Goal: Task Accomplishment & Management: Use online tool/utility

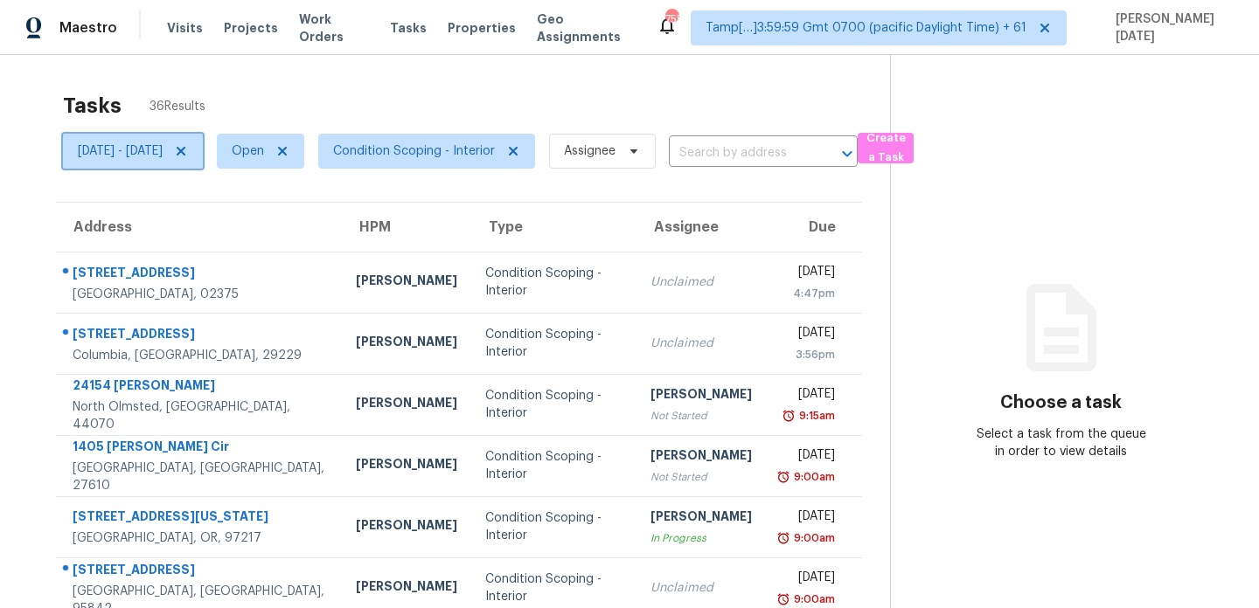
click at [163, 157] on span "Thu, Aug 28 - Thu, Aug 28" at bounding box center [120, 150] width 85 height 17
click at [287, 153] on icon at bounding box center [282, 151] width 9 height 9
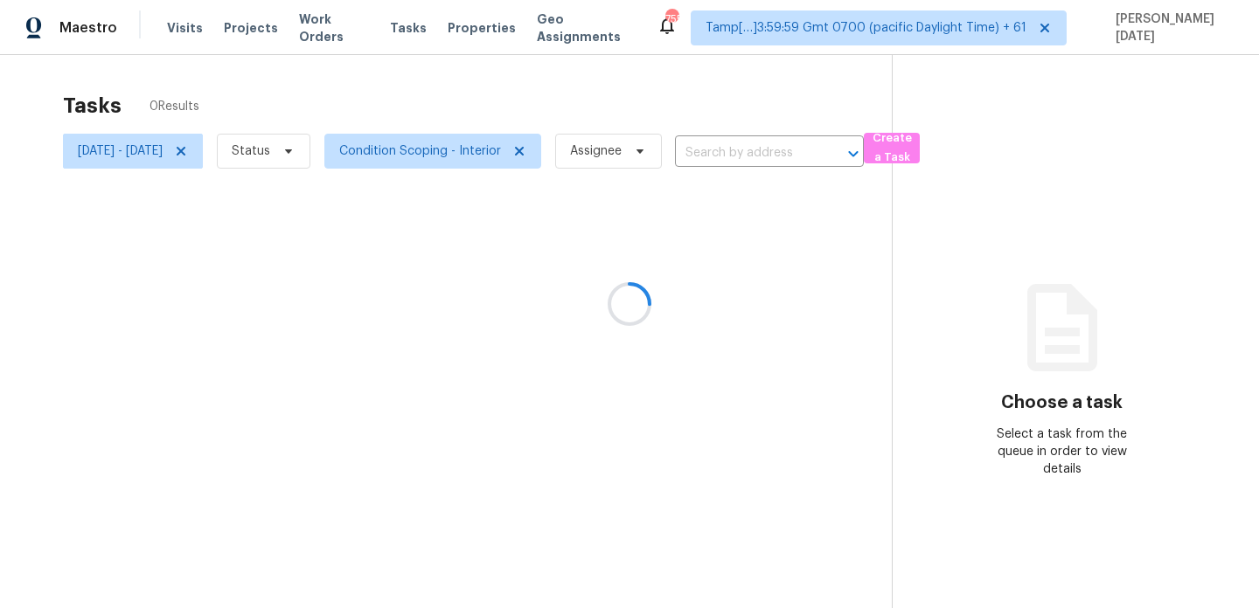
click at [310, 155] on div at bounding box center [629, 304] width 1259 height 608
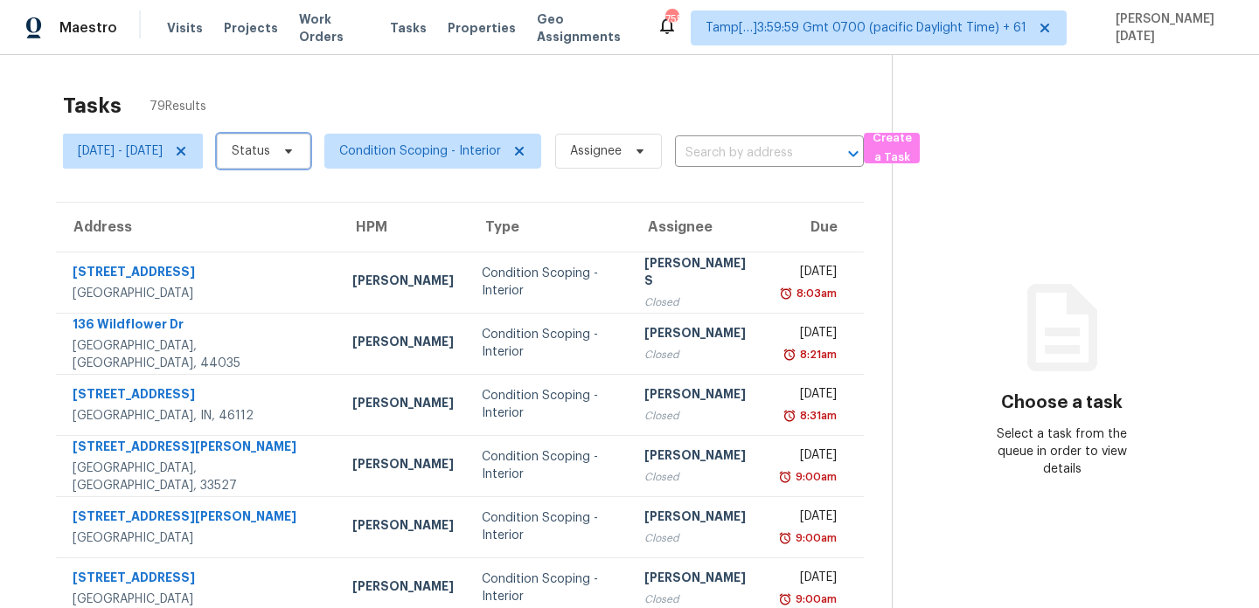
click at [270, 155] on span "Status" at bounding box center [251, 150] width 38 height 17
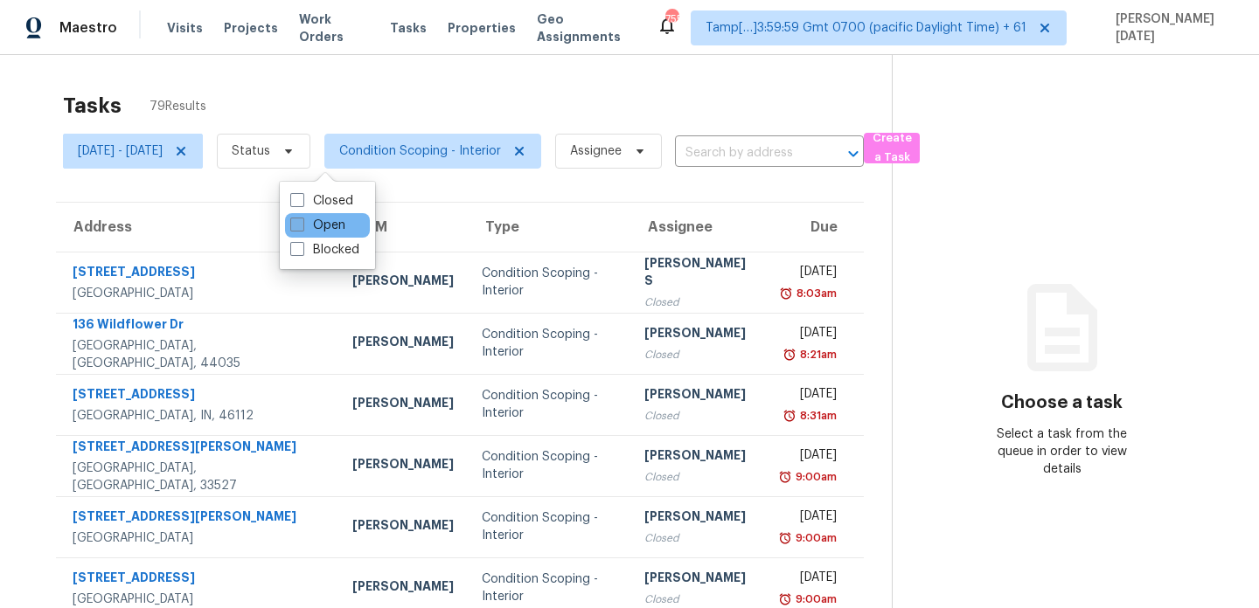
click at [303, 219] on span at bounding box center [297, 225] width 14 height 14
click at [302, 219] on input "Open" at bounding box center [295, 222] width 11 height 11
checkbox input "true"
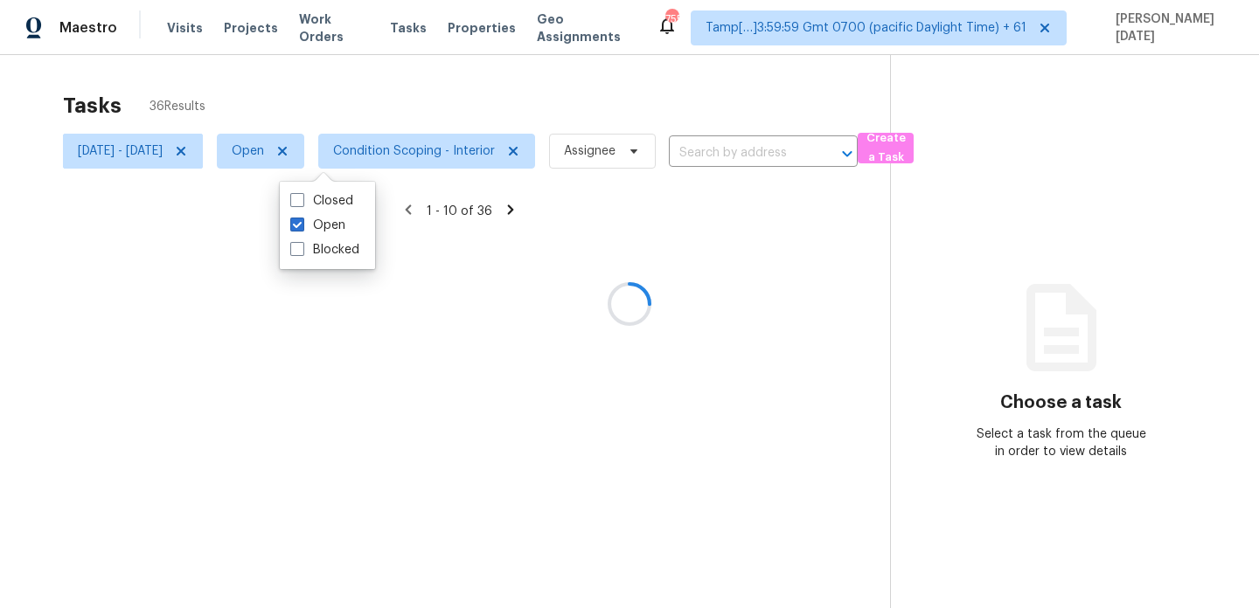
click at [503, 56] on div at bounding box center [629, 304] width 1259 height 608
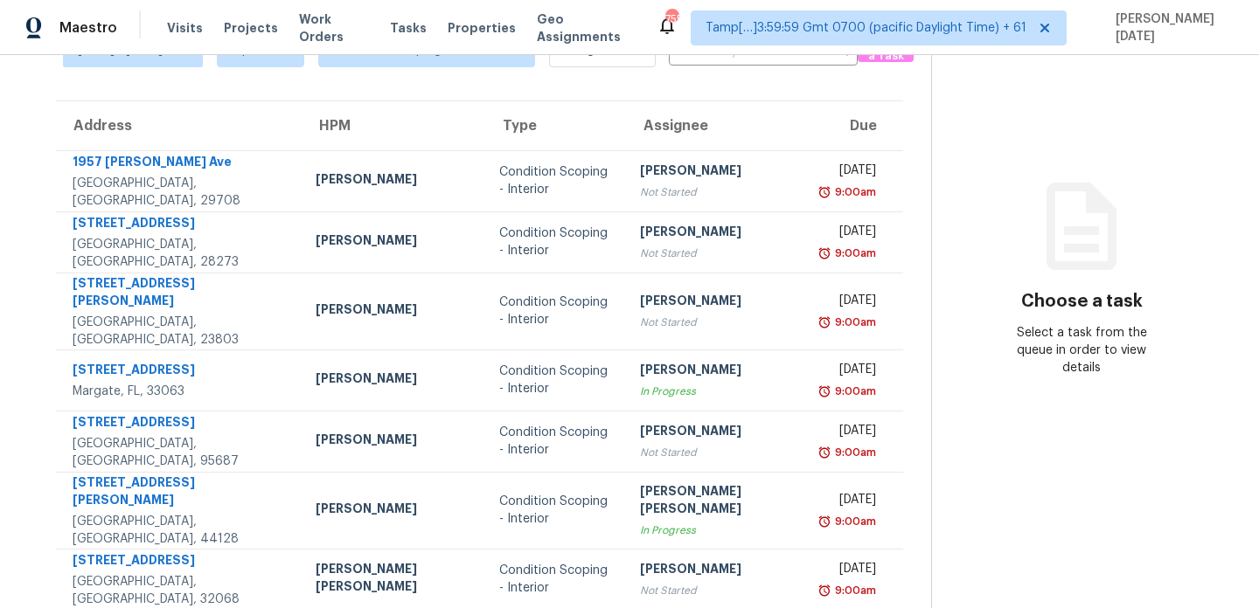
scroll to position [302, 0]
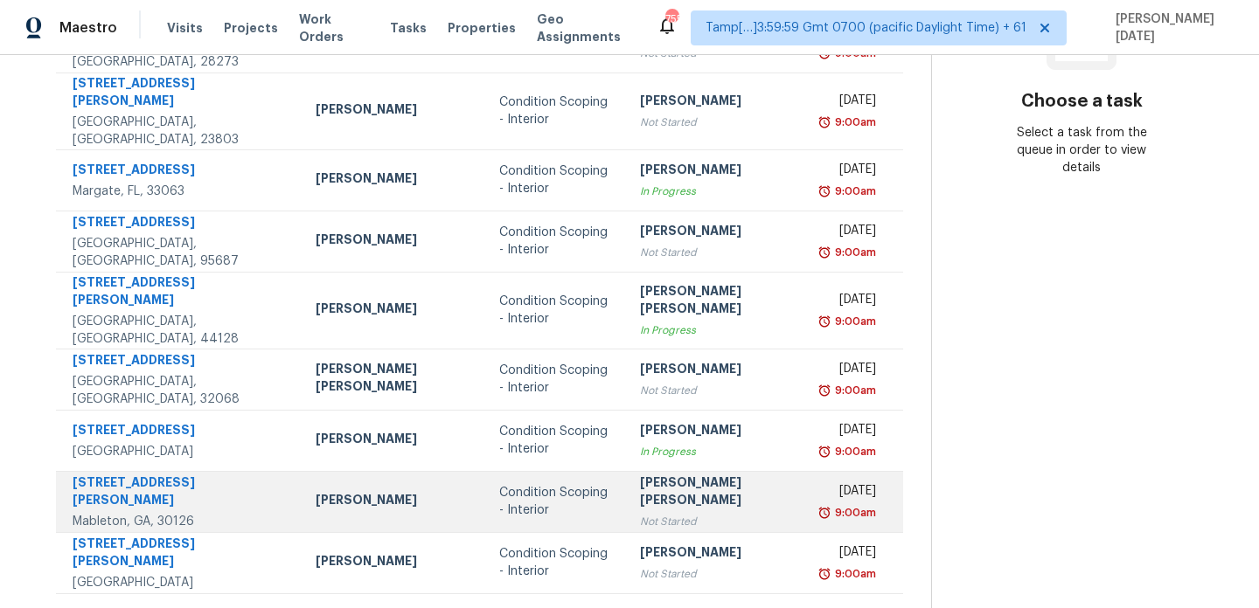
click at [640, 513] on div "Not Started" at bounding box center [718, 521] width 156 height 17
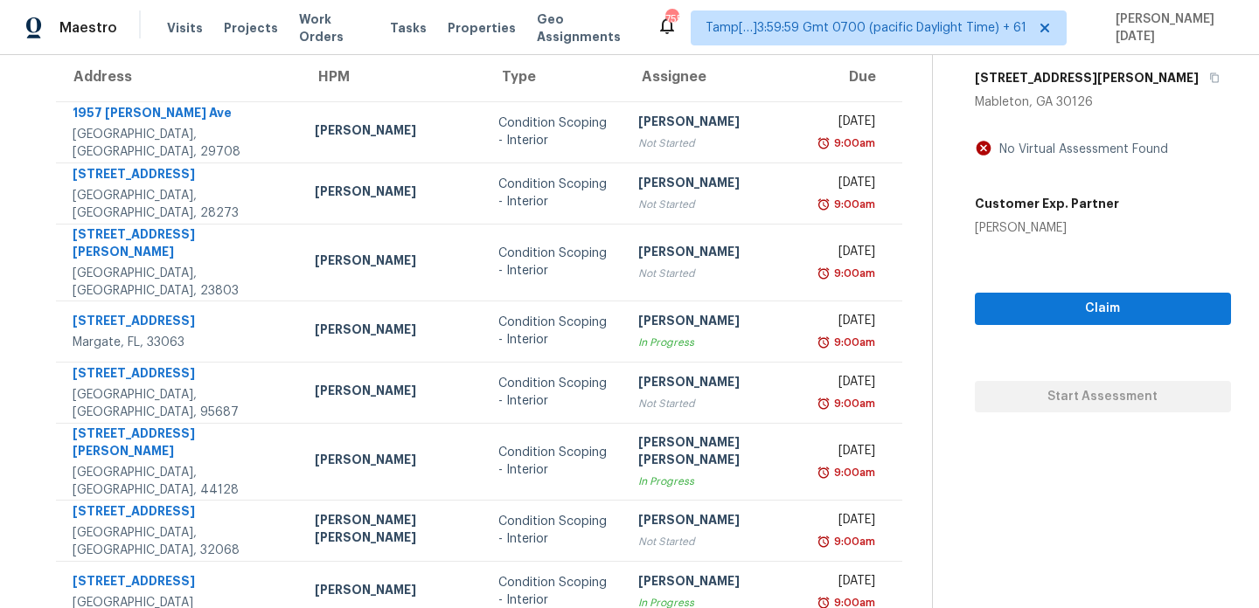
scroll to position [0, 0]
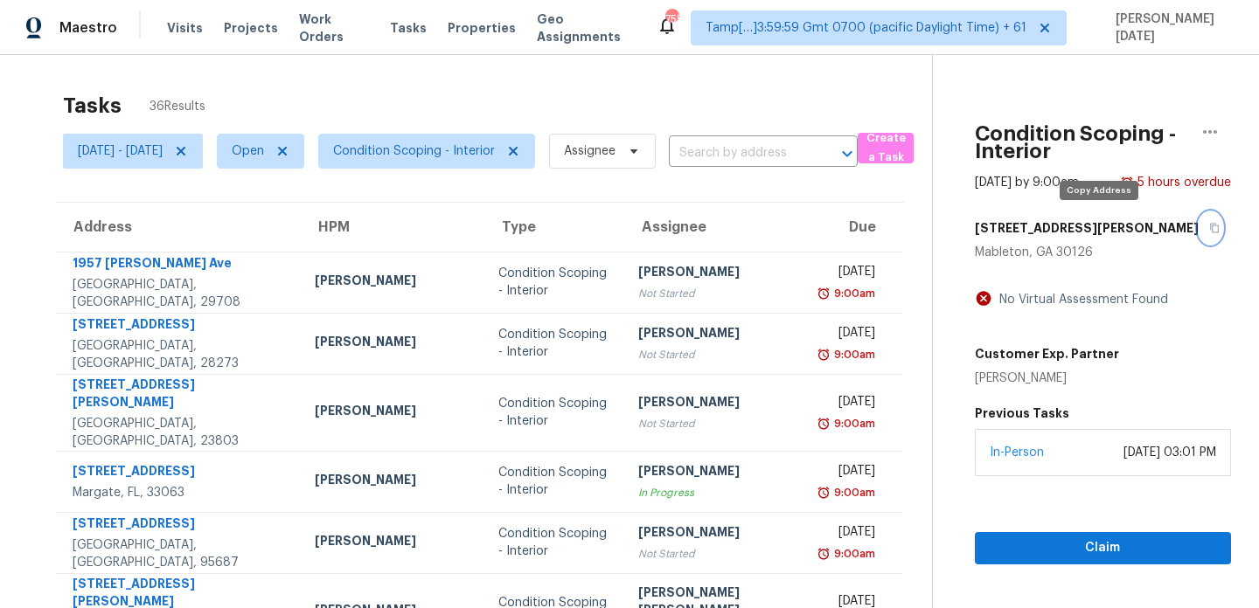
click at [1198, 226] on button "button" at bounding box center [1210, 227] width 24 height 31
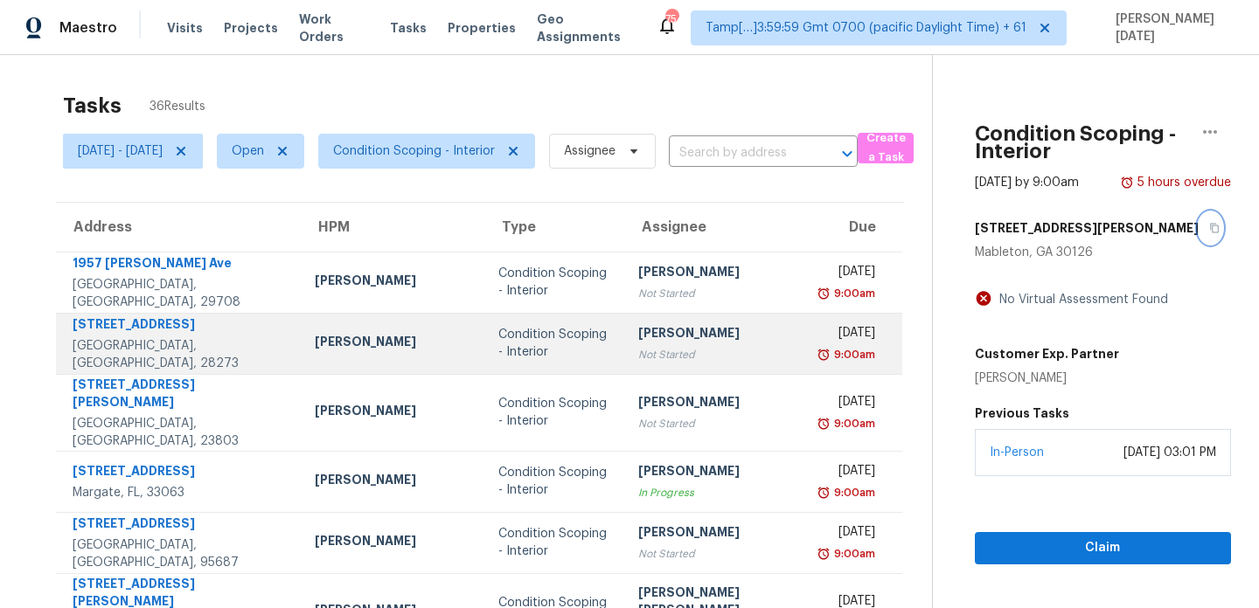
scroll to position [302, 0]
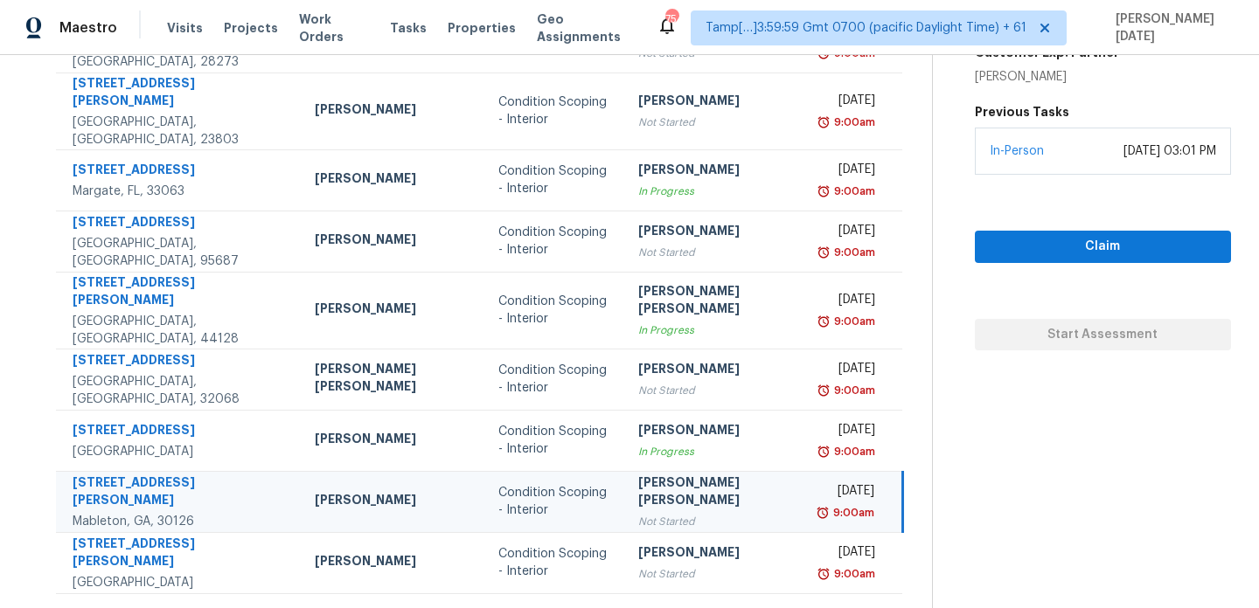
click at [523, 607] on icon at bounding box center [531, 616] width 16 height 16
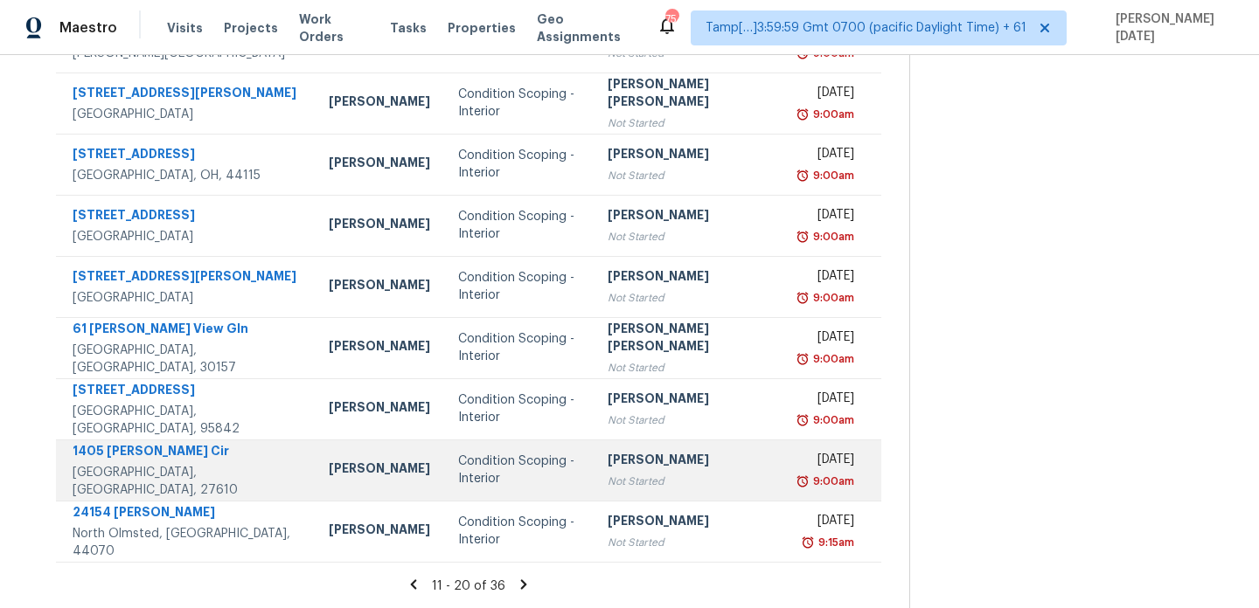
click at [643, 469] on div "Pavithran Omsekar" at bounding box center [689, 462] width 165 height 22
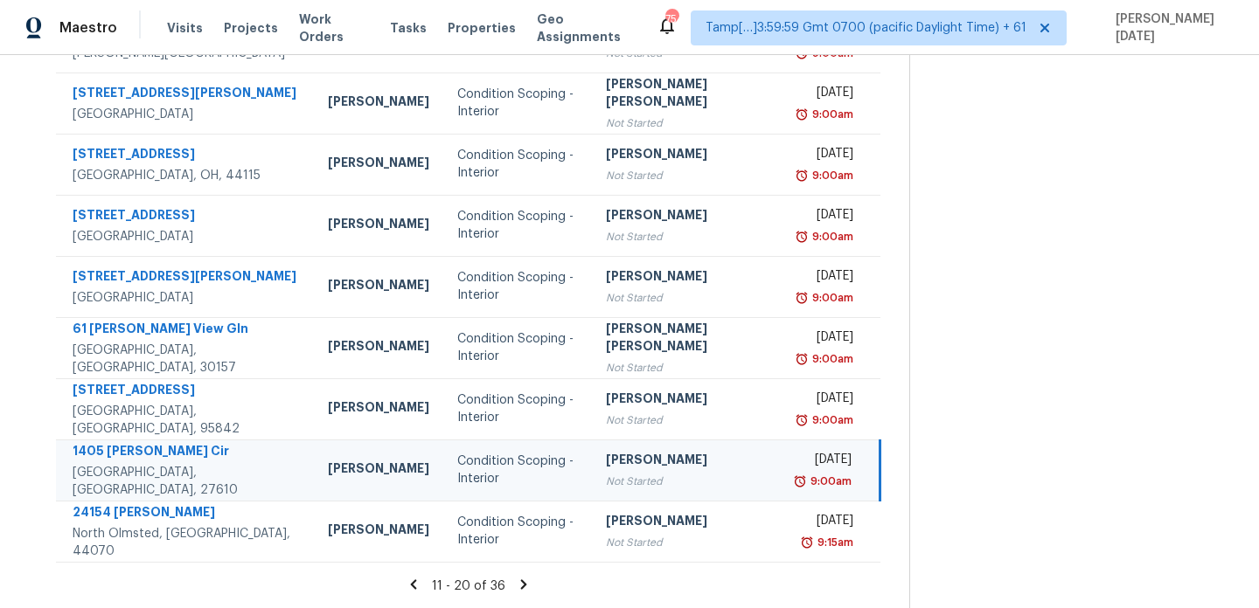
scroll to position [0, 0]
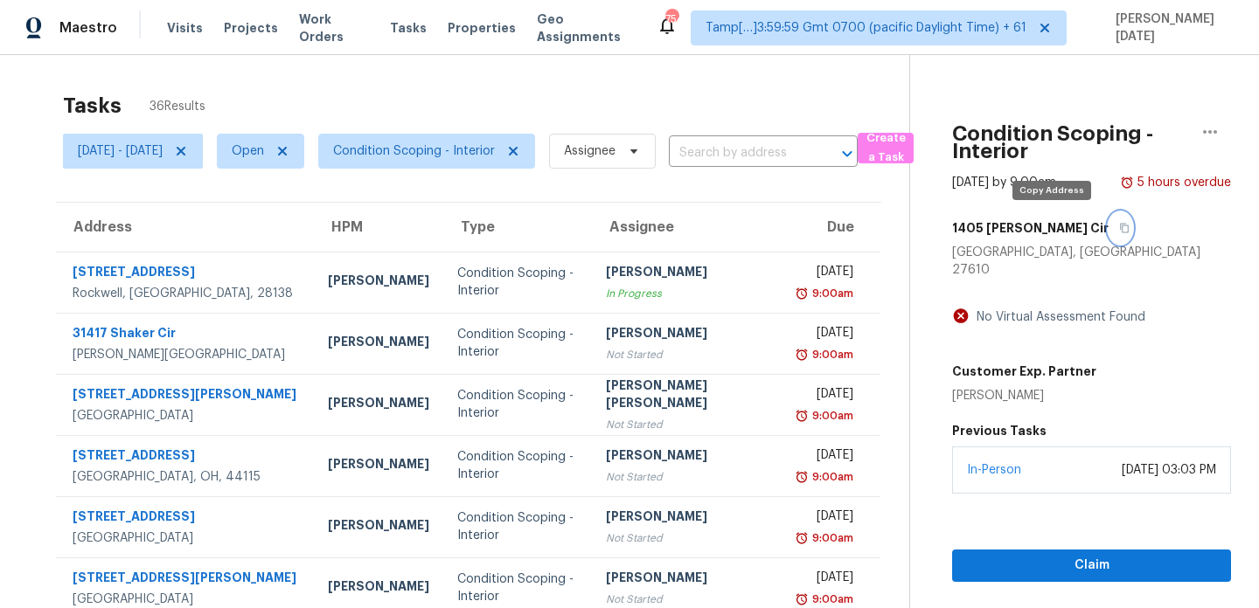
click at [1119, 232] on icon "button" at bounding box center [1124, 228] width 10 height 10
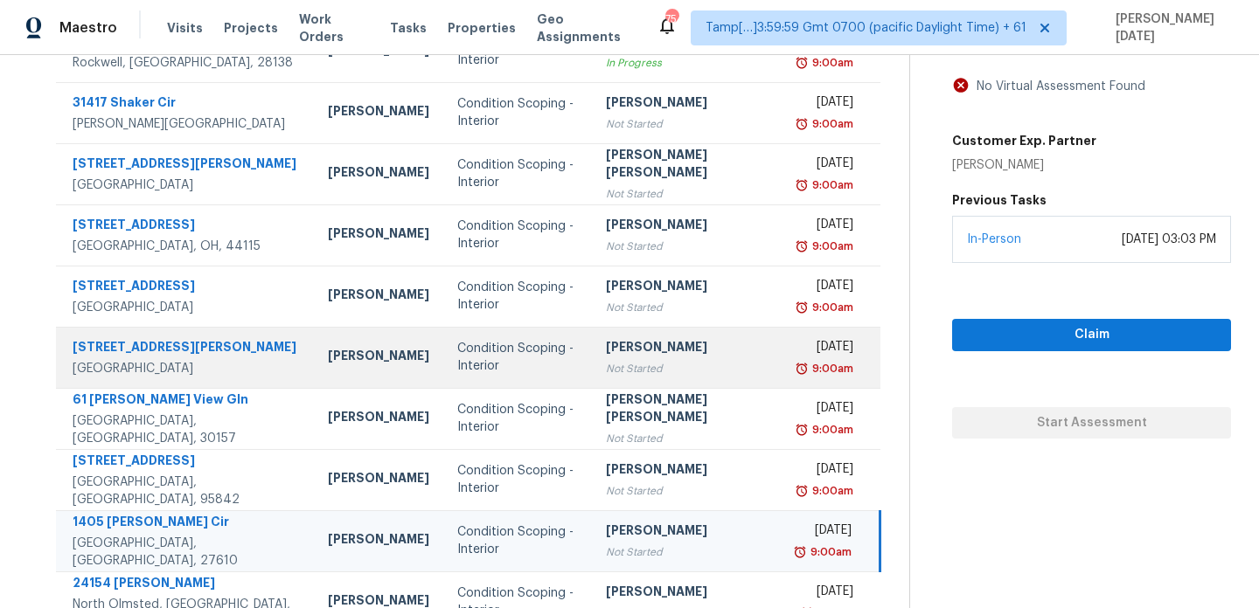
scroll to position [302, 0]
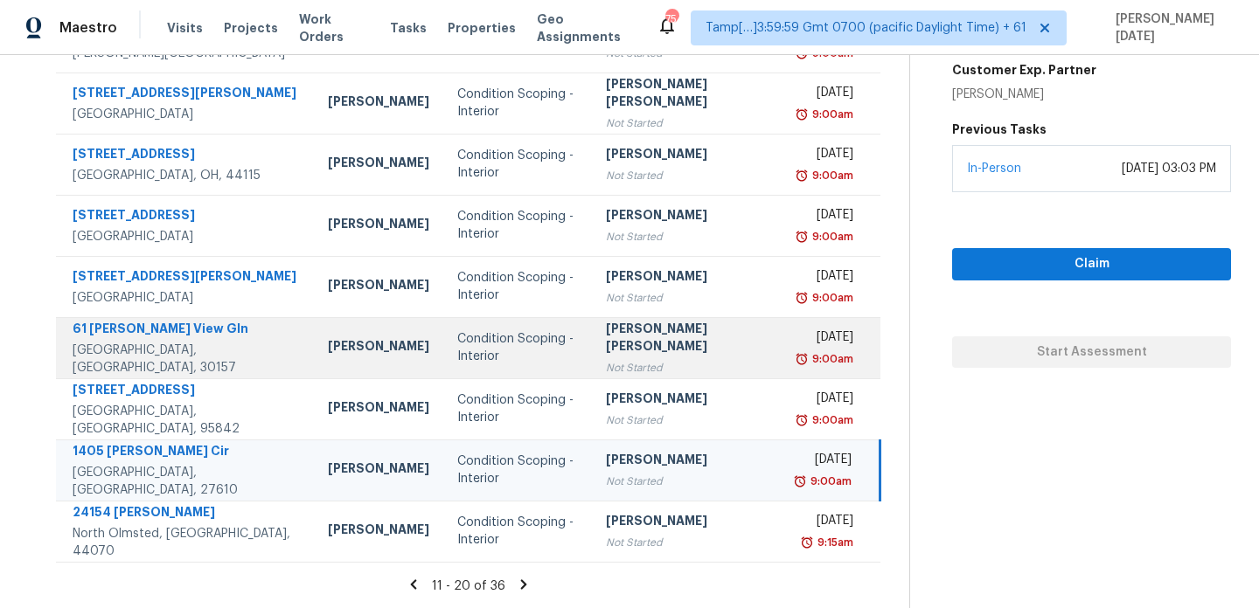
click at [626, 359] on div "Not Started" at bounding box center [688, 367] width 164 height 17
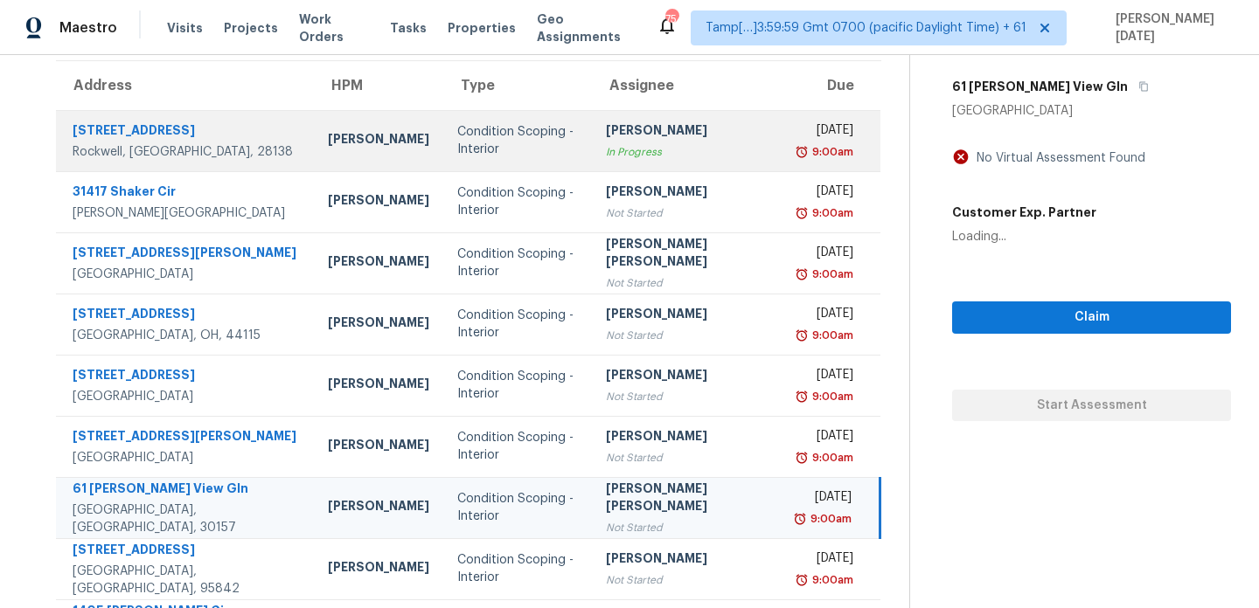
scroll to position [0, 0]
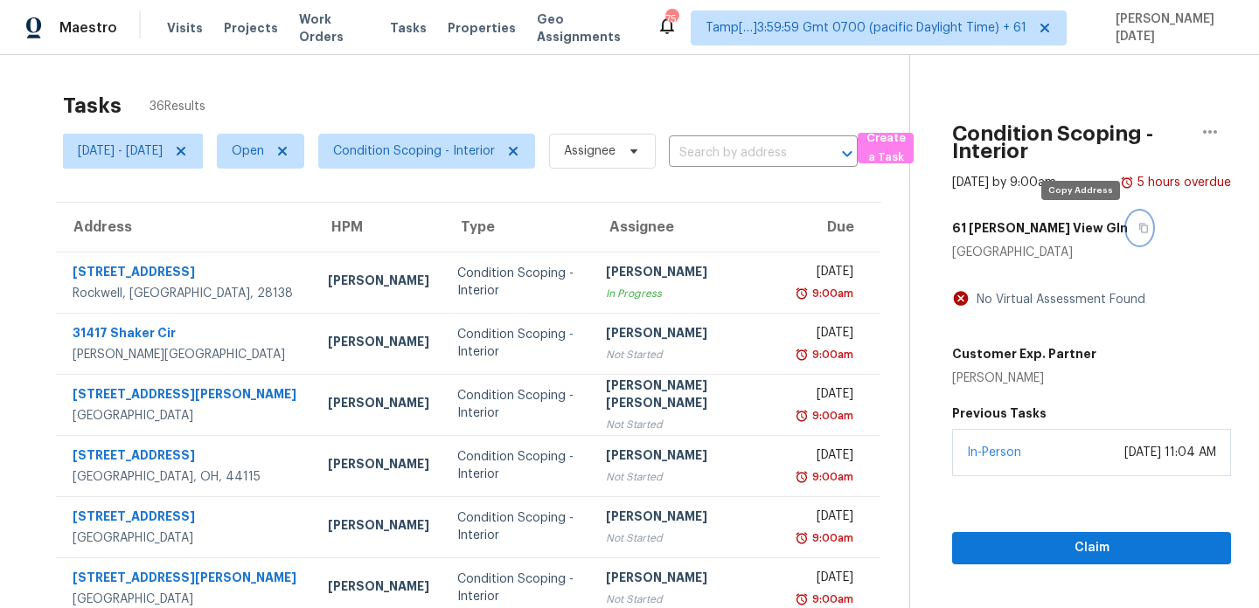
click at [1138, 228] on icon "button" at bounding box center [1143, 228] width 10 height 10
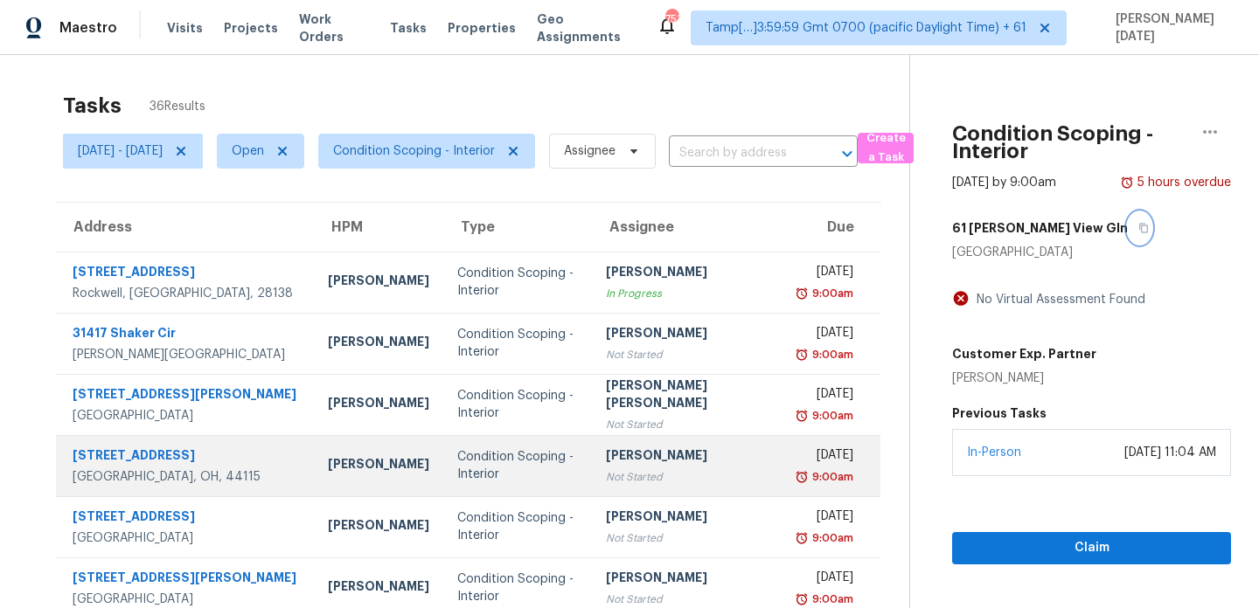
scroll to position [302, 0]
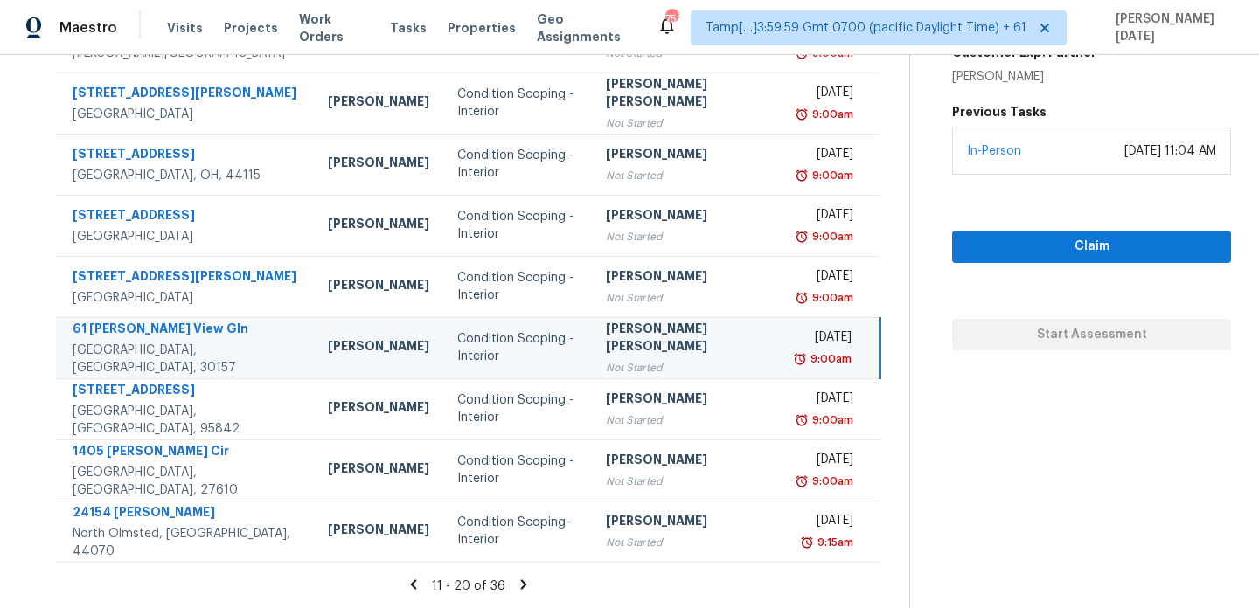
click at [516, 586] on icon at bounding box center [524, 585] width 16 height 16
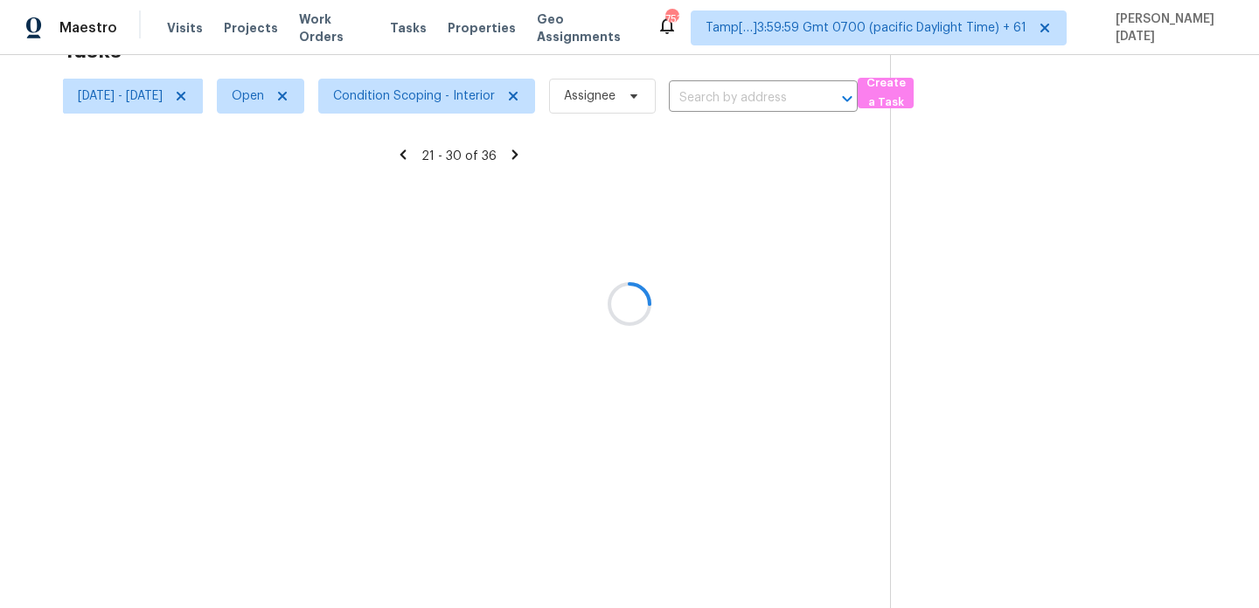
scroll to position [55, 0]
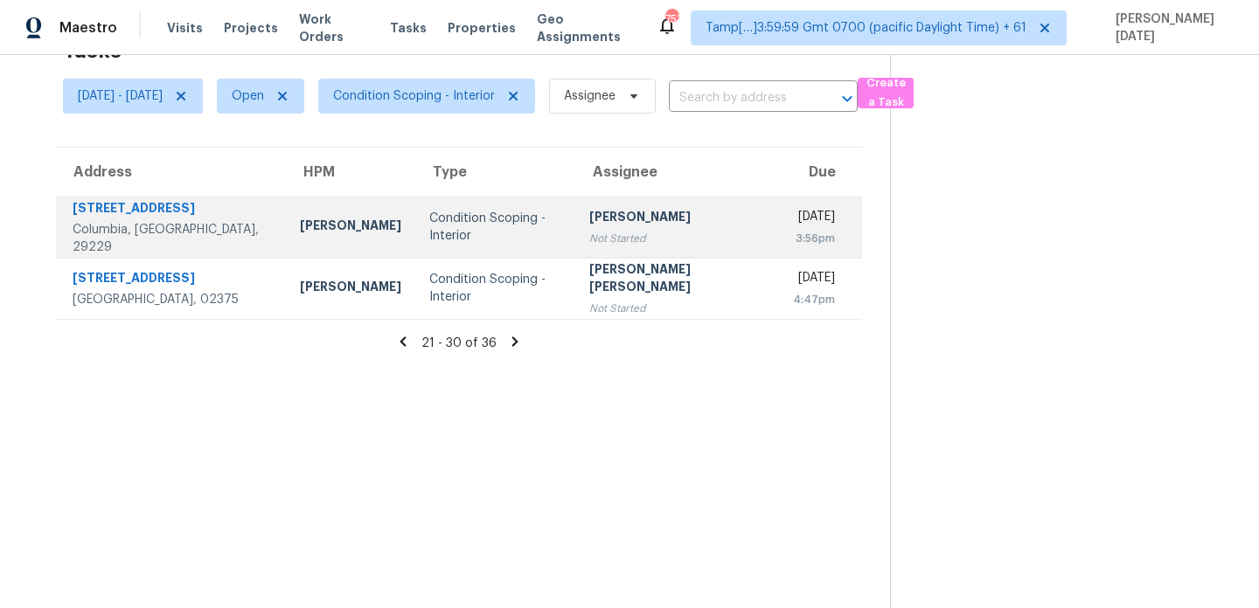
click at [575, 224] on td "Condition Scoping - Interior" at bounding box center [495, 227] width 160 height 61
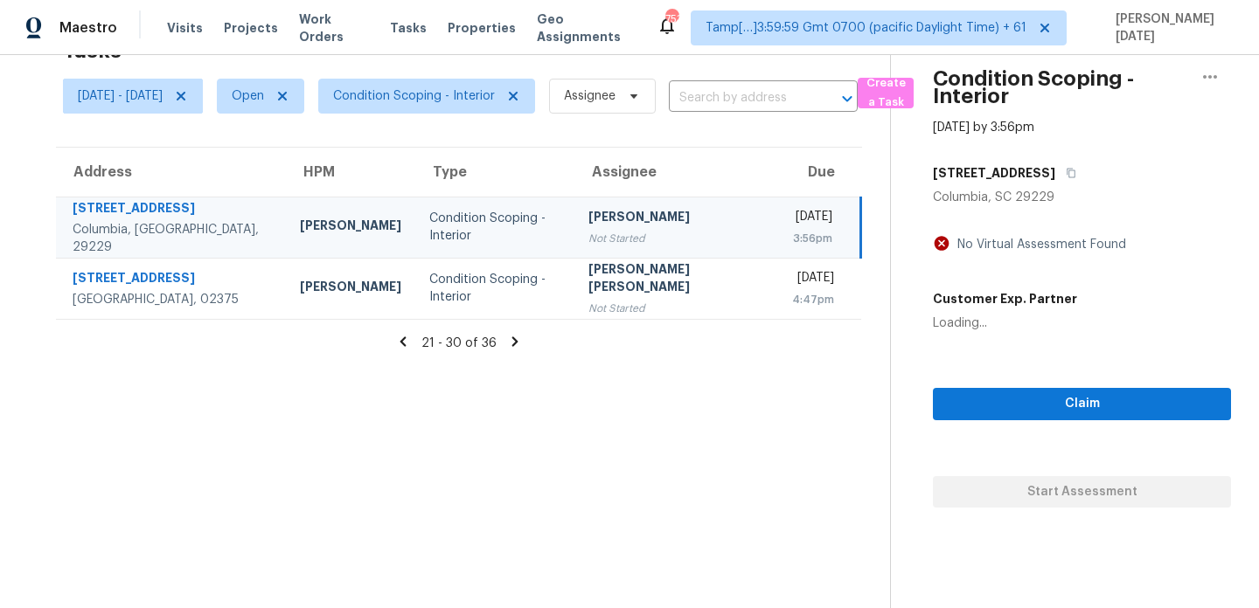
scroll to position [0, 0]
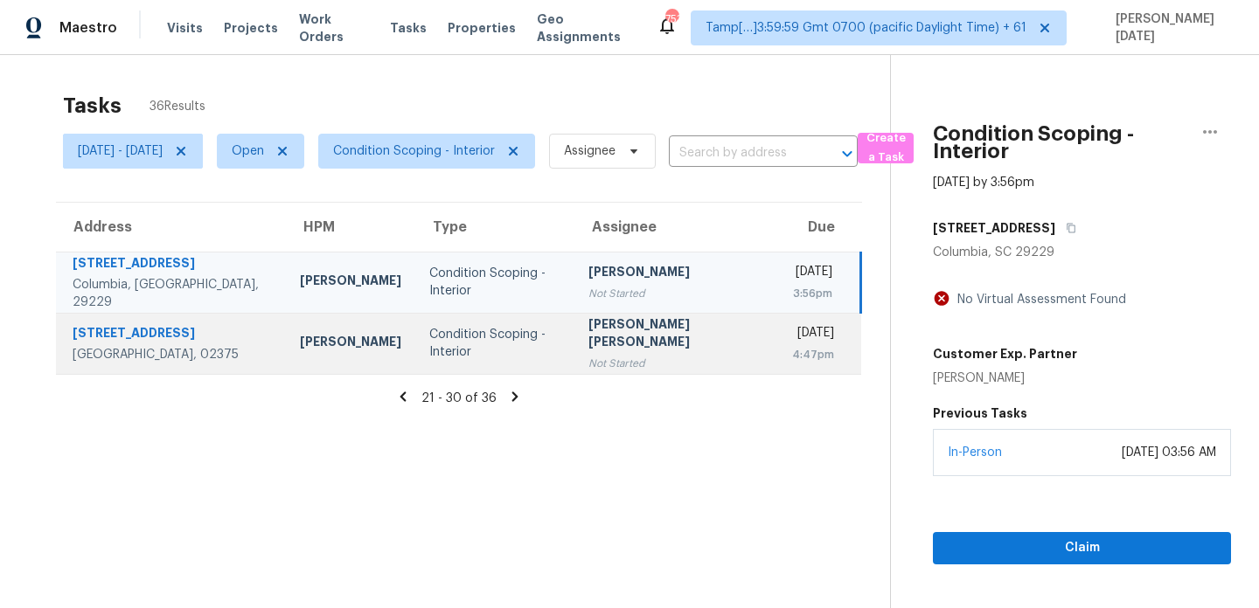
click at [792, 332] on div "Thu, Aug 28th 2025" at bounding box center [813, 335] width 42 height 22
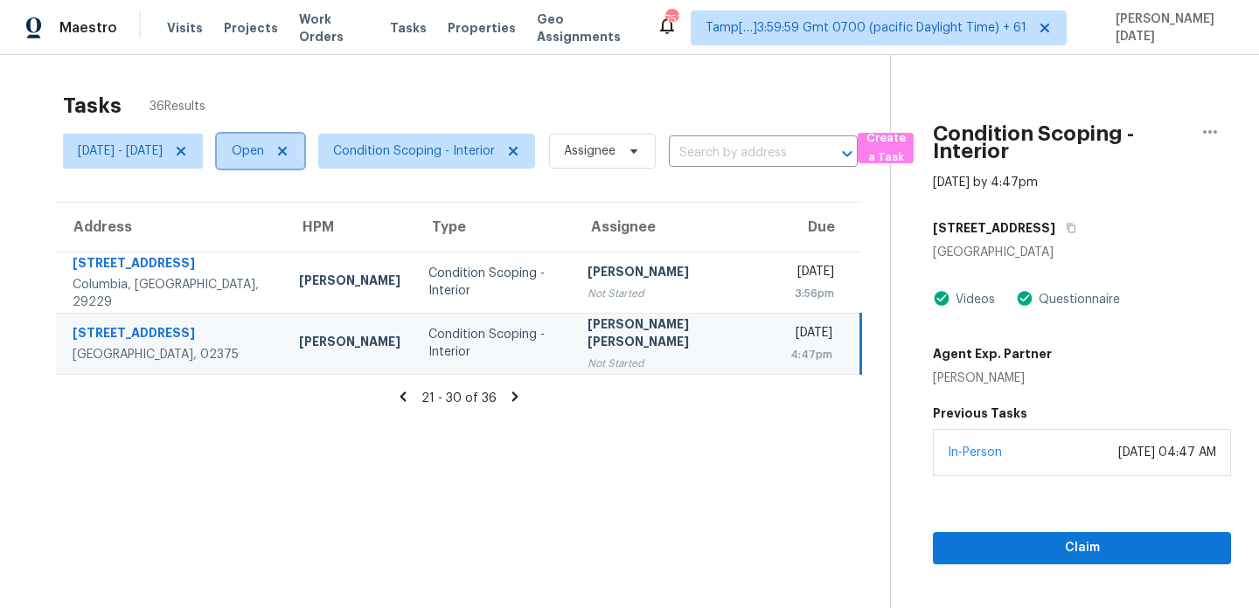
click at [264, 159] on span "Open" at bounding box center [248, 150] width 32 height 17
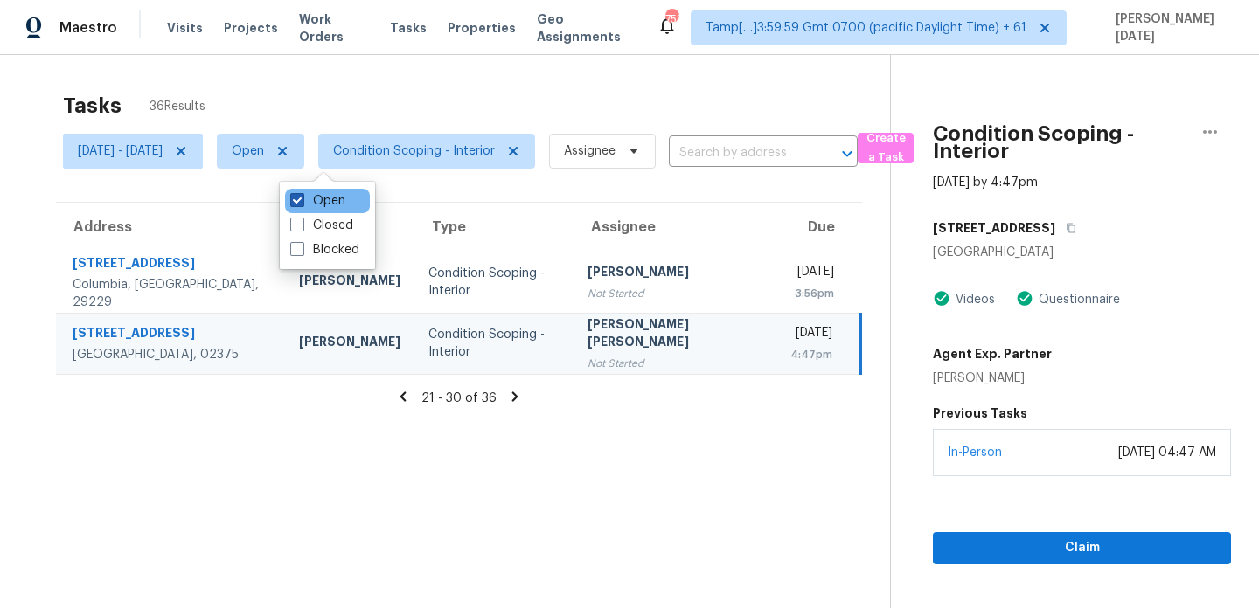
click at [328, 197] on label "Open" at bounding box center [317, 200] width 55 height 17
click at [302, 197] on input "Open" at bounding box center [295, 197] width 11 height 11
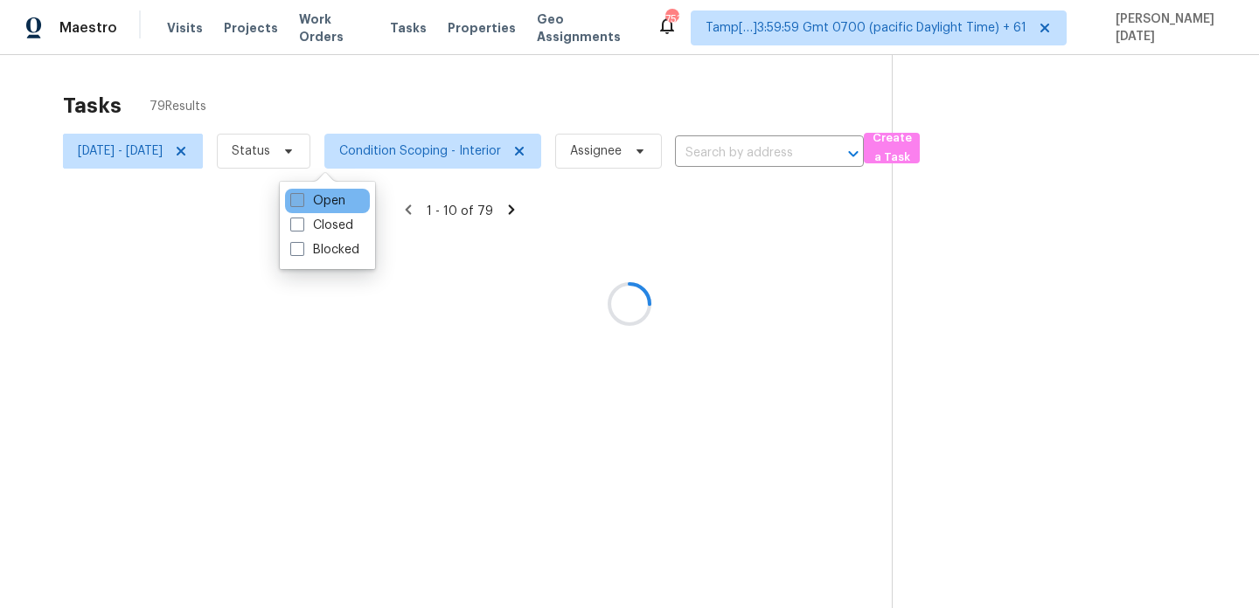
click at [328, 197] on label "Open" at bounding box center [317, 200] width 55 height 17
click at [302, 197] on input "Open" at bounding box center [295, 197] width 11 height 11
checkbox input "true"
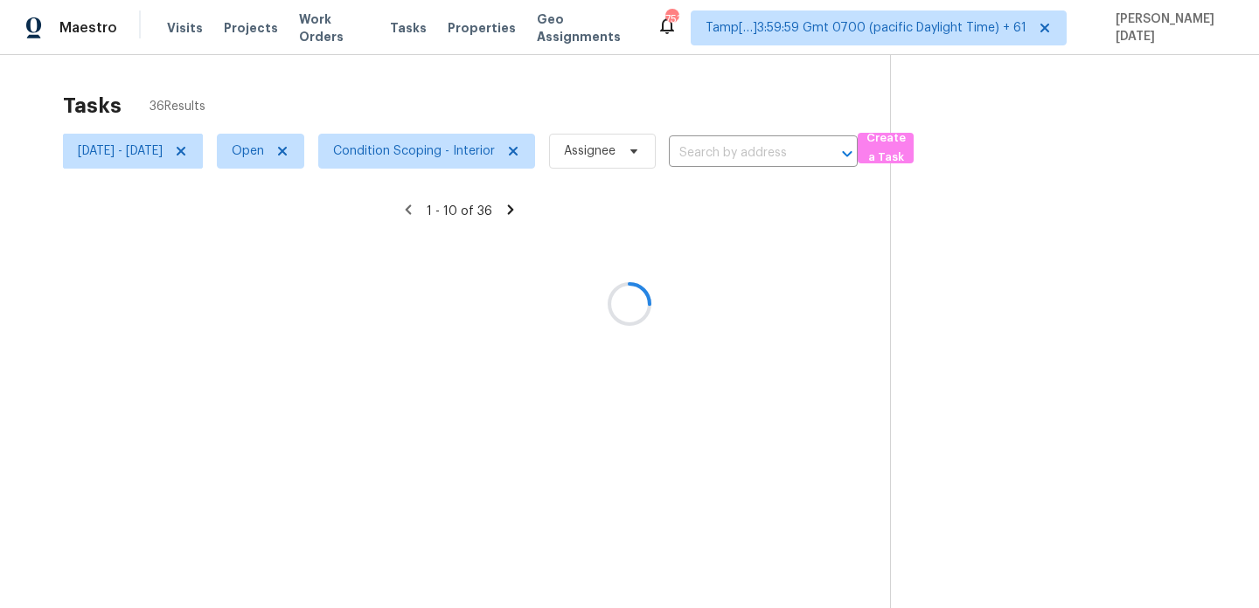
click at [473, 94] on div at bounding box center [629, 304] width 1259 height 608
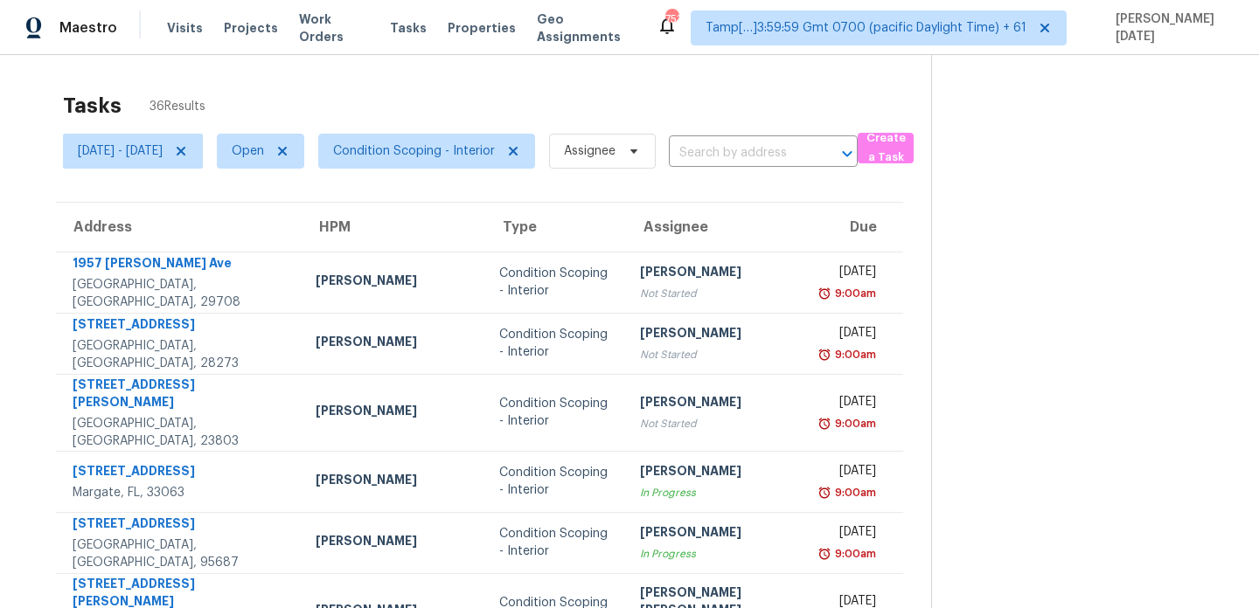
click at [538, 111] on div "Tasks 36 Results" at bounding box center [497, 105] width 868 height 45
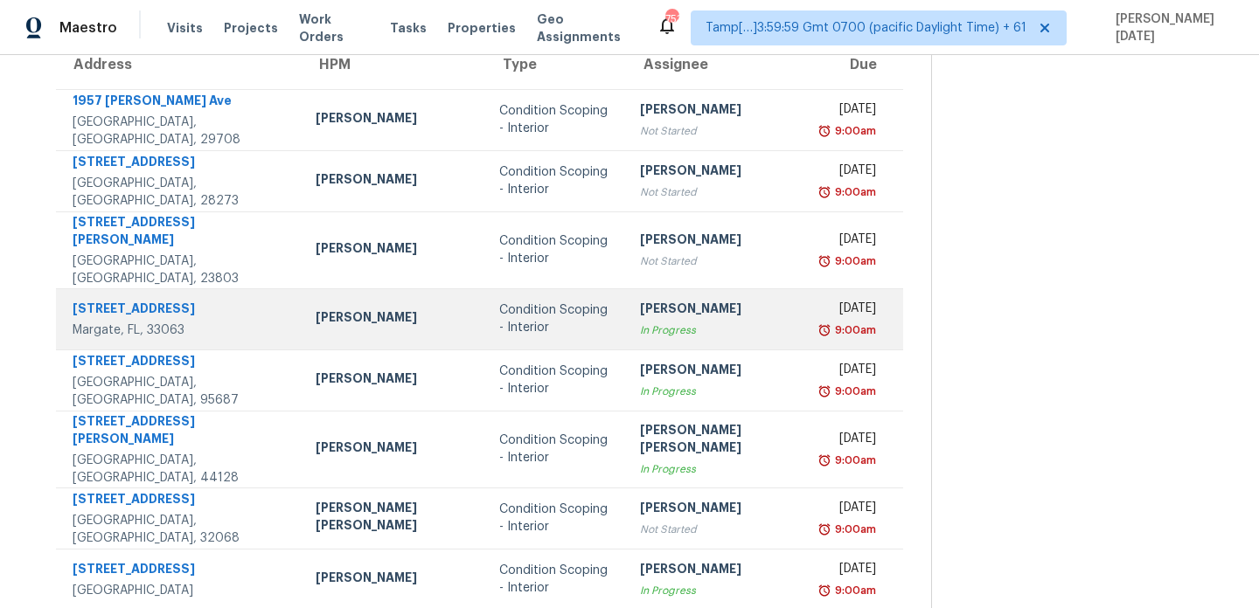
scroll to position [106, 0]
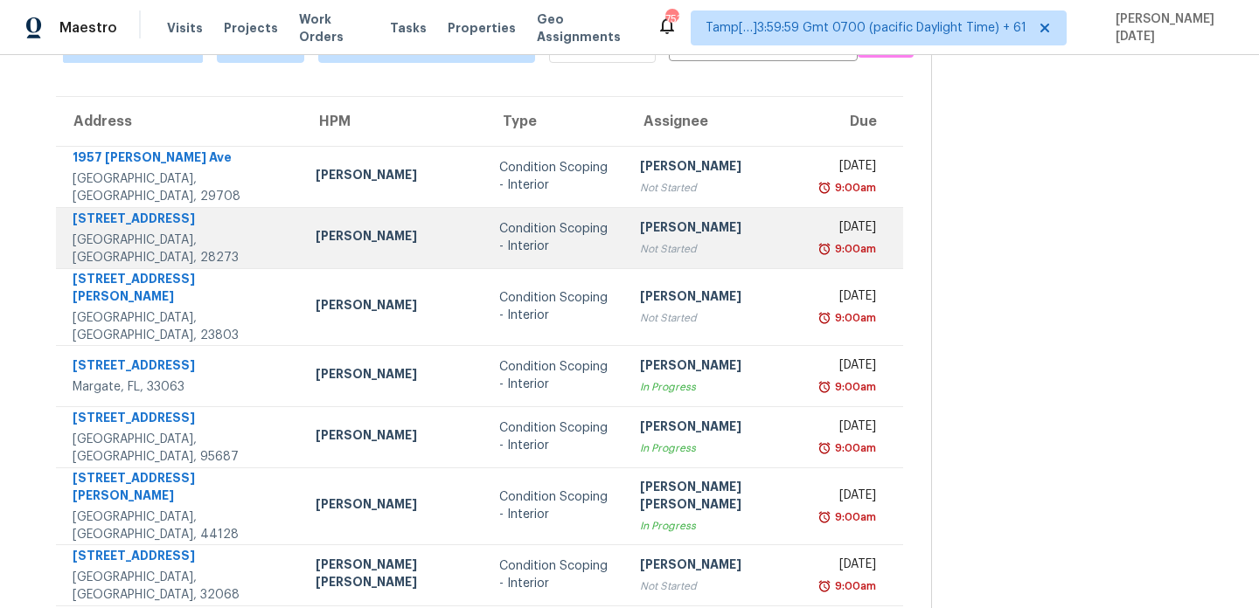
click at [649, 254] on div "Not Started" at bounding box center [718, 248] width 156 height 17
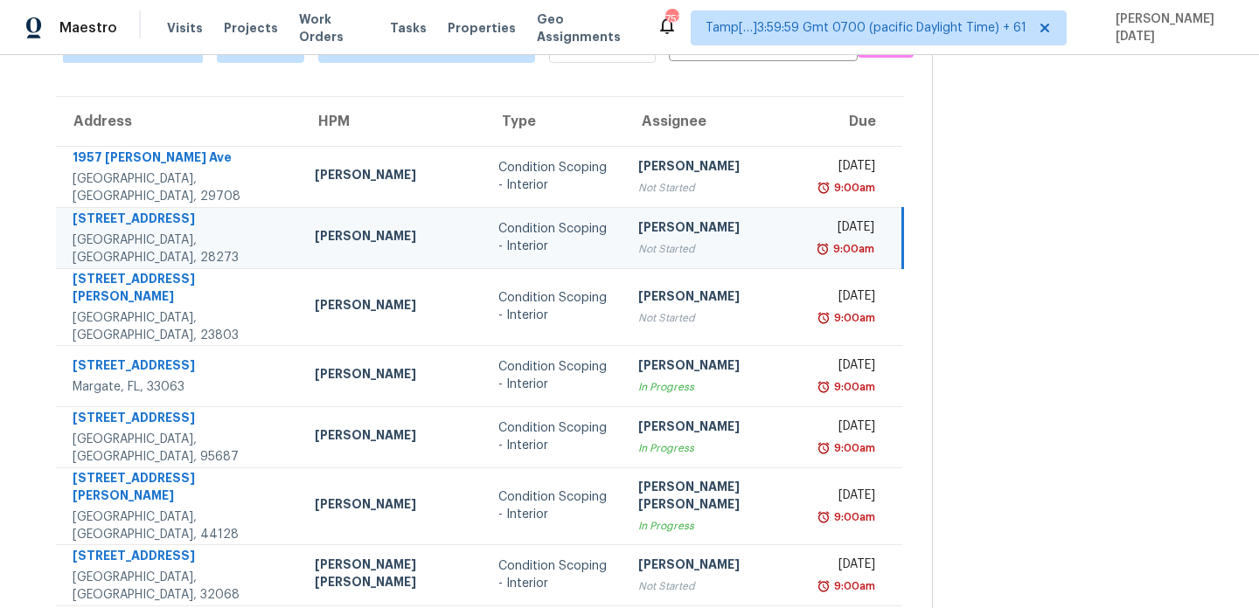
scroll to position [0, 0]
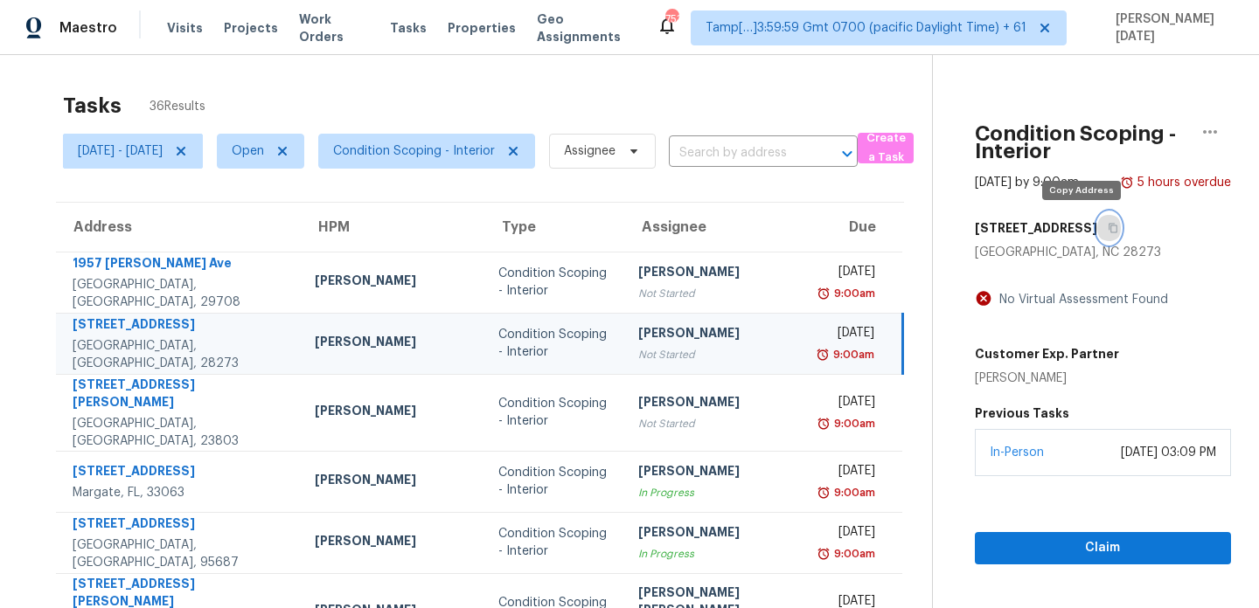
click at [1107, 226] on icon "button" at bounding box center [1112, 228] width 10 height 10
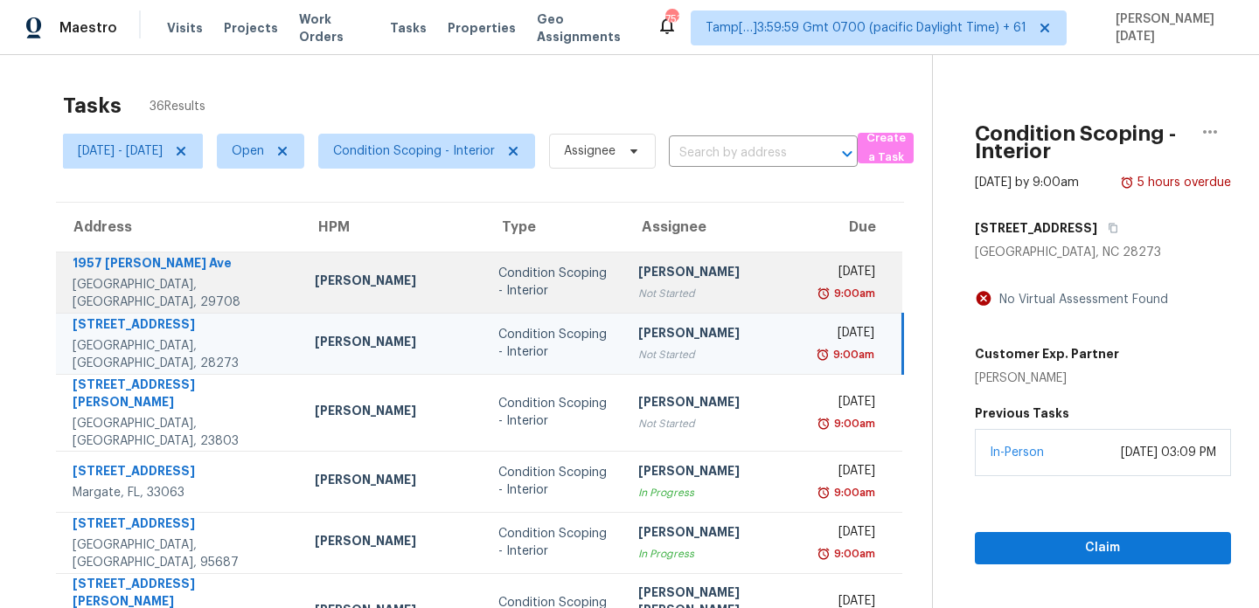
click at [568, 282] on div "Condition Scoping - Interior" at bounding box center [554, 282] width 112 height 35
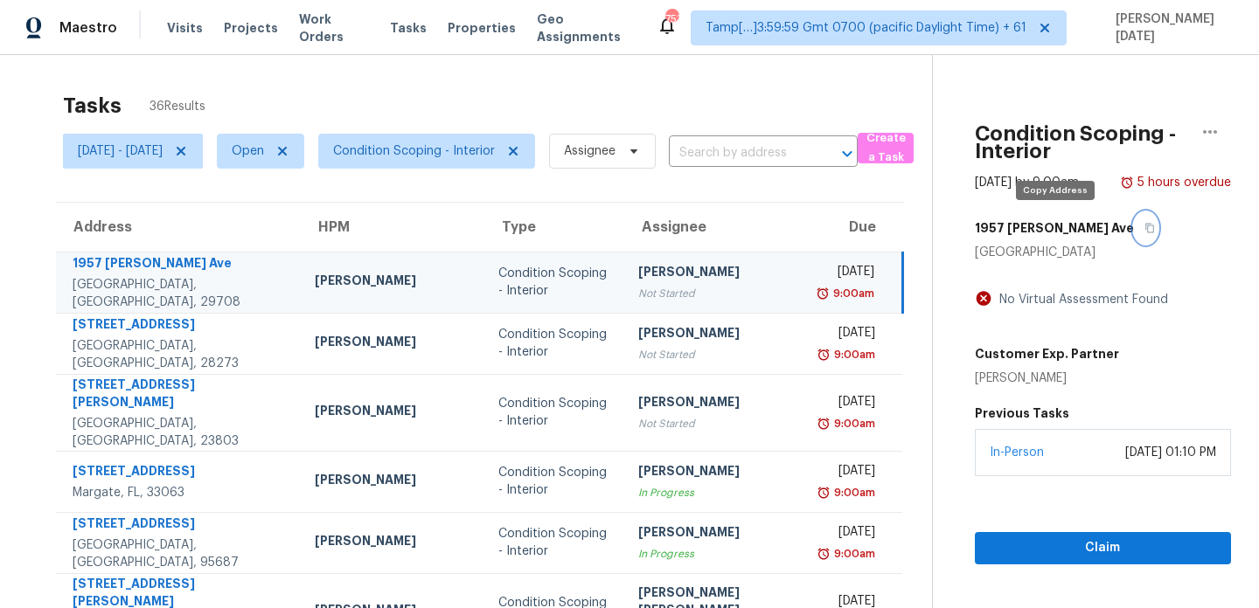
click at [1134, 230] on button "button" at bounding box center [1146, 227] width 24 height 31
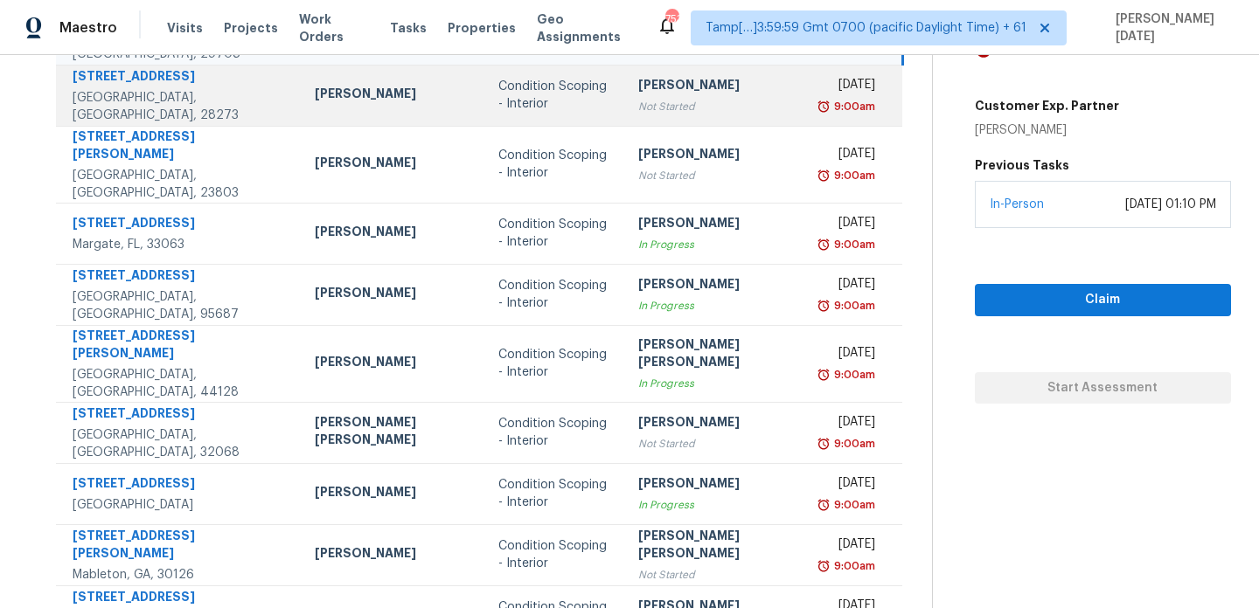
scroll to position [302, 0]
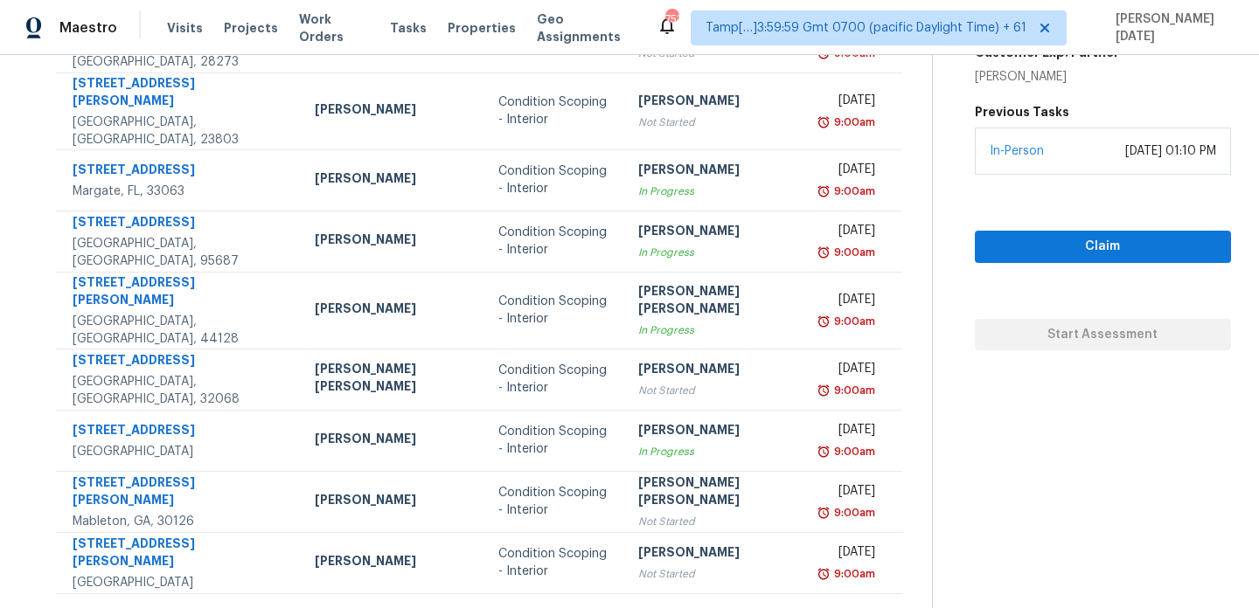
click at [523, 607] on icon at bounding box center [531, 616] width 16 height 16
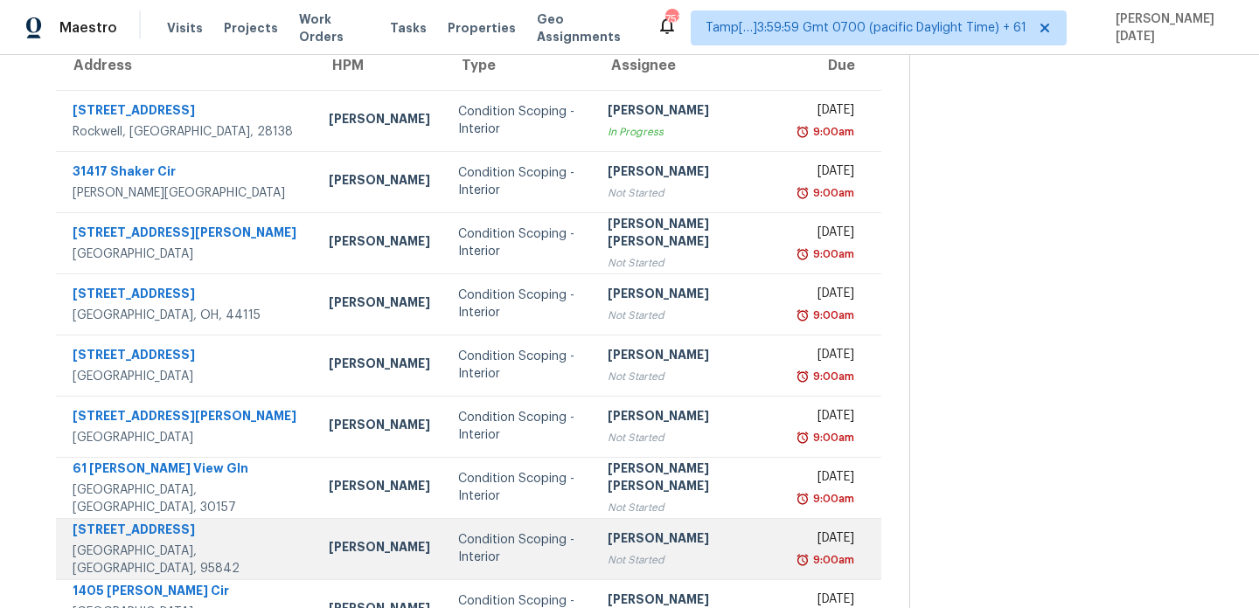
scroll to position [138, 0]
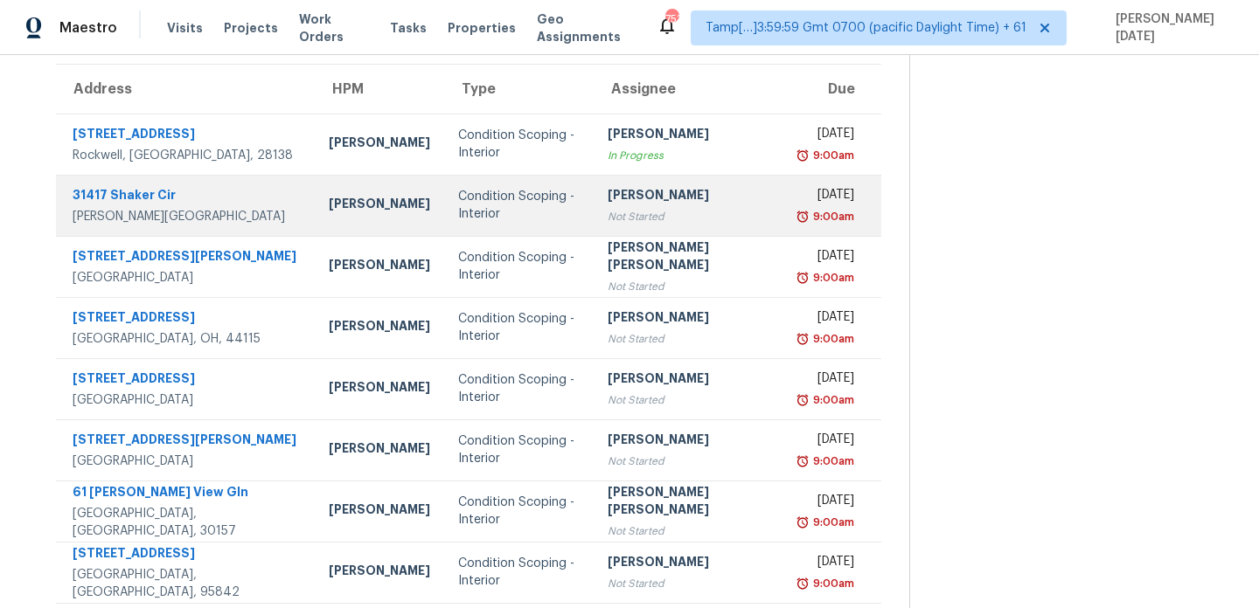
click at [647, 199] on div "Pavithran Omsekar" at bounding box center [689, 197] width 165 height 22
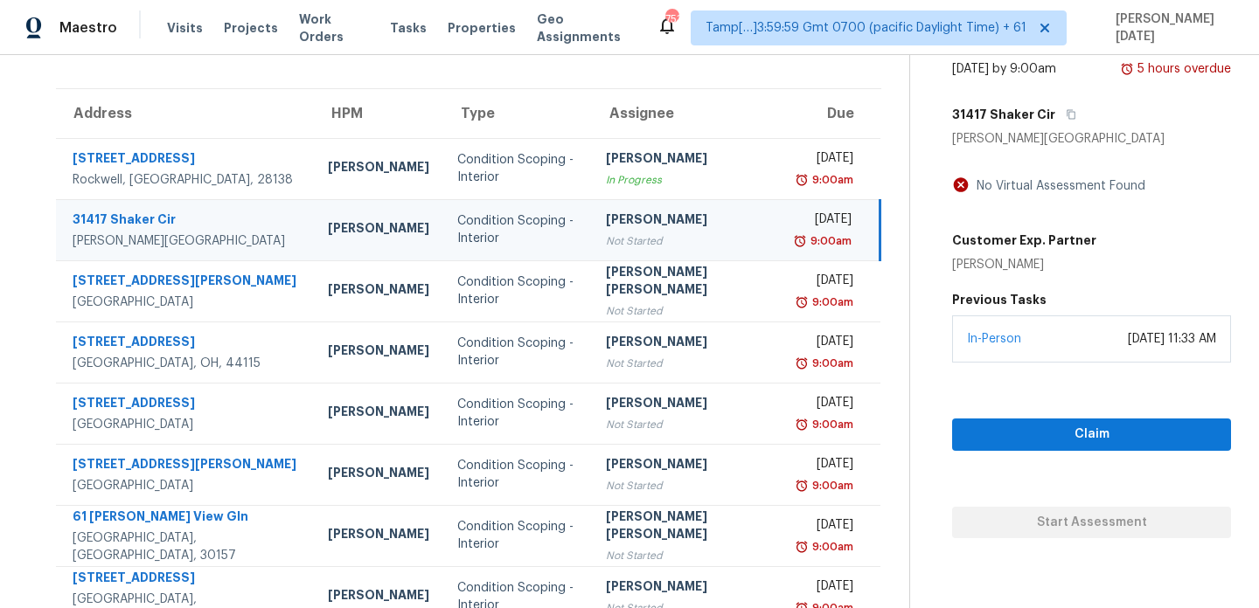
scroll to position [60, 0]
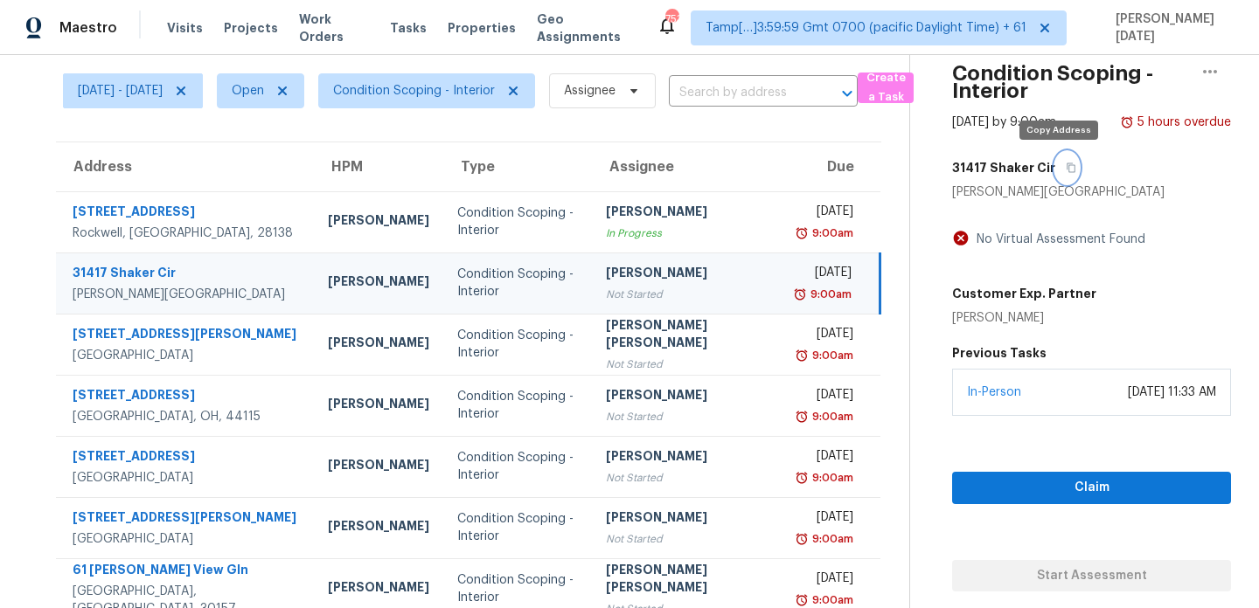
click at [1065, 170] on button "button" at bounding box center [1067, 167] width 24 height 31
click at [163, 91] on span "Thu, Aug 28 - Thu, Aug 28" at bounding box center [120, 90] width 85 height 17
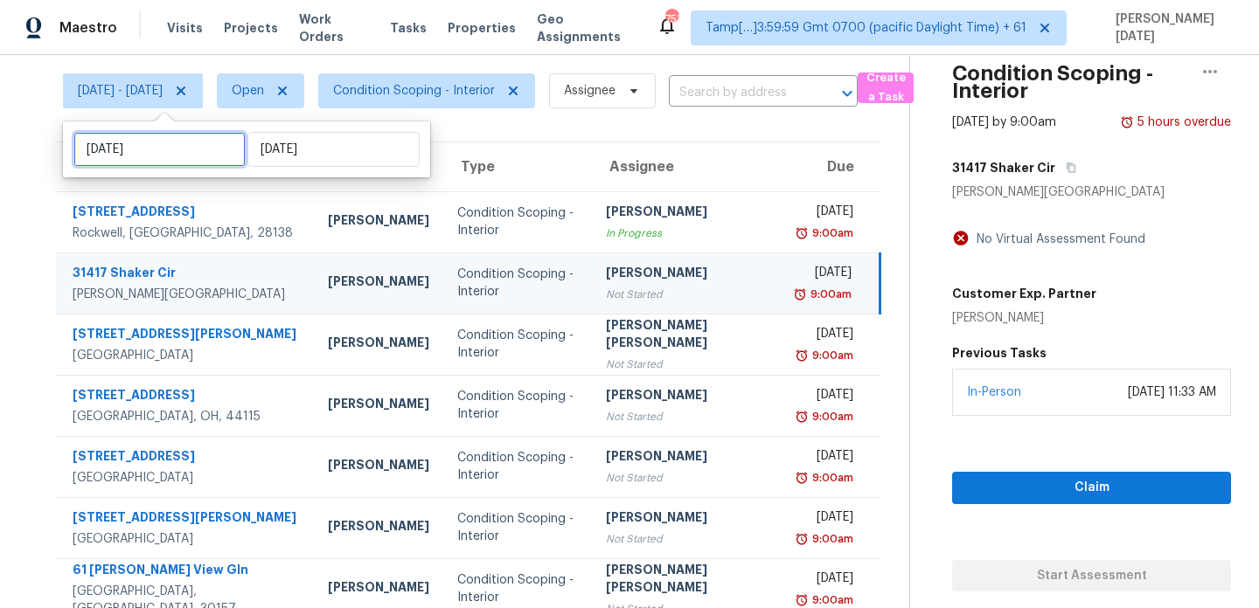
click at [204, 161] on input "Thu, Aug 28" at bounding box center [159, 149] width 172 height 35
select select "7"
select select "2025"
select select "8"
select select "2025"
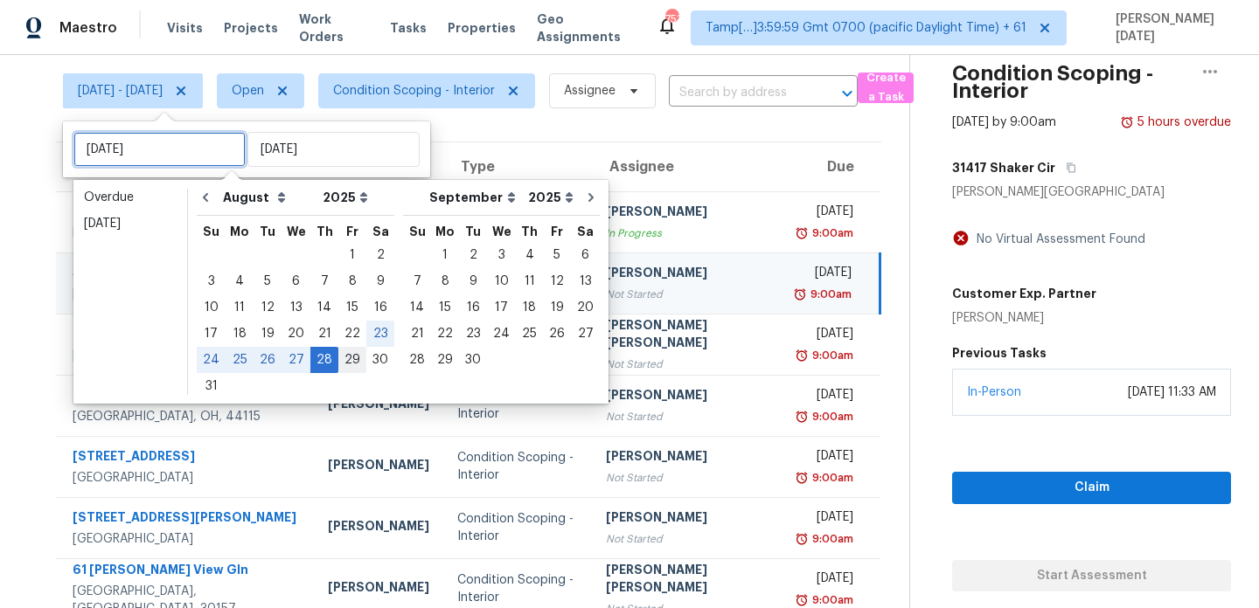
type input "Fri, Aug 29"
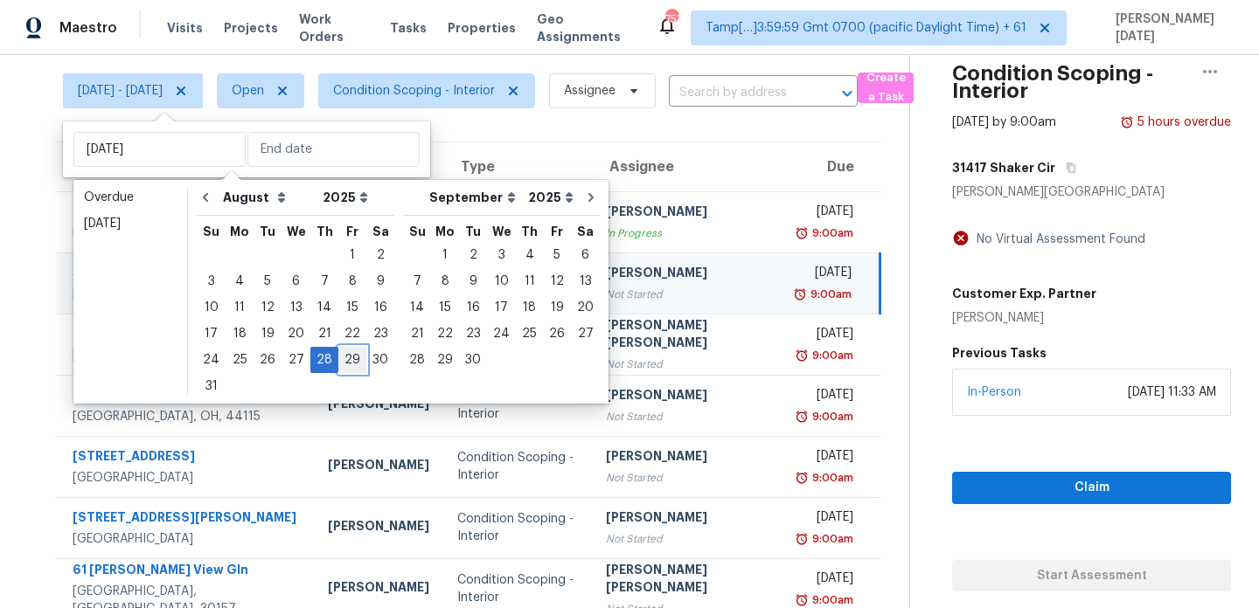
click at [341, 352] on div "29" at bounding box center [352, 360] width 28 height 24
type input "Fri, Aug 29"
type input "Thu, Aug 28"
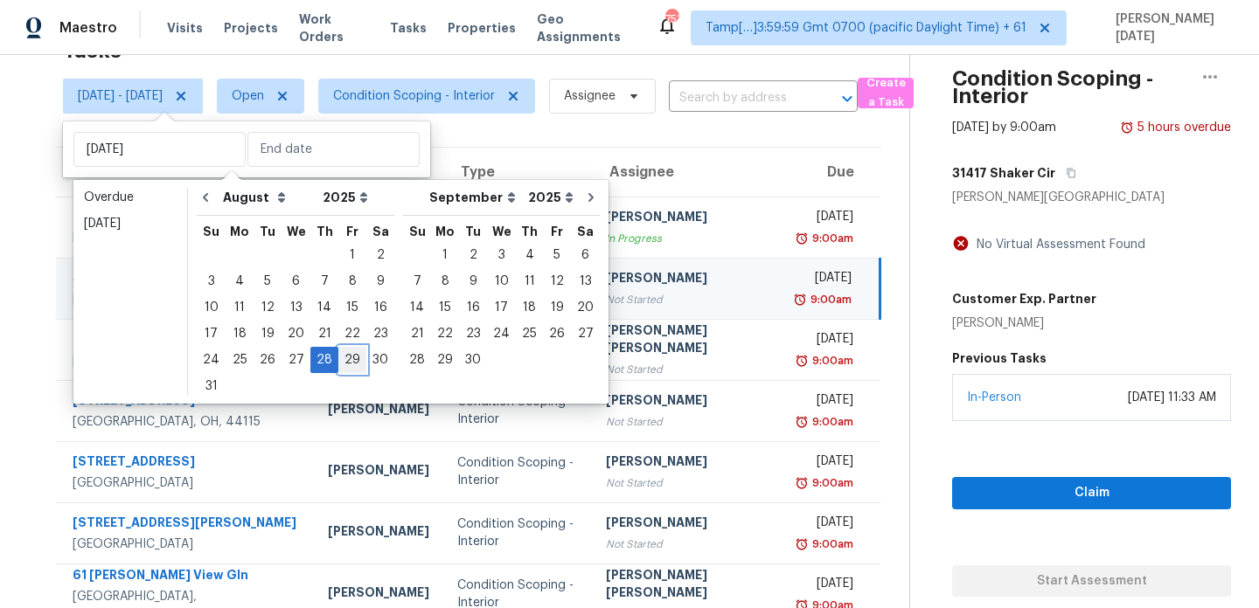
click at [341, 352] on div "29" at bounding box center [352, 360] width 28 height 24
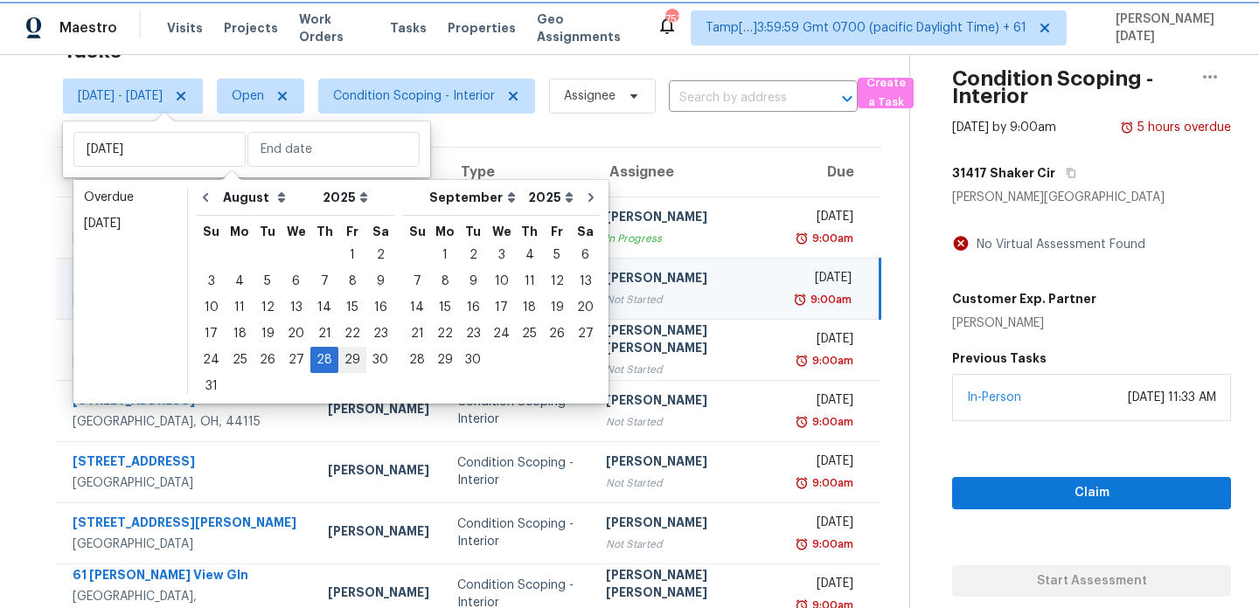
type input "Fri, Aug 29"
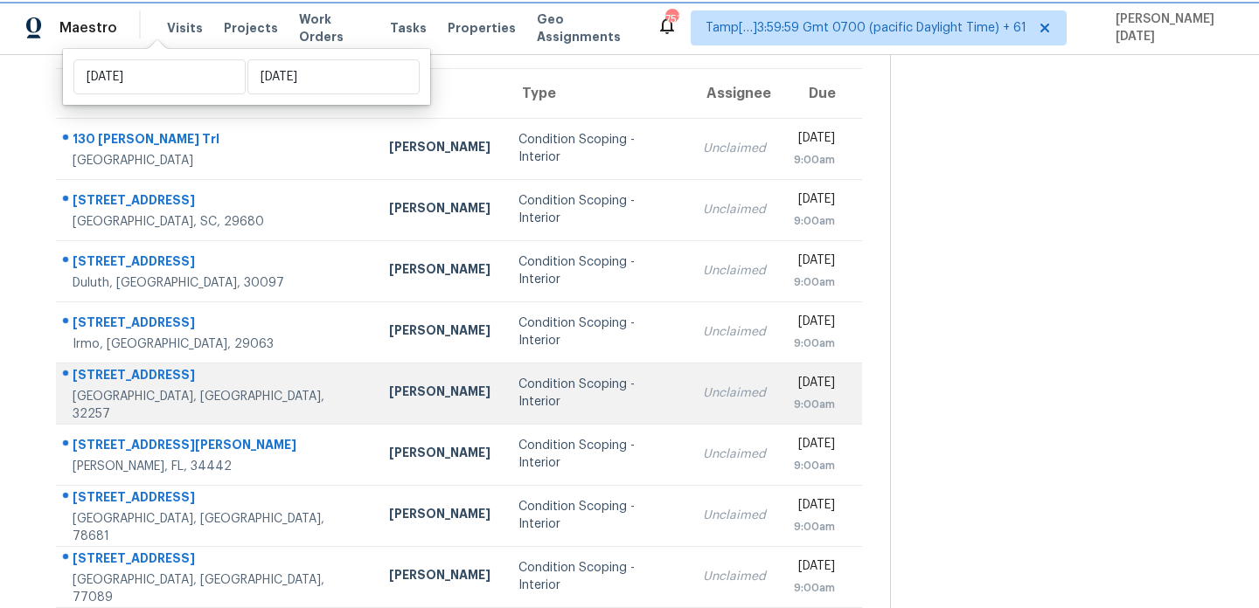
scroll to position [133, 0]
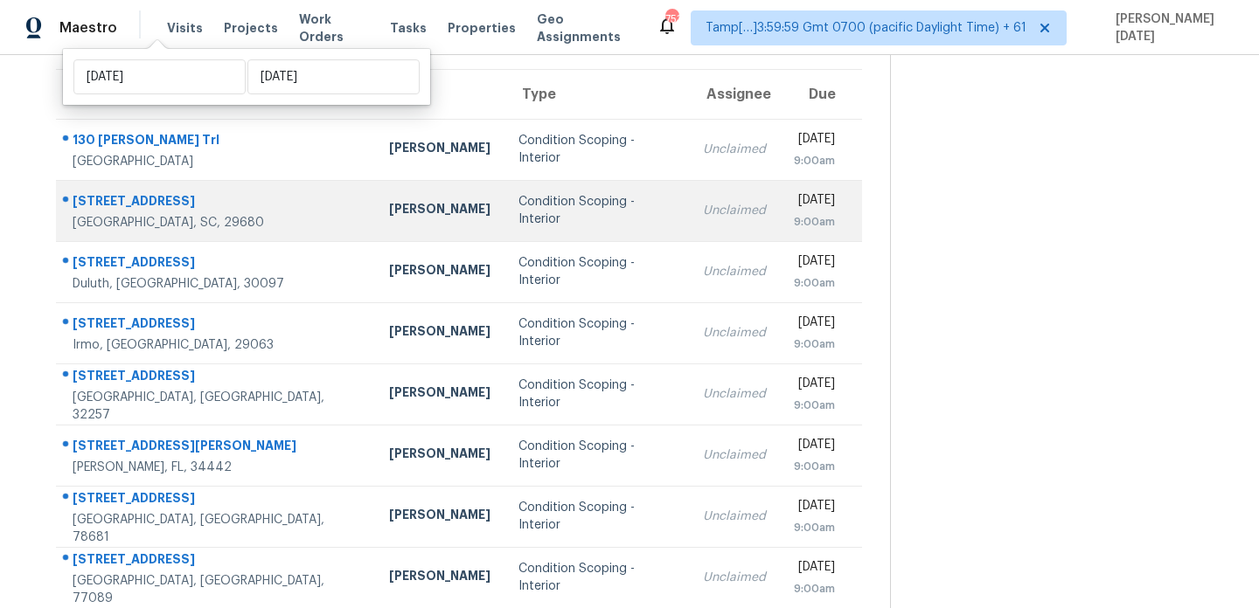
click at [703, 203] on div "Unclaimed" at bounding box center [734, 210] width 63 height 17
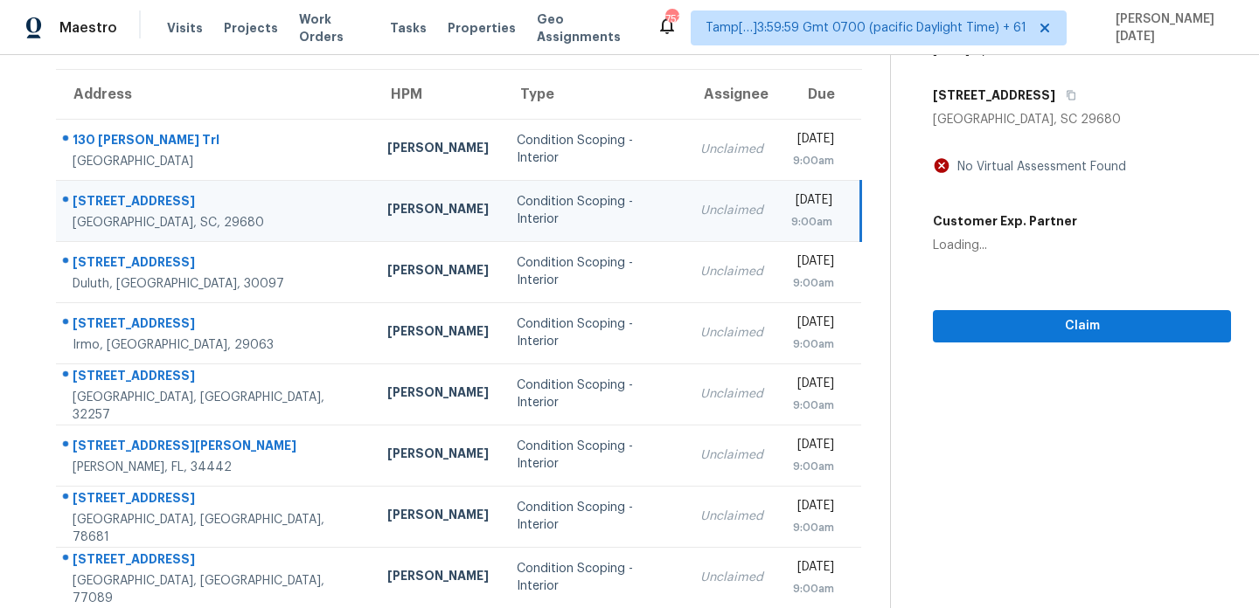
scroll to position [0, 0]
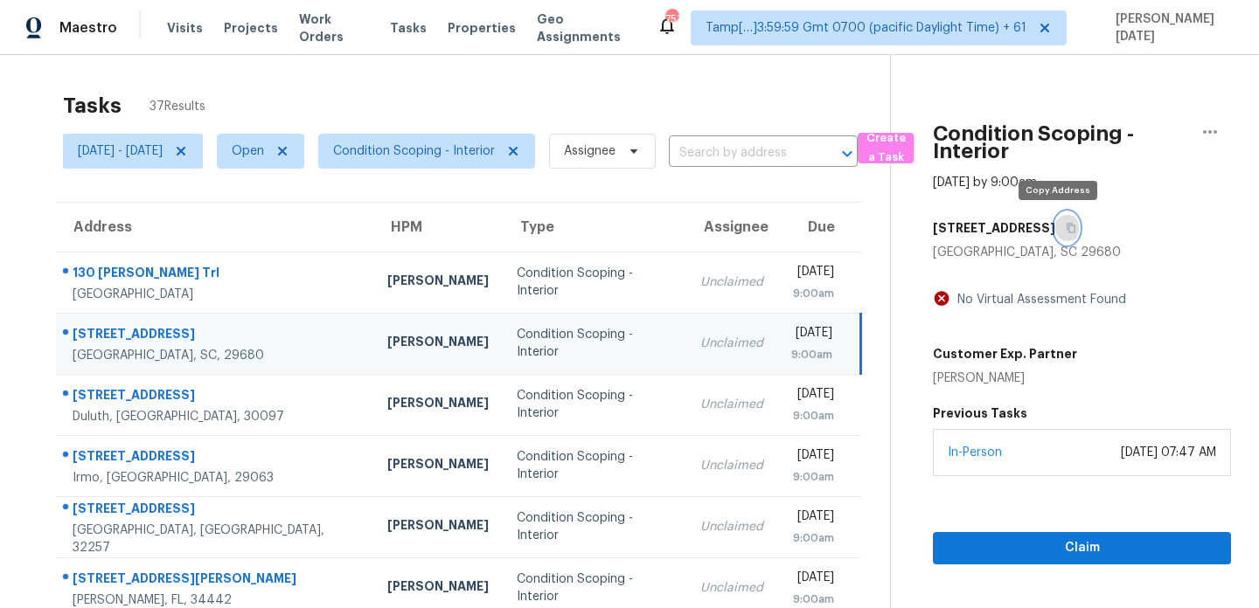
click at [1067, 229] on icon "button" at bounding box center [1071, 229] width 9 height 10
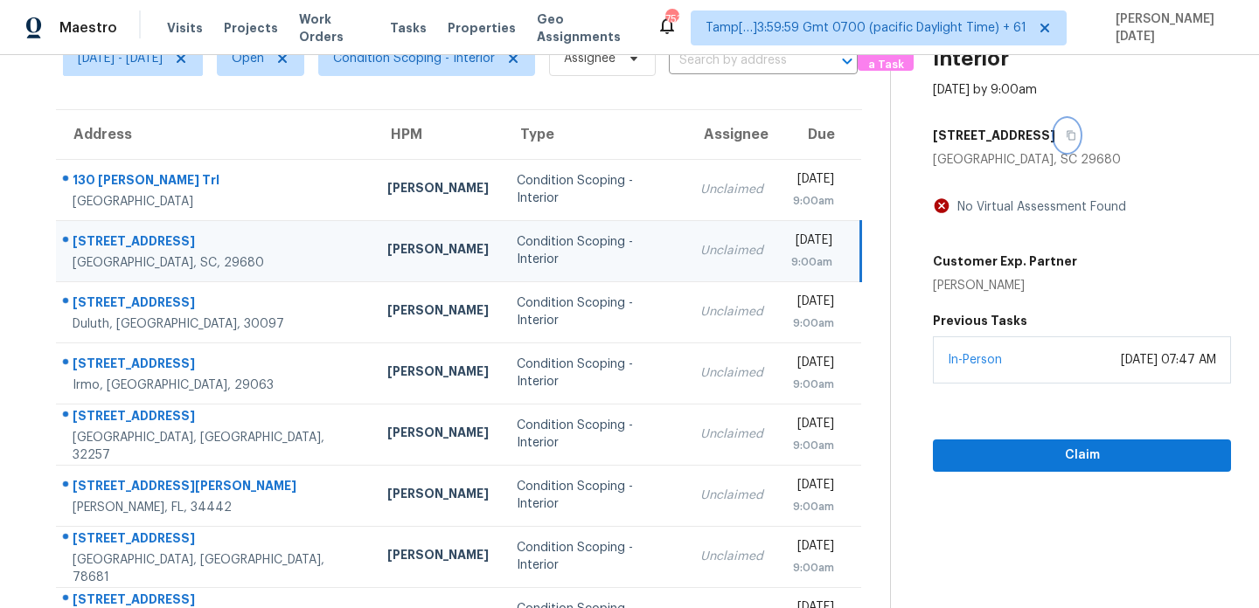
scroll to position [105, 0]
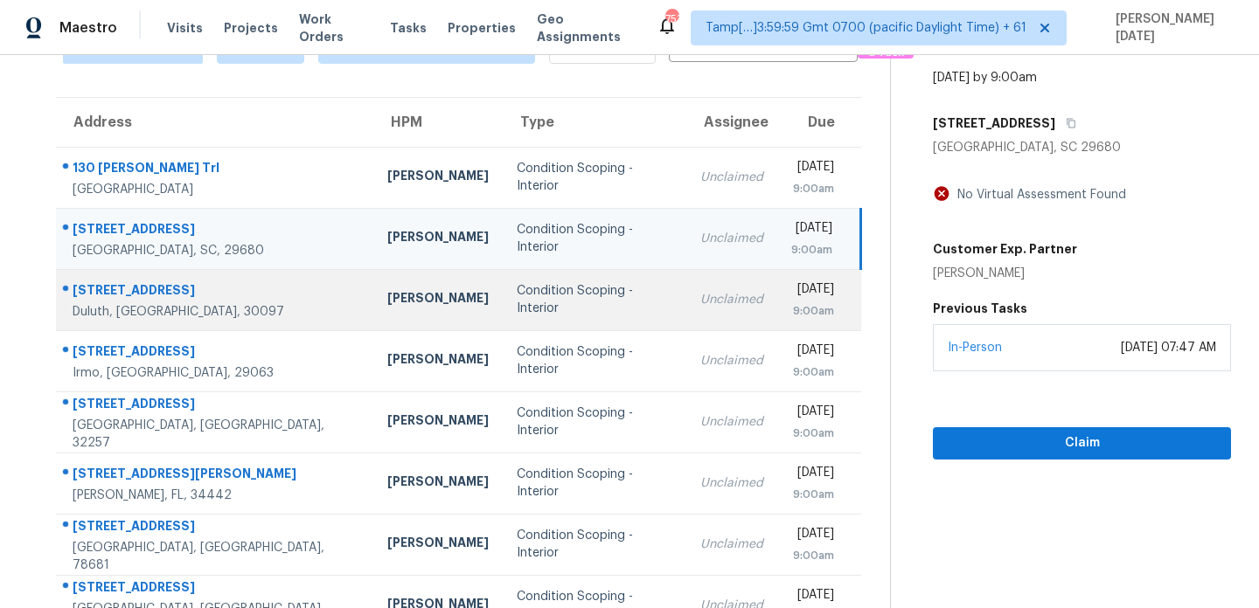
click at [536, 295] on div "Condition Scoping - Interior" at bounding box center [595, 299] width 156 height 35
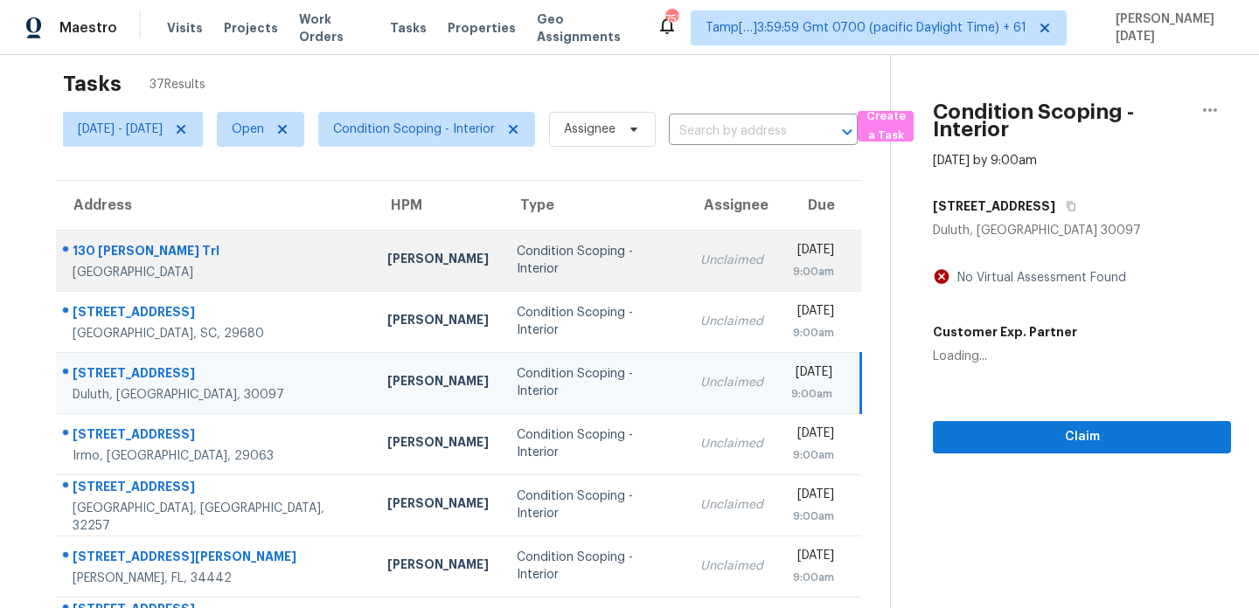
scroll to position [0, 0]
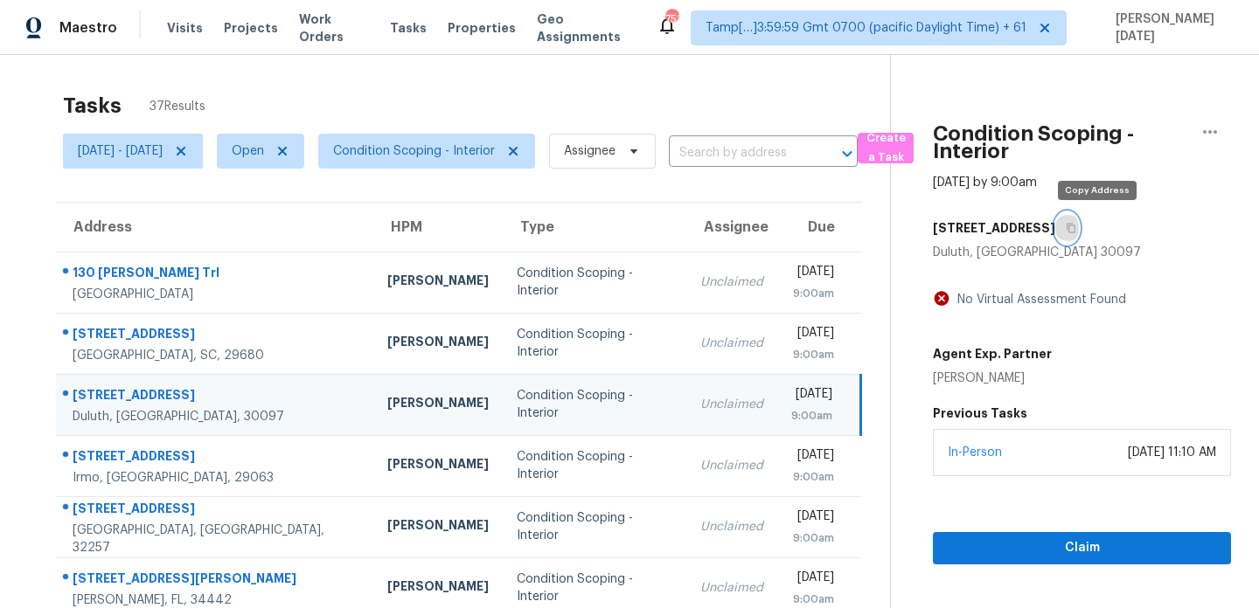
click at [1076, 232] on icon "button" at bounding box center [1071, 229] width 9 height 10
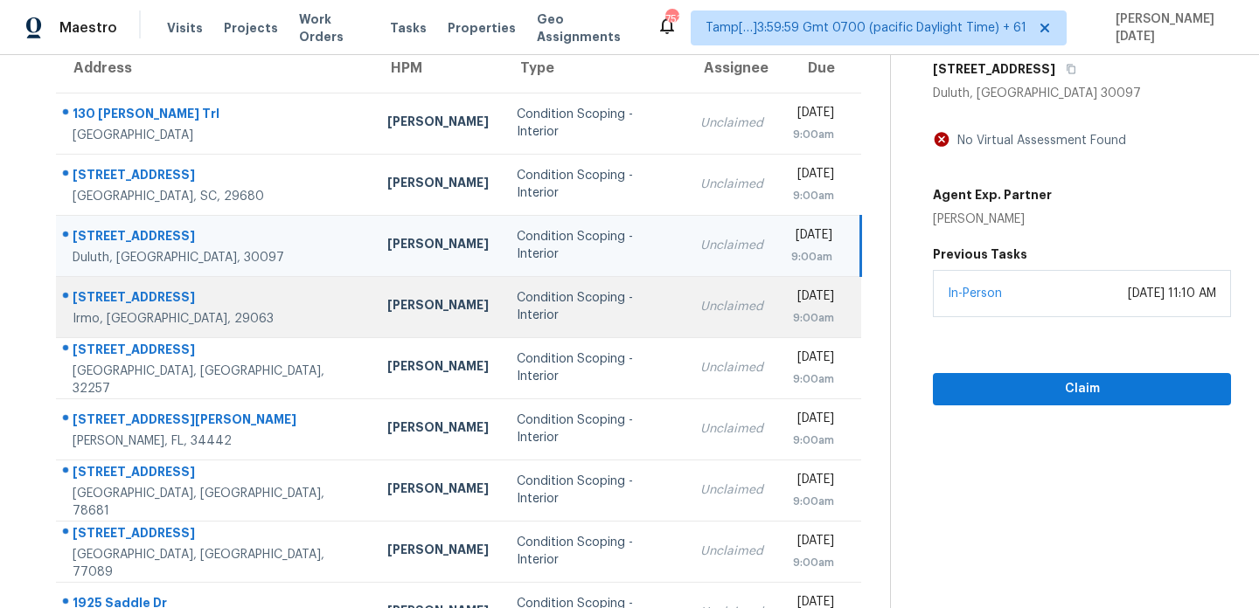
click at [531, 302] on div "Condition Scoping - Interior" at bounding box center [595, 306] width 156 height 35
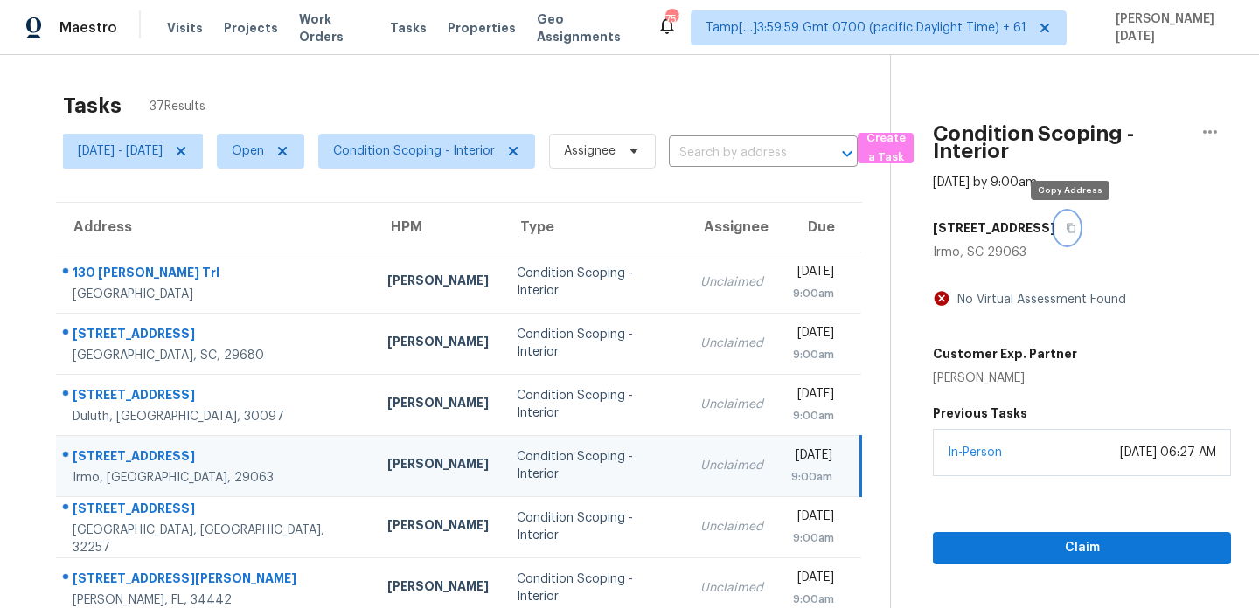
click at [1075, 224] on icon "button" at bounding box center [1070, 228] width 10 height 10
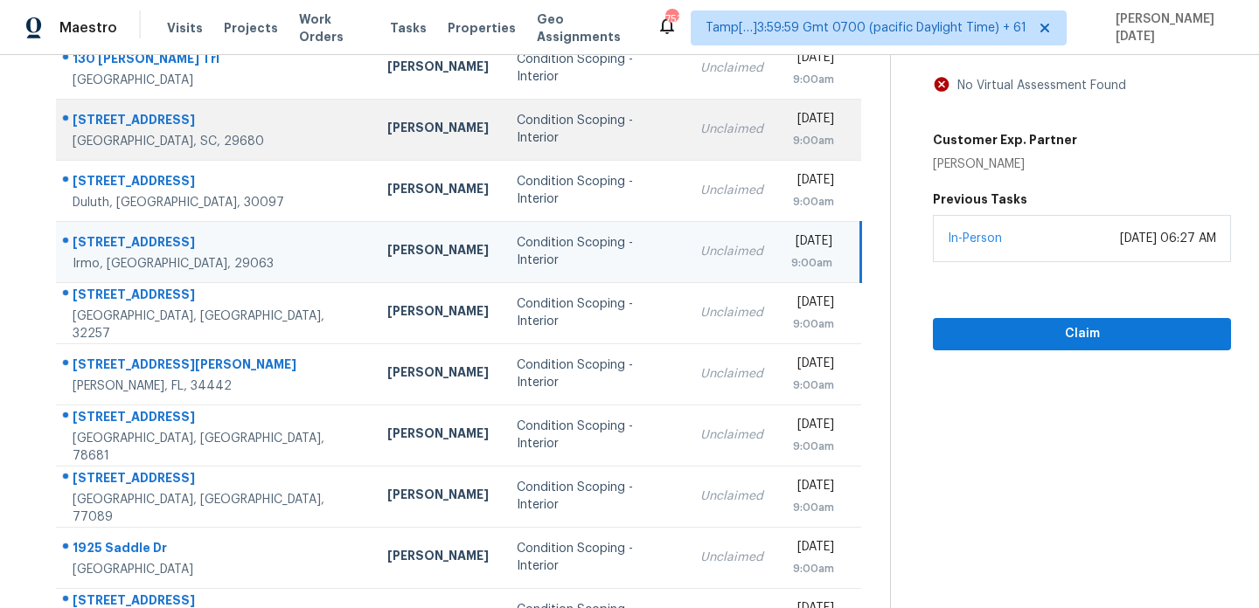
scroll to position [217, 0]
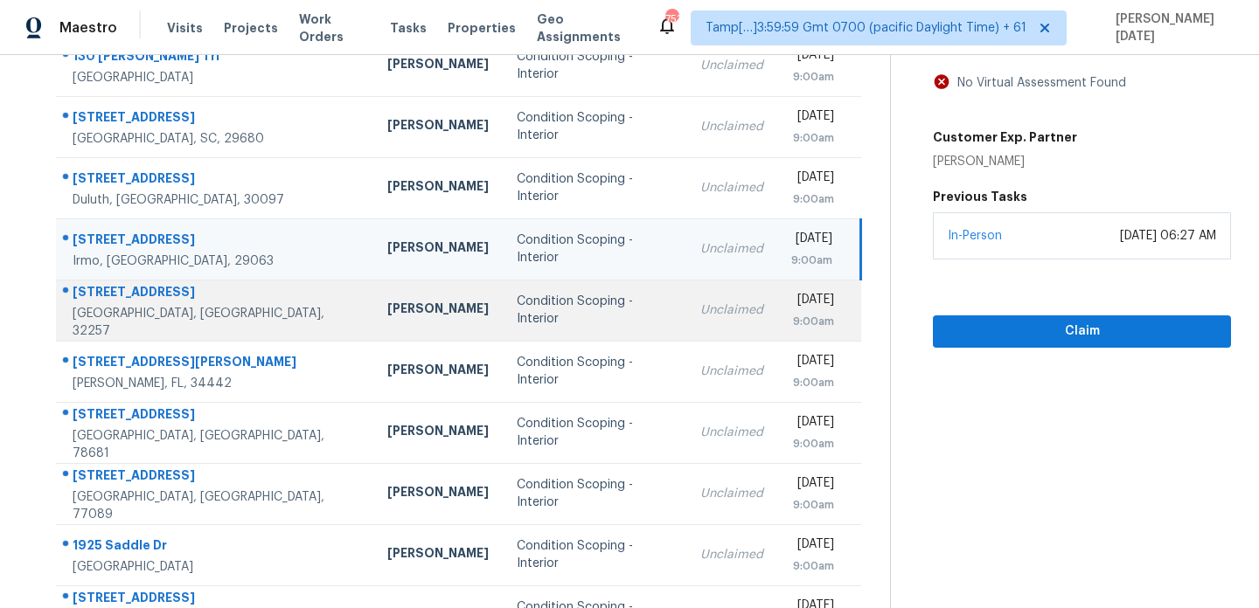
click at [686, 316] on td "Unclaimed" at bounding box center [731, 310] width 91 height 61
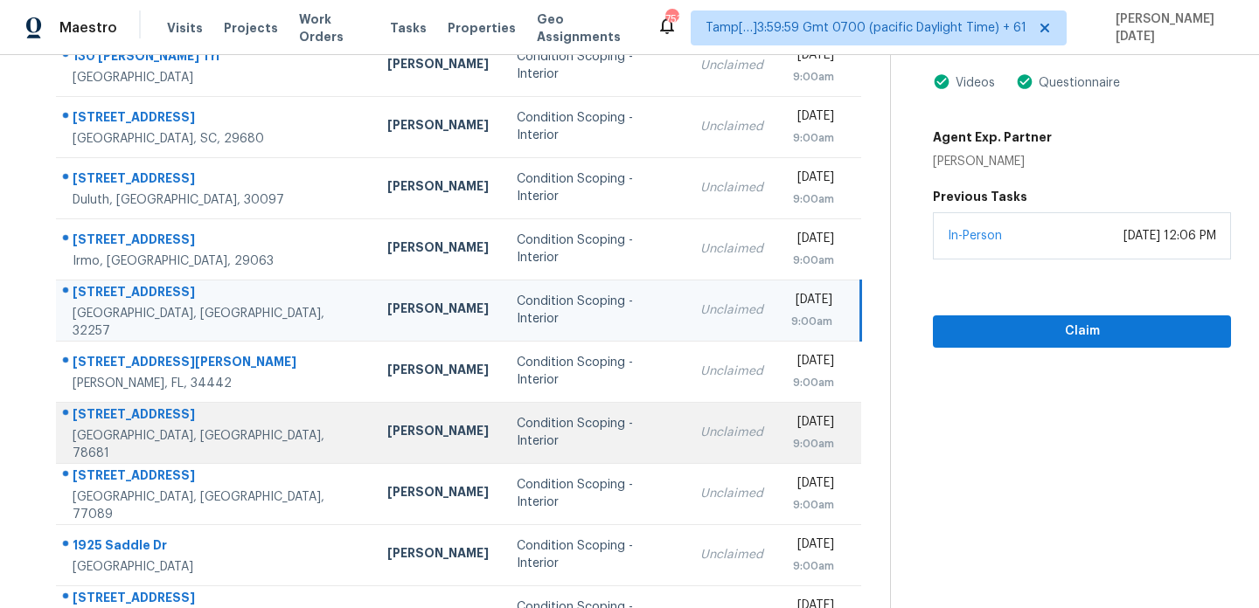
scroll to position [302, 0]
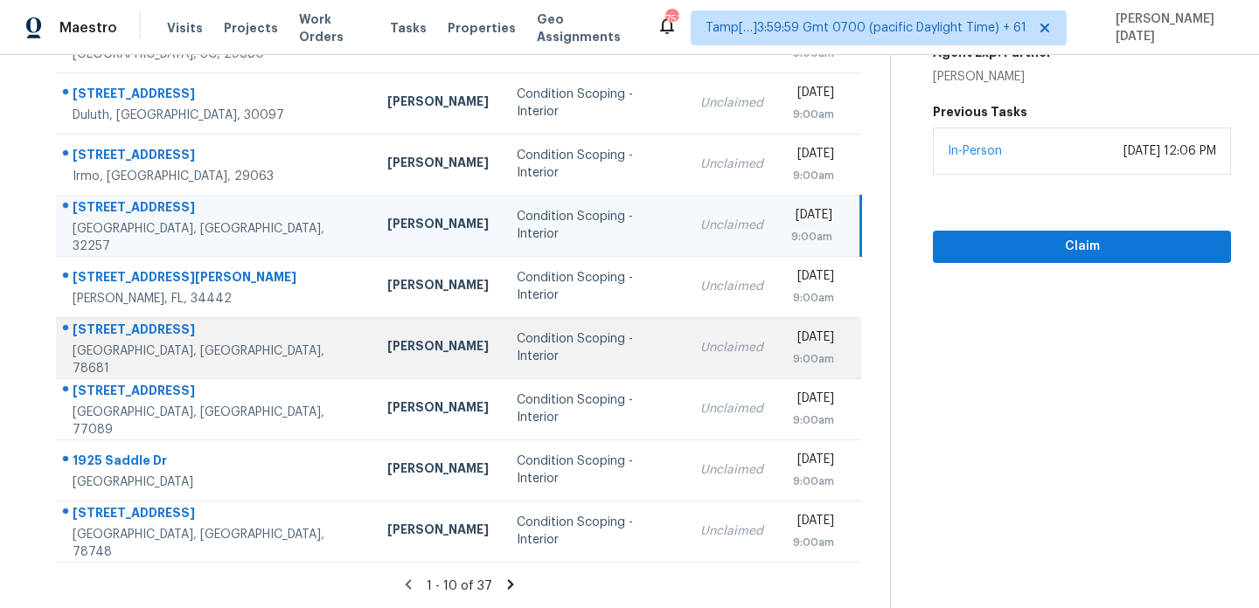
click at [686, 369] on td "Unclaimed" at bounding box center [731, 347] width 91 height 61
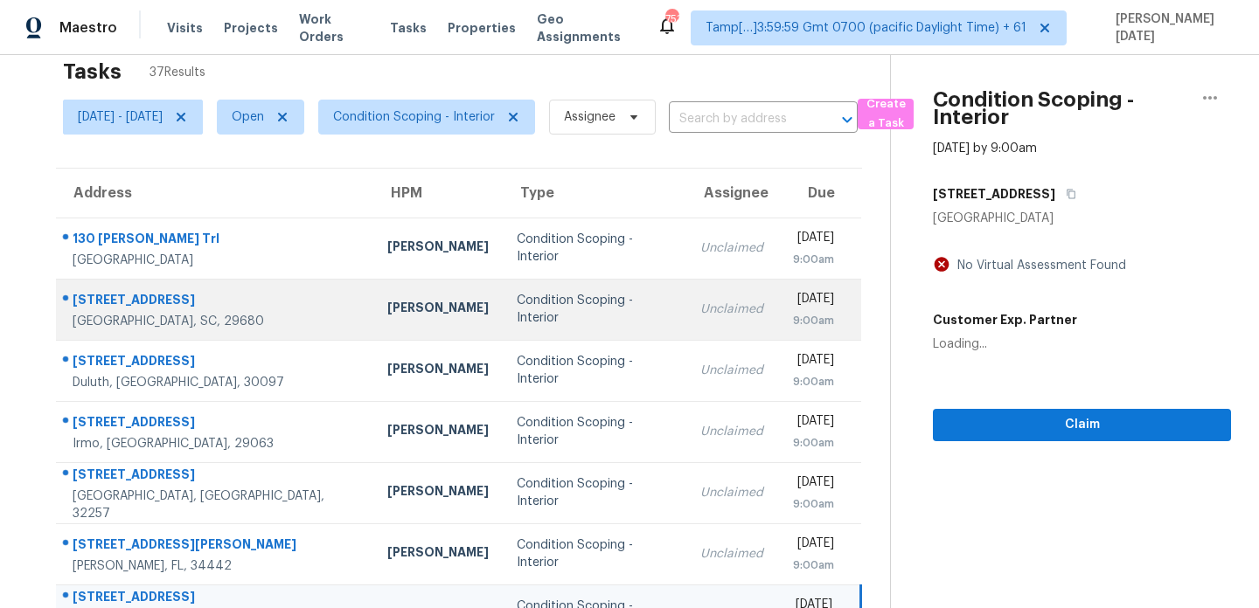
scroll to position [0, 0]
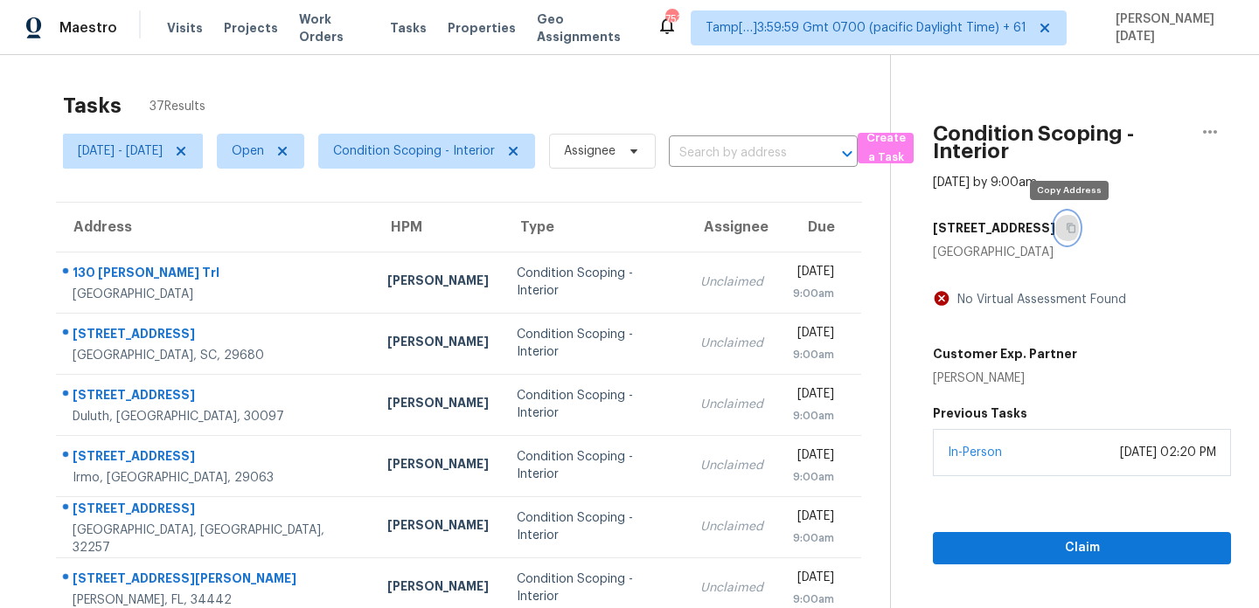
click at [1071, 229] on icon "button" at bounding box center [1070, 228] width 10 height 10
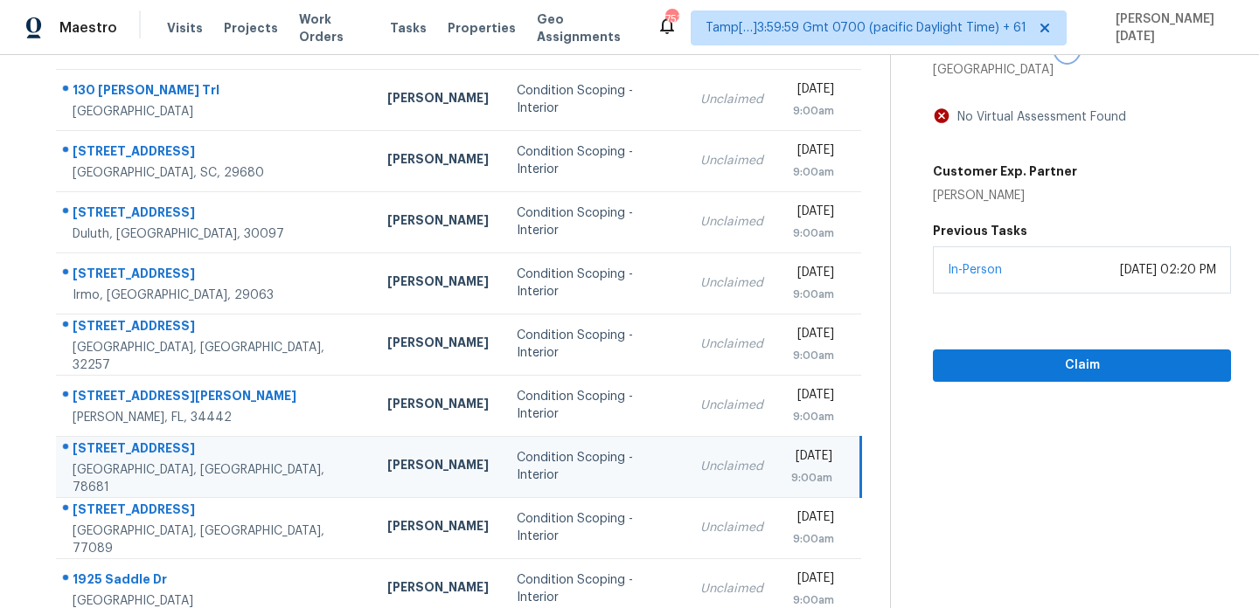
scroll to position [170, 0]
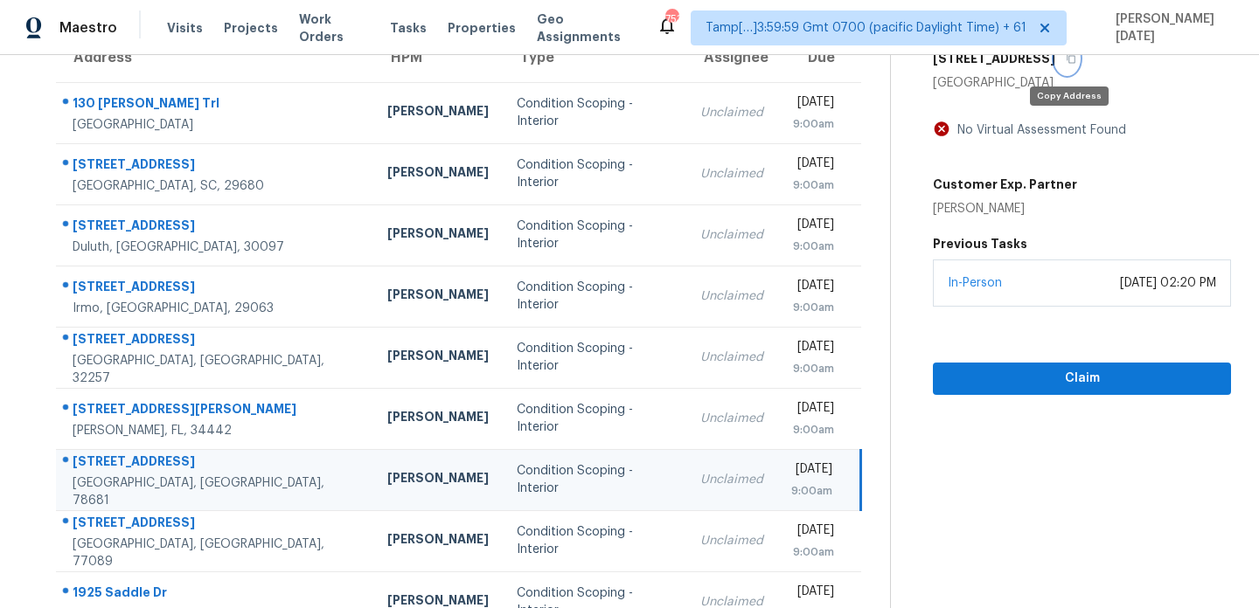
click at [1072, 59] on icon "button" at bounding box center [1070, 58] width 10 height 10
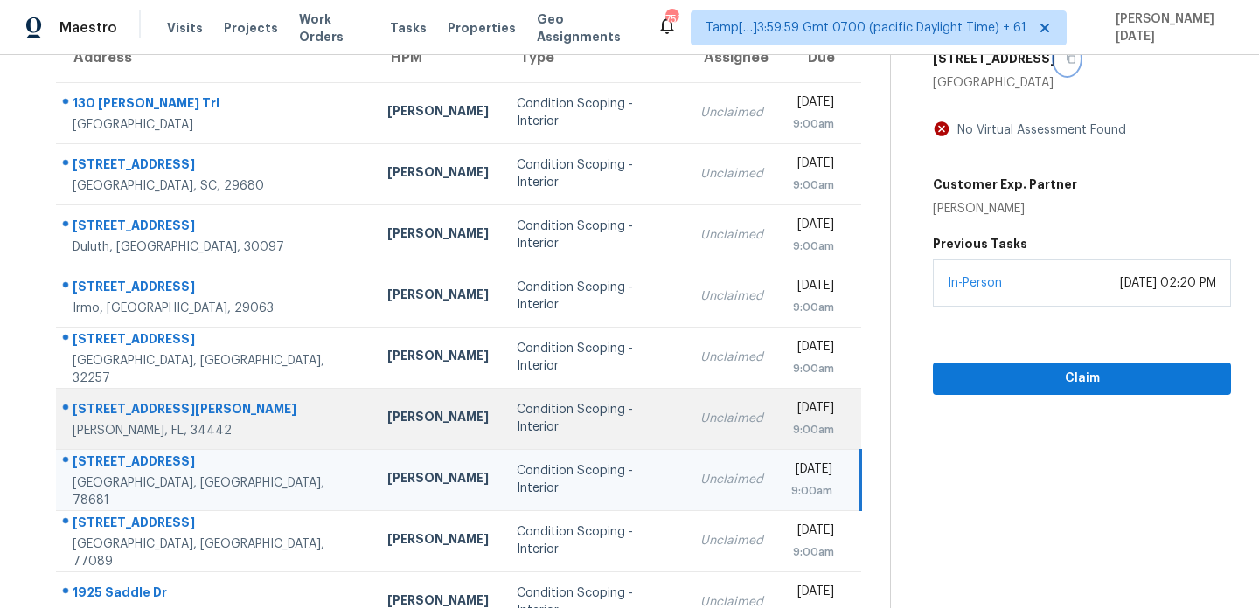
scroll to position [287, 0]
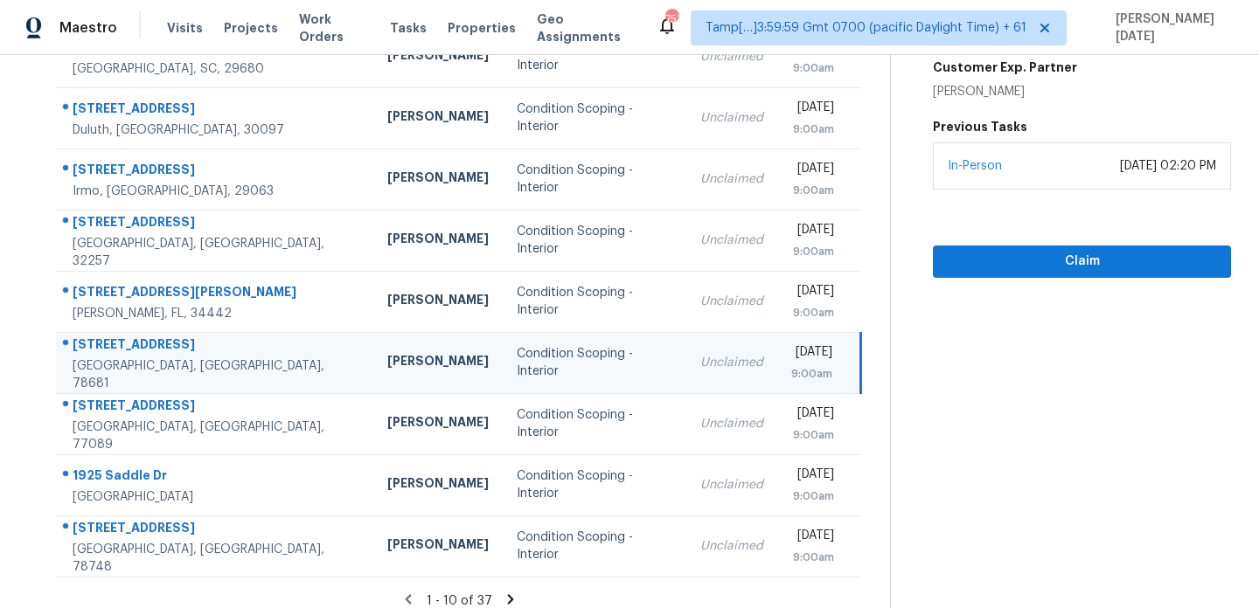
click at [503, 377] on td "Condition Scoping - Interior" at bounding box center [595, 362] width 184 height 61
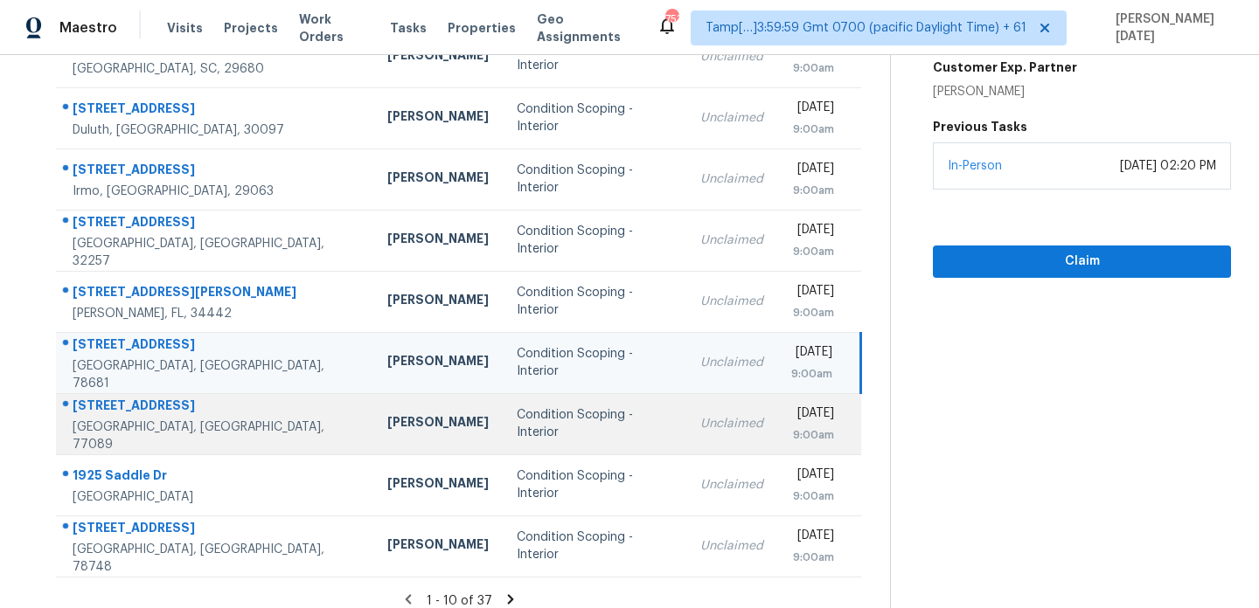
click at [517, 420] on div "Condition Scoping - Interior" at bounding box center [595, 423] width 156 height 35
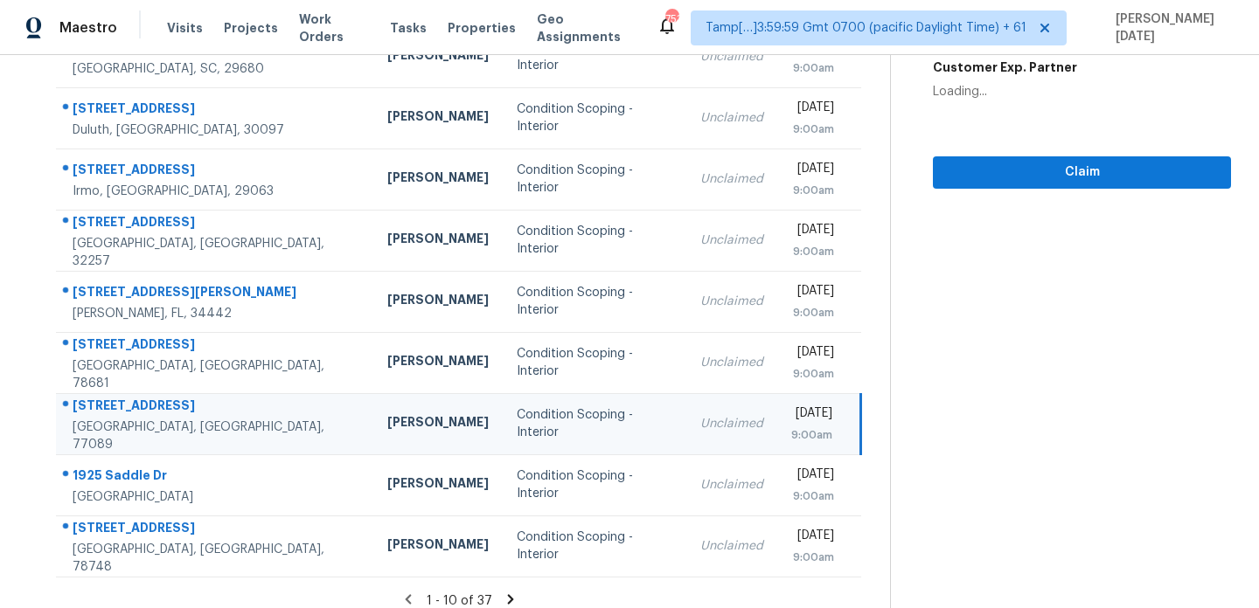
scroll to position [0, 0]
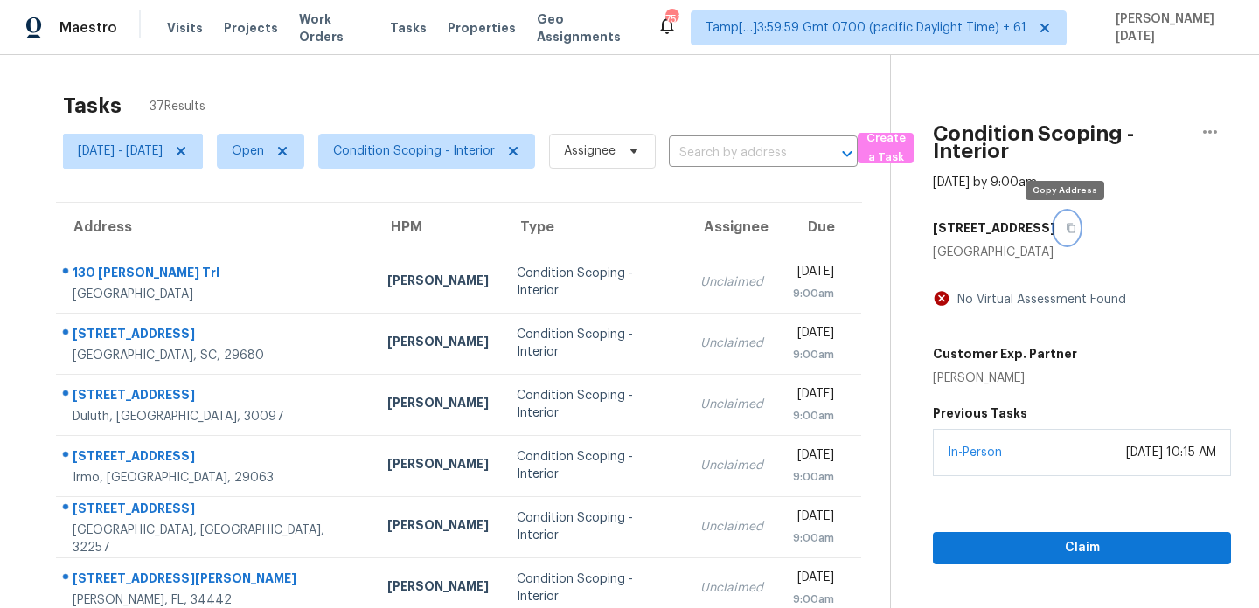
click at [1069, 231] on icon "button" at bounding box center [1070, 228] width 10 height 10
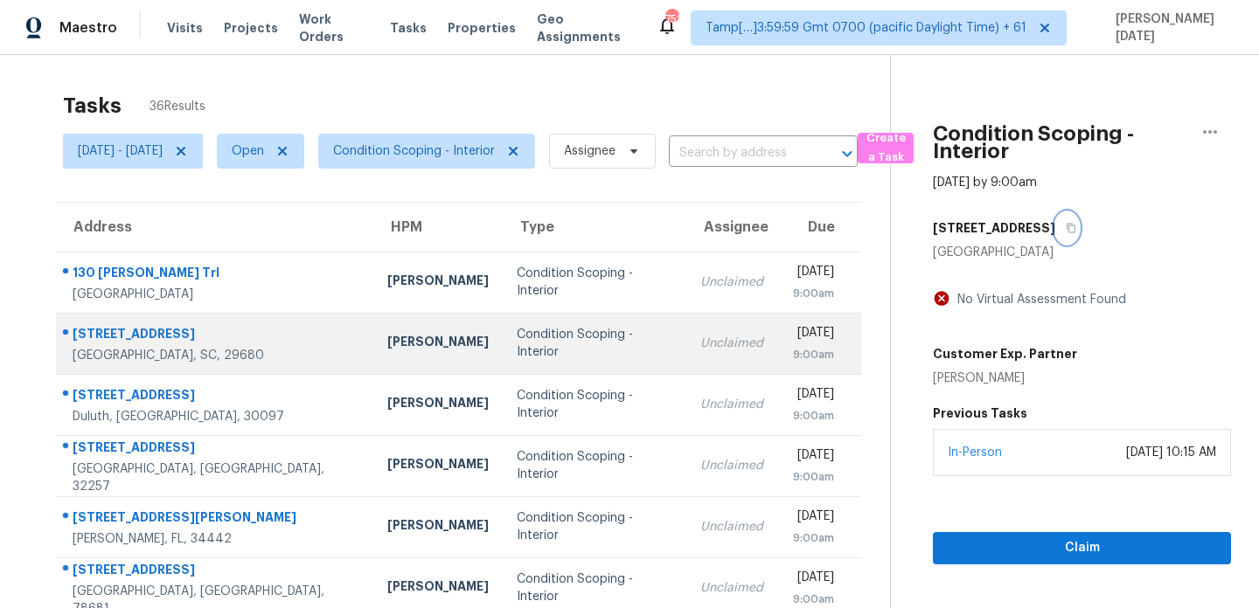
scroll to position [302, 0]
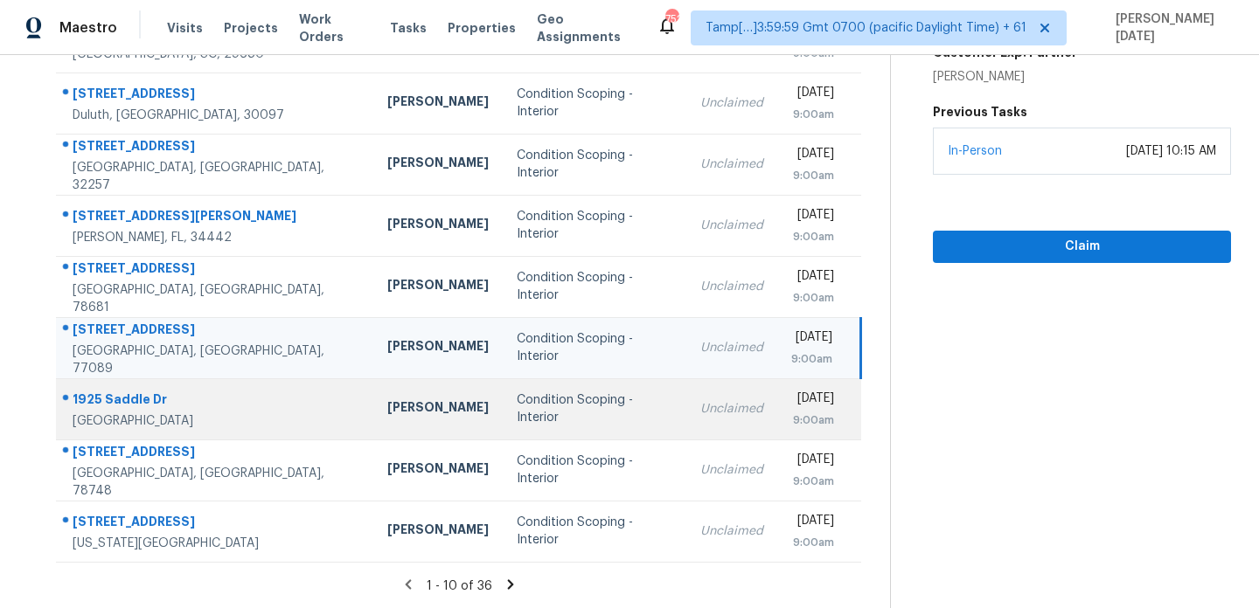
click at [521, 410] on div "Condition Scoping - Interior" at bounding box center [595, 409] width 156 height 35
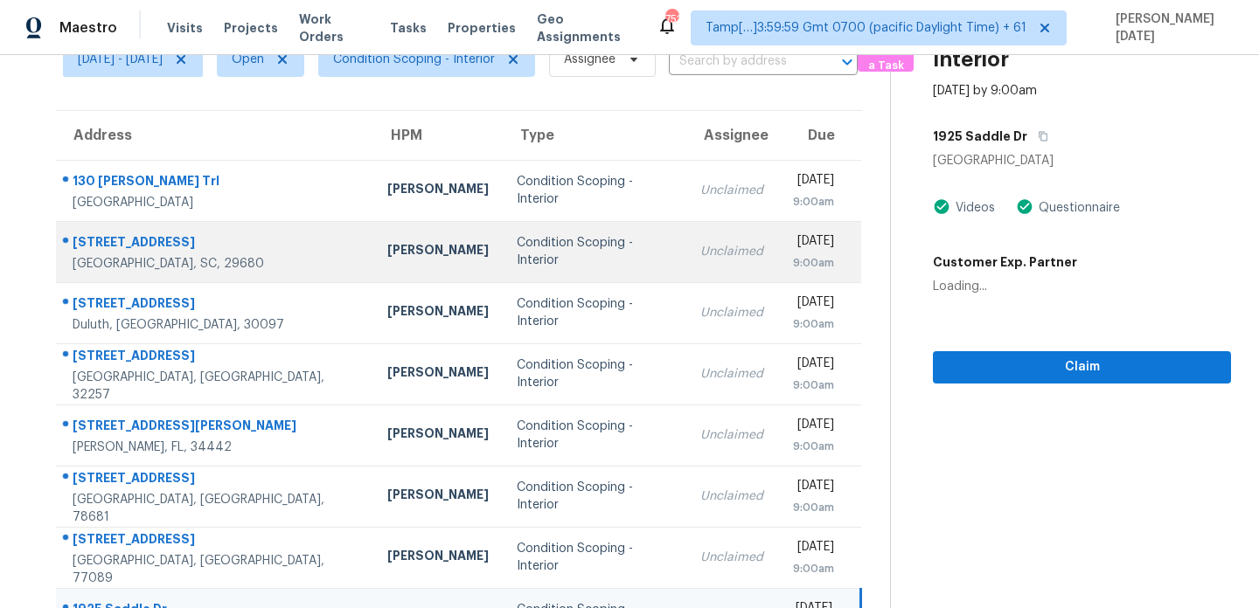
scroll to position [0, 0]
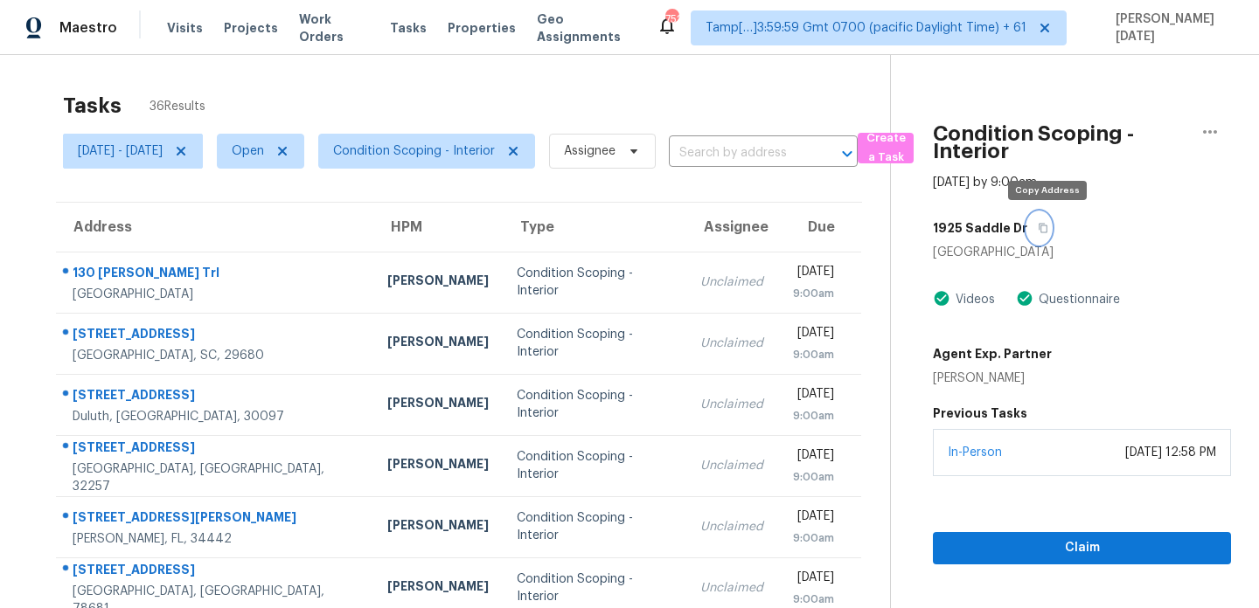
click at [1048, 226] on icon "button" at bounding box center [1042, 228] width 10 height 10
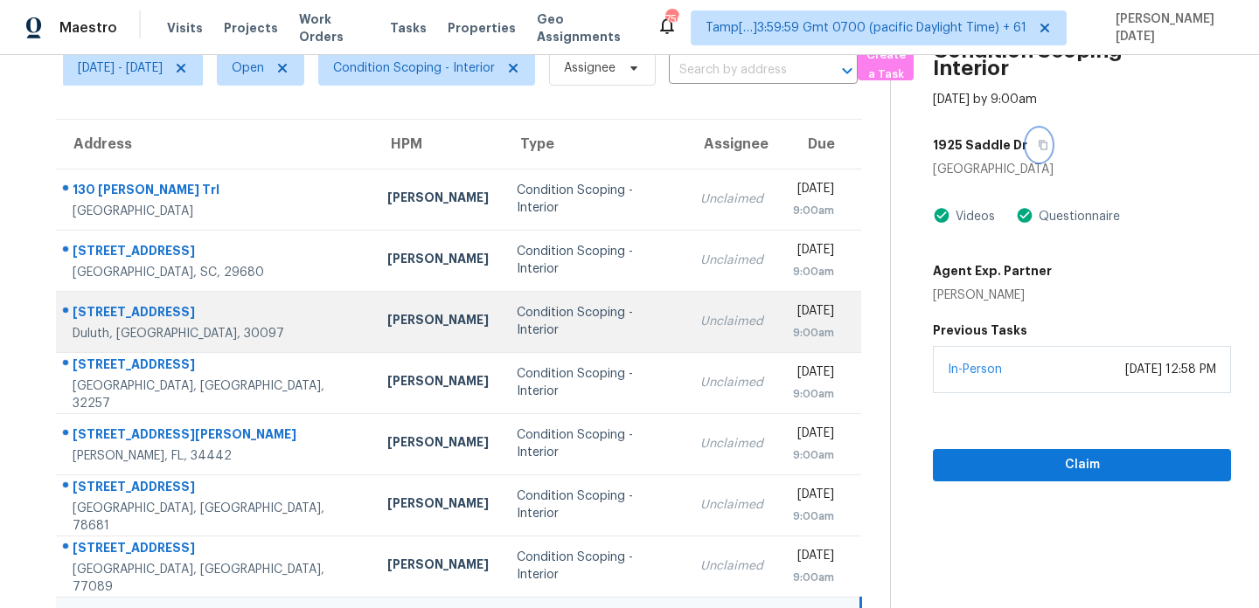
scroll to position [302, 0]
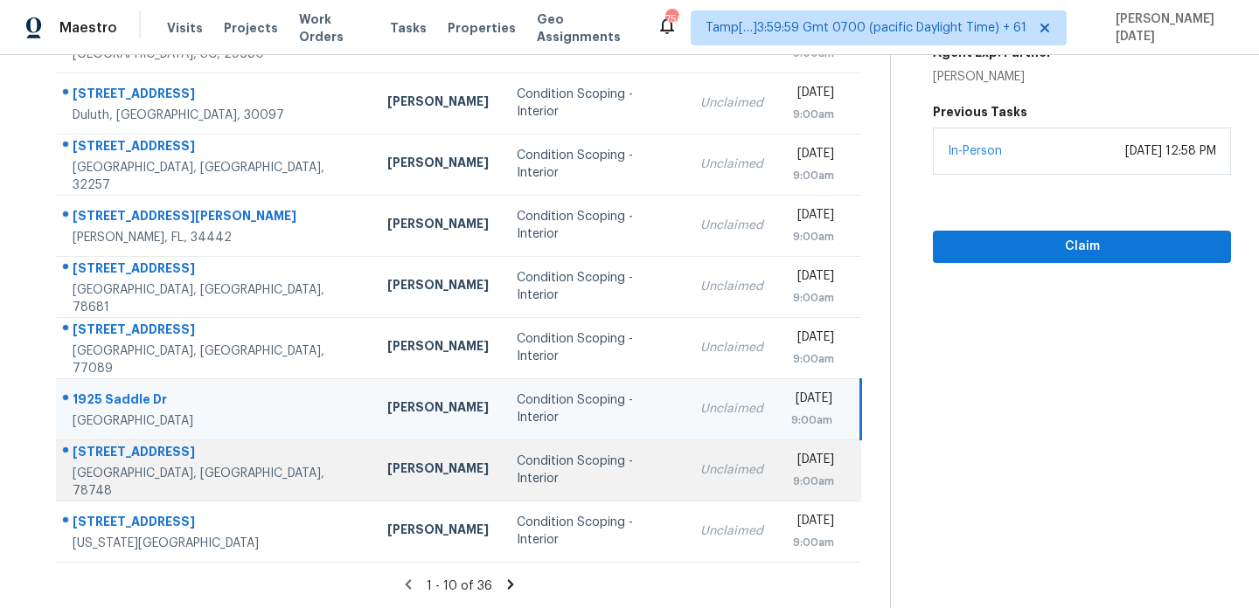
click at [503, 489] on td "Condition Scoping - Interior" at bounding box center [595, 470] width 184 height 61
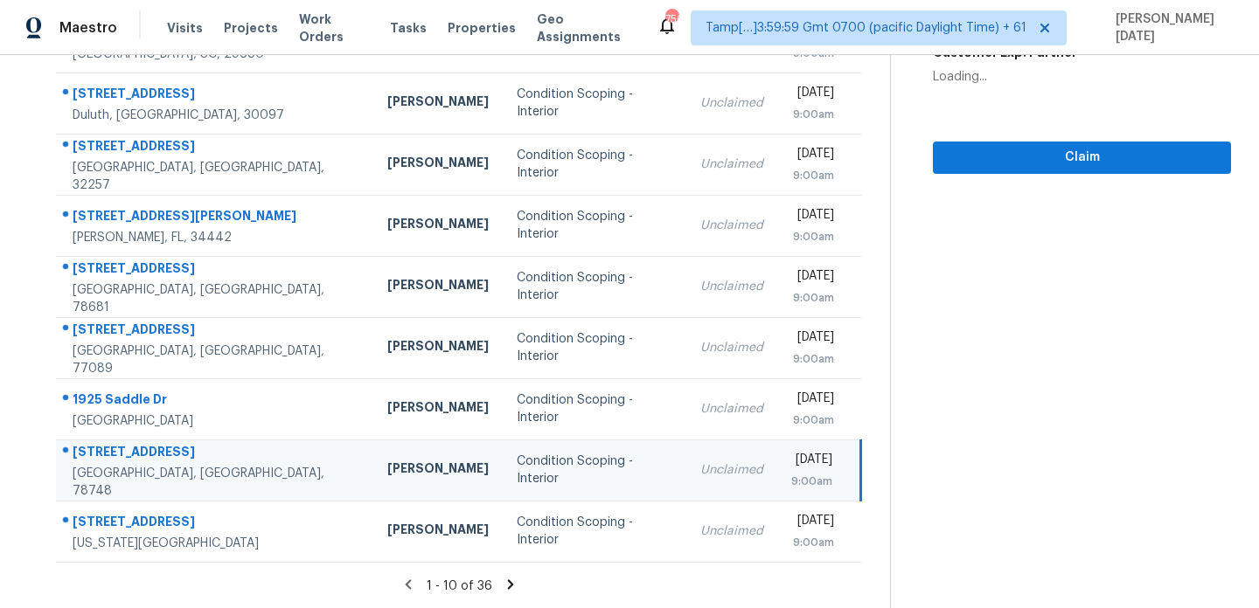
scroll to position [0, 0]
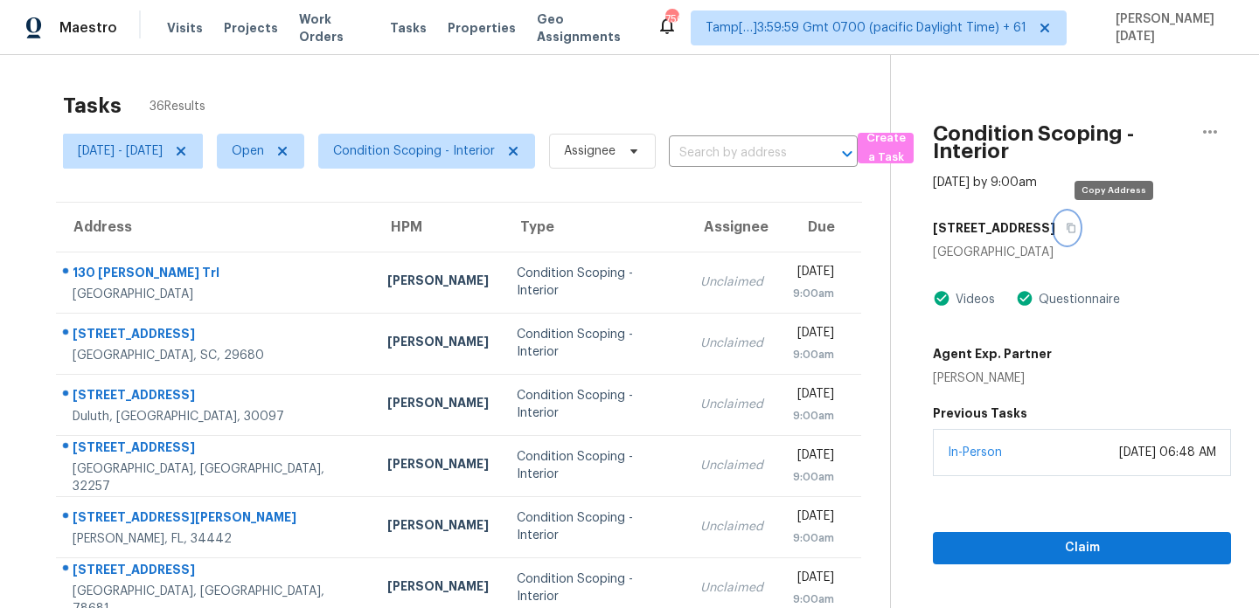
click at [1076, 226] on icon "button" at bounding box center [1071, 229] width 9 height 10
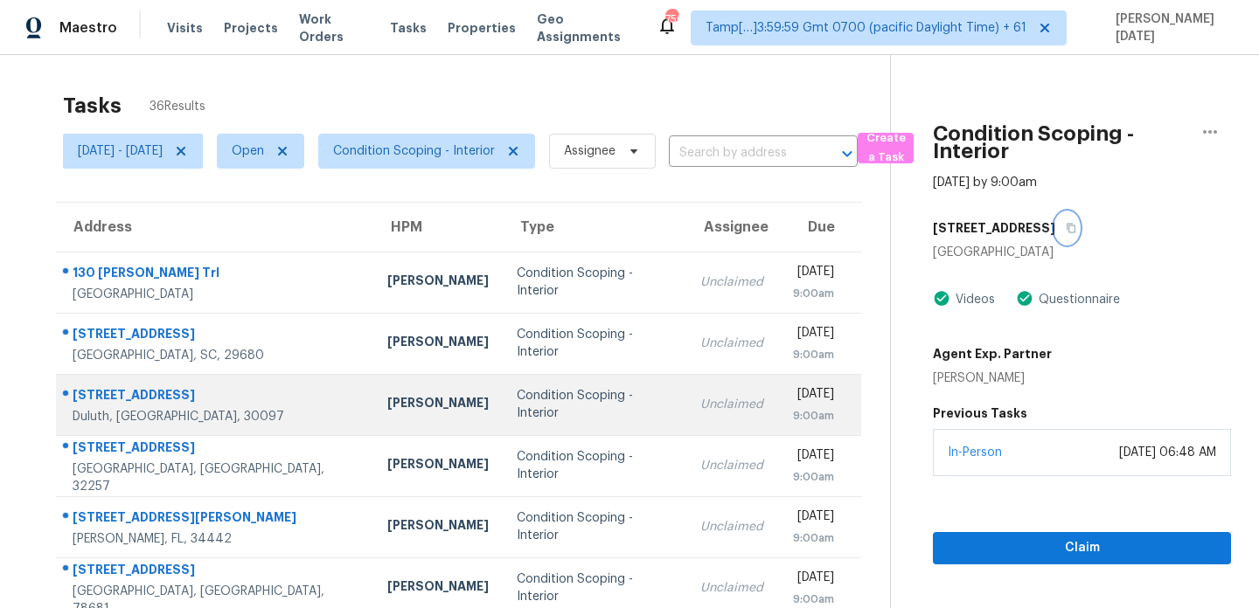
scroll to position [302, 0]
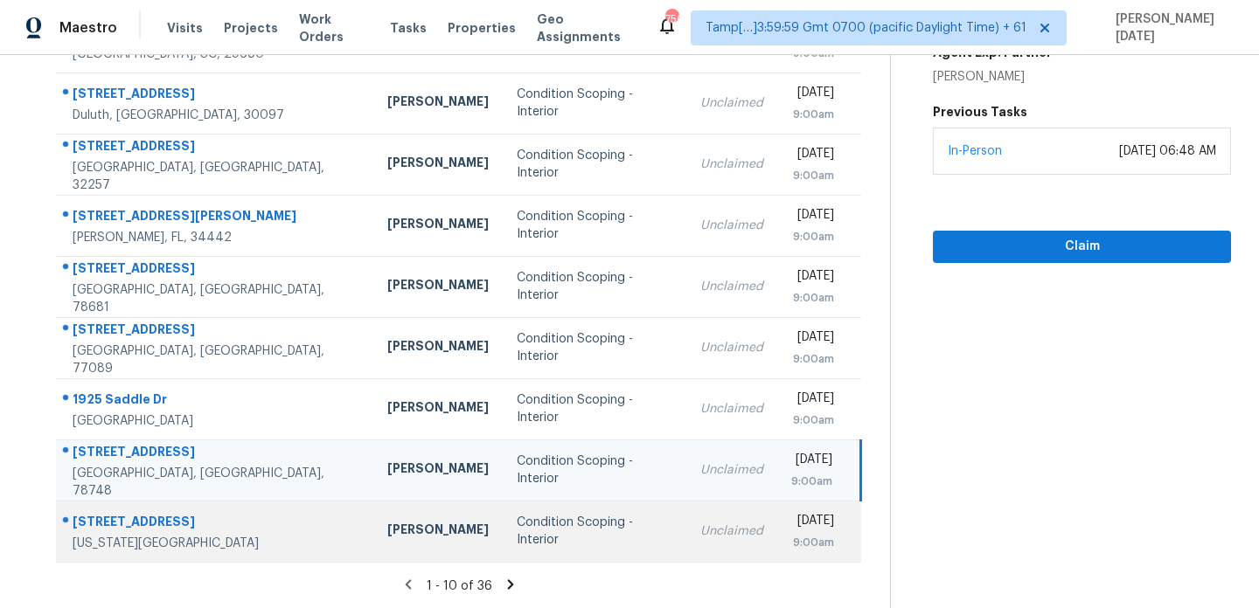
click at [561, 528] on div "Condition Scoping - Interior" at bounding box center [595, 531] width 156 height 35
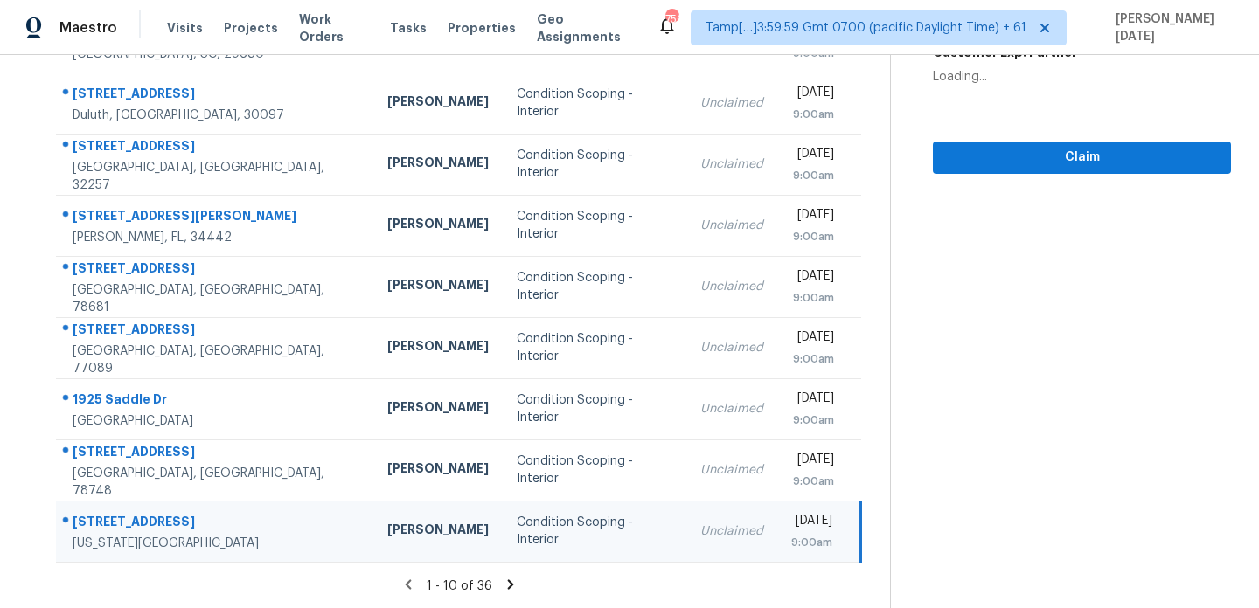
click at [514, 577] on icon at bounding box center [511, 585] width 16 height 16
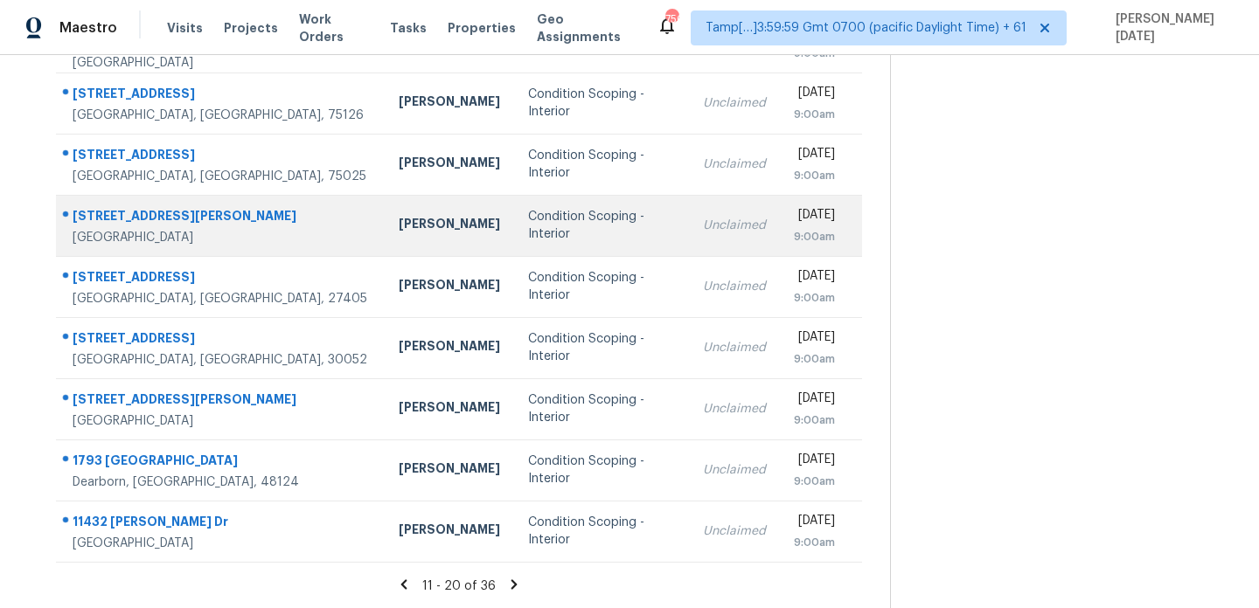
scroll to position [0, 0]
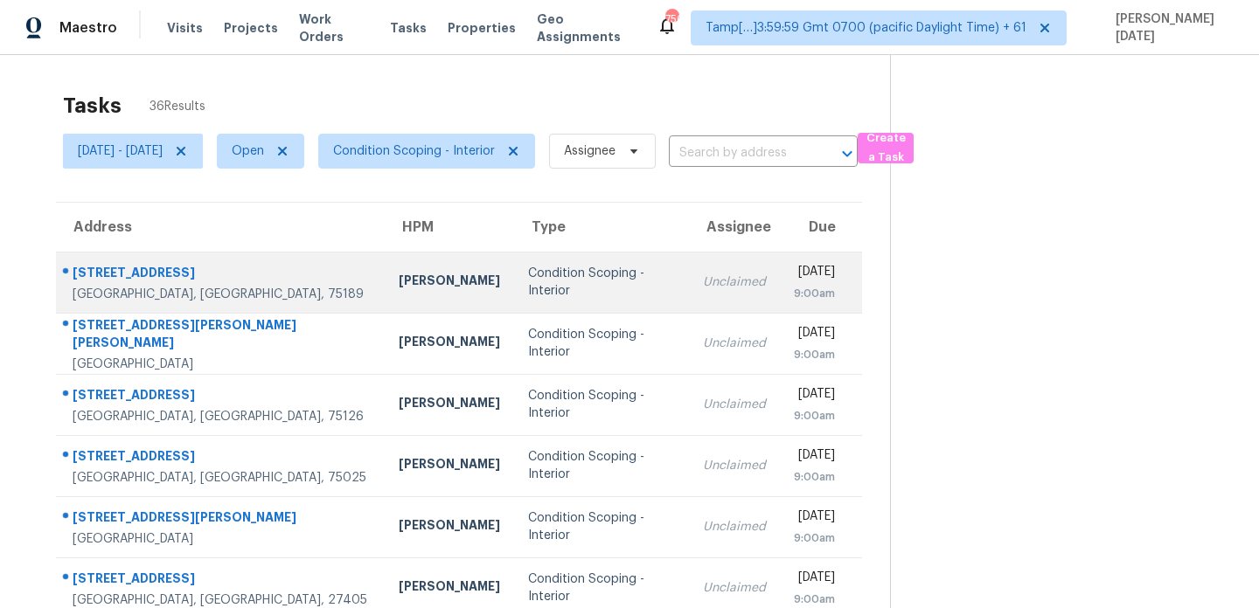
click at [528, 284] on div "Condition Scoping - Interior" at bounding box center [601, 282] width 147 height 35
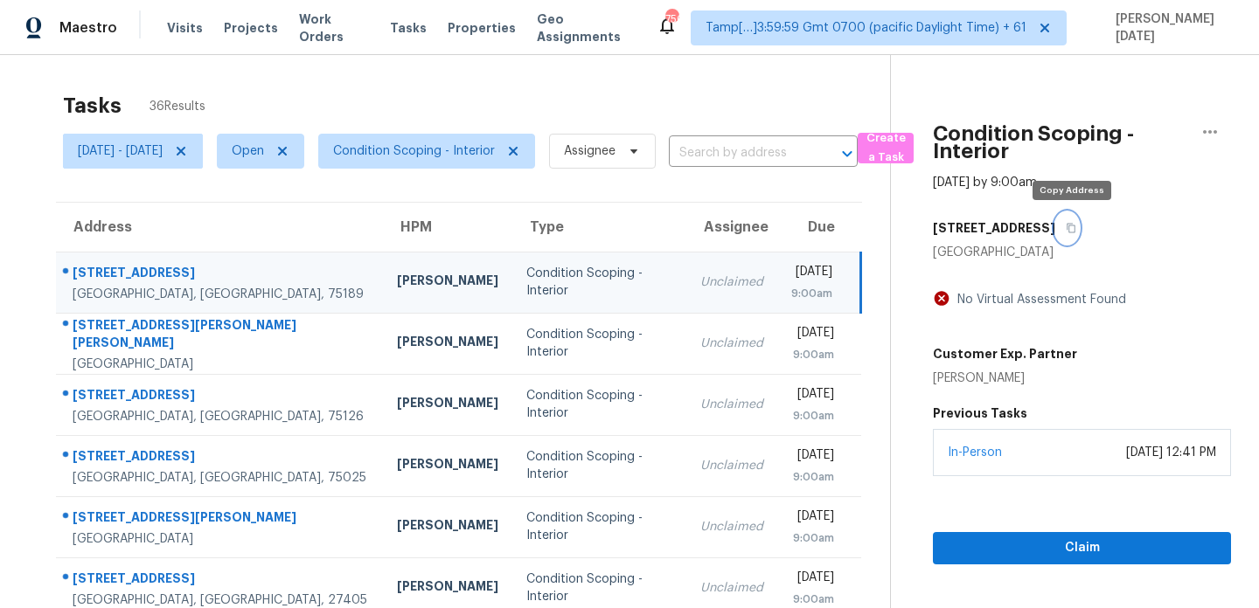
click at [1076, 226] on icon "button" at bounding box center [1070, 228] width 10 height 10
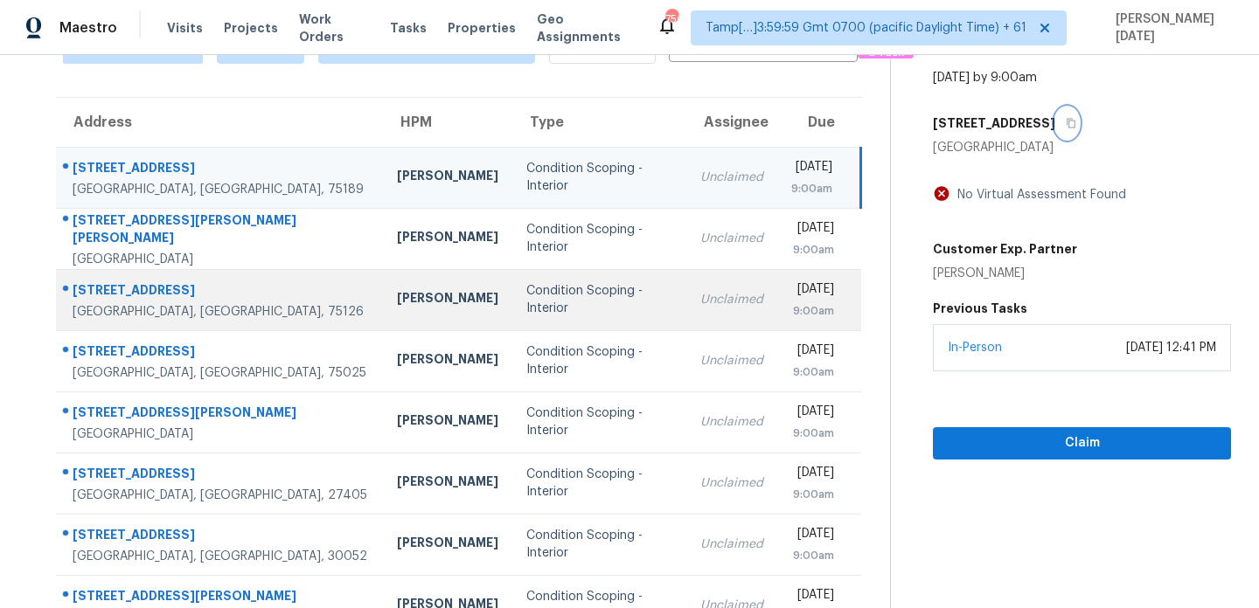
scroll to position [109, 0]
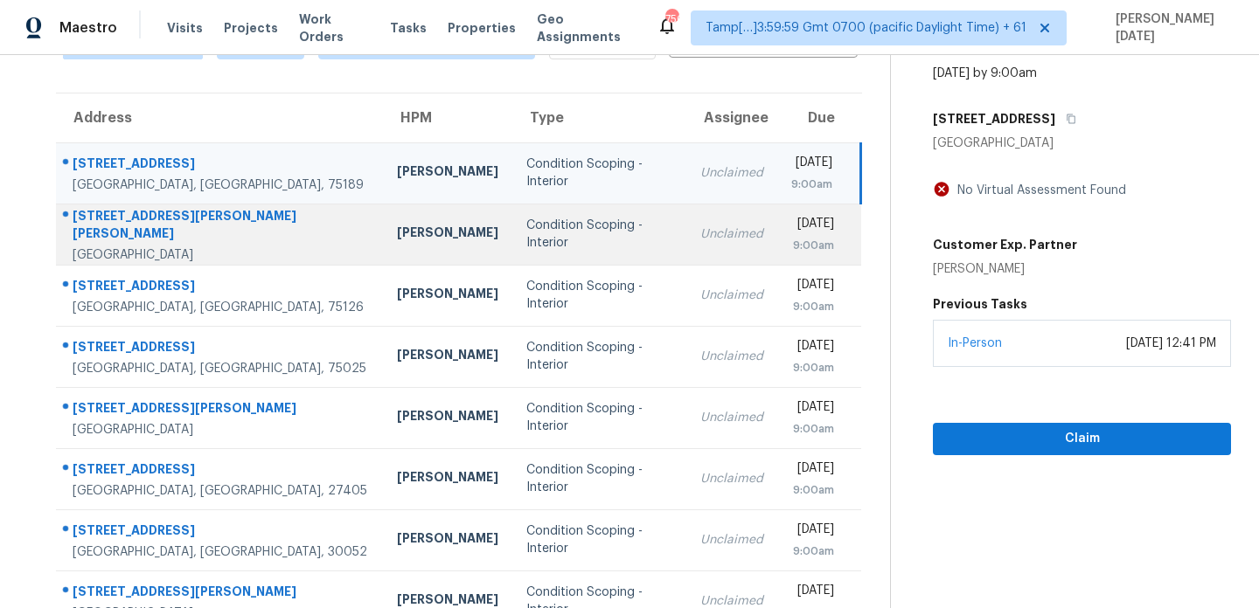
click at [512, 243] on td "Condition Scoping - Interior" at bounding box center [599, 234] width 174 height 61
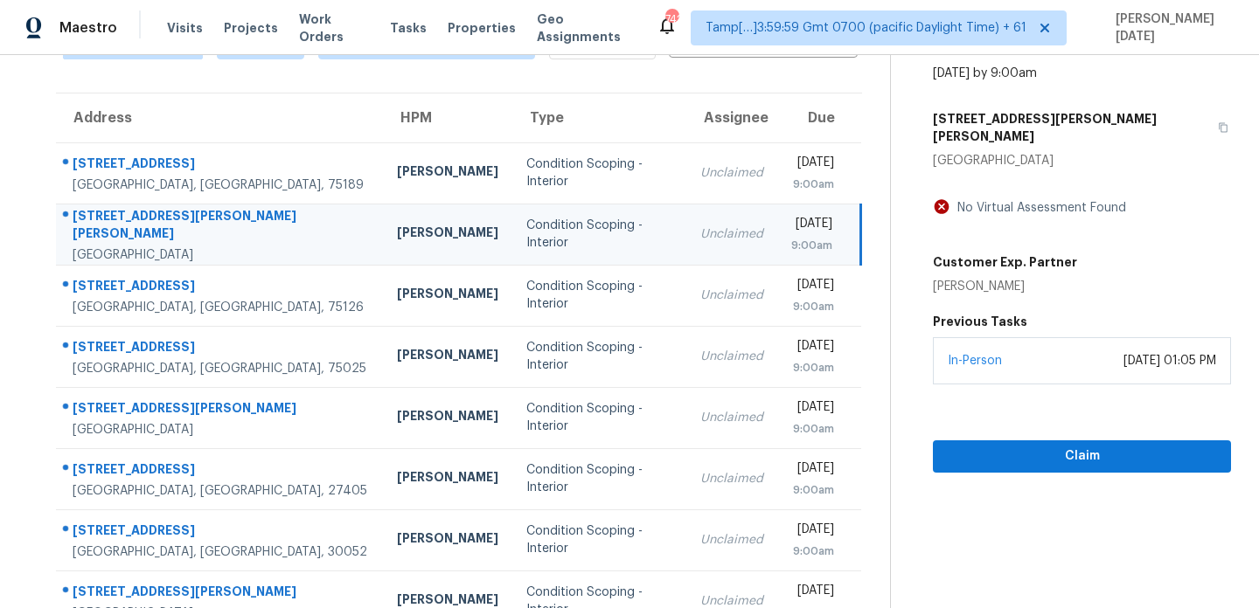
click at [383, 241] on td "Mat Smith" at bounding box center [447, 234] width 129 height 61
drag, startPoint x: 1030, startPoint y: 119, endPoint x: 942, endPoint y: 119, distance: 87.4
click at [942, 119] on div "Condition Scoping - Interior Aug 29th 2025 by 9:00am 3531 Dr Martin Luther King…" at bounding box center [1061, 209] width 340 height 527
copy h5 "3531 Dr Martin"
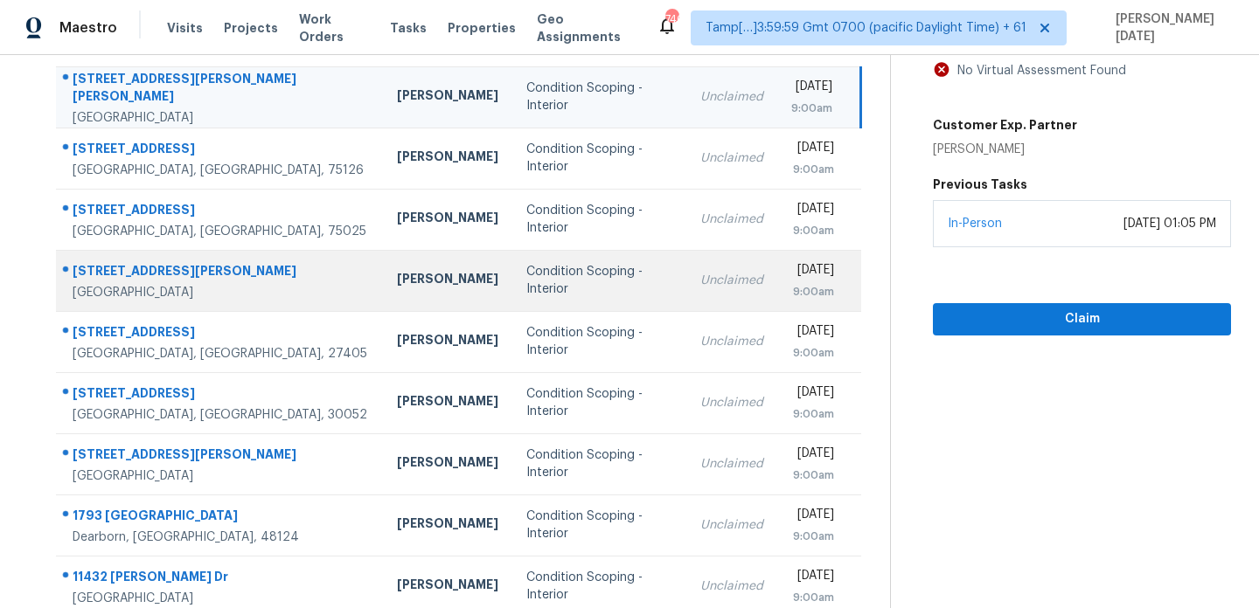
scroll to position [259, 0]
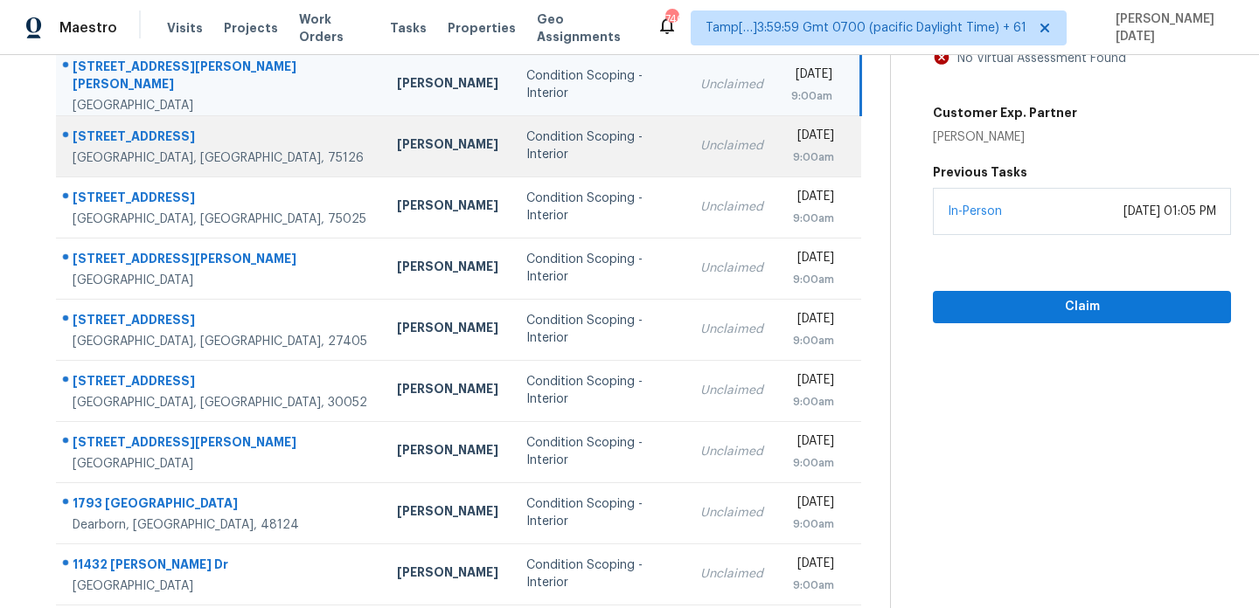
click at [545, 159] on td "Condition Scoping - Interior" at bounding box center [599, 145] width 174 height 61
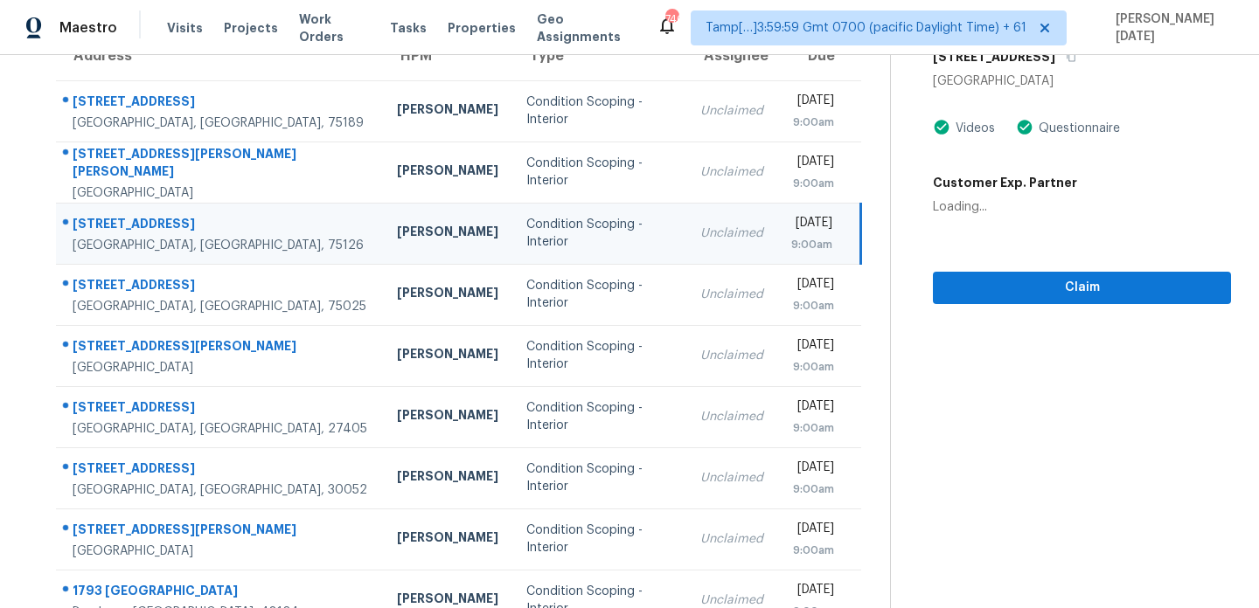
scroll to position [99, 0]
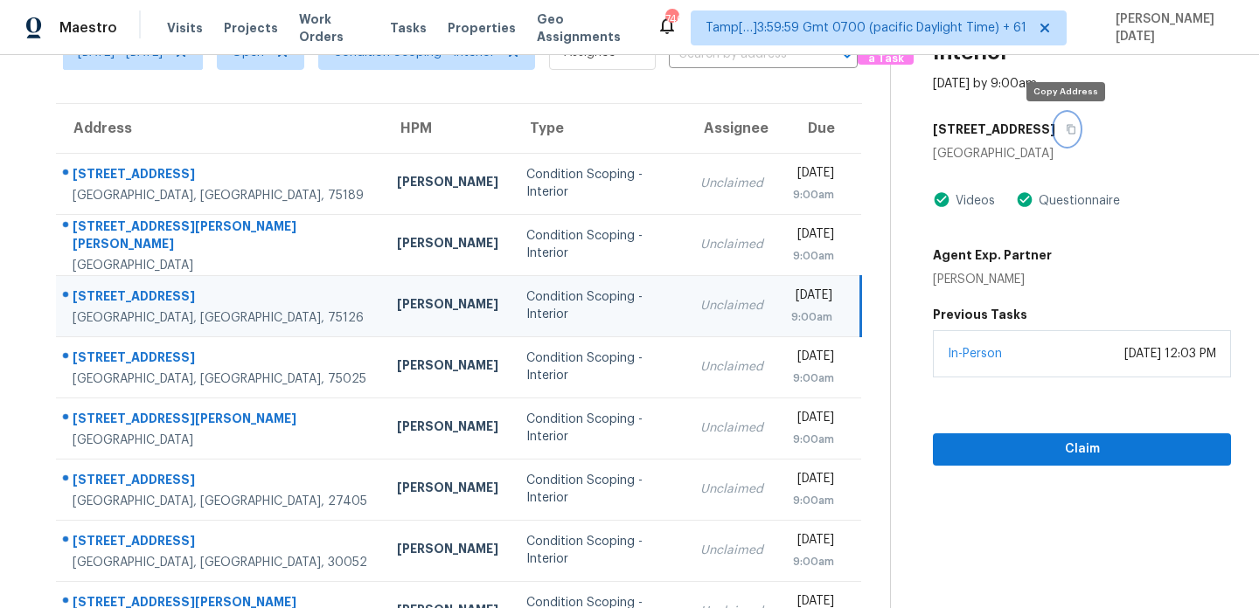
click at [1069, 127] on icon "button" at bounding box center [1070, 129] width 10 height 10
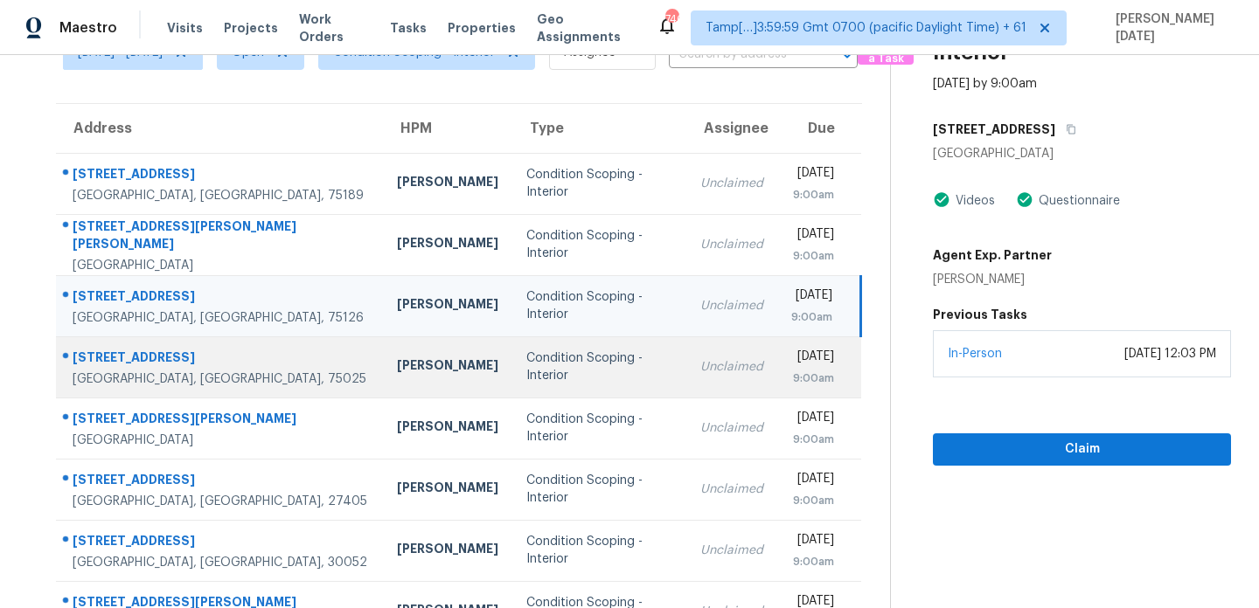
click at [704, 369] on div "Unclaimed" at bounding box center [731, 366] width 63 height 17
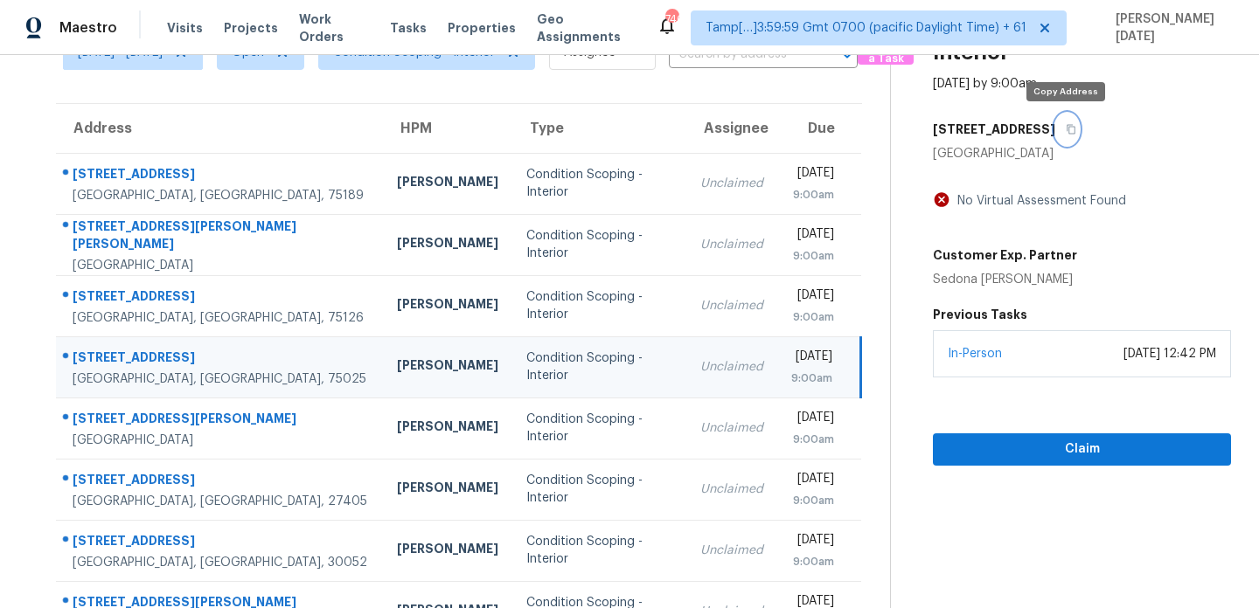
click at [1069, 129] on icon "button" at bounding box center [1070, 129] width 10 height 10
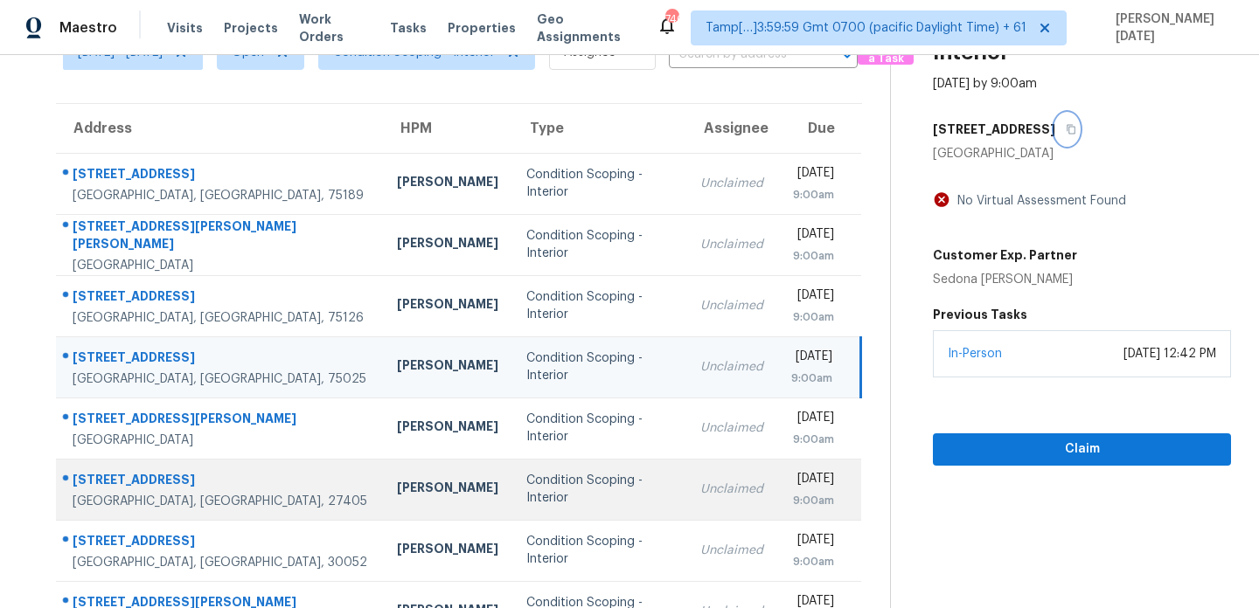
scroll to position [302, 0]
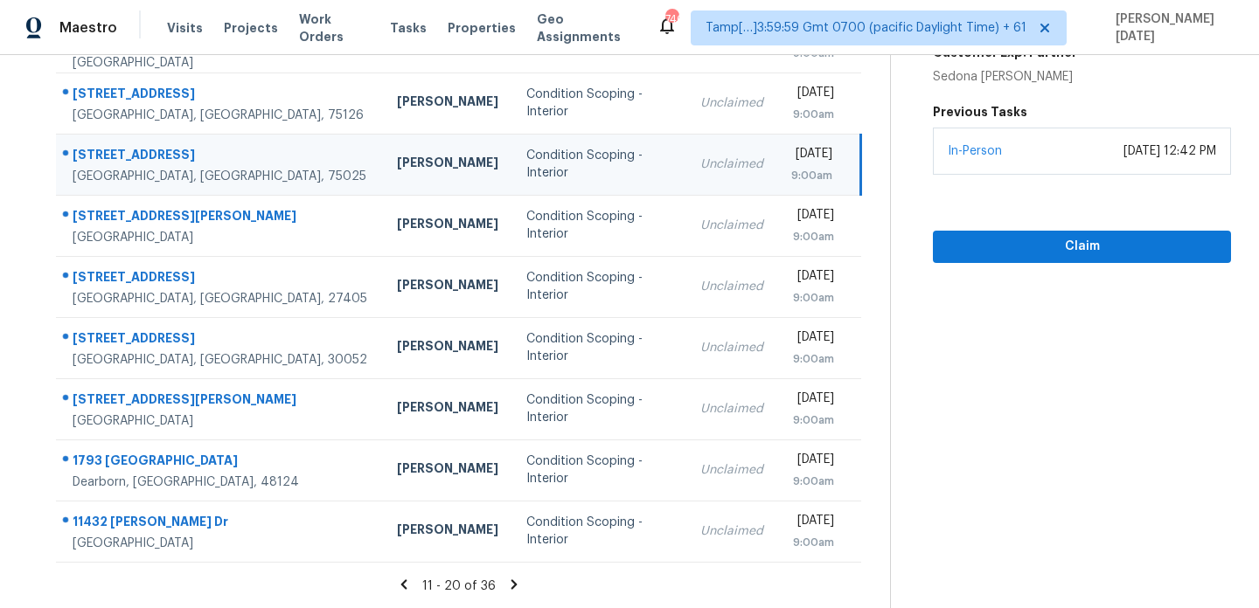
click at [514, 585] on icon at bounding box center [514, 585] width 16 height 16
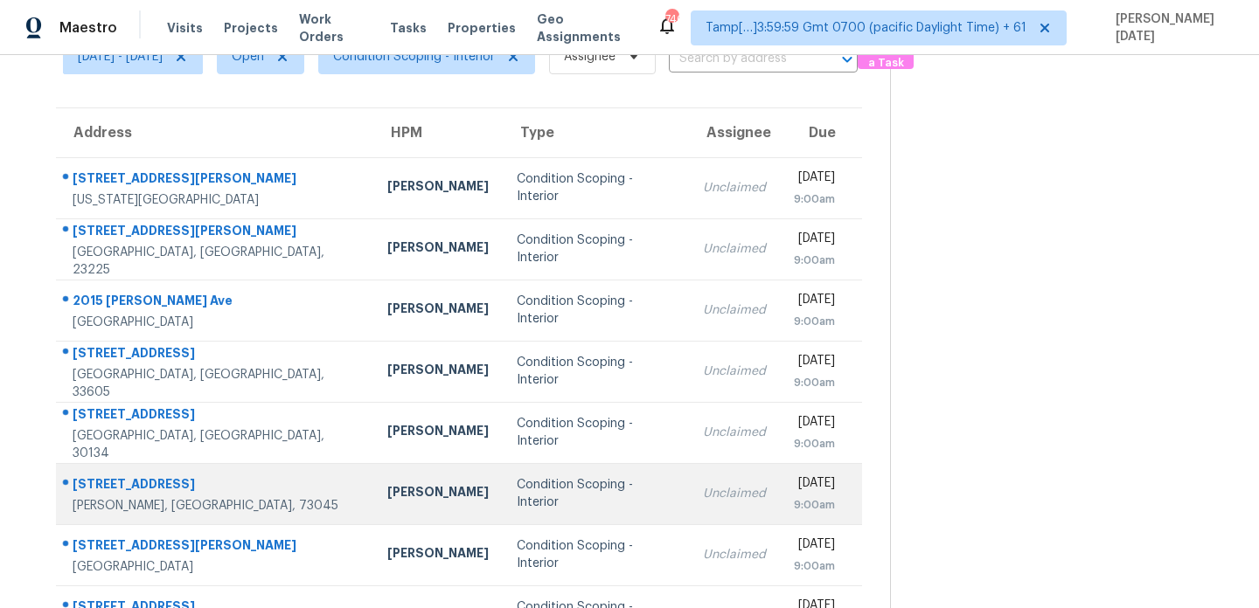
scroll to position [52, 0]
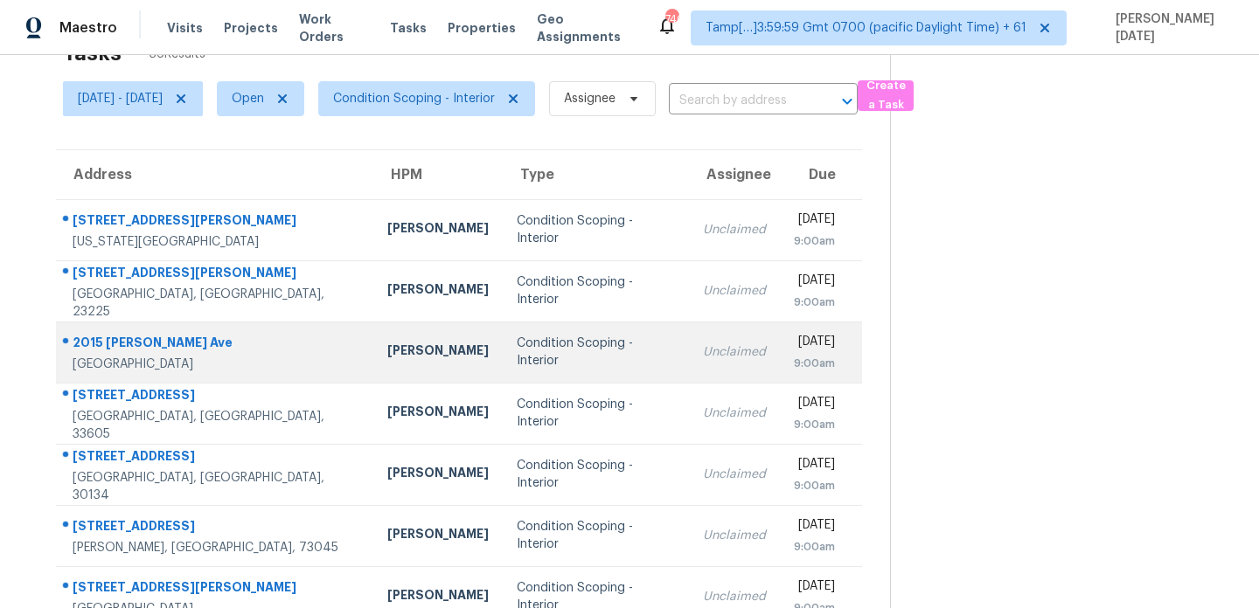
click at [549, 342] on td "Condition Scoping - Interior" at bounding box center [596, 352] width 186 height 61
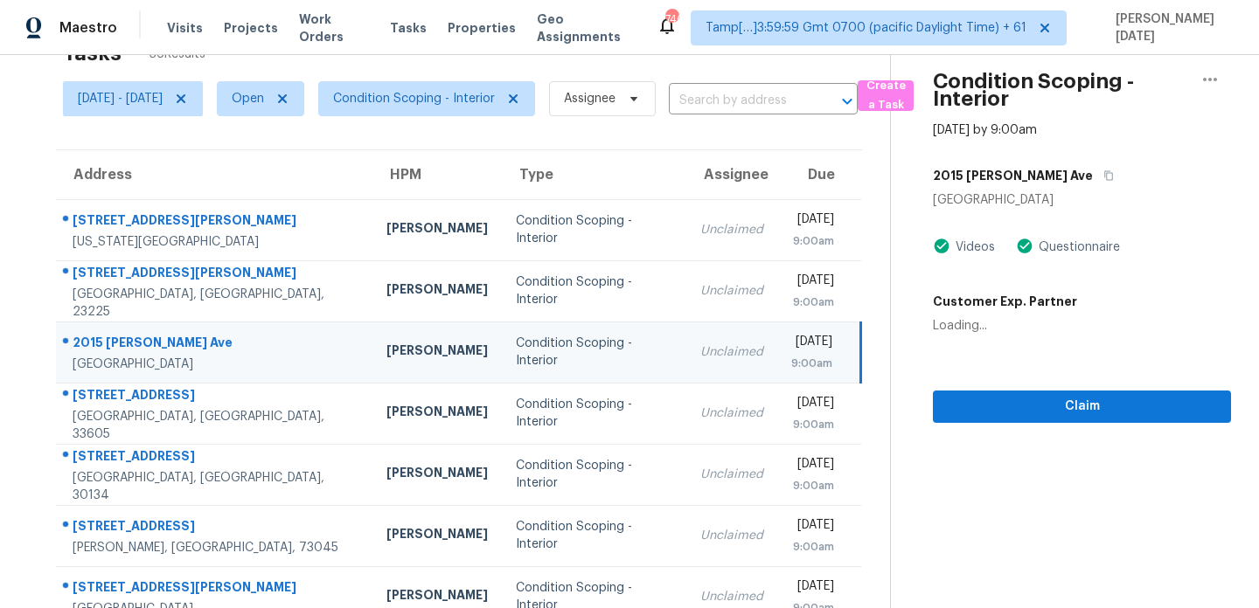
scroll to position [52, 0]
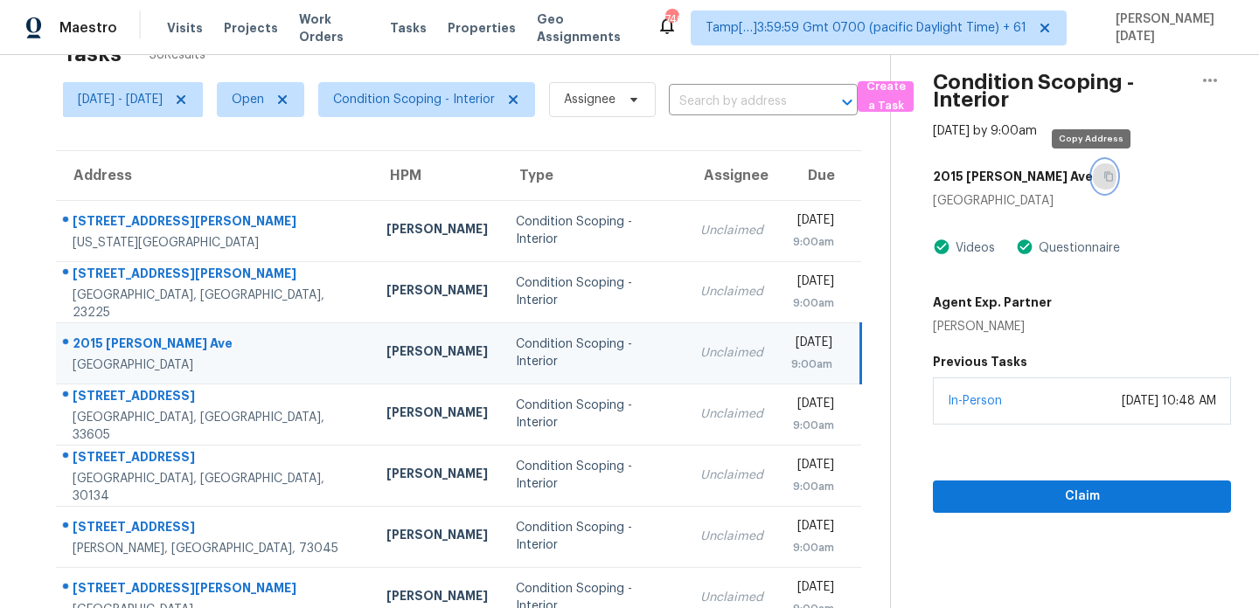
click at [1099, 173] on button "button" at bounding box center [1105, 176] width 24 height 31
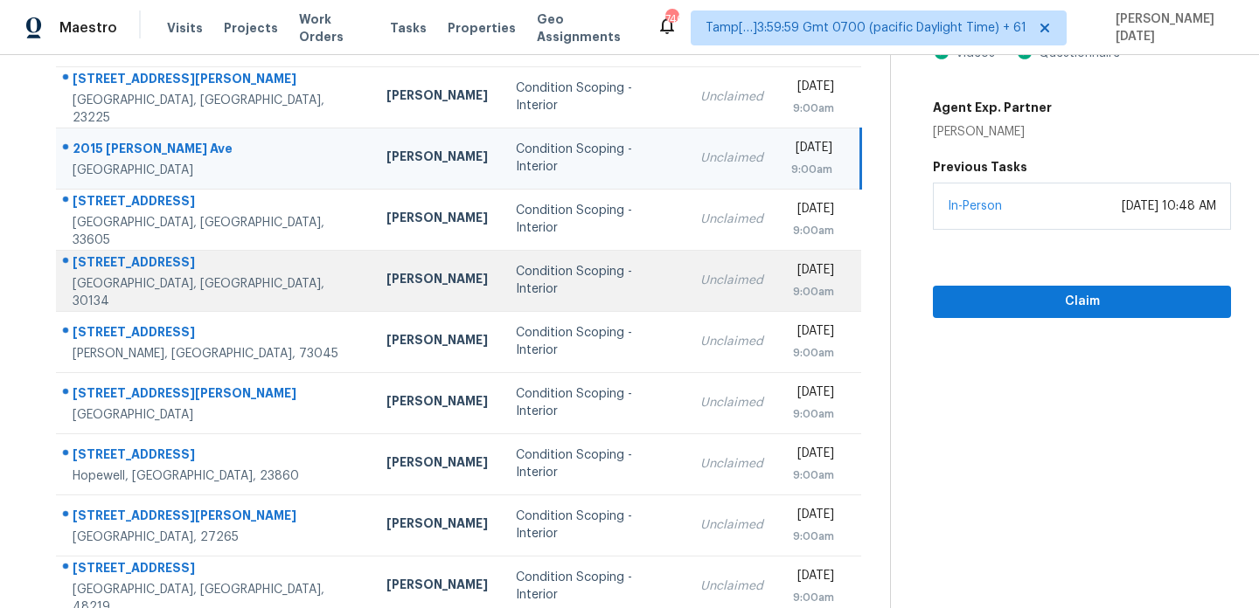
scroll to position [247, 0]
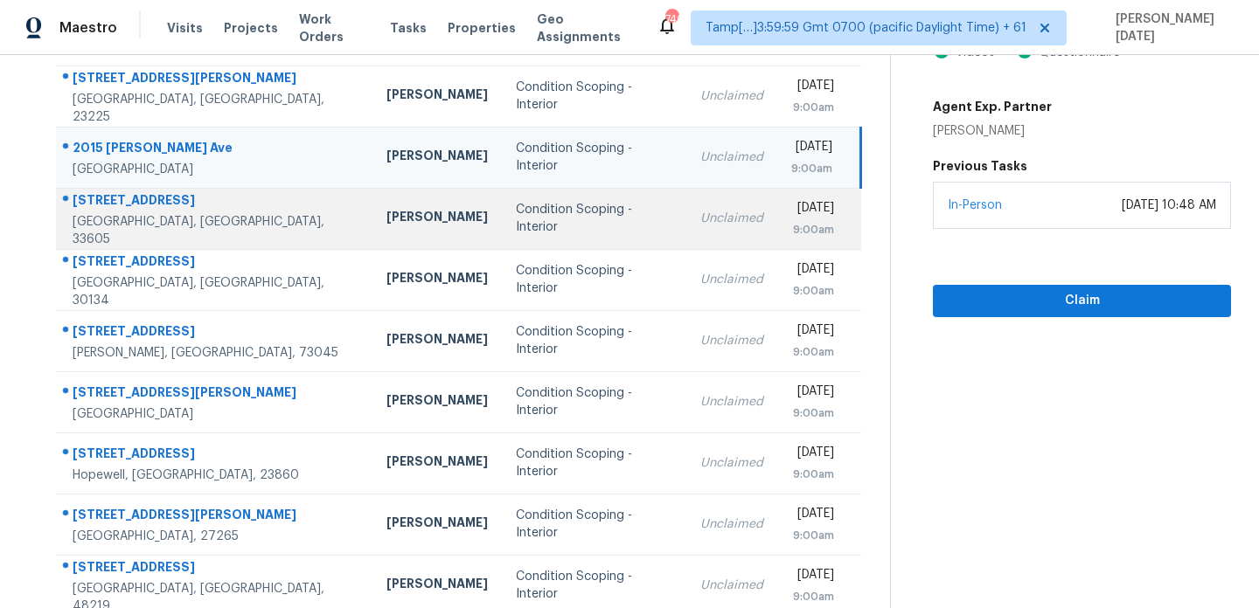
click at [538, 208] on td "Condition Scoping - Interior" at bounding box center [594, 218] width 185 height 61
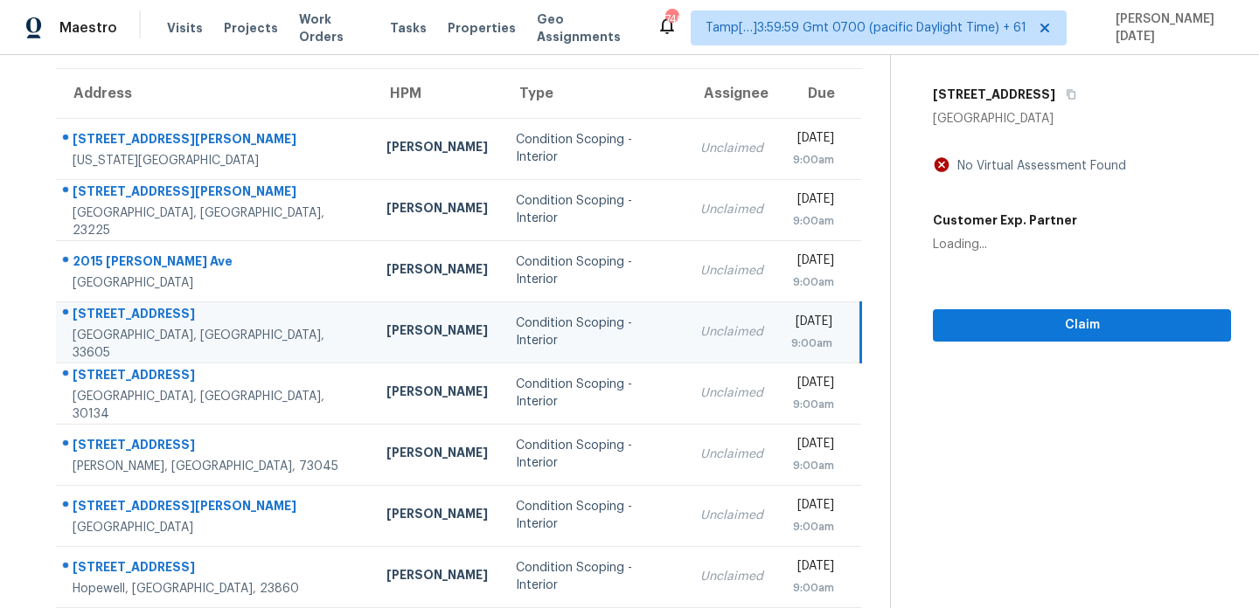
scroll to position [120, 0]
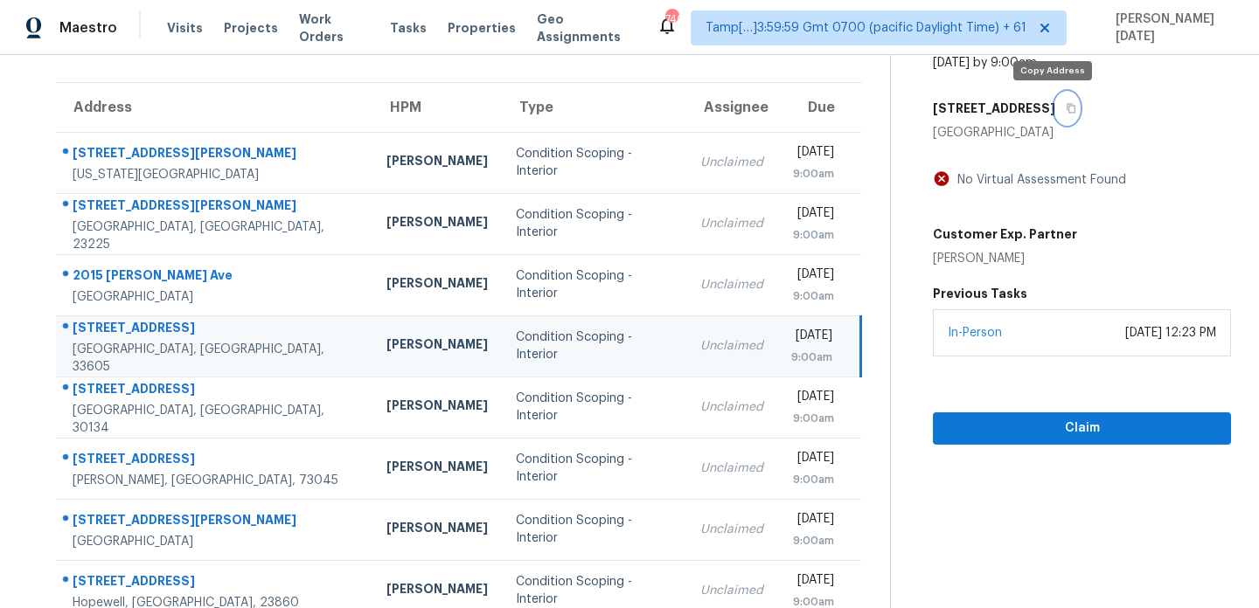
click at [1065, 103] on icon "button" at bounding box center [1070, 108] width 10 height 10
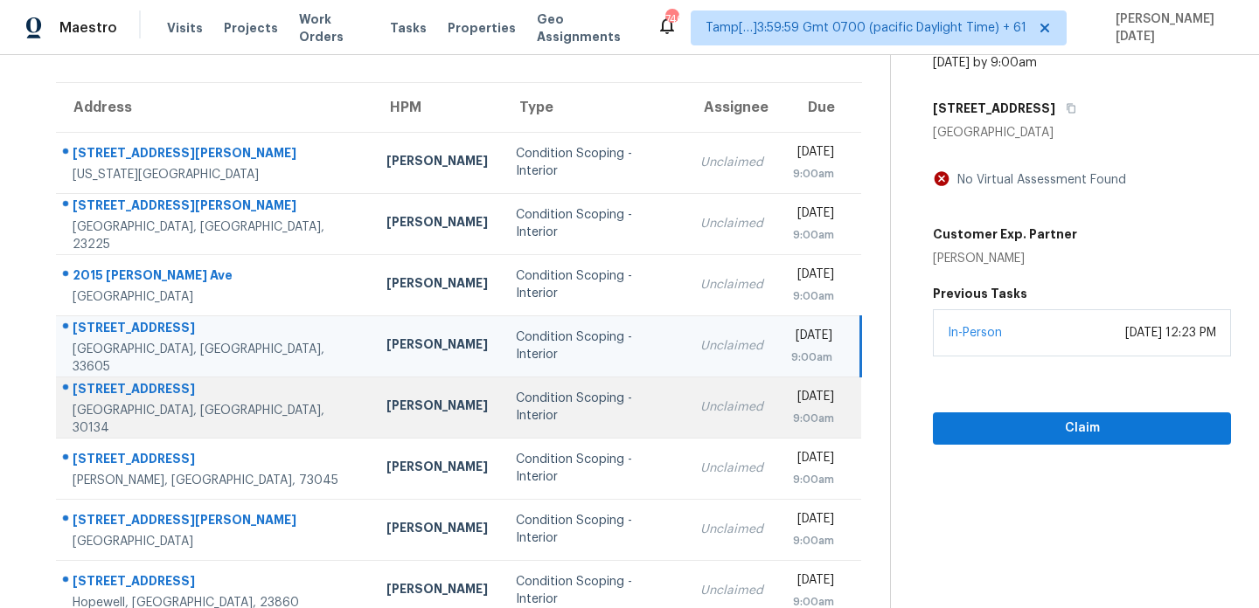
click at [557, 403] on div "Condition Scoping - Interior" at bounding box center [594, 407] width 157 height 35
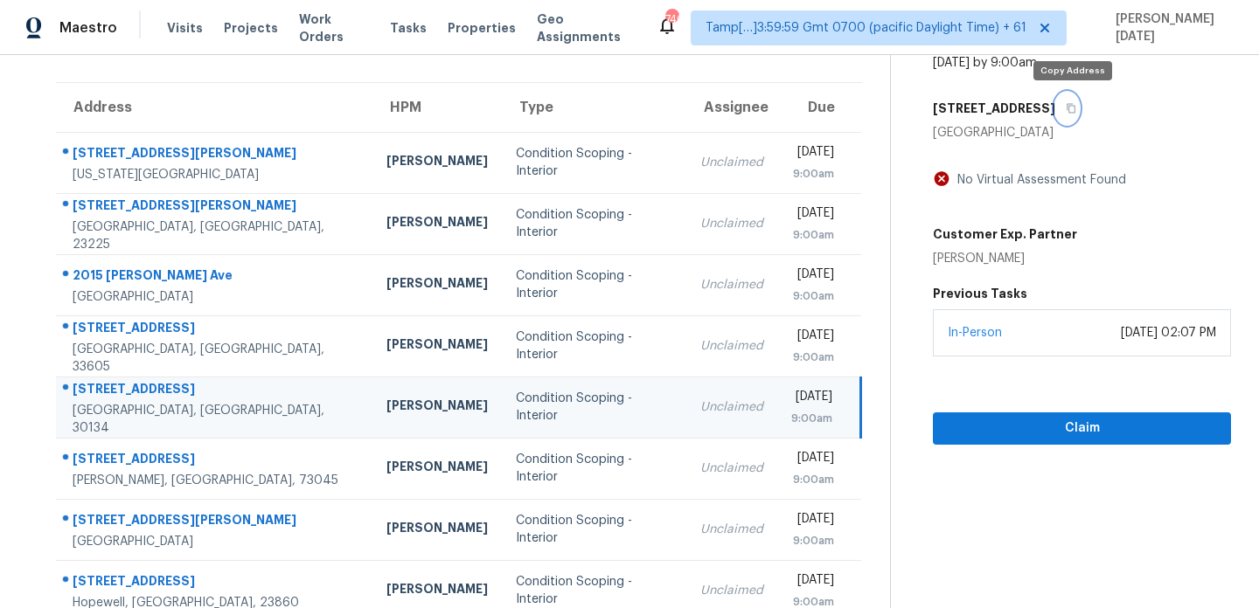
click at [1076, 109] on icon "button" at bounding box center [1071, 109] width 9 height 10
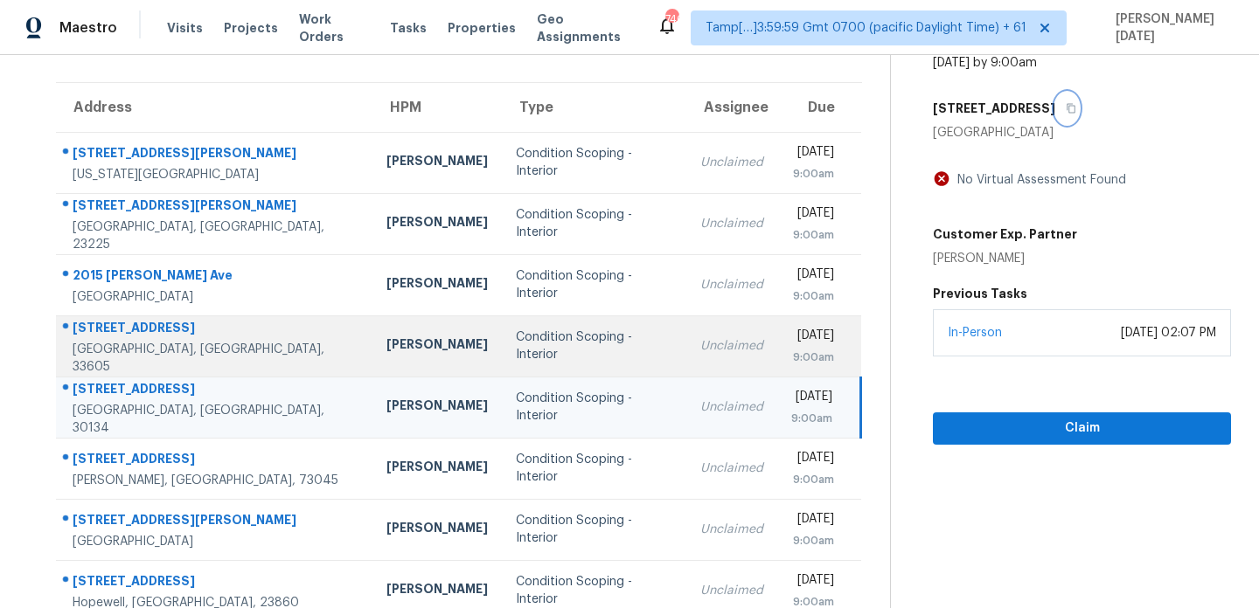
scroll to position [302, 0]
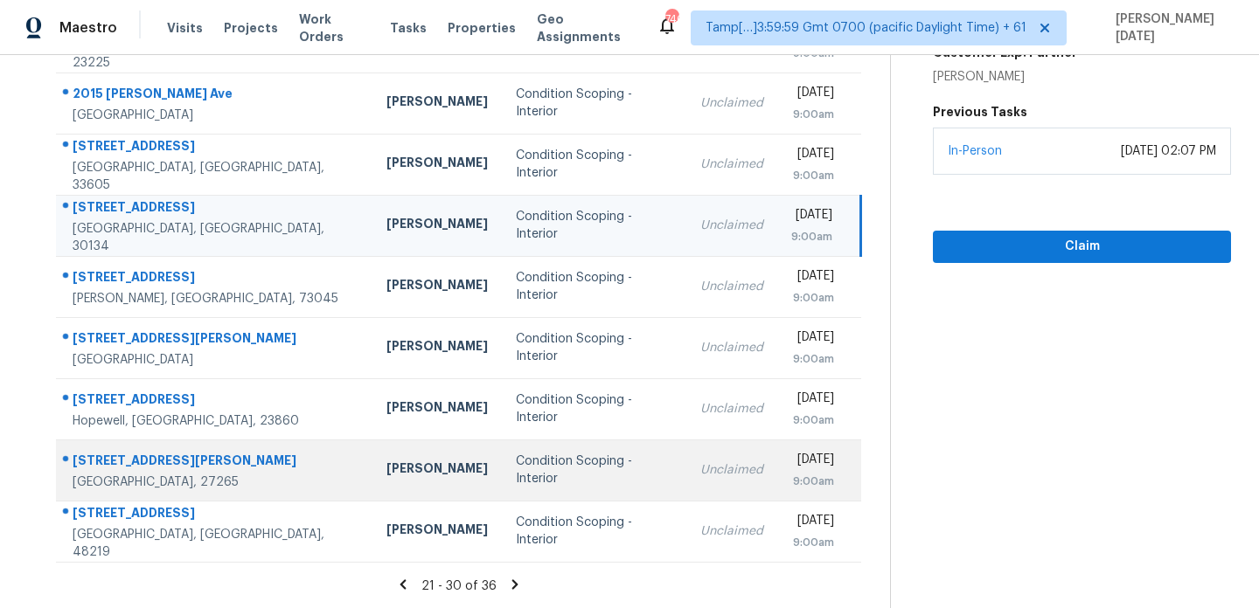
click at [540, 465] on div "Condition Scoping - Interior" at bounding box center [594, 470] width 157 height 35
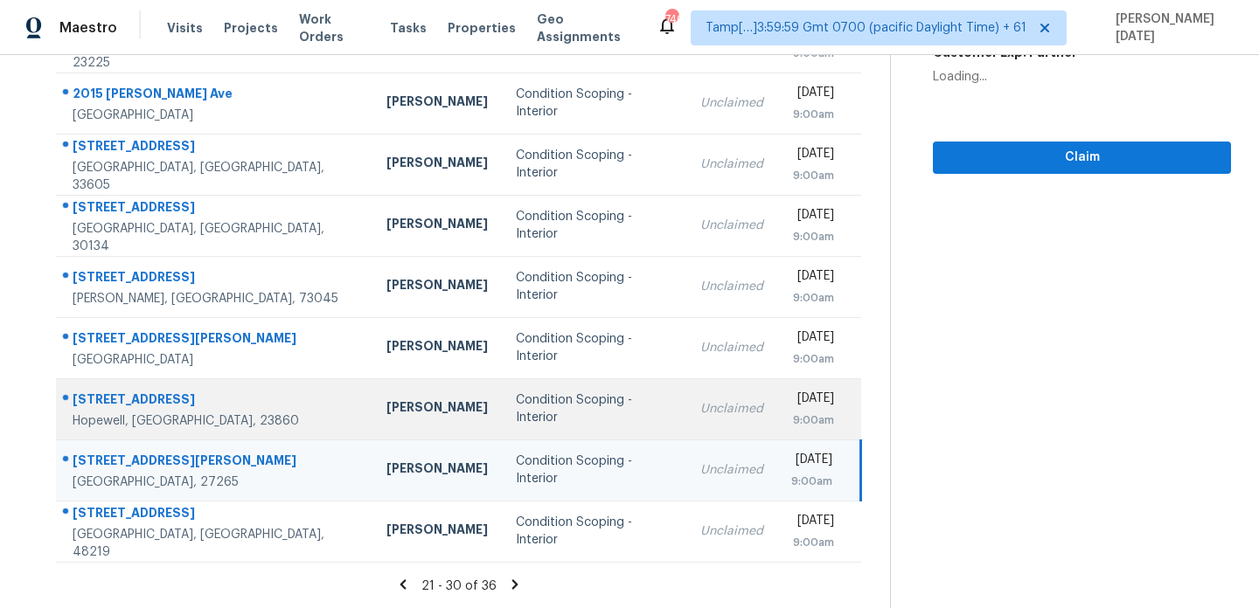
scroll to position [0, 0]
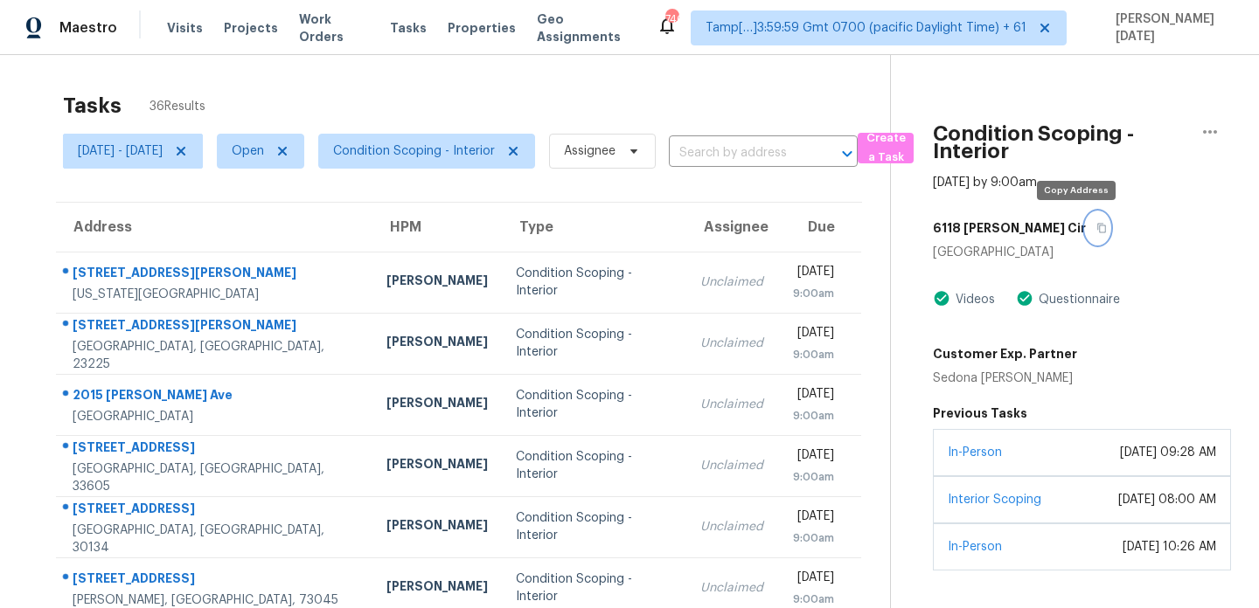
click at [1096, 228] on icon "button" at bounding box center [1101, 228] width 10 height 10
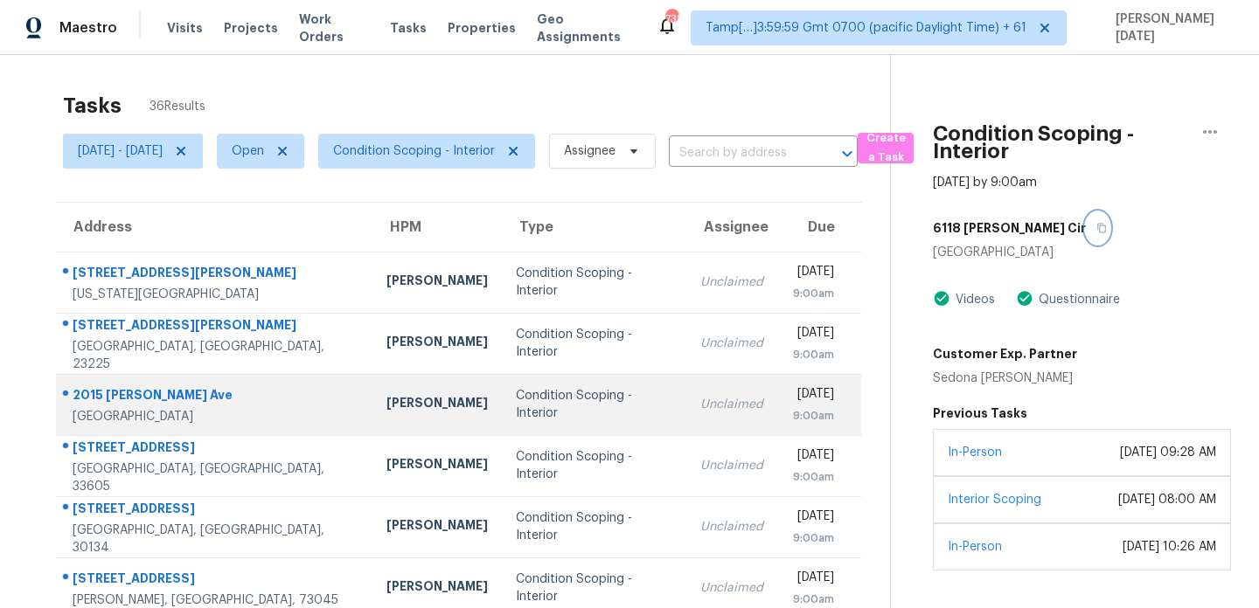
scroll to position [302, 0]
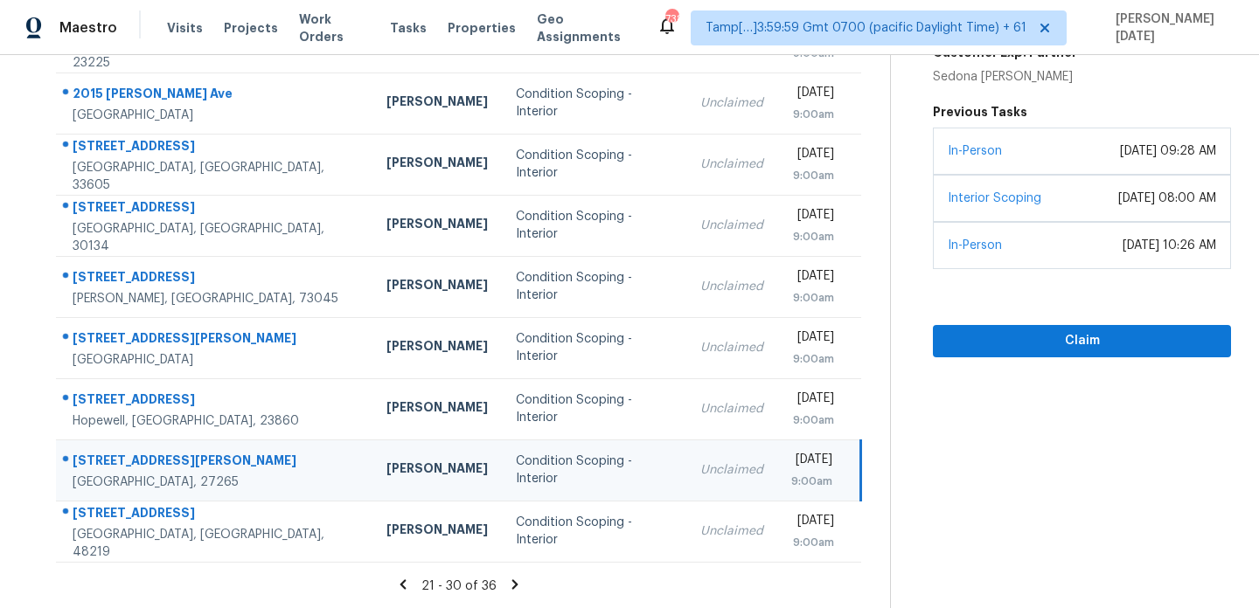
click at [518, 586] on icon at bounding box center [515, 584] width 6 height 10
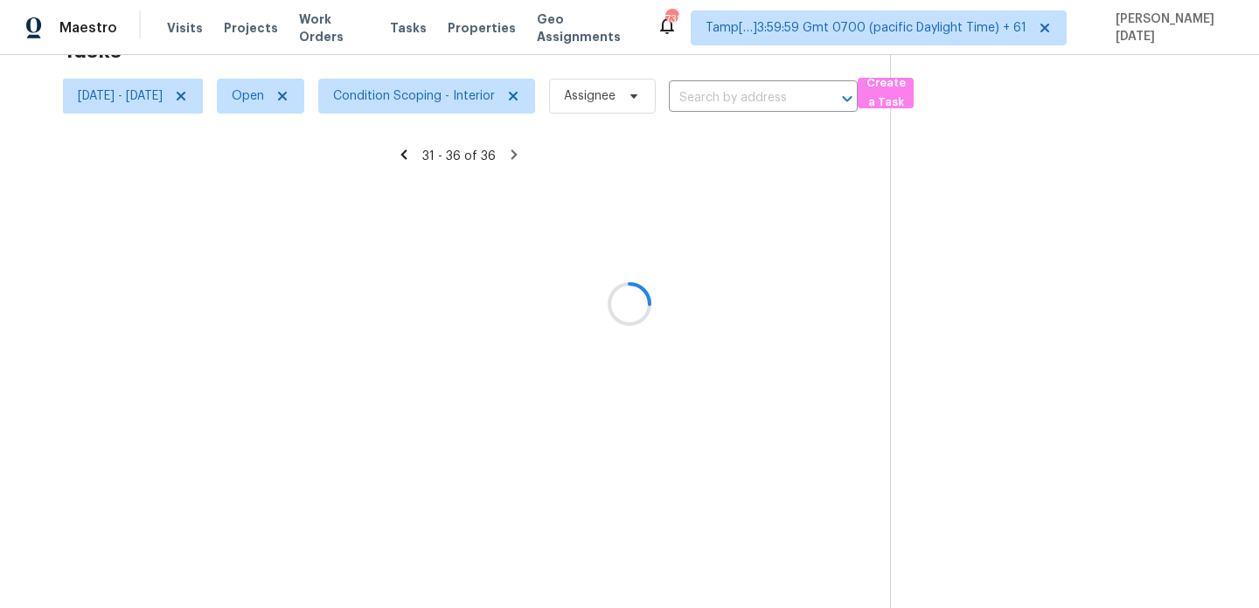
scroll to position [57, 0]
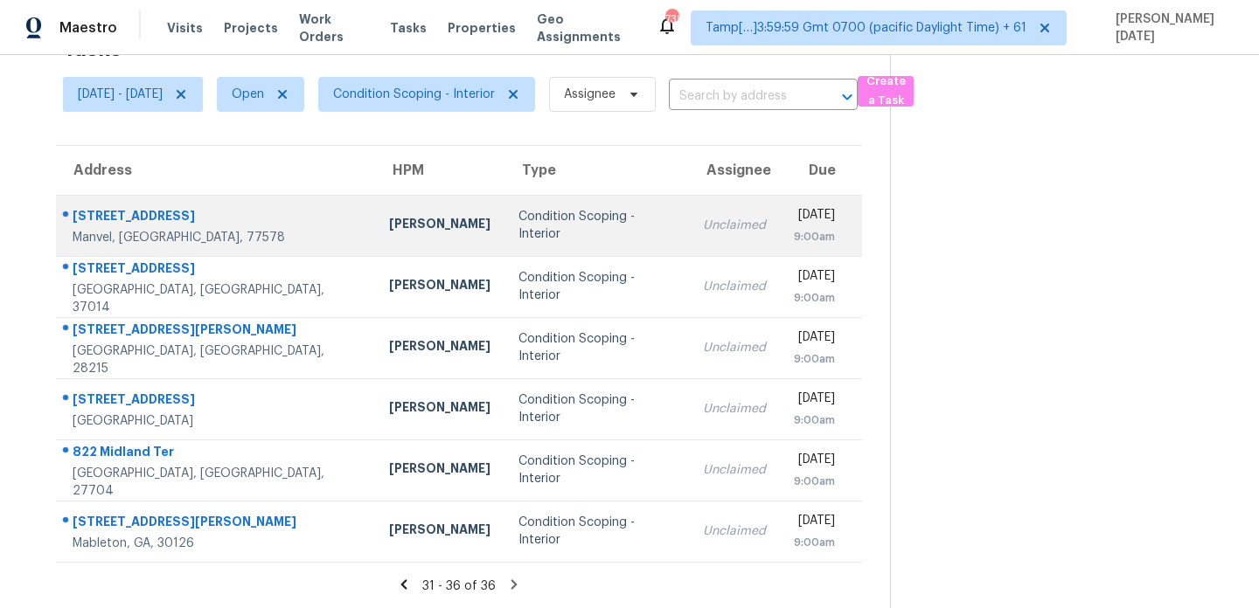
click at [703, 220] on div "Unclaimed" at bounding box center [734, 225] width 63 height 17
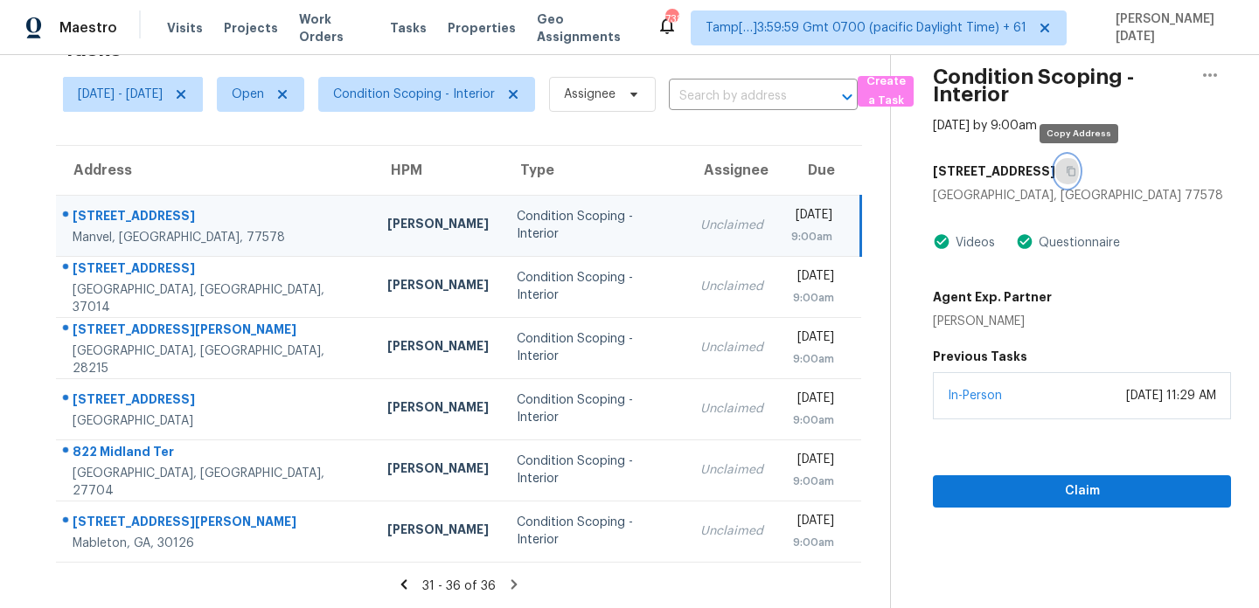
click at [1076, 168] on icon "button" at bounding box center [1071, 172] width 9 height 10
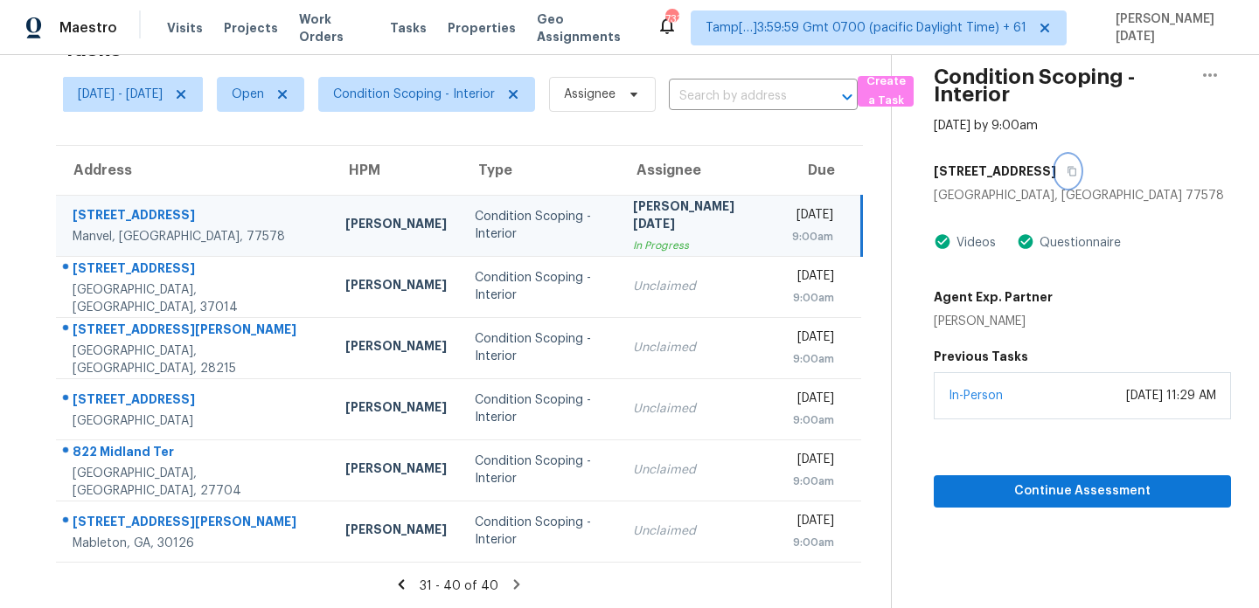
scroll to position [0, 0]
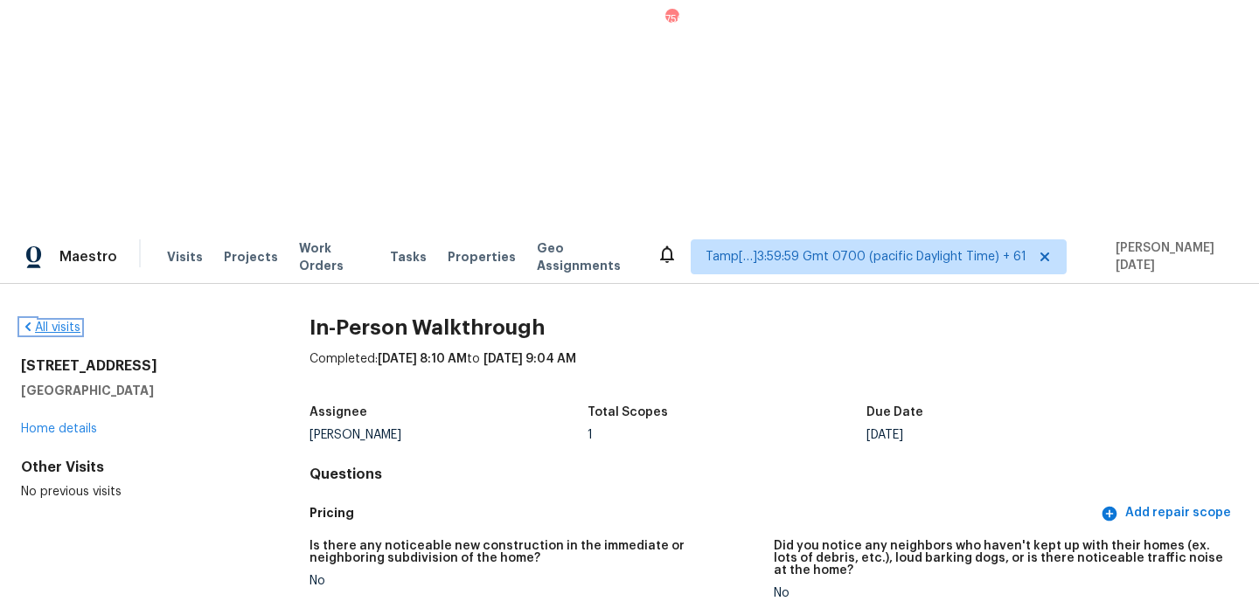
click at [61, 322] on link "All visits" at bounding box center [50, 328] width 59 height 12
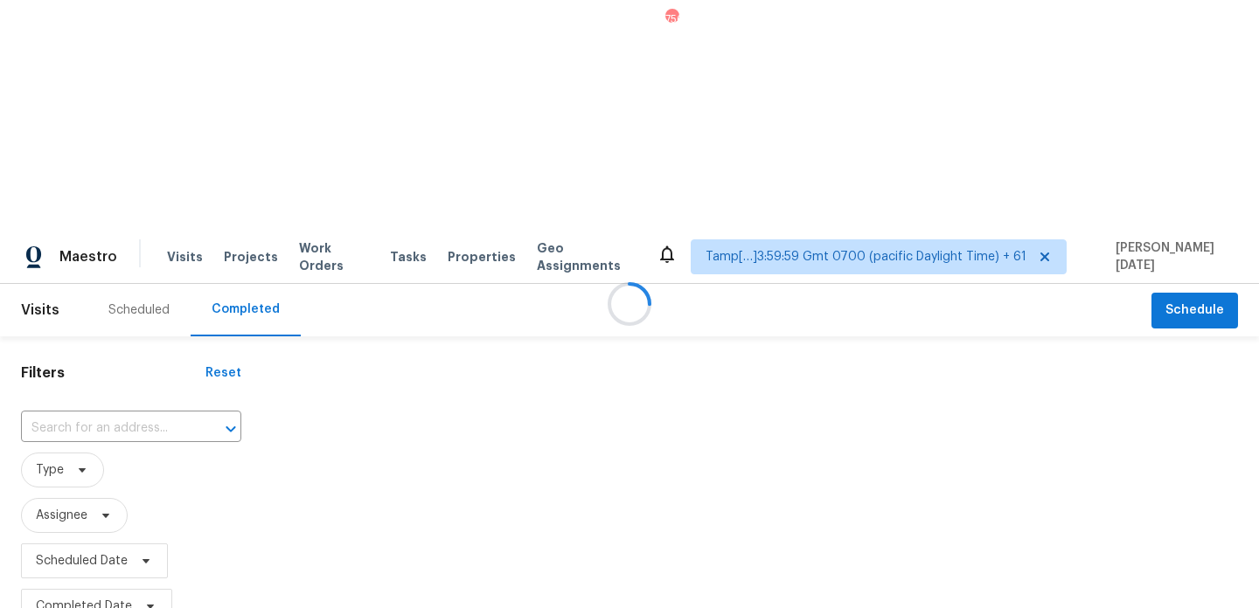
click at [104, 186] on div at bounding box center [629, 304] width 1259 height 608
click at [104, 205] on div at bounding box center [629, 304] width 1259 height 608
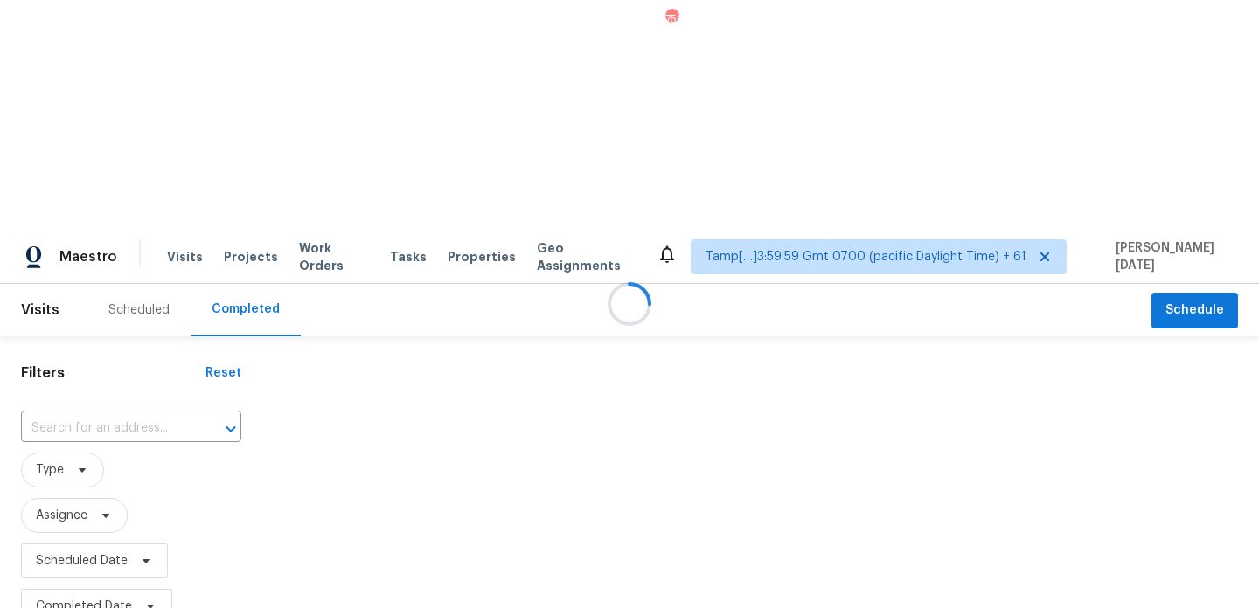
click at [104, 205] on div at bounding box center [629, 304] width 1259 height 608
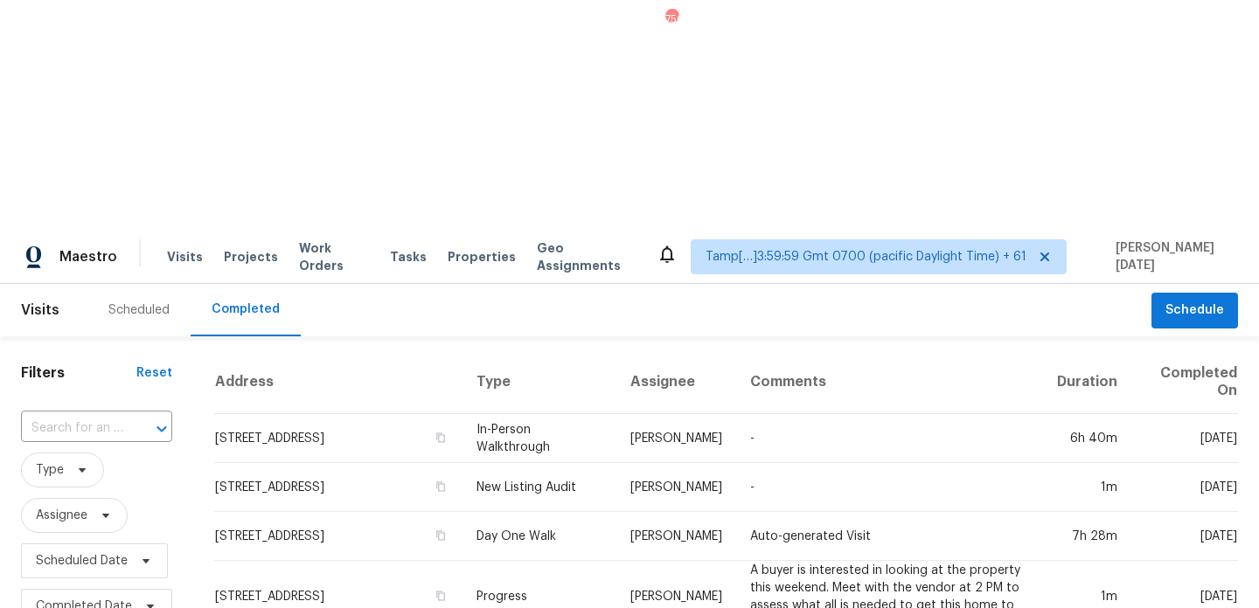
click at [104, 415] on input "text" at bounding box center [72, 428] width 102 height 27
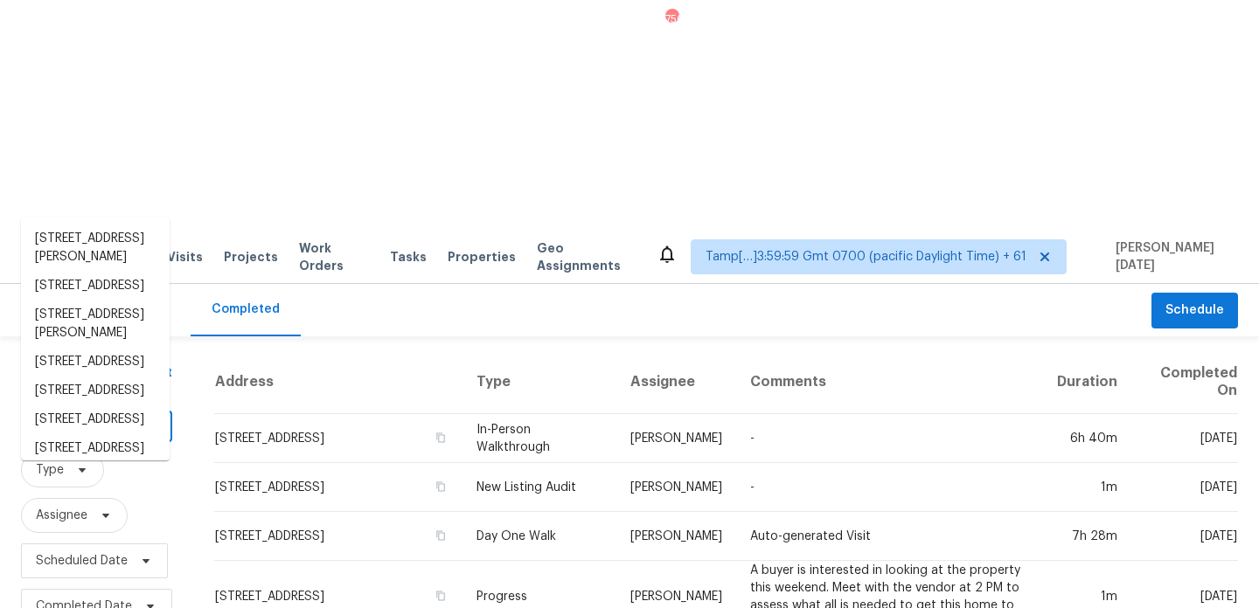
paste input "[STREET_ADDRESS][PERSON_NAME]"
type input "[STREET_ADDRESS][PERSON_NAME]"
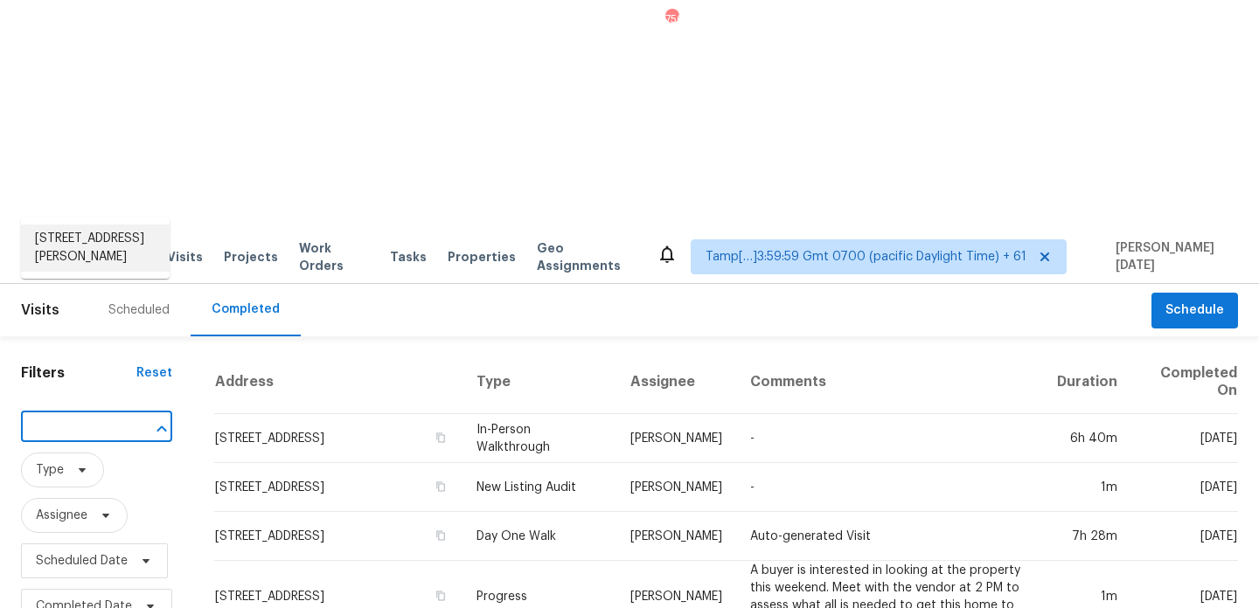
click at [104, 248] on li "[STREET_ADDRESS][PERSON_NAME]" at bounding box center [95, 248] width 149 height 47
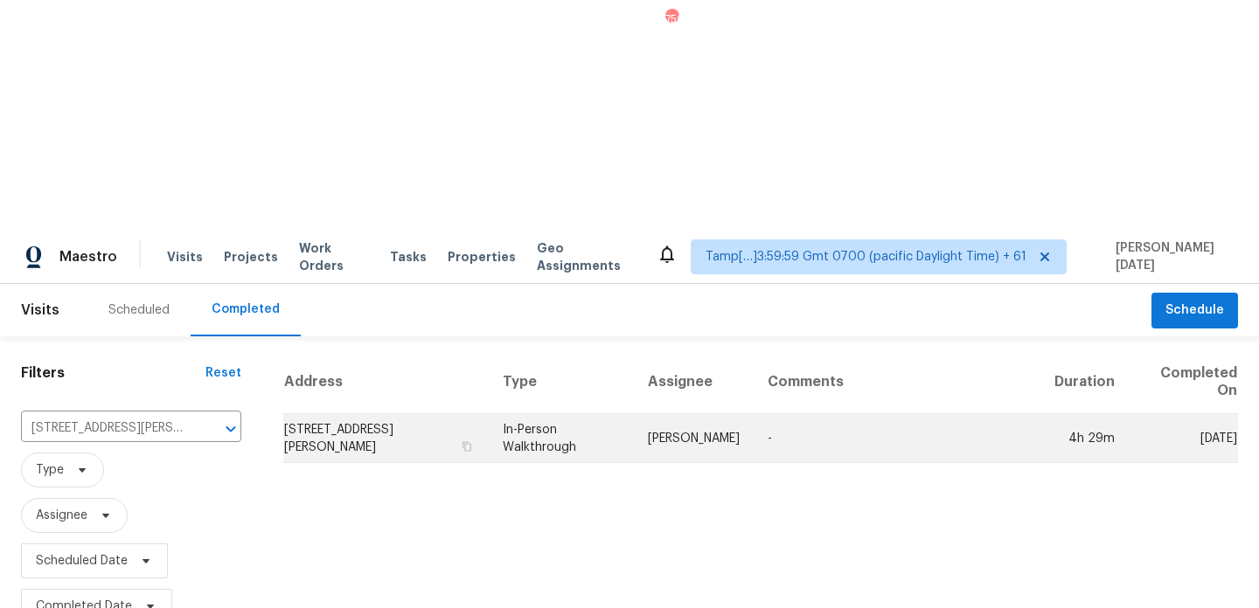
click at [602, 414] on td "In-Person Walkthrough" at bounding box center [561, 438] width 145 height 49
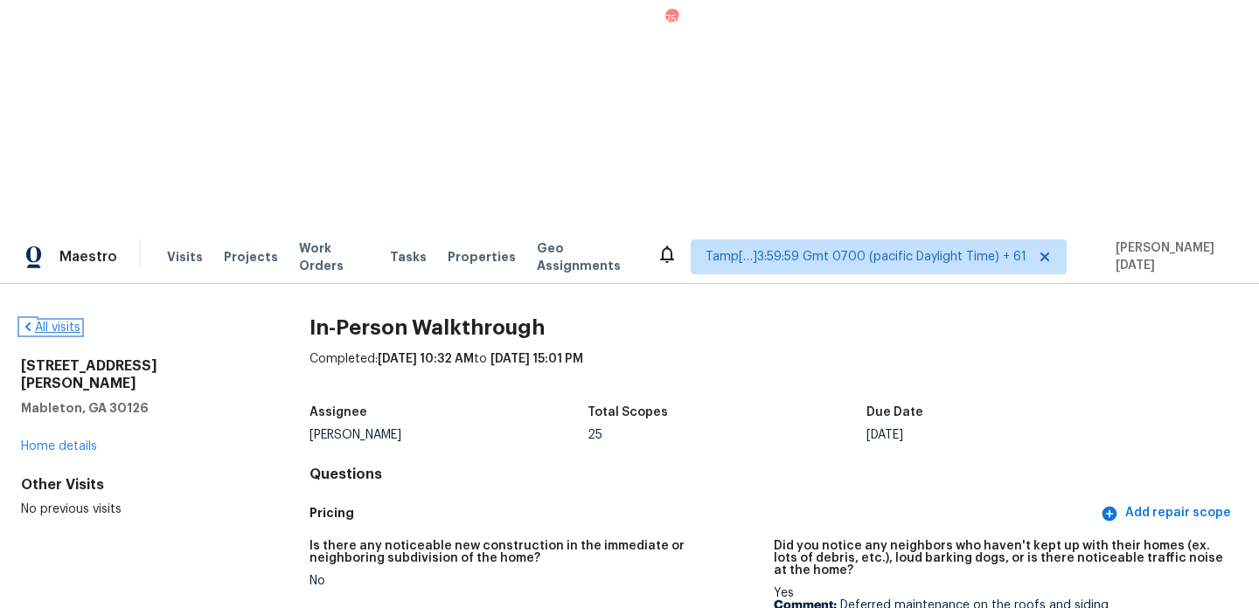
click at [63, 322] on link "All visits" at bounding box center [50, 328] width 59 height 12
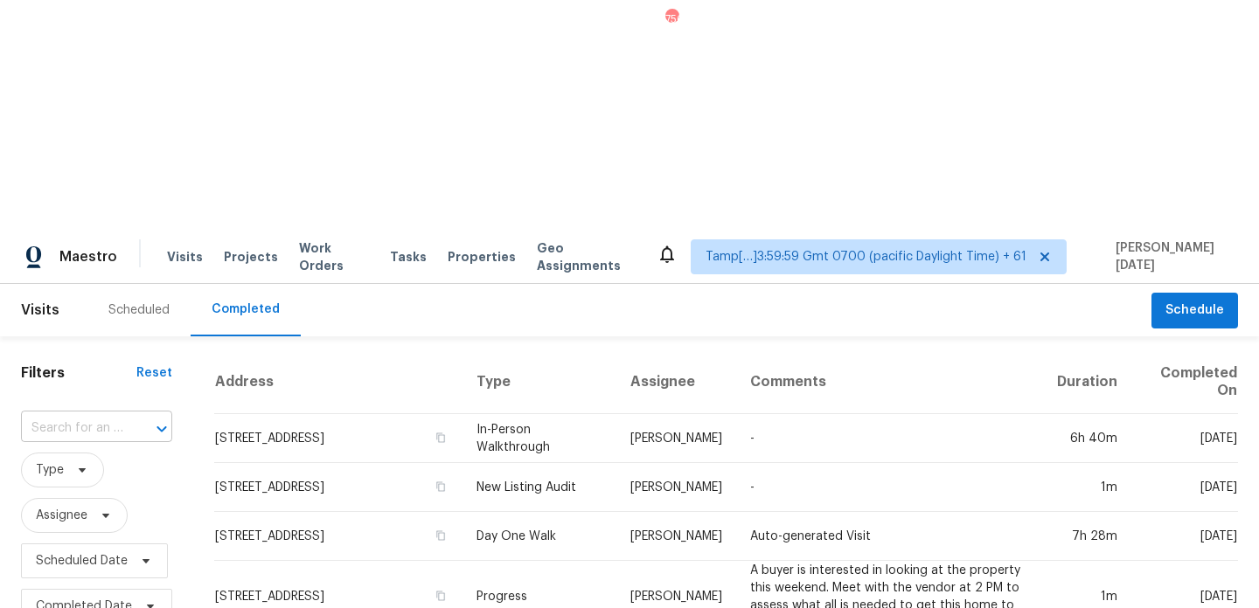
click at [96, 415] on input "text" at bounding box center [72, 428] width 102 height 27
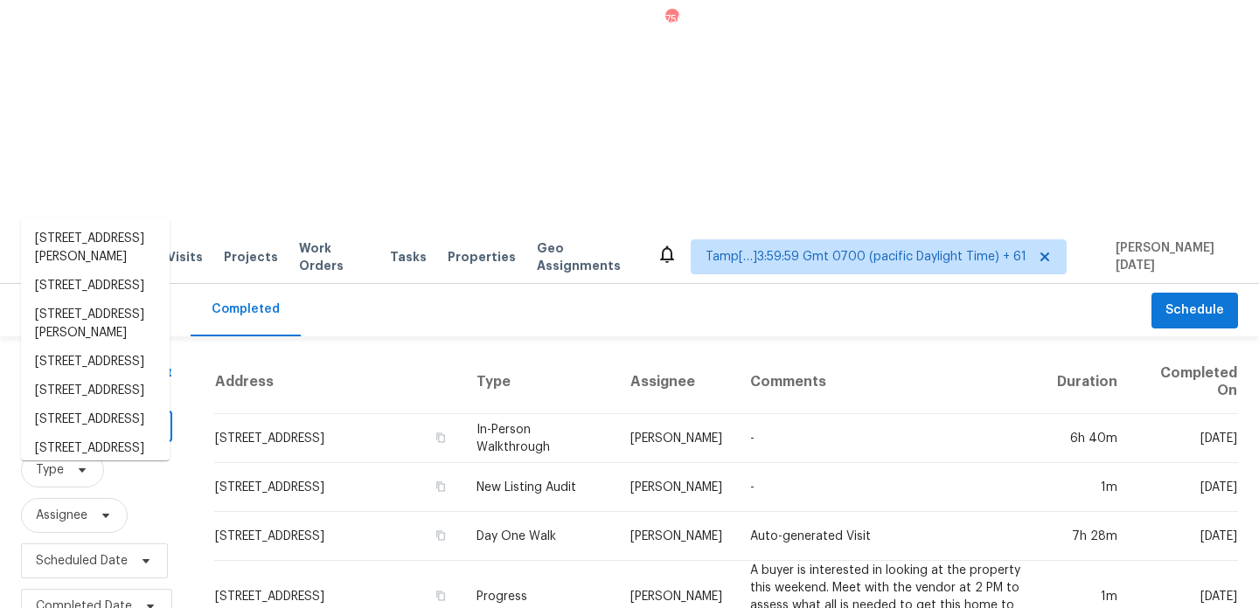
paste input "[STREET_ADDRESS][PERSON_NAME]"
type input "[STREET_ADDRESS][PERSON_NAME]"
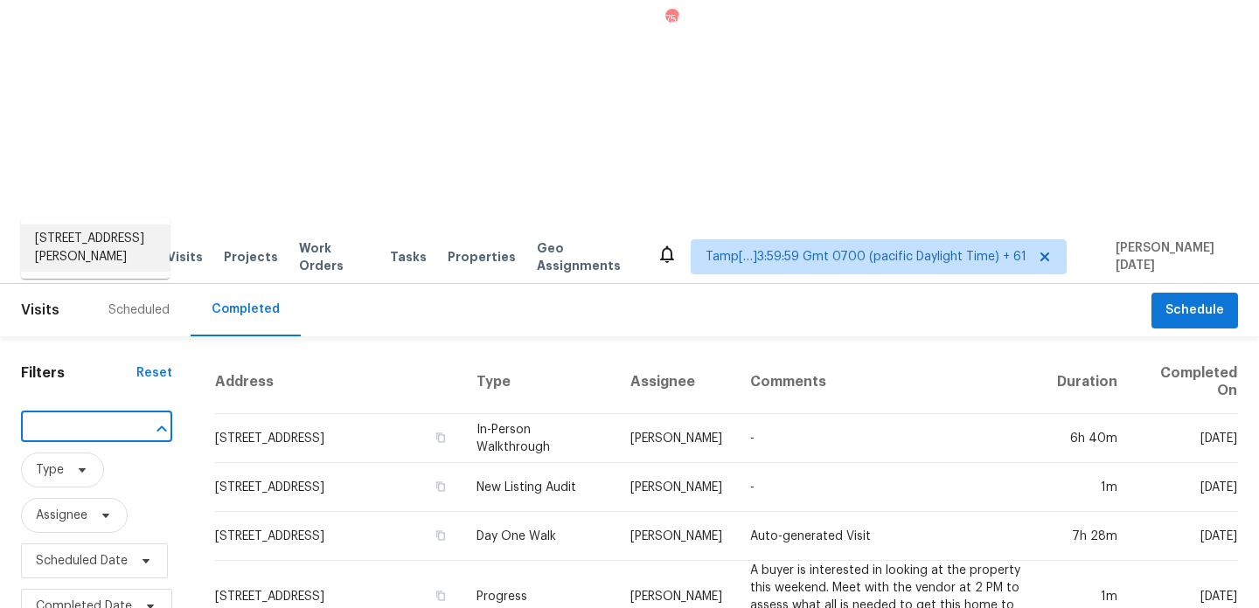
click at [105, 264] on li "[STREET_ADDRESS][PERSON_NAME]" at bounding box center [95, 248] width 149 height 47
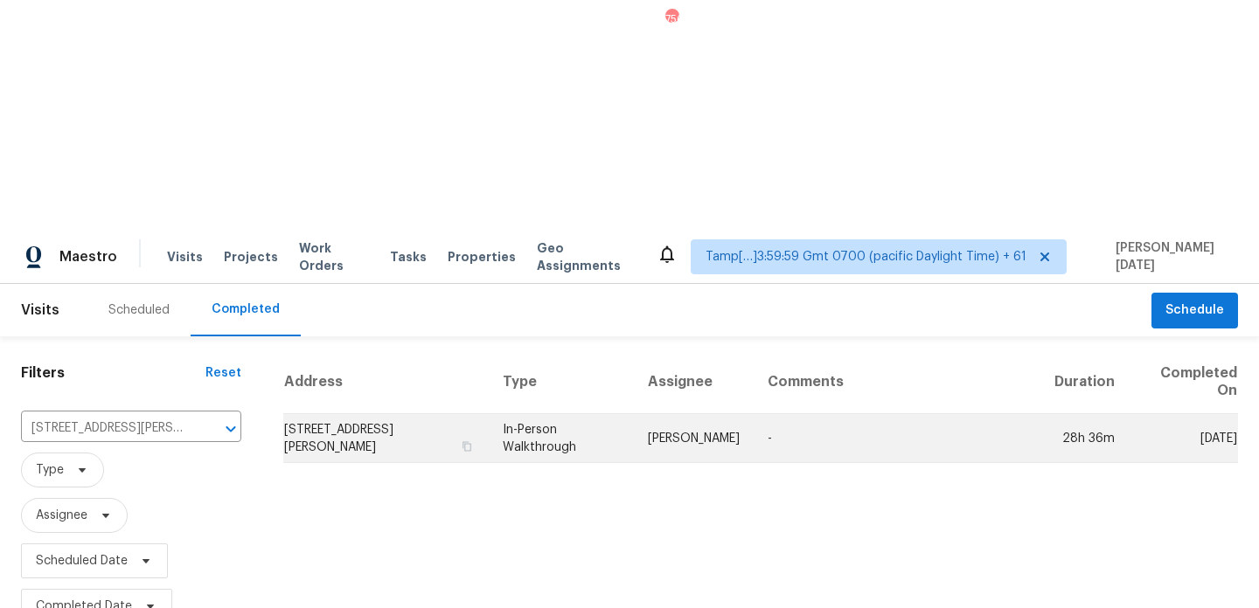
click at [642, 414] on td "[PERSON_NAME]" at bounding box center [694, 438] width 120 height 49
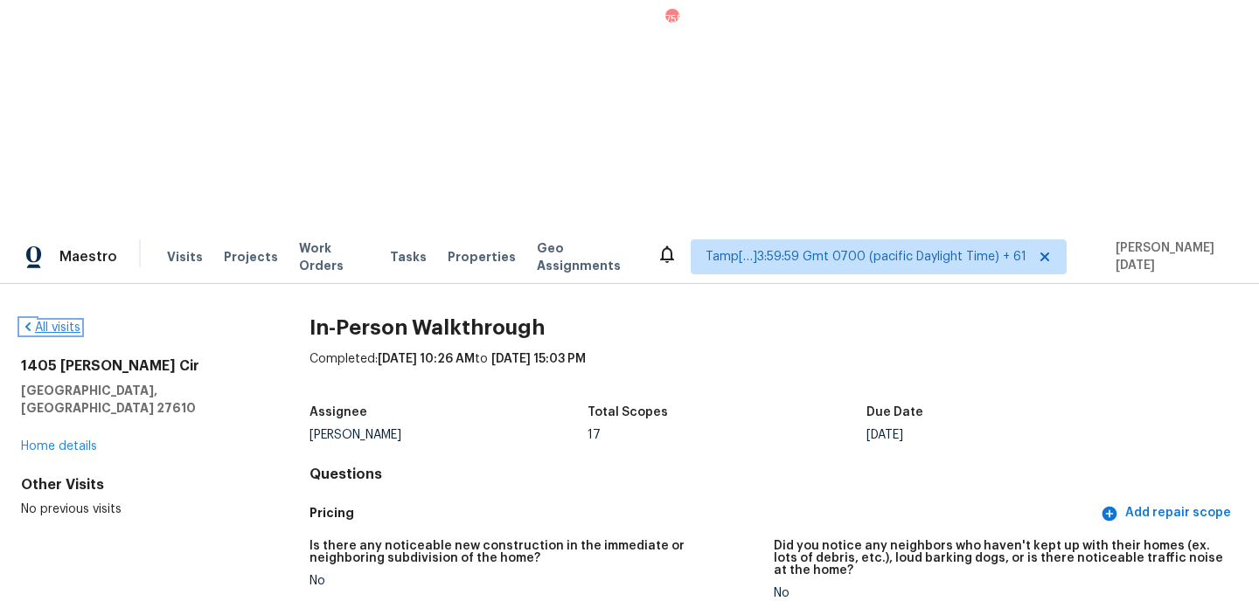
click at [43, 322] on link "All visits" at bounding box center [50, 328] width 59 height 12
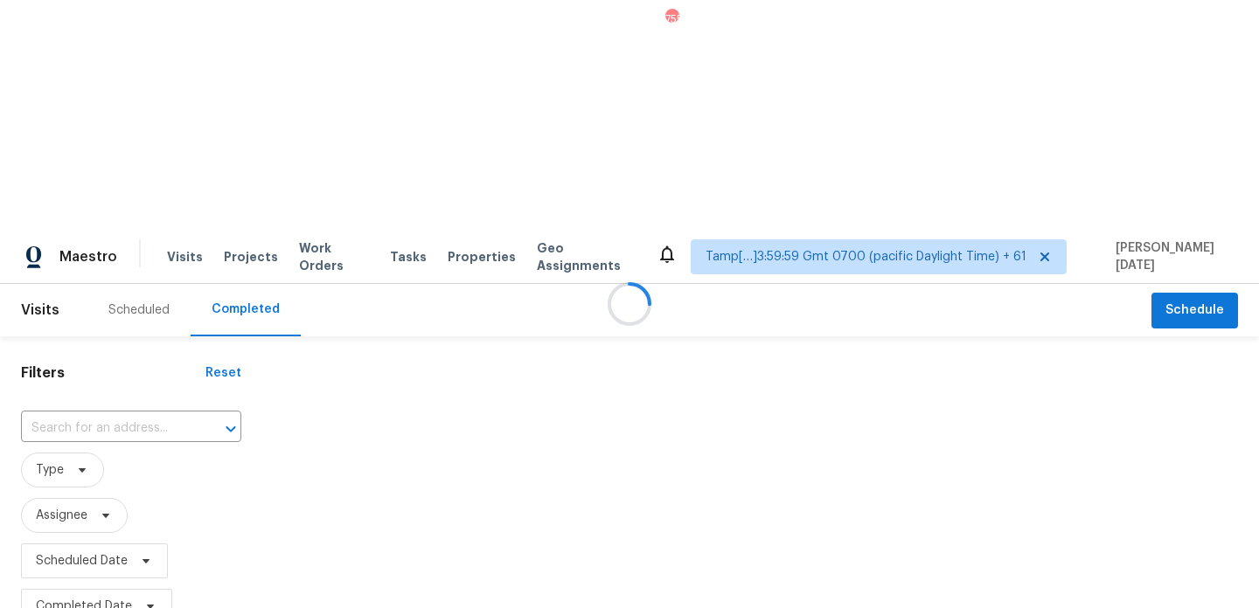
click at [96, 194] on div at bounding box center [629, 304] width 1259 height 608
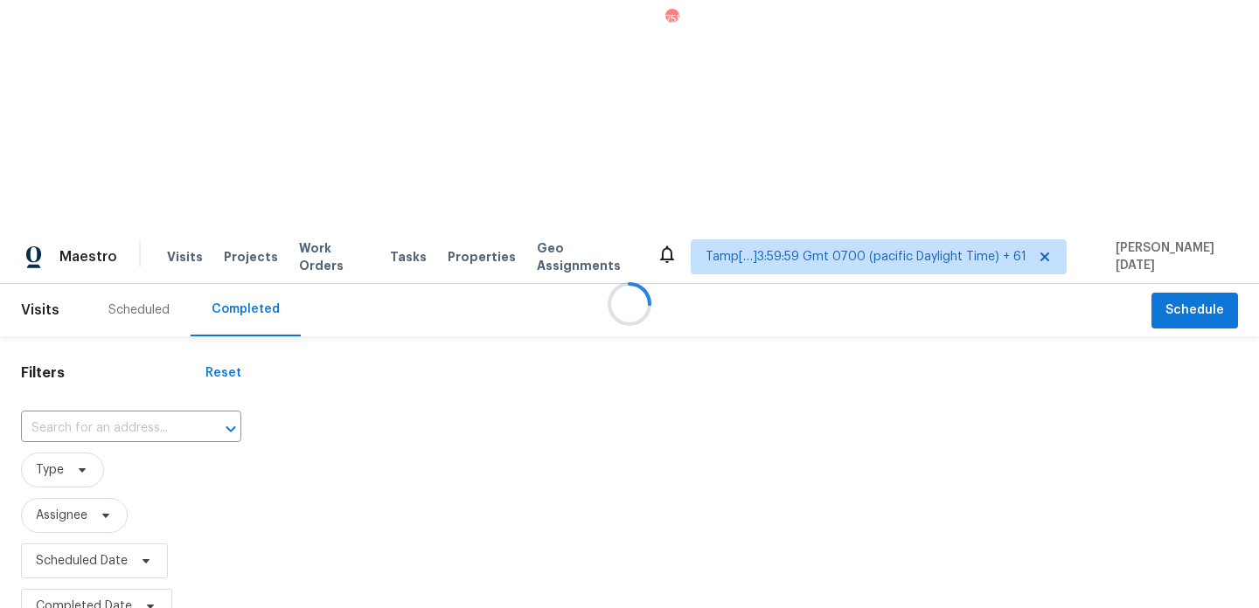
click at [96, 194] on div at bounding box center [629, 304] width 1259 height 608
click at [96, 415] on input "text" at bounding box center [106, 428] width 171 height 27
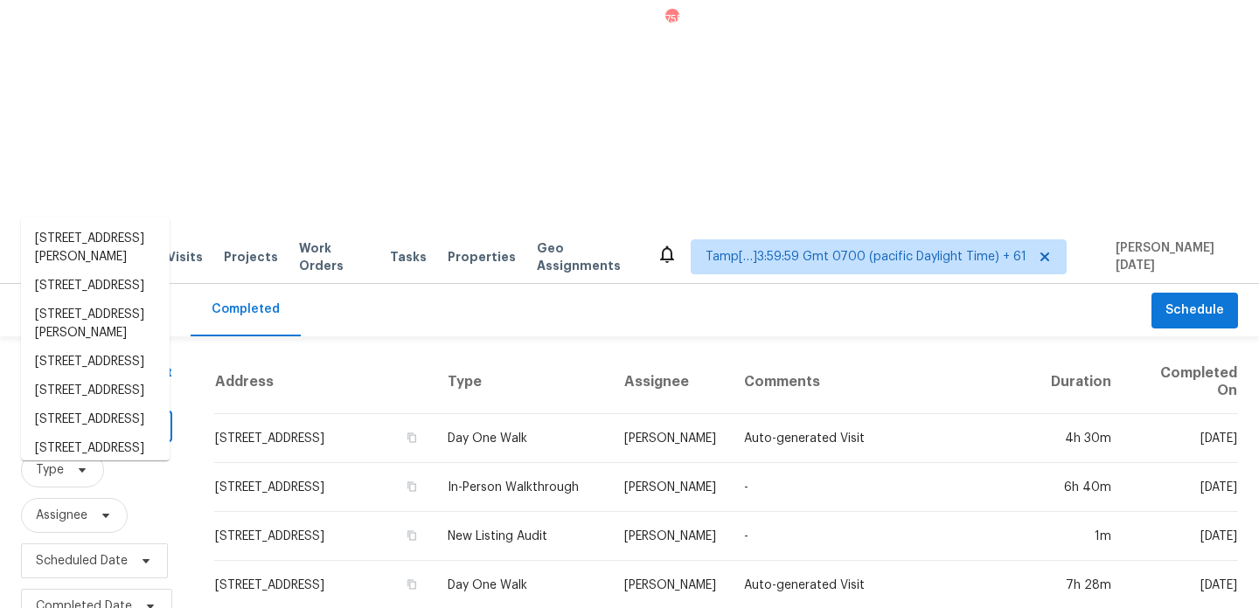
click at [96, 415] on input "text" at bounding box center [72, 428] width 102 height 27
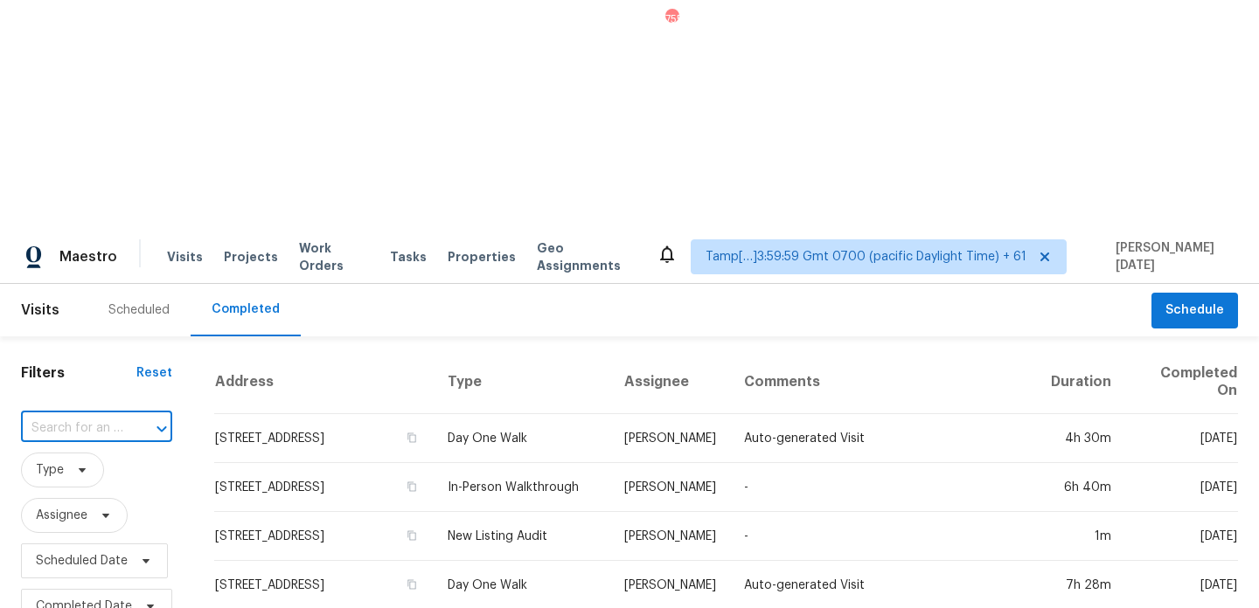
click at [96, 415] on input "text" at bounding box center [72, 428] width 102 height 27
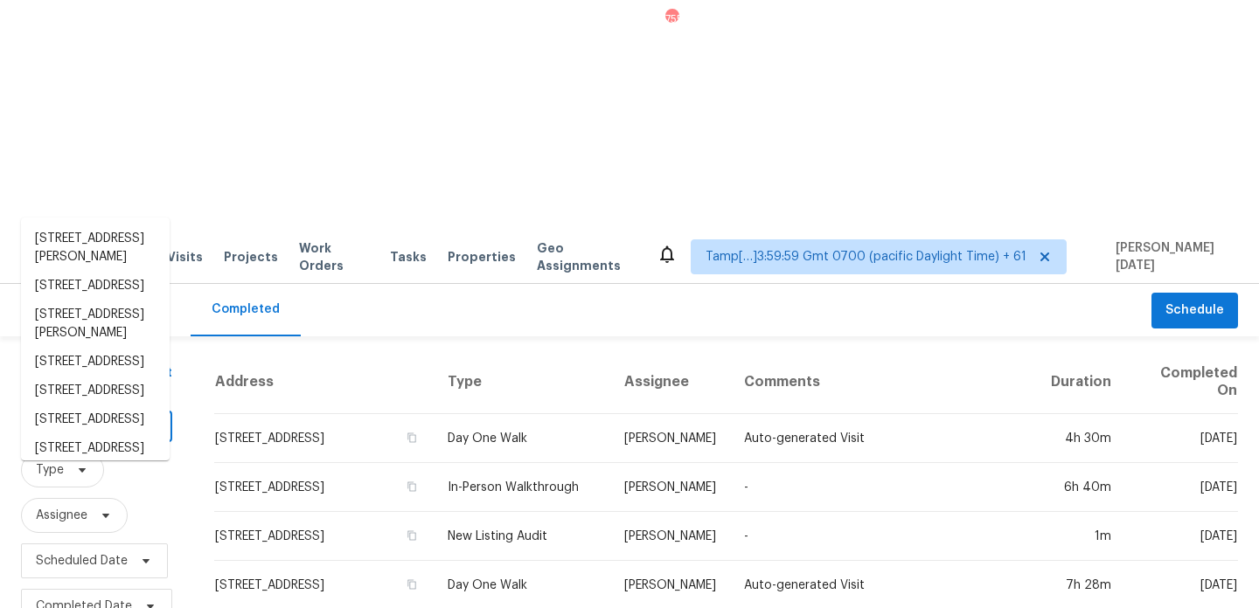
paste input "[STREET_ADDRESS][PERSON_NAME]"
type input "[STREET_ADDRESS][PERSON_NAME]"
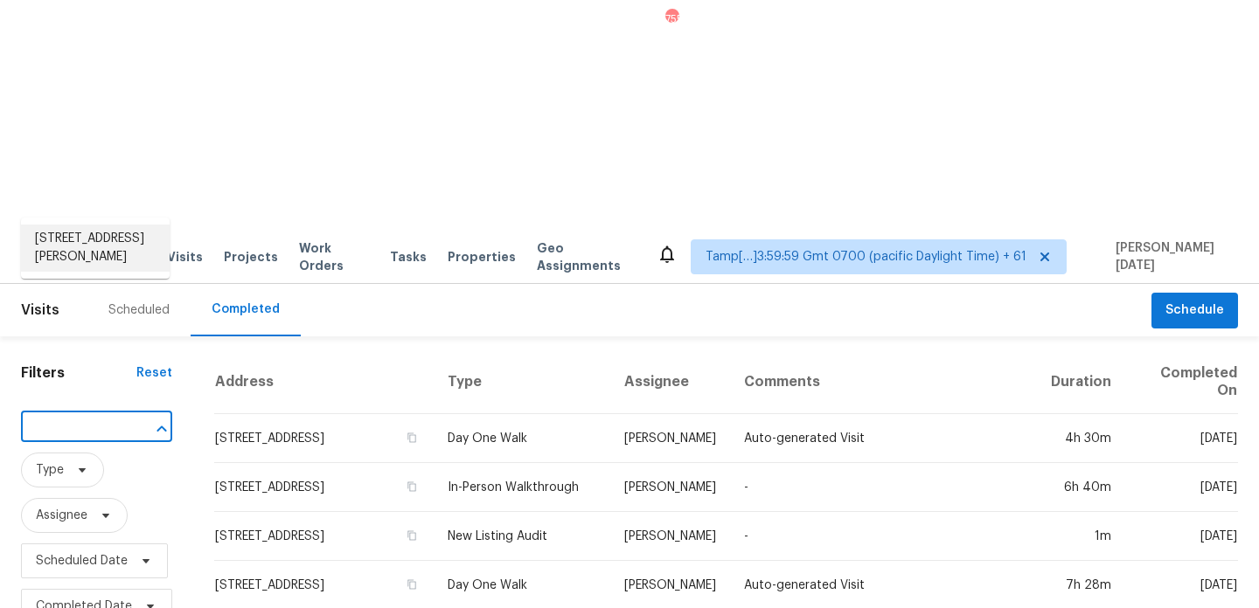
click at [103, 251] on li "[STREET_ADDRESS][PERSON_NAME]" at bounding box center [95, 248] width 149 height 47
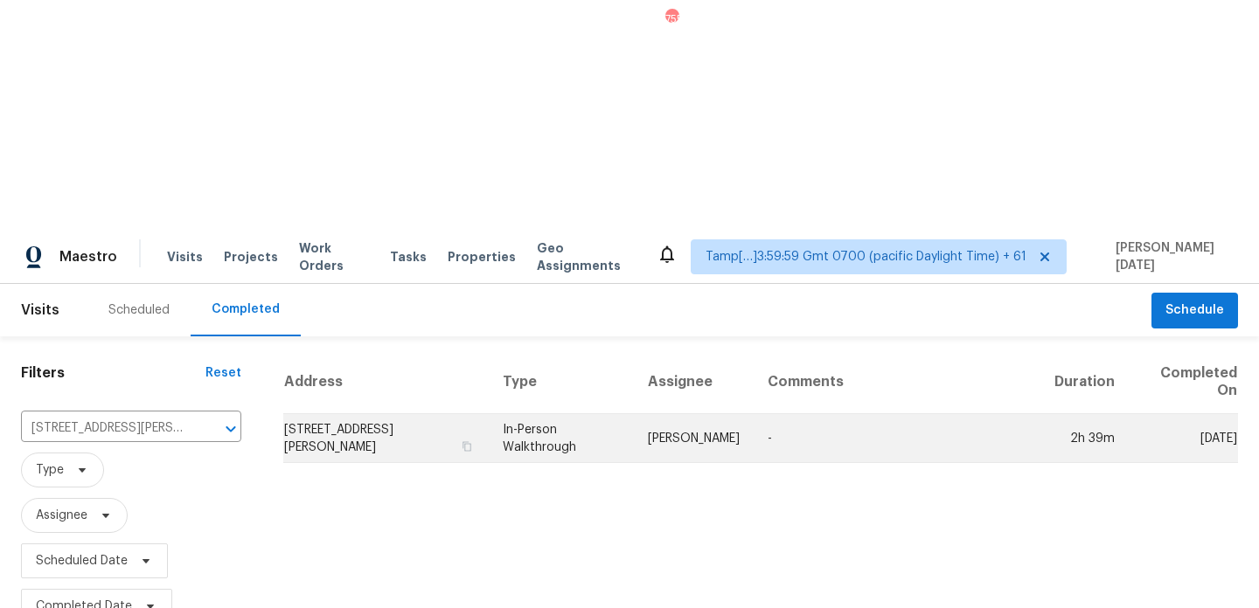
click at [511, 414] on td "In-Person Walkthrough" at bounding box center [561, 438] width 145 height 49
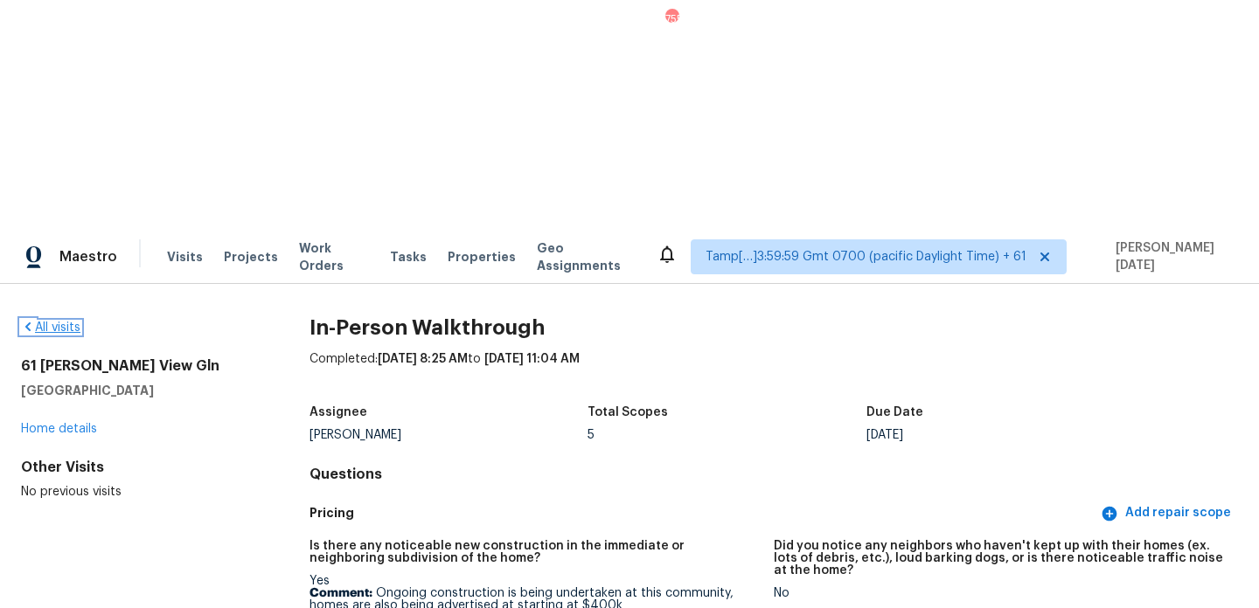
click at [47, 322] on link "All visits" at bounding box center [50, 328] width 59 height 12
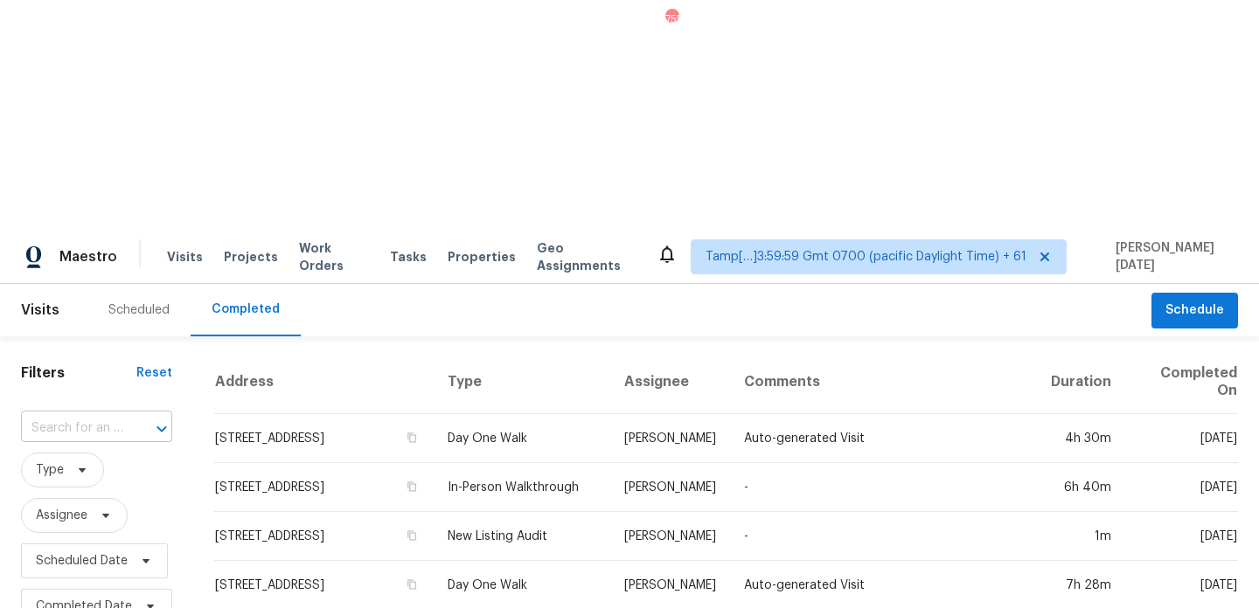
click at [100, 415] on input "text" at bounding box center [72, 428] width 102 height 27
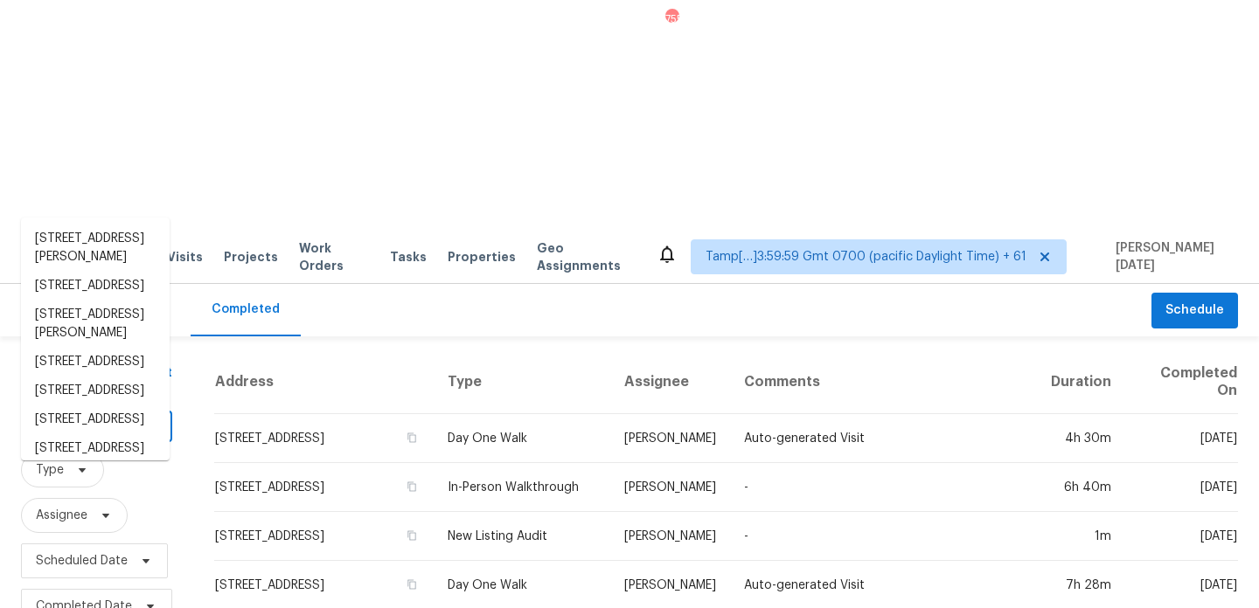
paste input "[STREET_ADDRESS][PERSON_NAME]"
type input "[STREET_ADDRESS][PERSON_NAME]"
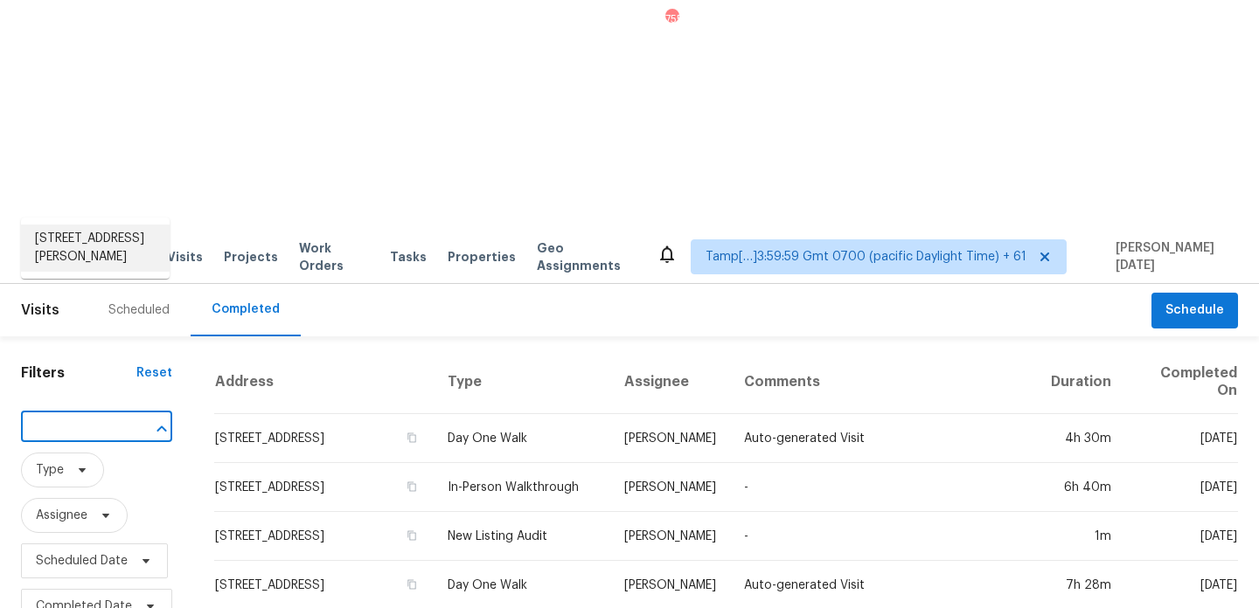
click at [107, 242] on li "[STREET_ADDRESS][PERSON_NAME]" at bounding box center [95, 248] width 149 height 47
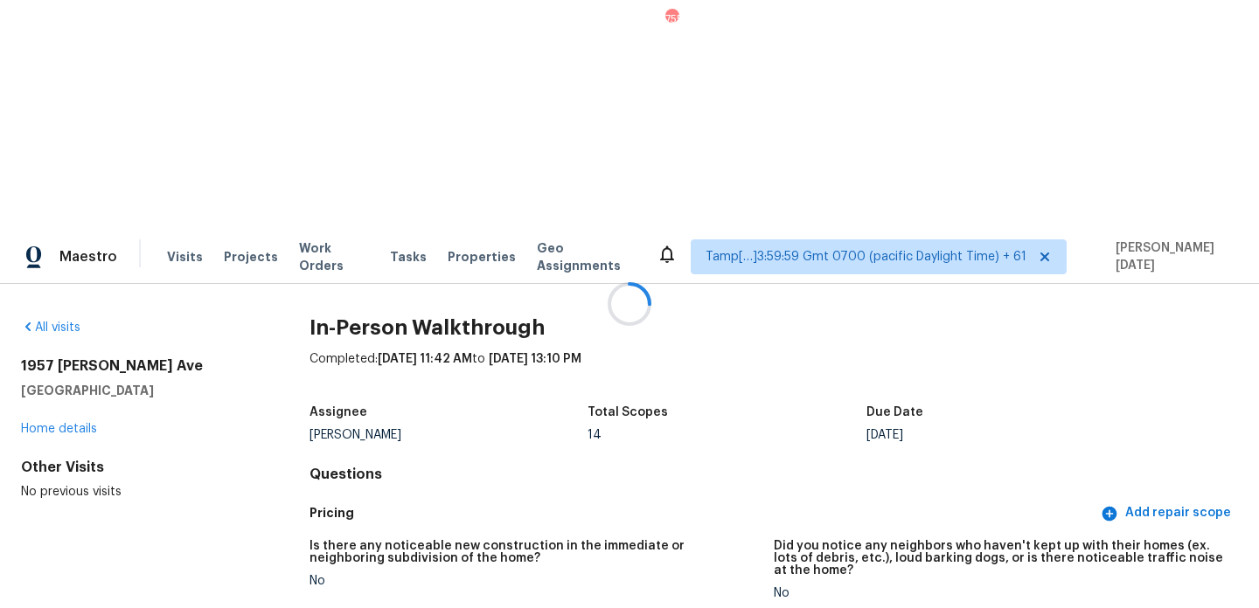
click at [64, 102] on div at bounding box center [629, 304] width 1259 height 608
click at [43, 322] on link "All visits" at bounding box center [50, 328] width 59 height 12
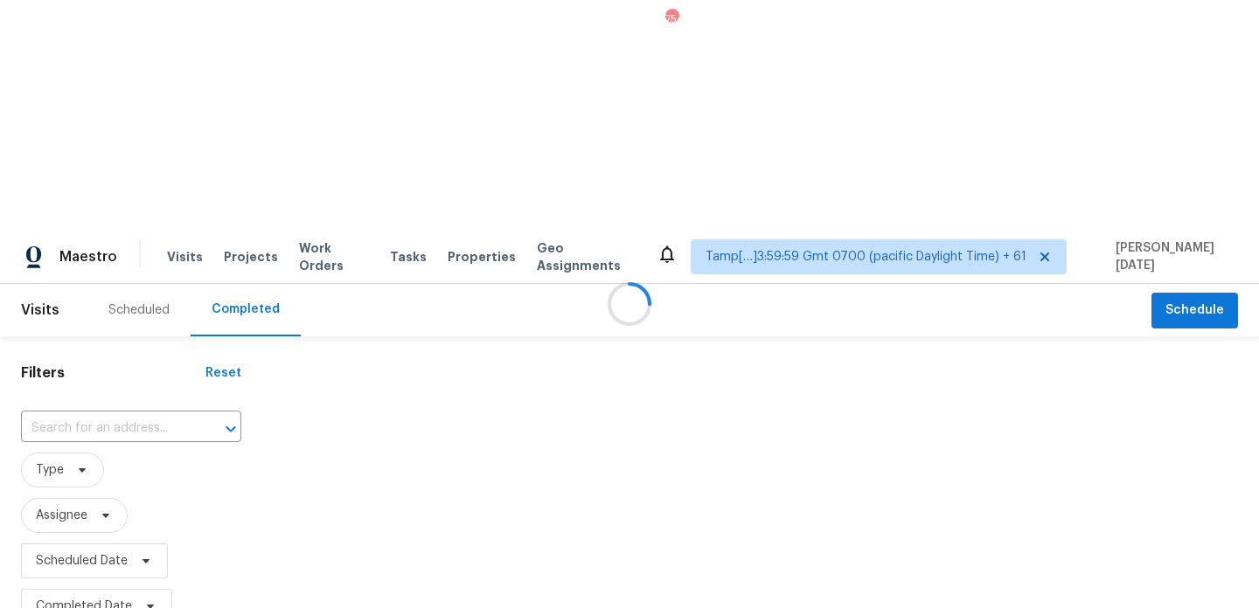
click at [100, 190] on div at bounding box center [629, 304] width 1259 height 608
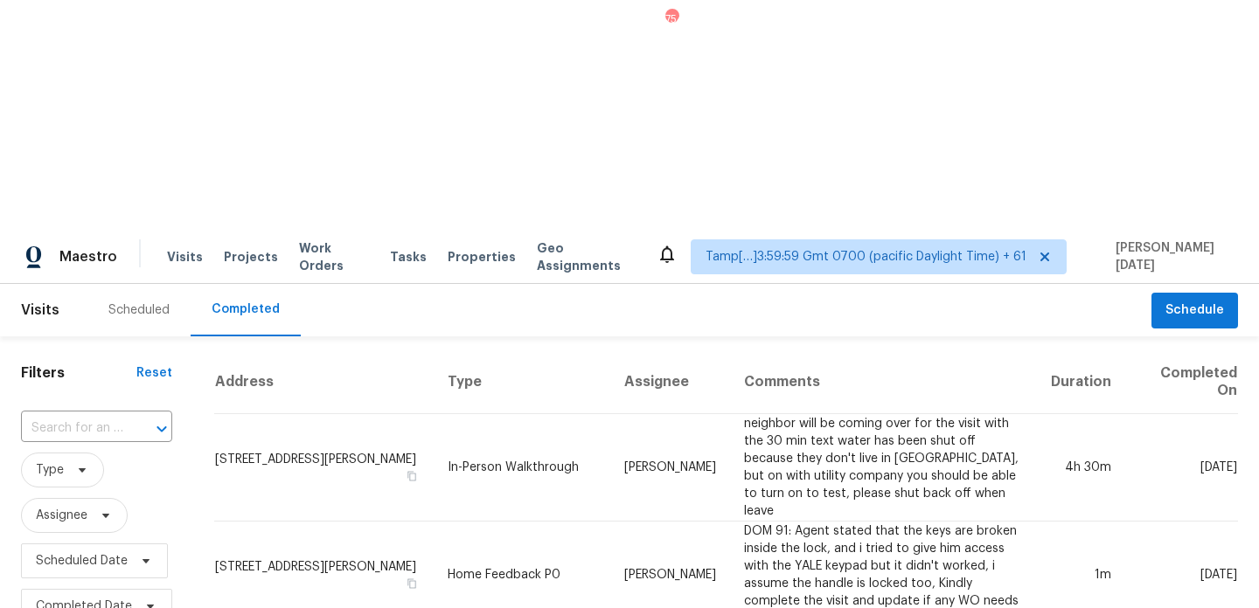
click at [103, 448] on span "Type" at bounding box center [96, 470] width 151 height 45
click at [90, 415] on input "text" at bounding box center [72, 428] width 102 height 27
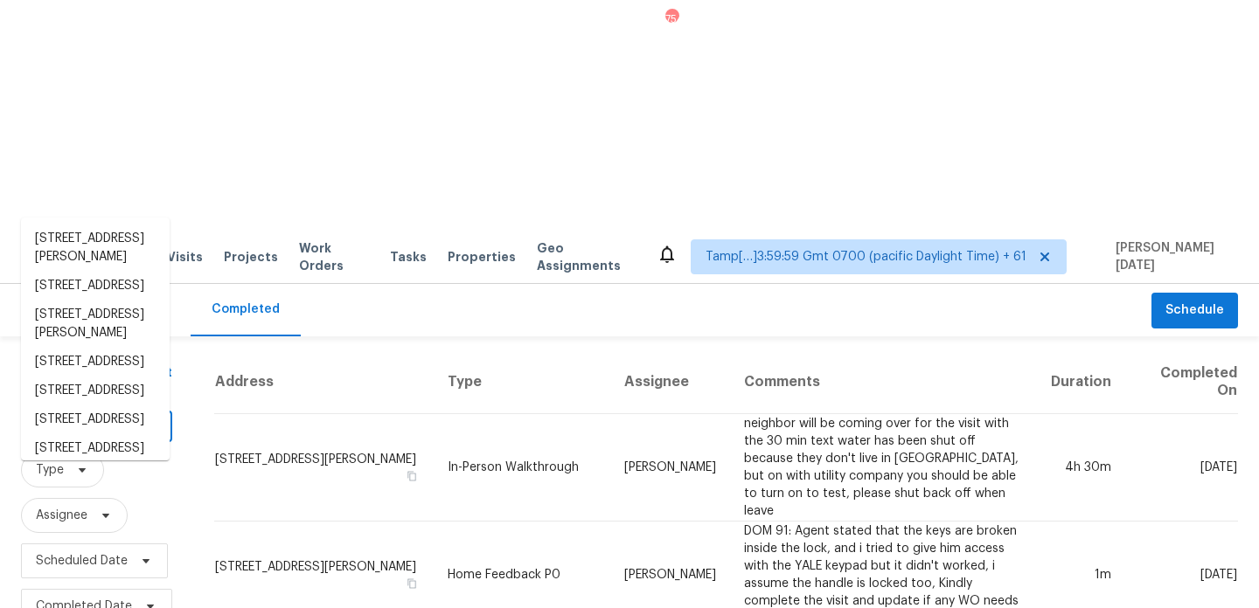
paste input "[STREET_ADDRESS][PERSON_NAME]"
type input "[STREET_ADDRESS][PERSON_NAME]"
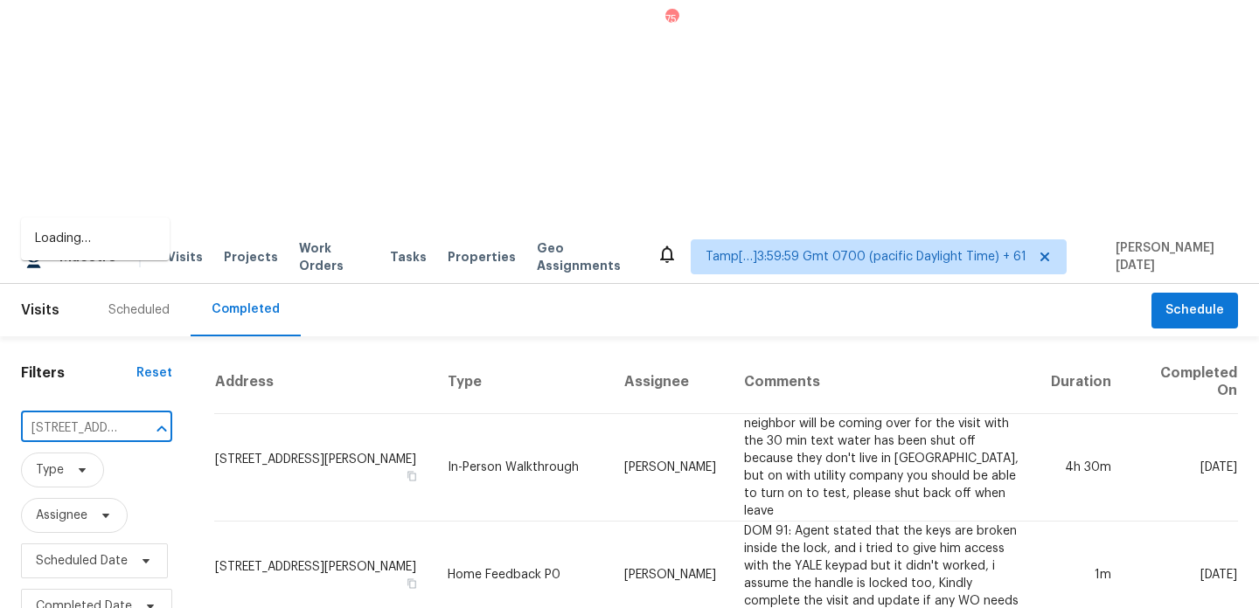
scroll to position [0, 153]
click at [96, 247] on li "[STREET_ADDRESS][PERSON_NAME]" at bounding box center [95, 248] width 149 height 47
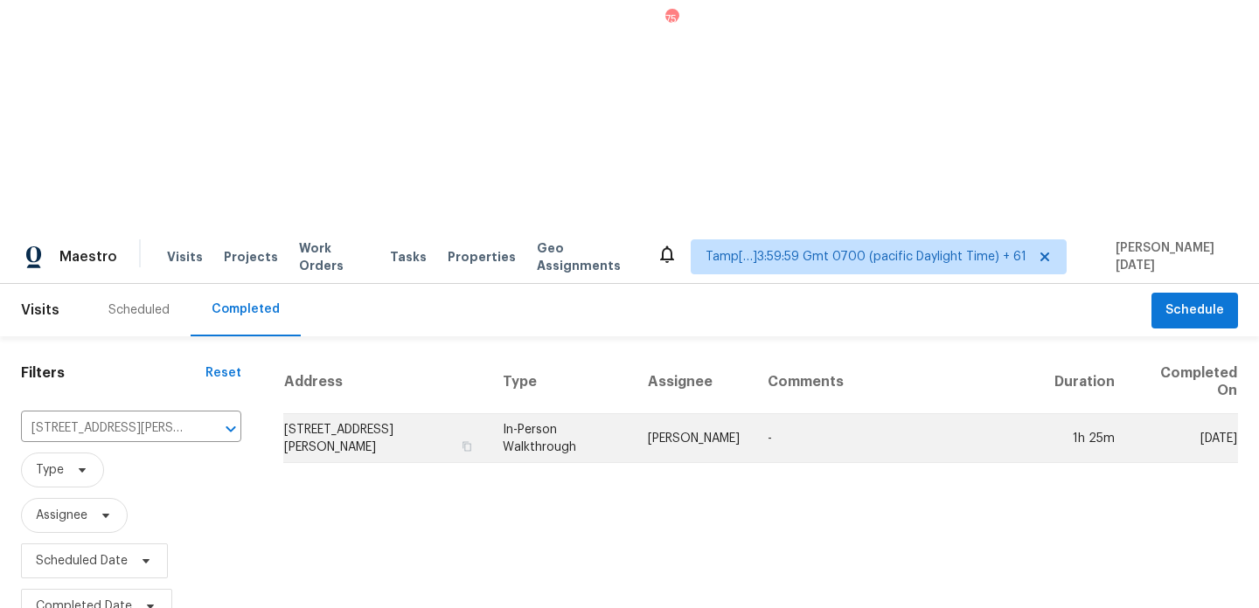
click at [634, 414] on td "In-Person Walkthrough" at bounding box center [561, 438] width 145 height 49
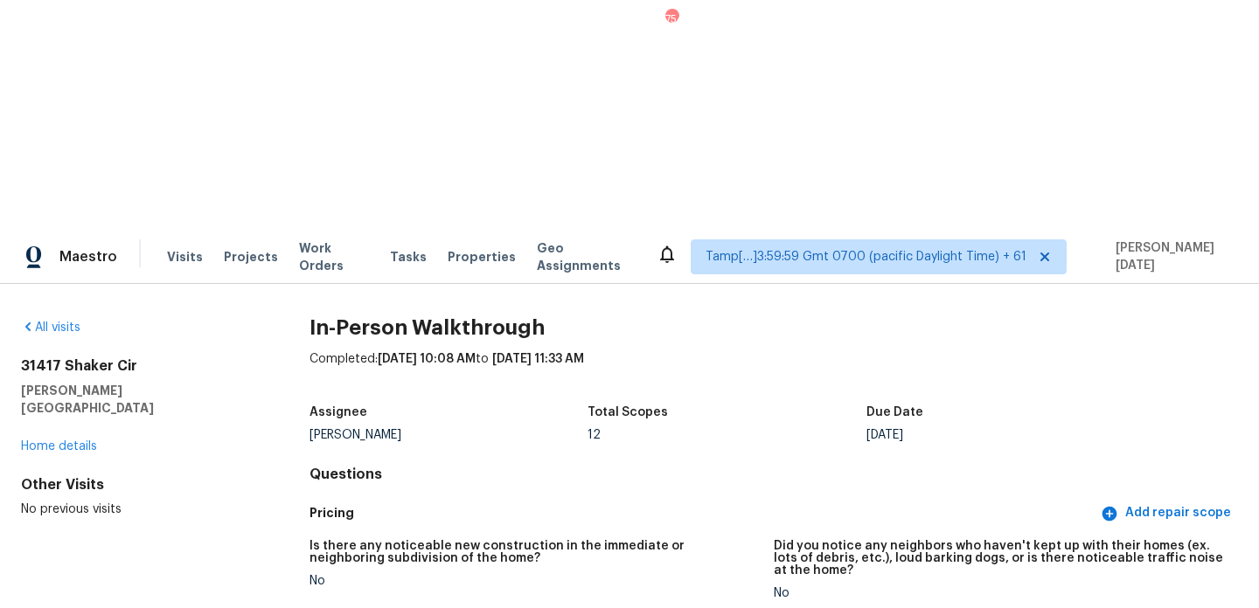
click at [66, 319] on div "All visits" at bounding box center [137, 327] width 232 height 17
click at [67, 319] on div "All visits" at bounding box center [137, 327] width 232 height 17
click at [69, 322] on link "All visits" at bounding box center [50, 328] width 59 height 12
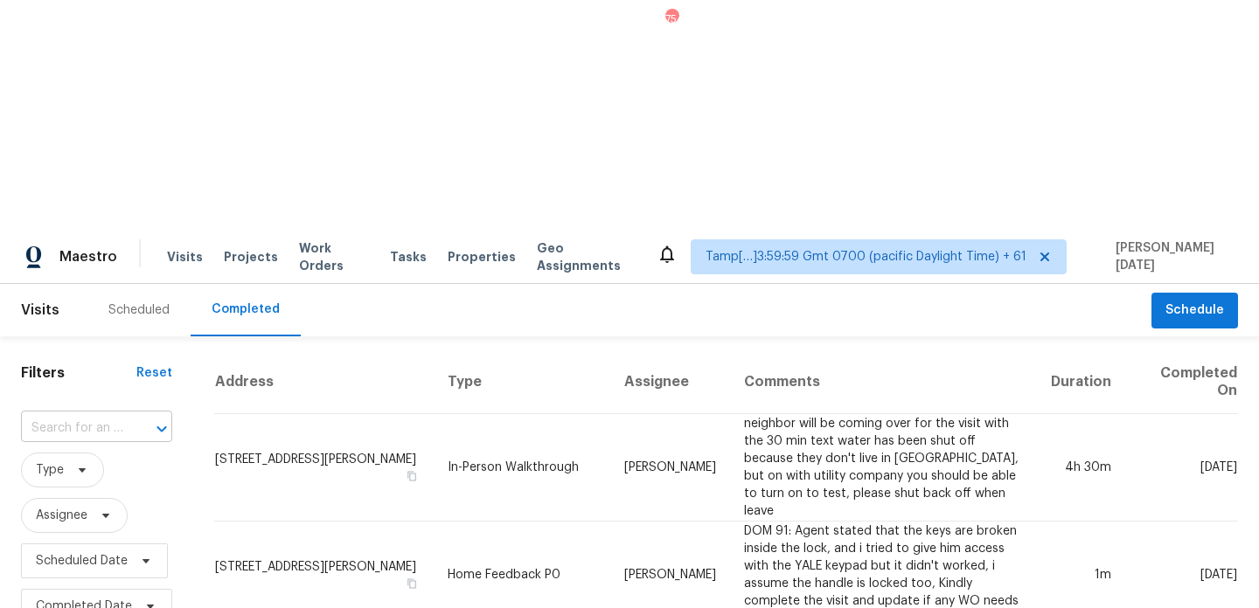
click at [112, 415] on input "text" at bounding box center [72, 428] width 102 height 27
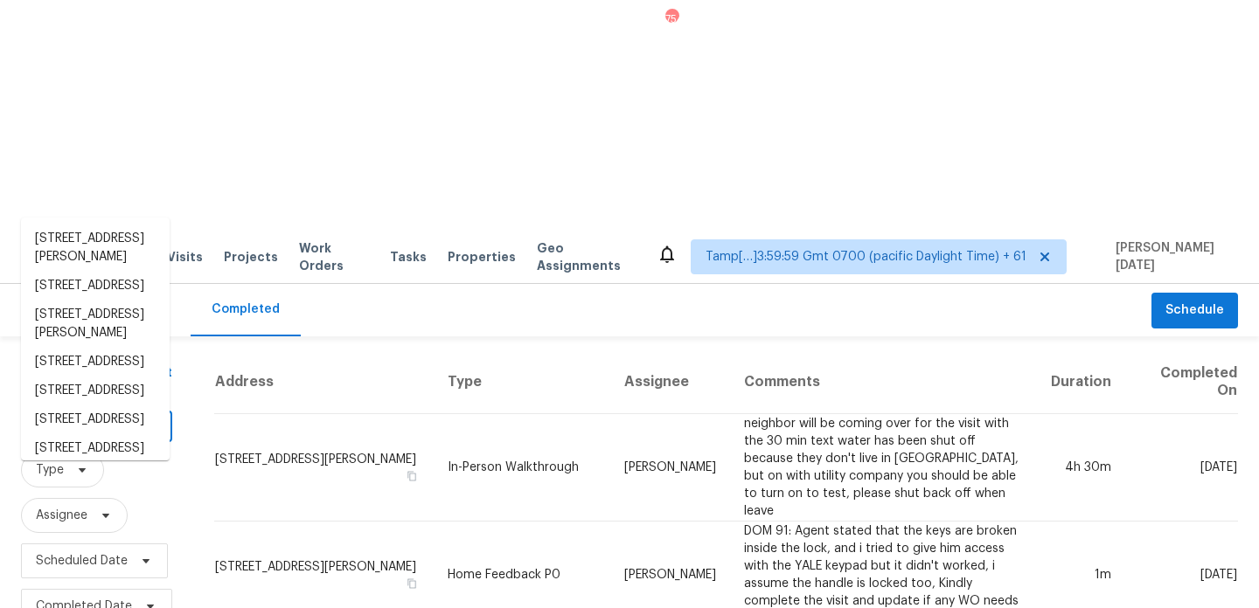
paste input "[STREET_ADDRESS]"
type input "[STREET_ADDRESS]"
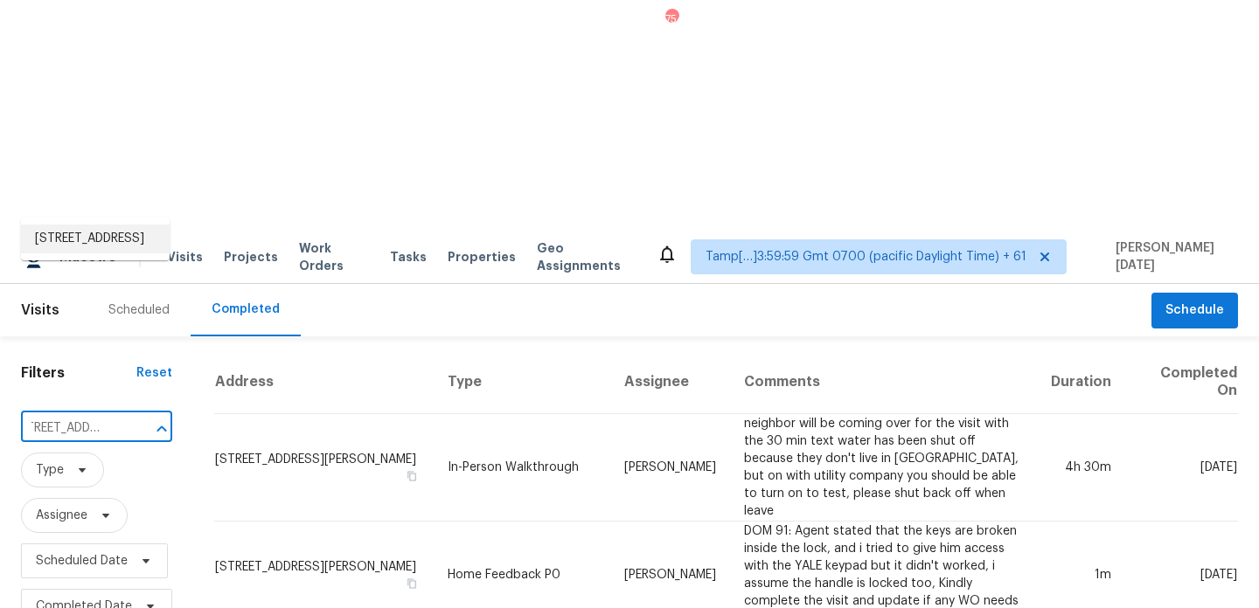
click at [114, 247] on li "[STREET_ADDRESS]" at bounding box center [95, 239] width 149 height 29
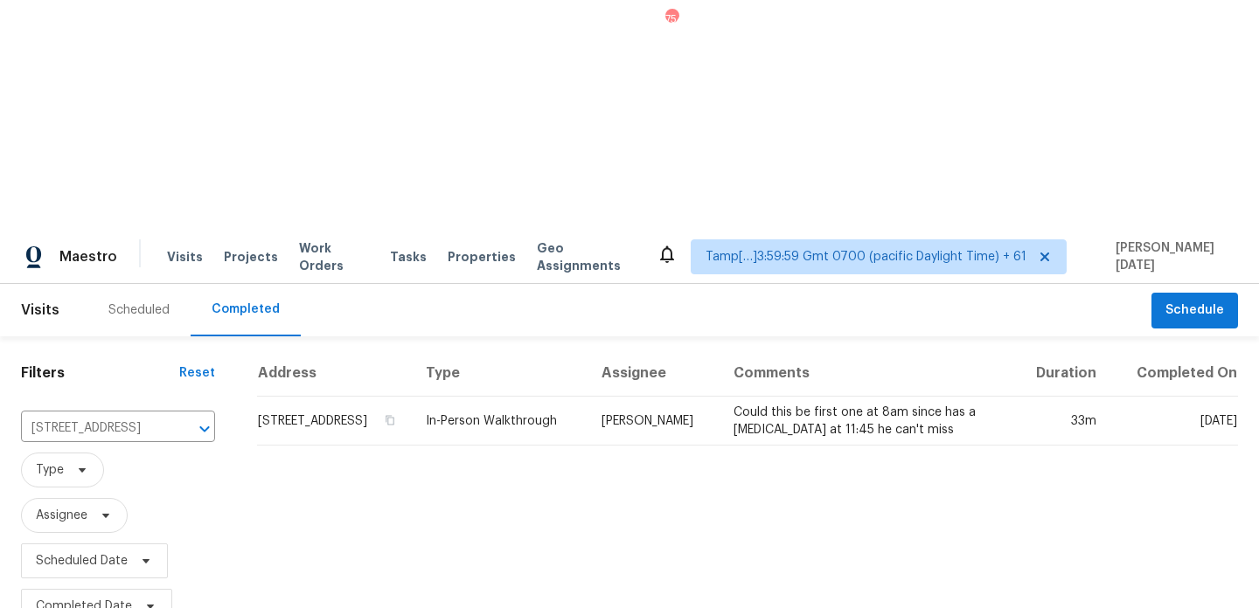
click at [648, 397] on td "[PERSON_NAME]" at bounding box center [653, 421] width 132 height 49
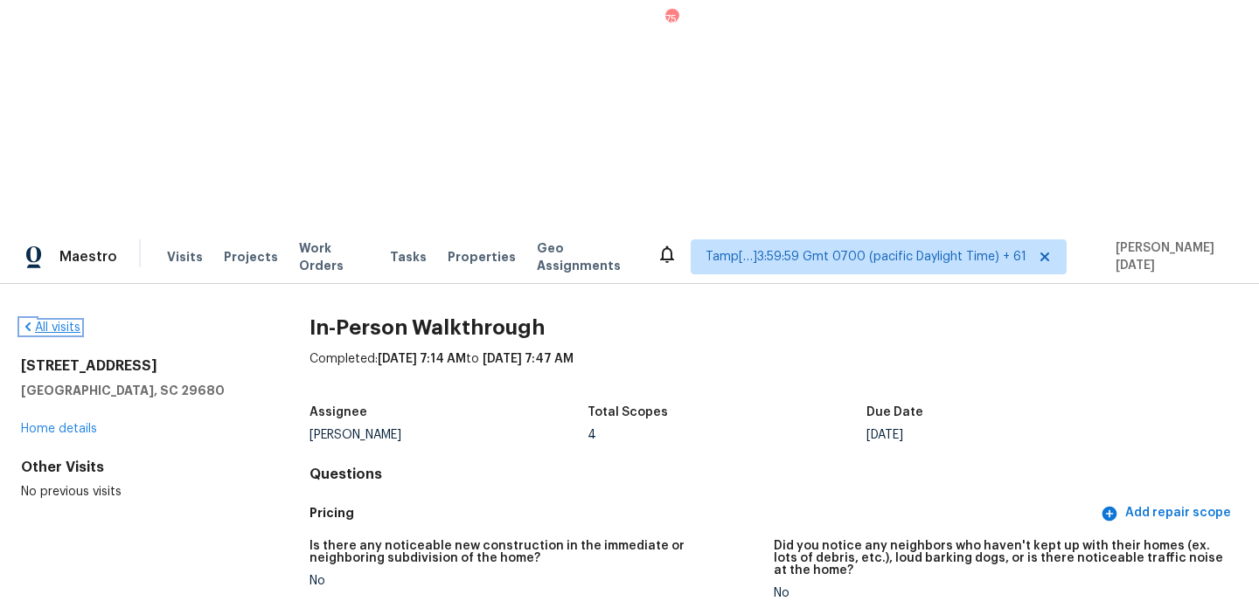
click at [73, 322] on link "All visits" at bounding box center [50, 328] width 59 height 12
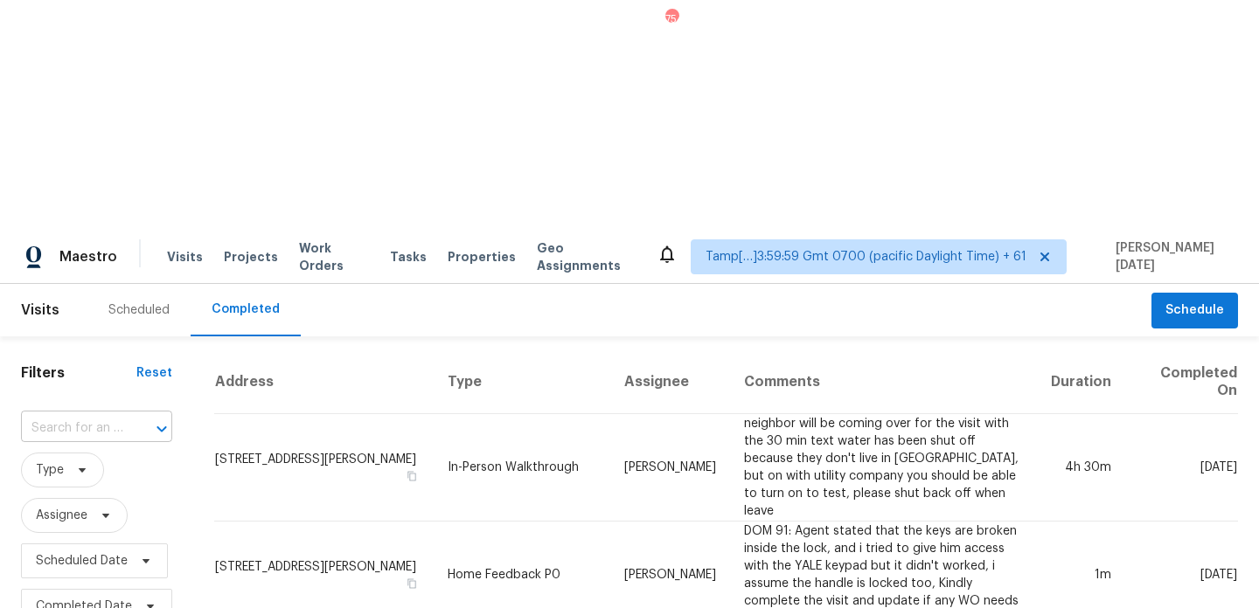
click at [101, 415] on input "text" at bounding box center [72, 428] width 102 height 27
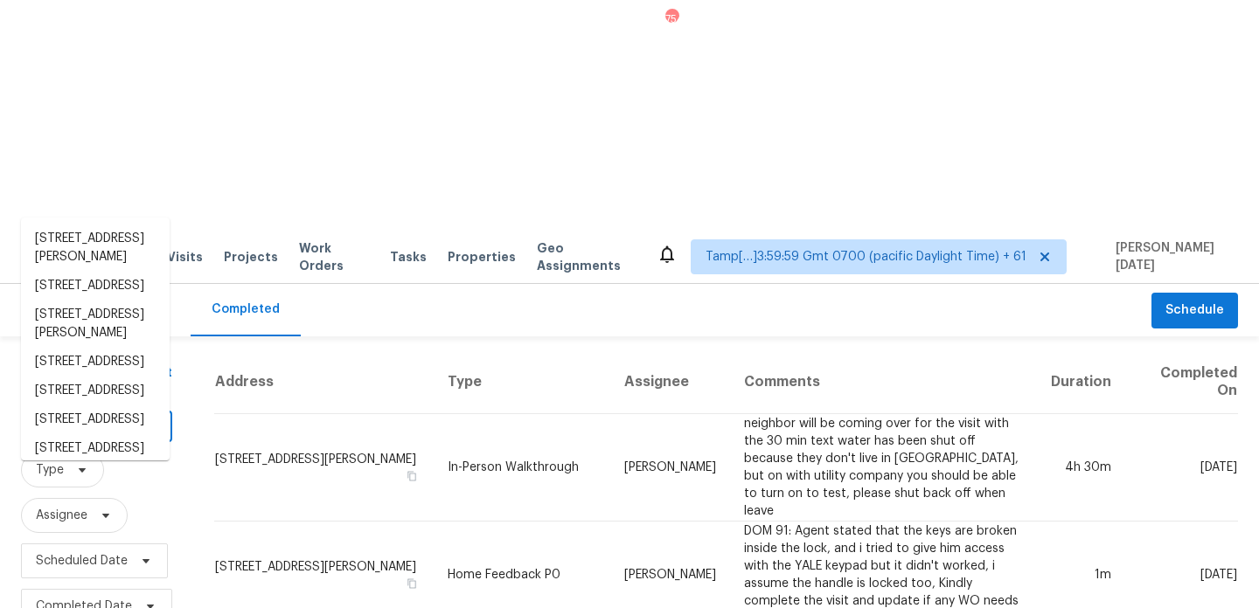
paste input "[STREET_ADDRESS]"
type input "[STREET_ADDRESS]"
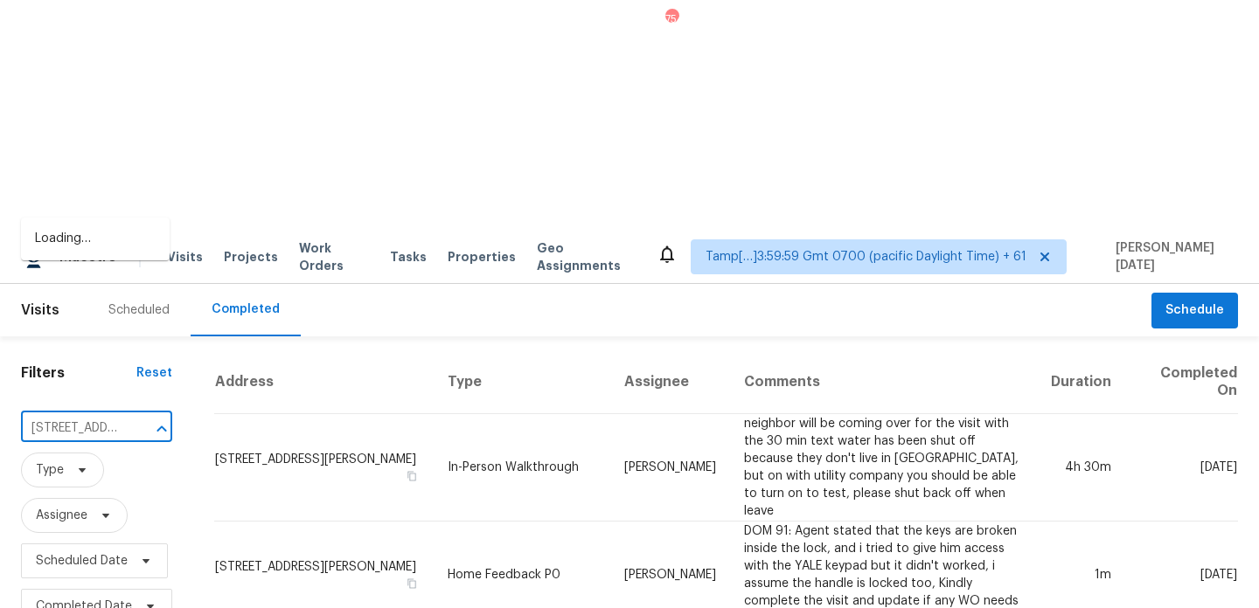
scroll to position [0, 153]
click at [108, 253] on li "4335 Abbotts Pointe Ct, Duluth, GA 30097" at bounding box center [95, 239] width 149 height 29
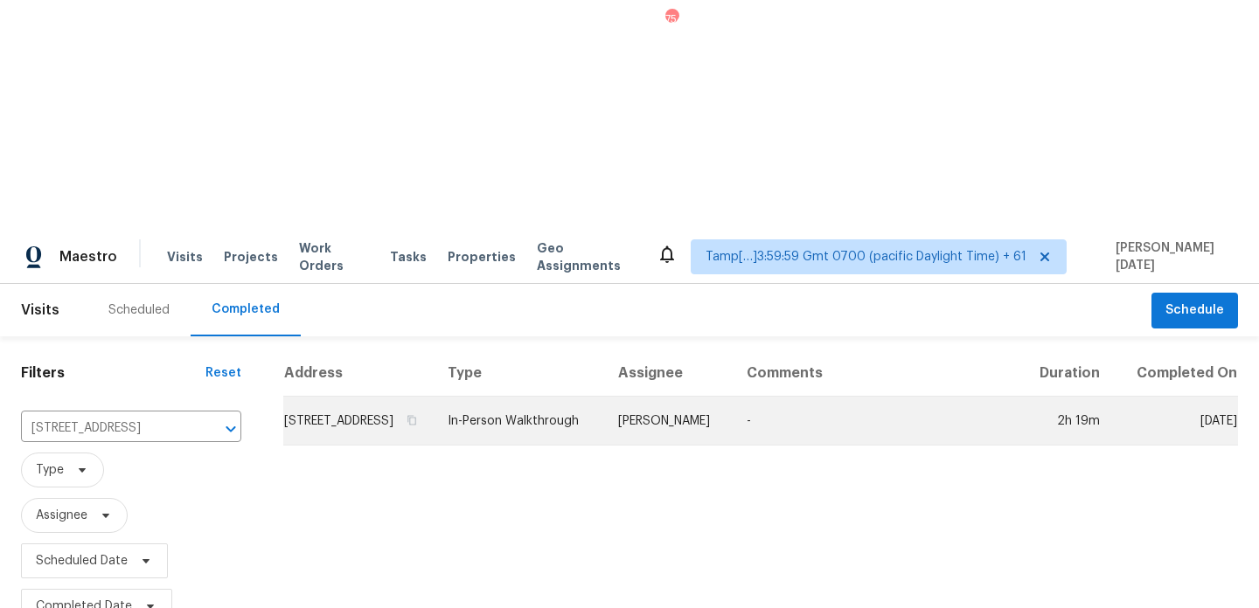
click at [604, 397] on td "In-Person Walkthrough" at bounding box center [519, 421] width 170 height 49
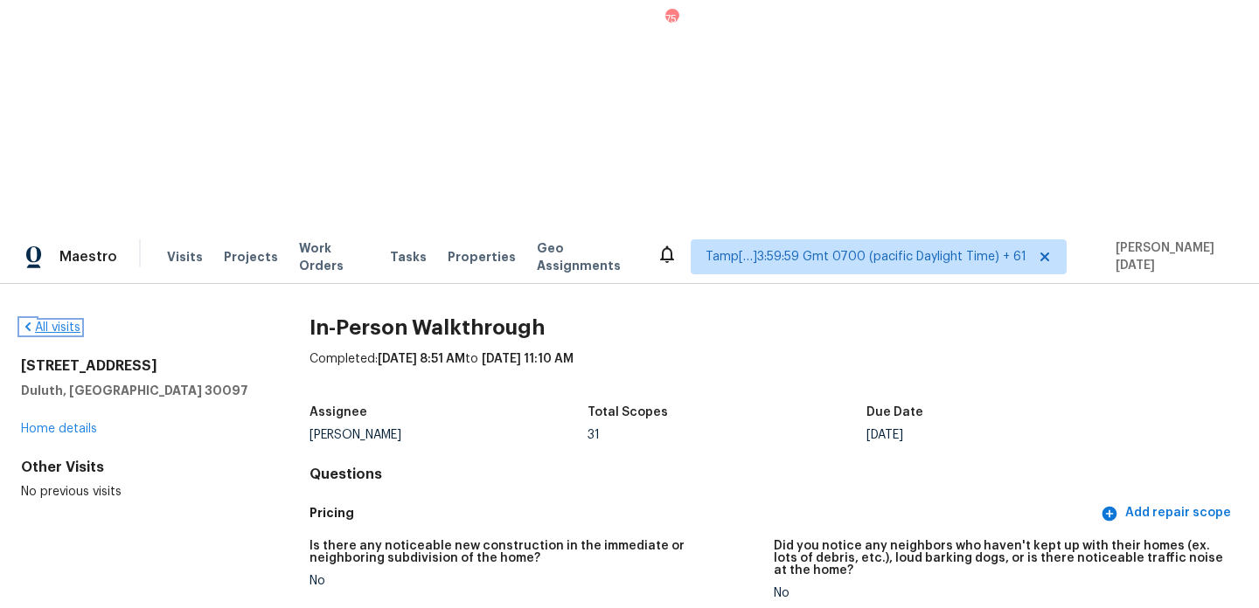
click at [52, 322] on link "All visits" at bounding box center [50, 328] width 59 height 12
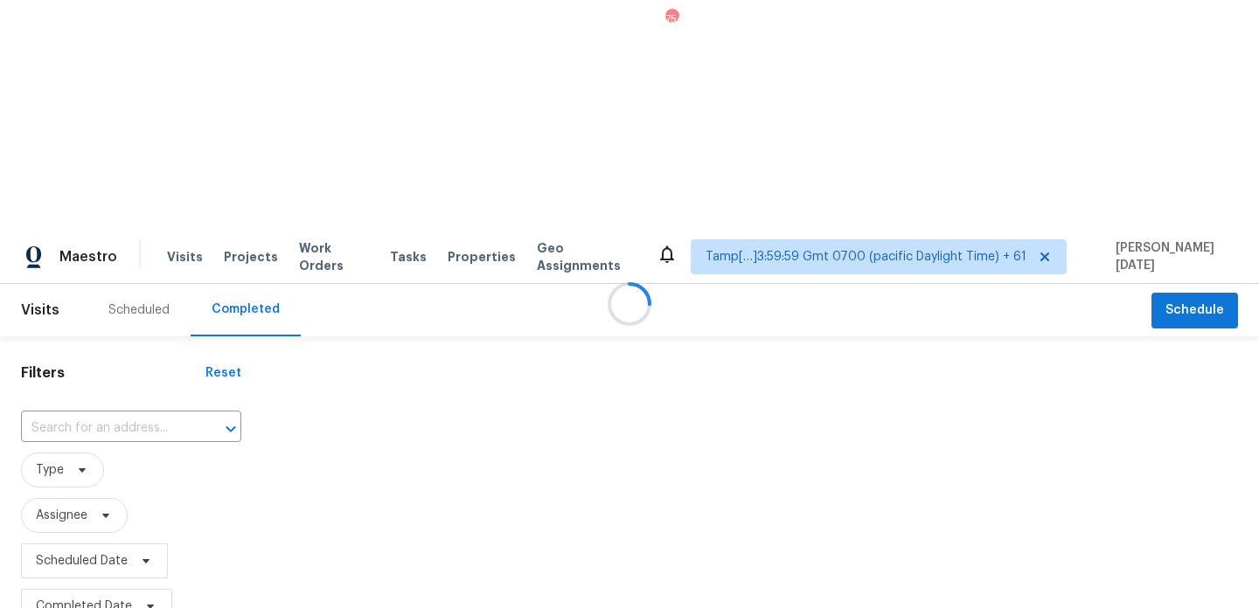
click at [84, 189] on div at bounding box center [629, 304] width 1259 height 608
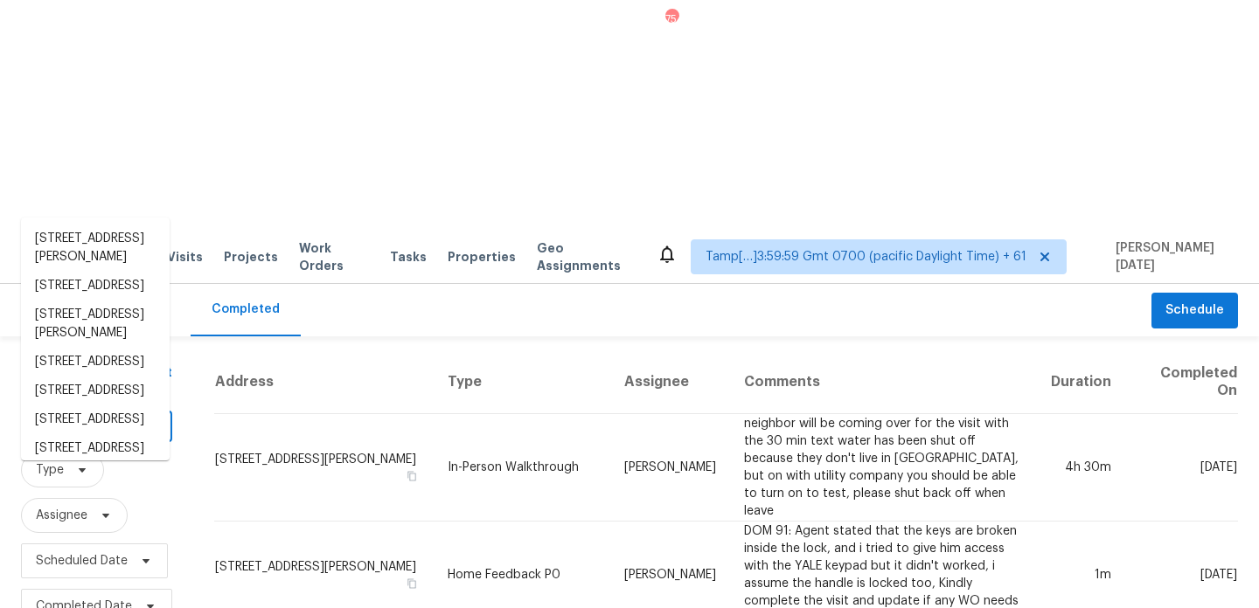
click at [84, 415] on input "text" at bounding box center [72, 428] width 102 height 27
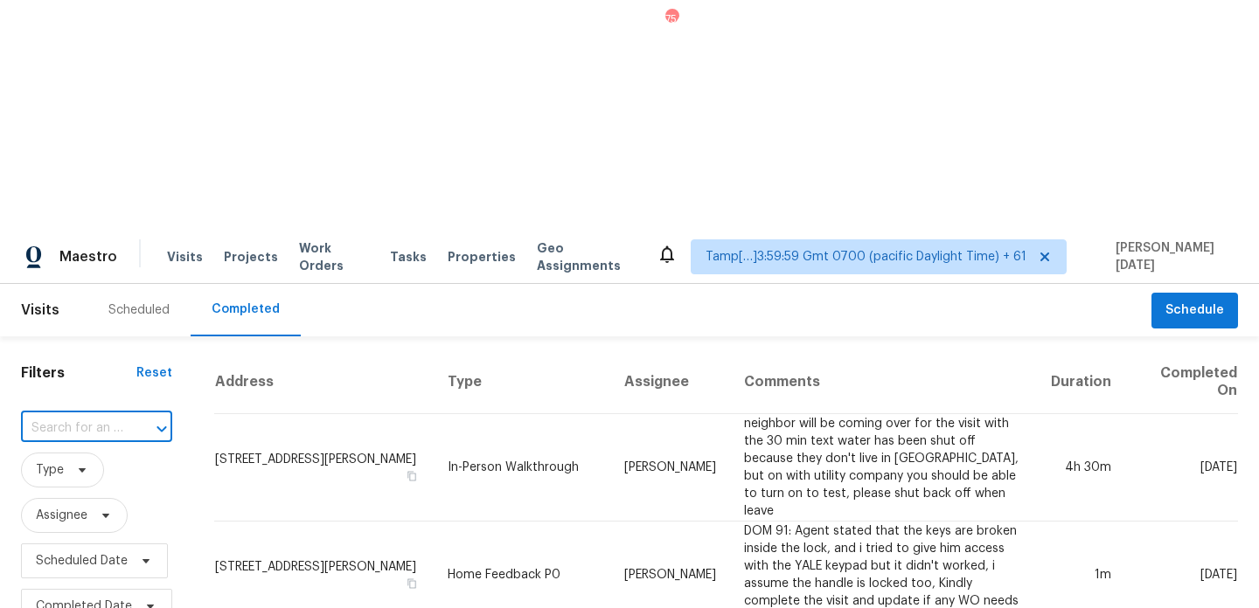
click at [84, 415] on input "text" at bounding box center [72, 428] width 102 height 27
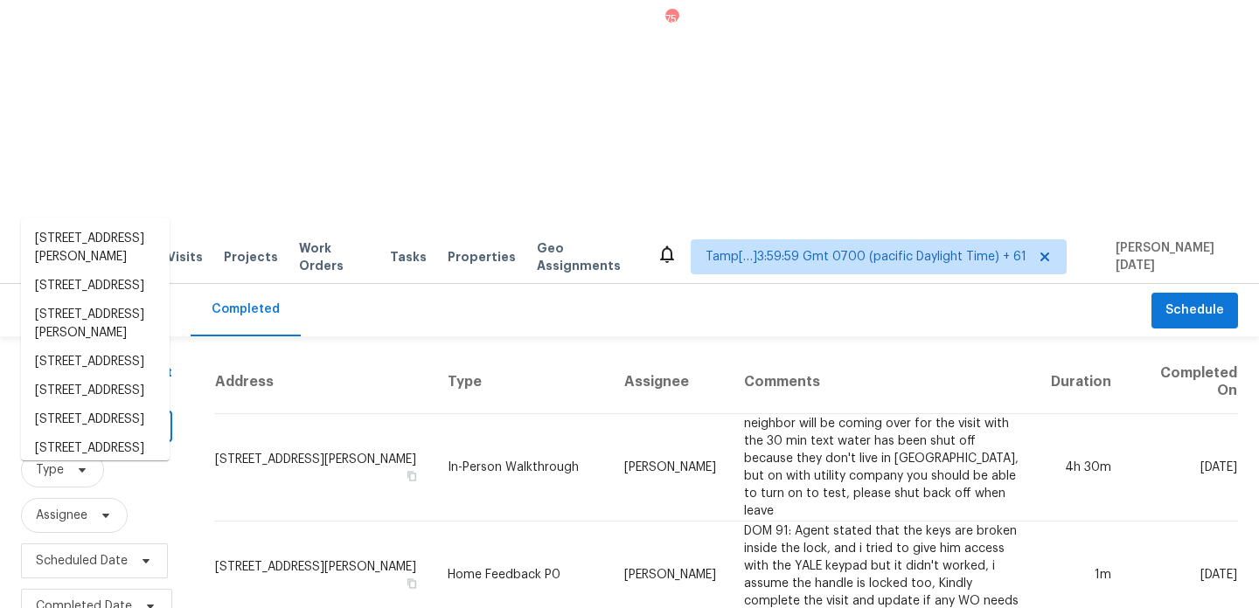
paste input "108 Black Creek Ln, Irmo, SC 29063"
type input "108 Black Creek Ln, Irmo, SC 29063"
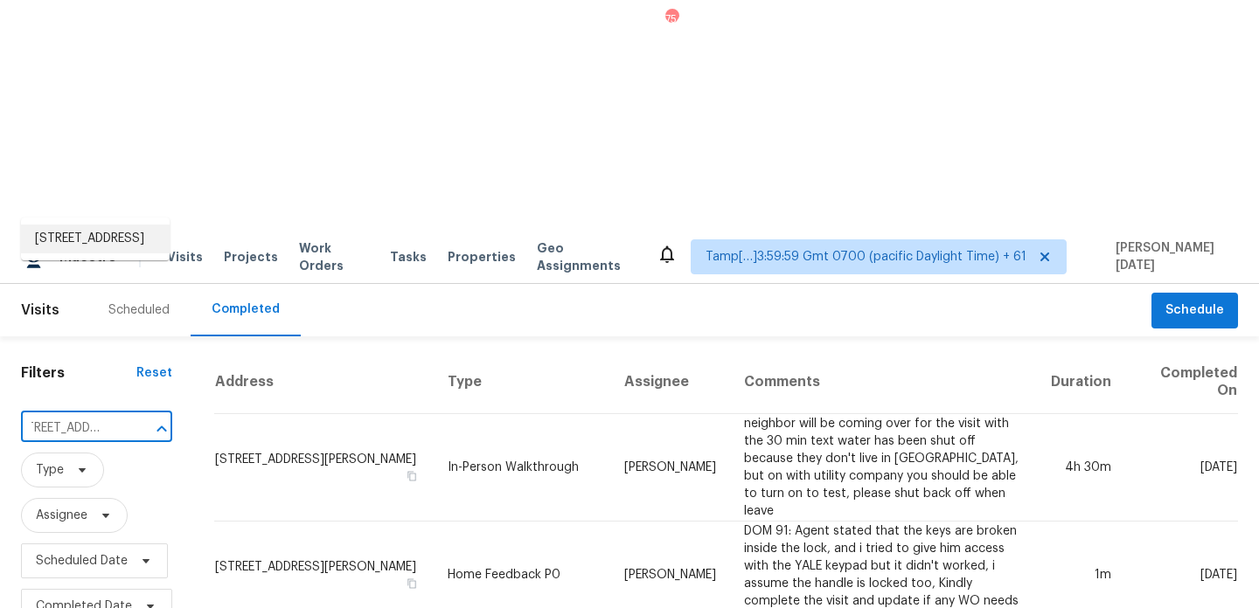
click at [98, 246] on li "108 Black Creek Ln, Irmo, SC 29063" at bounding box center [95, 239] width 149 height 29
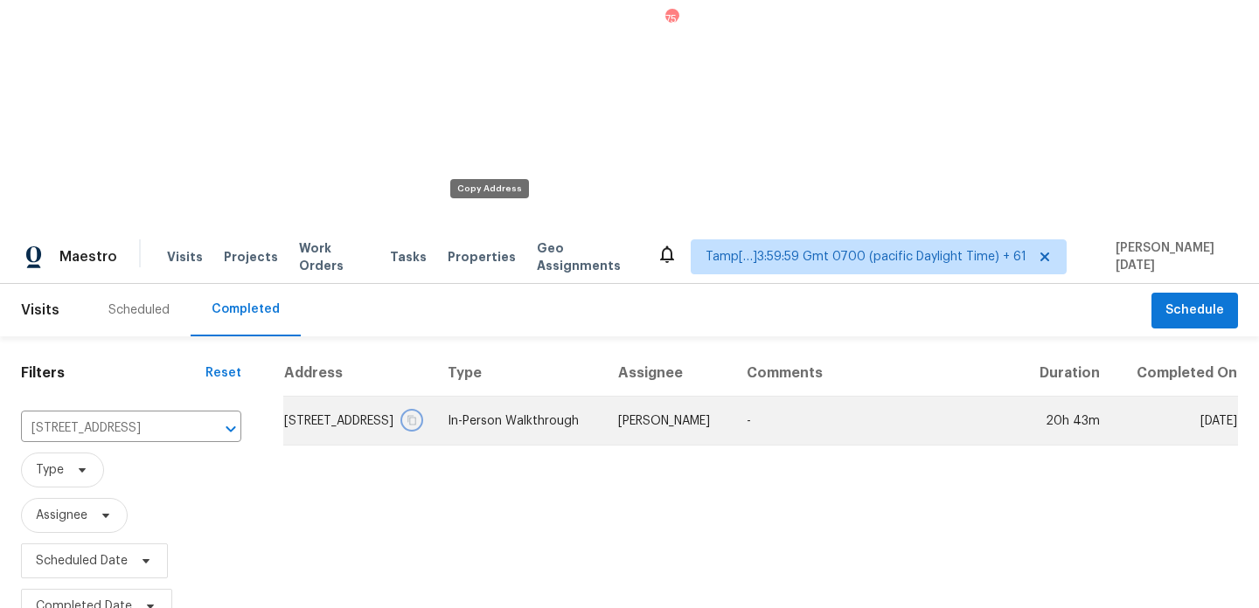
click at [417, 415] on icon "button" at bounding box center [411, 420] width 10 height 10
click at [558, 397] on td "In-Person Walkthrough" at bounding box center [519, 421] width 170 height 49
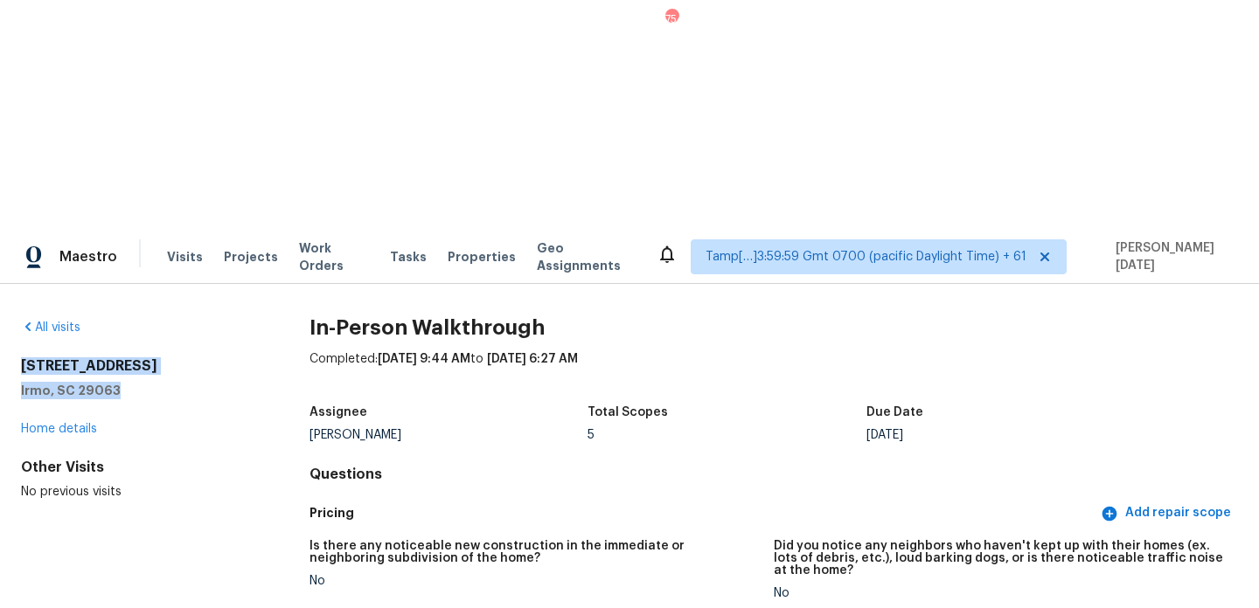
drag, startPoint x: 21, startPoint y: 136, endPoint x: 120, endPoint y: 156, distance: 100.8
click at [120, 357] on div "108 Black Creek Ln Irmo, SC 29063" at bounding box center [137, 378] width 232 height 42
copy div "108 Black Creek Ln Irmo, SC 29063"
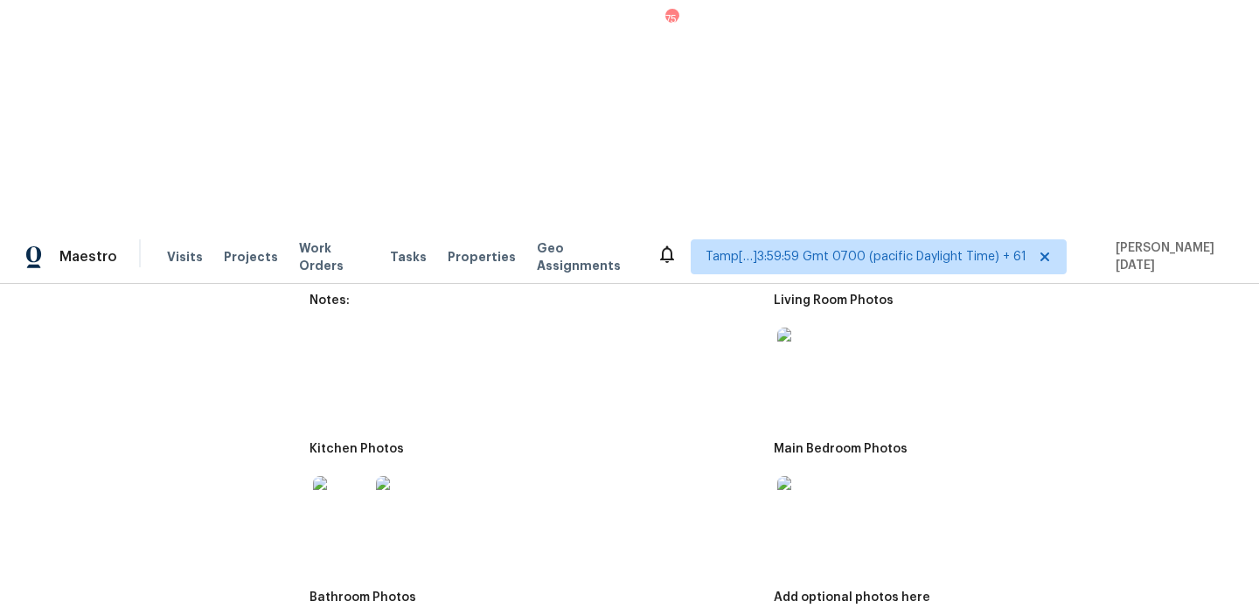
scroll to position [2054, 0]
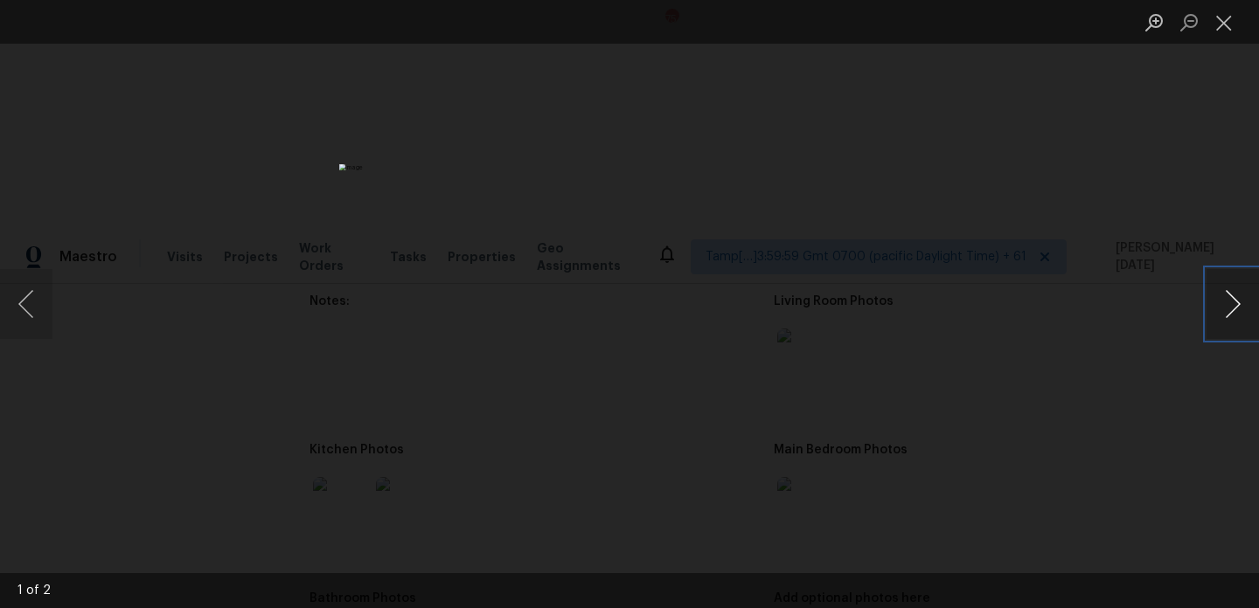
click at [1242, 313] on button "Next image" at bounding box center [1232, 304] width 52 height 70
click at [1218, 22] on button "Close lightbox" at bounding box center [1223, 22] width 35 height 31
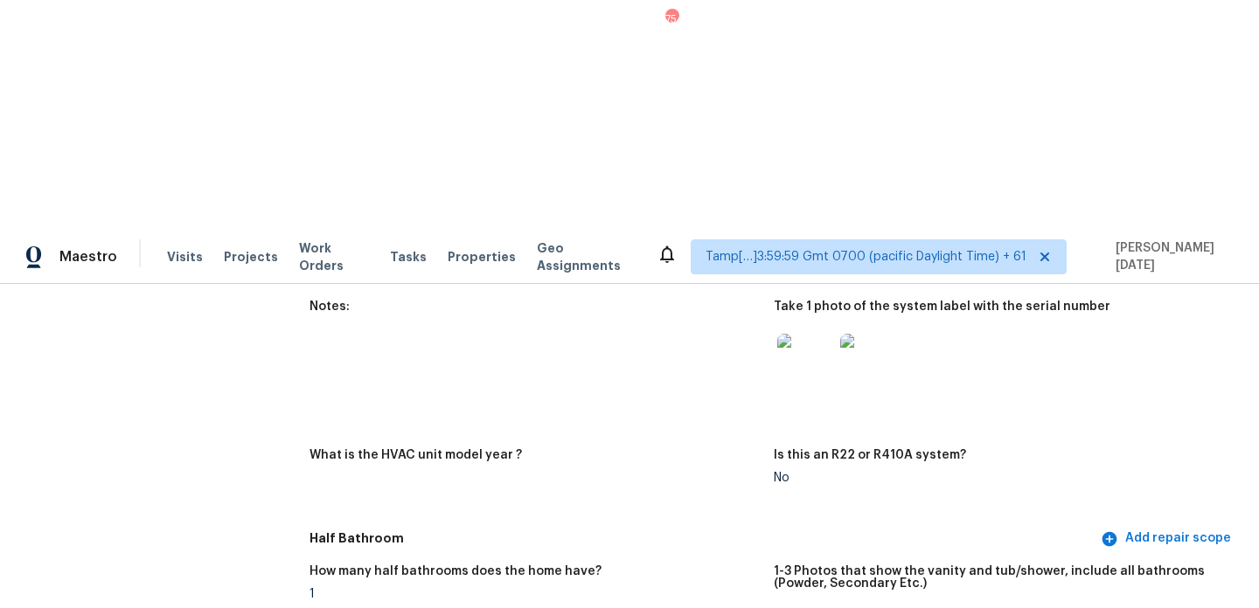
scroll to position [0, 0]
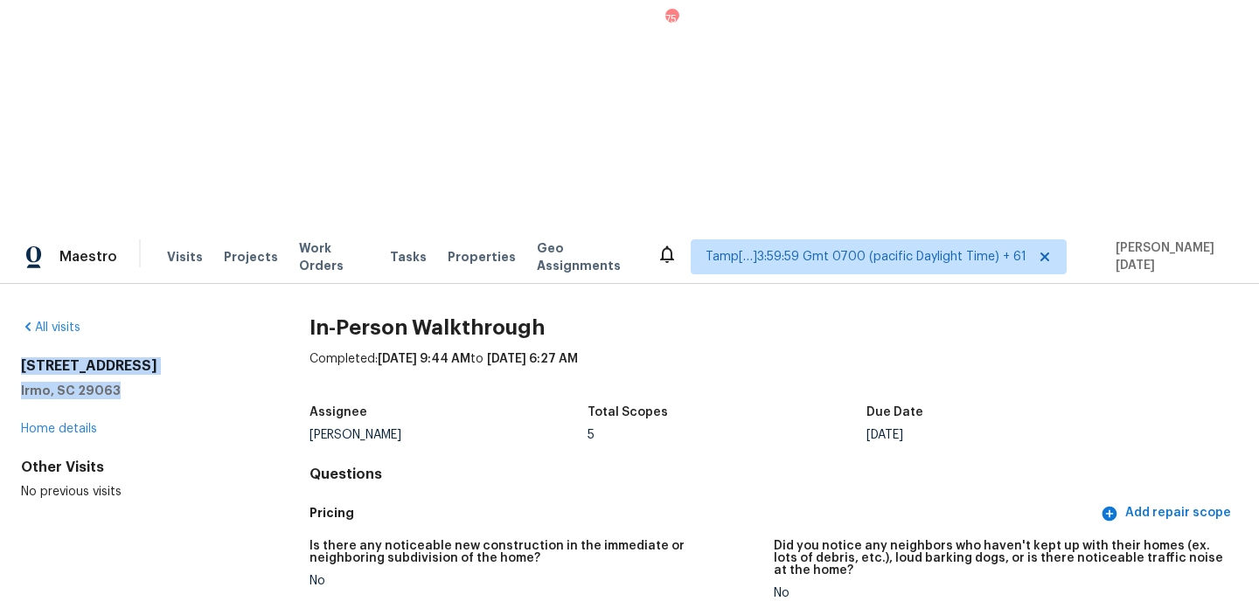
click at [43, 284] on div "All visits 108 Black Creek Ln Irmo, SC 29063 Home details Other Visits No previ…" at bounding box center [629, 560] width 1259 height 553
click at [47, 322] on link "All visits" at bounding box center [50, 328] width 59 height 12
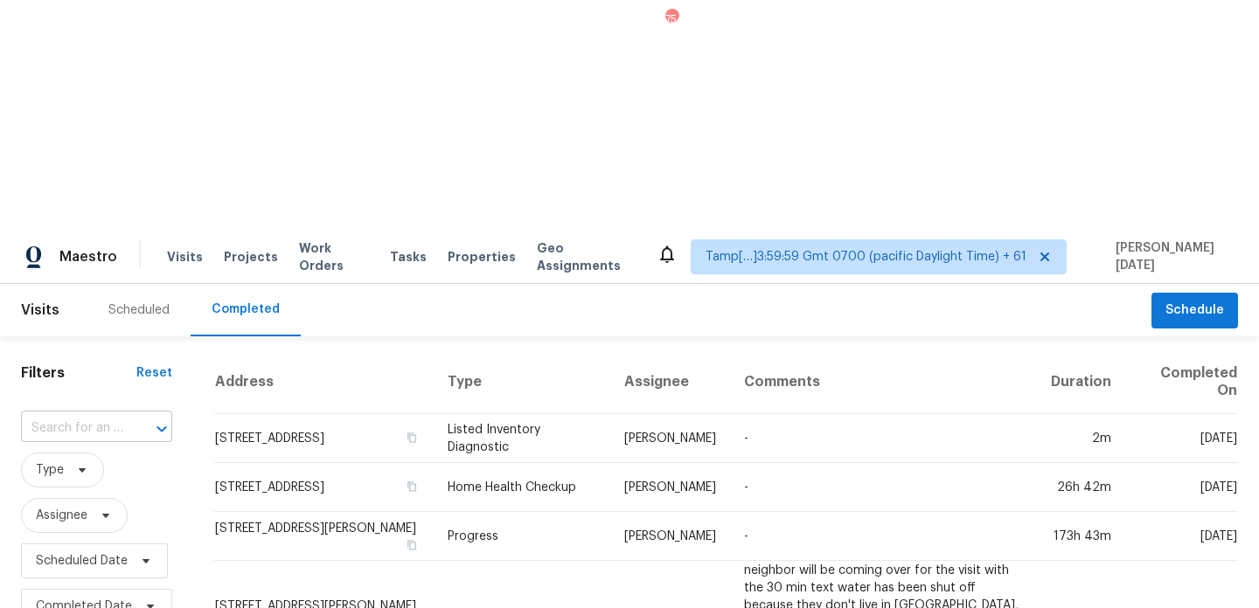
click at [59, 415] on input "text" at bounding box center [72, 428] width 102 height 27
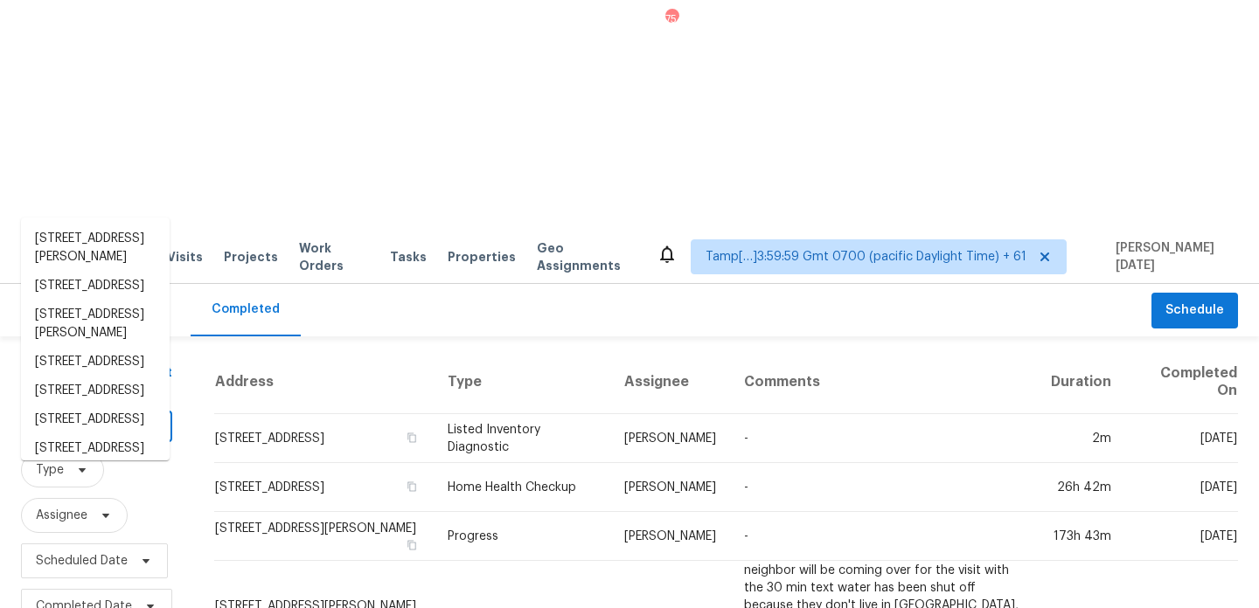
paste input "1601 Sagebrush Dr, Round Rock, TX 78681"
type input "1601 Sagebrush Dr, Round Rock, TX 78681"
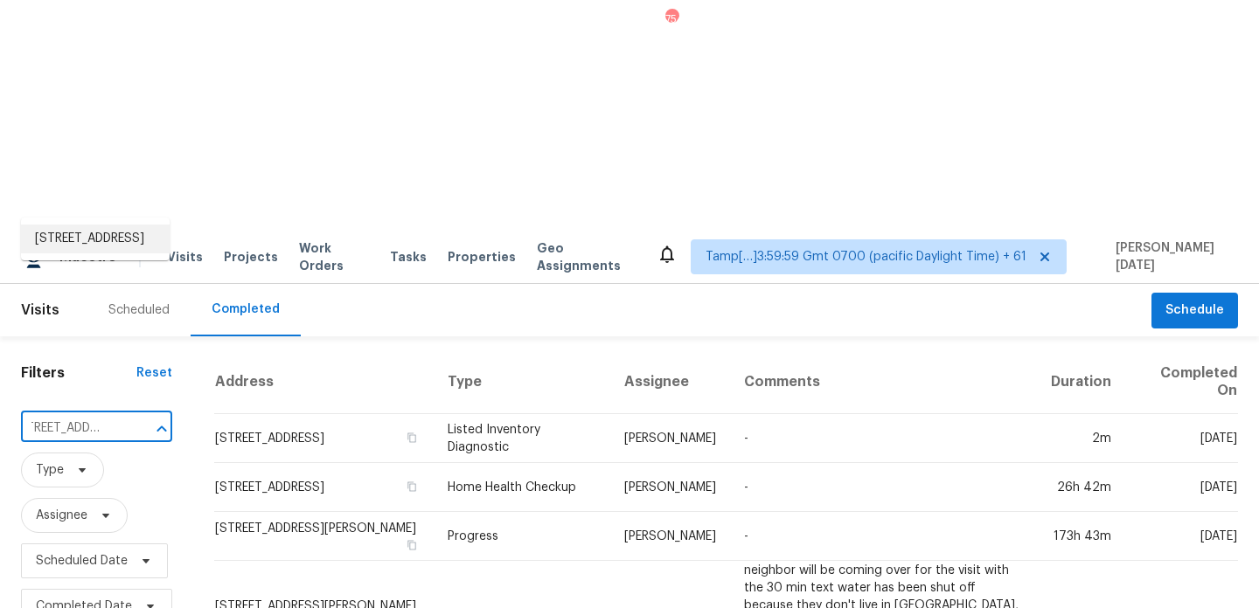
click at [72, 245] on li "1601 Sagebrush Dr, Round Rock, TX 78681" at bounding box center [95, 239] width 149 height 29
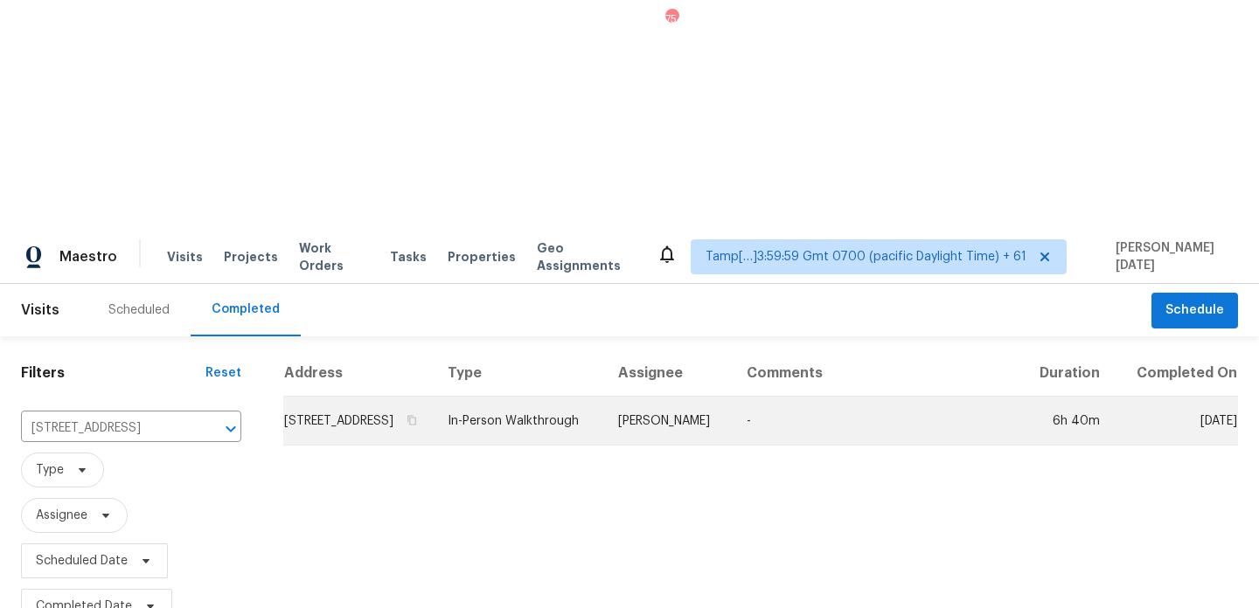
click at [599, 397] on td "In-Person Walkthrough" at bounding box center [519, 421] width 170 height 49
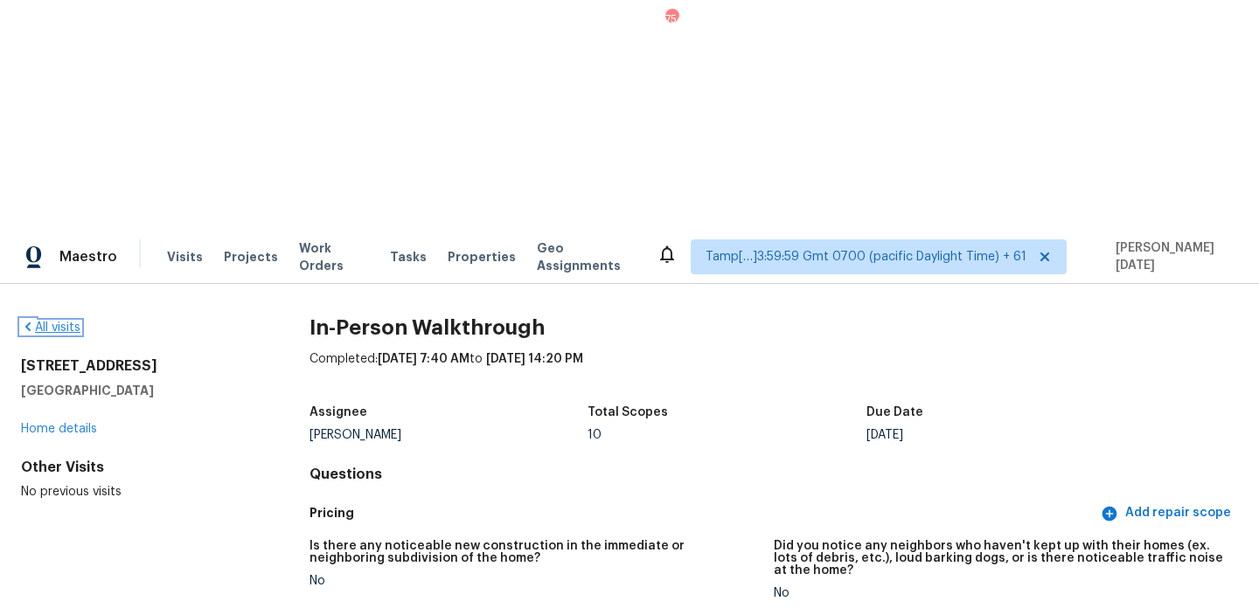
click at [59, 322] on link "All visits" at bounding box center [50, 328] width 59 height 12
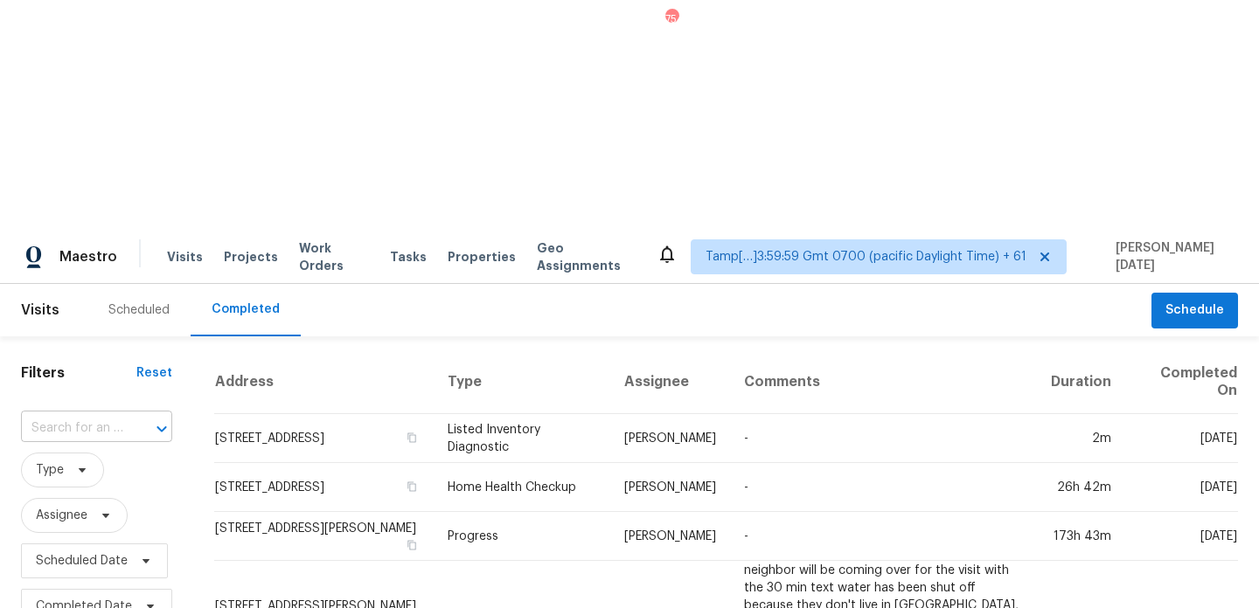
click at [73, 415] on input "text" at bounding box center [72, 428] width 102 height 27
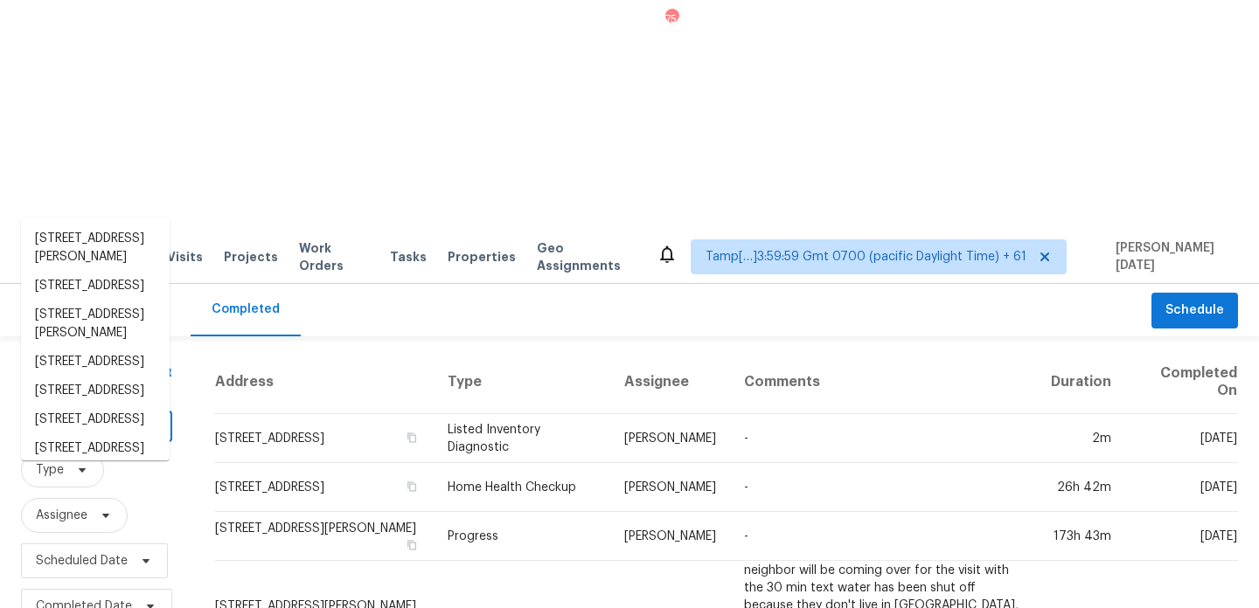
paste input "12107 Pompton Dr, Houston, TX 77089"
type input "12107 Pompton Dr, Houston, TX 77089"
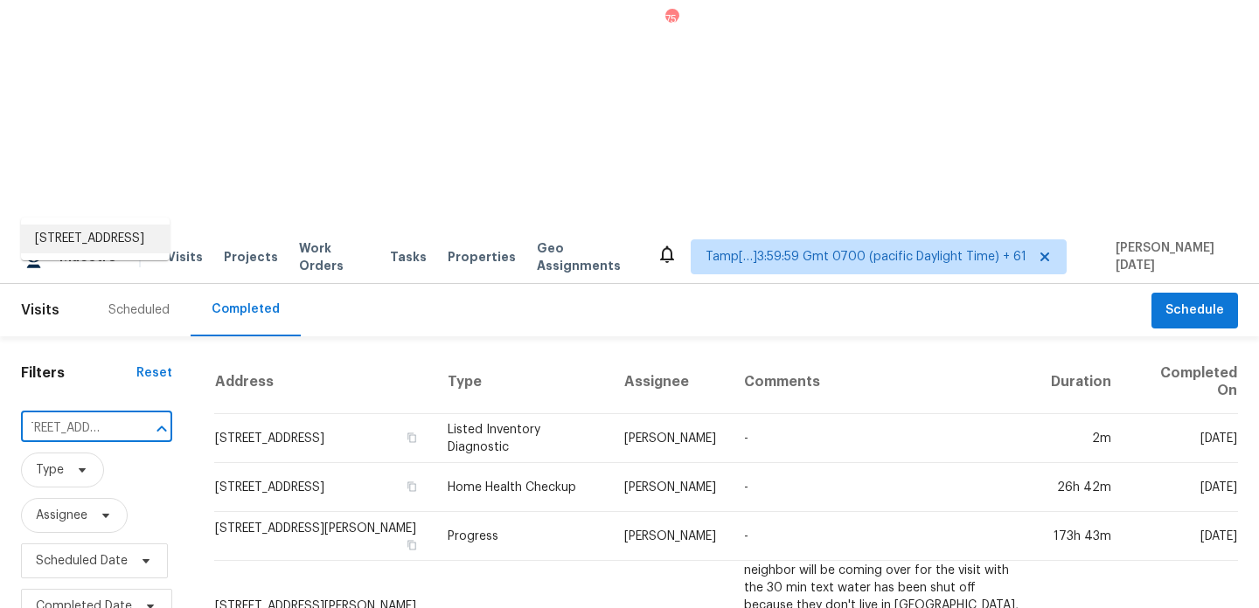
click at [83, 251] on li "12107 Pompton Dr, Houston, TX 77089" at bounding box center [95, 239] width 149 height 29
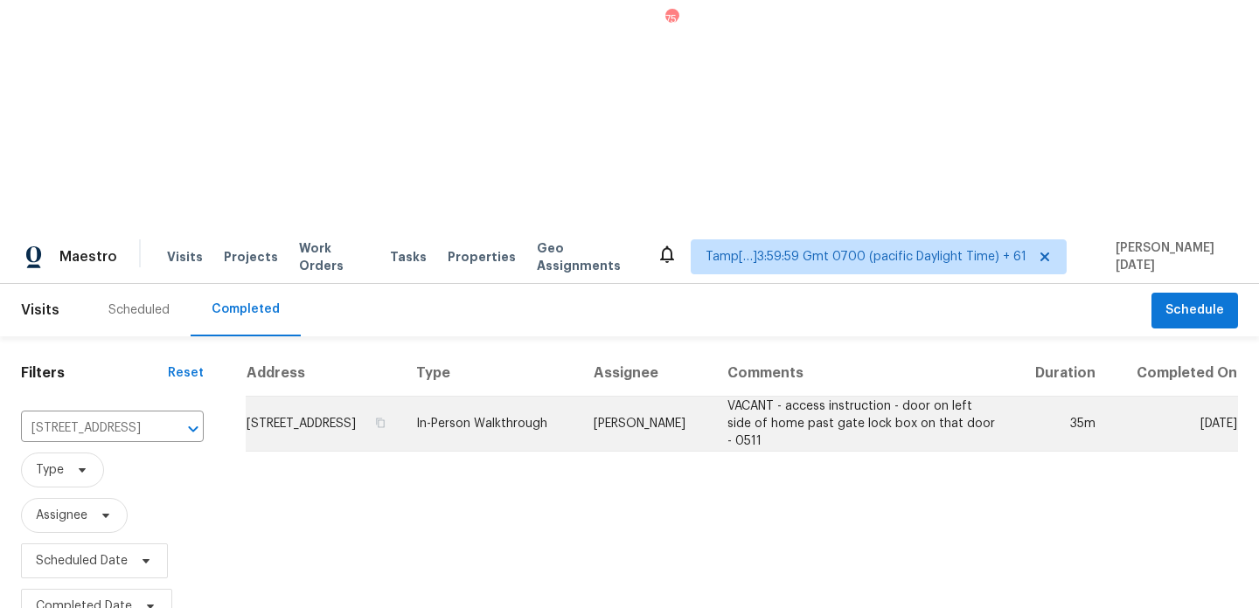
click at [579, 397] on td "In-Person Walkthrough" at bounding box center [490, 424] width 177 height 55
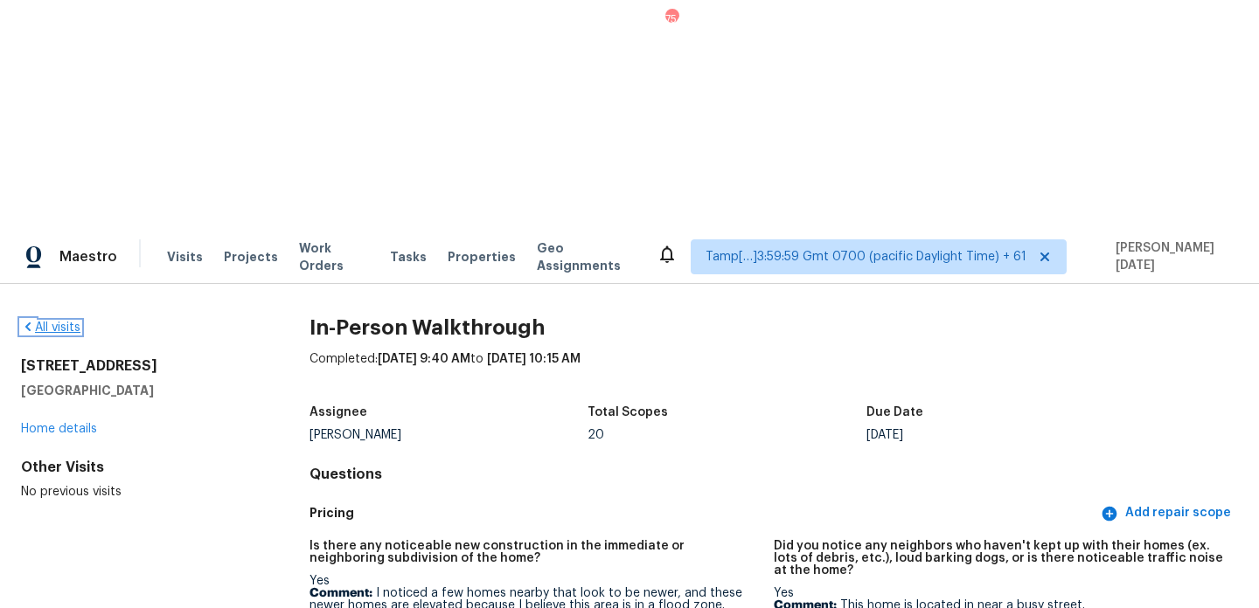
click at [49, 322] on link "All visits" at bounding box center [50, 328] width 59 height 12
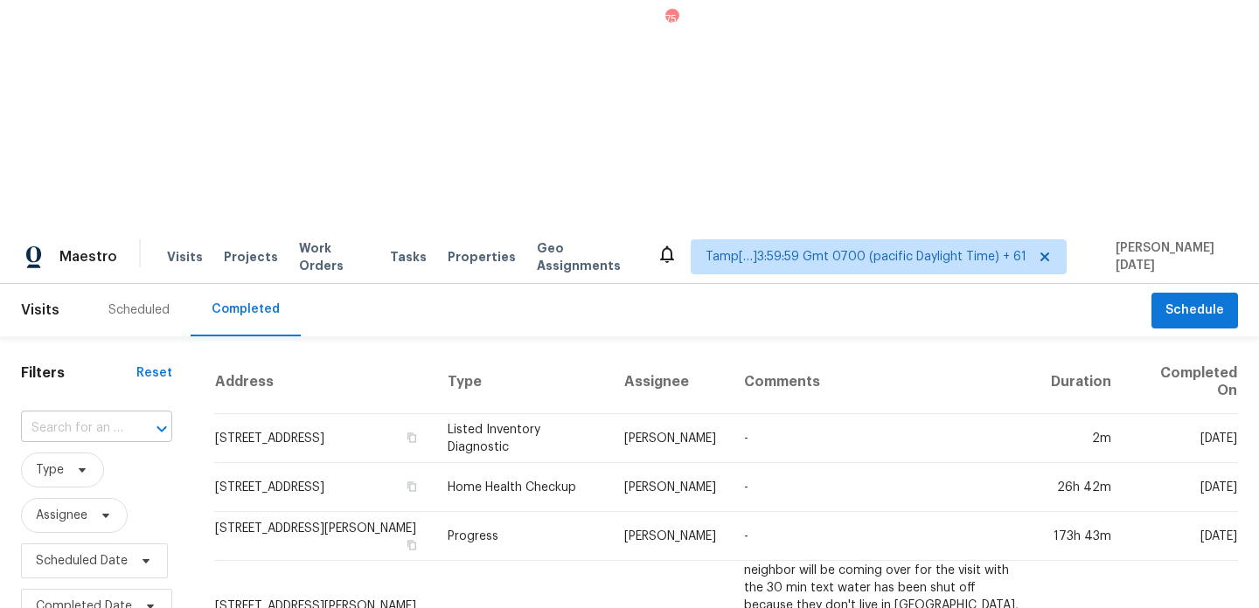
click at [91, 415] on input "text" at bounding box center [72, 428] width 102 height 27
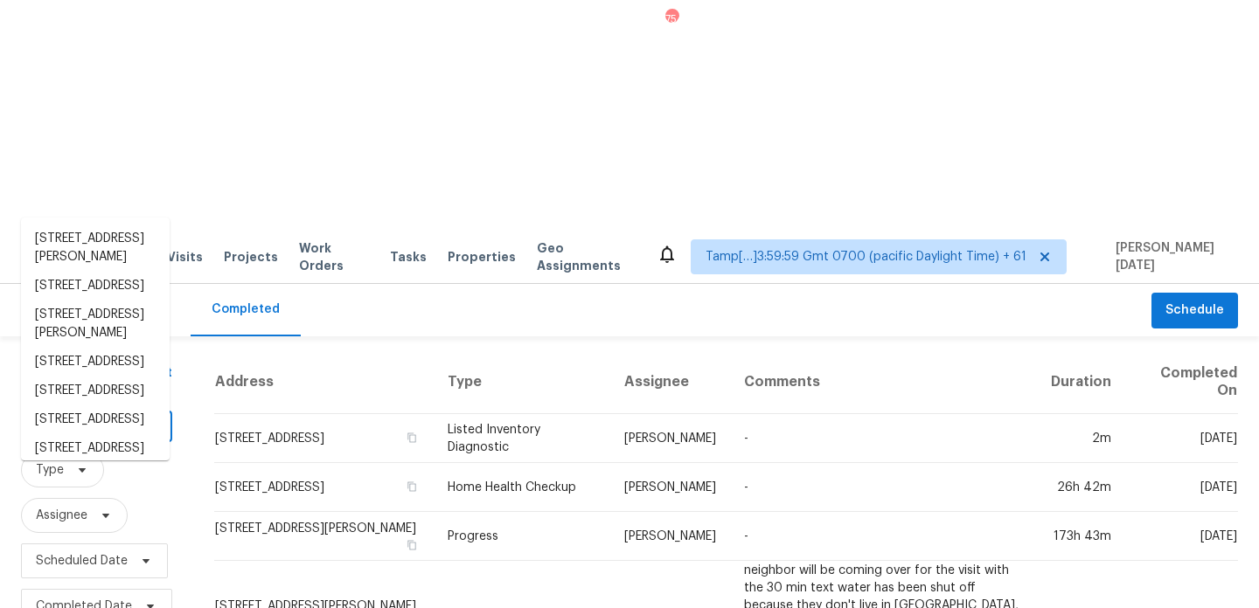
paste input "1925 Saddle Dr, Placentia, CA 92870"
type input "1925 Saddle Dr, Placentia, CA 92870"
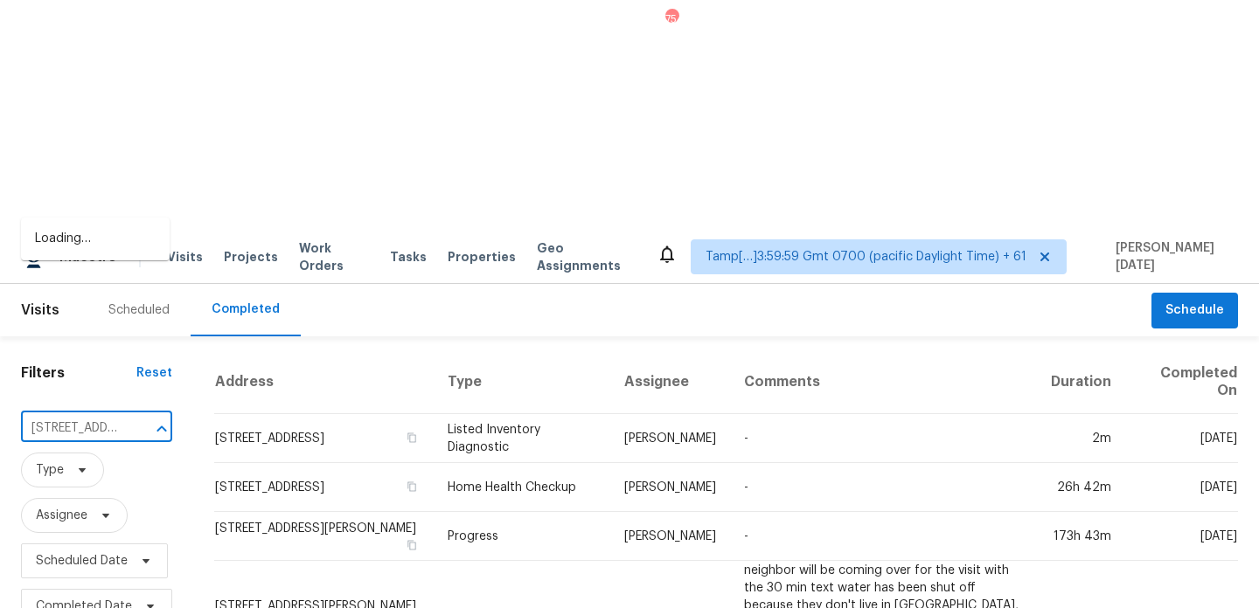
scroll to position [0, 116]
click at [94, 240] on li "1925 Saddle Dr, Placentia, CA 92870" at bounding box center [95, 239] width 149 height 29
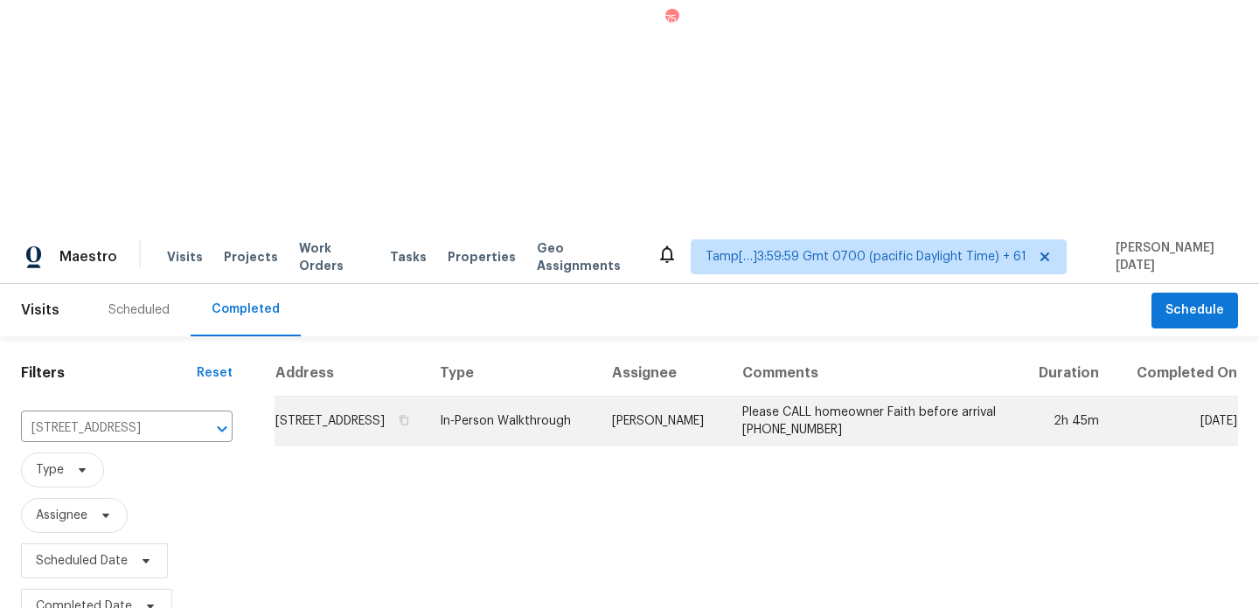
click at [502, 397] on td "In-Person Walkthrough" at bounding box center [512, 421] width 172 height 49
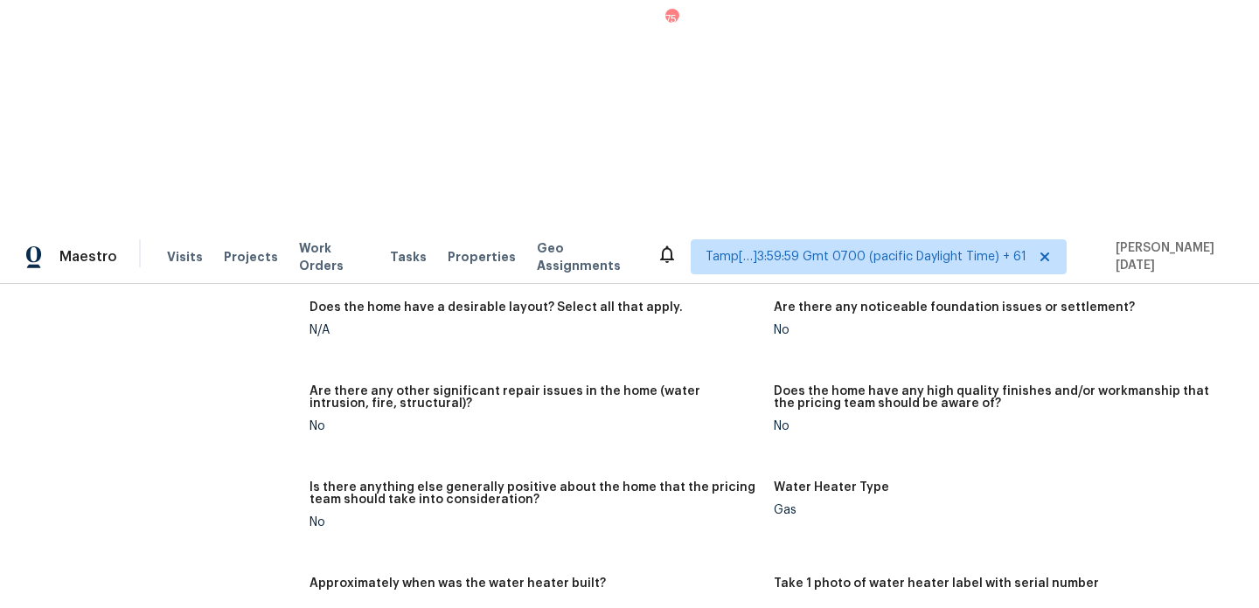
scroll to position [3584, 0]
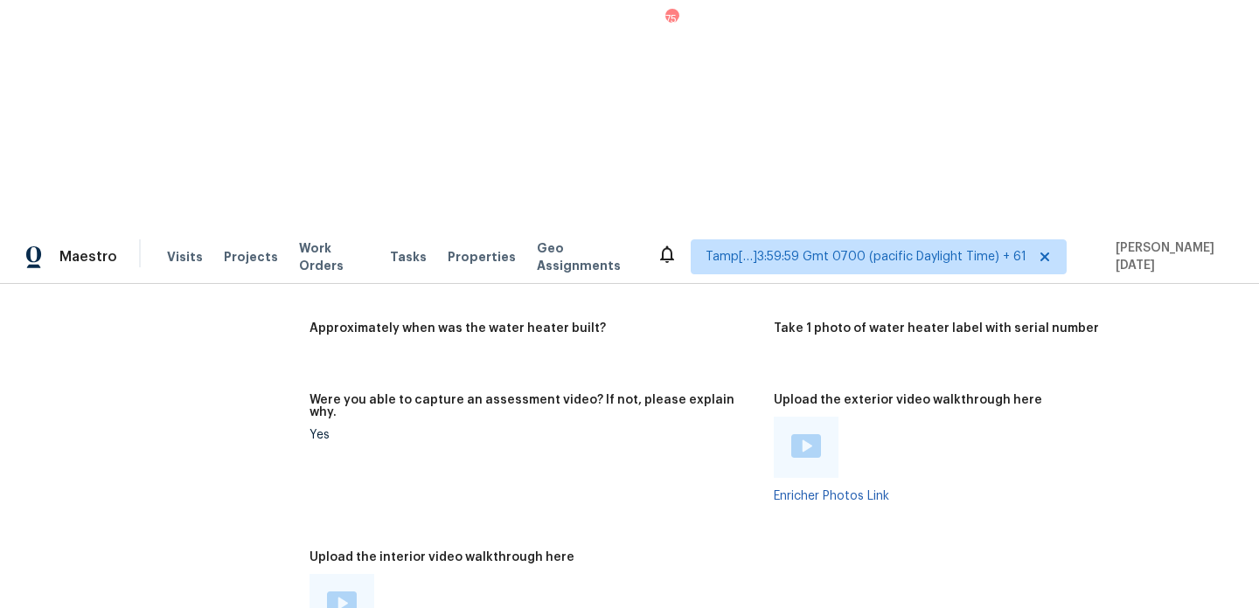
click at [350, 592] on img at bounding box center [342, 604] width 30 height 24
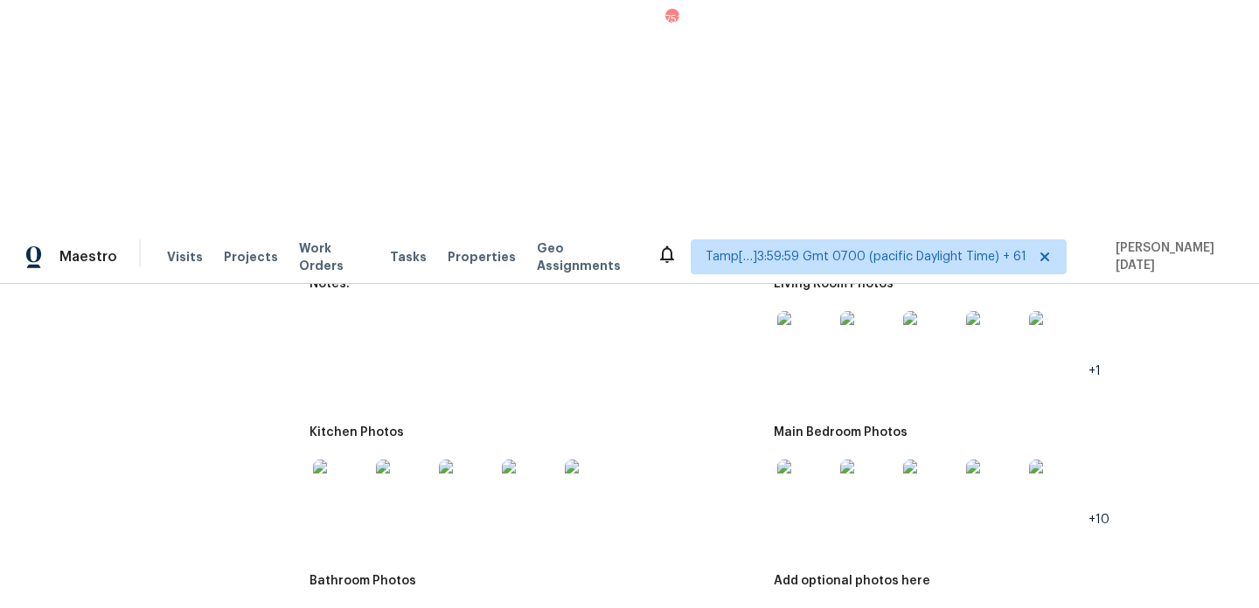
scroll to position [2410, 0]
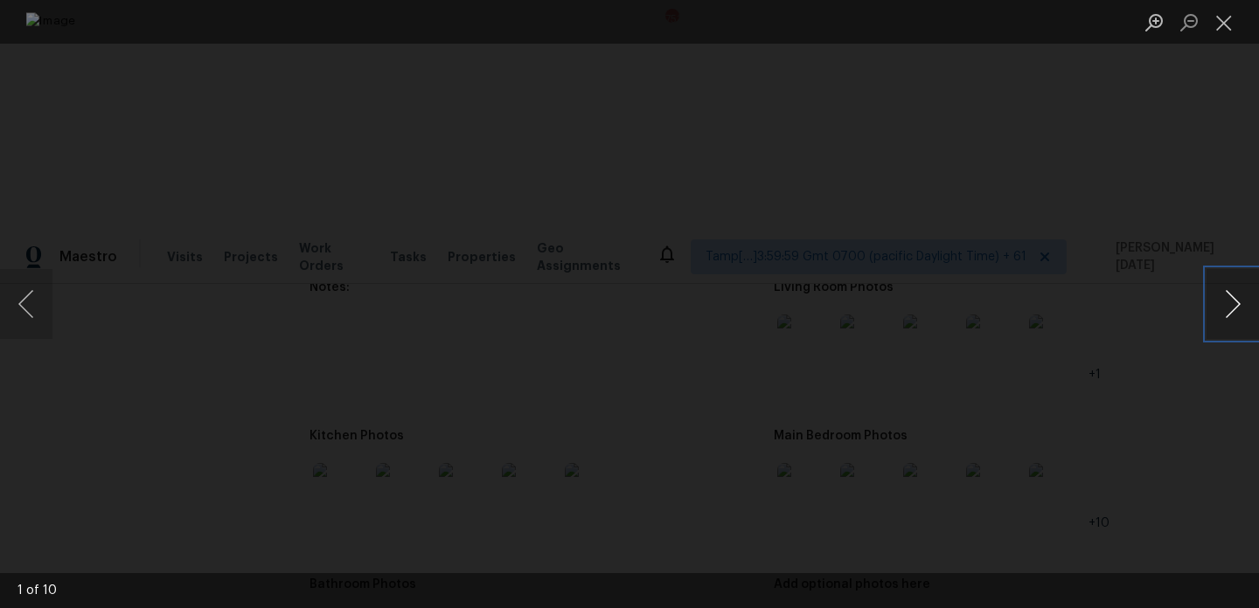
click at [1230, 309] on button "Next image" at bounding box center [1232, 304] width 52 height 70
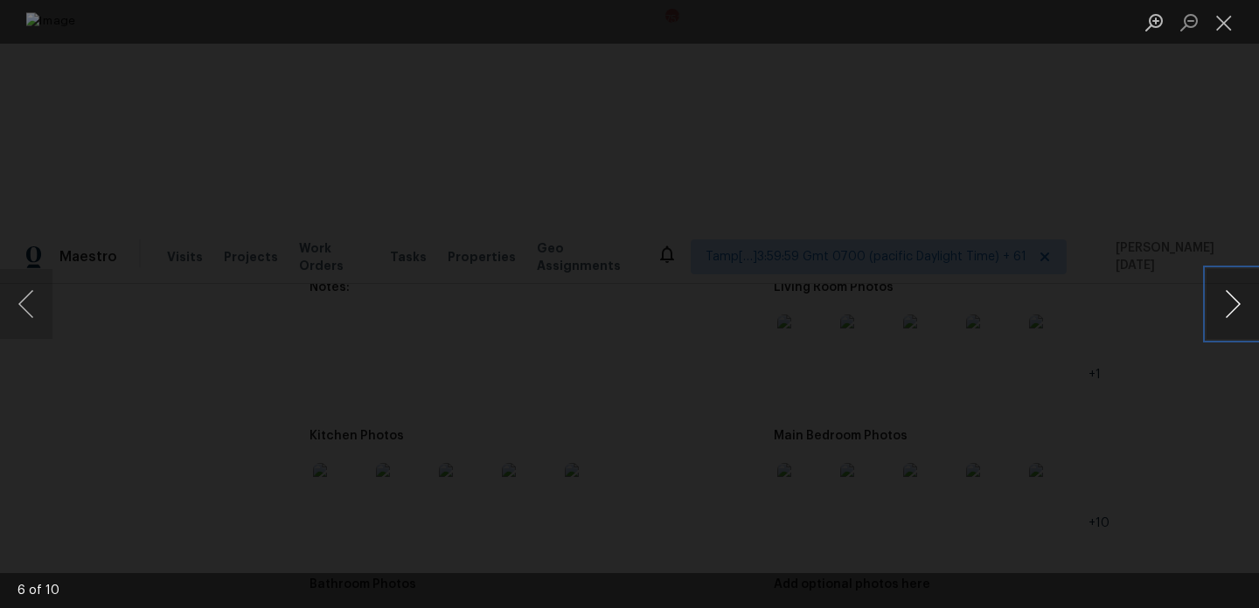
click at [1234, 284] on button "Next image" at bounding box center [1232, 304] width 52 height 70
click at [1225, 23] on button "Close lightbox" at bounding box center [1223, 22] width 35 height 31
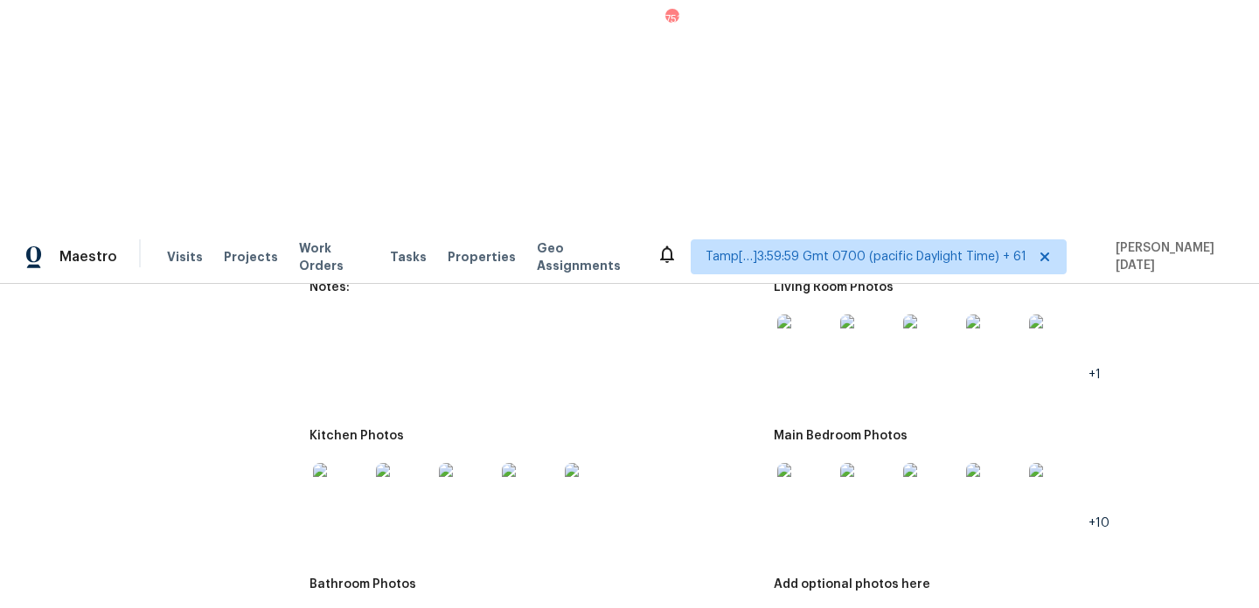
click at [323, 463] on img at bounding box center [341, 491] width 56 height 56
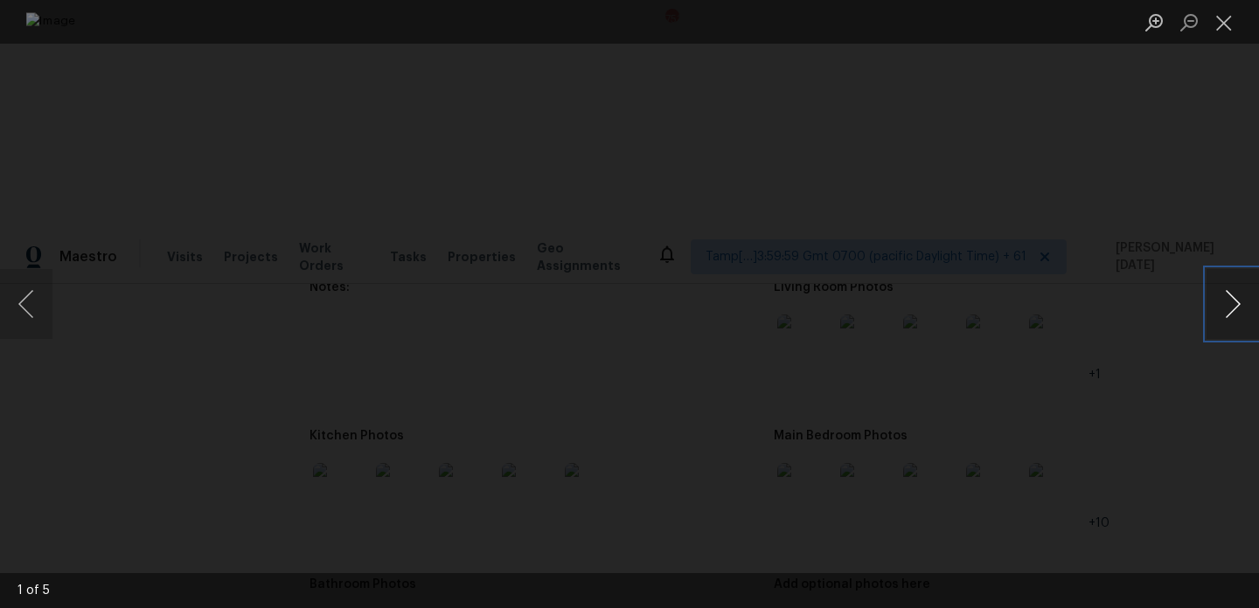
click at [1227, 316] on button "Next image" at bounding box center [1232, 304] width 52 height 70
click at [1216, 21] on button "Close lightbox" at bounding box center [1223, 22] width 35 height 31
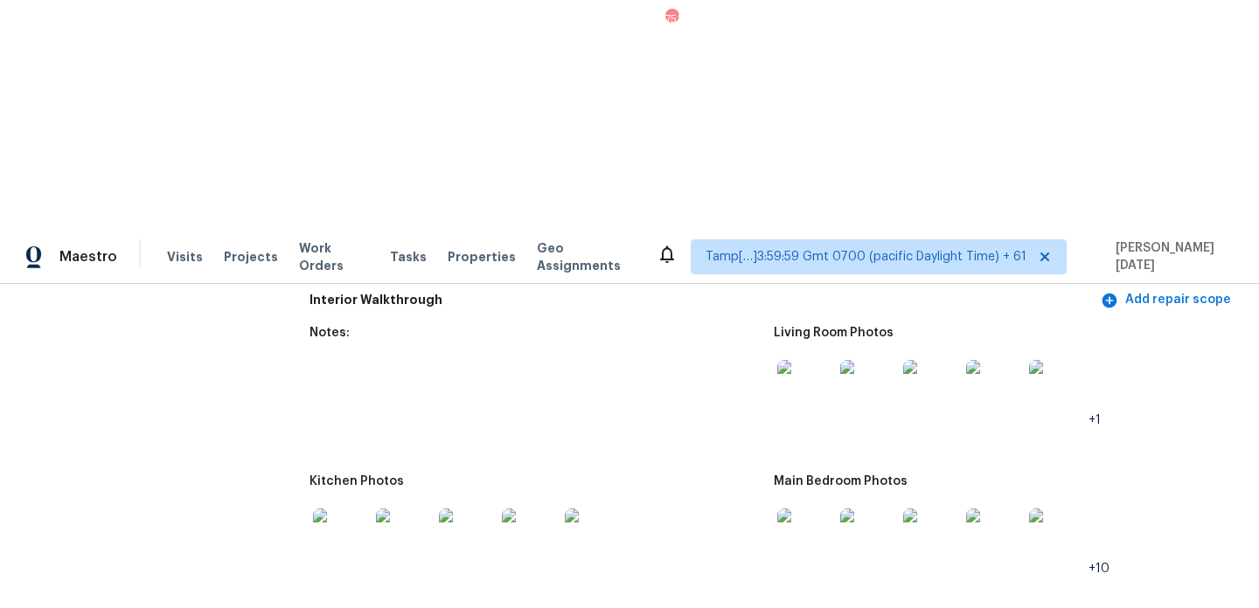
scroll to position [2346, 0]
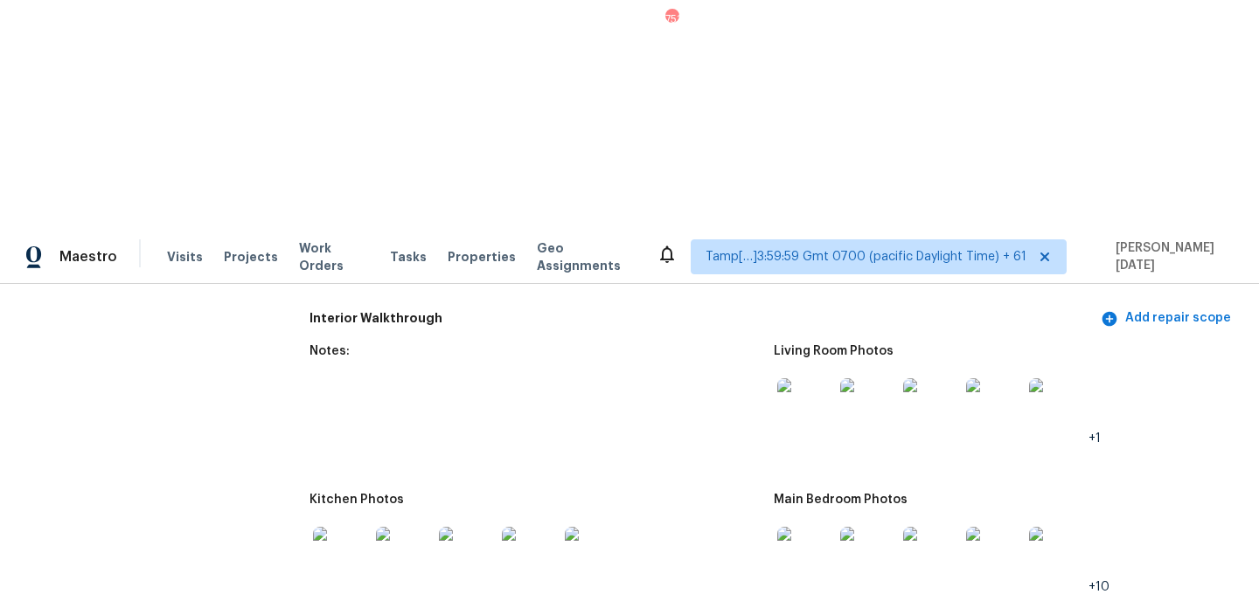
click at [816, 527] on img at bounding box center [805, 555] width 56 height 56
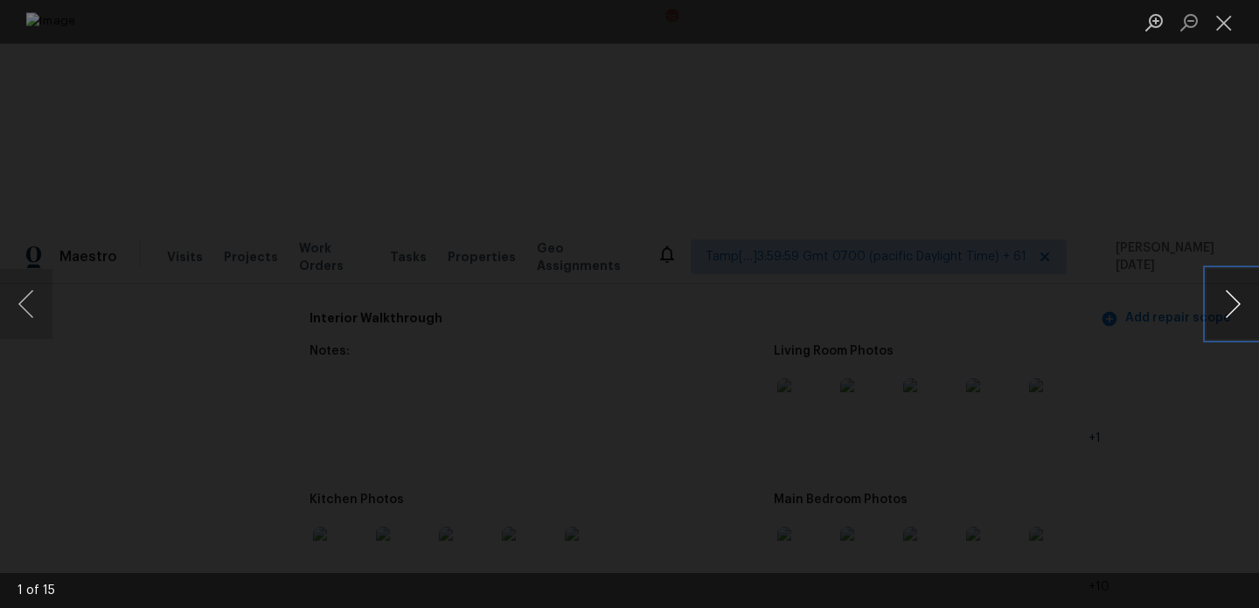
click at [1217, 321] on button "Next image" at bounding box center [1232, 304] width 52 height 70
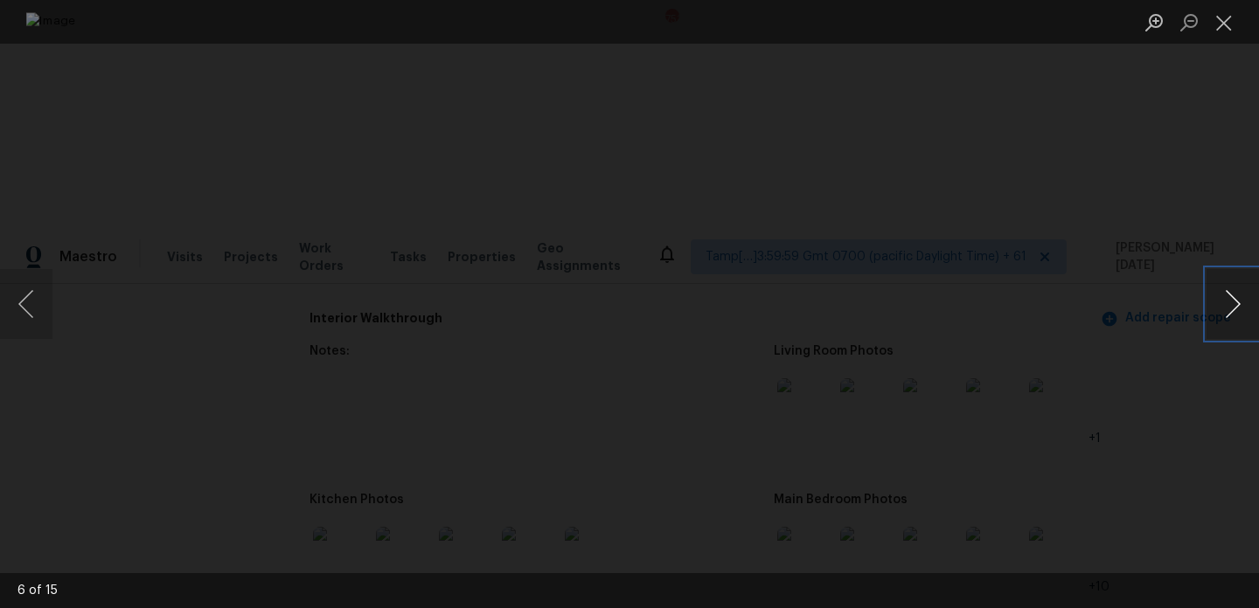
click at [1217, 321] on button "Next image" at bounding box center [1232, 304] width 52 height 70
click at [1221, 29] on button "Close lightbox" at bounding box center [1223, 22] width 35 height 31
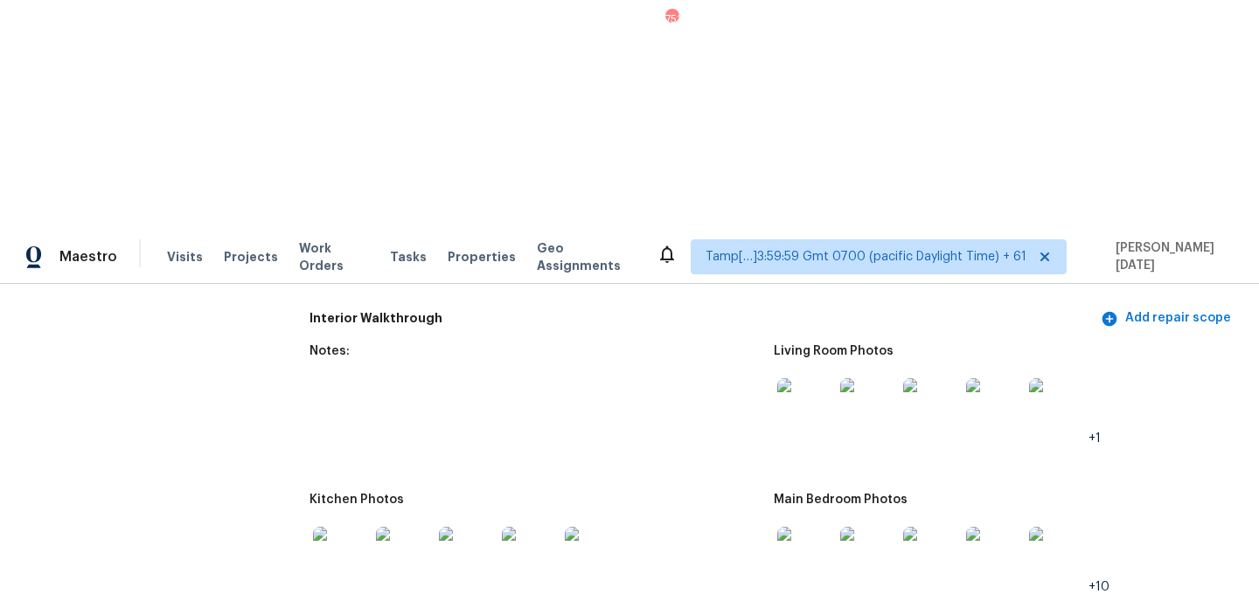
scroll to position [0, 0]
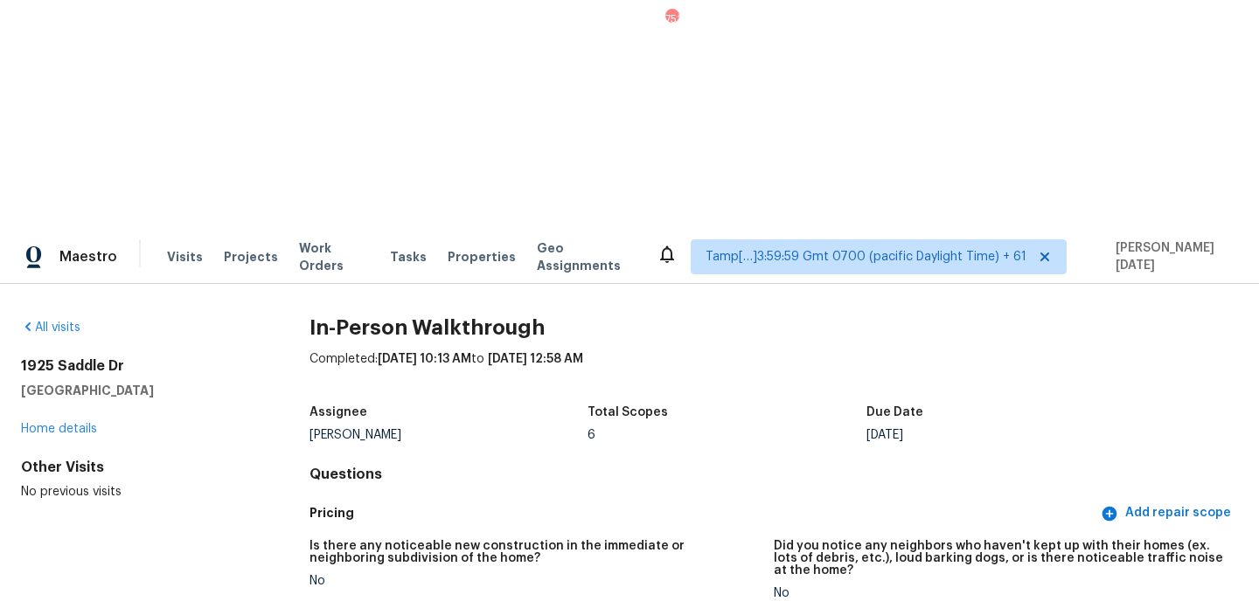
click at [39, 319] on div "All visits" at bounding box center [137, 327] width 232 height 17
click at [42, 322] on link "All visits" at bounding box center [50, 328] width 59 height 12
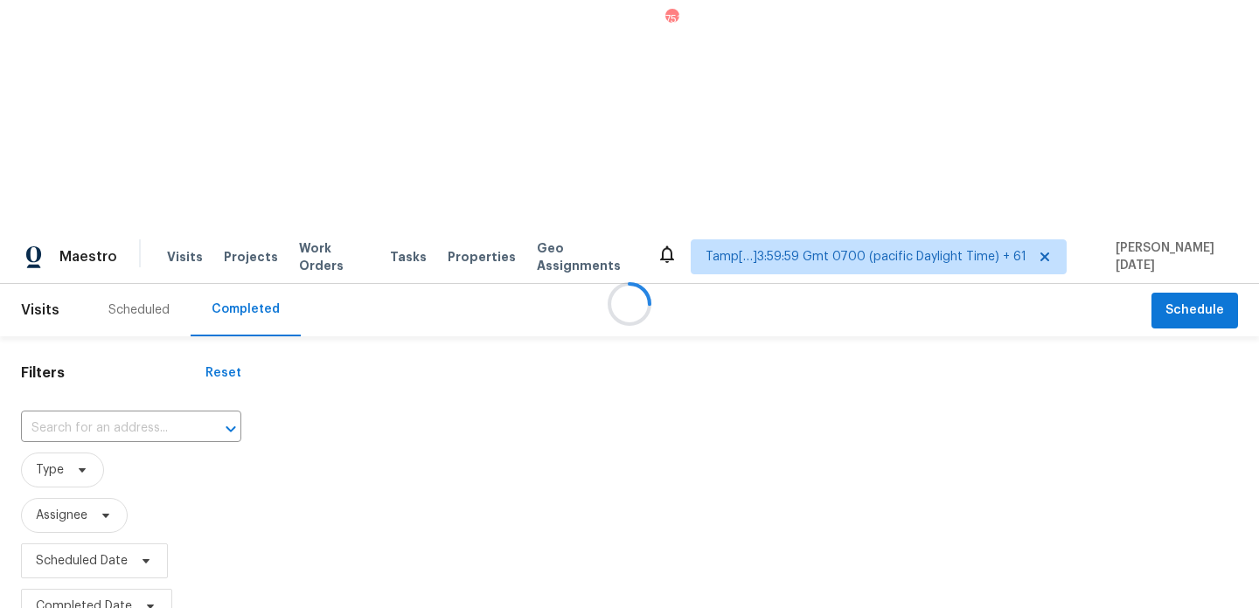
click at [118, 202] on div at bounding box center [629, 304] width 1259 height 608
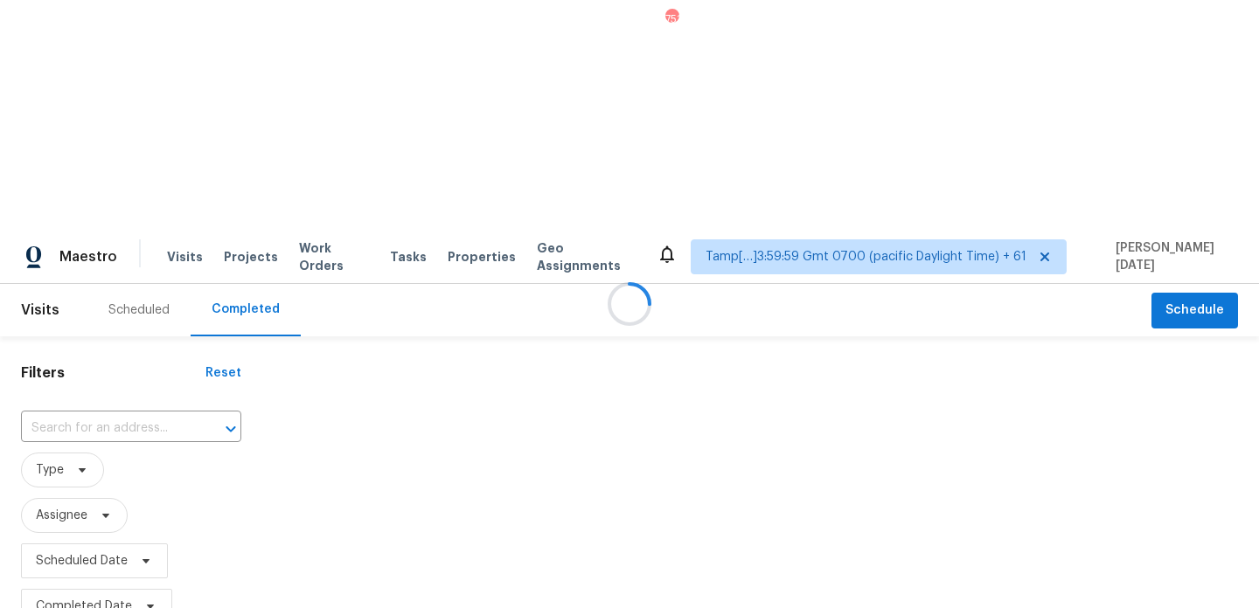
click at [118, 202] on div at bounding box center [629, 304] width 1259 height 608
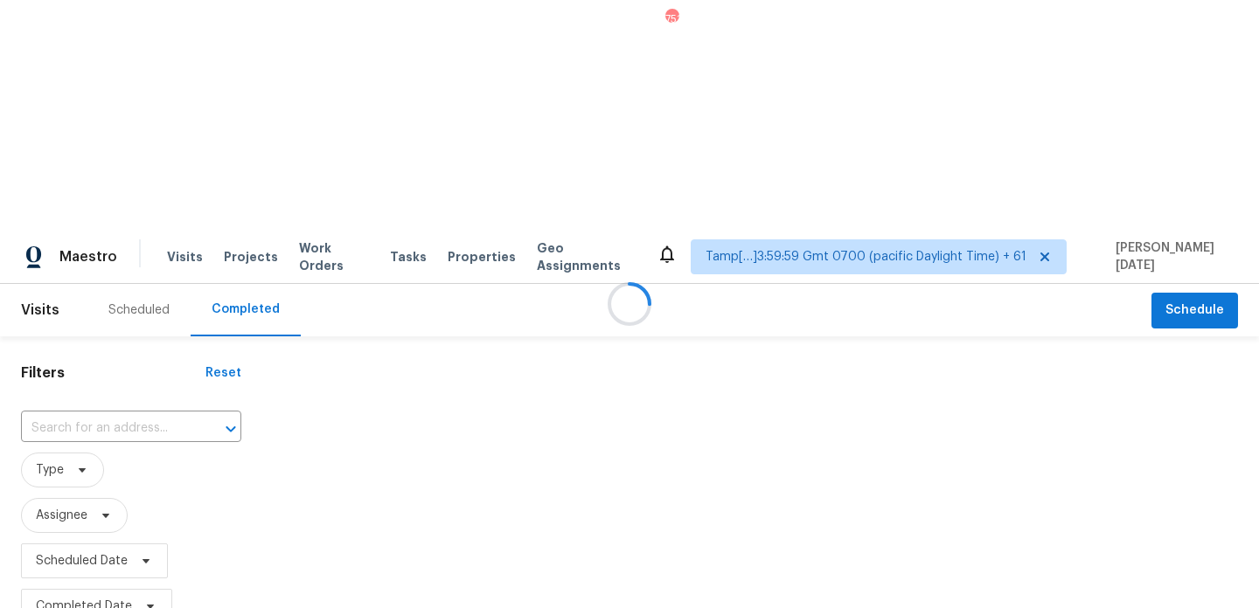
click at [118, 202] on div at bounding box center [629, 304] width 1259 height 608
click at [118, 415] on input "text" at bounding box center [106, 428] width 171 height 27
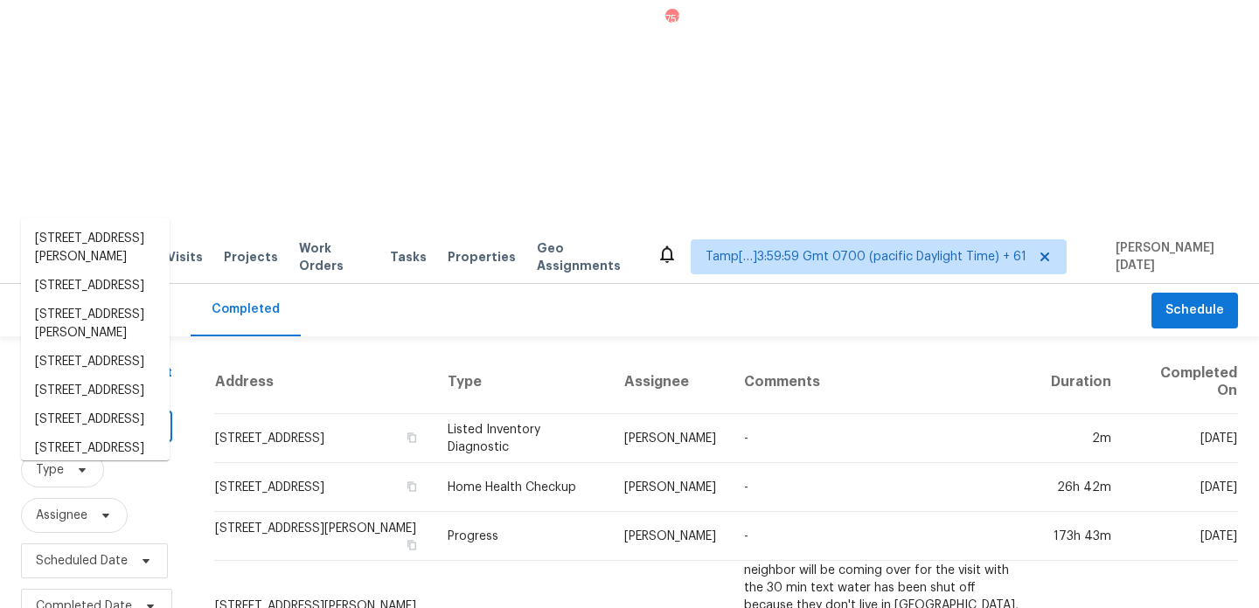
click at [118, 415] on input "text" at bounding box center [72, 428] width 102 height 27
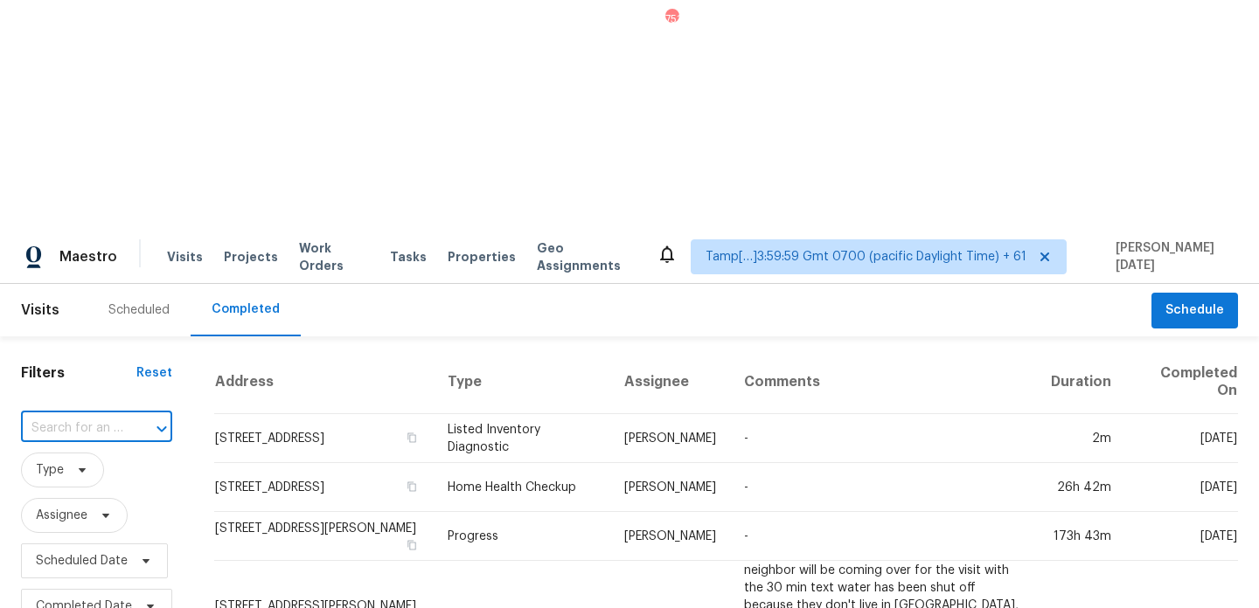
click at [118, 415] on input "text" at bounding box center [72, 428] width 102 height 27
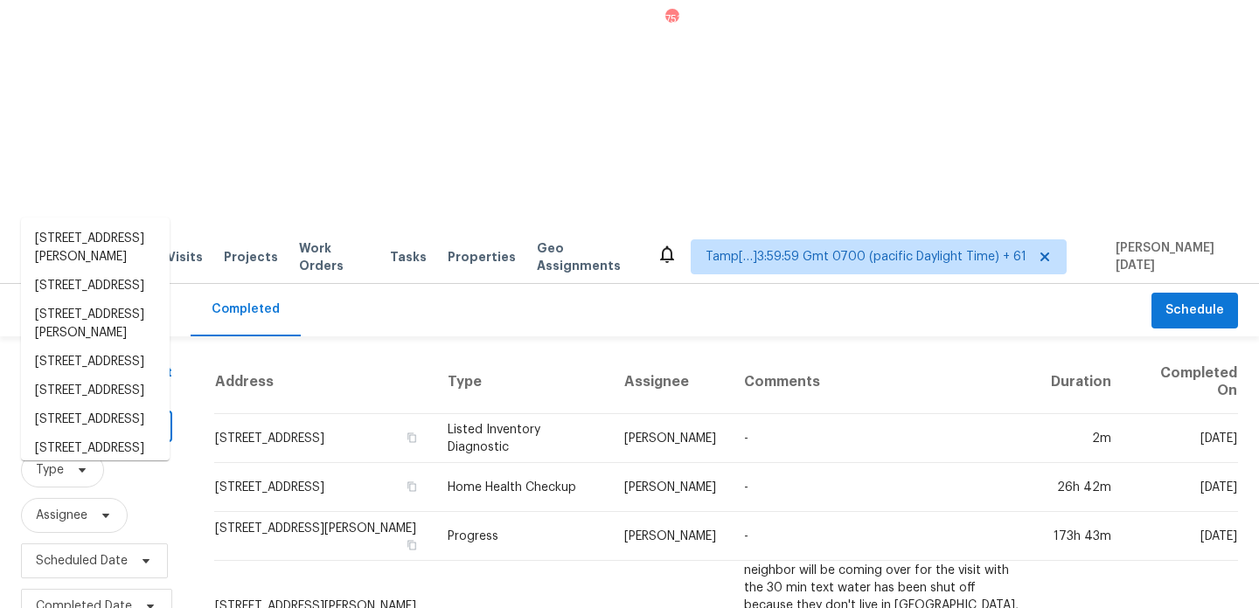
paste input "2210 Comburg Castle Way, Austin, TX 78748"
type input "2210 Comburg Castle Way, Austin, TX 78748"
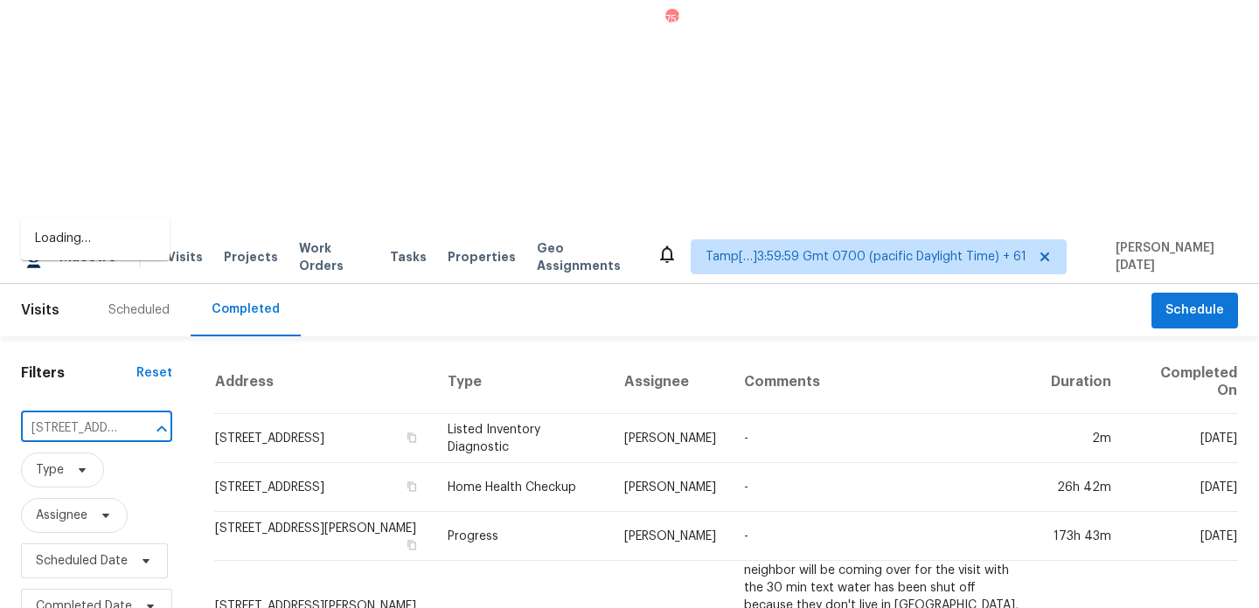
scroll to position [0, 161]
click at [101, 252] on li "2210 Comburg Castle Way, Austin, TX 78748" at bounding box center [95, 239] width 149 height 29
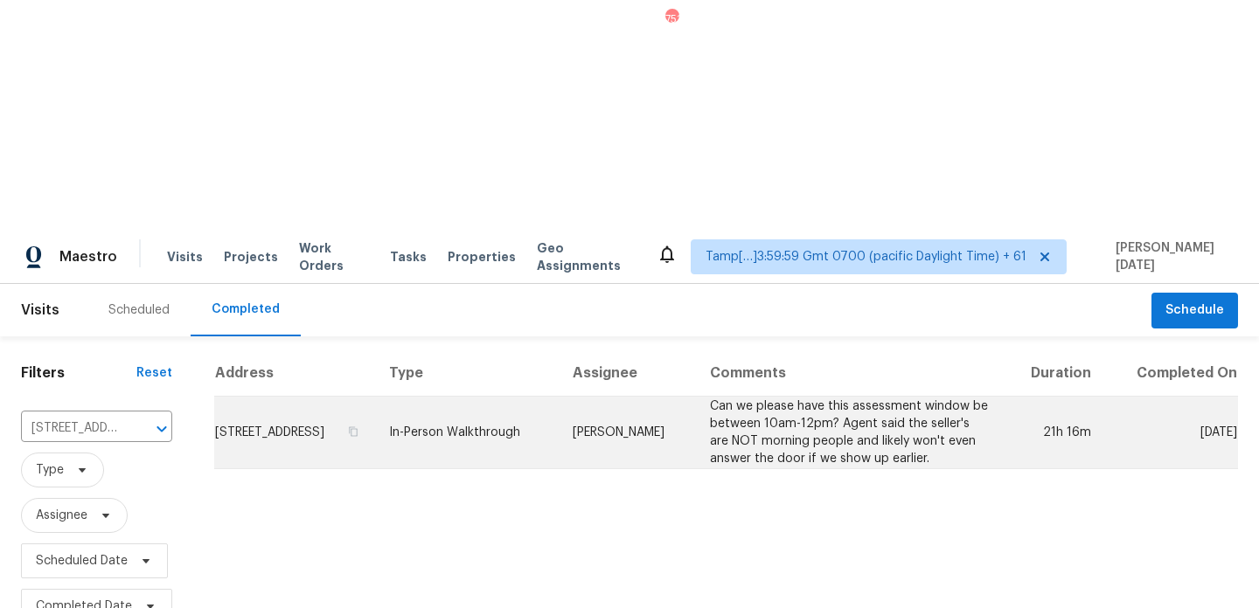
click at [559, 397] on td "In-Person Walkthrough" at bounding box center [467, 433] width 184 height 73
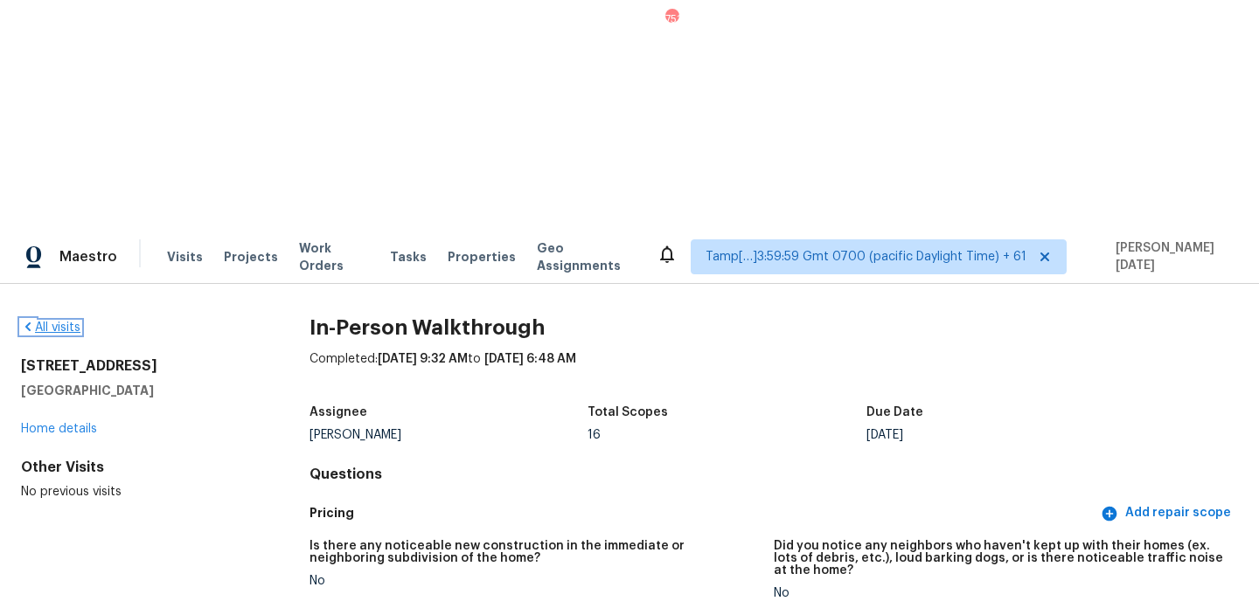
click at [54, 322] on link "All visits" at bounding box center [50, 328] width 59 height 12
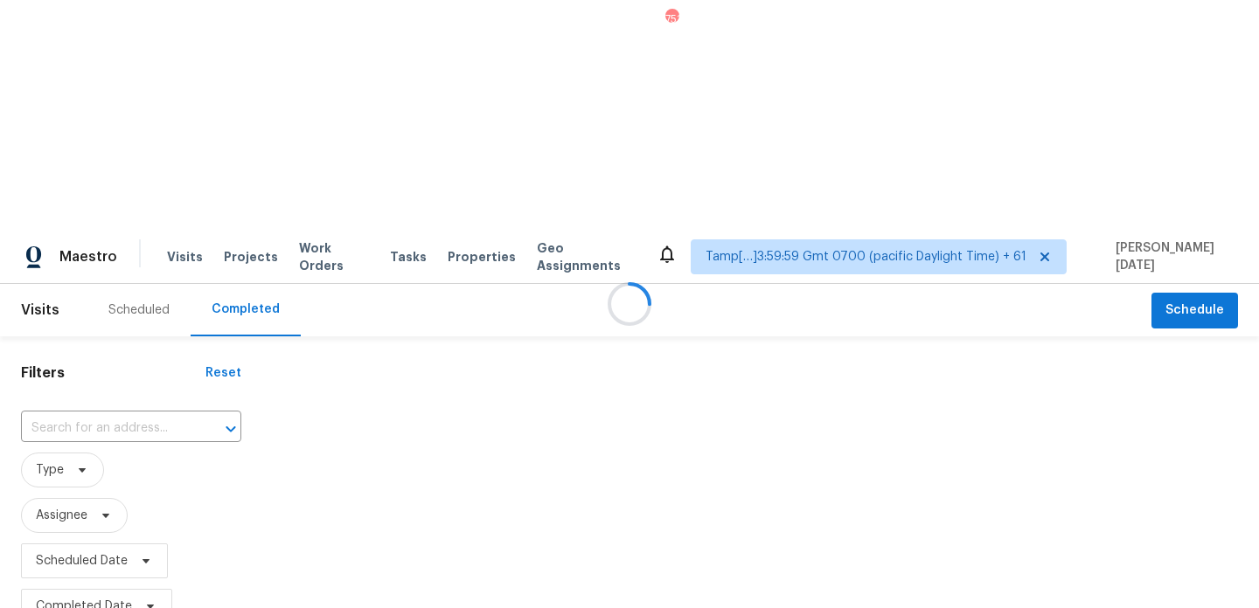
click at [74, 203] on div at bounding box center [629, 304] width 1259 height 608
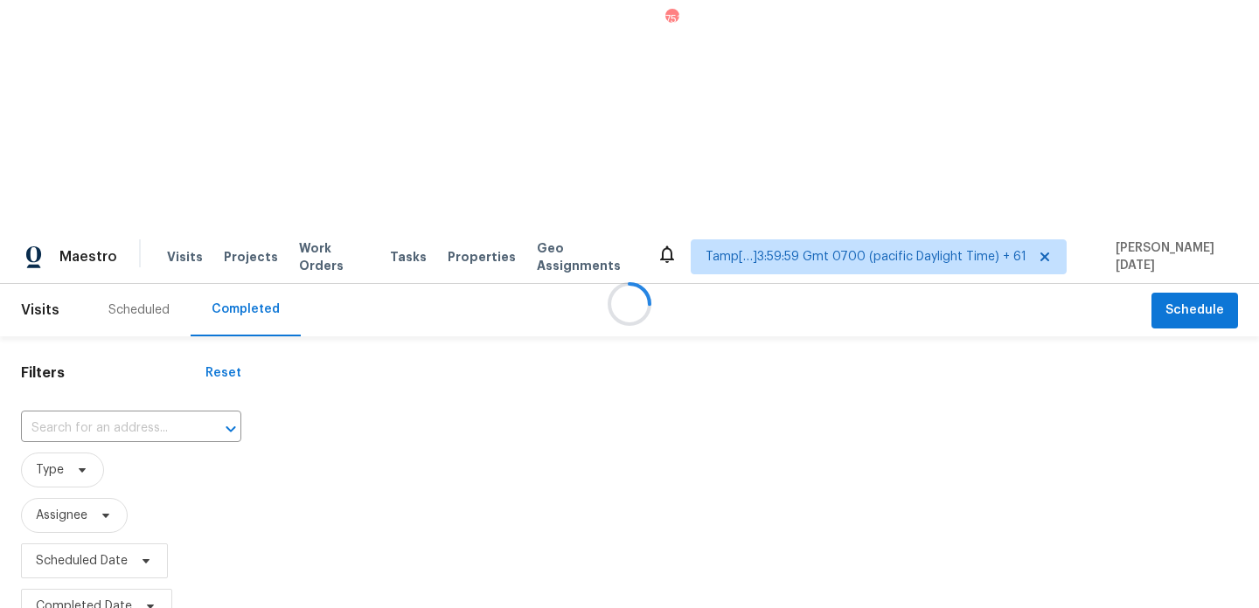
click at [74, 203] on div at bounding box center [629, 304] width 1259 height 608
click at [74, 415] on input "text" at bounding box center [106, 428] width 171 height 27
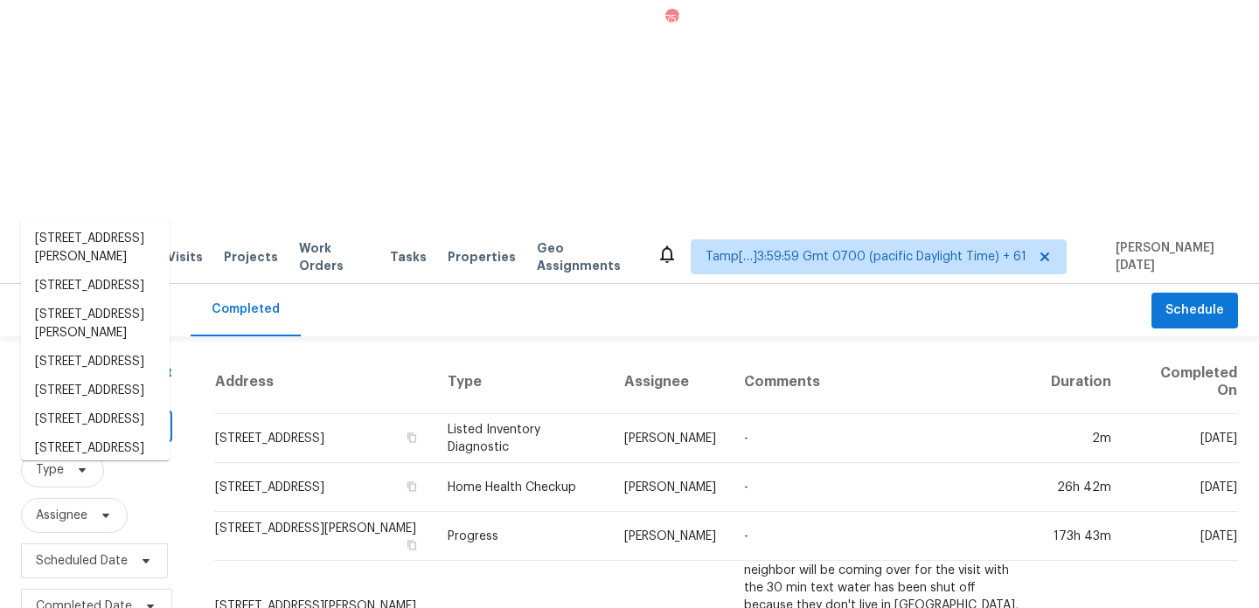
click at [74, 415] on input "text" at bounding box center [72, 428] width 102 height 27
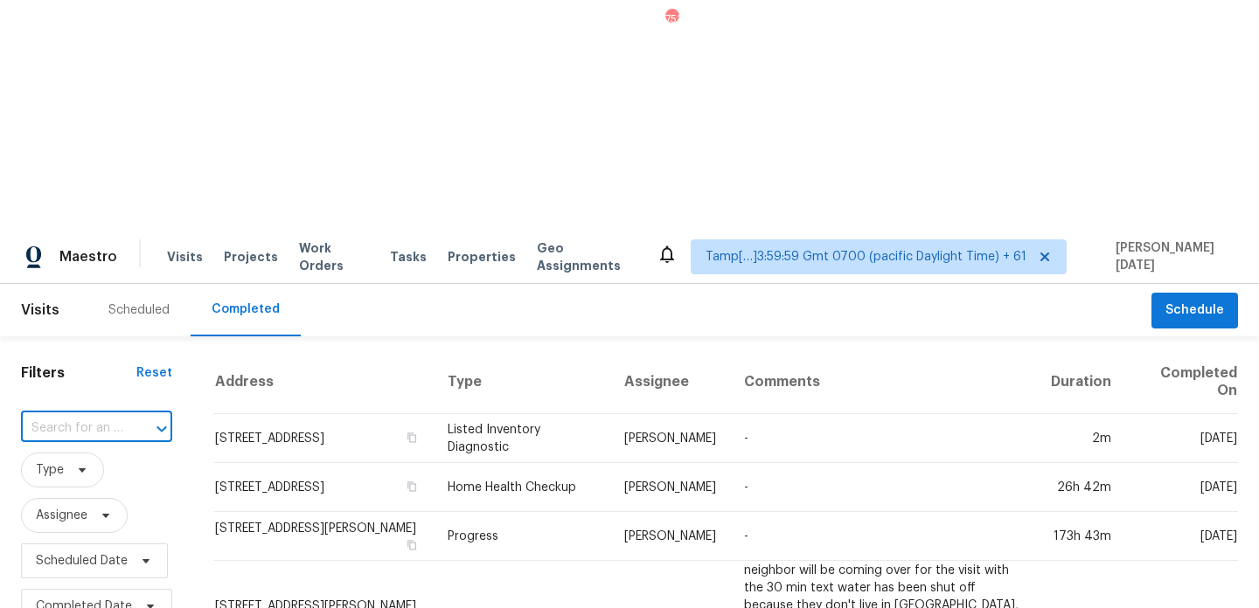
click at [74, 415] on input "text" at bounding box center [72, 428] width 102 height 27
paste input "5043 Brooklet Blvd, Royse City, TX 75189"
type input "5043 Brooklet Blvd, Royse City, TX 75189"
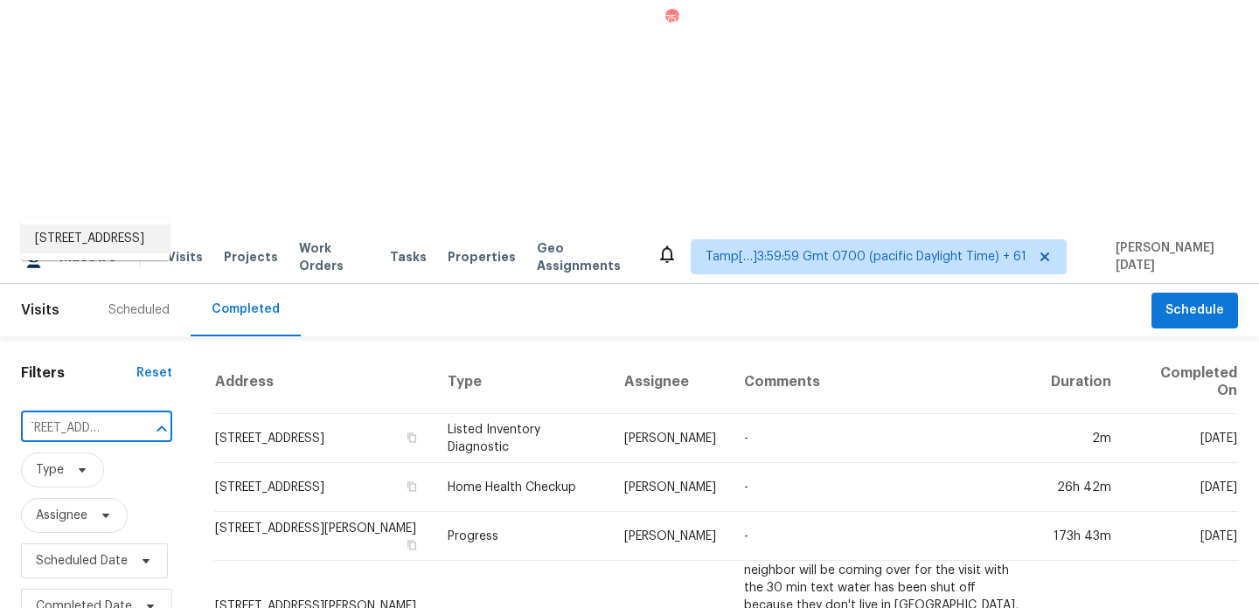
click at [87, 253] on li "5043 Brooklet Blvd, Royse City, TX 75189" at bounding box center [95, 239] width 149 height 29
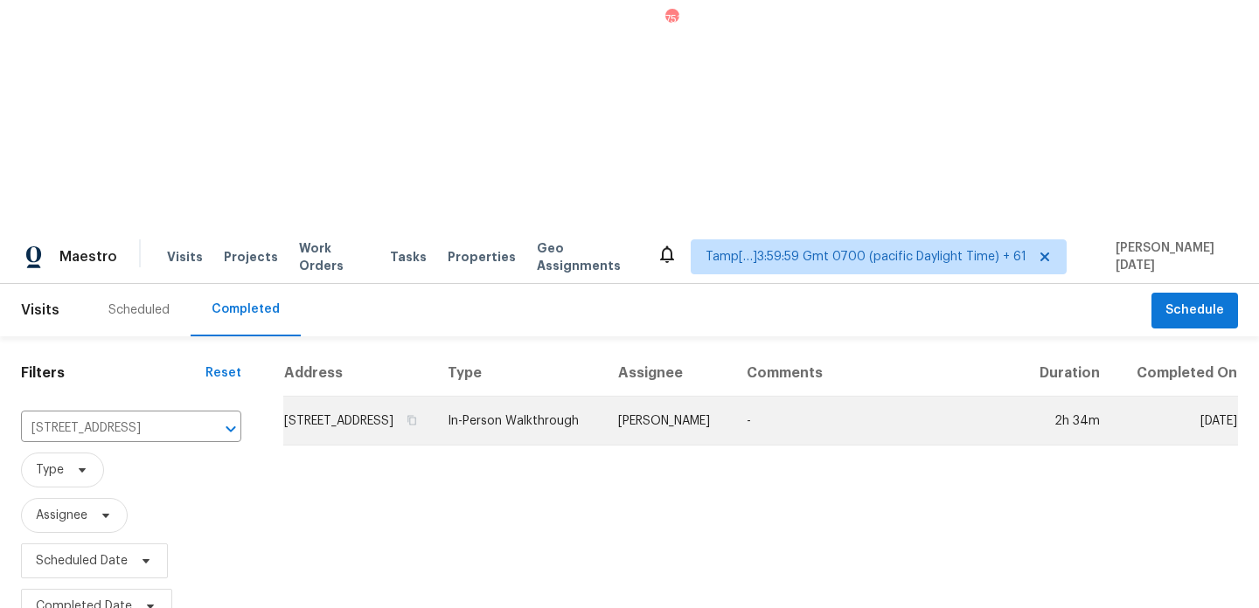
click at [506, 397] on td "In-Person Walkthrough" at bounding box center [519, 421] width 170 height 49
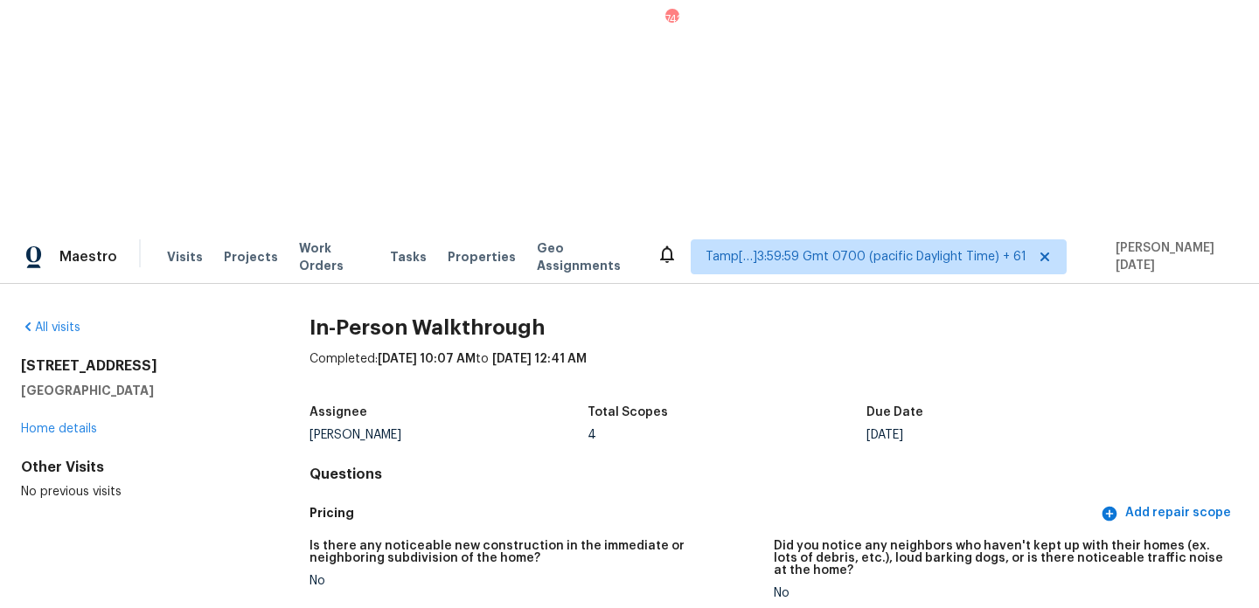
click at [55, 319] on div "All visits" at bounding box center [137, 327] width 232 height 17
click at [61, 322] on link "All visits" at bounding box center [50, 328] width 59 height 12
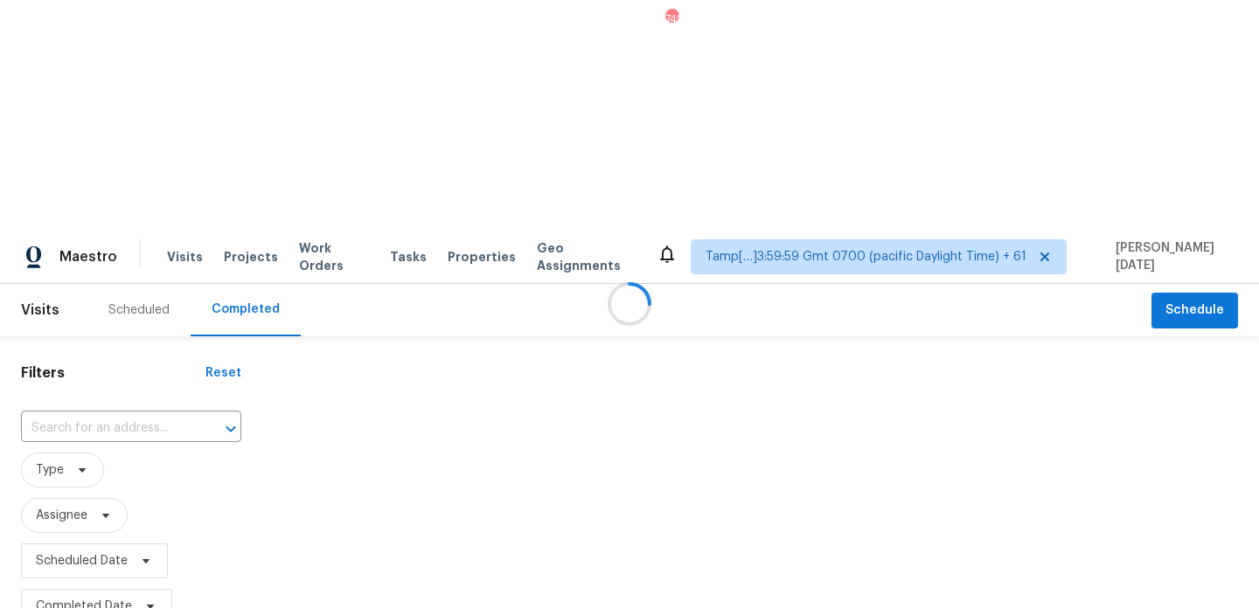
click at [73, 190] on div at bounding box center [629, 304] width 1259 height 608
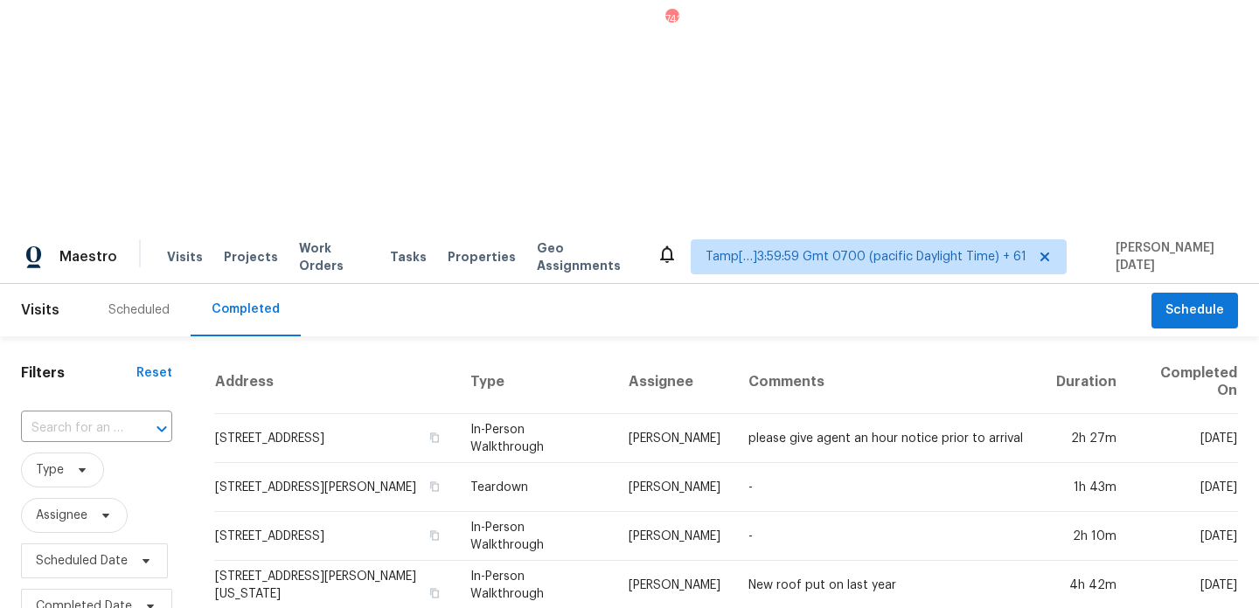
click at [73, 415] on input "text" at bounding box center [72, 428] width 102 height 27
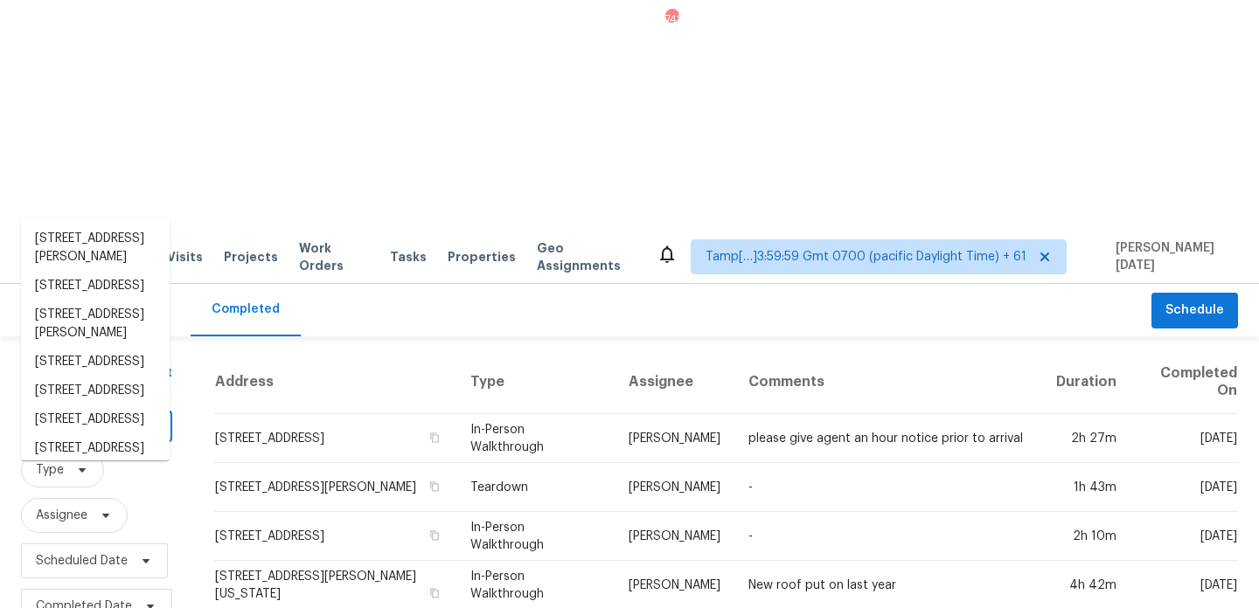
paste input "3531 Dr Martin"
type input "3531 Dr Martin"
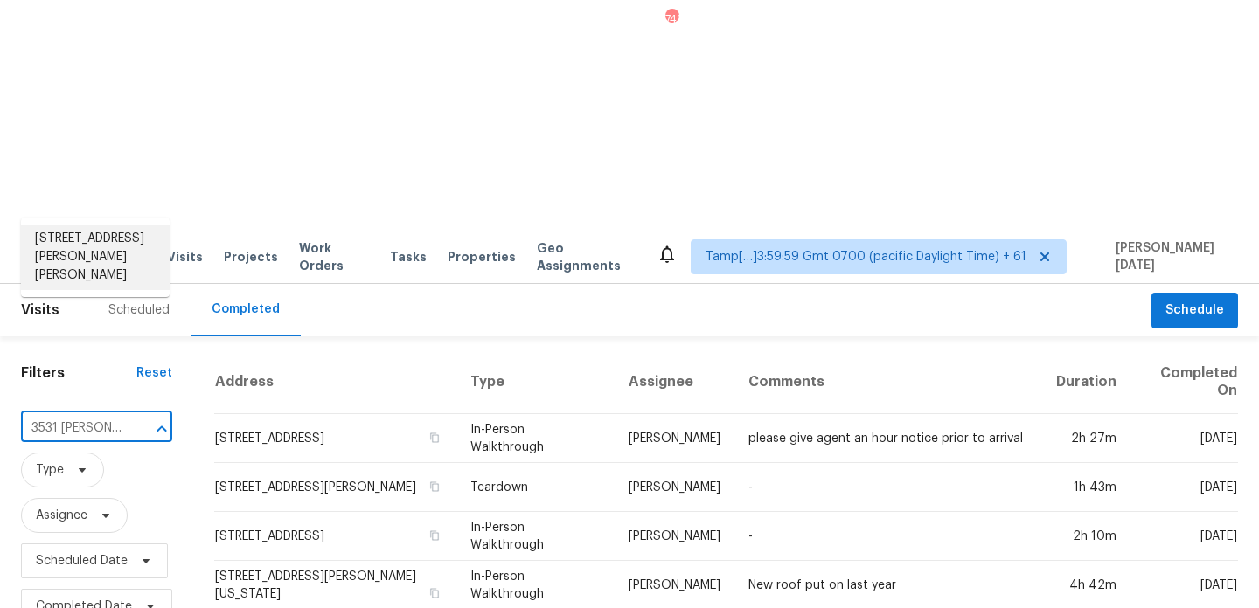
click at [92, 249] on li "3531 Dr Martin Luther King Jr St N, Saint Petersburg, FL 33704" at bounding box center [95, 258] width 149 height 66
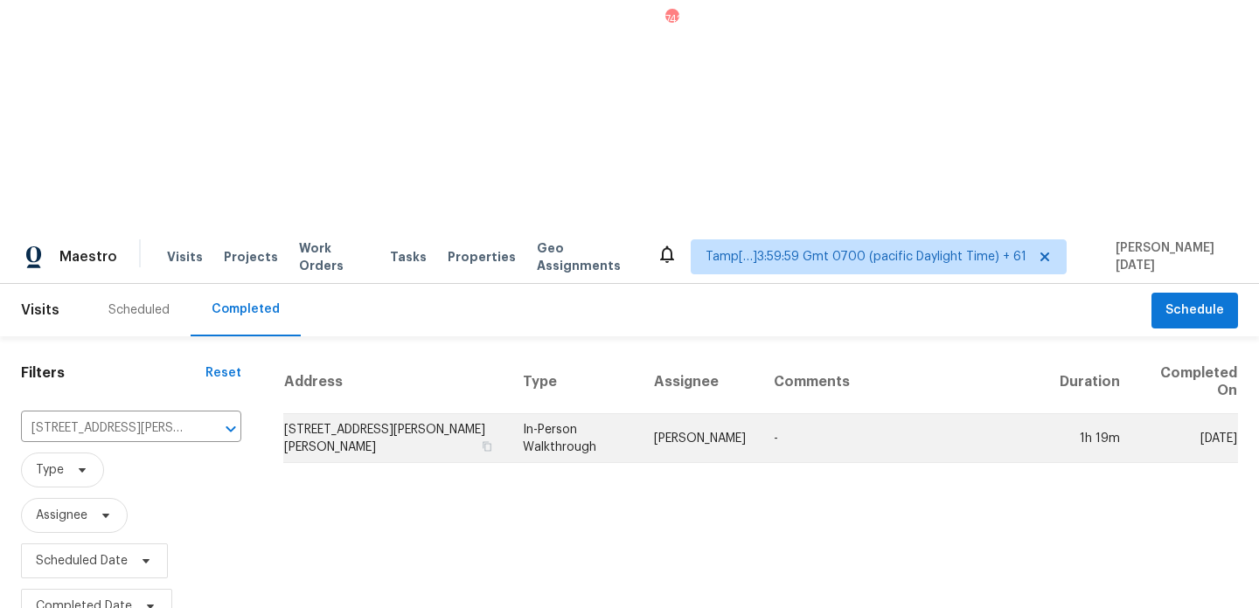
click at [509, 414] on td "3531 Dr Martin Luther King Jr St N, Saint Petersburg, FL 33704" at bounding box center [396, 438] width 226 height 49
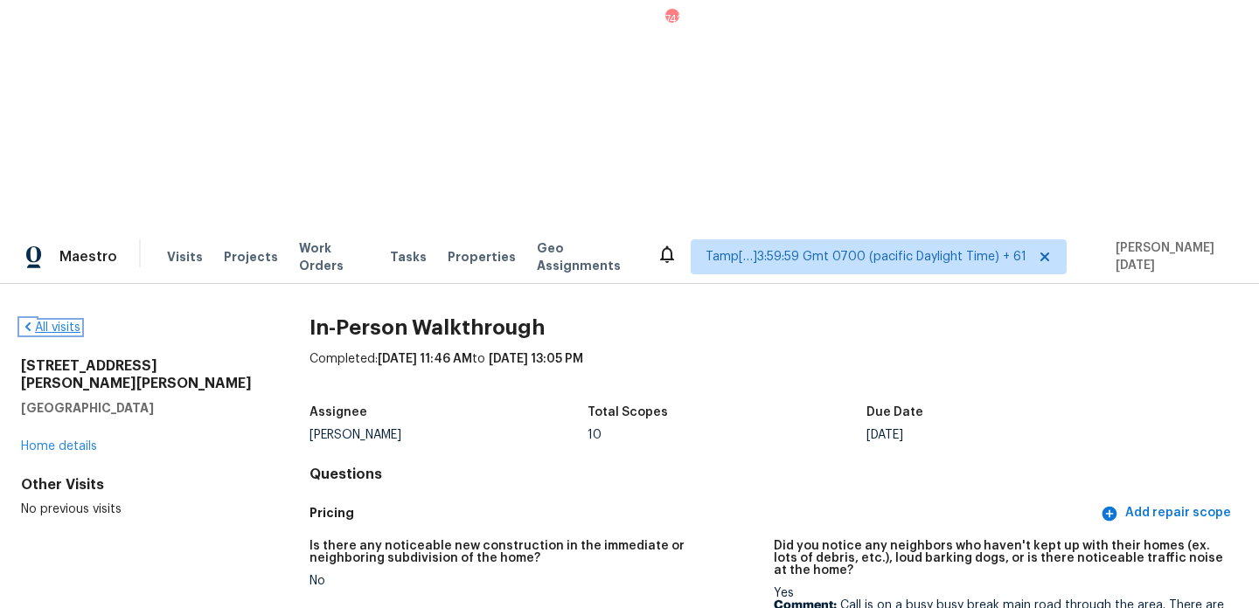
click at [64, 322] on link "All visits" at bounding box center [50, 328] width 59 height 12
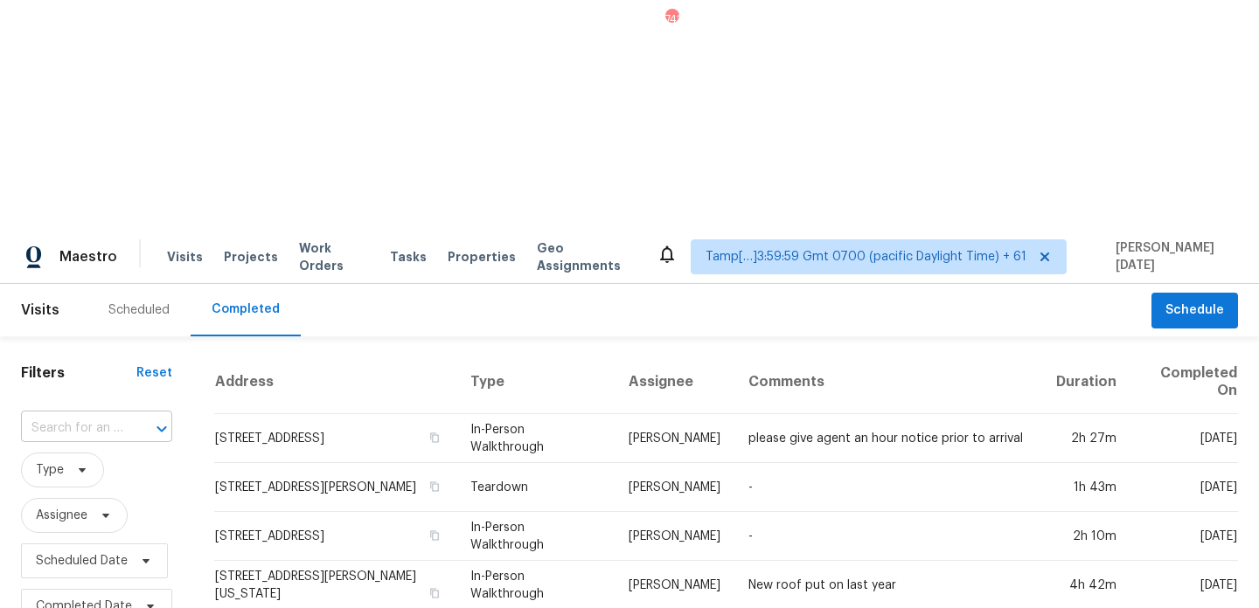
click at [93, 415] on input "text" at bounding box center [72, 428] width 102 height 27
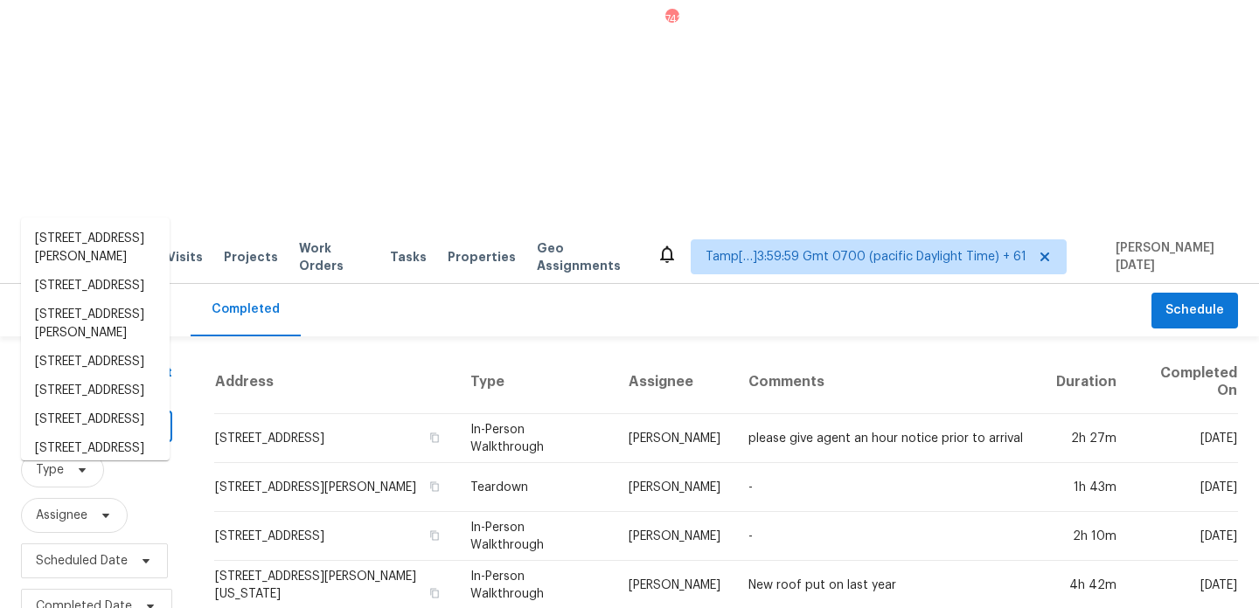
paste input "2050 Lake Trail Dr, Heartland, TX 75126"
type input "2050 Lake Trail Dr, Heartland, TX 75126"
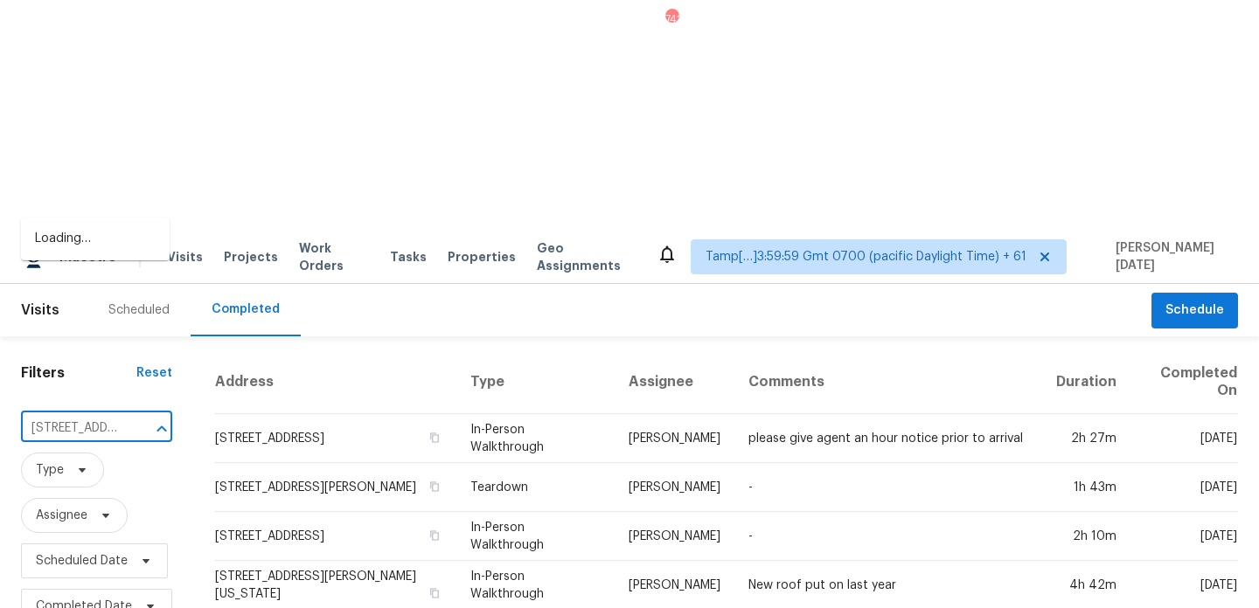
scroll to position [0, 133]
click at [106, 253] on li "2050 Lake Trail Dr, Heartland, TX 75126" at bounding box center [95, 239] width 149 height 29
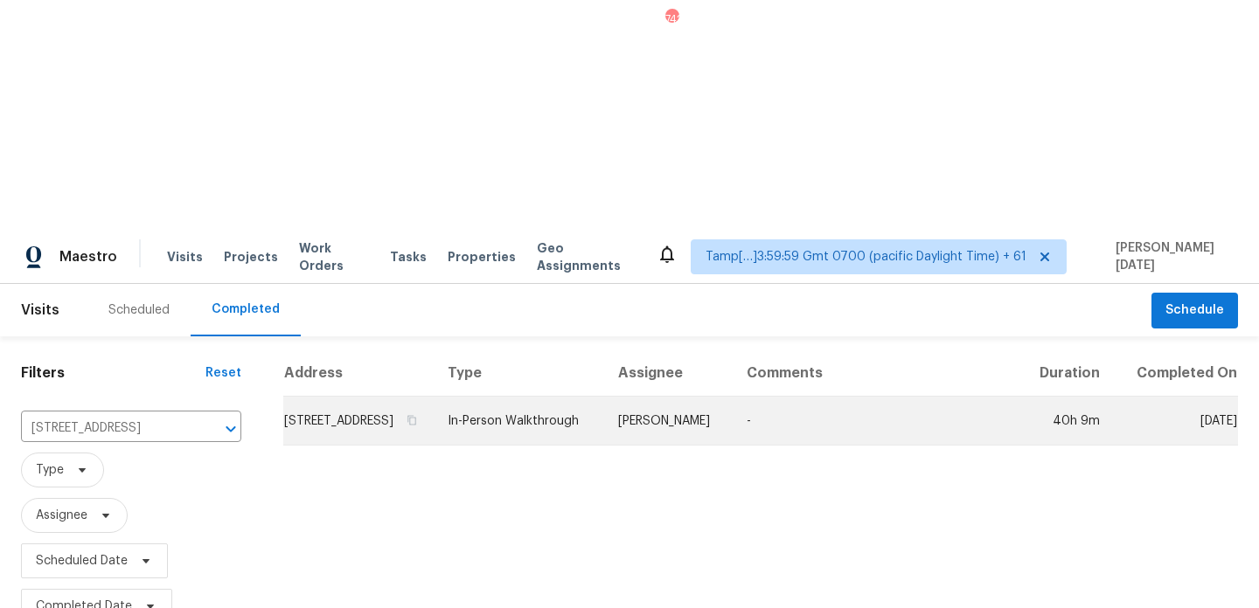
click at [554, 397] on td "In-Person Walkthrough" at bounding box center [519, 421] width 170 height 49
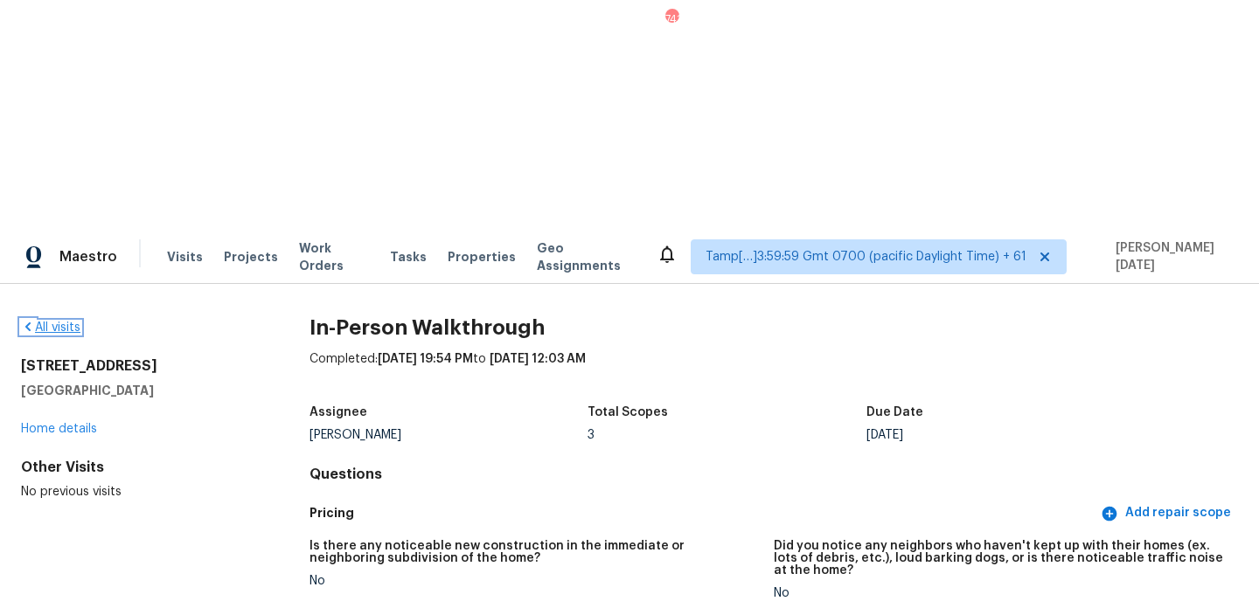
click at [63, 322] on link "All visits" at bounding box center [50, 328] width 59 height 12
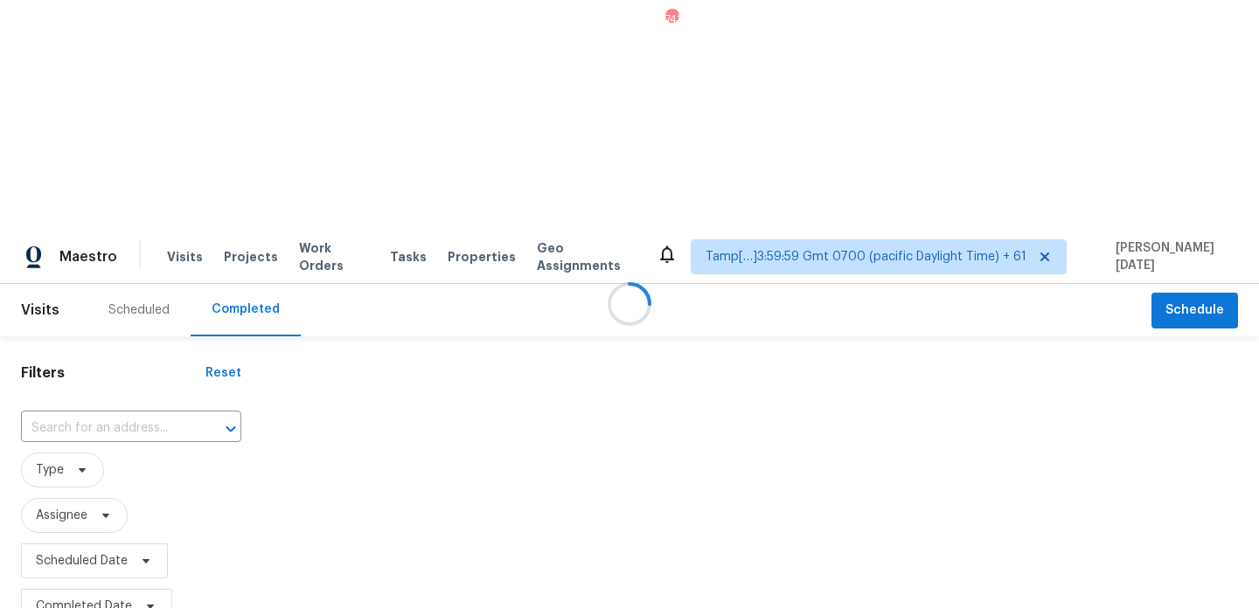
click at [79, 197] on div at bounding box center [629, 304] width 1259 height 608
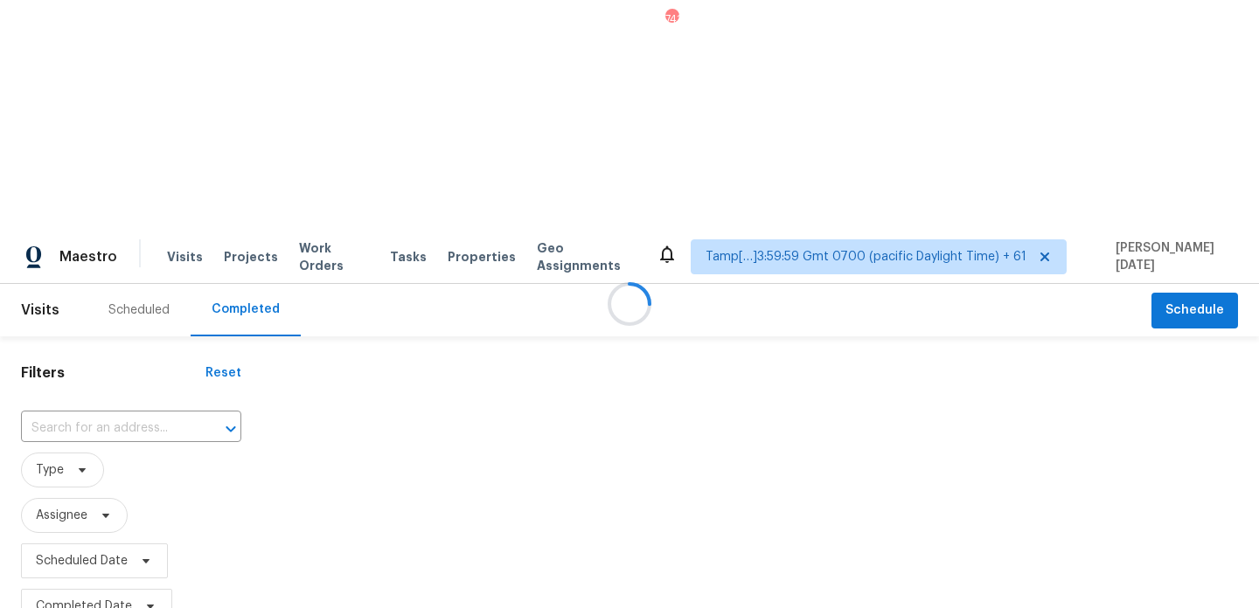
click at [79, 197] on div at bounding box center [629, 304] width 1259 height 608
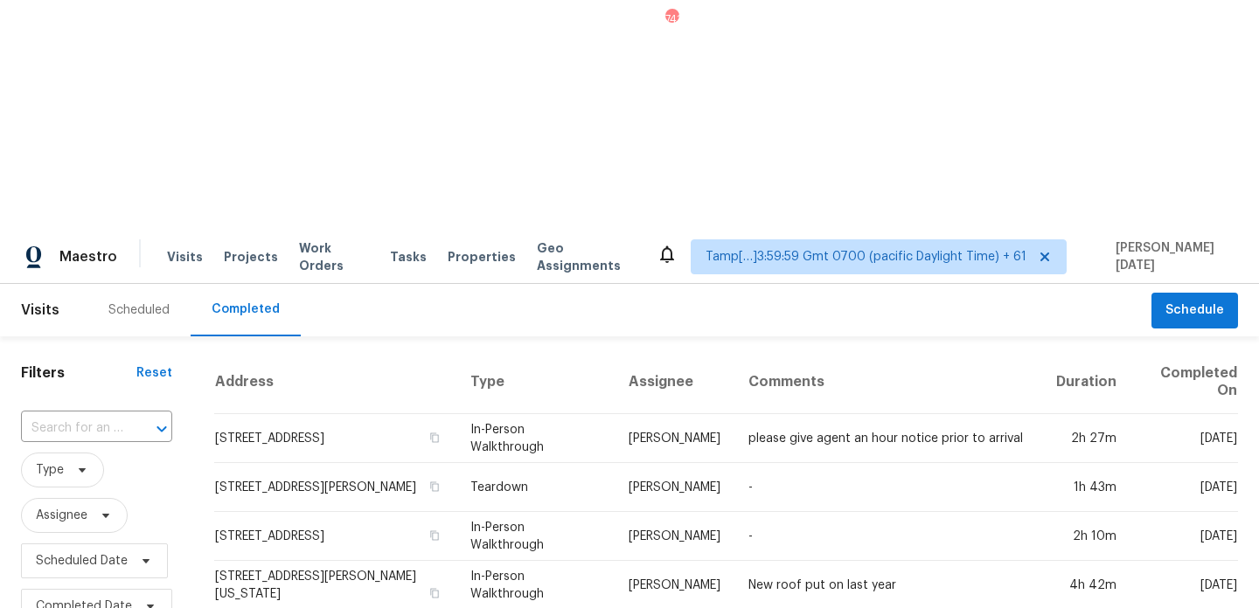
click at [79, 415] on input "text" at bounding box center [72, 428] width 102 height 27
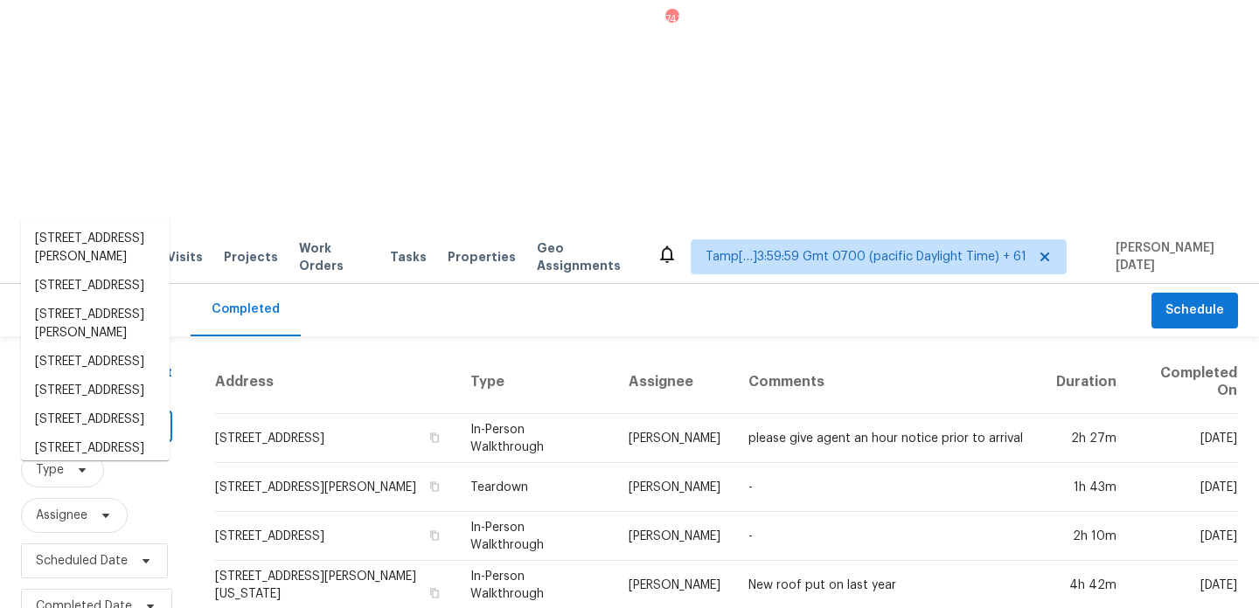
paste input "3629 Oakstone Dr, Plano, TX 75025"
type input "3629 Oakstone Dr, Plano, TX 75025"
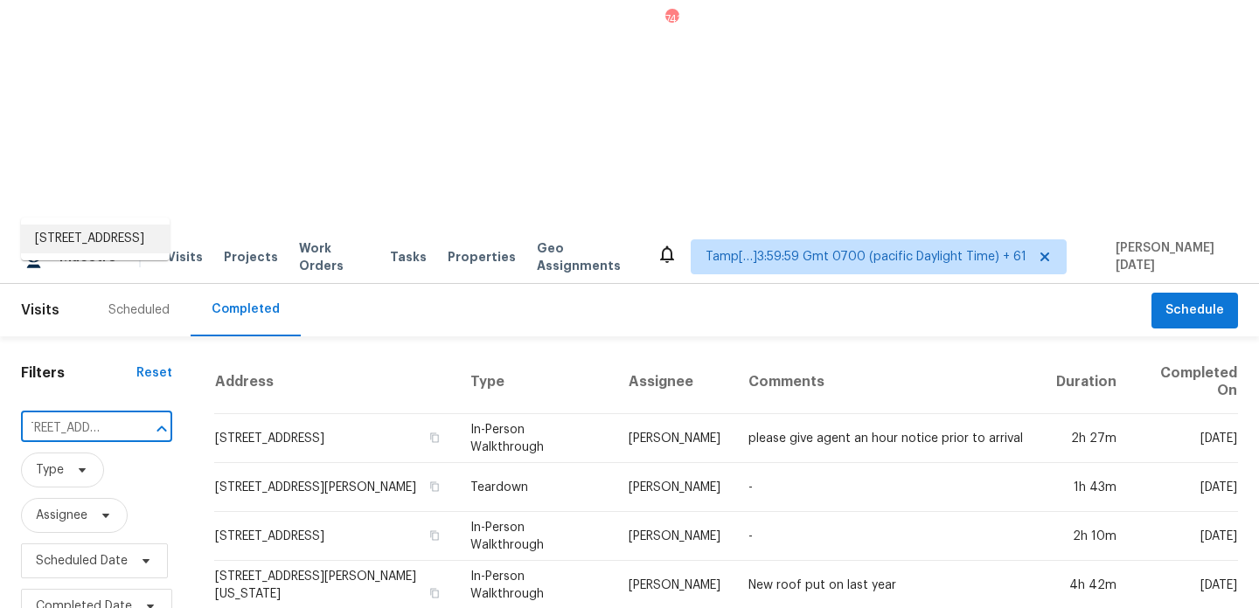
click at [87, 253] on li "3629 Oakstone Dr, Plano, TX 75025" at bounding box center [95, 239] width 149 height 29
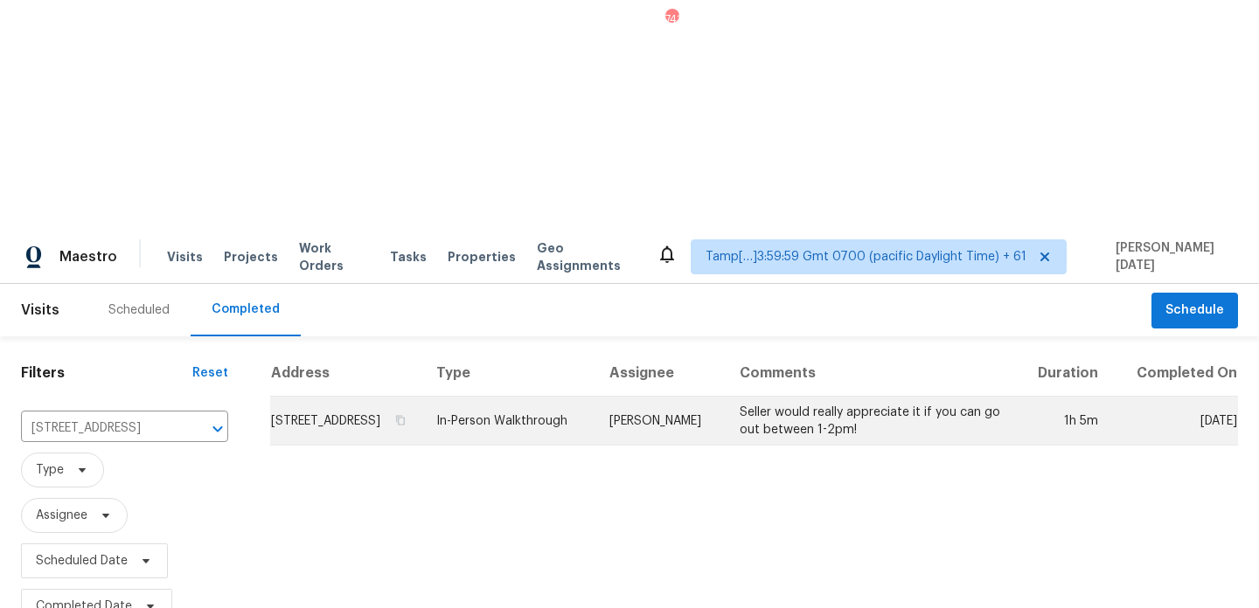
click at [592, 397] on td "In-Person Walkthrough" at bounding box center [508, 421] width 173 height 49
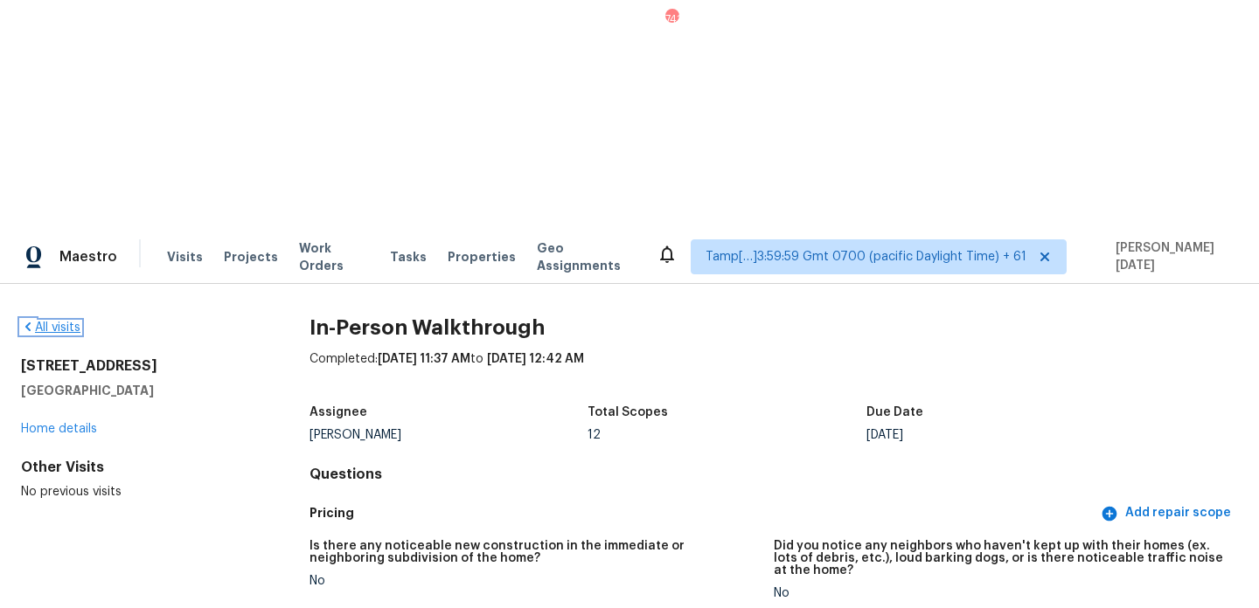
click at [43, 322] on link "All visits" at bounding box center [50, 328] width 59 height 12
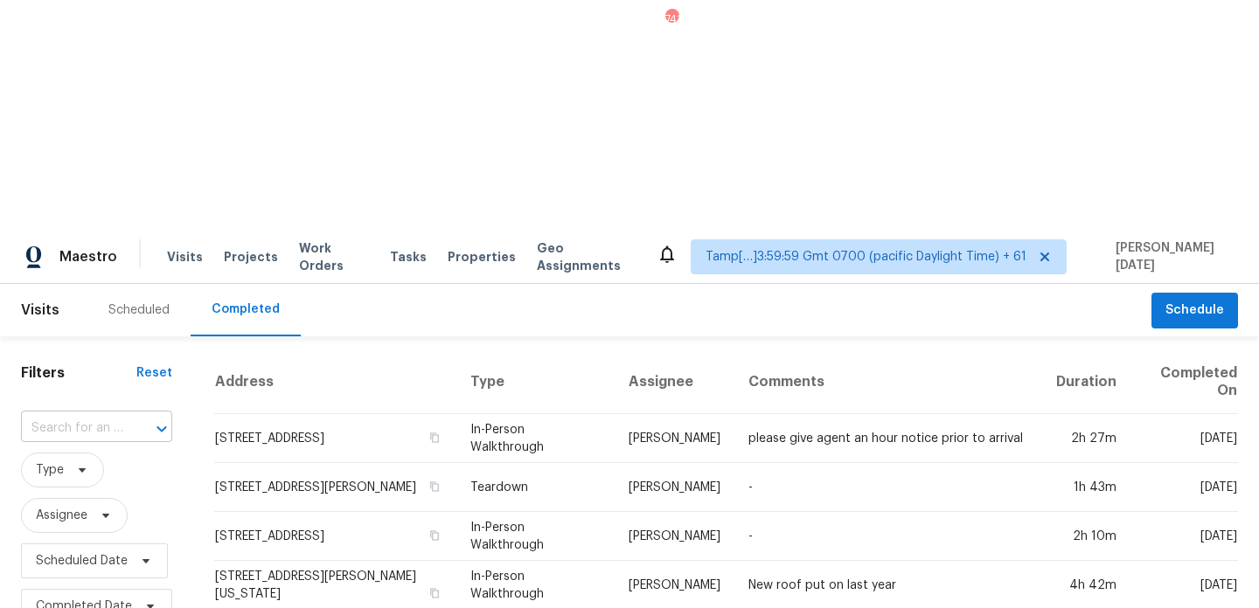
click at [64, 415] on input "text" at bounding box center [72, 428] width 102 height 27
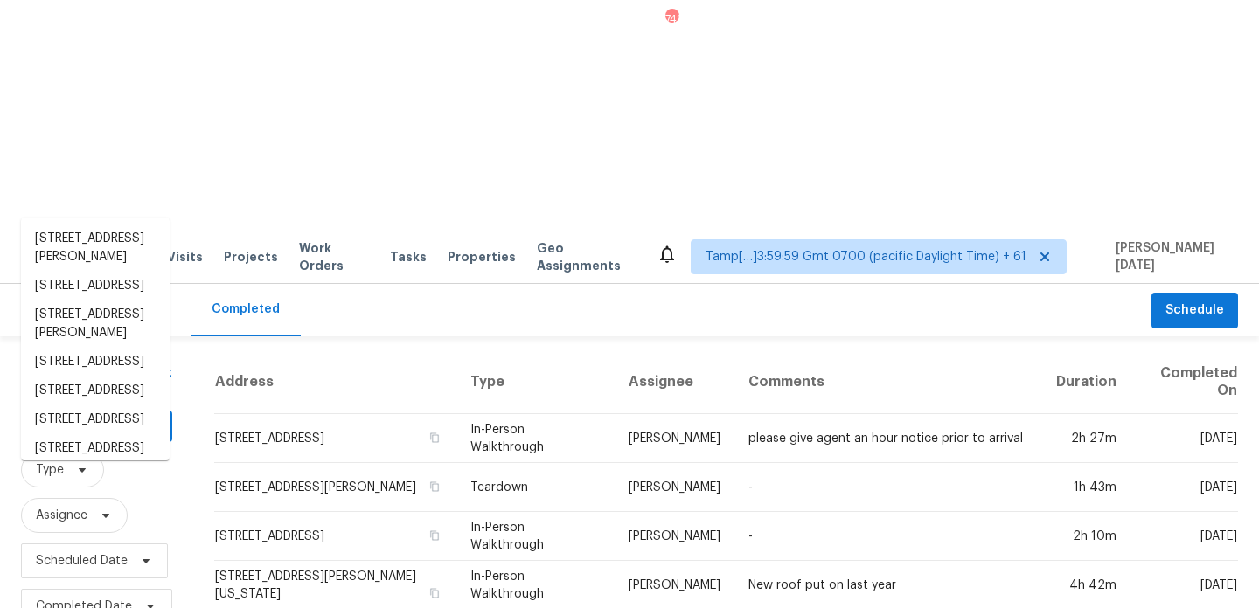
paste input "2015 Albert Storm Ave, Moncks Corner, SC 29461"
type input "2015 Albert Storm Ave, Moncks Corner, SC 29461"
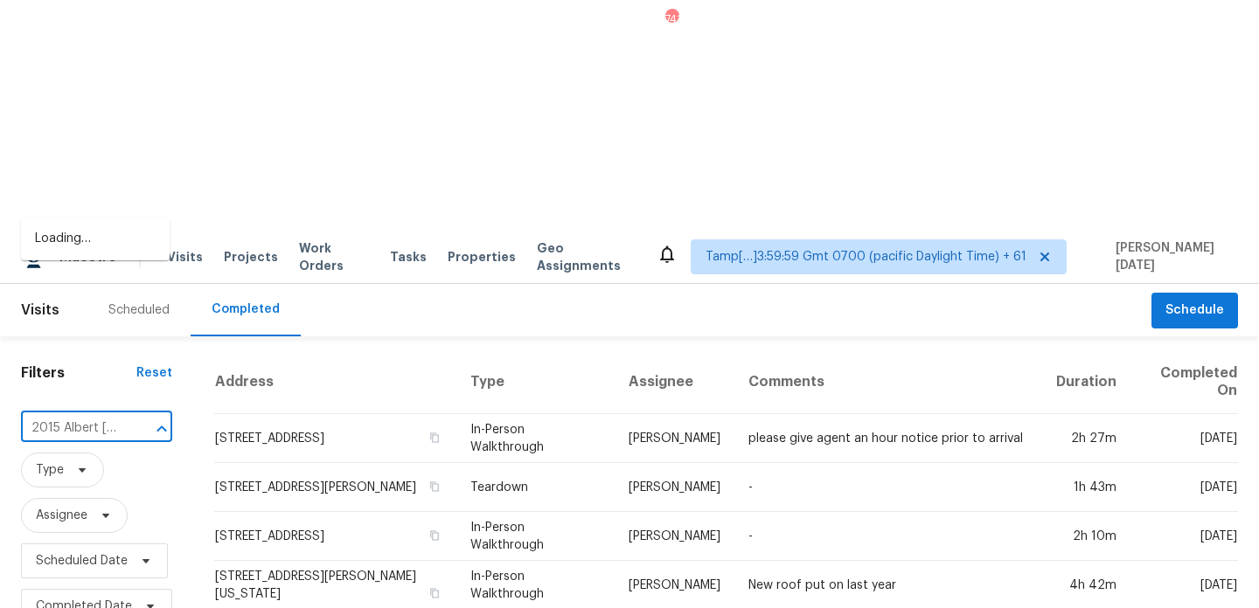
scroll to position [0, 192]
click at [91, 255] on li "2015 Albert Storm Ave, Moncks Corner, SC 29461" at bounding box center [95, 248] width 149 height 47
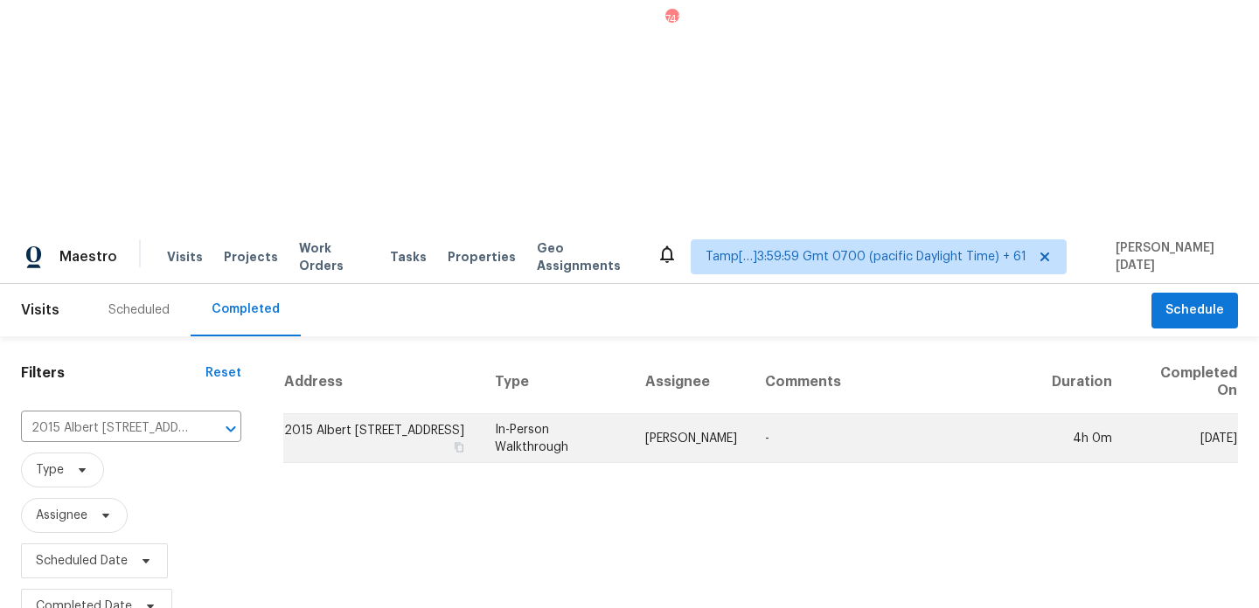
click at [657, 414] on td "Raymond Roberts" at bounding box center [691, 438] width 120 height 49
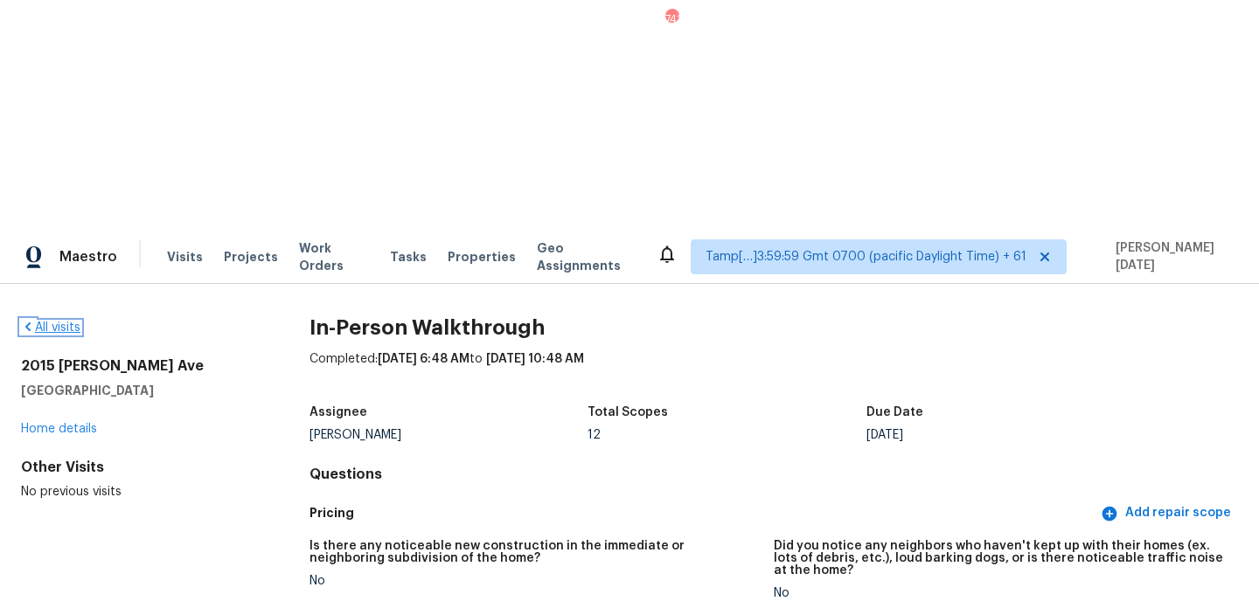
click at [53, 322] on link "All visits" at bounding box center [50, 328] width 59 height 12
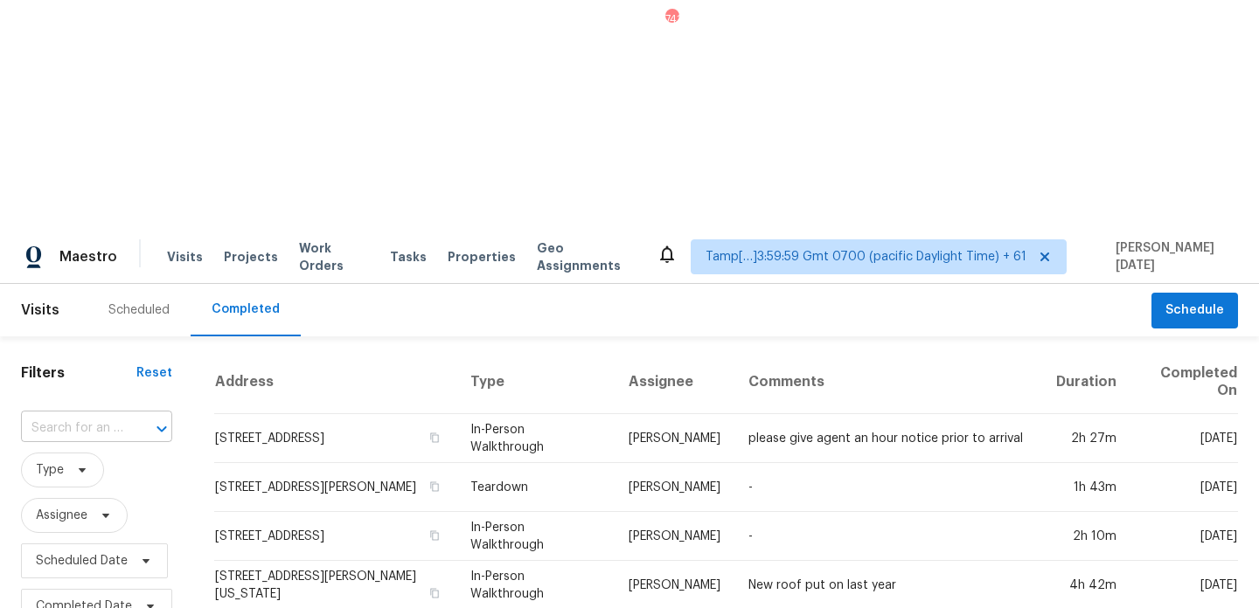
click at [116, 415] on input "text" at bounding box center [72, 428] width 102 height 27
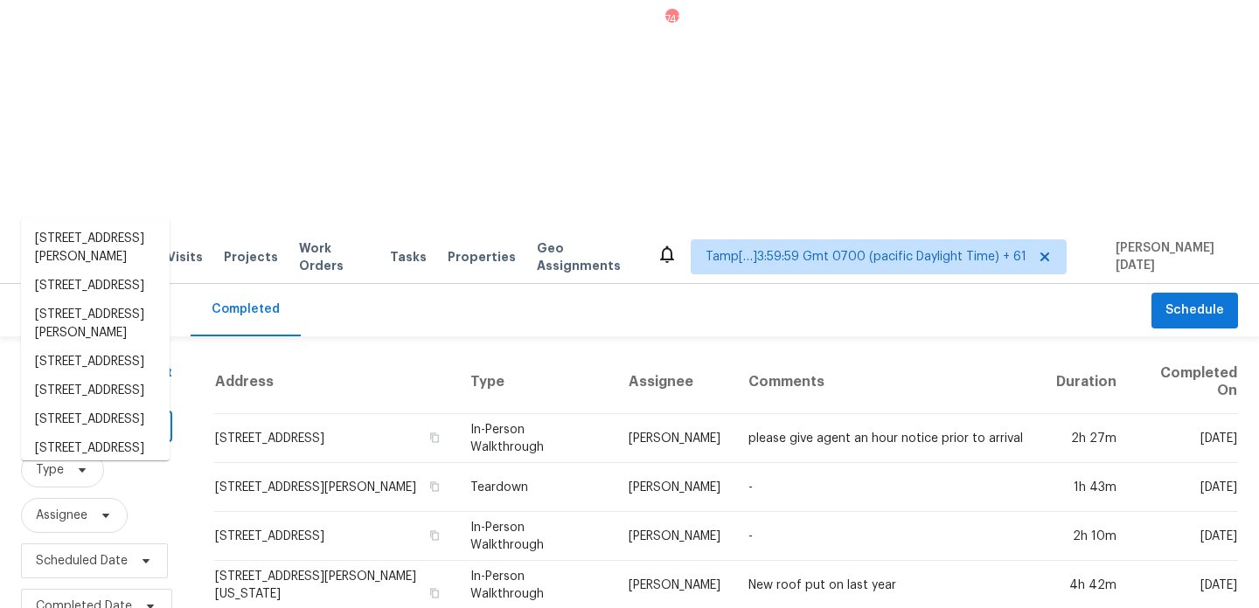
paste input "1810 E Palm Ave Apt 5104, Tampa, FL 33605"
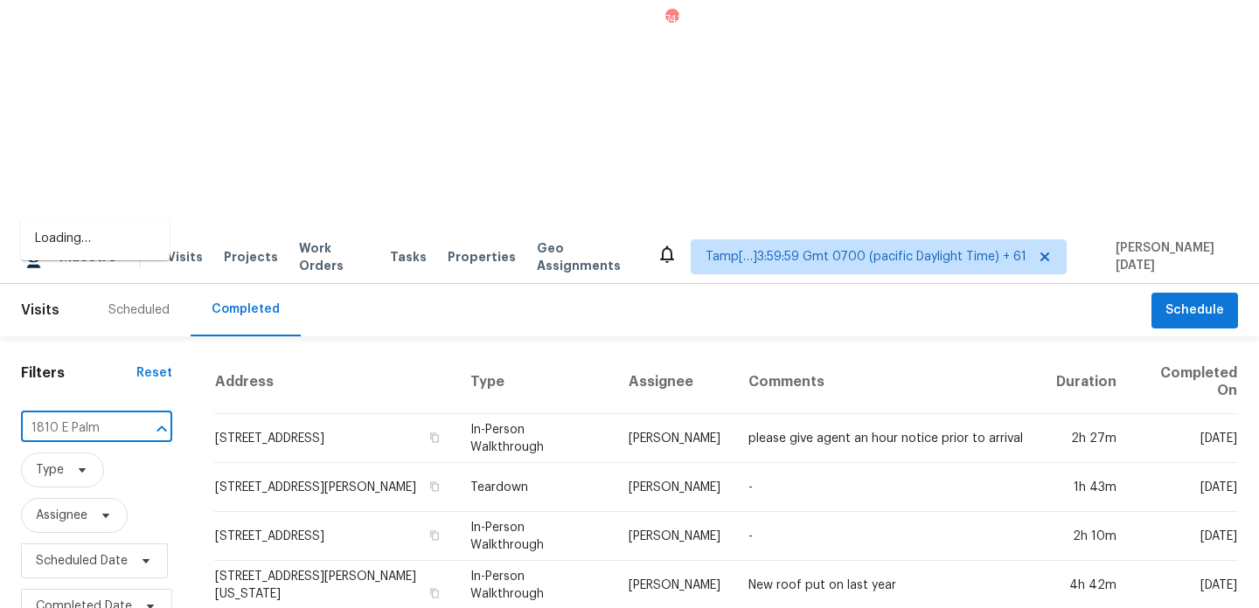
type input "1810 E Palm"
click at [93, 311] on li "1810 E Palm Ave Apt 5104, Tampa, FL 33605" at bounding box center [95, 296] width 149 height 29
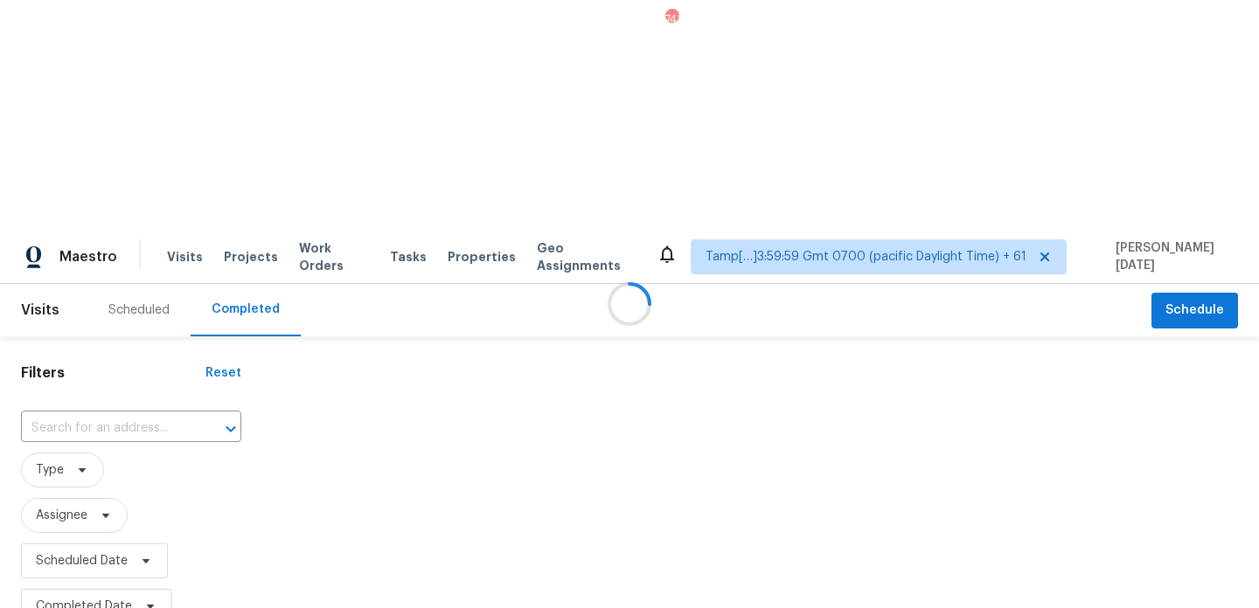
type input "1810 E Palm Ave Apt 5104, Tampa, FL 33605"
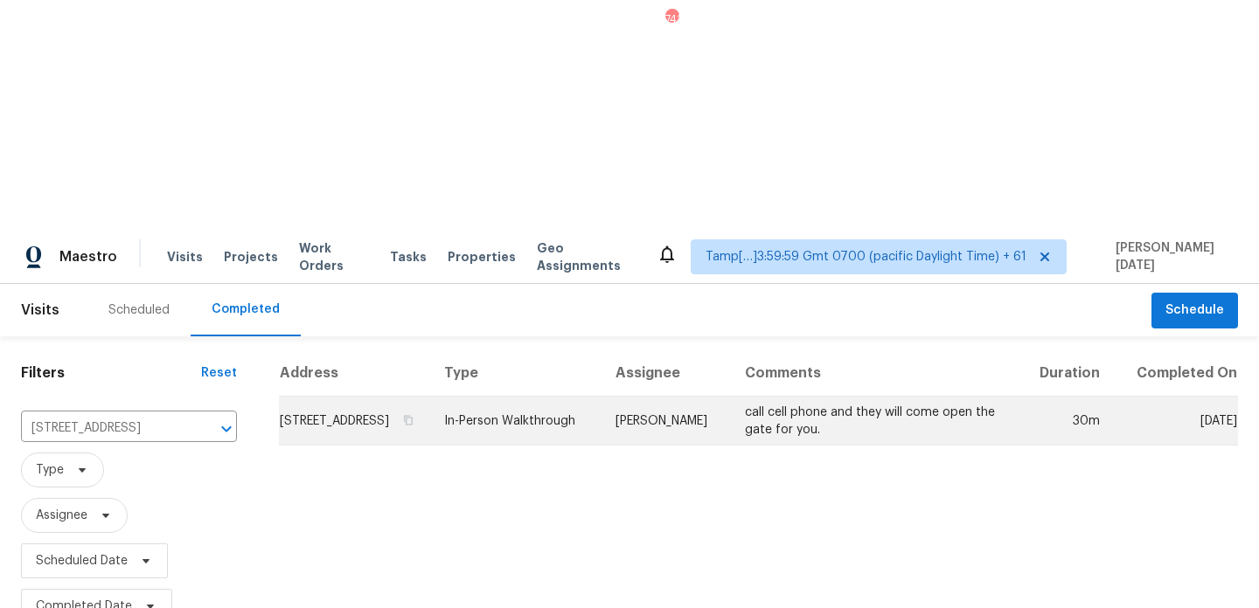
click at [596, 397] on td "In-Person Walkthrough" at bounding box center [515, 421] width 171 height 49
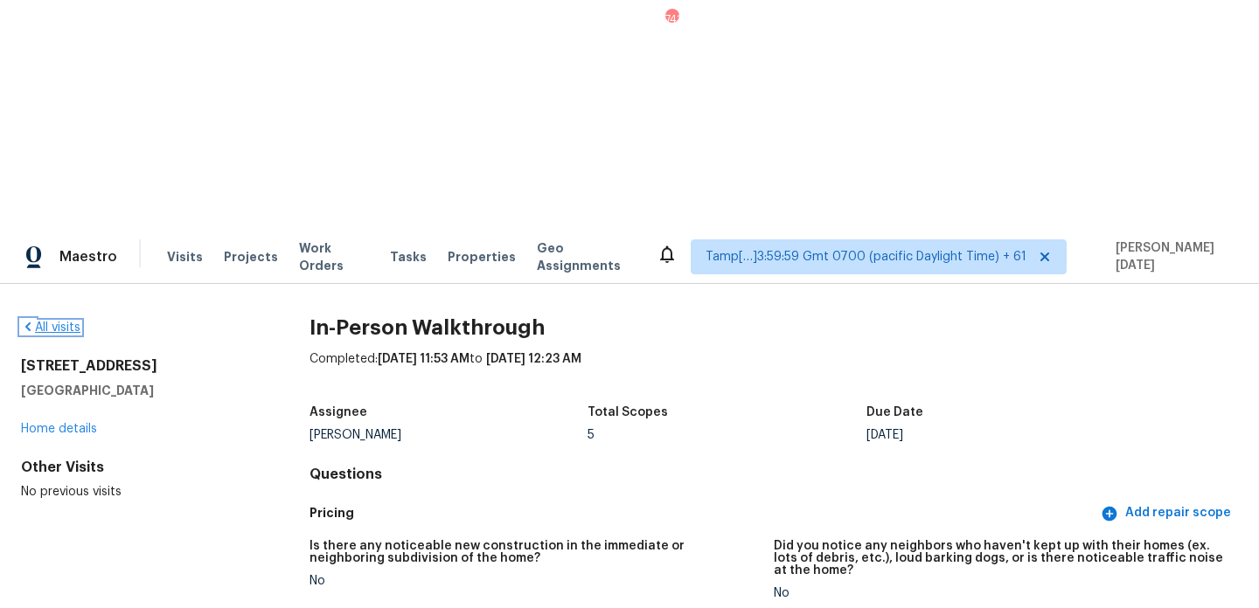
click at [59, 322] on link "All visits" at bounding box center [50, 328] width 59 height 12
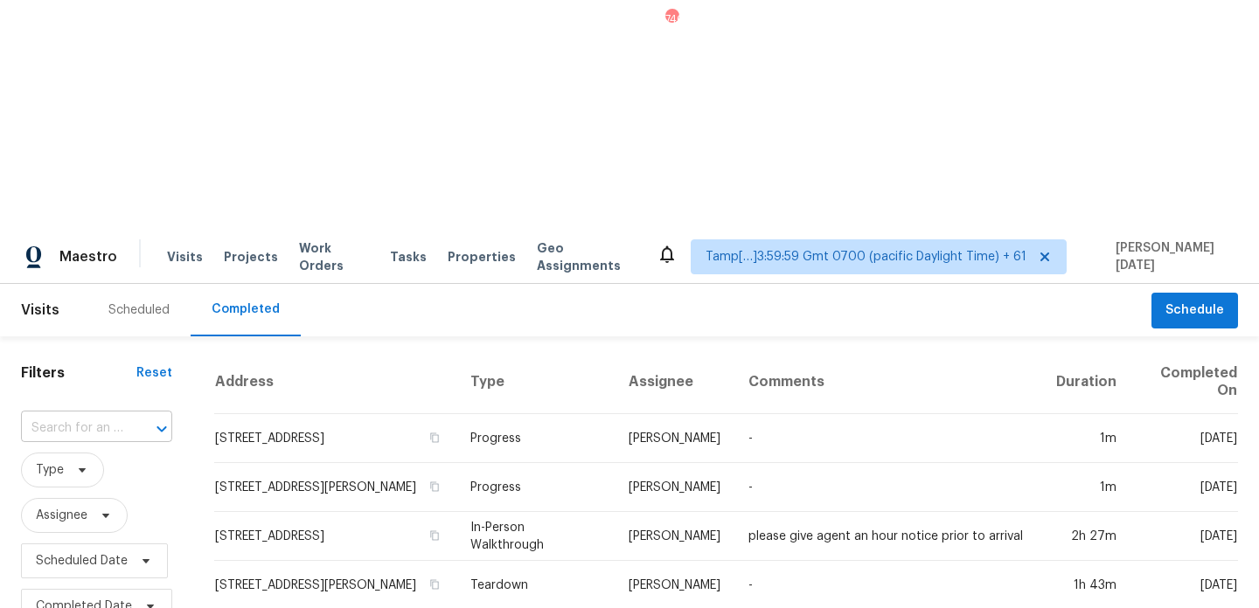
click at [90, 415] on input "text" at bounding box center [72, 428] width 102 height 27
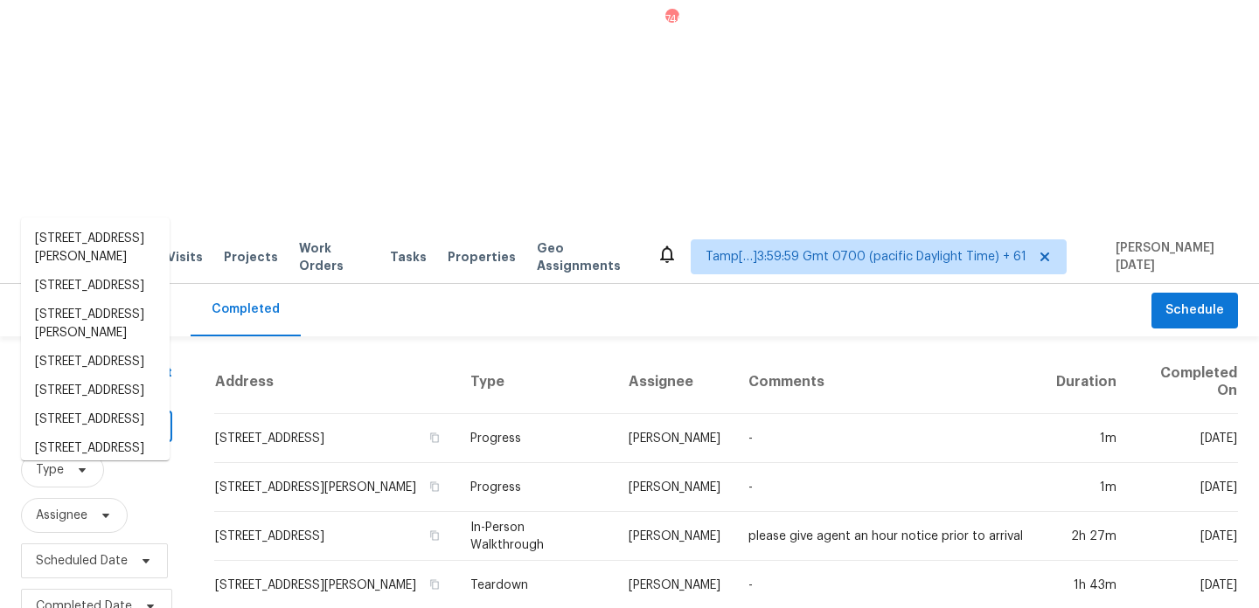
paste input "291 Abbington Way, Douglasville, GA 30134"
type input "291 Abbington Way, Douglasville, GA 30134"
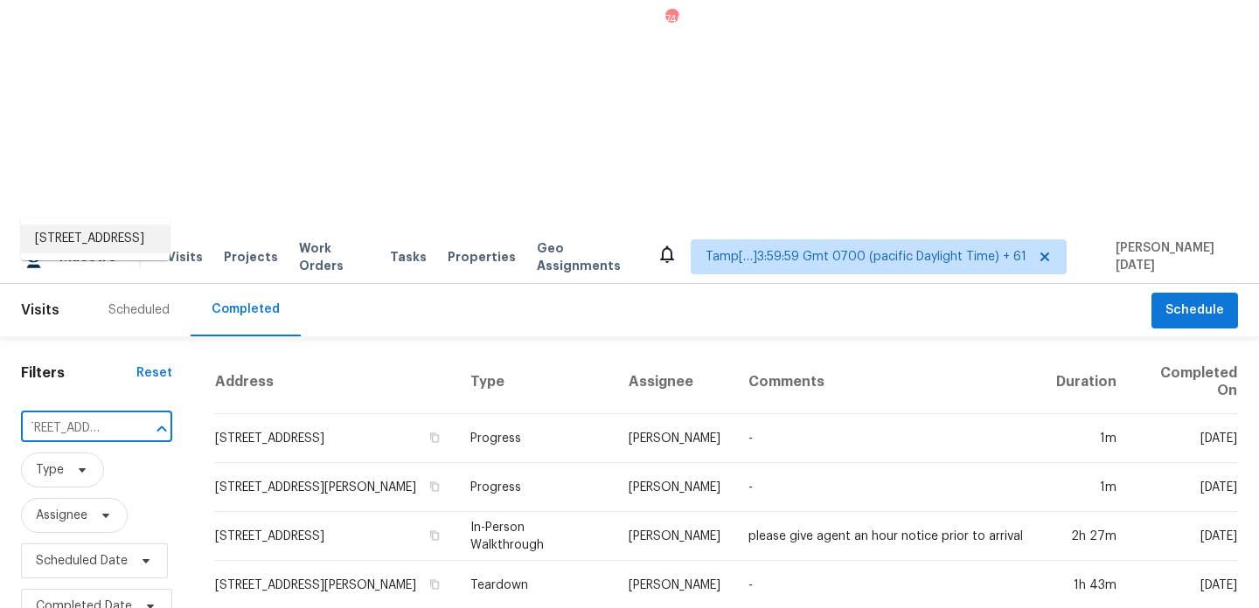
click at [107, 253] on li "291 Abbington Way, Douglasville, GA 30134" at bounding box center [95, 239] width 149 height 29
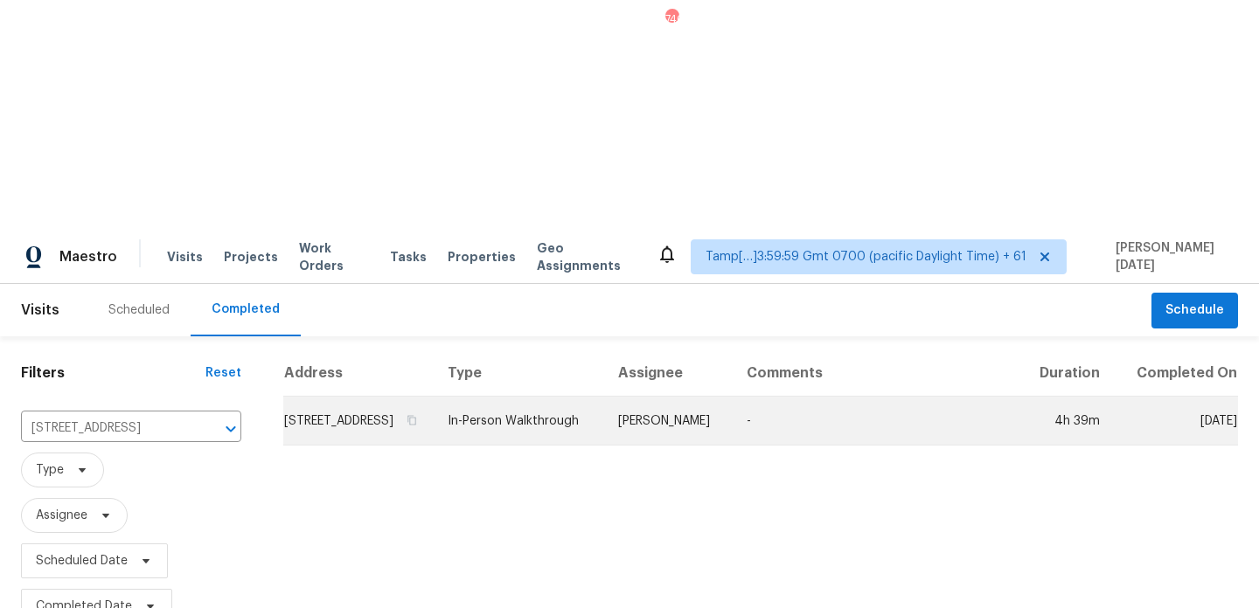
click at [434, 397] on td "291 Abbington Way, Douglasville, GA 30134" at bounding box center [358, 421] width 150 height 49
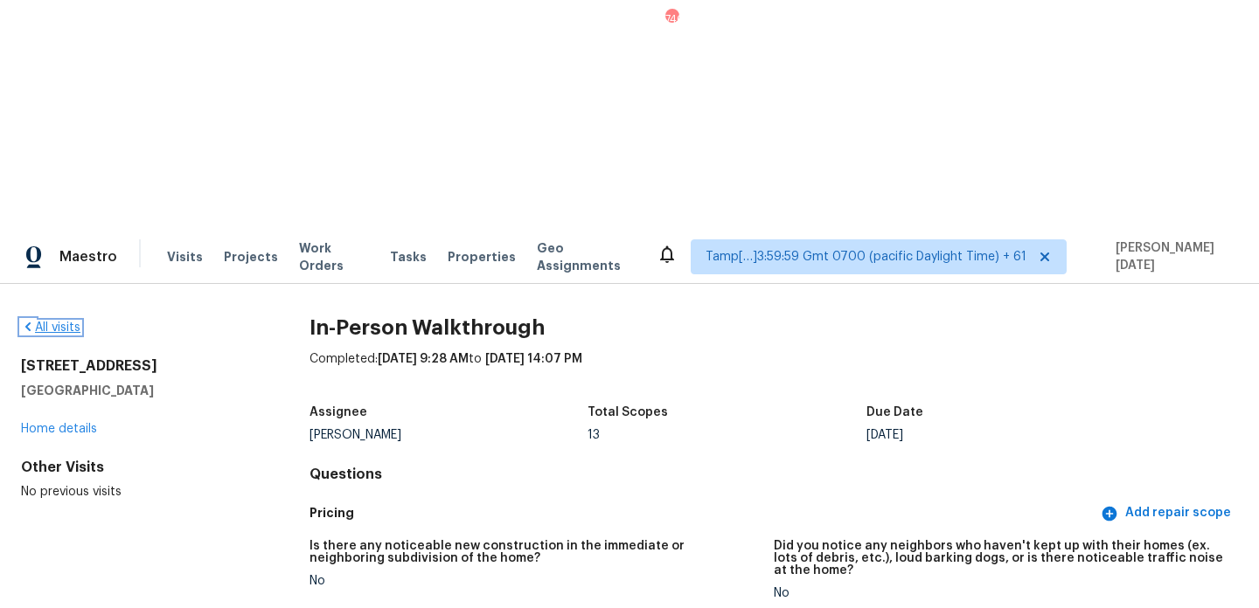
click at [63, 322] on link "All visits" at bounding box center [50, 328] width 59 height 12
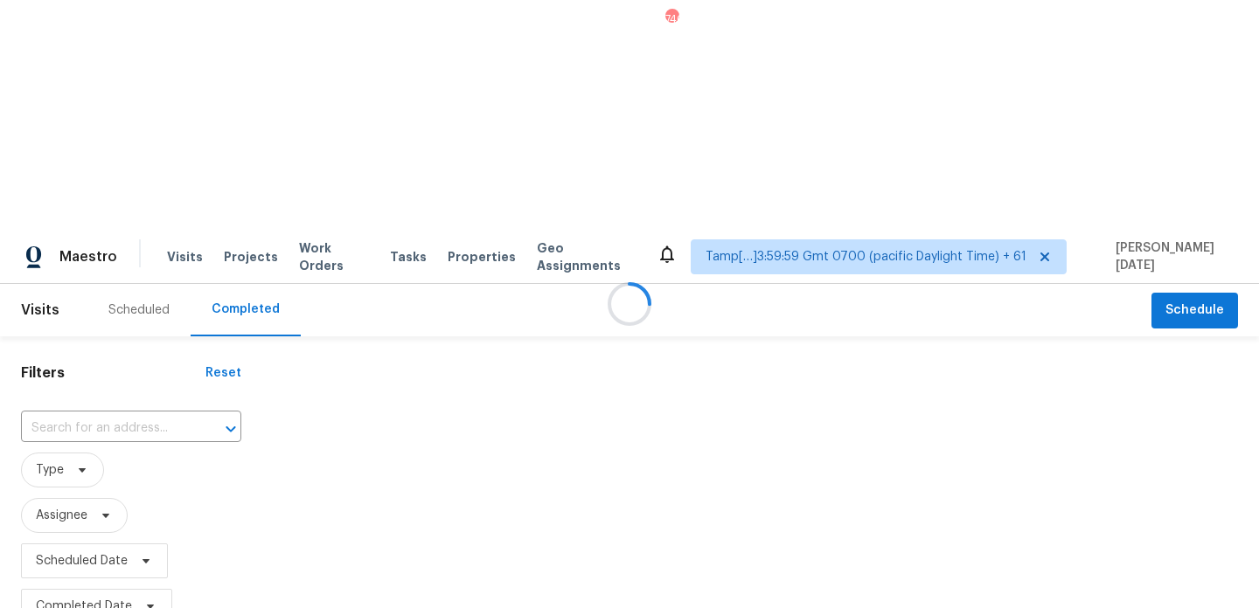
click at [128, 205] on div at bounding box center [629, 304] width 1259 height 608
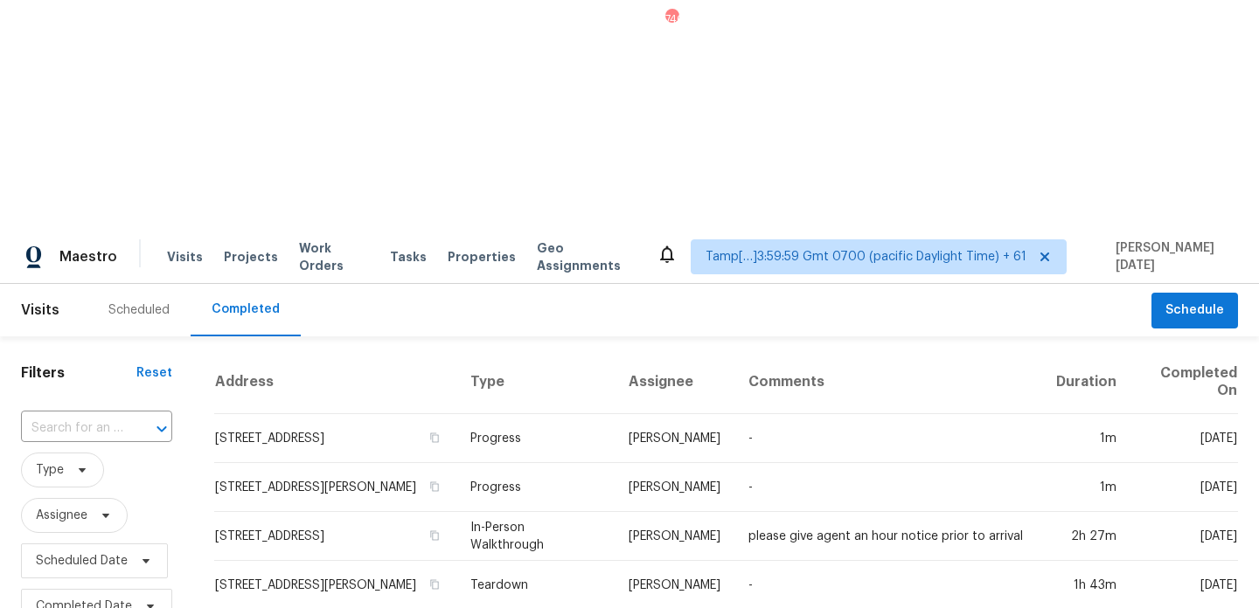
click at [128, 417] on div at bounding box center [149, 429] width 45 height 24
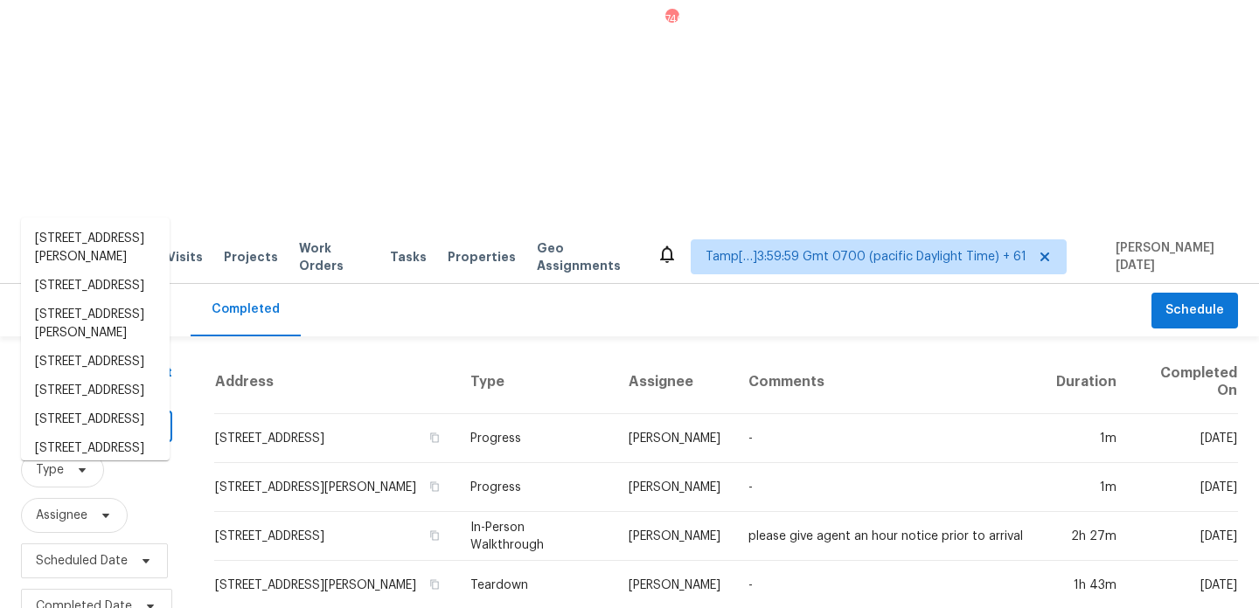
click at [128, 417] on div at bounding box center [149, 429] width 45 height 24
paste input "6118 Hedgecock Cir Apt 1A, High Point, NC 27265"
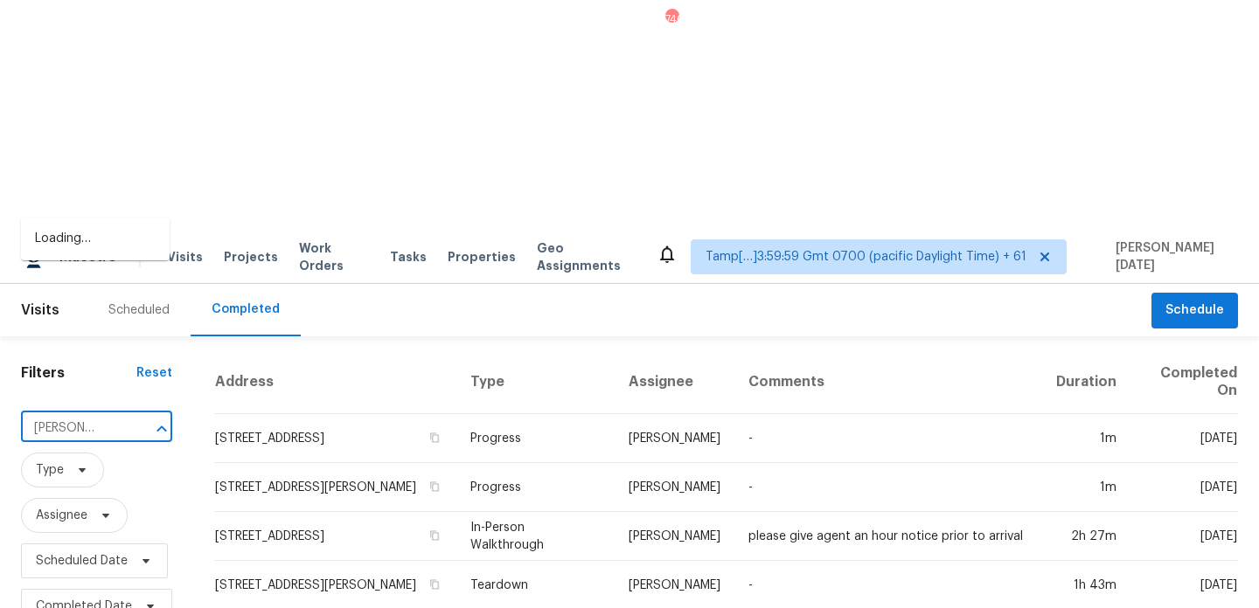
type input "6118 Hedgecock Cir"
click at [129, 255] on li "6118 Hedgecock Cir Apt 1A, High Point, NC 27265" at bounding box center [95, 248] width 149 height 47
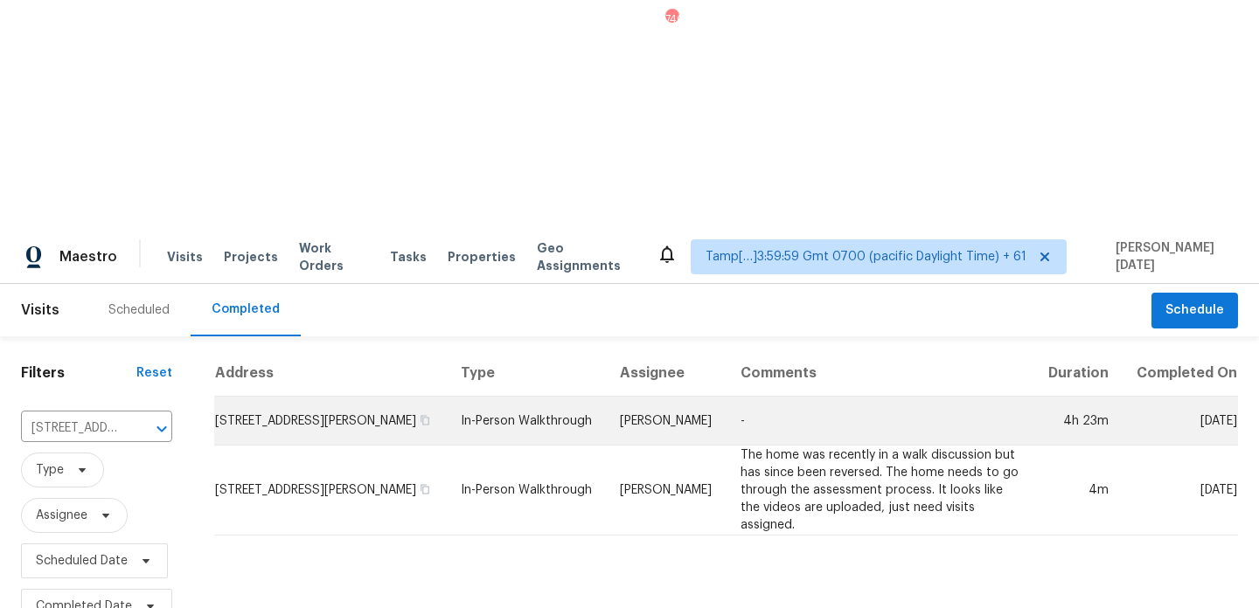
click at [391, 397] on td "6118 Hedgecock Cir Apt 1A, High Point, NC 27265" at bounding box center [330, 421] width 232 height 49
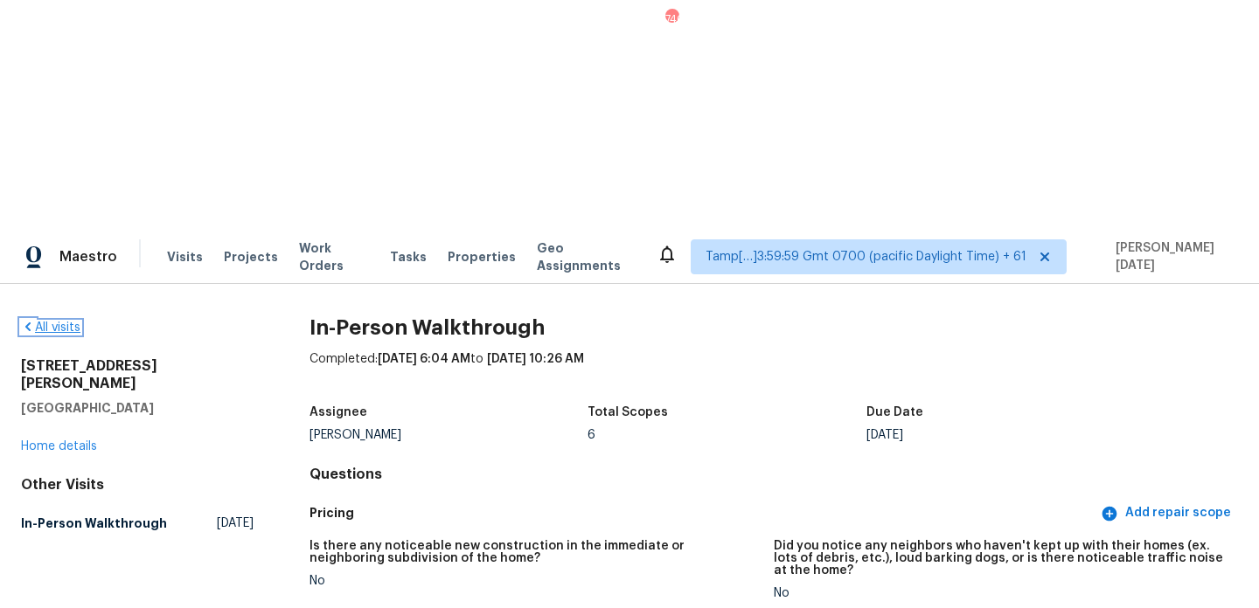
click at [24, 320] on icon at bounding box center [28, 327] width 14 height 14
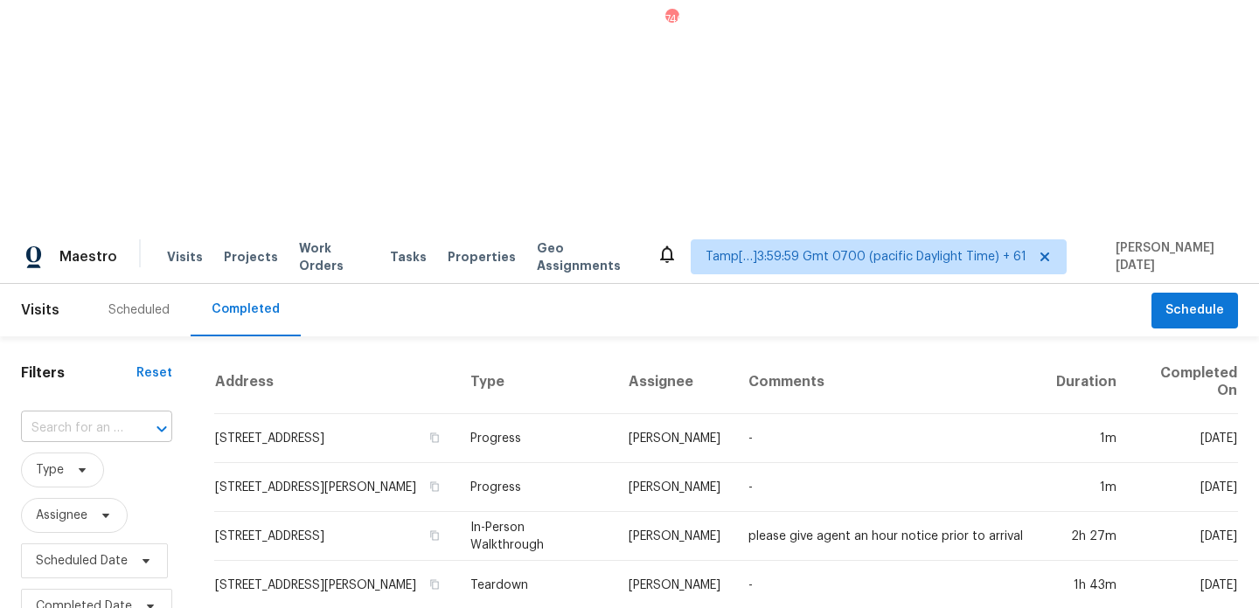
click at [121, 415] on div "​" at bounding box center [96, 428] width 151 height 27
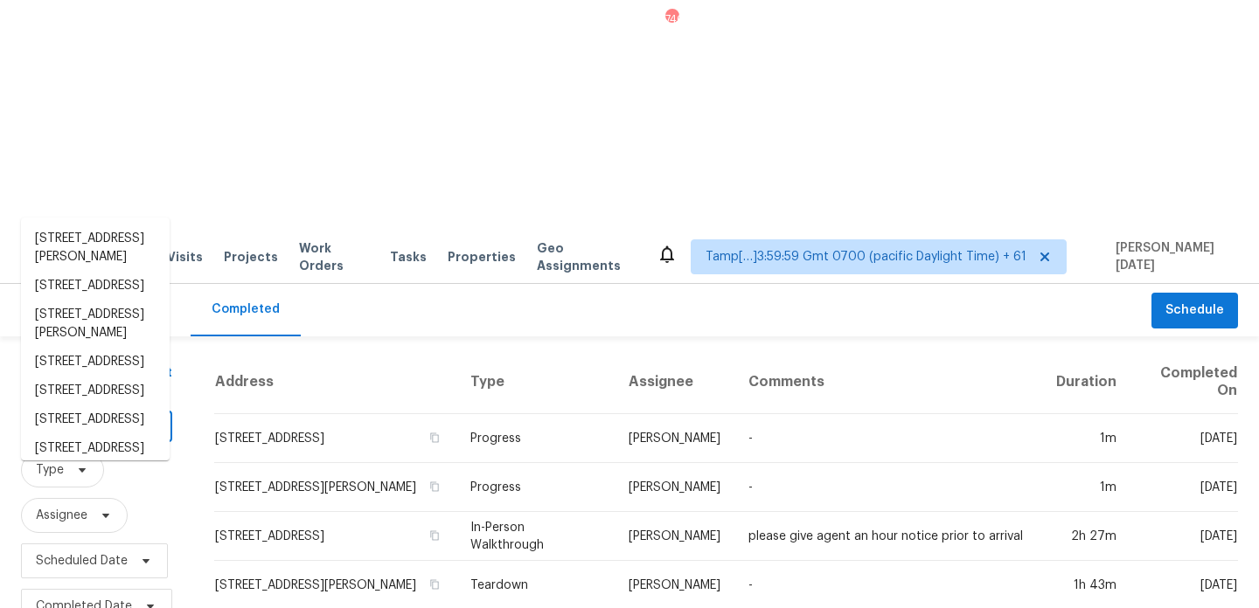
paste input "2337 Olive Forest Ln, Manvel, TX 77578"
type input "2337 Olive Forest Ln, Manvel, TX 77578"
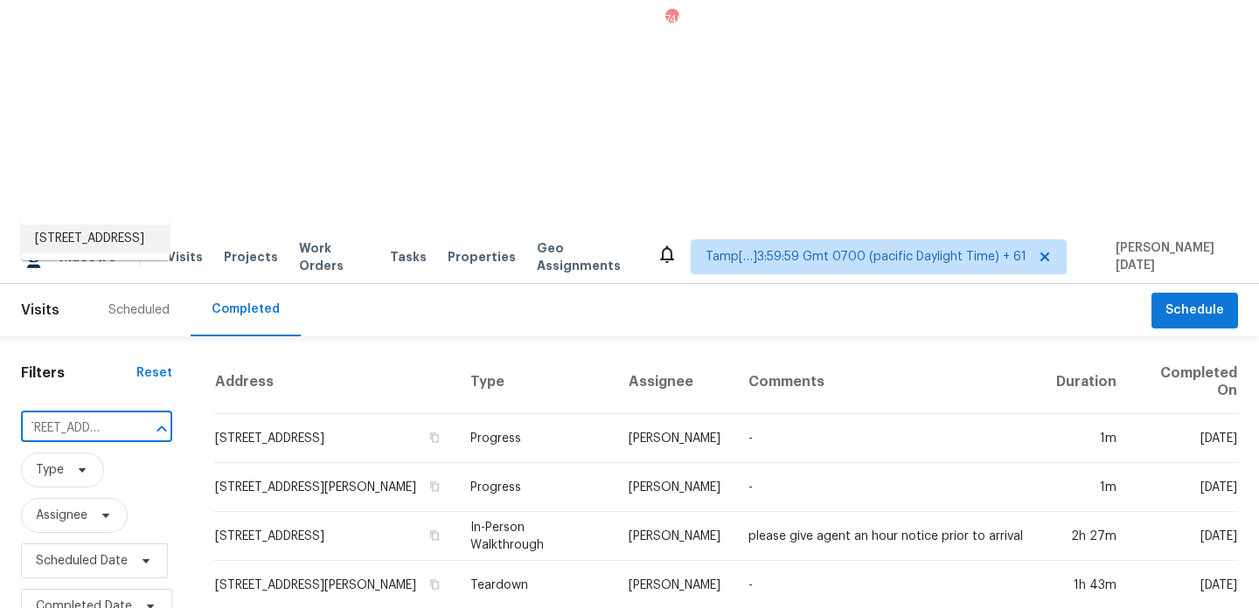
click at [118, 251] on li "2337 Olive Forest Ln, Manvel, TX 77578" at bounding box center [95, 239] width 149 height 29
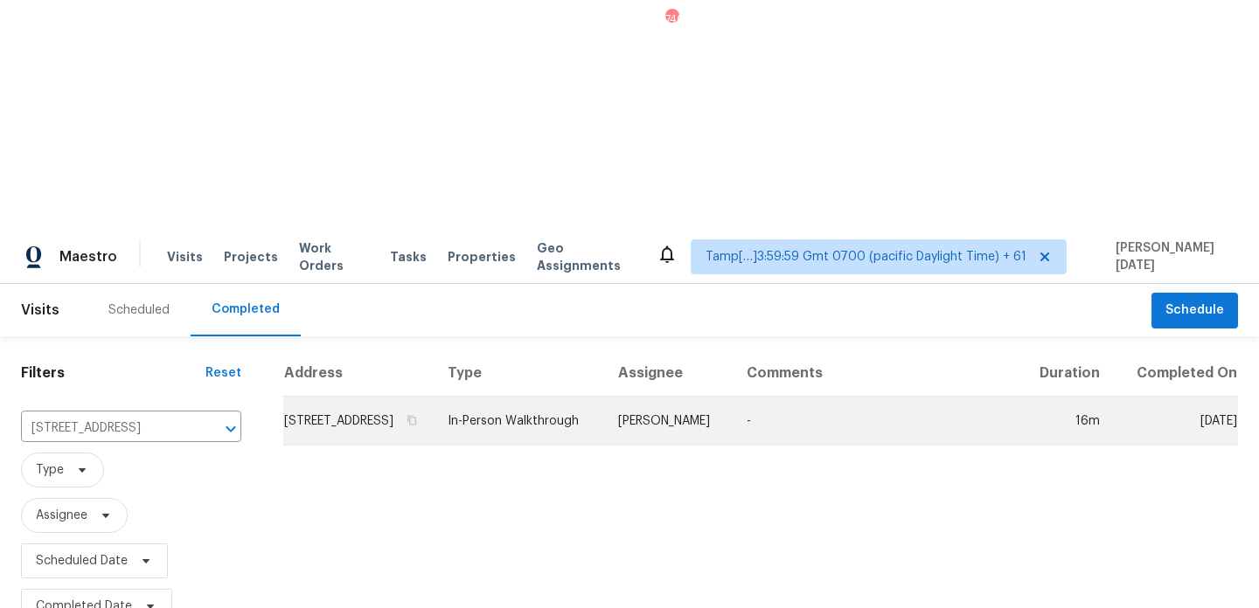
click at [604, 397] on td "In-Person Walkthrough" at bounding box center [519, 421] width 170 height 49
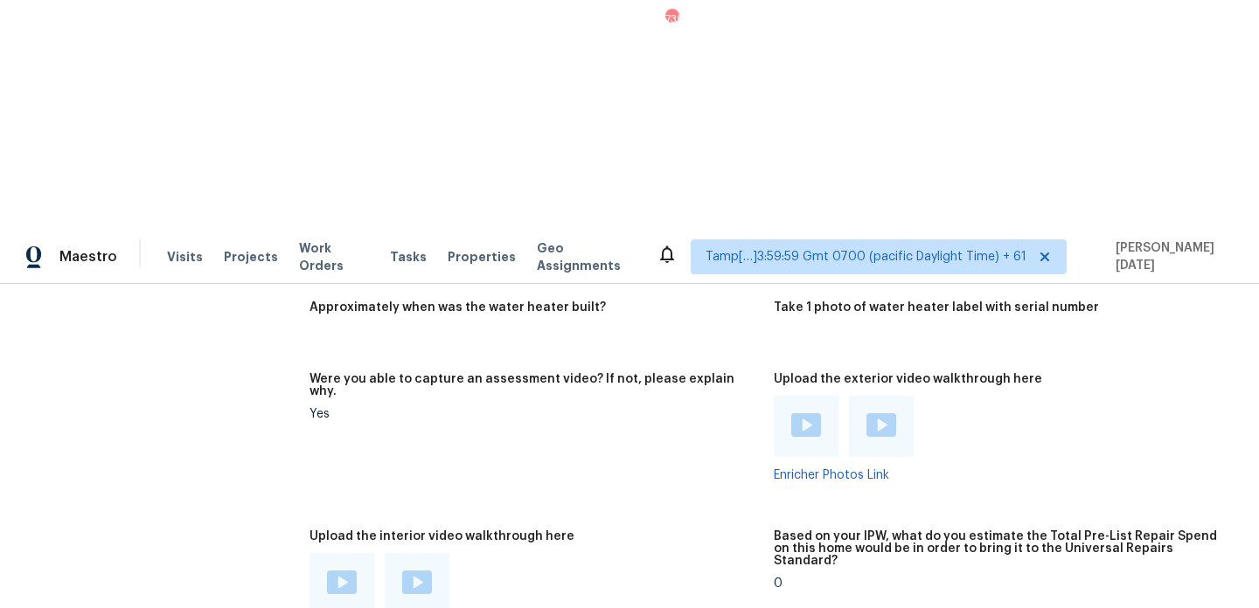
scroll to position [3291, 0]
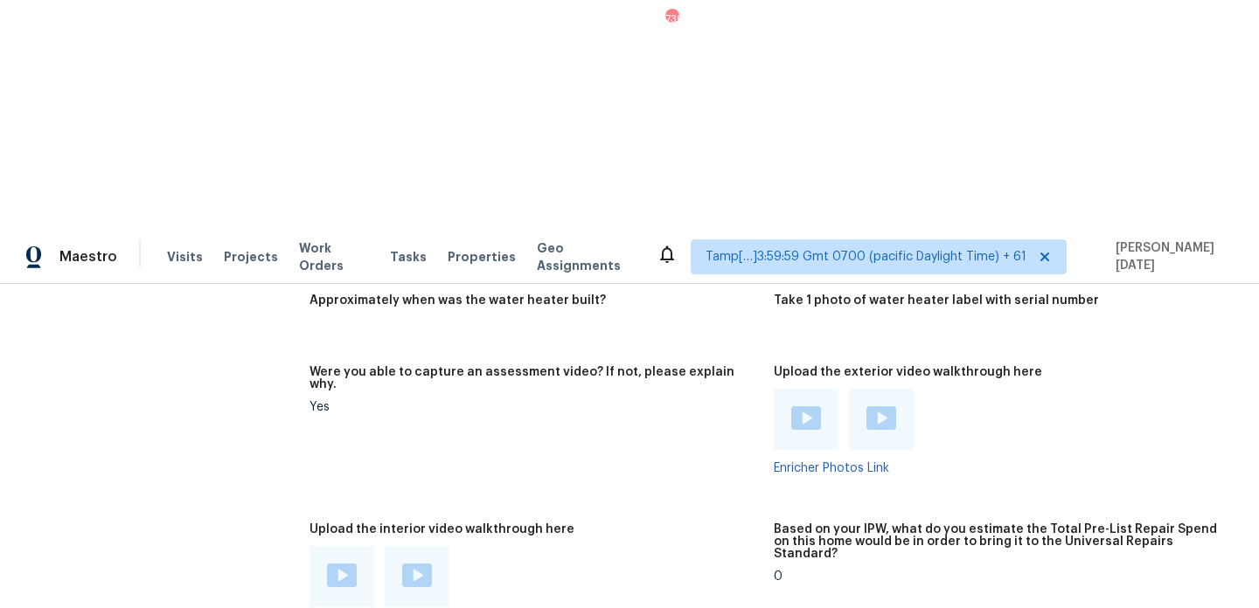
click at [411, 564] on img at bounding box center [417, 576] width 30 height 24
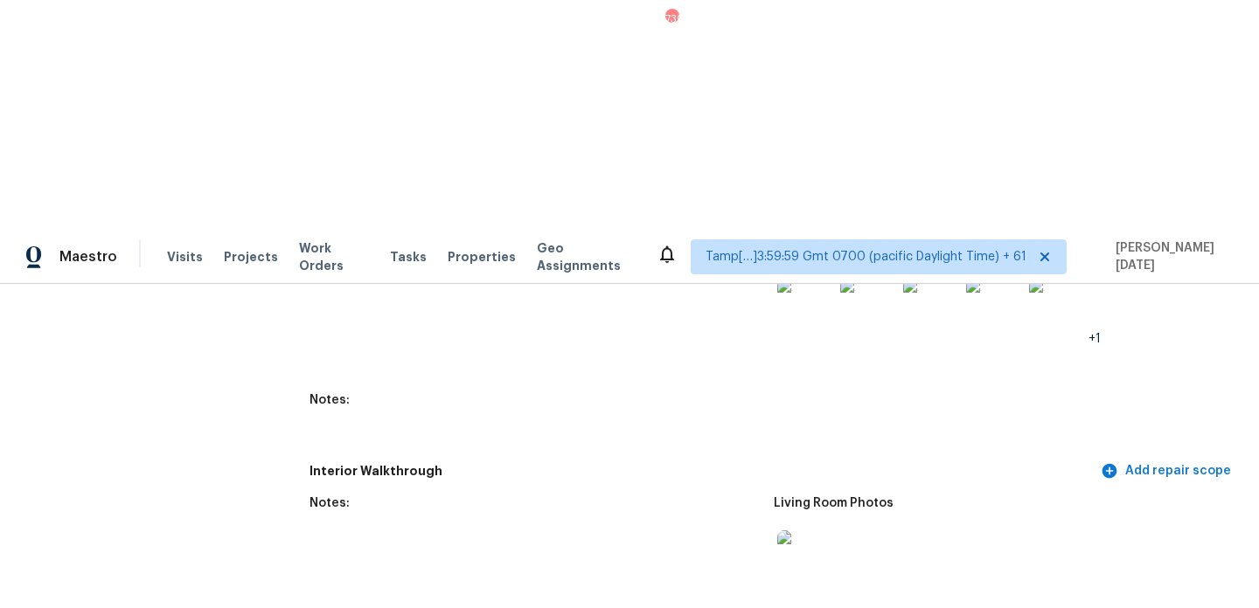
scroll to position [2057, 0]
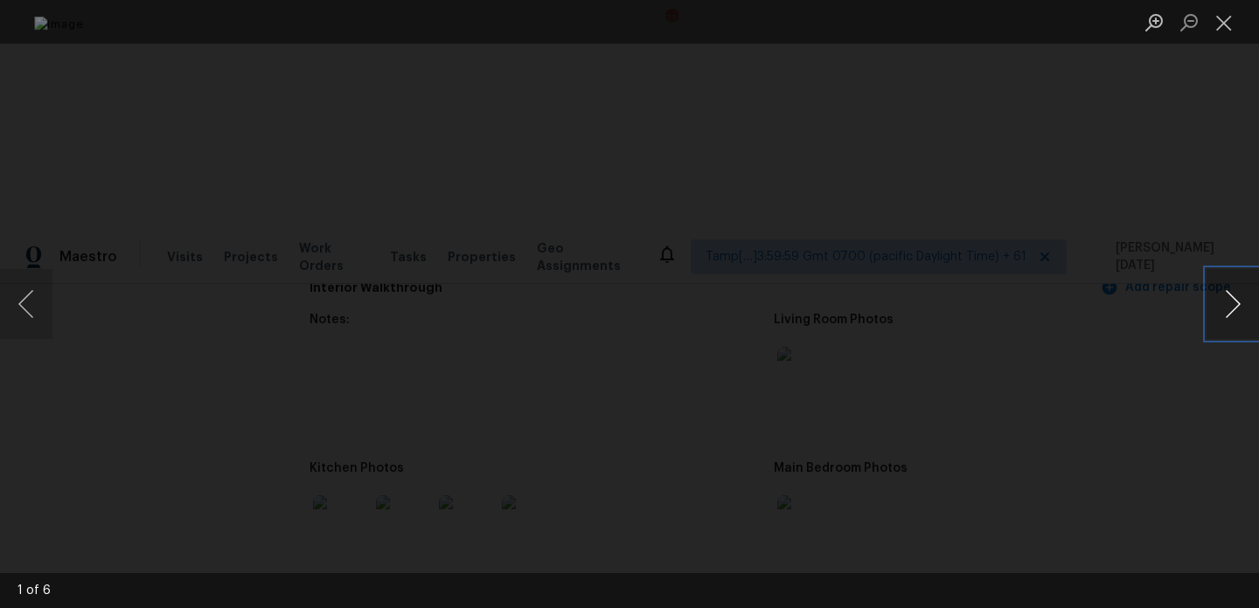
click at [1220, 320] on button "Next image" at bounding box center [1232, 304] width 52 height 70
click at [1232, 32] on button "Close lightbox" at bounding box center [1223, 22] width 35 height 31
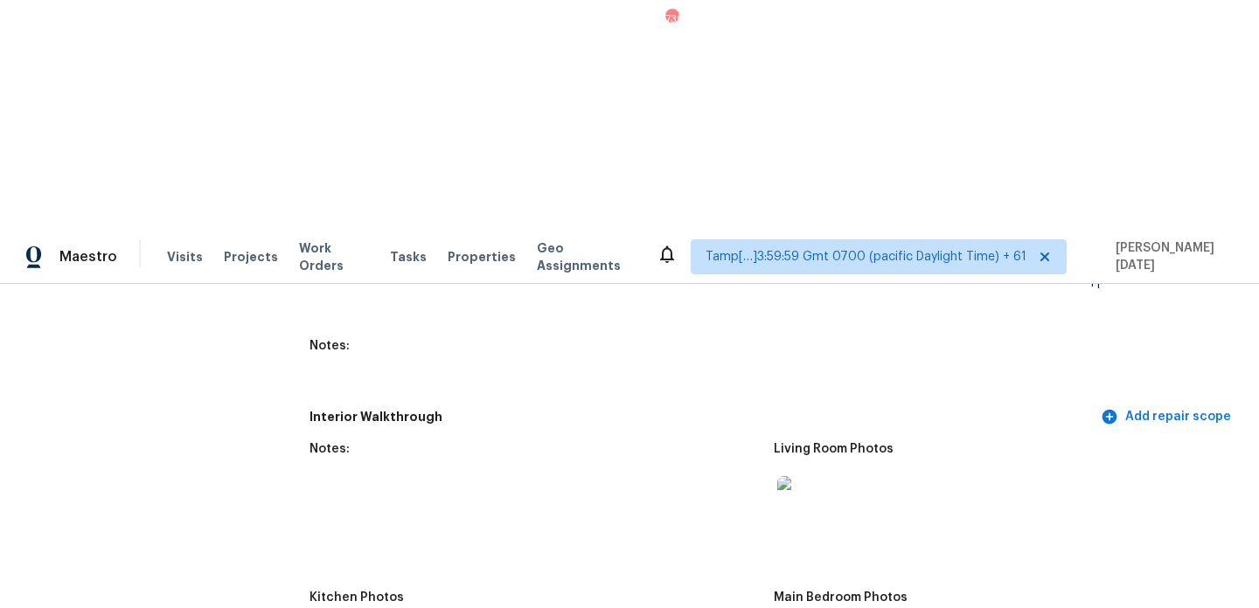
scroll to position [1915, 0]
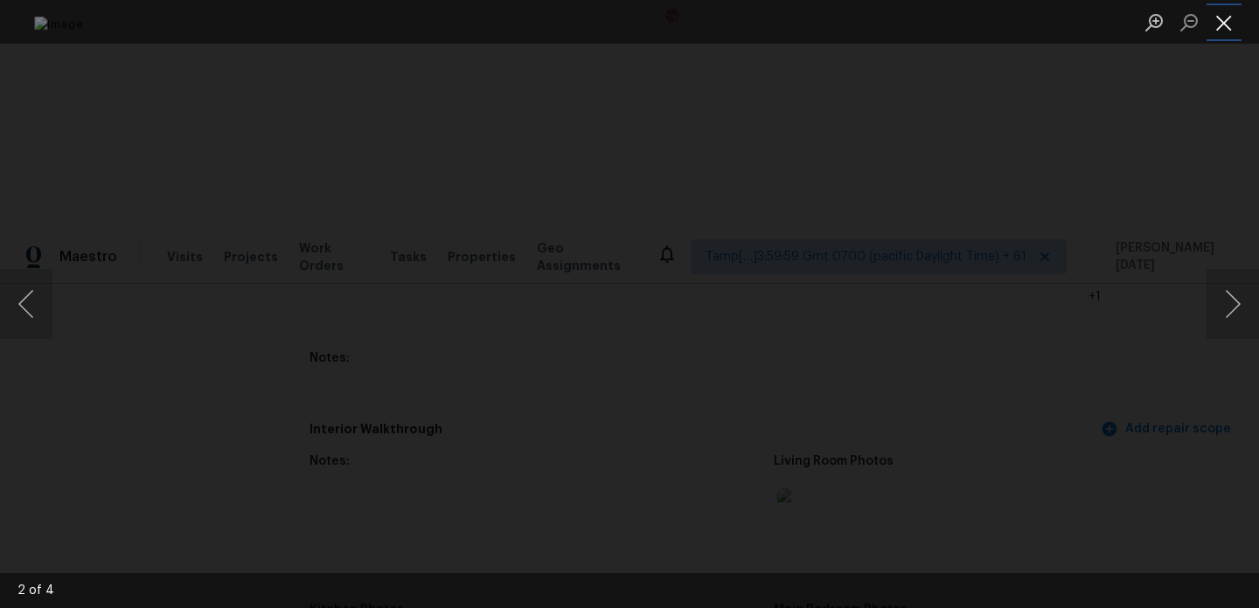
click at [1232, 24] on button "Close lightbox" at bounding box center [1223, 22] width 35 height 31
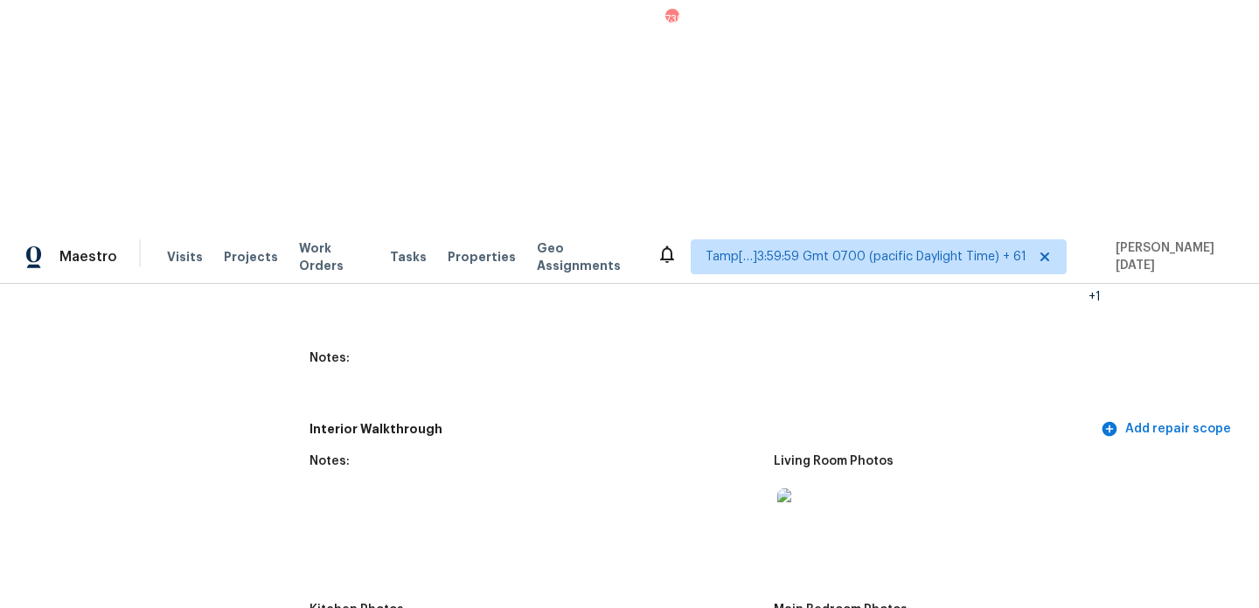
click at [819, 489] on img at bounding box center [805, 517] width 56 height 56
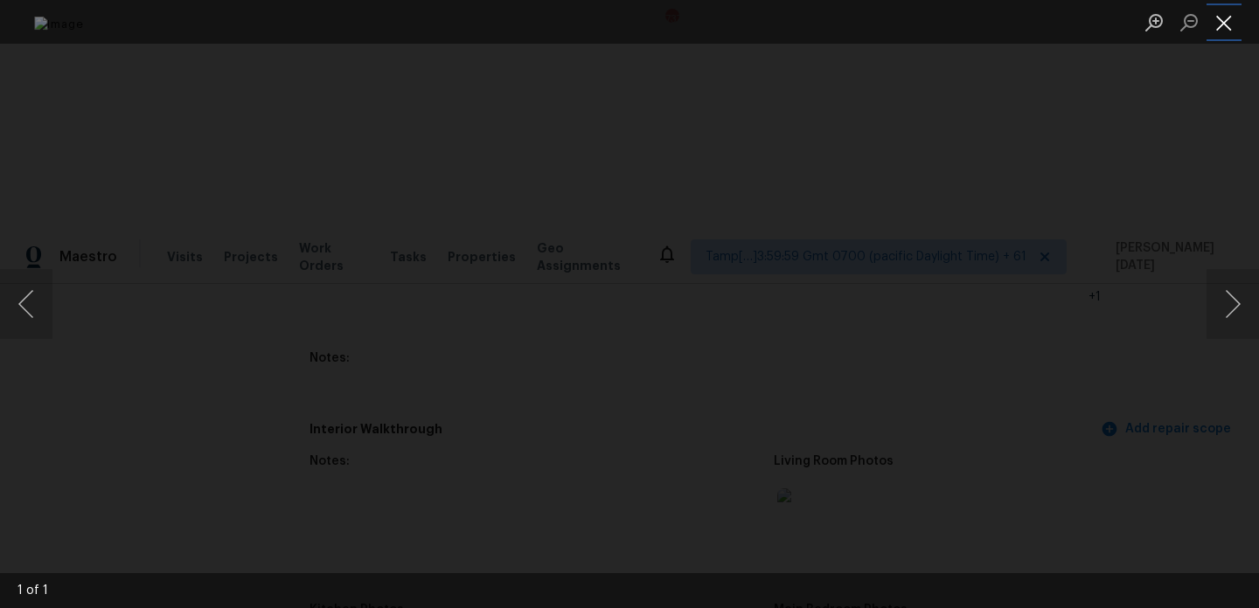
click at [1224, 28] on button "Close lightbox" at bounding box center [1223, 22] width 35 height 31
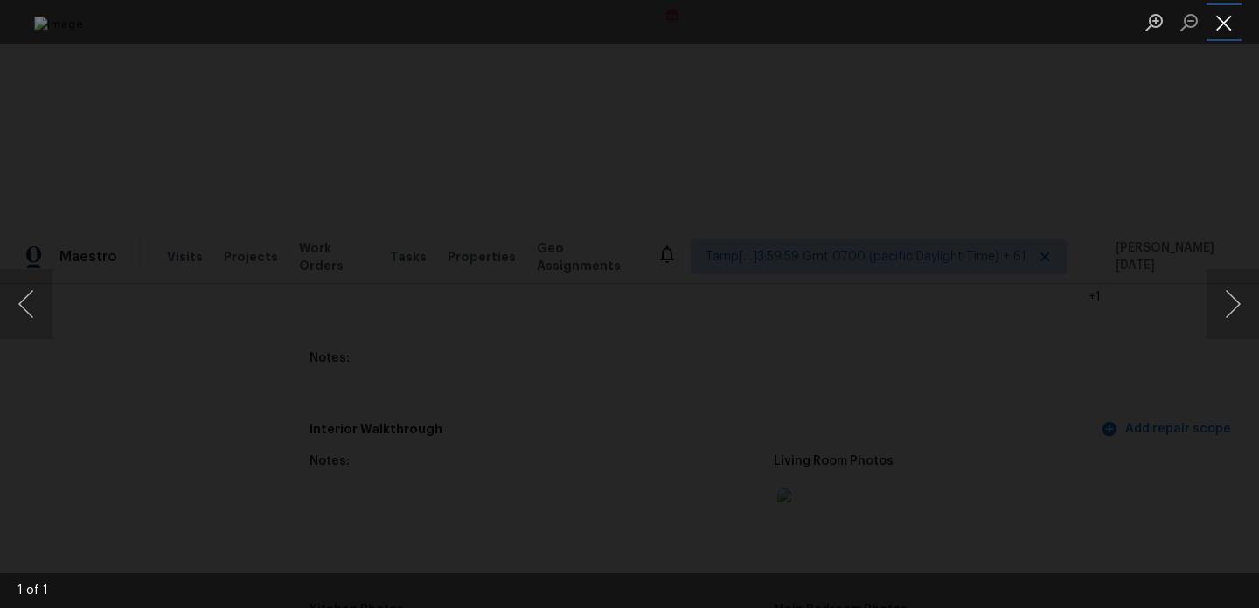
click at [1231, 24] on button "Close lightbox" at bounding box center [1223, 22] width 35 height 31
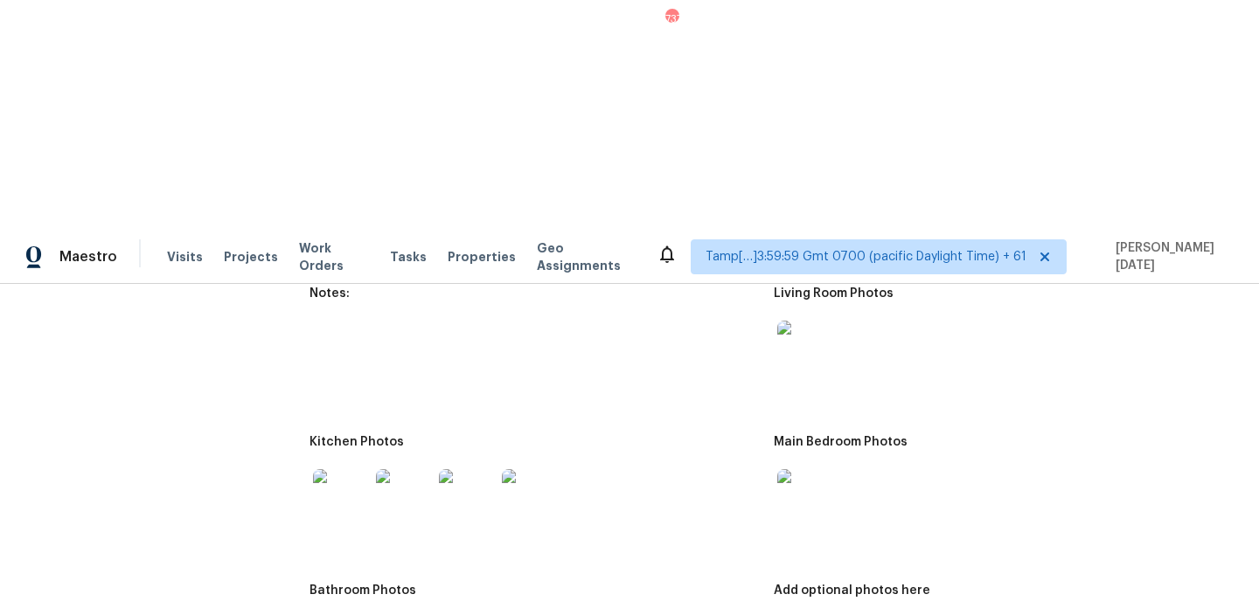
scroll to position [2084, 0]
click at [815, 320] on img at bounding box center [805, 348] width 56 height 56
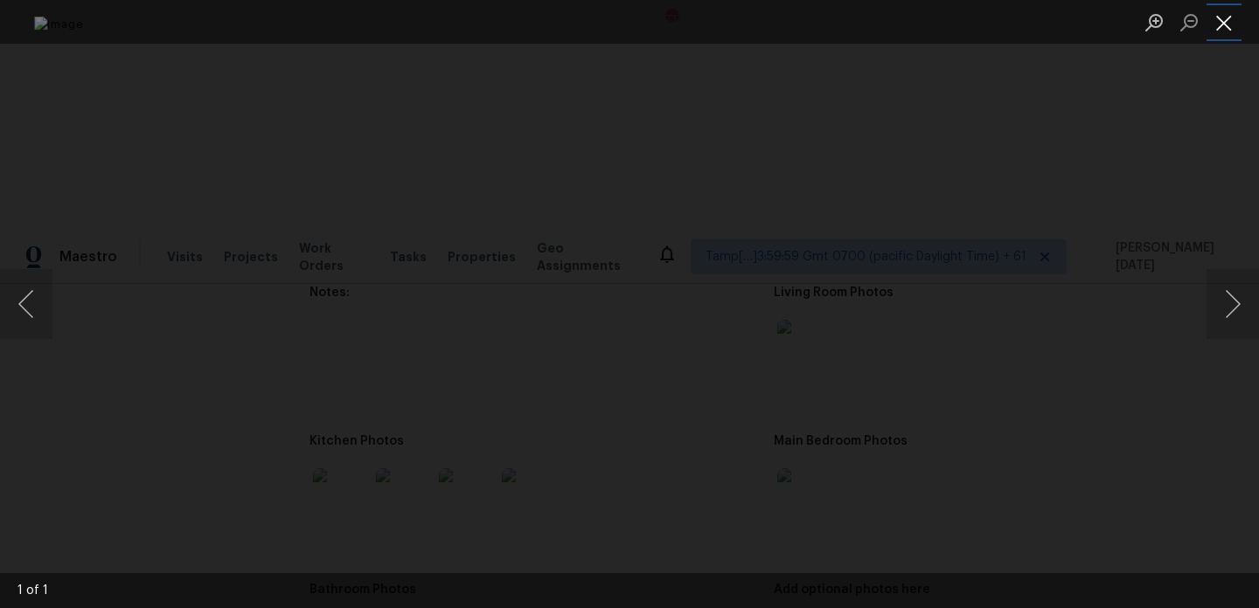
click at [1227, 14] on button "Close lightbox" at bounding box center [1223, 22] width 35 height 31
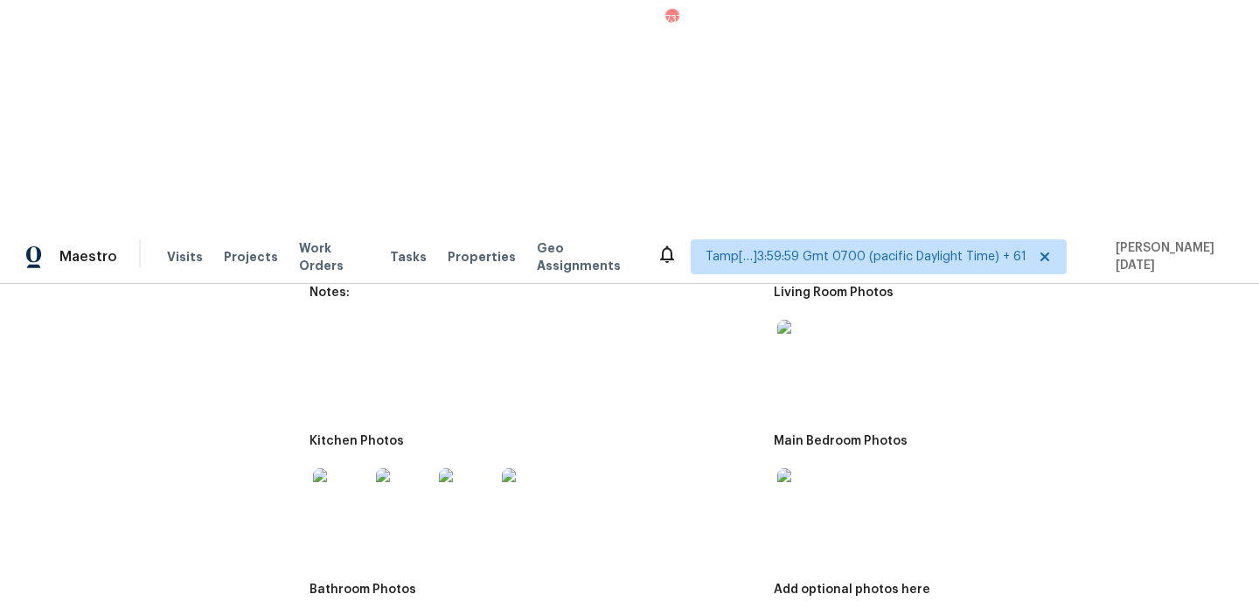
click at [781, 468] on img at bounding box center [805, 496] width 56 height 56
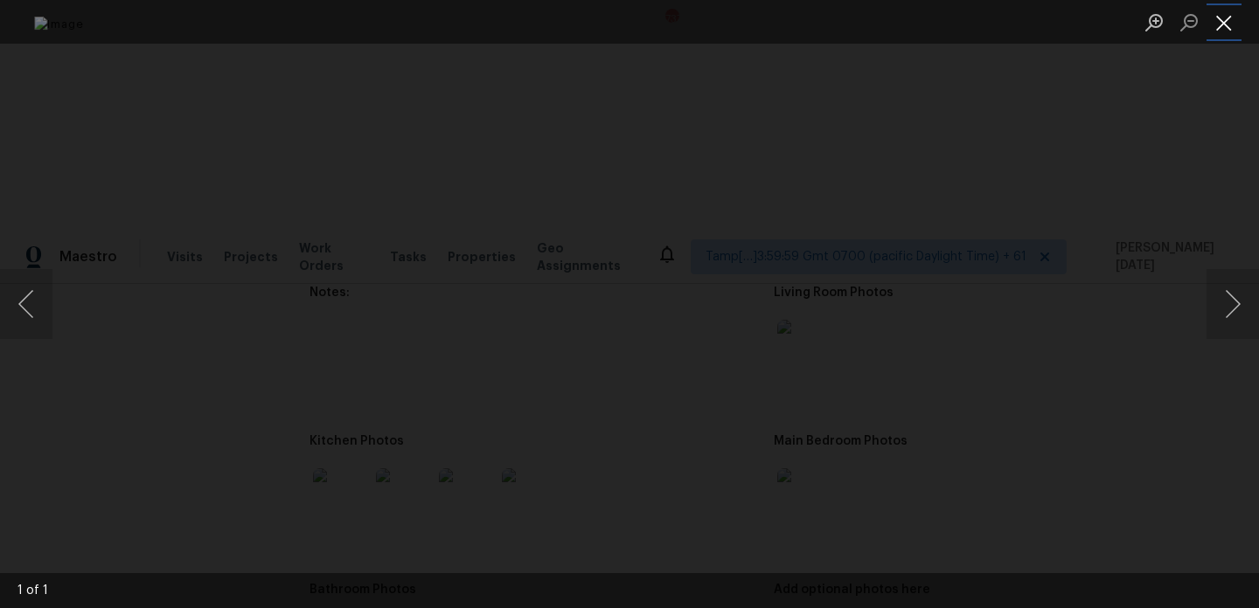
click at [1219, 13] on button "Close lightbox" at bounding box center [1223, 22] width 35 height 31
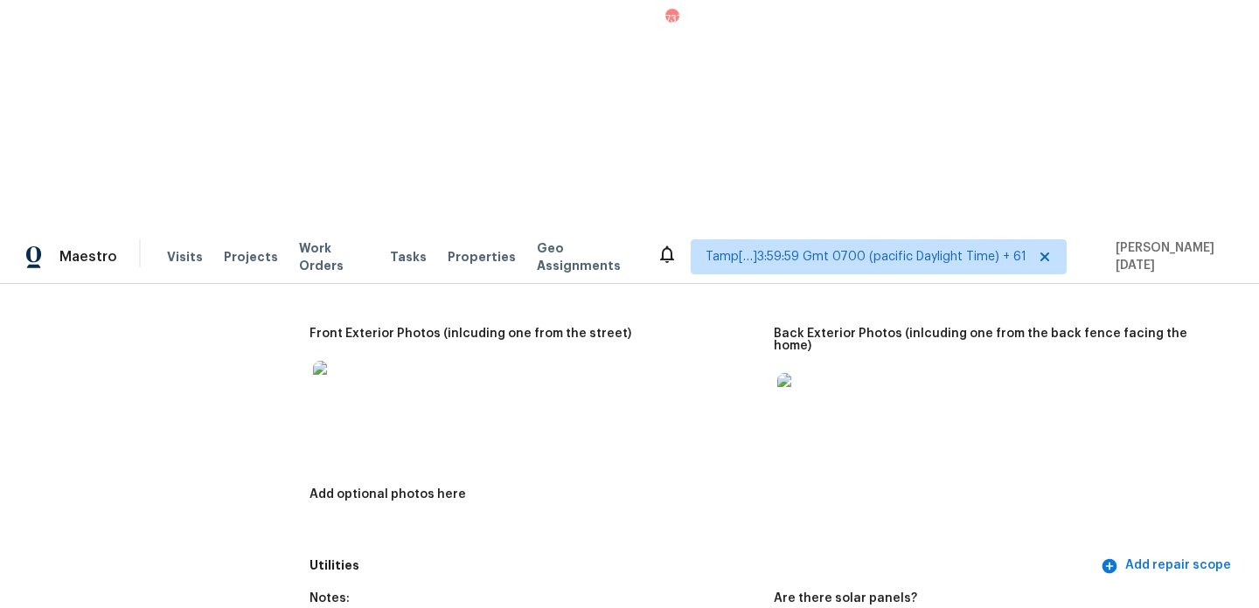
scroll to position [983, 0]
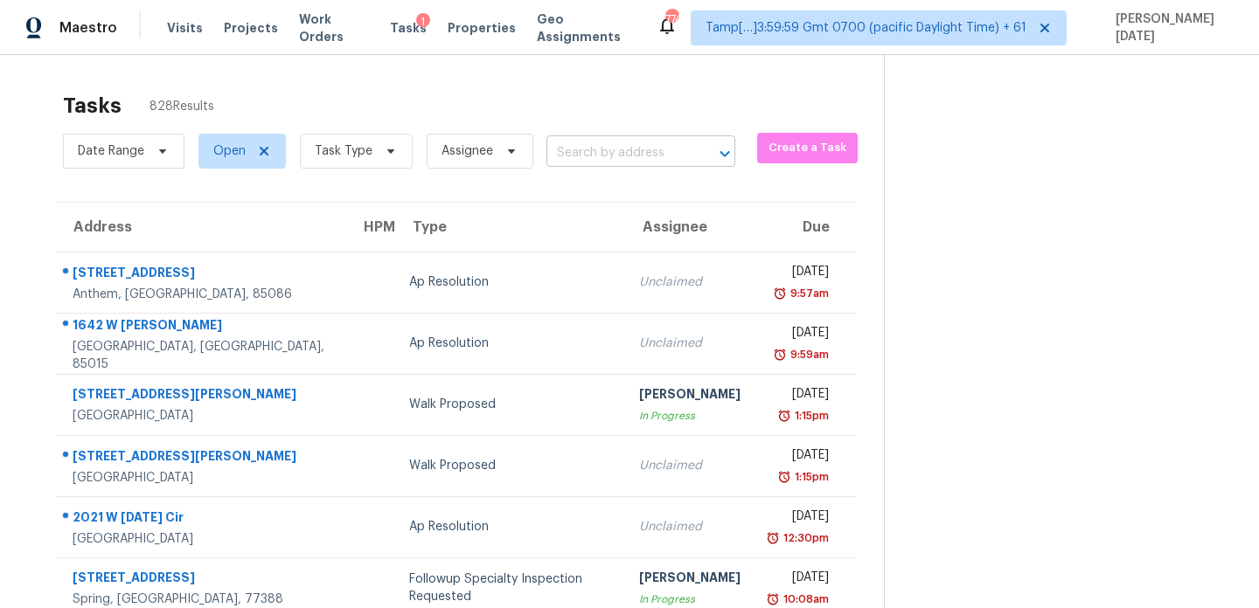
click at [568, 151] on input "text" at bounding box center [616, 153] width 140 height 27
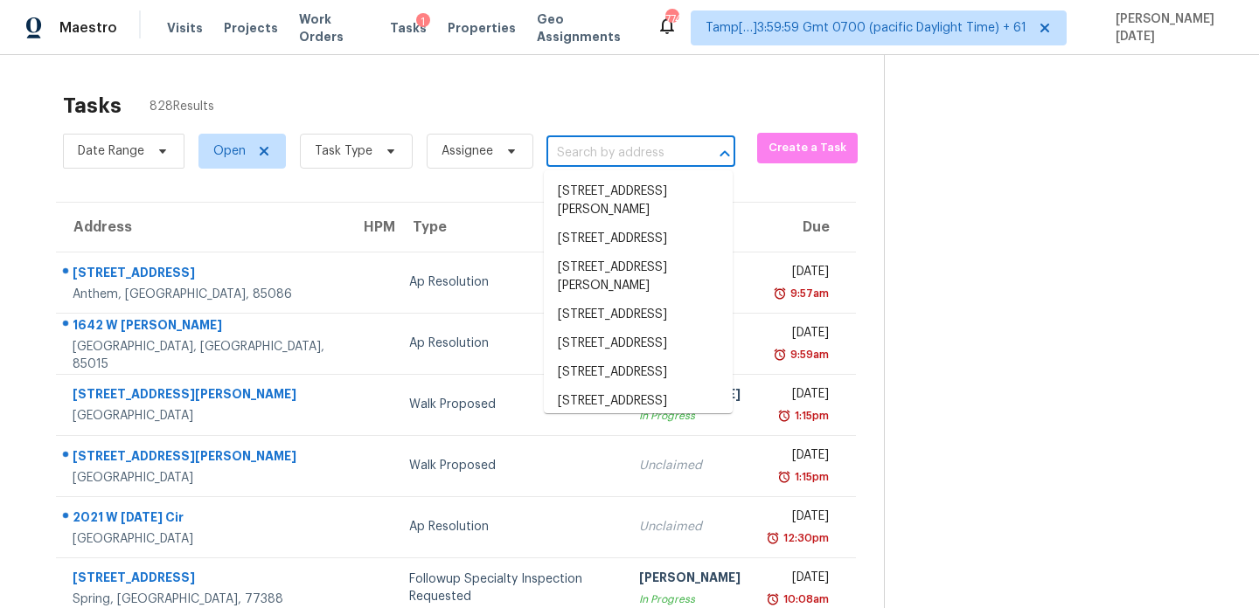
paste input "[STREET_ADDRESS]"
type input "[STREET_ADDRESS]"
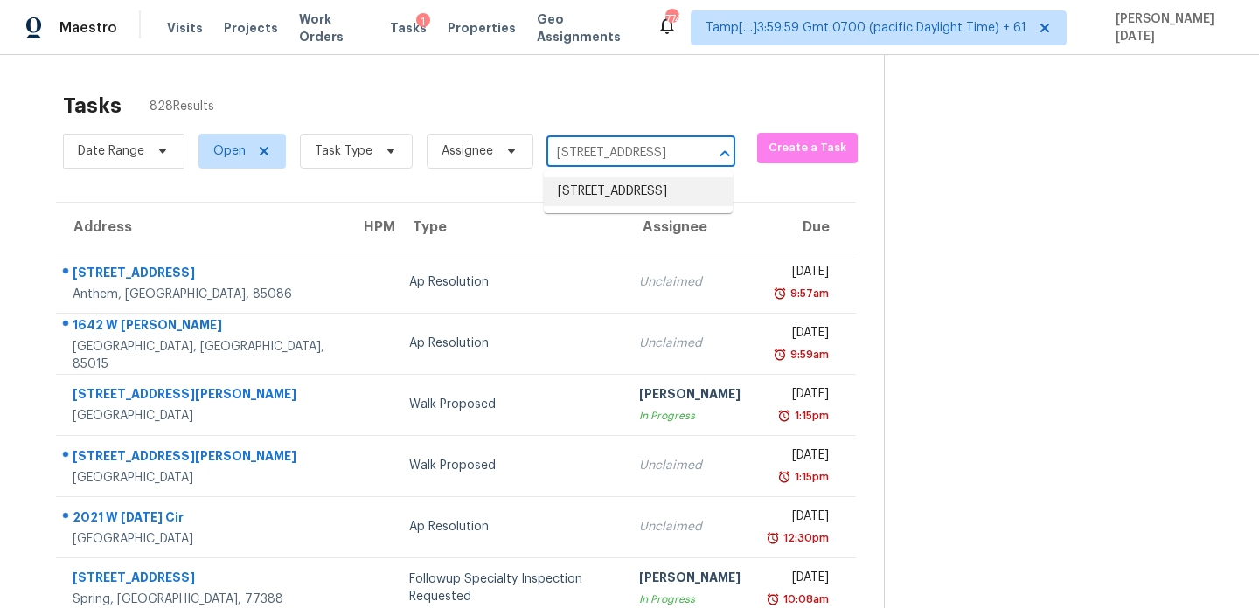
click at [610, 196] on li "[STREET_ADDRESS]" at bounding box center [638, 191] width 189 height 29
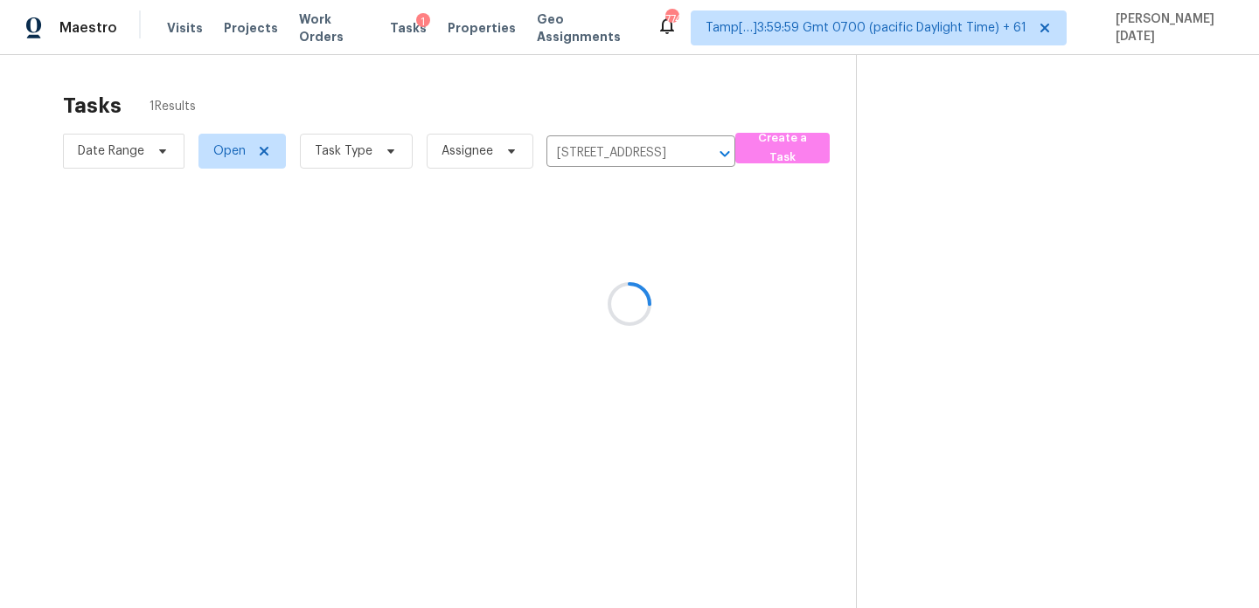
click at [666, 256] on div at bounding box center [629, 304] width 1259 height 608
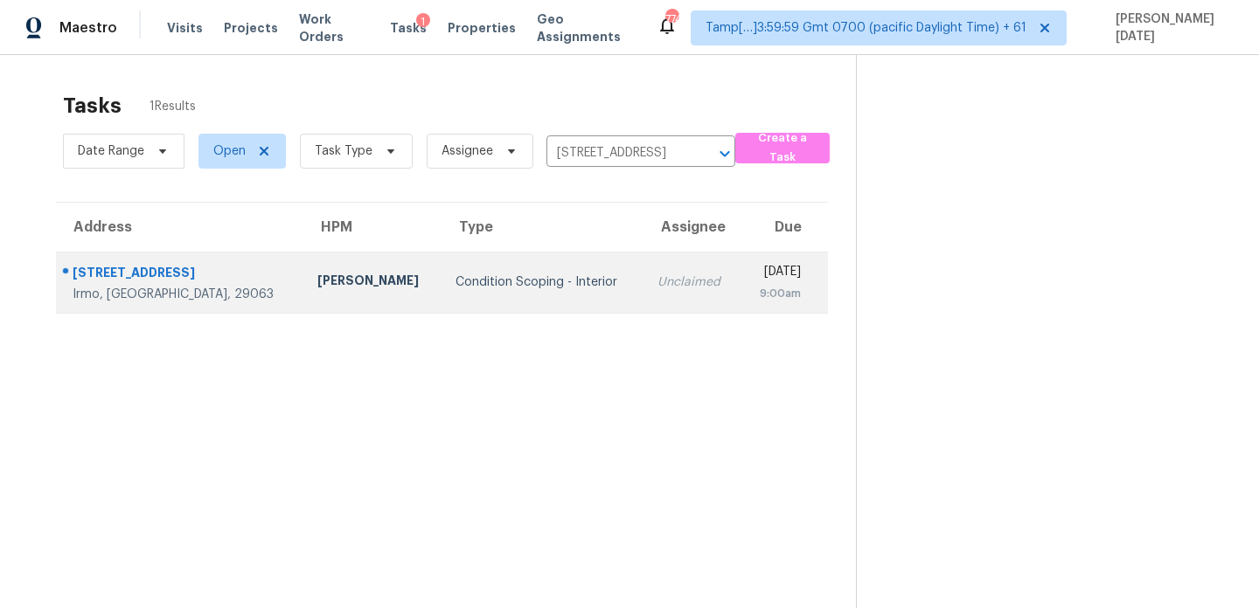
click at [754, 301] on div "9:00am" at bounding box center [777, 293] width 46 height 17
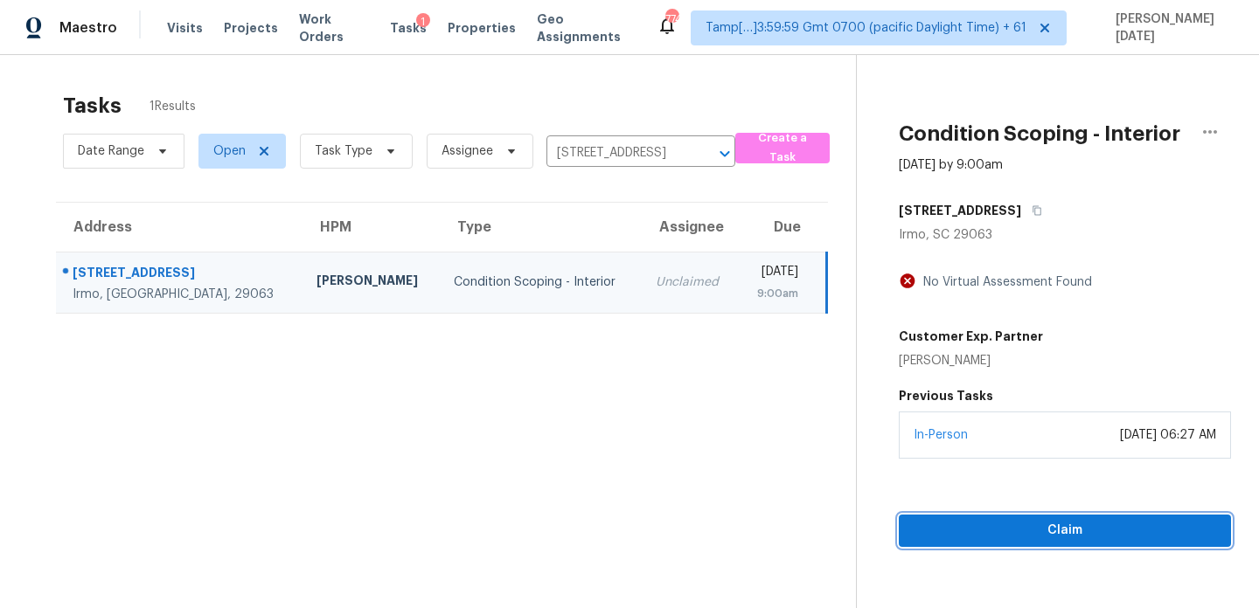
click at [954, 525] on span "Claim" at bounding box center [1065, 531] width 304 height 22
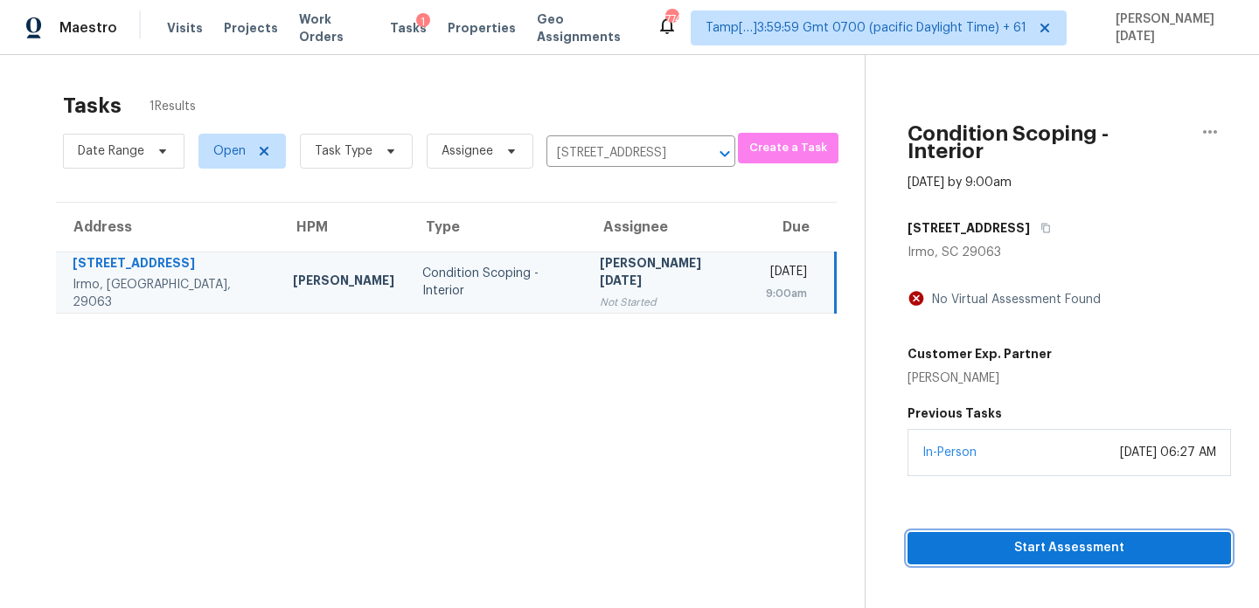
click at [967, 538] on span "Start Assessment" at bounding box center [1068, 549] width 295 height 22
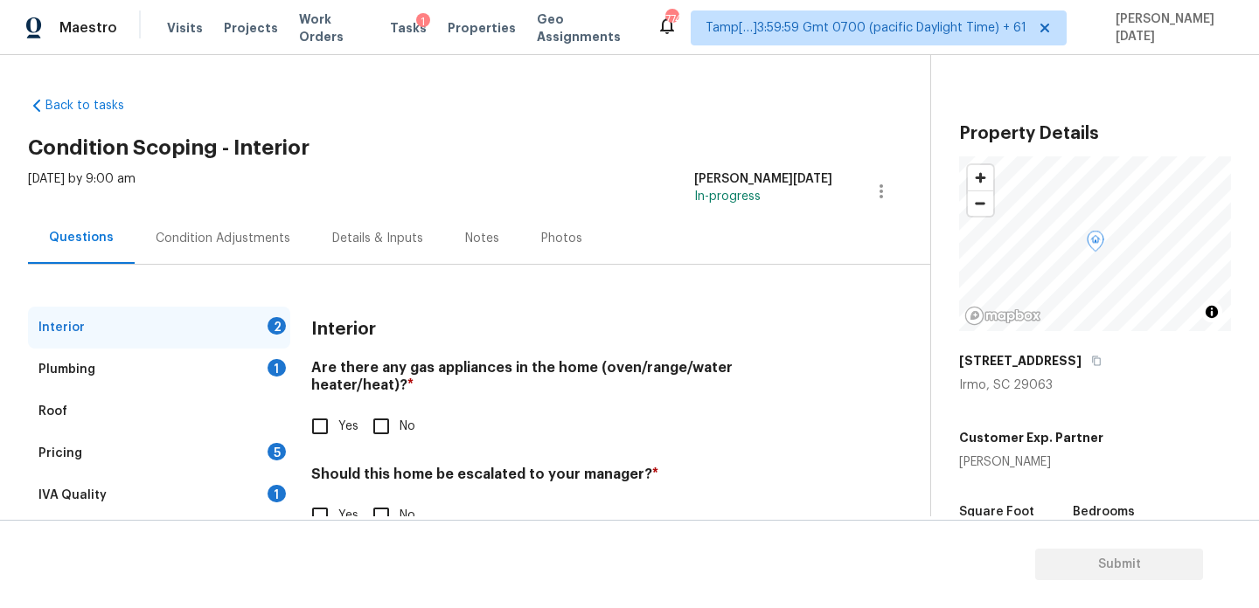
click at [236, 238] on div "Condition Adjustments" at bounding box center [223, 238] width 135 height 17
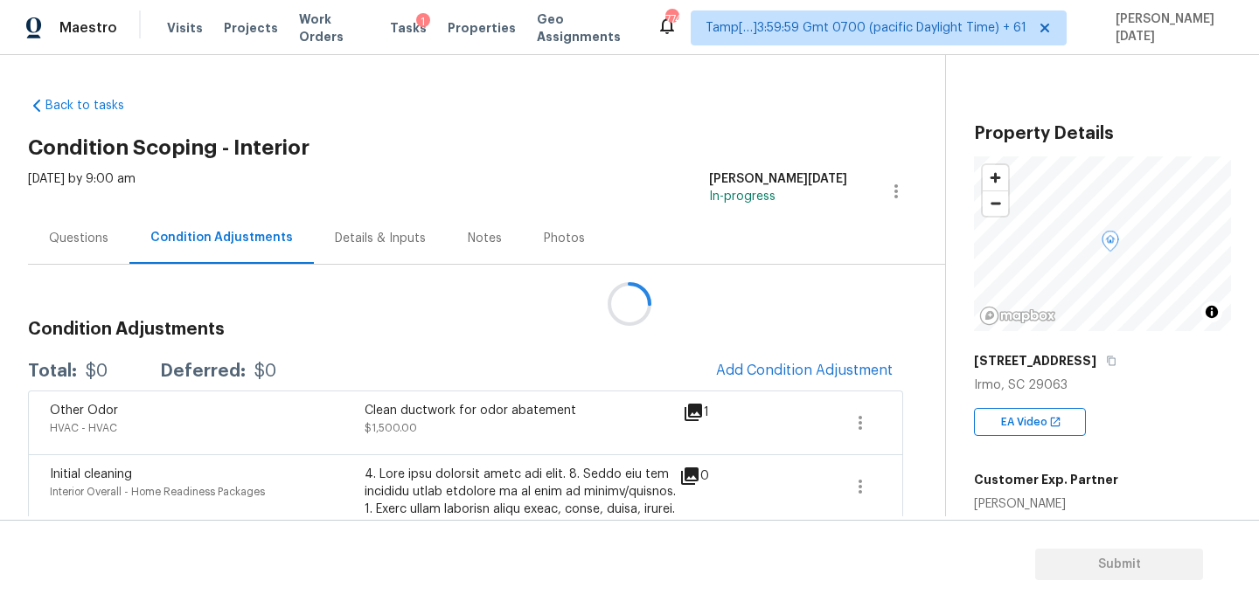
click at [811, 340] on div at bounding box center [629, 304] width 1259 height 608
click at [805, 358] on div at bounding box center [629, 304] width 1259 height 608
click at [772, 364] on span "Add Condition Adjustment" at bounding box center [804, 371] width 177 height 16
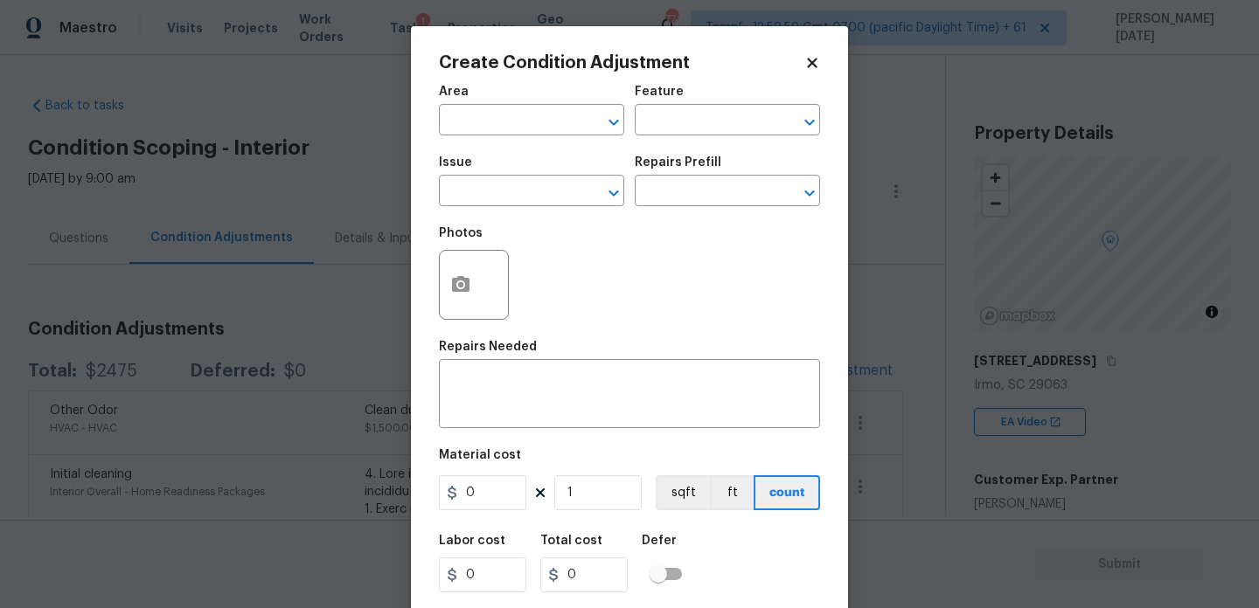
click at [1034, 394] on body "Maestro Visits Projects Work Orders Tasks 1 Properties Geo Assignments 774 Tamp…" at bounding box center [629, 304] width 1259 height 608
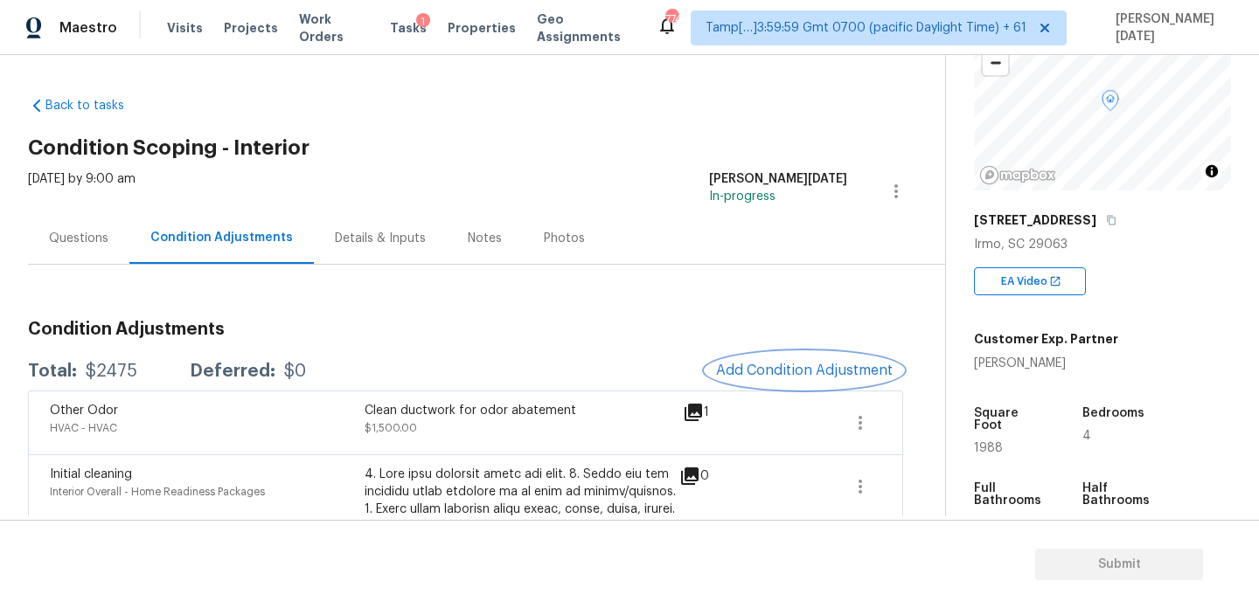
scroll to position [142, 0]
click at [780, 372] on span "Add Condition Adjustment" at bounding box center [804, 371] width 177 height 16
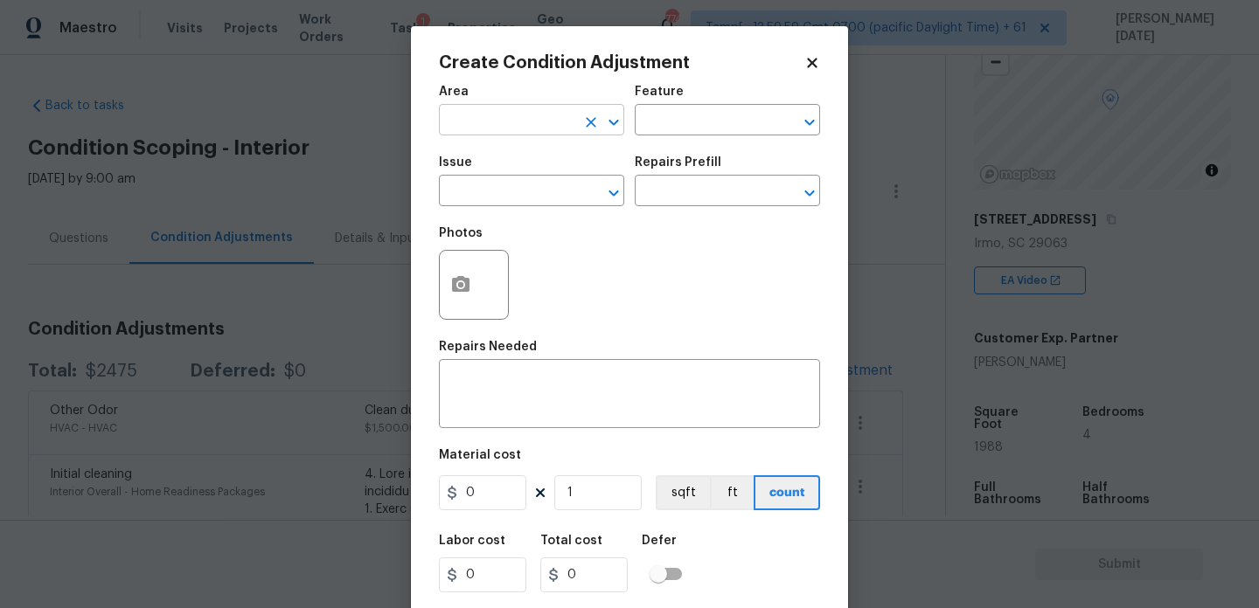
click at [467, 123] on input "text" at bounding box center [507, 121] width 136 height 27
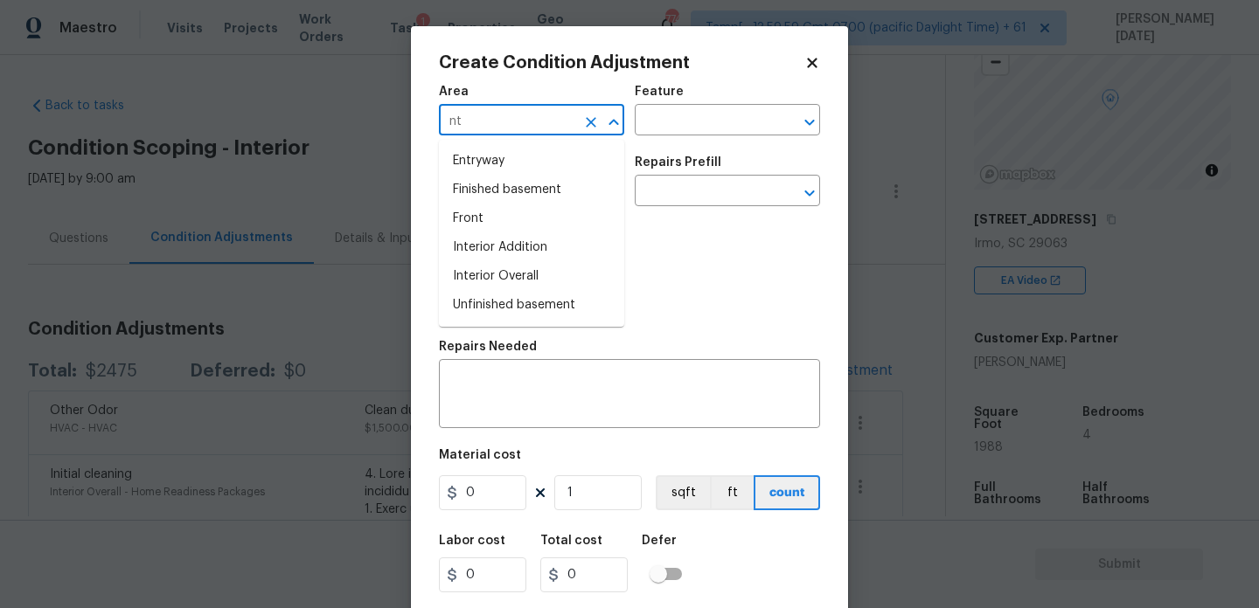
type input "n"
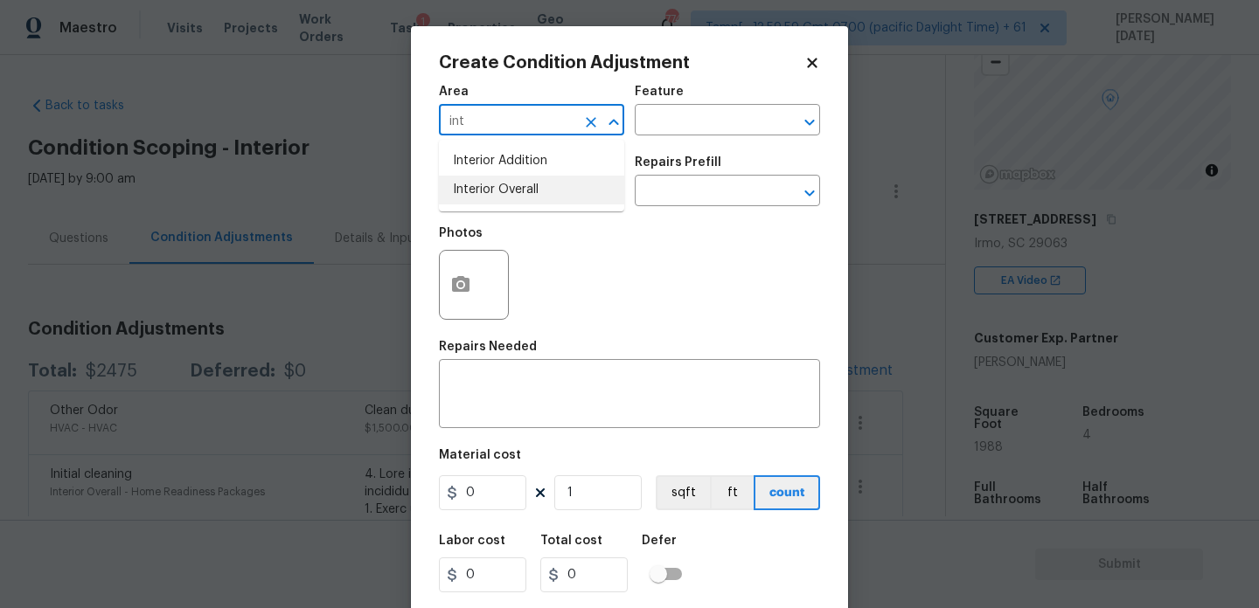
click at [473, 201] on li "Interior Overall" at bounding box center [531, 190] width 185 height 29
type input "Interior Overall"
click at [473, 201] on input "text" at bounding box center [507, 192] width 136 height 27
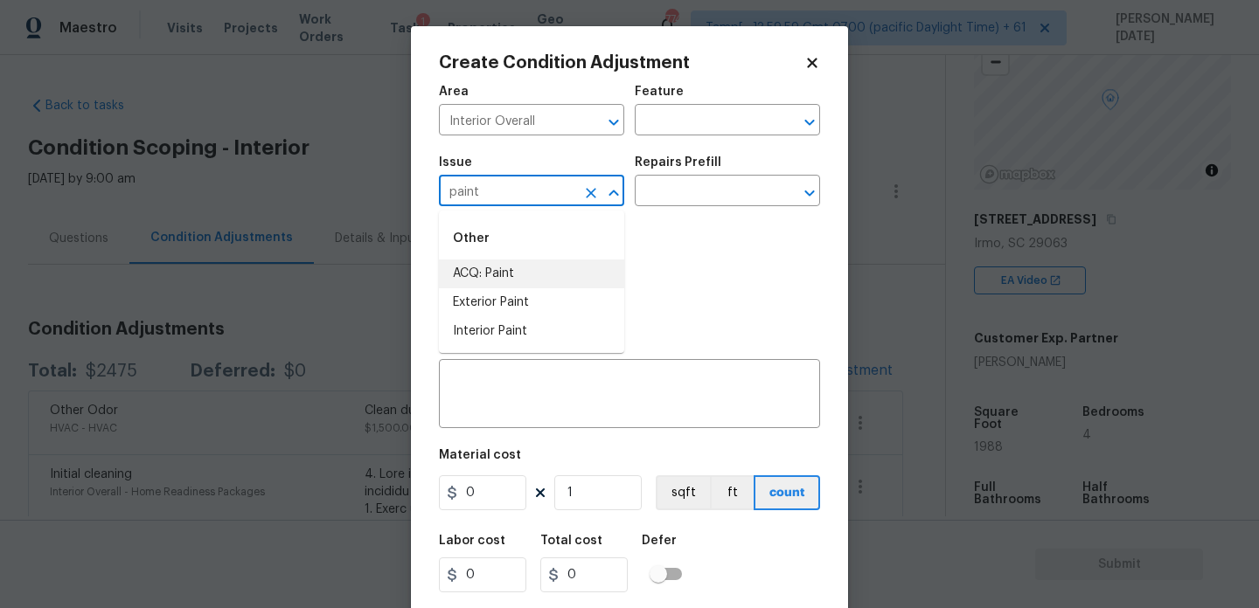
click at [496, 274] on li "ACQ: Paint" at bounding box center [531, 274] width 185 height 29
type input "ACQ: Paint"
click at [640, 202] on input "text" at bounding box center [703, 192] width 136 height 27
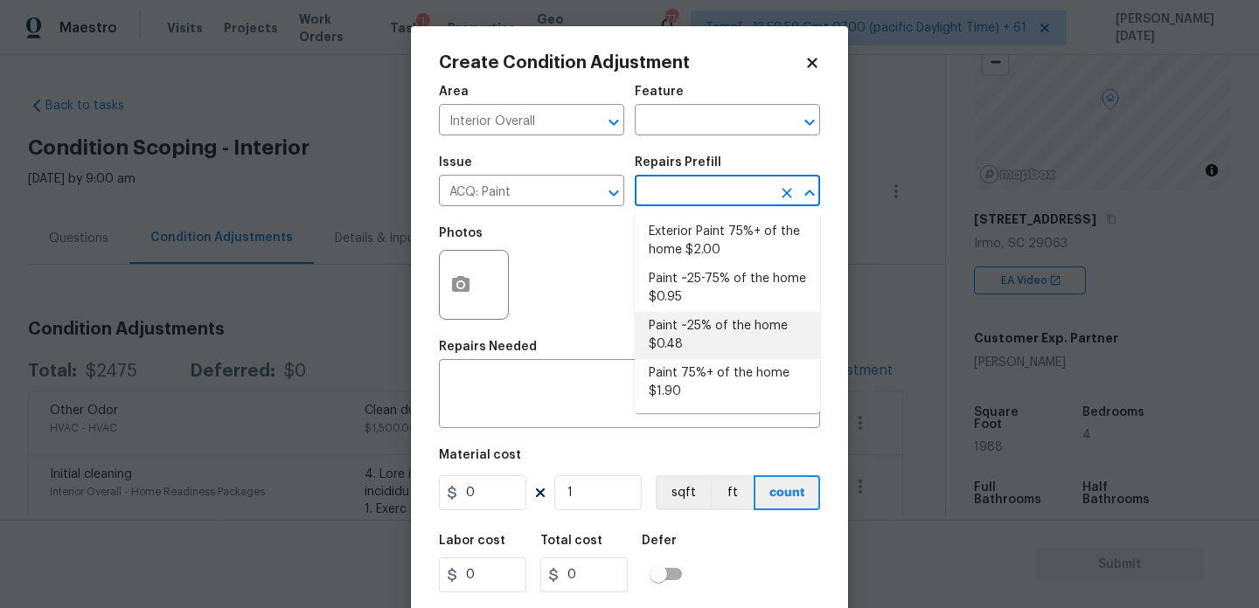
click at [701, 337] on li "Paint ~25% of the home $0.48" at bounding box center [727, 335] width 185 height 47
type input "Acquisition"
type textarea "Acquisition Scope: ~25% of the home needs interior paint"
type input "0.48"
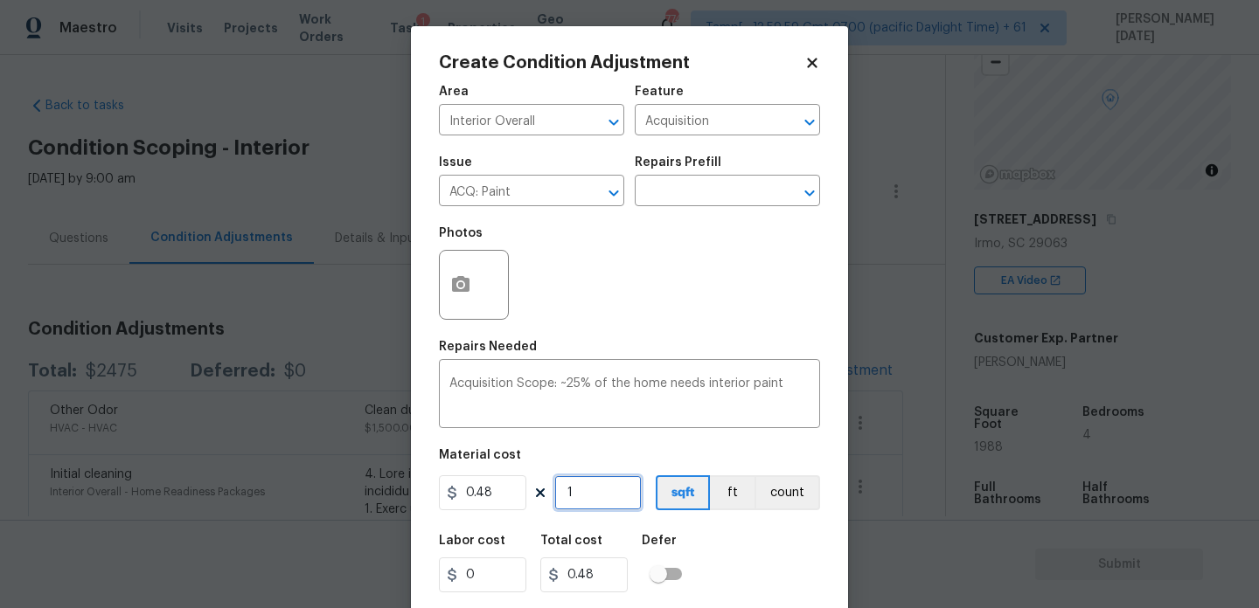
click at [603, 483] on input "1" at bounding box center [597, 492] width 87 height 35
type input "0"
paste input "207"
type input "2070"
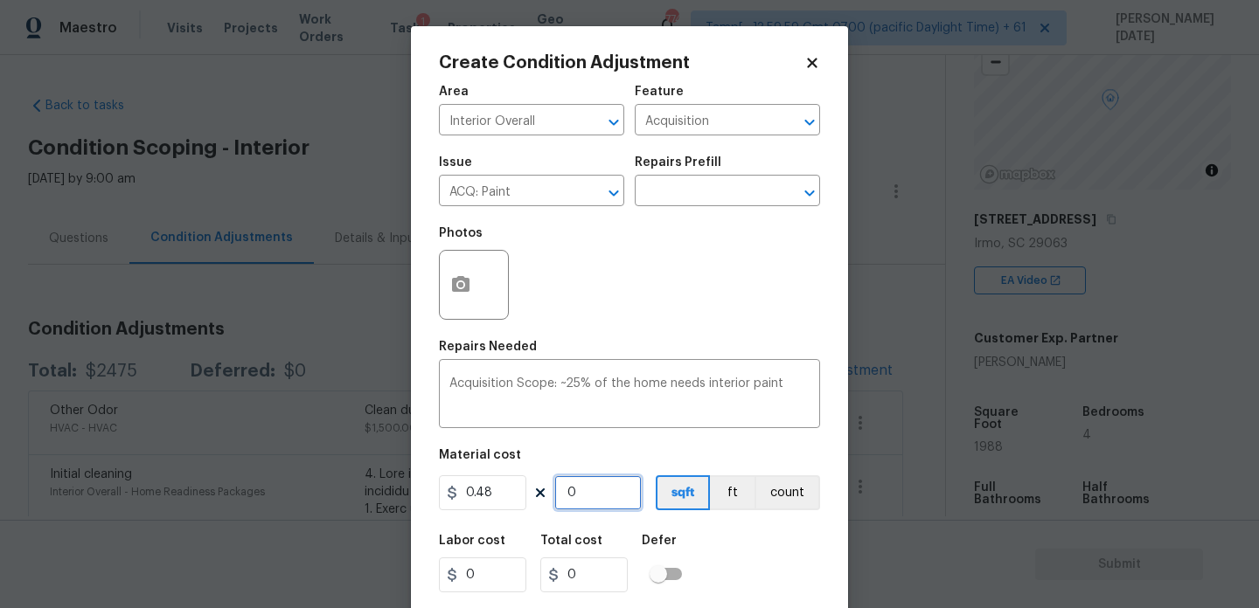
type input "993.6"
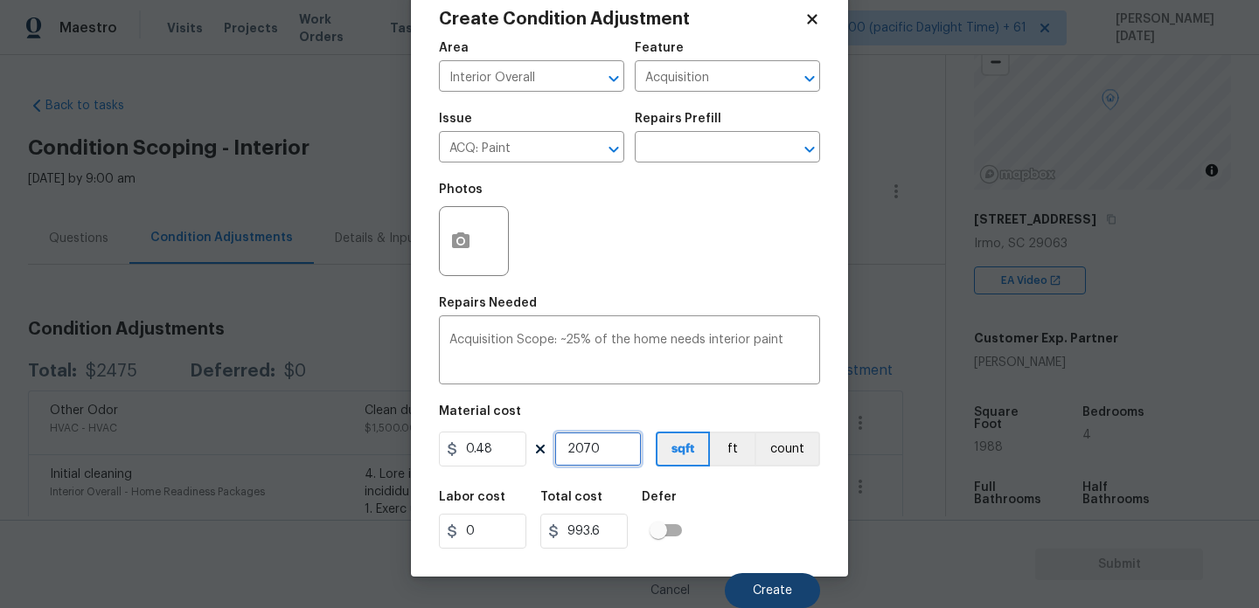
type input "2070"
click at [755, 593] on span "Create" at bounding box center [772, 591] width 39 height 13
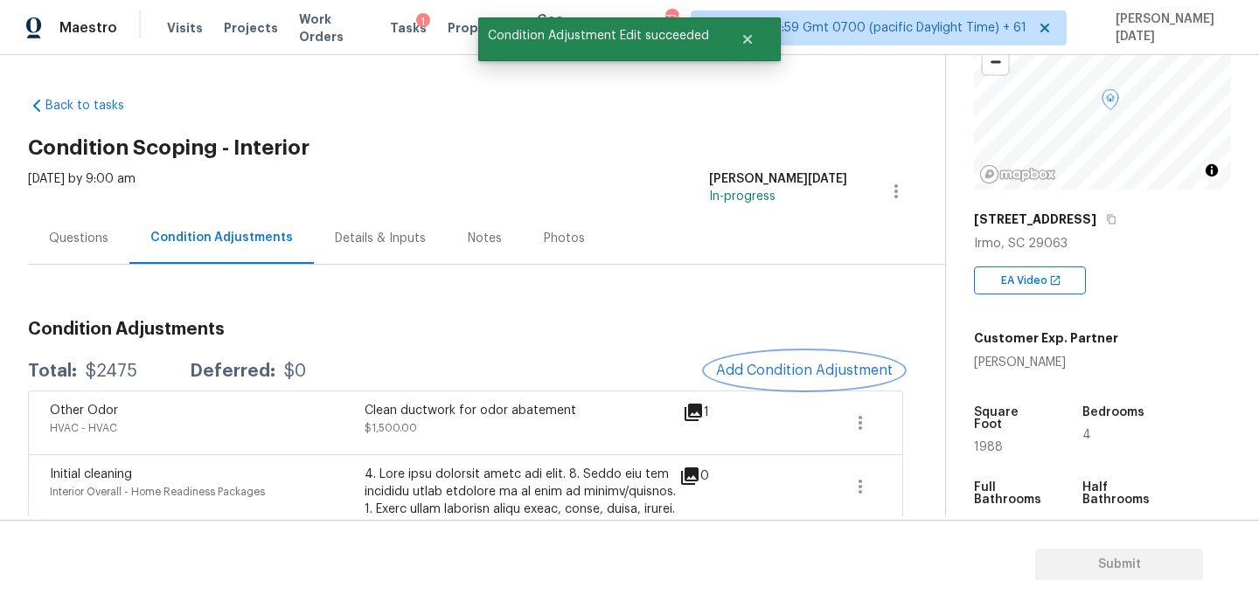
scroll to position [0, 0]
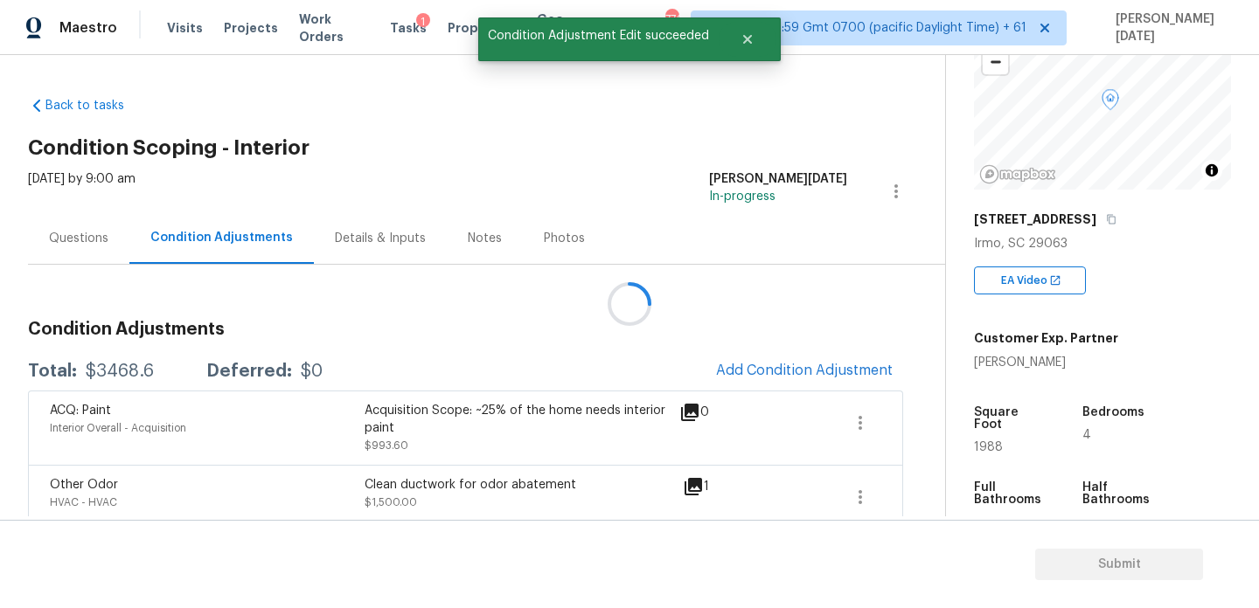
click at [780, 372] on div at bounding box center [629, 304] width 1259 height 608
click at [780, 372] on span "Add Condition Adjustment" at bounding box center [804, 371] width 177 height 16
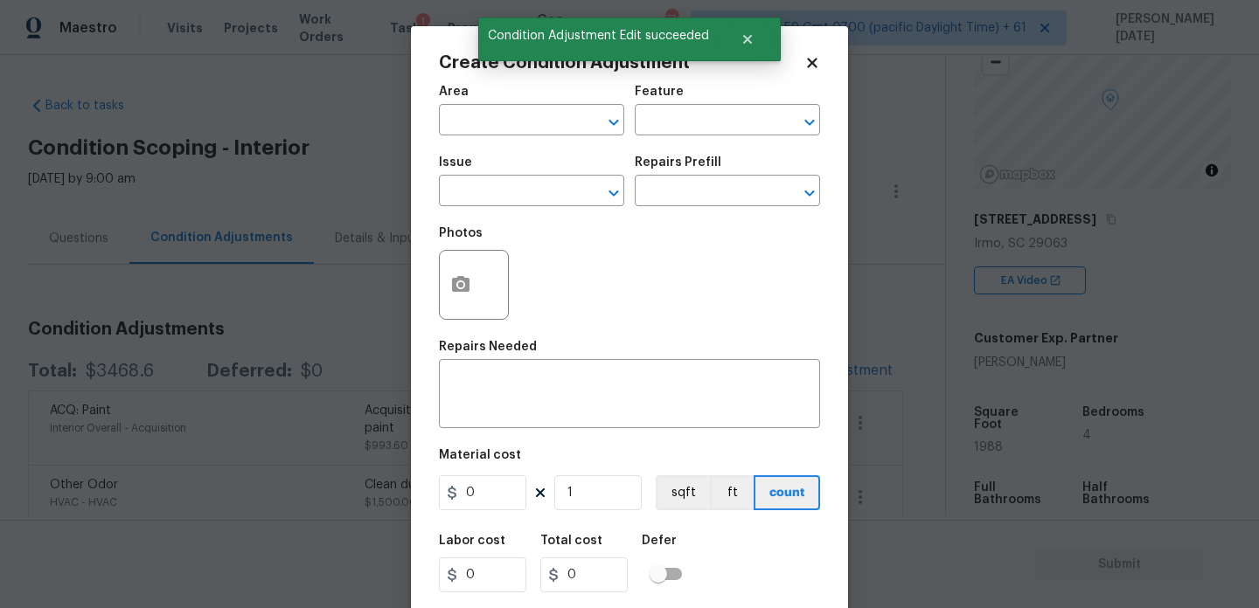
click at [780, 372] on div "x ​" at bounding box center [629, 396] width 381 height 65
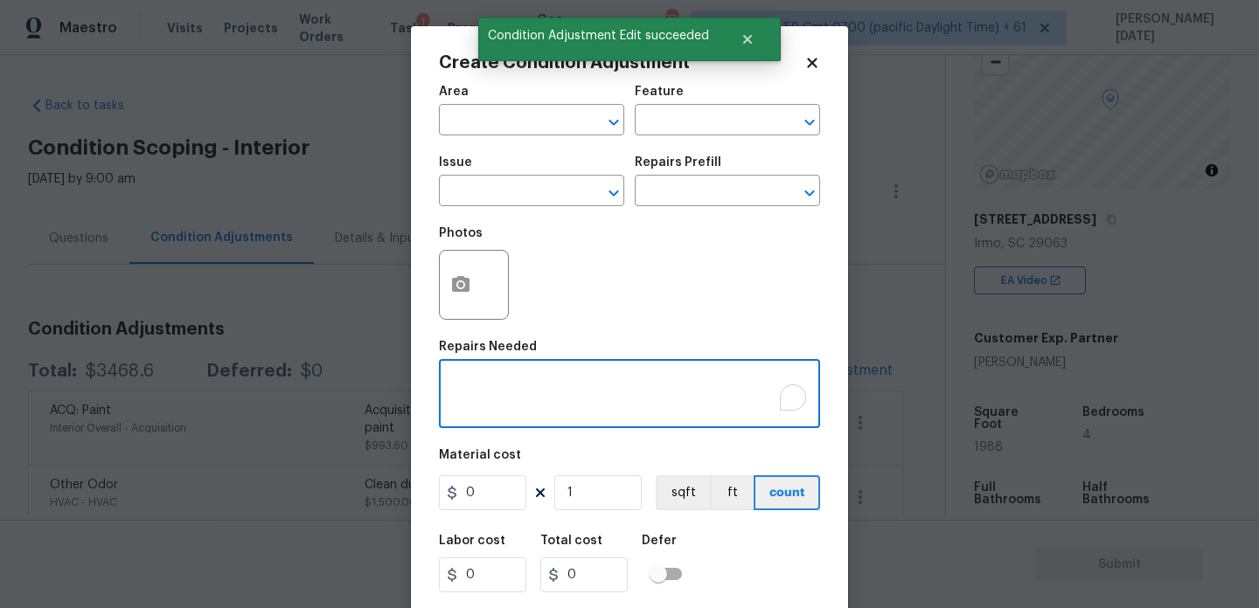
click at [474, 139] on span "Area ​" at bounding box center [531, 110] width 185 height 71
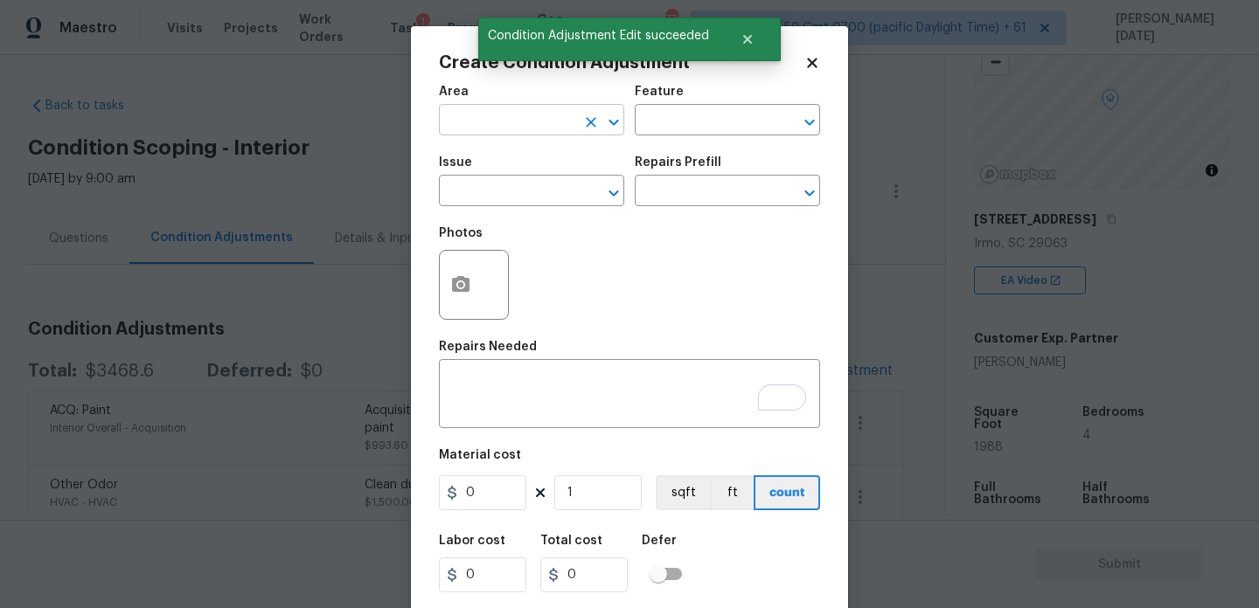
click at [463, 128] on input "text" at bounding box center [507, 121] width 136 height 27
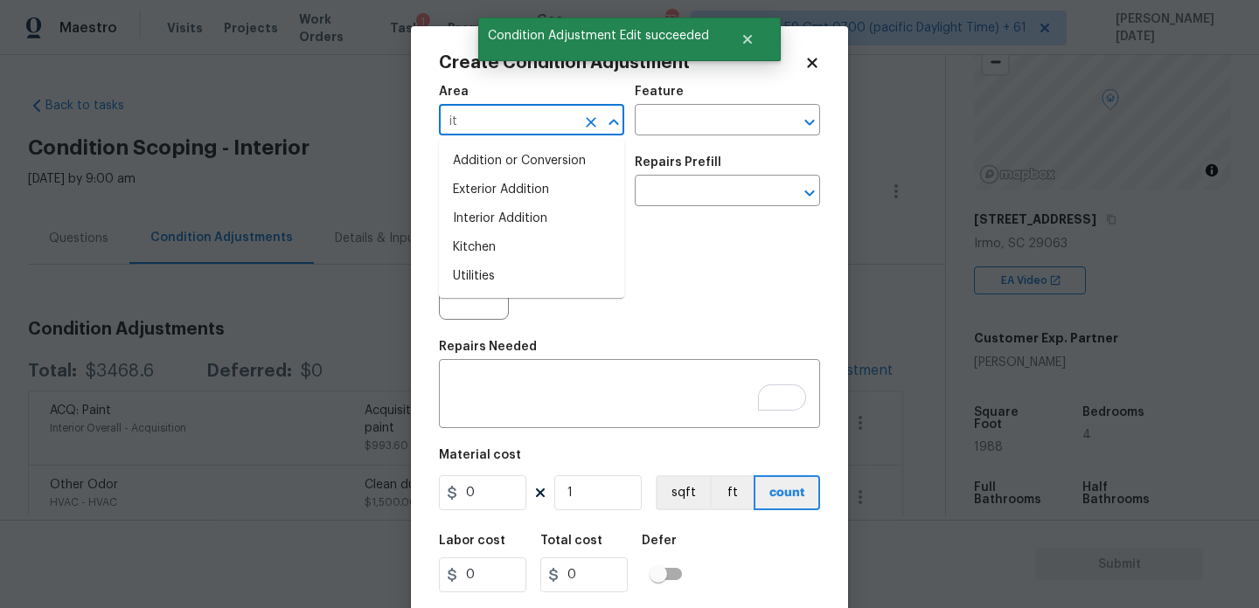
type input "i"
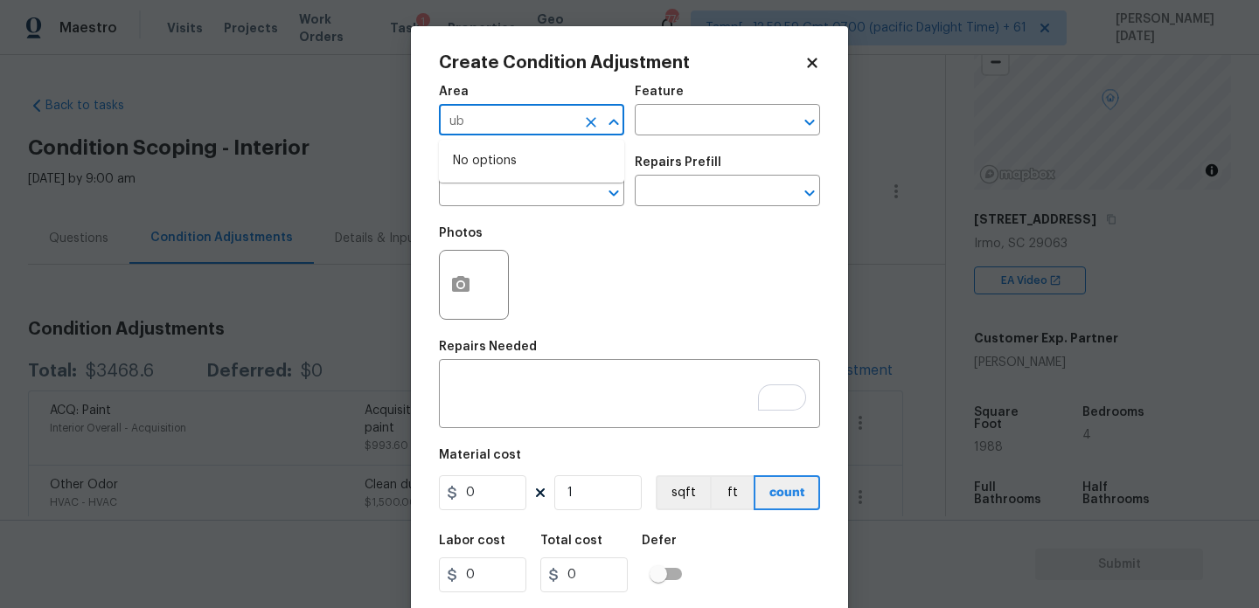
type input "u"
click at [485, 192] on li "Interior Overall" at bounding box center [531, 190] width 185 height 29
type input "Interior Overall"
click at [485, 192] on input "text" at bounding box center [507, 192] width 136 height 27
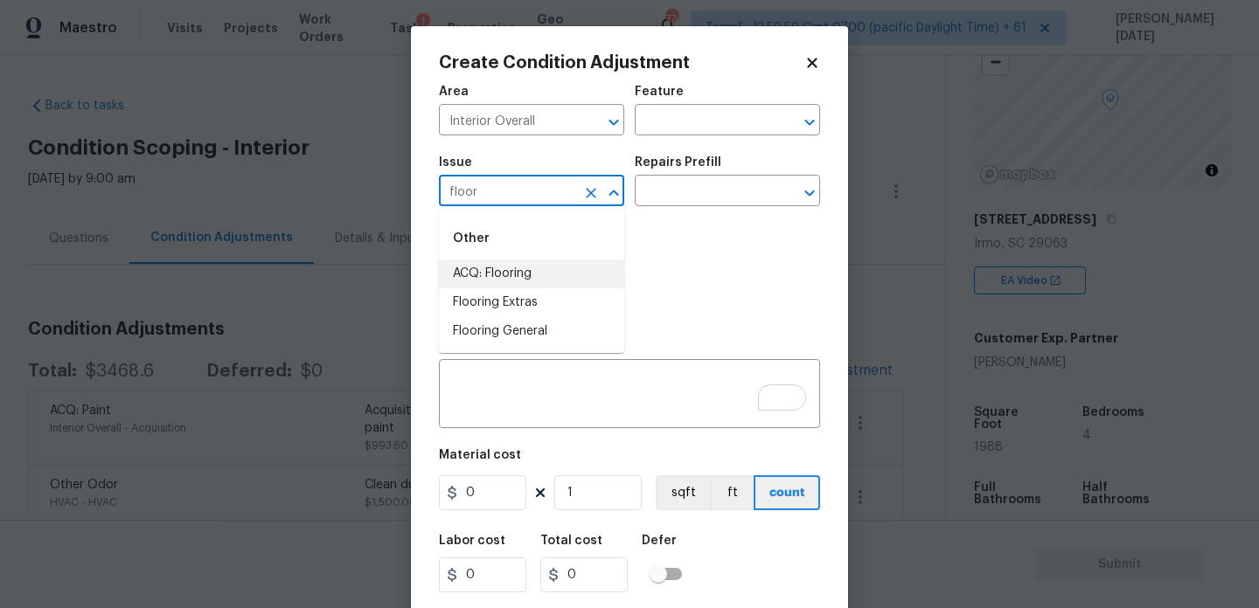
click at [516, 277] on li "ACQ: Flooring" at bounding box center [531, 274] width 185 height 29
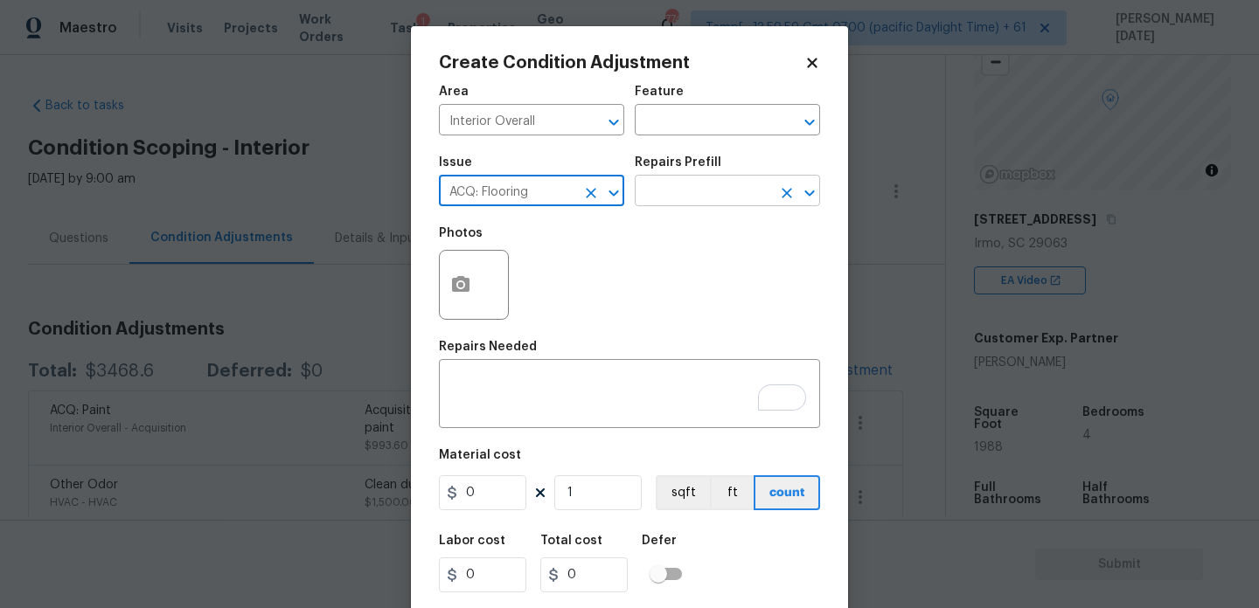
type input "ACQ: Flooring"
click at [708, 195] on input "text" at bounding box center [703, 192] width 136 height 27
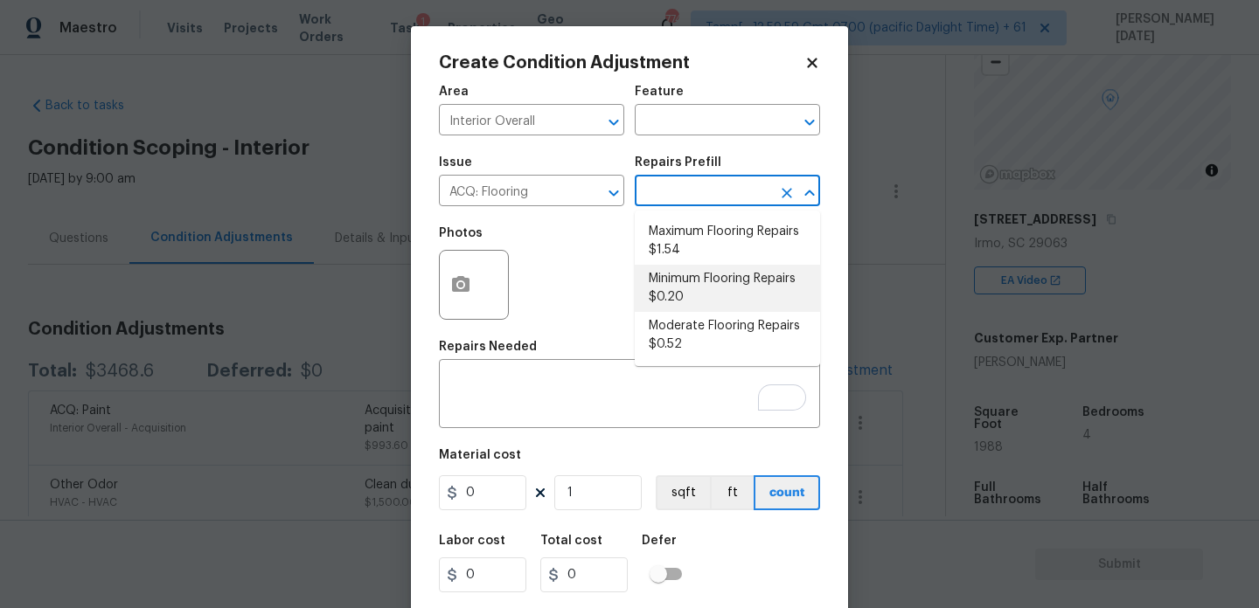
click at [712, 280] on li "Minimum Flooring Repairs $0.20" at bounding box center [727, 288] width 185 height 47
type input "Acquisition"
type textarea "Acquisition Scope: Minimum flooring repairs"
type input "0.2"
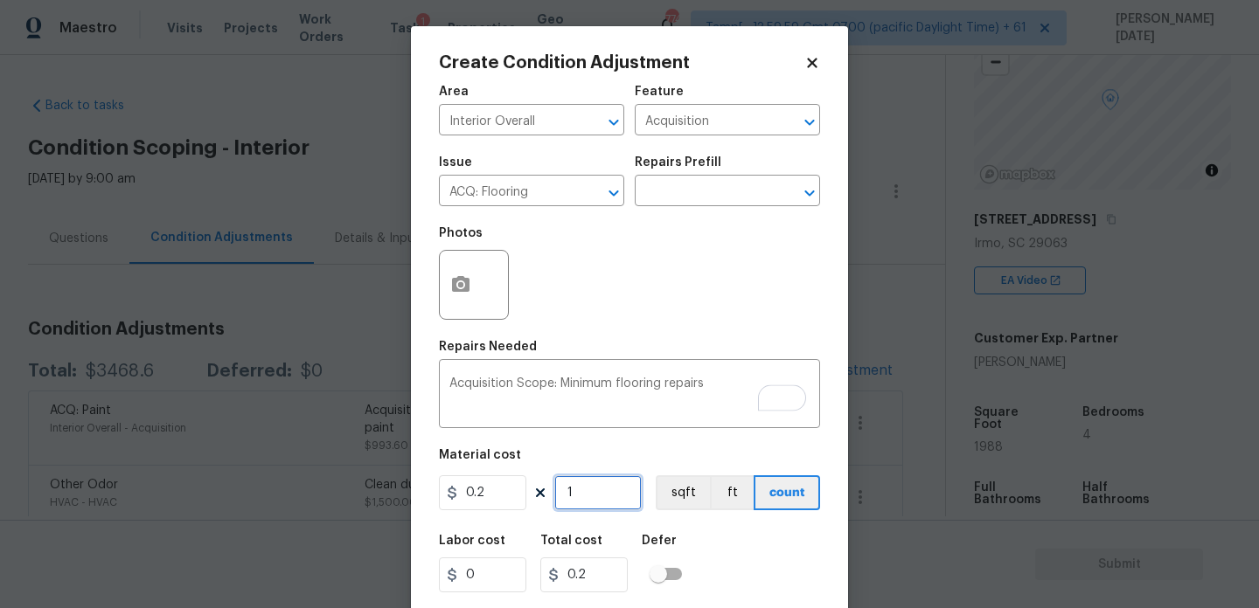
click at [599, 498] on input "1" at bounding box center [597, 492] width 87 height 35
type input "0"
paste input "207"
type input "2070"
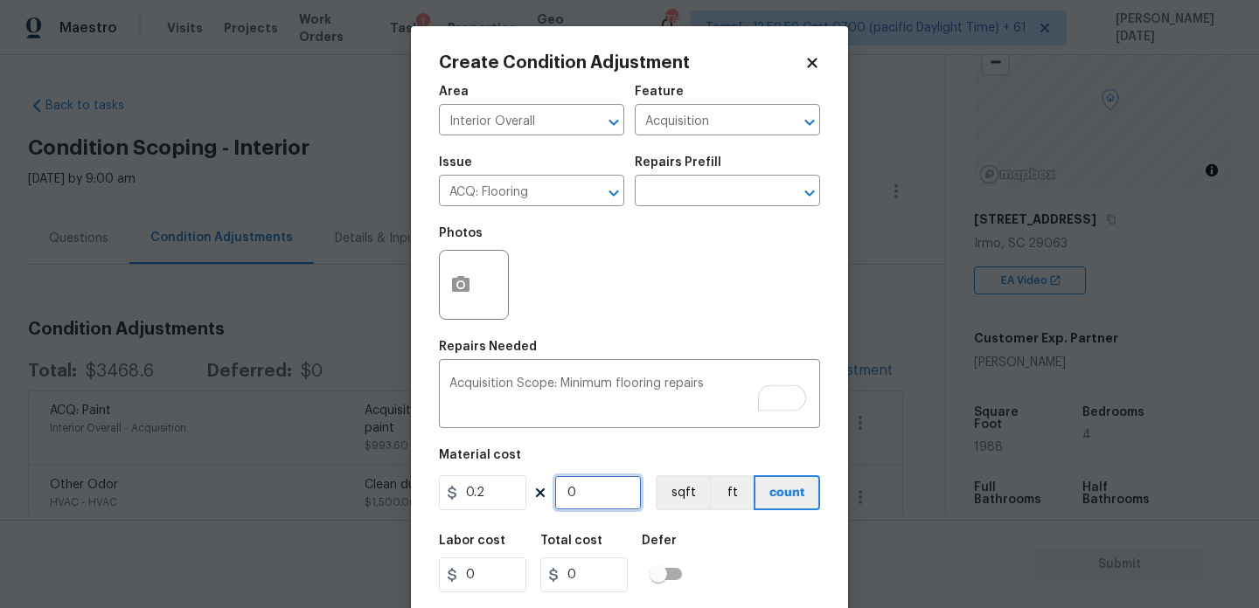
type input "414"
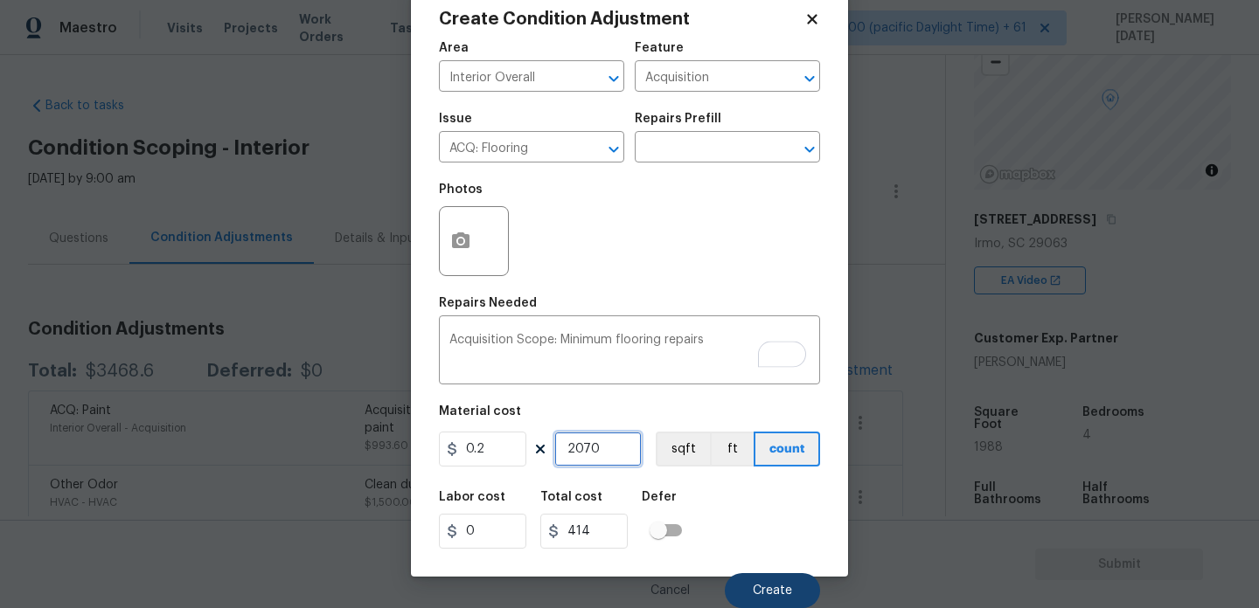
type input "2070"
click at [756, 593] on span "Create" at bounding box center [772, 591] width 39 height 13
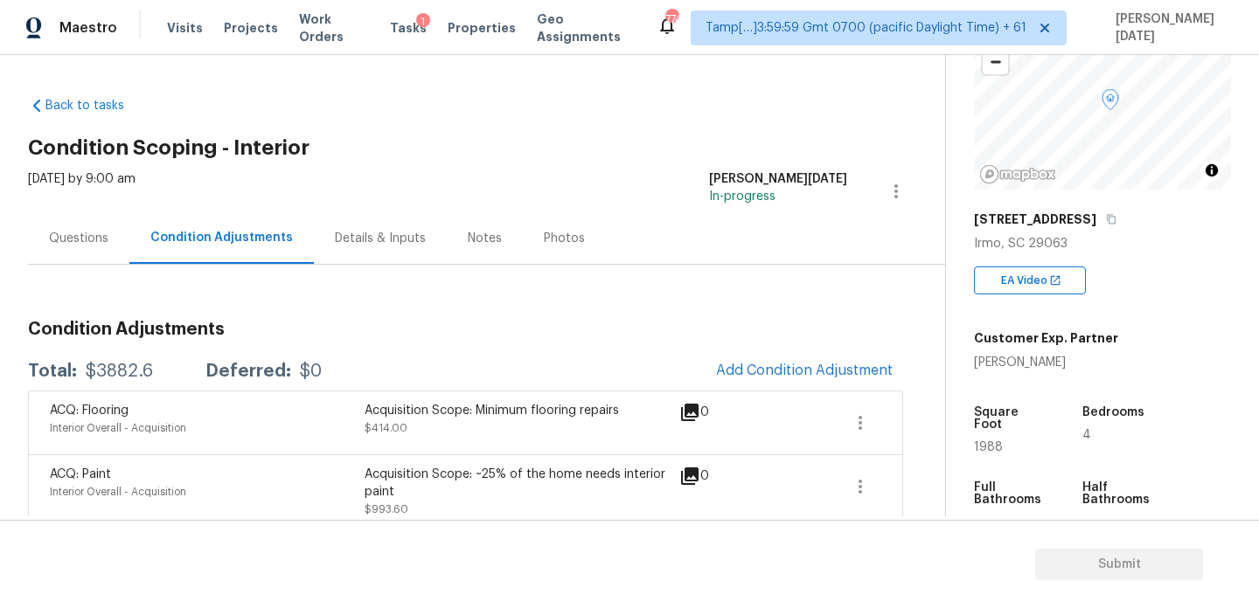
scroll to position [69, 0]
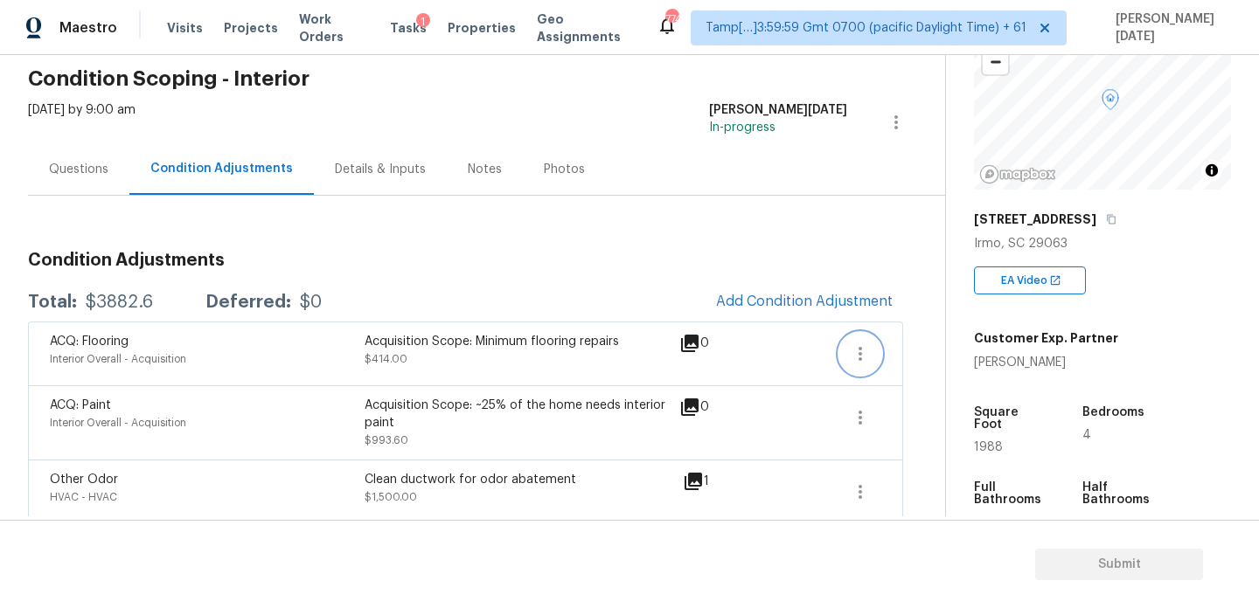
click at [861, 353] on icon "button" at bounding box center [859, 354] width 3 height 14
click at [945, 343] on div "Edit" at bounding box center [960, 350] width 136 height 17
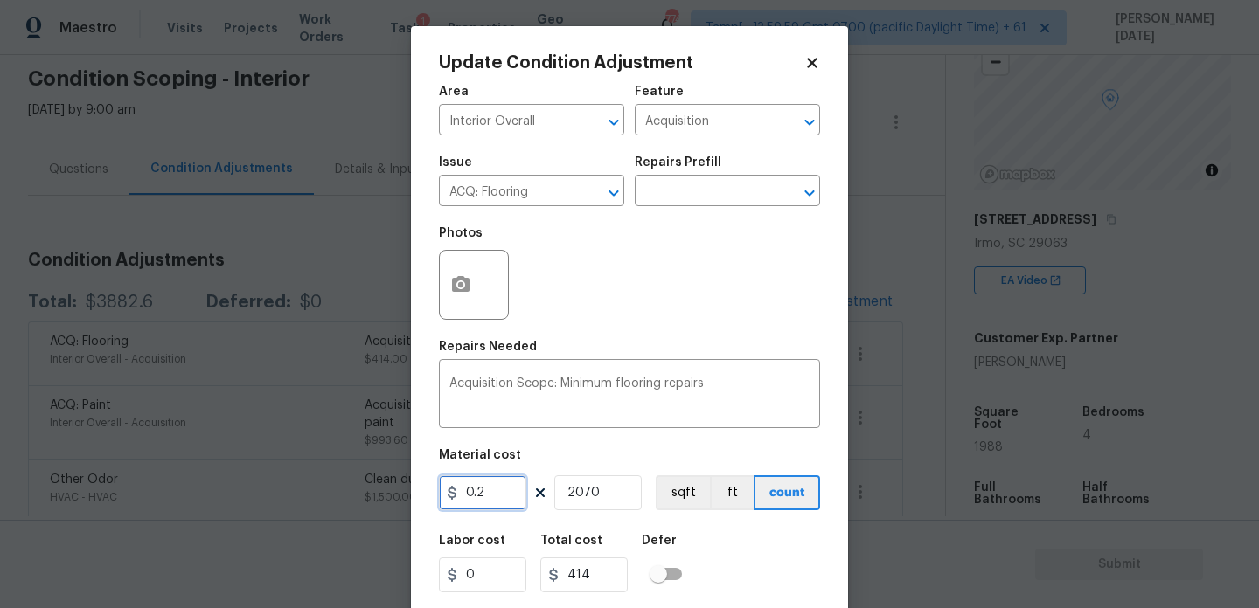
drag, startPoint x: 500, startPoint y: 492, endPoint x: 312, endPoint y: 494, distance: 187.9
click at [312, 494] on div "Update Condition Adjustment Area Interior Overall ​ Feature Acquisition ​ Issue…" at bounding box center [629, 304] width 1259 height 608
type input "400"
click at [573, 495] on input "2070" at bounding box center [597, 492] width 87 height 35
type input "828000"
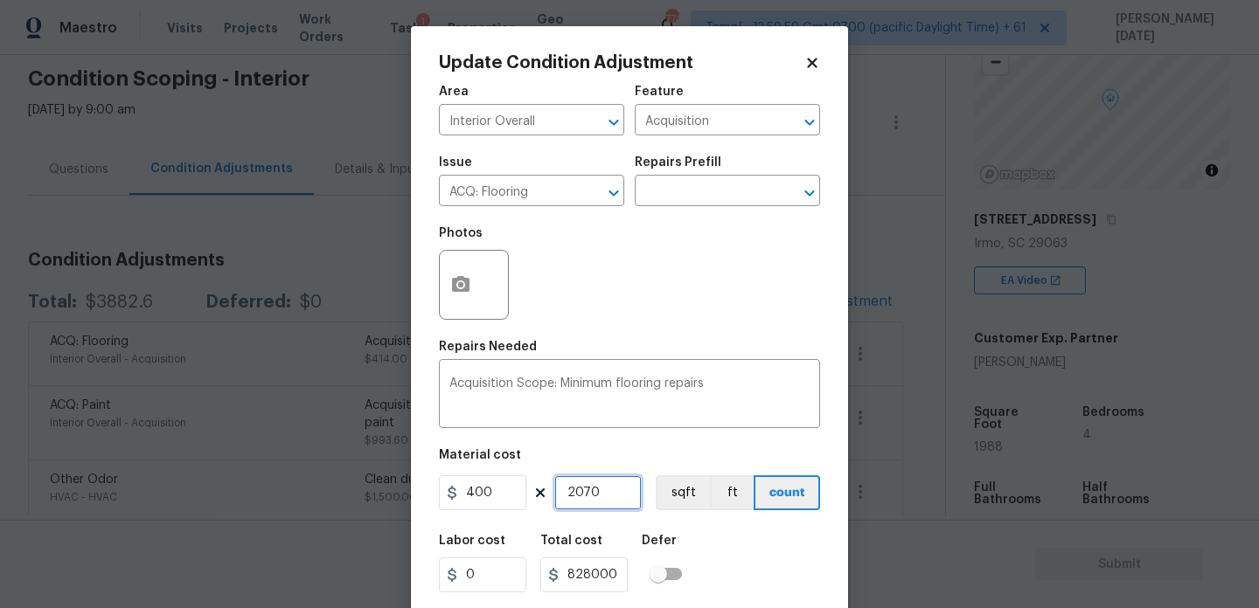
click at [573, 495] on input "2070" at bounding box center [597, 492] width 87 height 35
type input "21070"
type input "8428000"
click at [590, 496] on input "21070" at bounding box center [597, 492] width 87 height 35
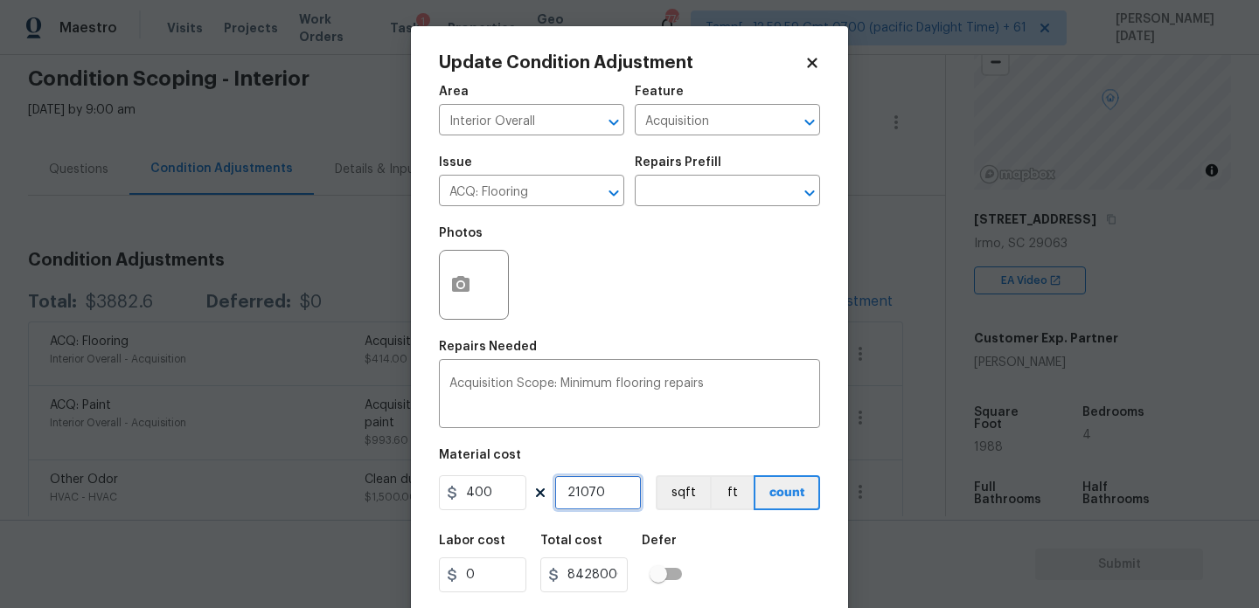
click at [590, 496] on input "21070" at bounding box center [597, 492] width 87 height 35
type input "1"
type input "400"
type input "1"
click at [655, 323] on div "Photos" at bounding box center [629, 274] width 381 height 114
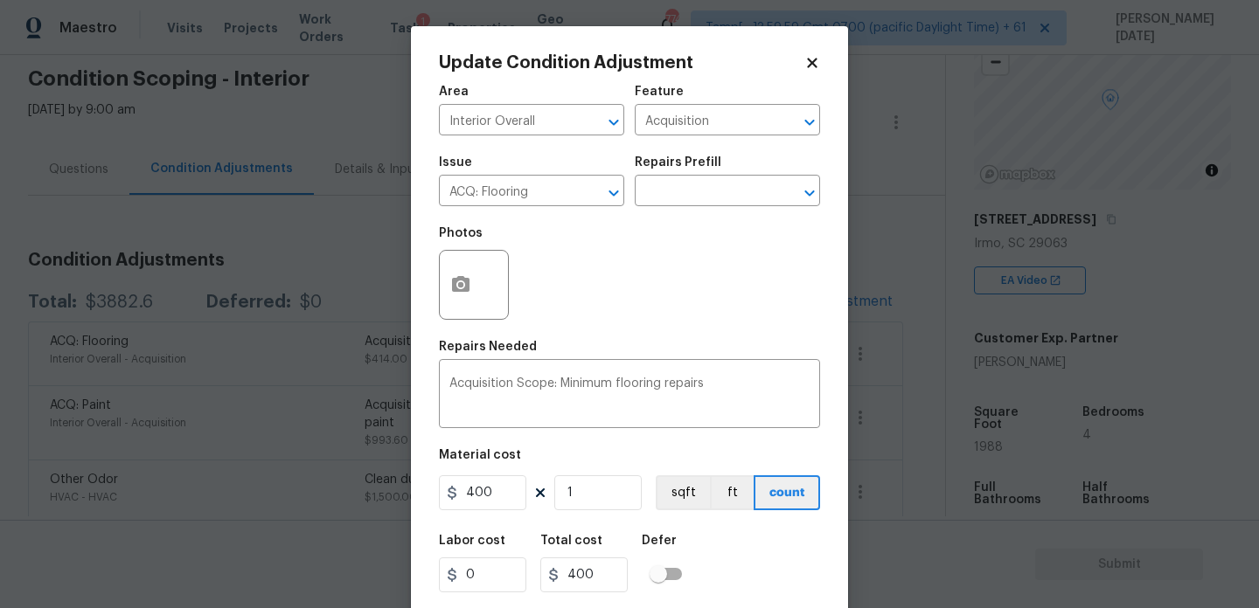
scroll to position [45, 0]
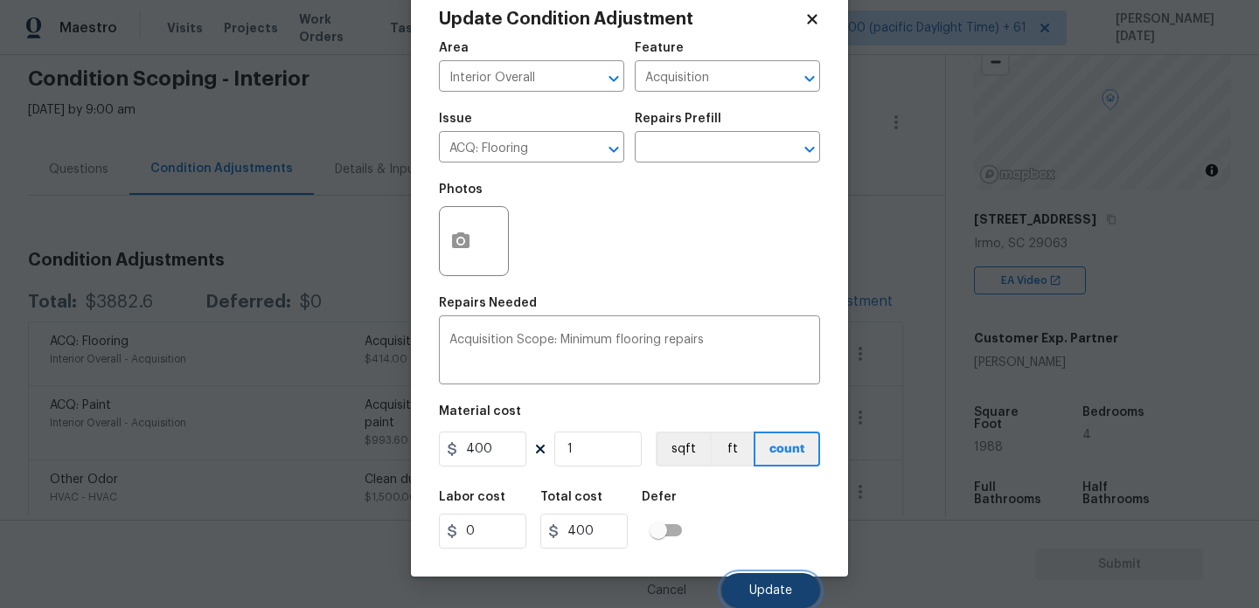
click at [765, 579] on button "Update" at bounding box center [770, 590] width 99 height 35
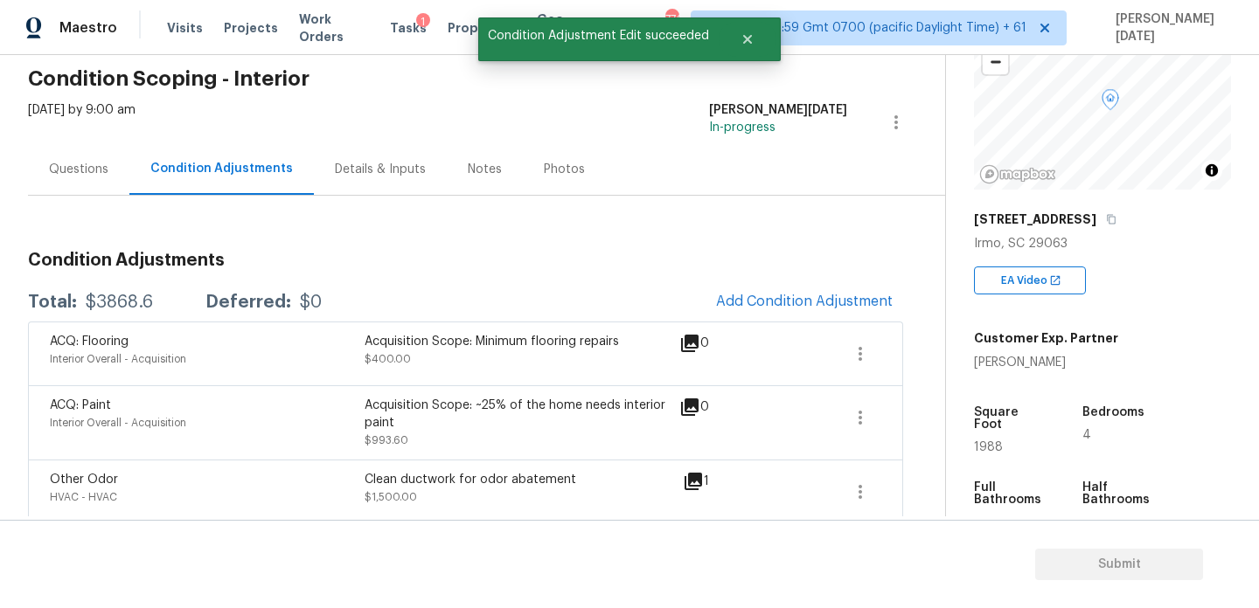
scroll to position [0, 0]
drag, startPoint x: 84, startPoint y: 304, endPoint x: 152, endPoint y: 304, distance: 68.2
click at [152, 304] on div "Total: $3868.6 Deferred: $0" at bounding box center [175, 302] width 294 height 17
copy div "$3868.6"
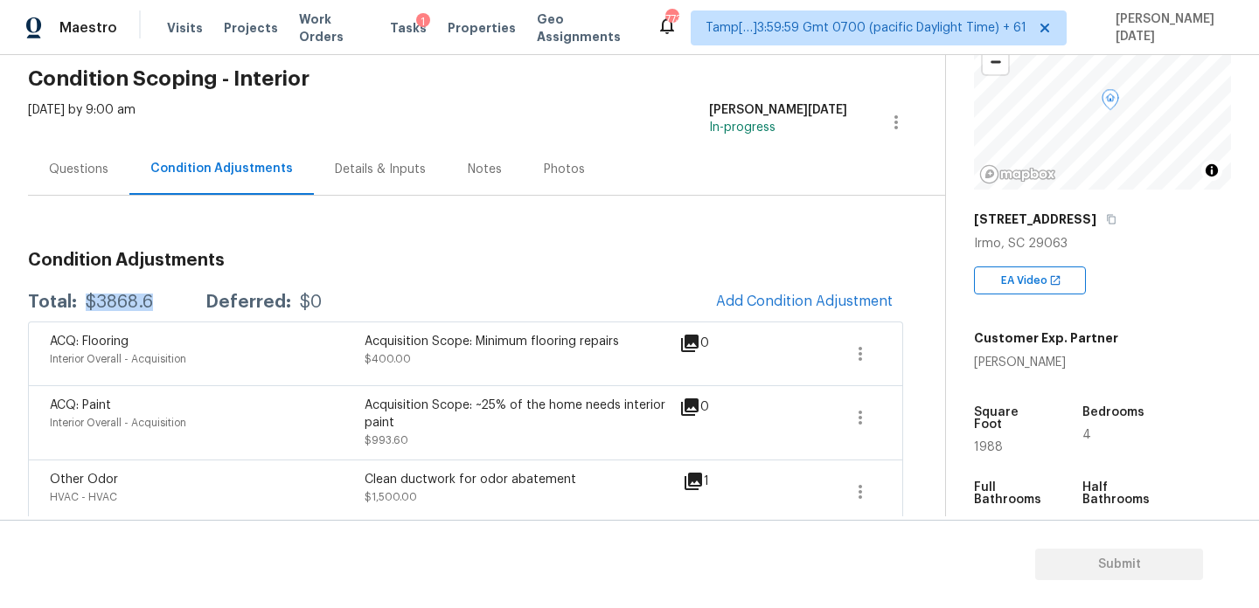
click at [101, 178] on div "Questions" at bounding box center [78, 169] width 101 height 52
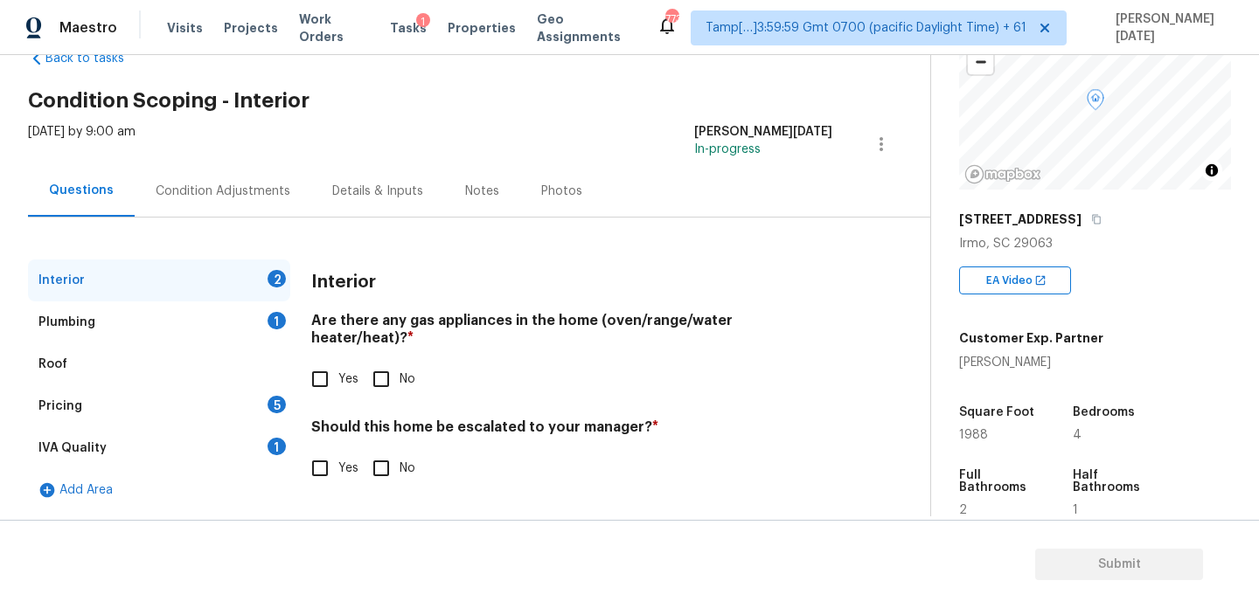
scroll to position [47, 0]
click at [385, 361] on input "No" at bounding box center [381, 379] width 37 height 37
checkbox input "true"
click at [393, 462] on input "No" at bounding box center [381, 470] width 37 height 37
checkbox input "true"
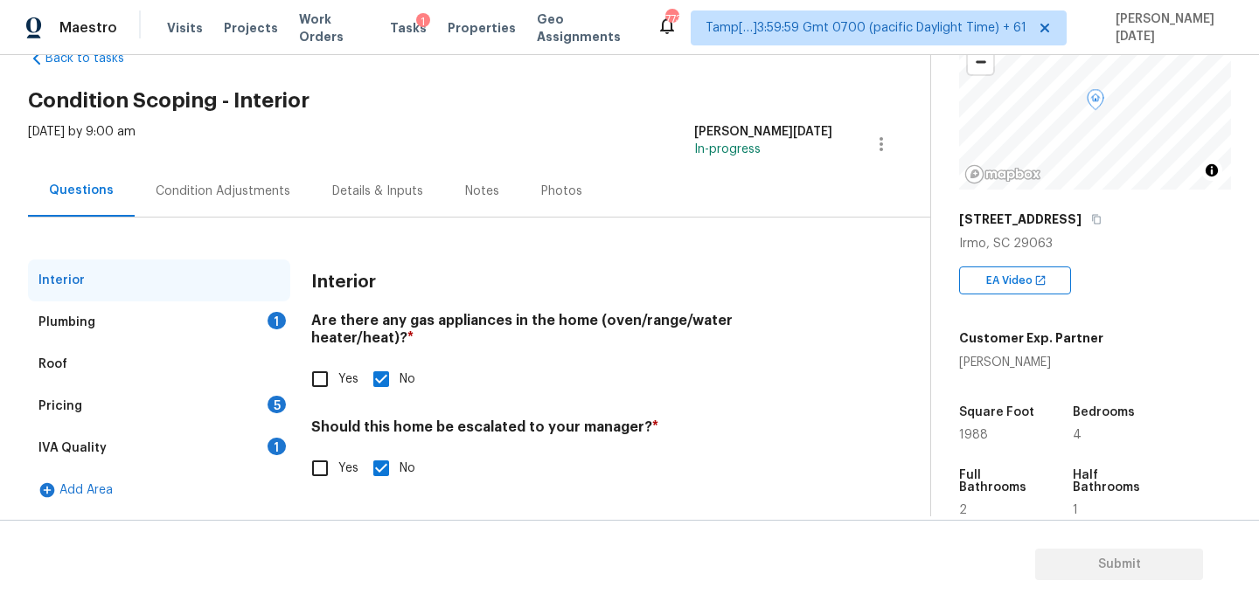
click at [261, 309] on div "Plumbing 1" at bounding box center [159, 323] width 262 height 42
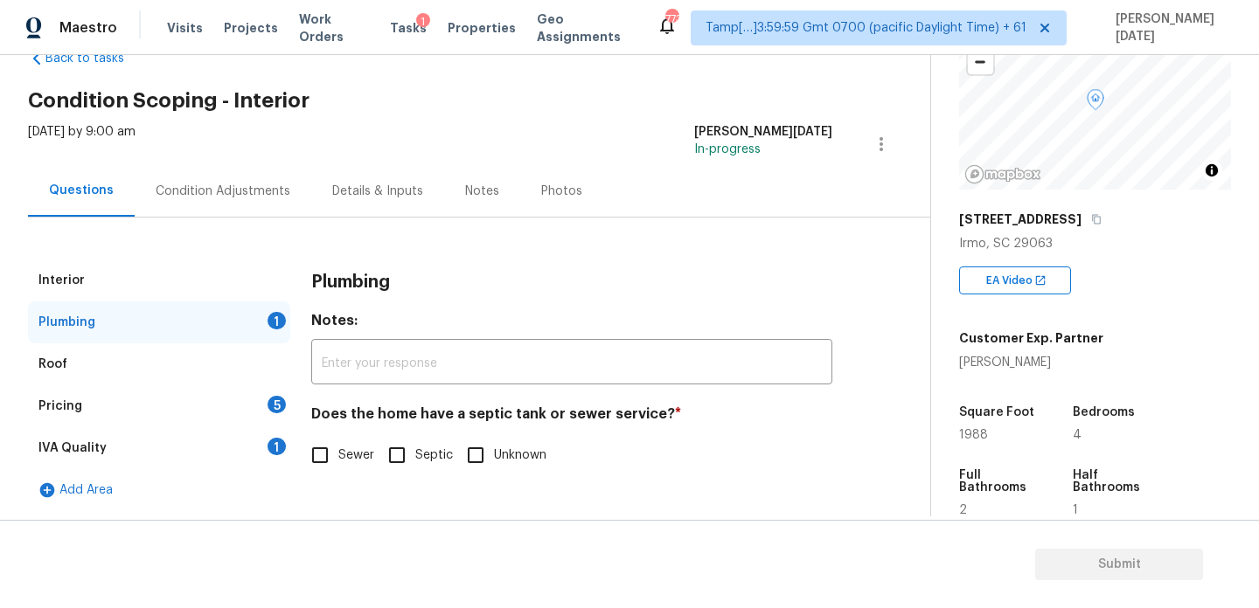
click at [328, 458] on input "Sewer" at bounding box center [320, 455] width 37 height 37
checkbox input "true"
click at [271, 406] on div "5" at bounding box center [276, 404] width 18 height 17
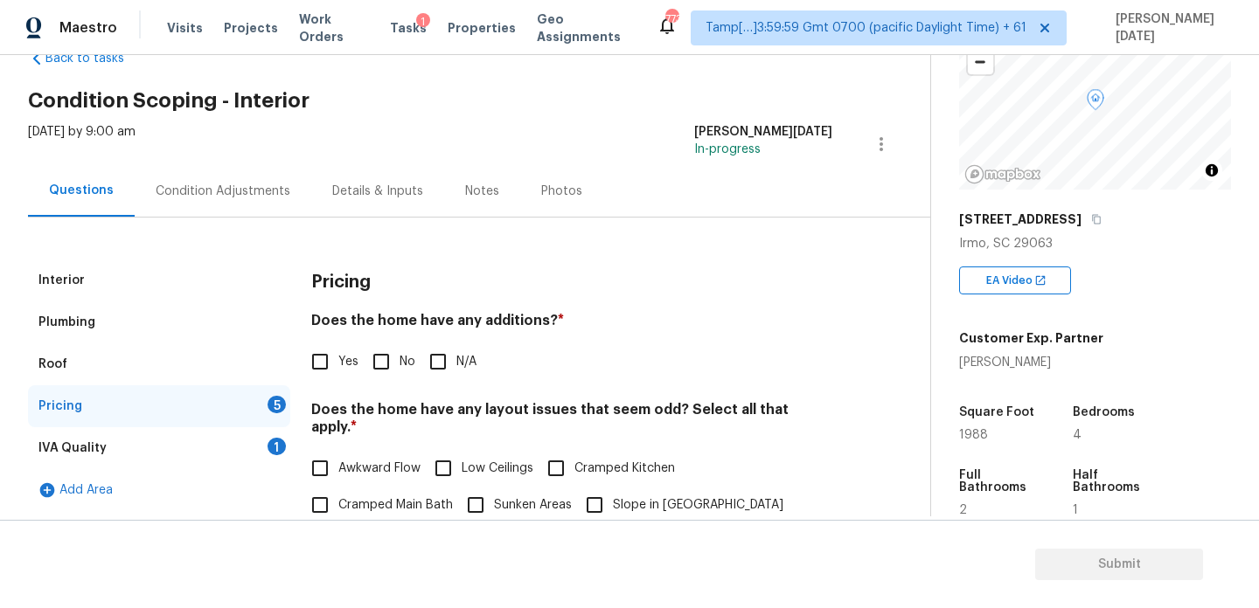
click at [384, 366] on input "No" at bounding box center [381, 361] width 37 height 37
checkbox input "true"
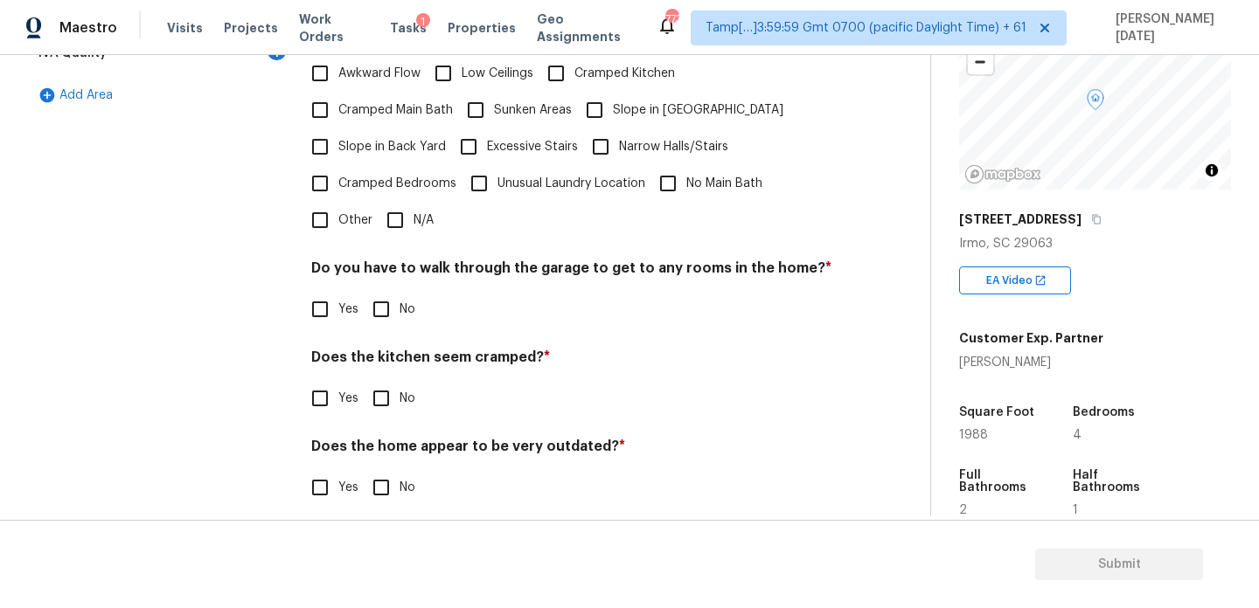
scroll to position [441, 0]
click at [322, 240] on div "Pricing Does the home have any additions? * Yes No N/A Does the home have any l…" at bounding box center [571, 197] width 521 height 663
click at [320, 213] on input "Other" at bounding box center [320, 222] width 37 height 37
checkbox input "true"
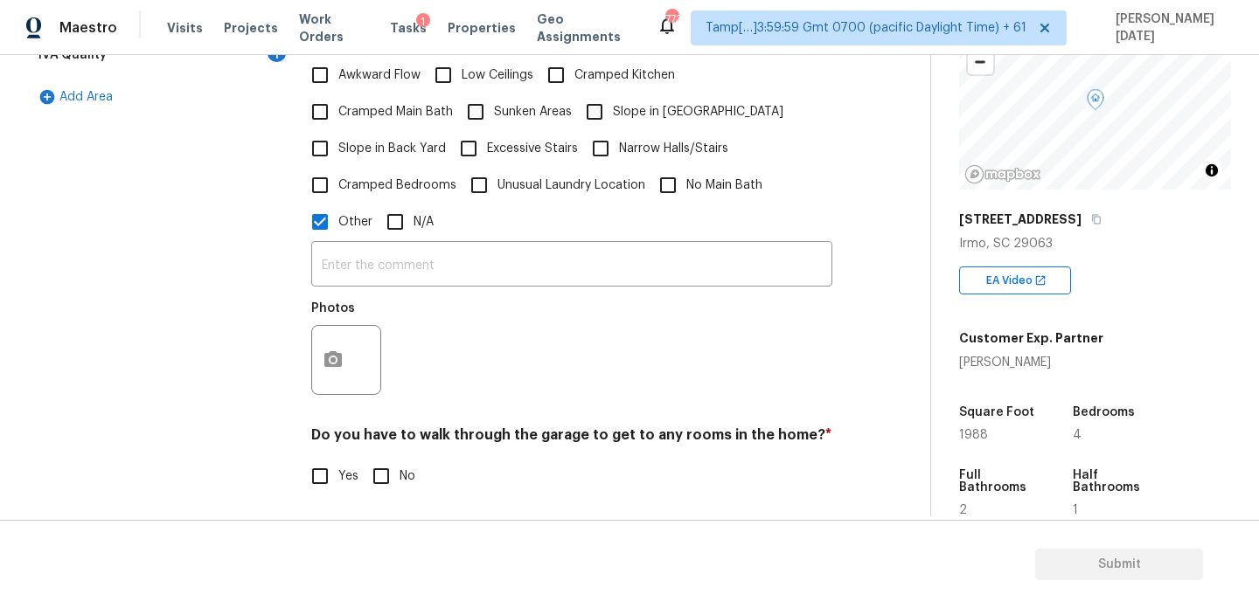
click at [348, 369] on div at bounding box center [346, 360] width 70 height 70
click at [315, 341] on button "button" at bounding box center [333, 360] width 42 height 68
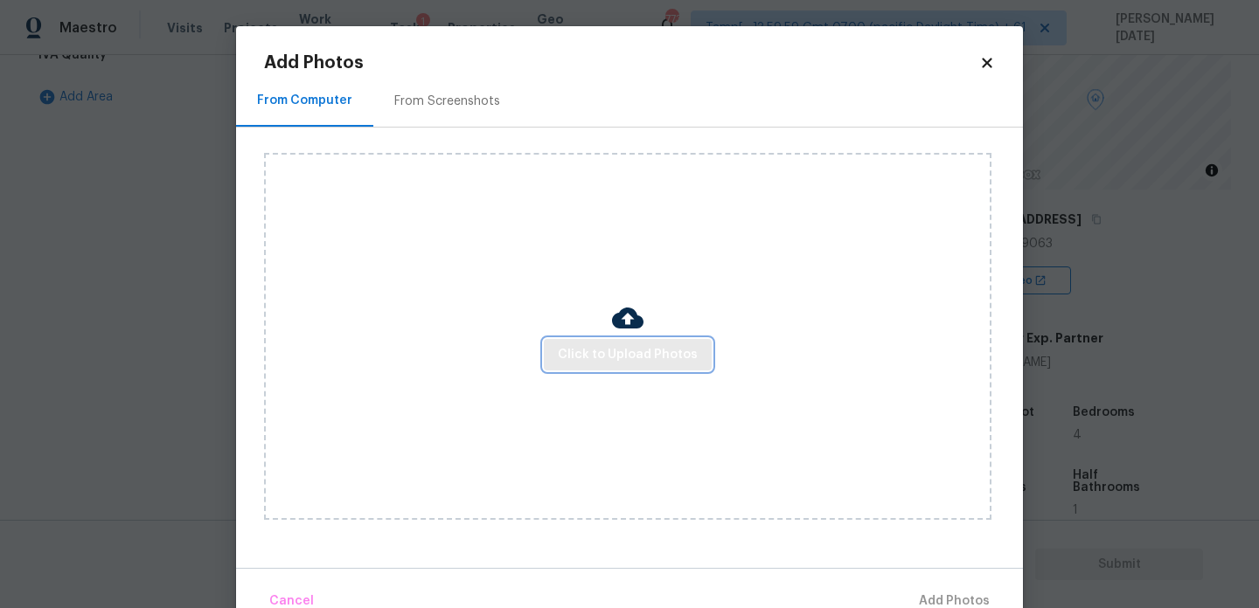
click at [660, 365] on button "Click to Upload Photos" at bounding box center [628, 355] width 168 height 32
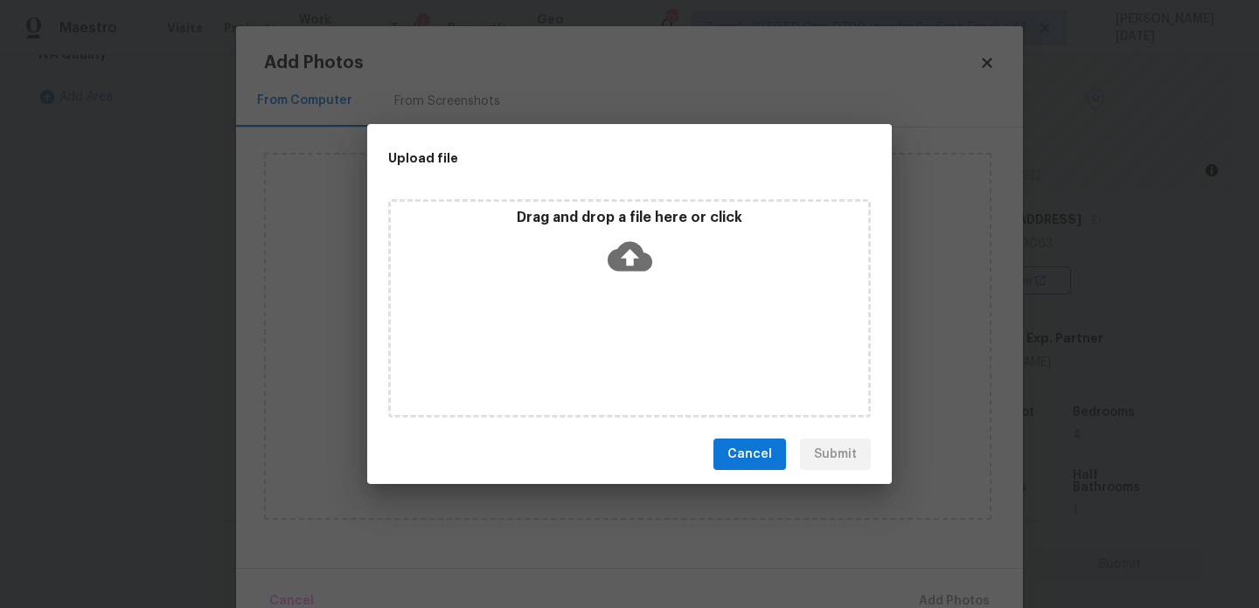
click at [660, 365] on div "Drag and drop a file here or click" at bounding box center [629, 308] width 482 height 219
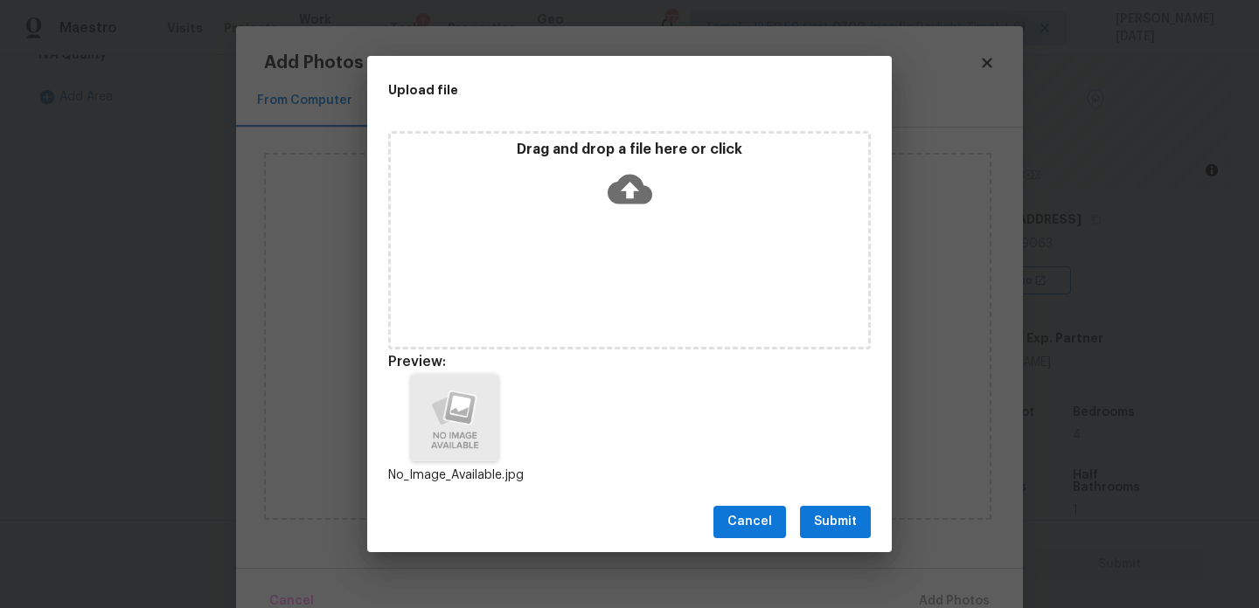
click at [845, 519] on span "Submit" at bounding box center [835, 522] width 43 height 22
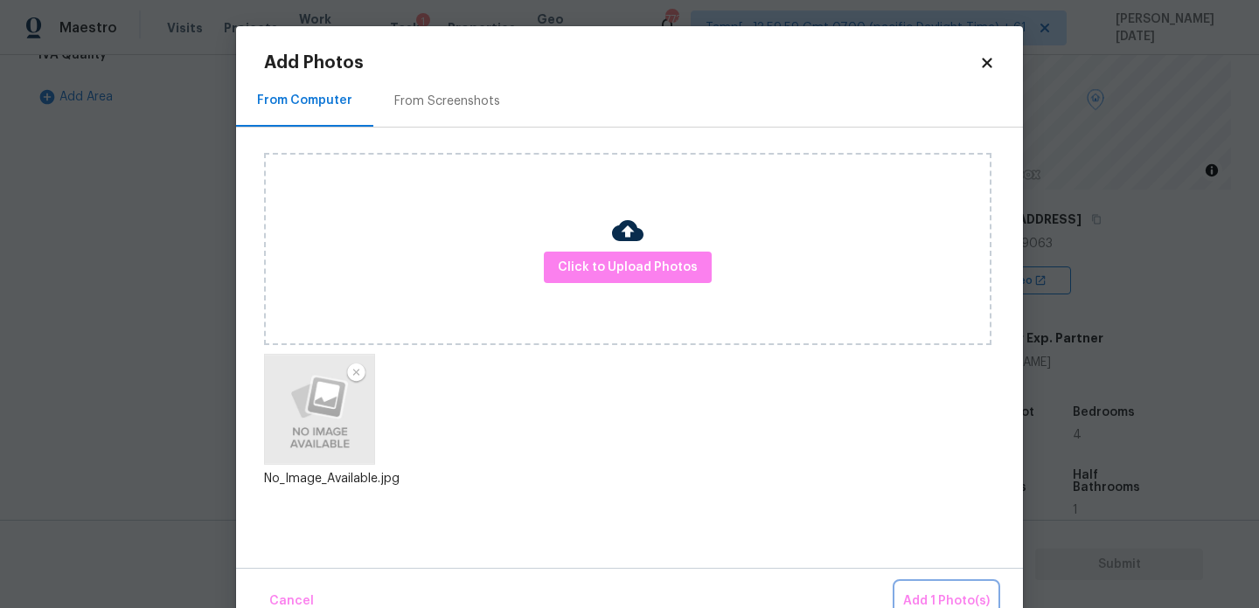
click at [951, 585] on button "Add 1 Photo(s)" at bounding box center [946, 602] width 101 height 38
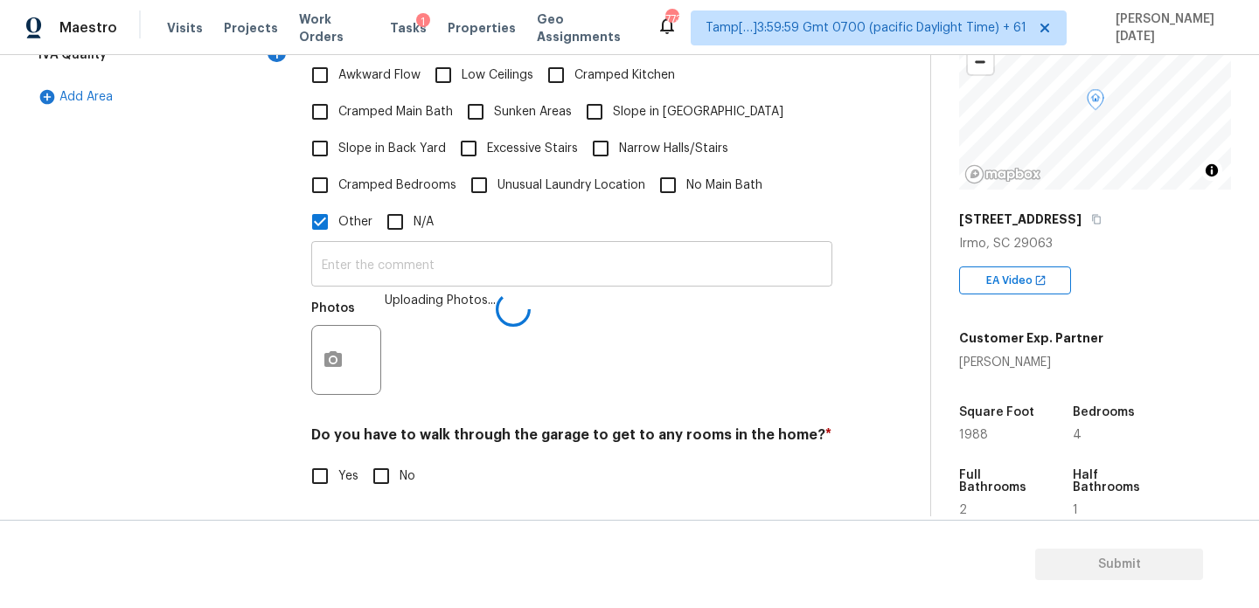
click at [450, 258] on input "text" at bounding box center [571, 266] width 521 height 41
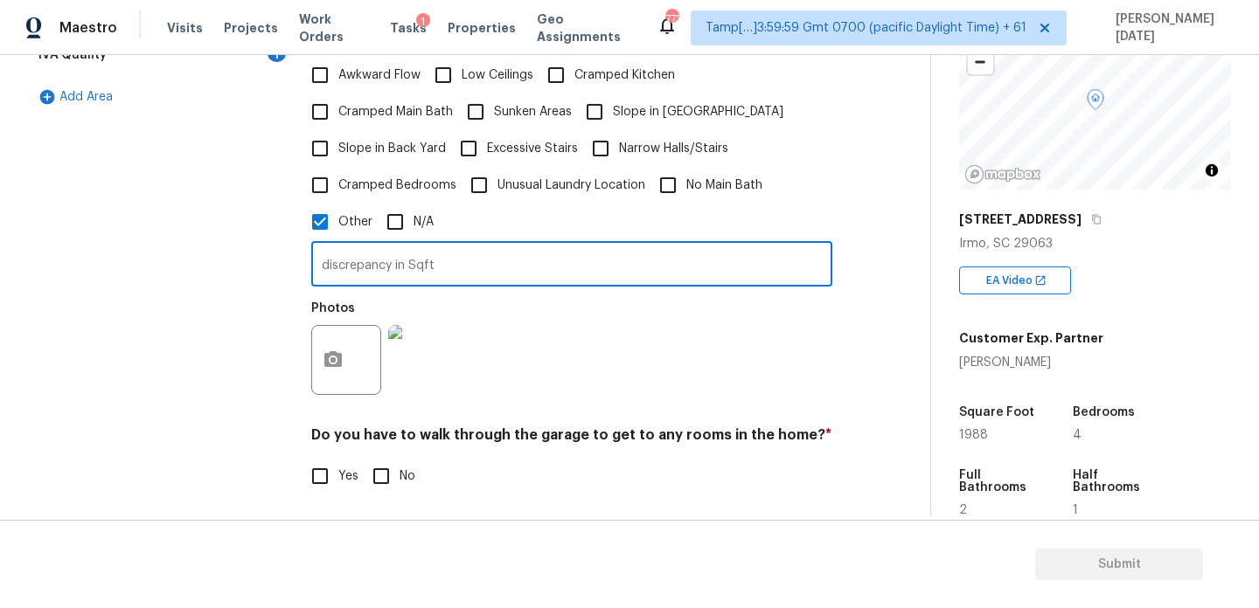
type input "discrepancy in Sqft"
click at [739, 397] on div "Pricing Does the home have any additions? * Yes No N/A Does the home have any l…" at bounding box center [571, 280] width 521 height 828
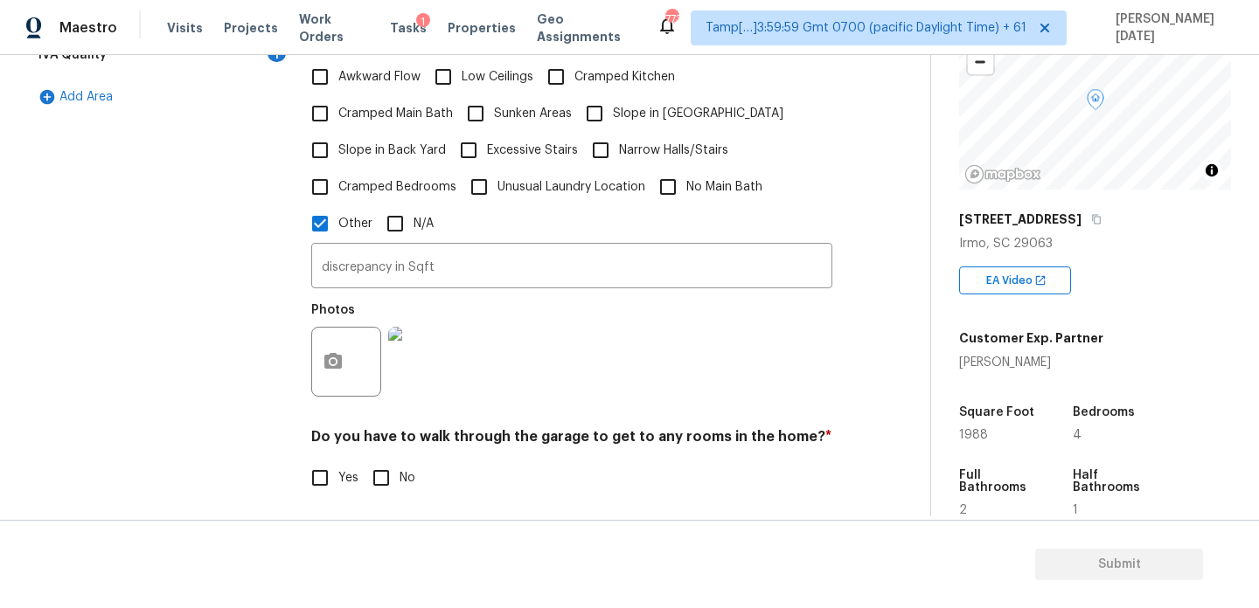
scroll to position [606, 0]
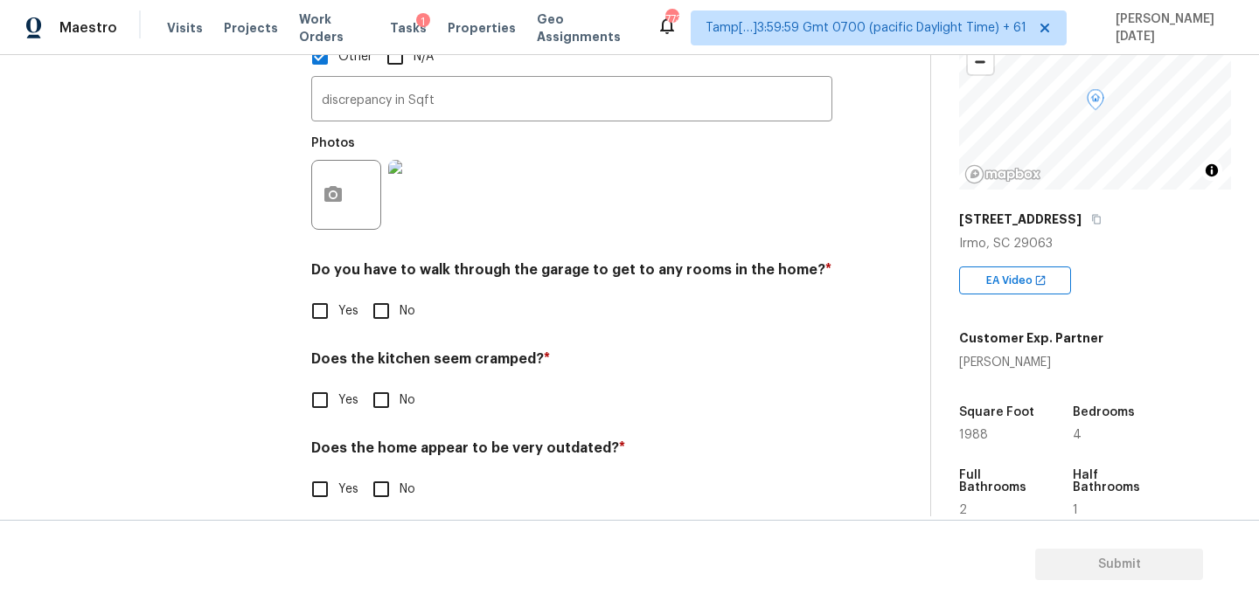
click at [385, 293] on input "No" at bounding box center [381, 311] width 37 height 37
checkbox input "true"
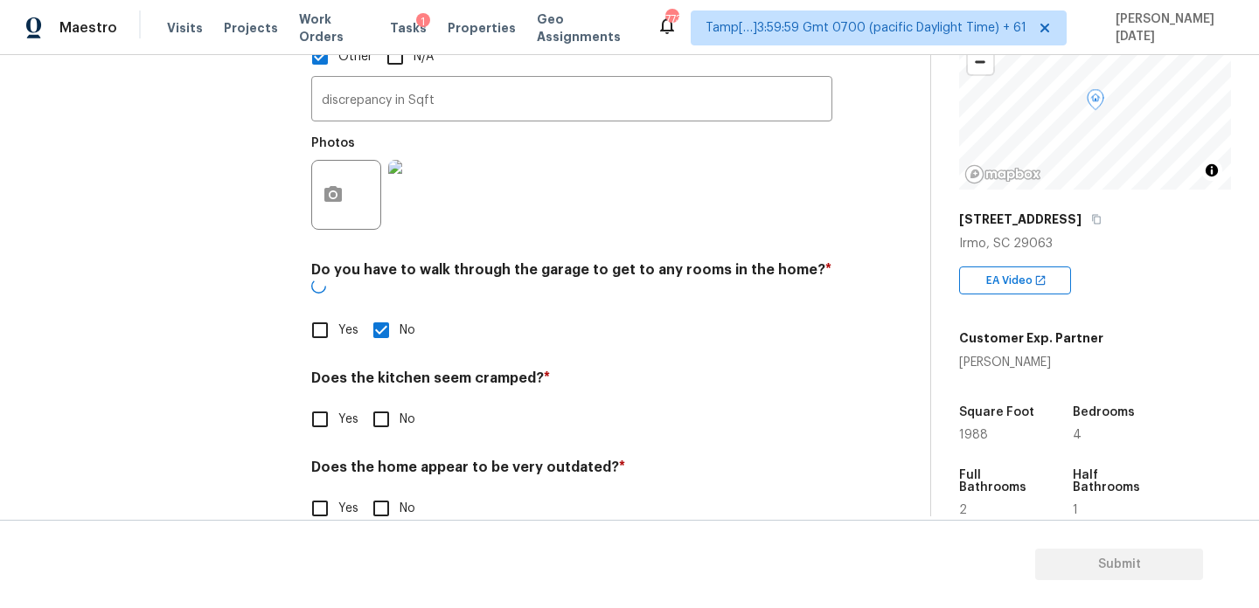
click at [393, 405] on div "Pricing Does the home have any additions? * Yes No N/A Does the home have any l…" at bounding box center [571, 124] width 521 height 847
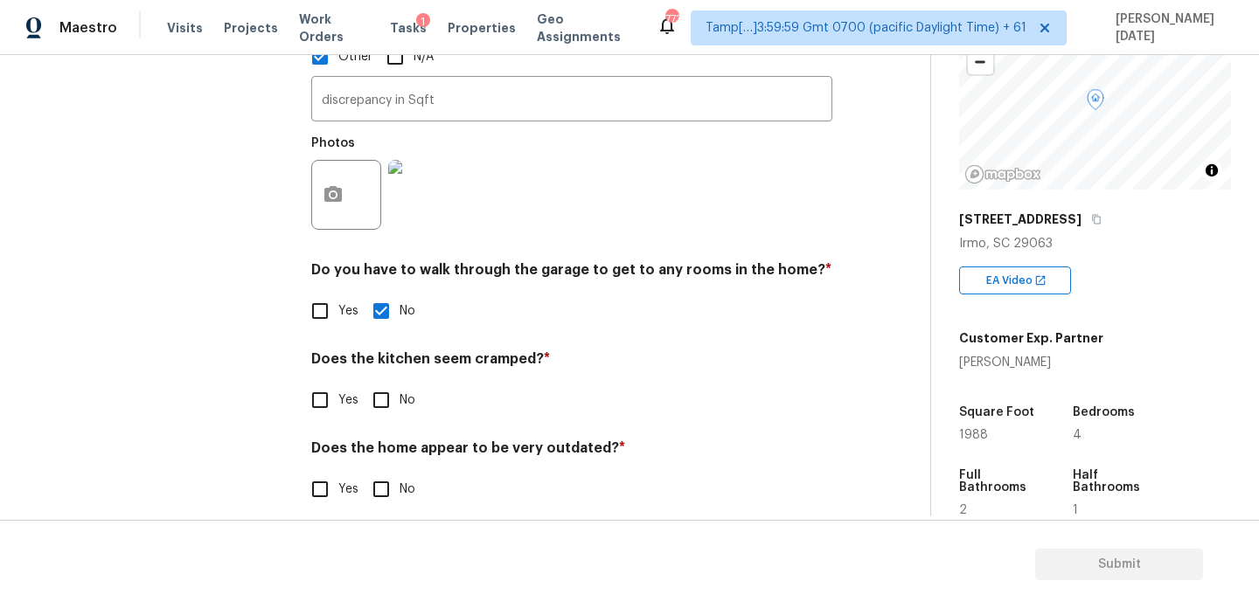
click at [388, 384] on input "No" at bounding box center [381, 400] width 37 height 37
checkbox input "true"
click at [385, 496] on div "Pricing Does the home have any additions? * Yes No N/A Does the home have any l…" at bounding box center [571, 115] width 521 height 829
click at [392, 451] on div "Does the home appear to be very outdated? * Yes No" at bounding box center [571, 474] width 521 height 68
click at [391, 471] on input "No" at bounding box center [381, 489] width 37 height 37
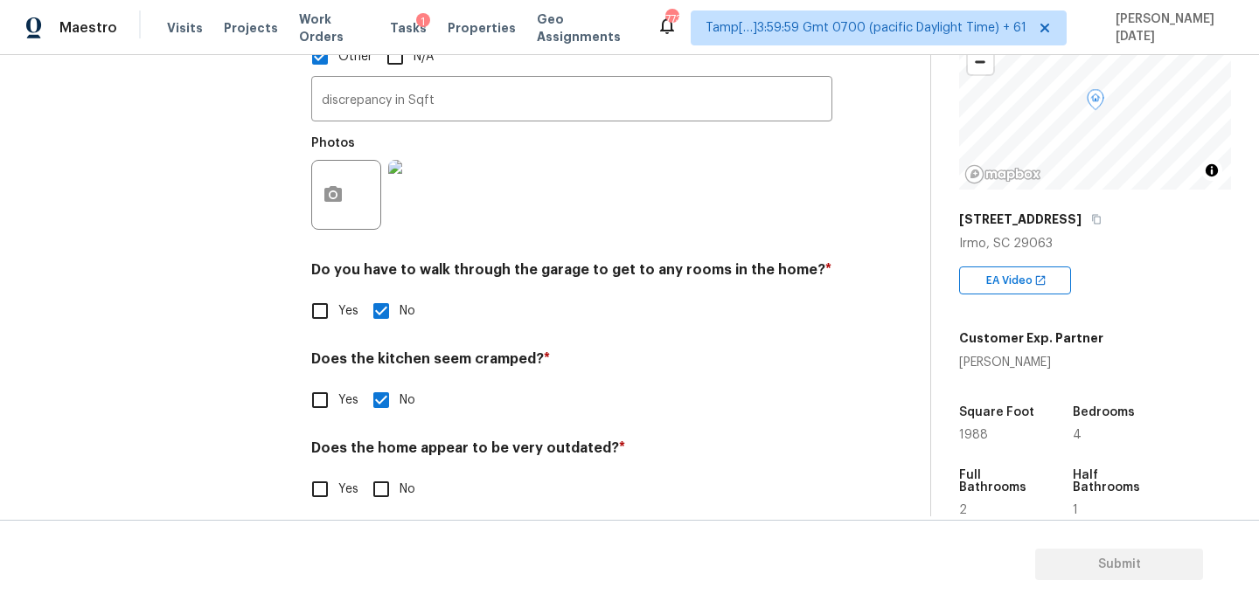
checkbox input "true"
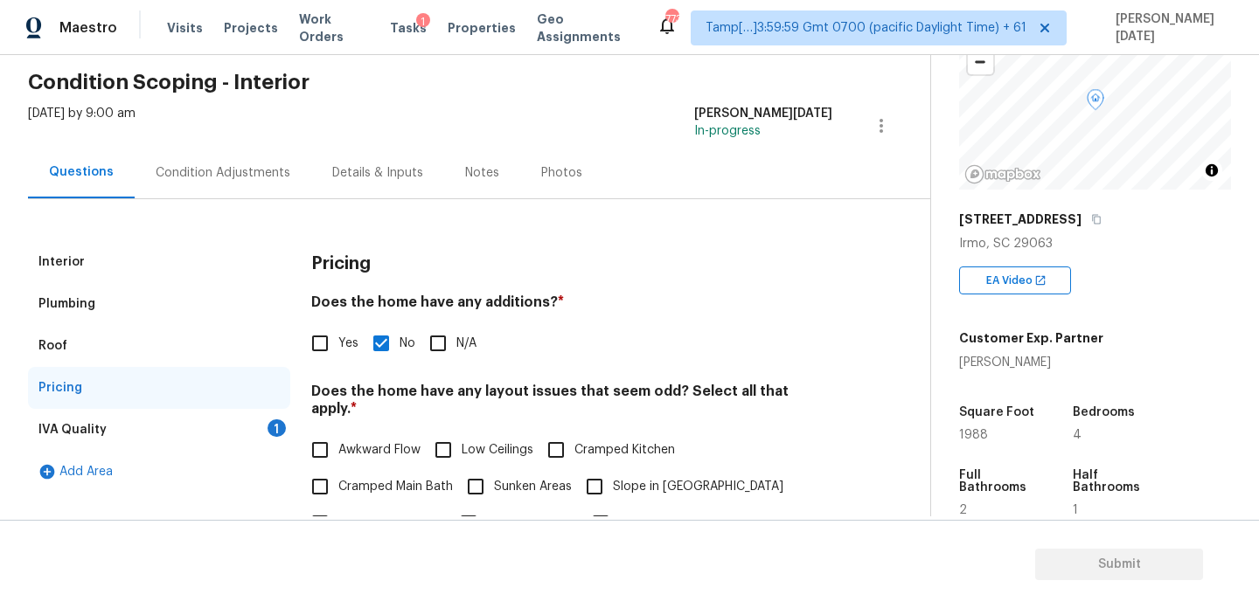
click at [227, 432] on div "IVA Quality 1" at bounding box center [159, 430] width 262 height 42
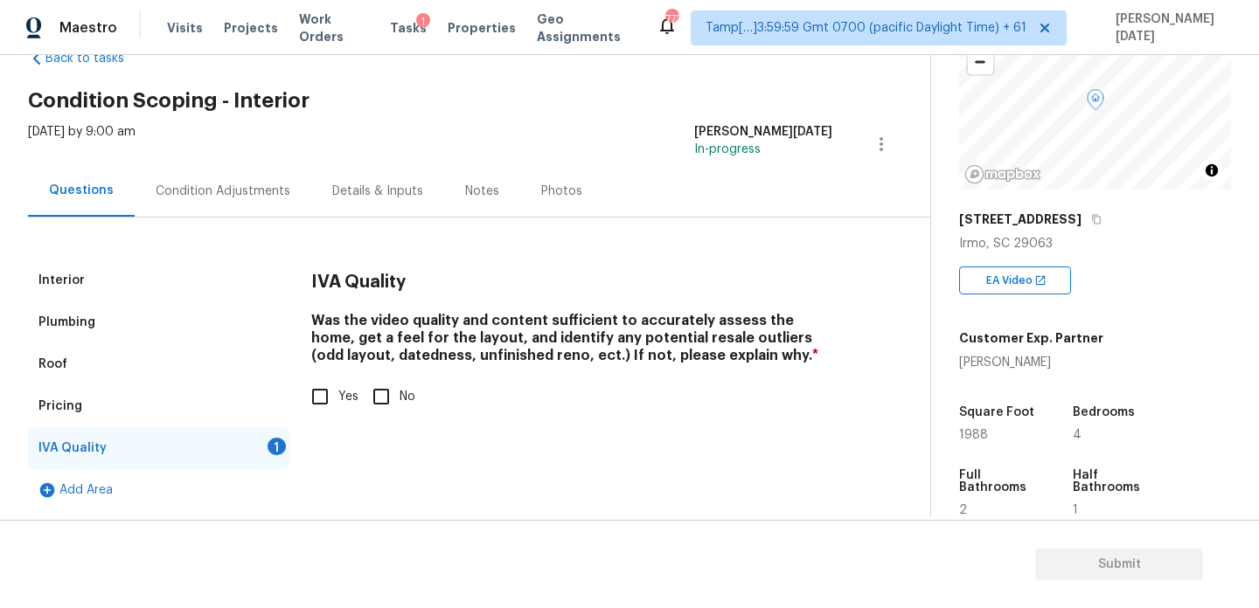
scroll to position [47, 0]
click at [337, 392] on input "Yes" at bounding box center [320, 396] width 37 height 37
checkbox input "true"
click at [89, 289] on div "Interior" at bounding box center [159, 281] width 262 height 42
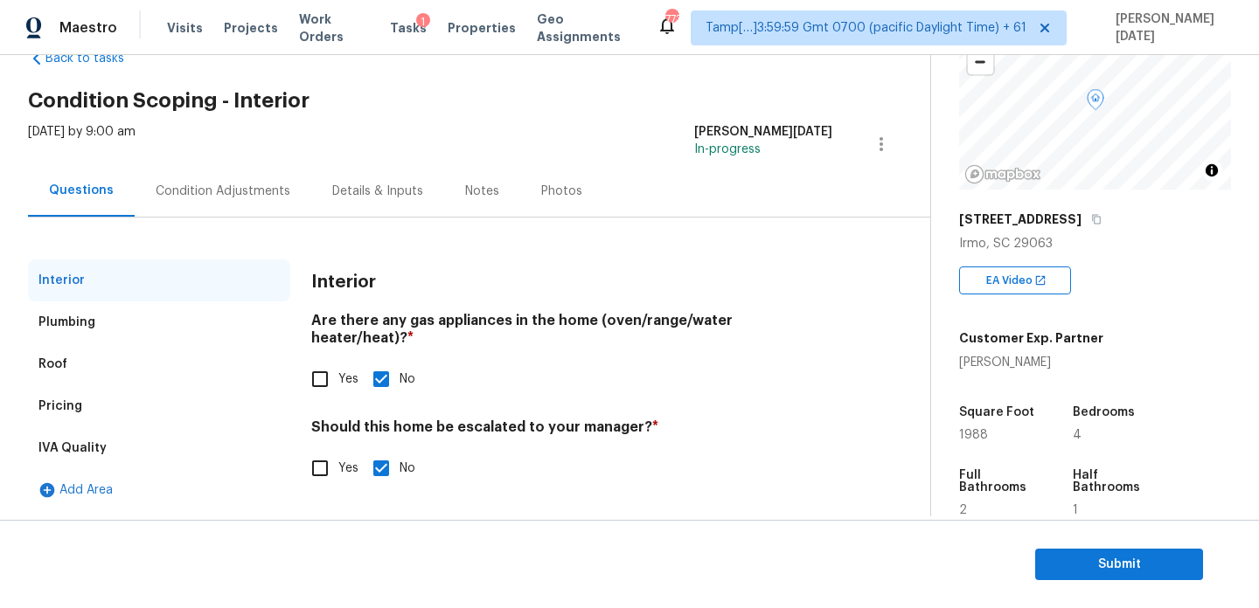
click at [224, 183] on div "Condition Adjustments" at bounding box center [223, 191] width 135 height 17
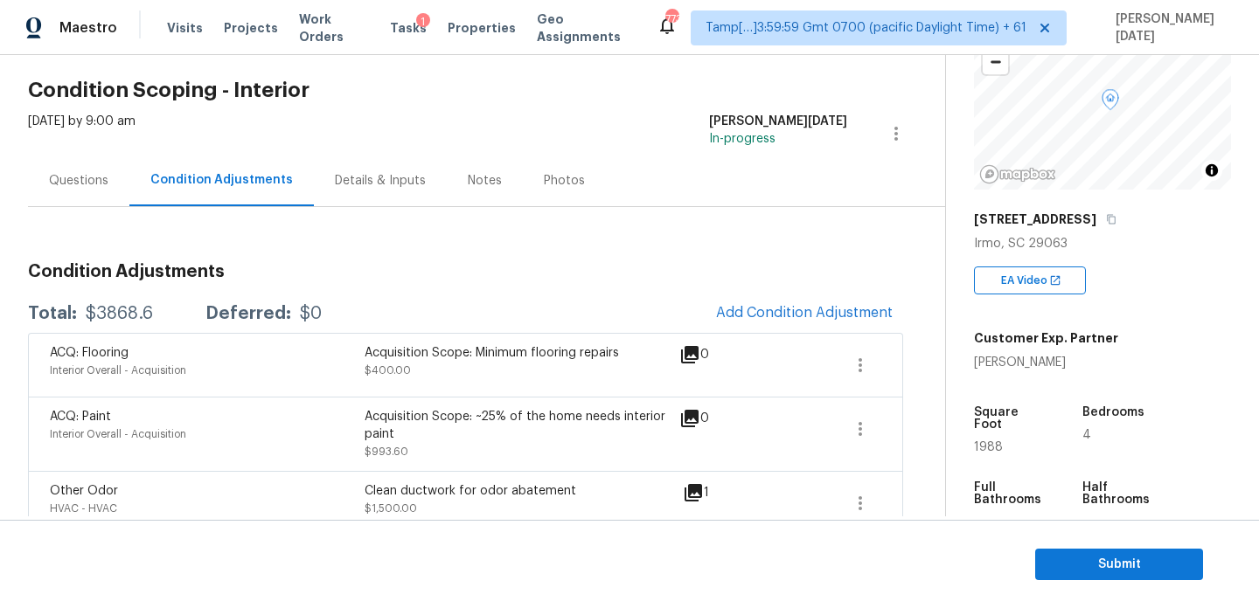
scroll to position [186, 0]
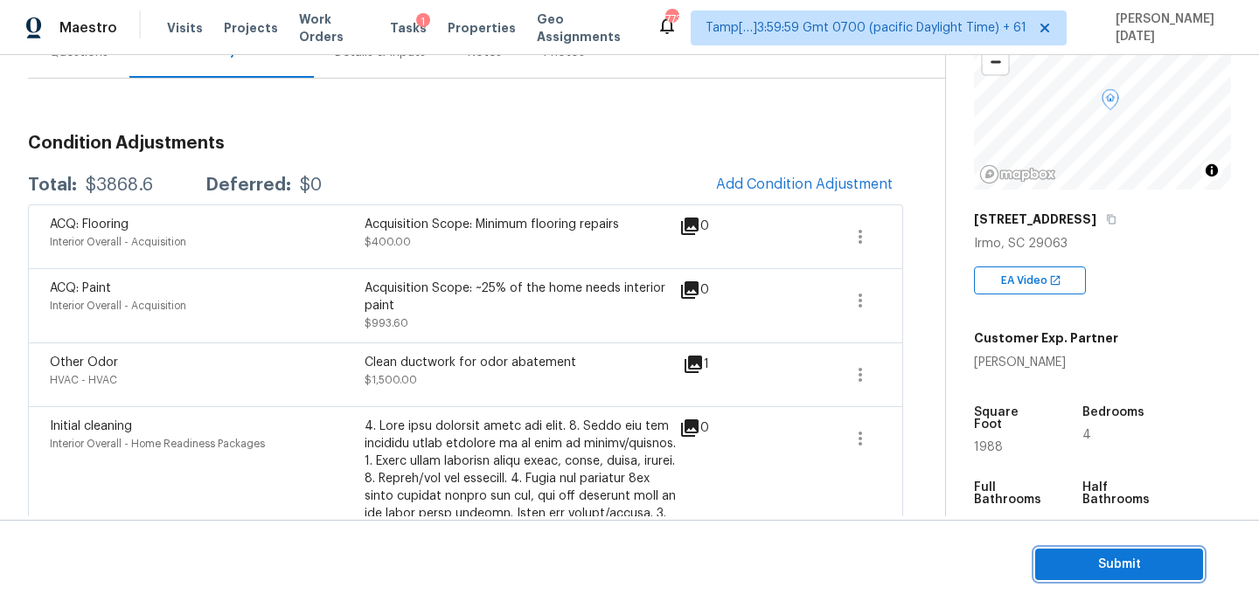
click at [1118, 564] on span "Submit" at bounding box center [1119, 565] width 140 height 22
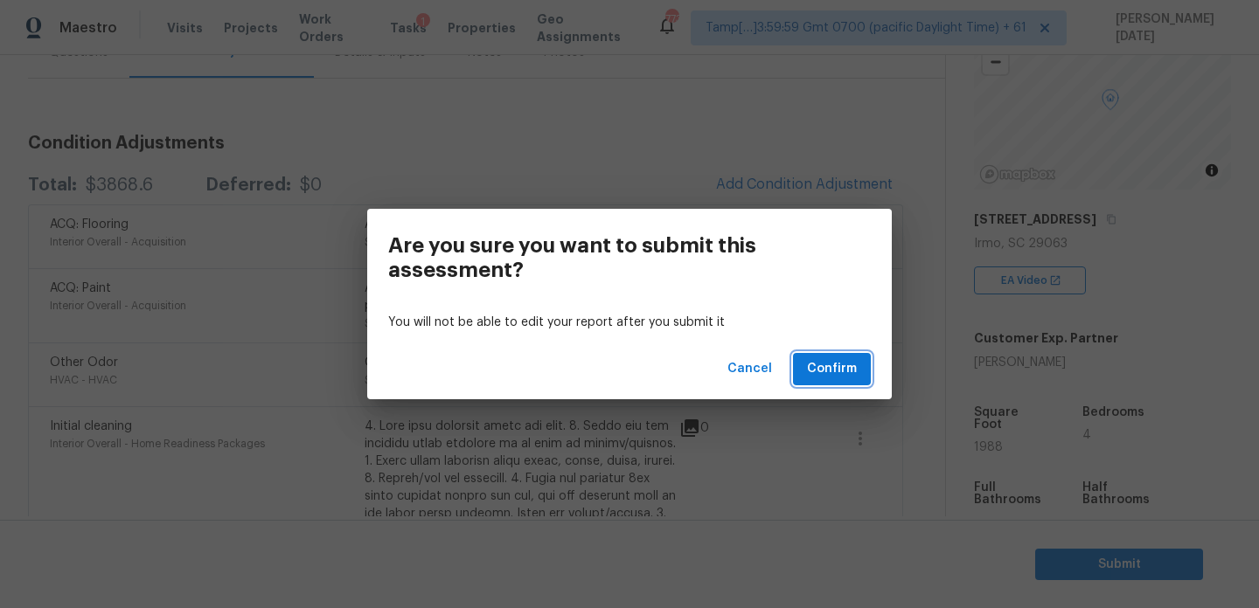
click at [834, 368] on span "Confirm" at bounding box center [832, 369] width 50 height 22
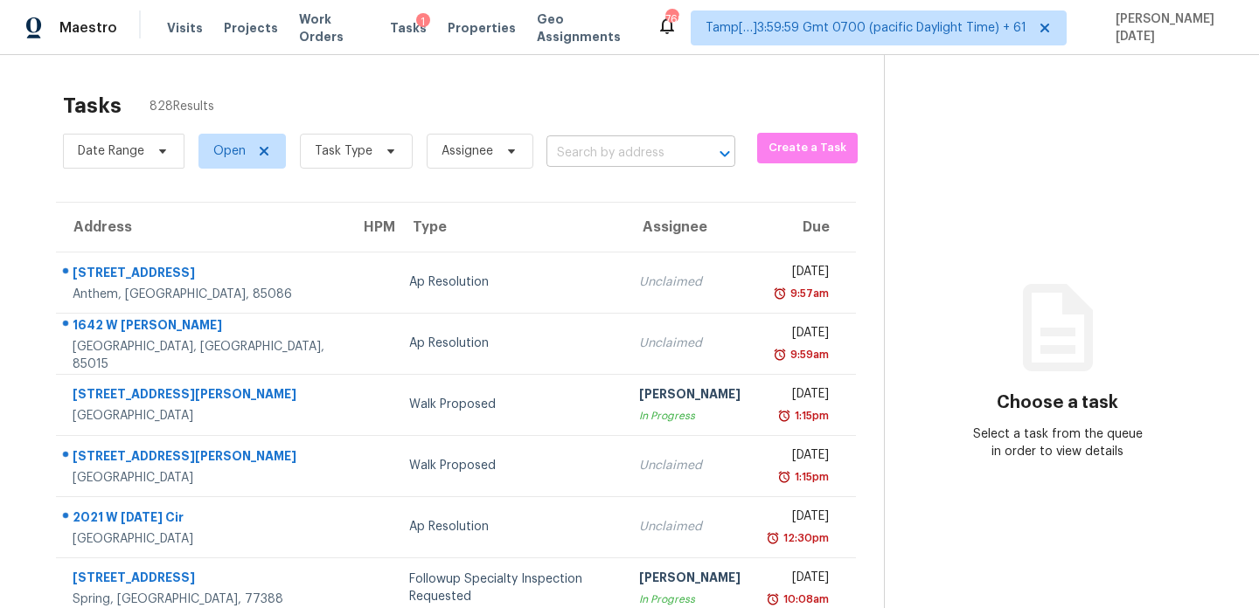
click at [594, 163] on input "text" at bounding box center [616, 153] width 140 height 27
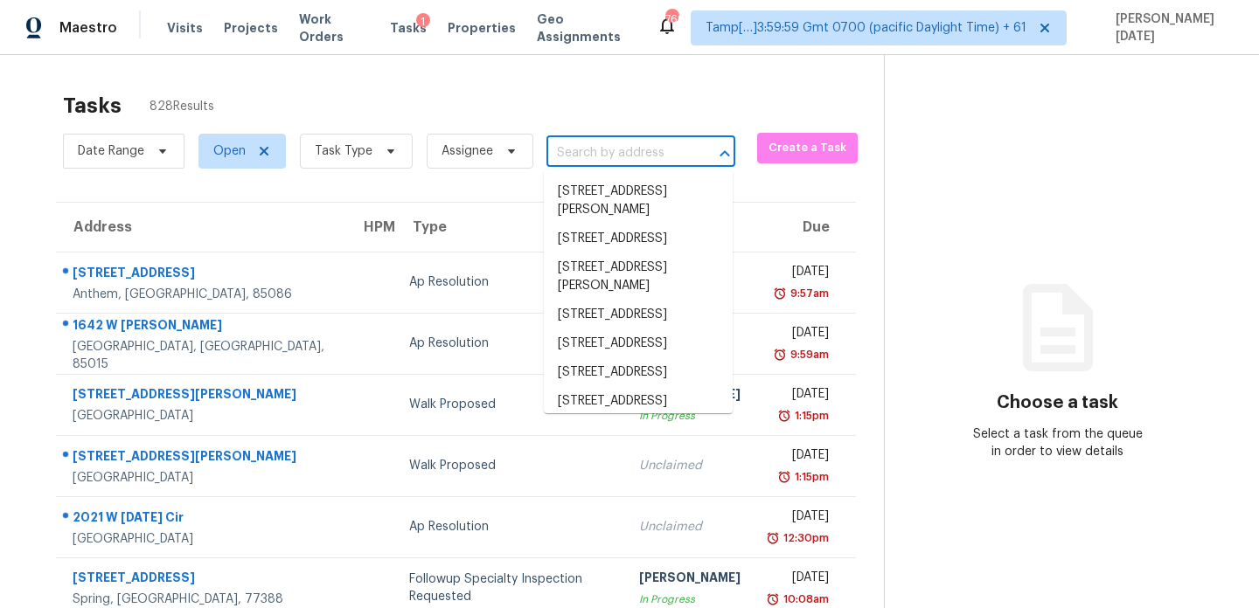
paste input "5043 Brooklet Blvd, Royse City, TX 75189"
type input "5043 Brooklet Blvd, Royse City, TX 75189"
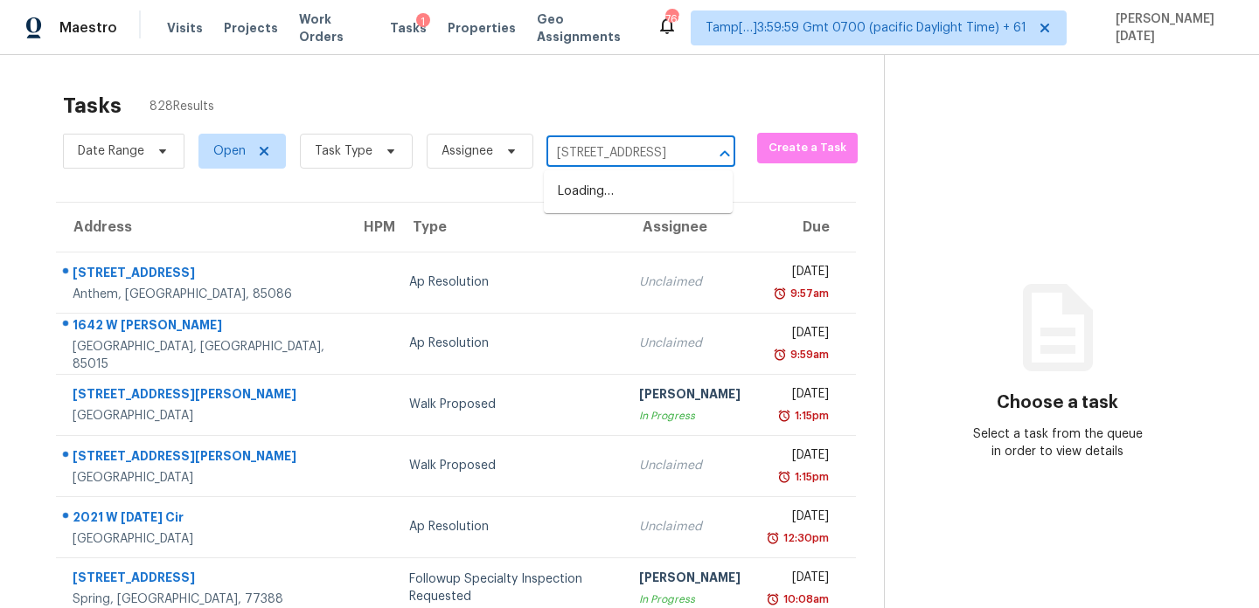
scroll to position [0, 103]
click at [625, 203] on li "5043 Brooklet Blvd, Royse City, TX 75189" at bounding box center [638, 191] width 189 height 29
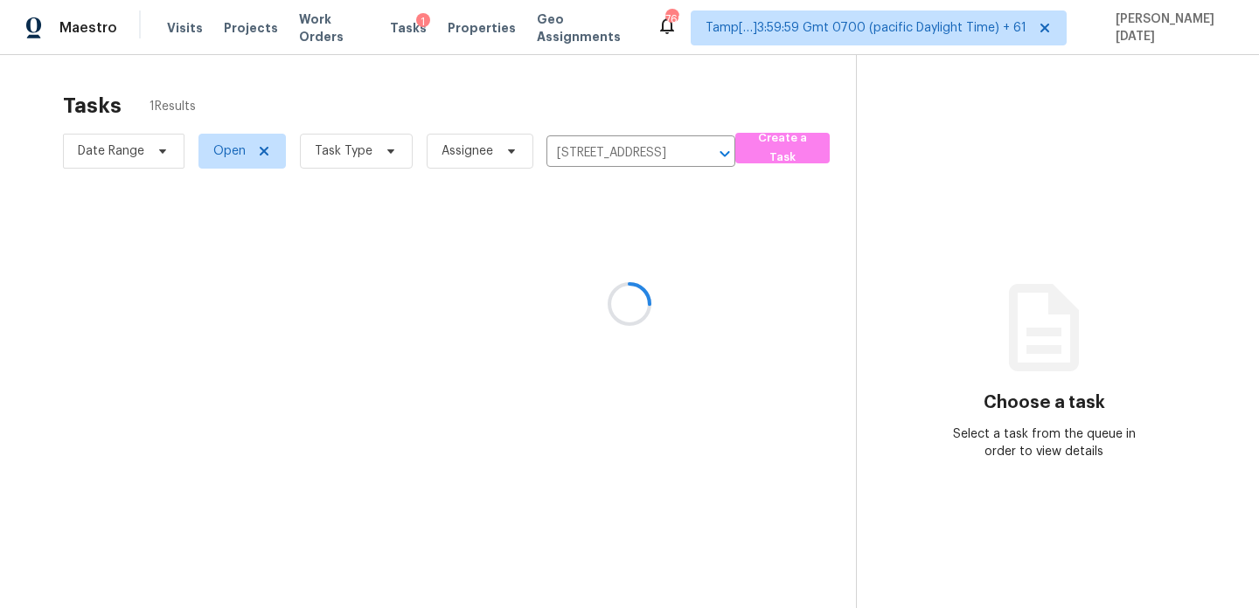
click at [674, 289] on div at bounding box center [629, 304] width 1259 height 608
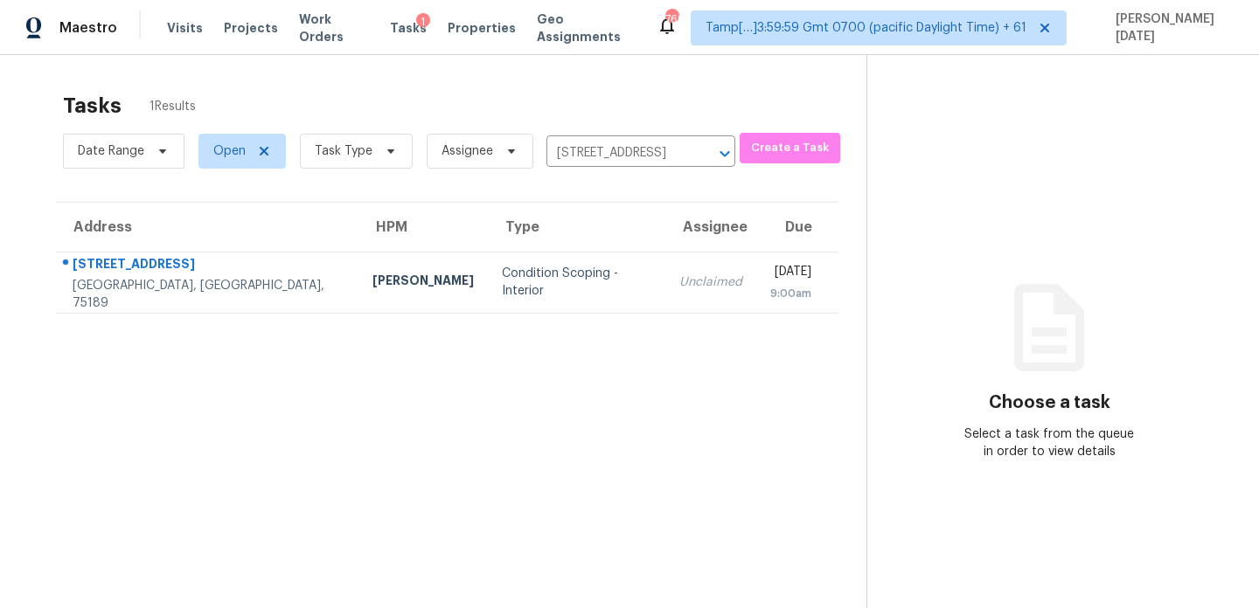
click at [770, 289] on div "9:00am" at bounding box center [790, 293] width 41 height 17
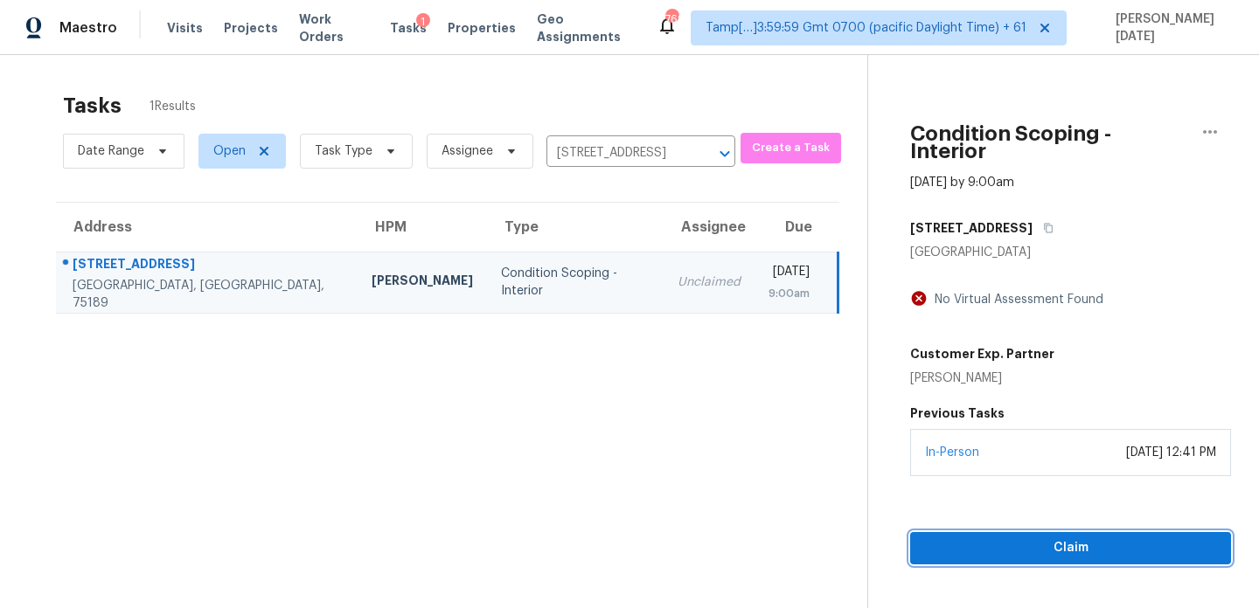
click at [966, 538] on span "Claim" at bounding box center [1070, 549] width 293 height 22
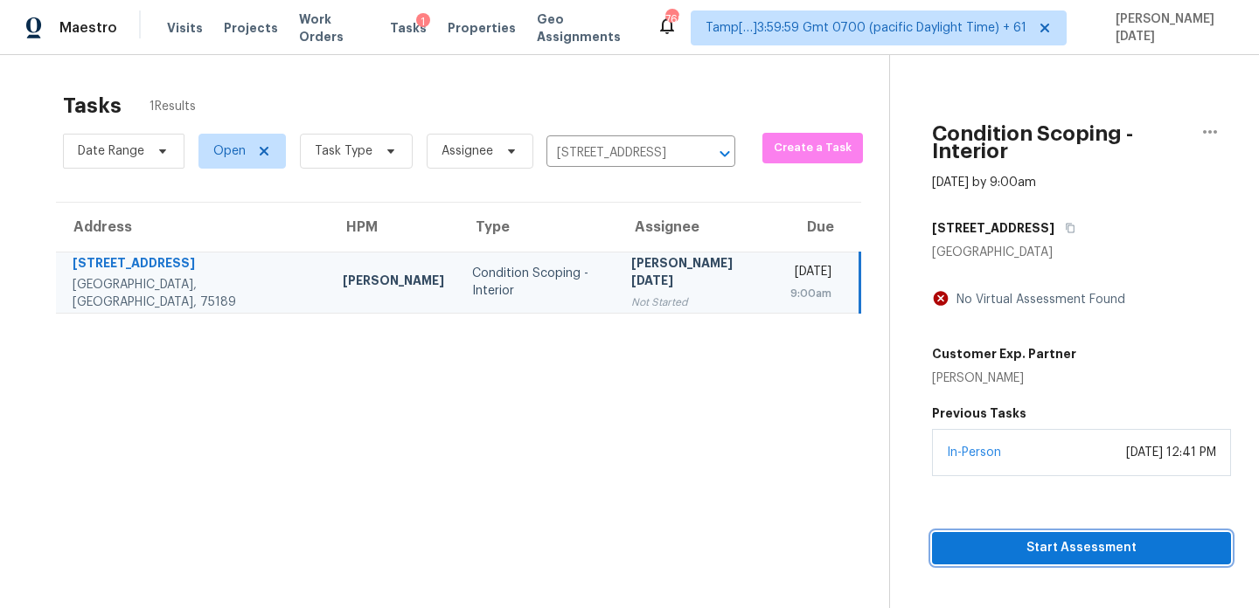
click at [946, 538] on span "Start Assessment" at bounding box center [1081, 549] width 271 height 22
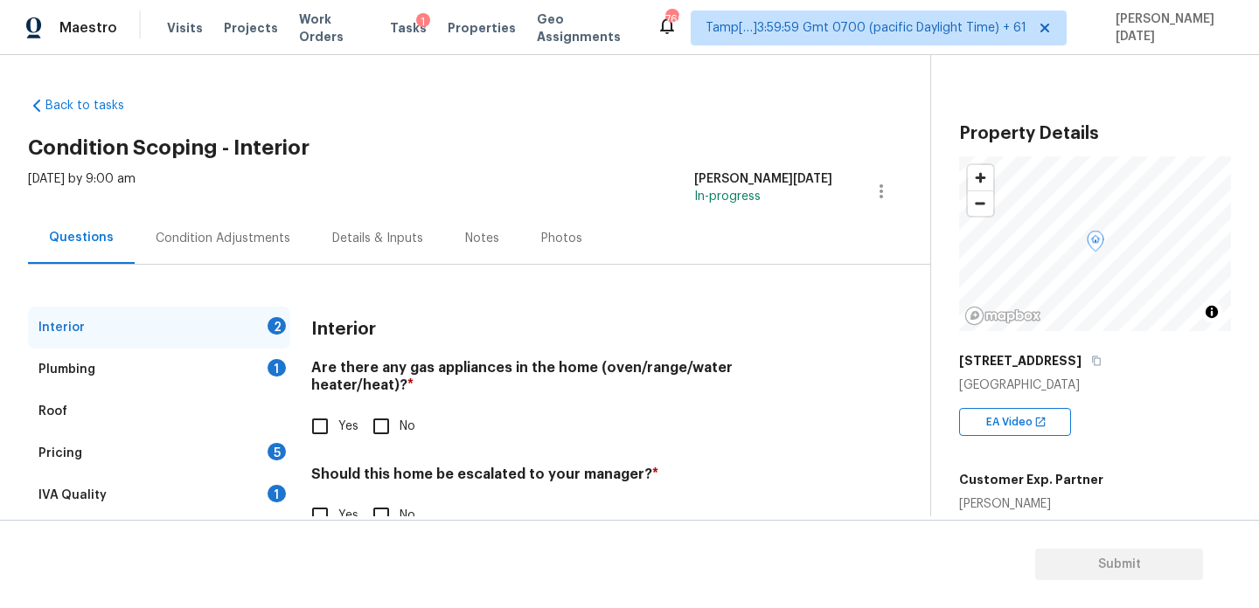
click at [465, 243] on div "Notes" at bounding box center [482, 238] width 34 height 17
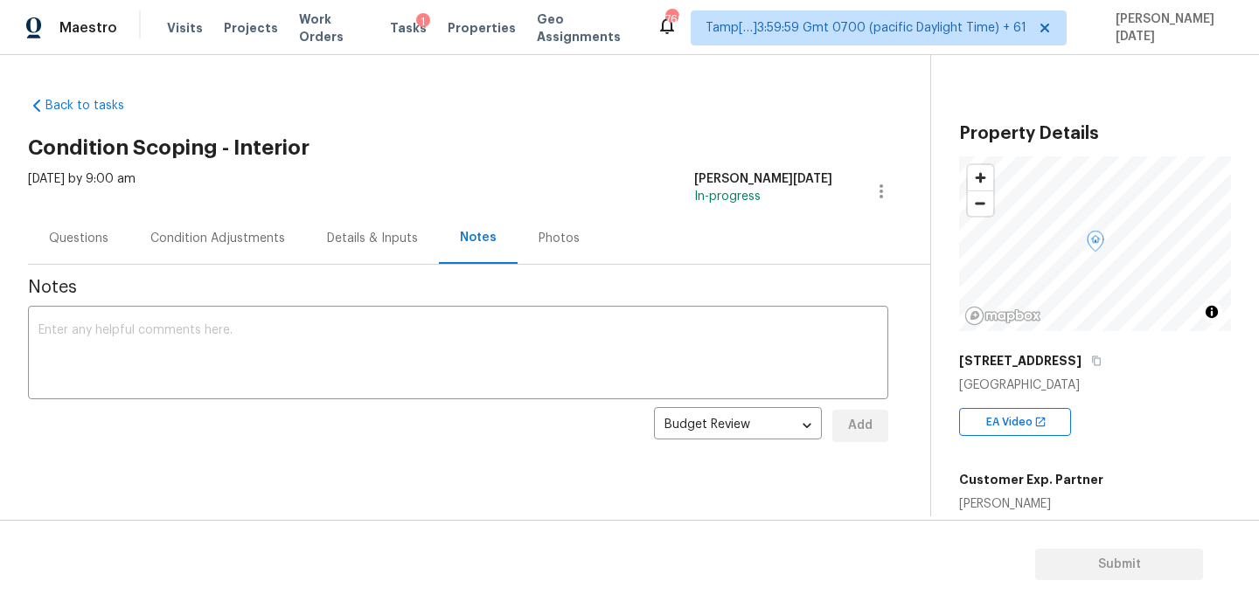
click at [214, 239] on div "Condition Adjustments" at bounding box center [217, 238] width 135 height 17
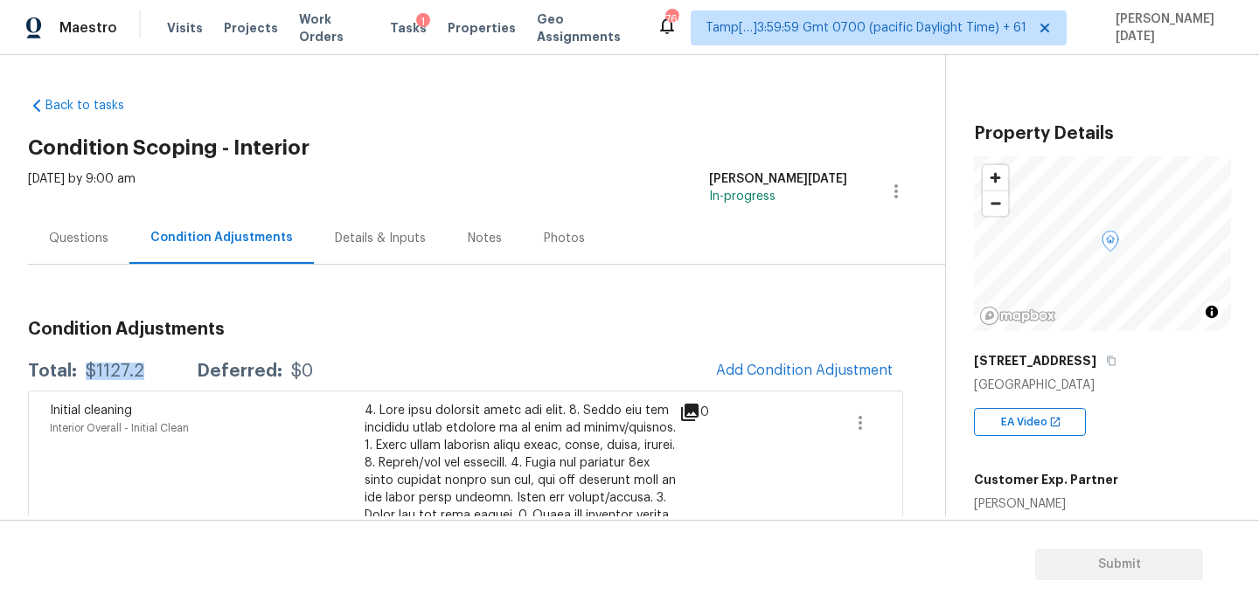
drag, startPoint x: 86, startPoint y: 373, endPoint x: 144, endPoint y: 373, distance: 58.6
click at [144, 373] on div "Total: $1127.2 Deferred: $0" at bounding box center [170, 371] width 285 height 17
copy div "$1127.2"
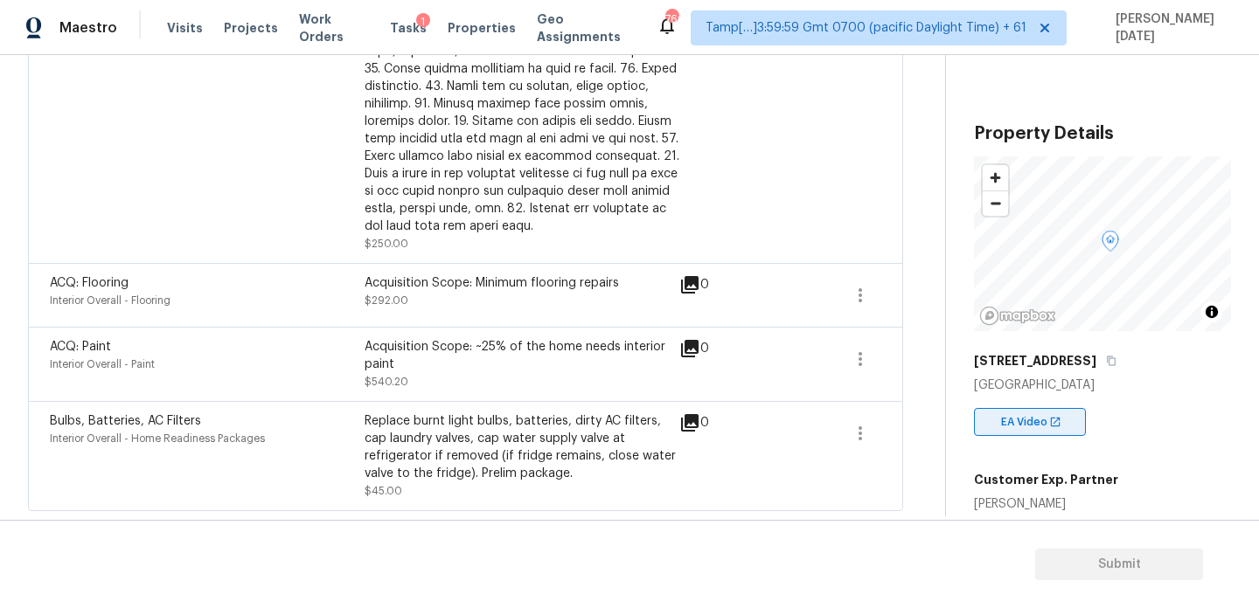
scroll to position [253, 0]
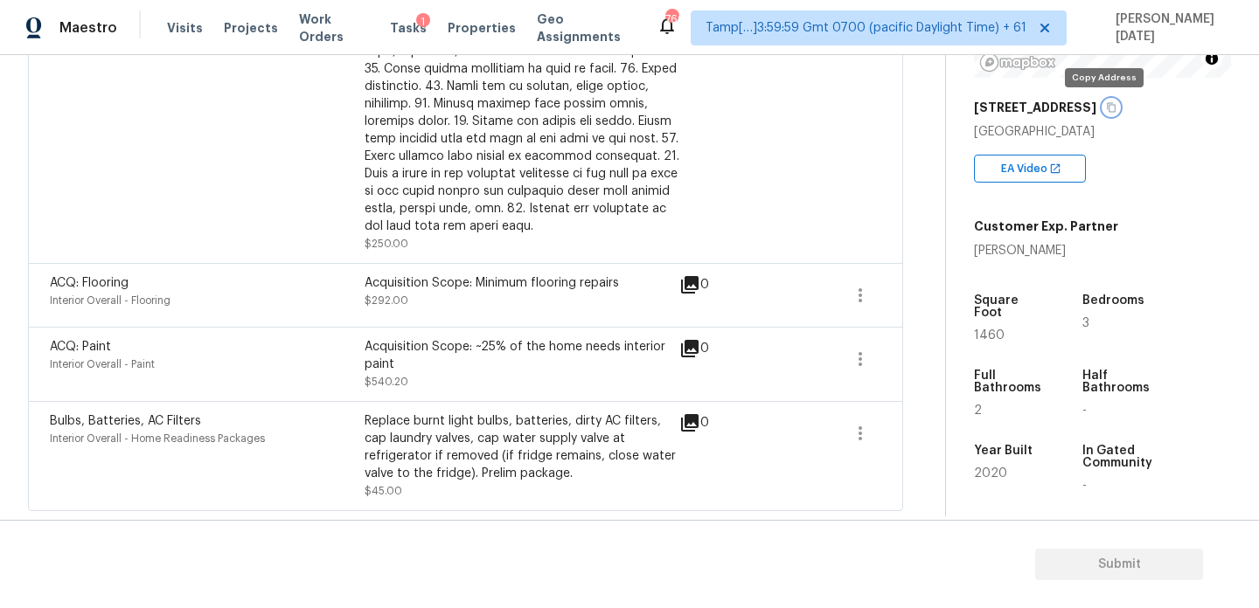
click at [1106, 108] on icon "button" at bounding box center [1111, 107] width 10 height 10
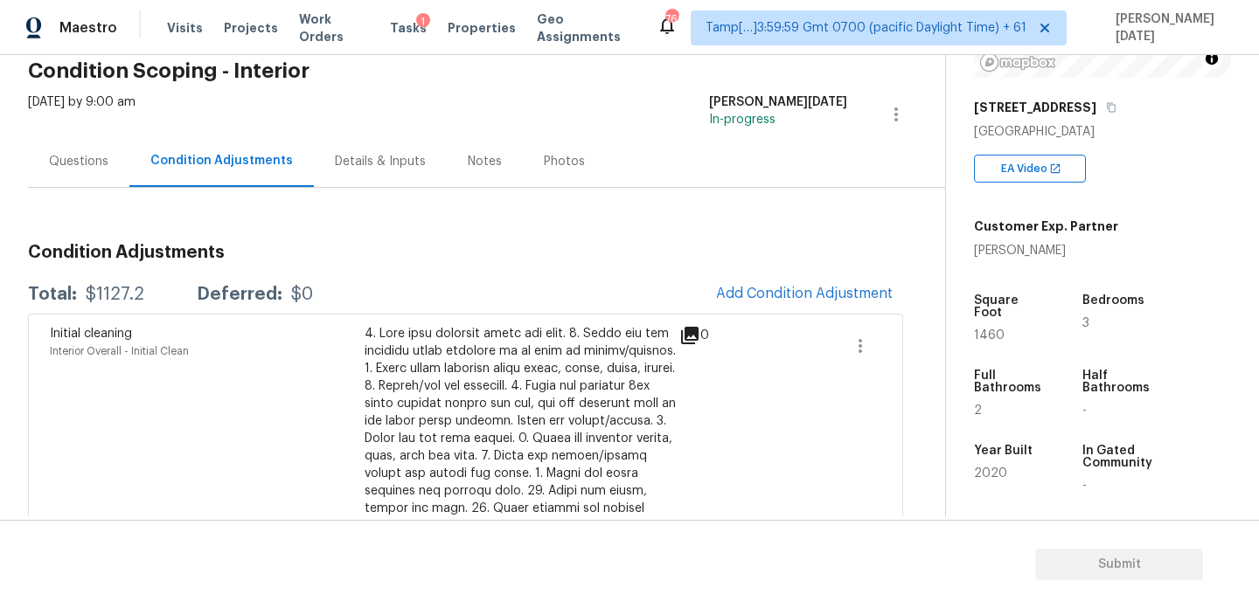
scroll to position [74, 0]
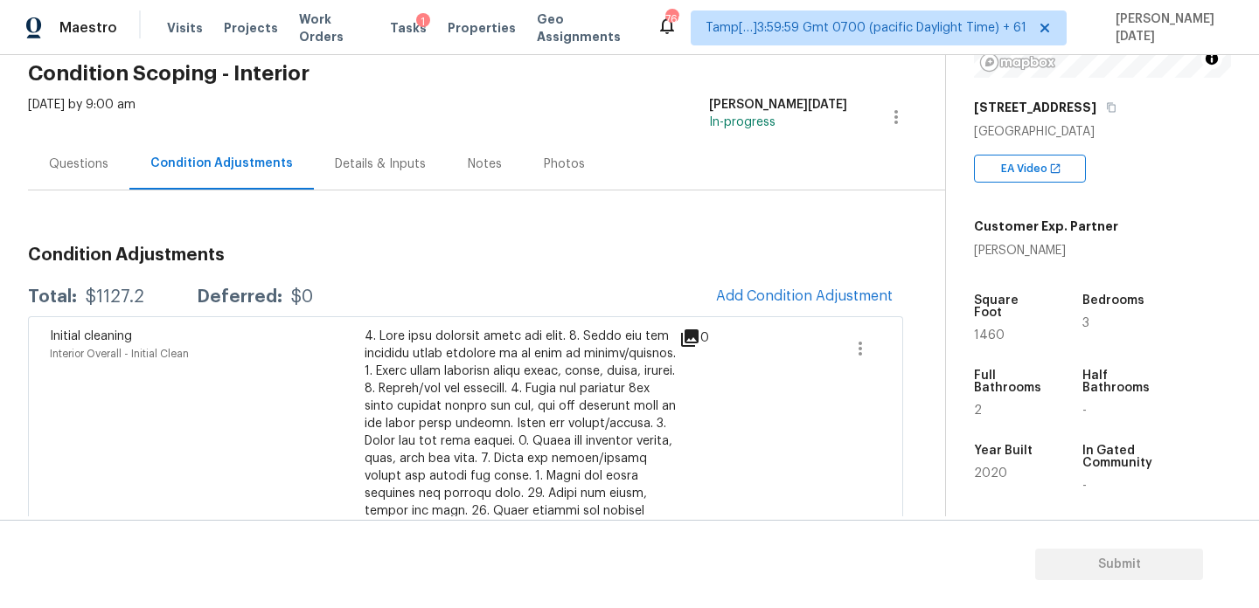
click at [90, 163] on div "Questions" at bounding box center [78, 164] width 59 height 17
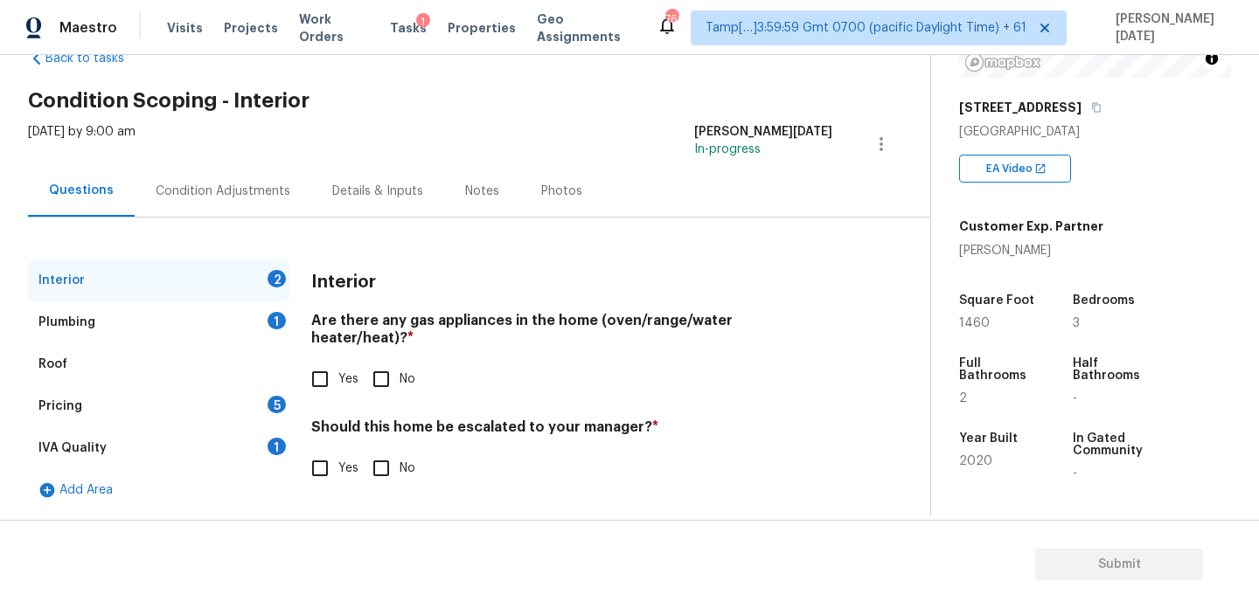
scroll to position [47, 0]
click at [320, 361] on input "Yes" at bounding box center [320, 379] width 37 height 37
checkbox input "true"
click at [387, 452] on input "No" at bounding box center [381, 470] width 37 height 37
checkbox input "true"
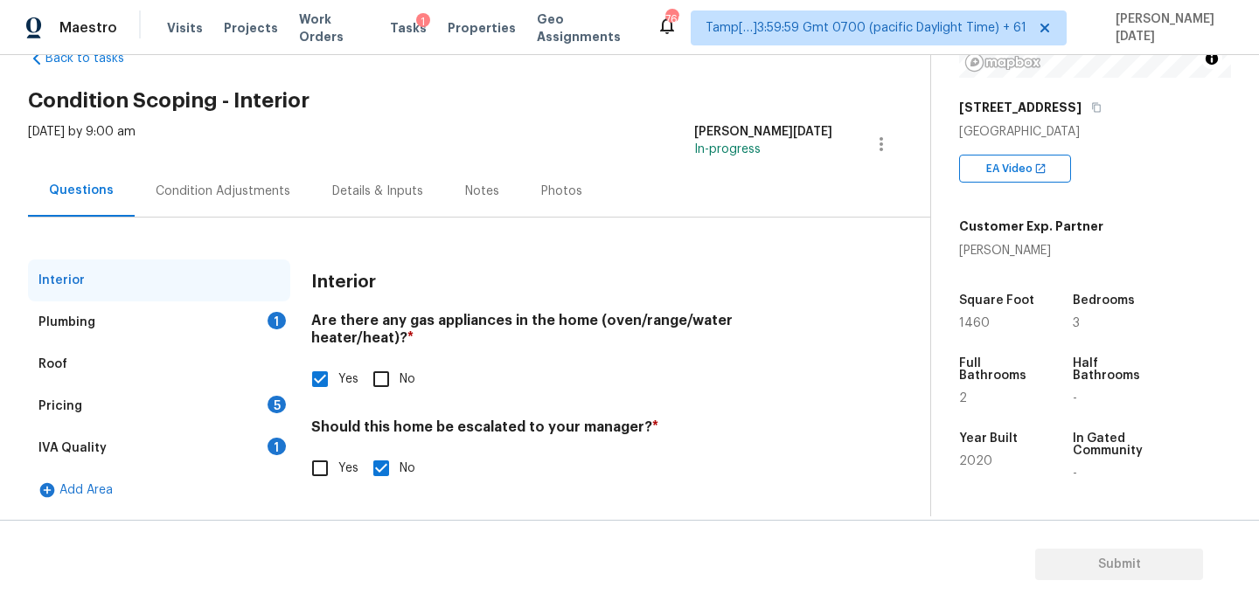
click at [270, 325] on div "1" at bounding box center [276, 320] width 18 height 17
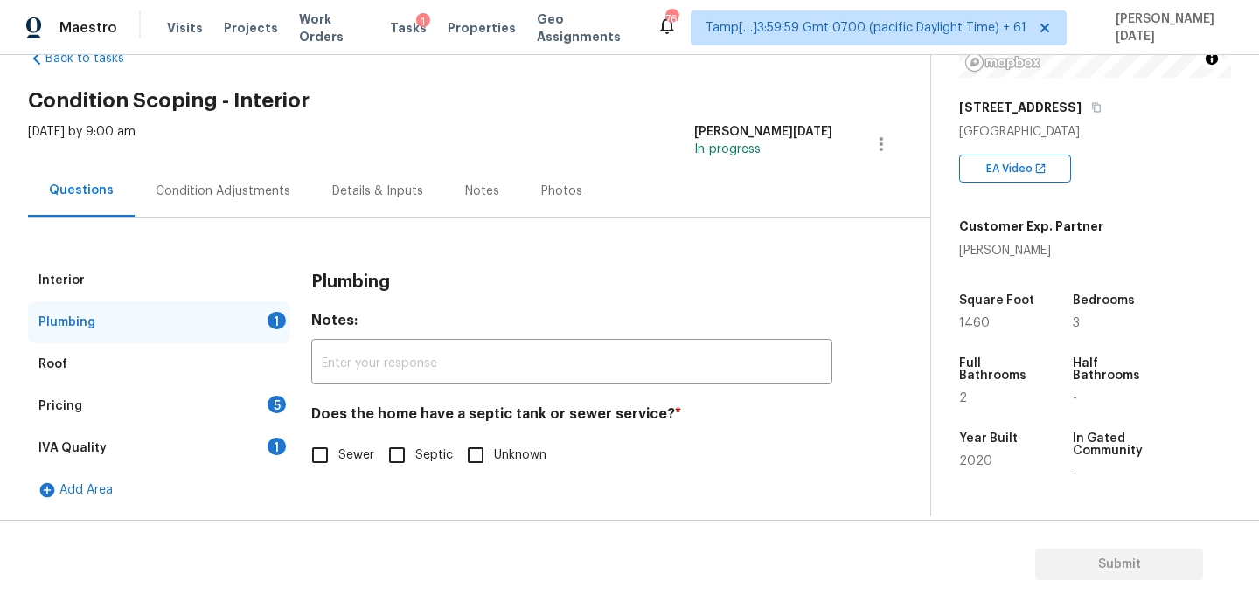
click at [328, 470] on input "Sewer" at bounding box center [320, 455] width 37 height 37
checkbox input "true"
click at [275, 415] on div "Pricing 5" at bounding box center [159, 406] width 262 height 42
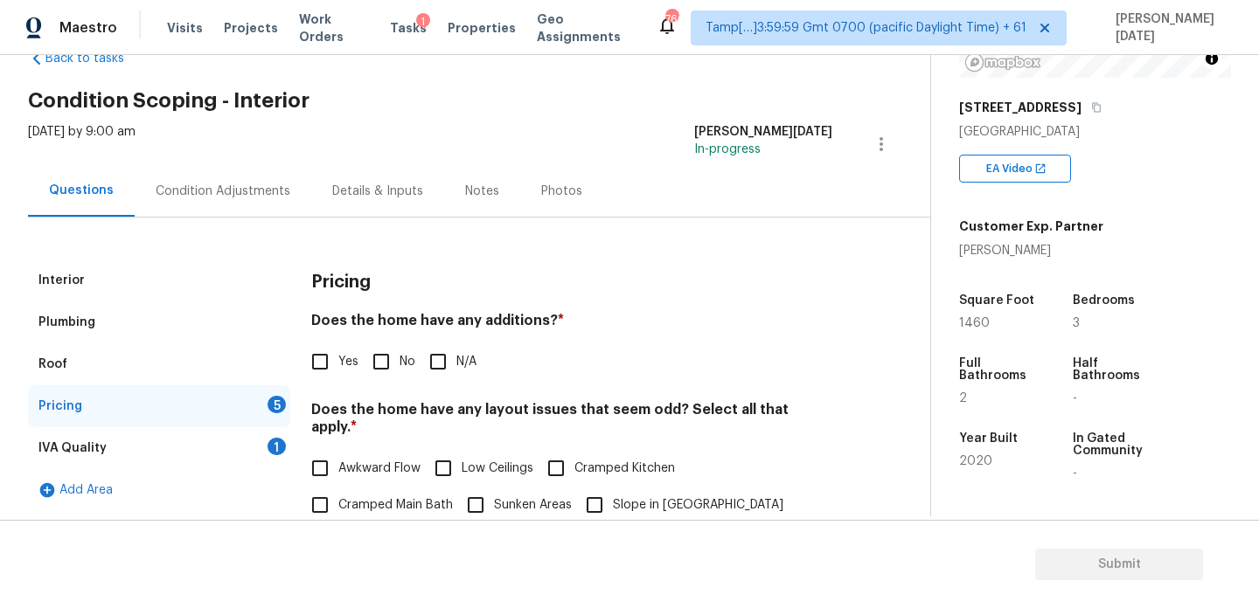
click at [372, 378] on input "No" at bounding box center [381, 361] width 37 height 37
checkbox input "true"
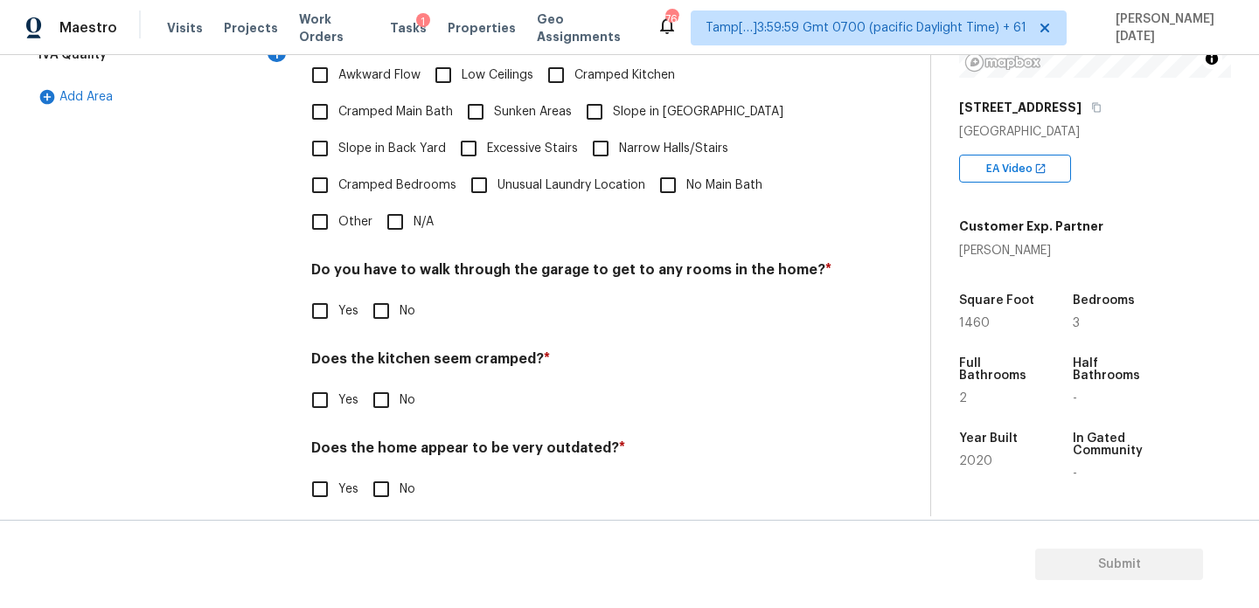
click at [405, 204] on input "N/A" at bounding box center [395, 222] width 37 height 37
checkbox input "true"
click at [386, 309] on input "No" at bounding box center [381, 311] width 37 height 37
checkbox input "true"
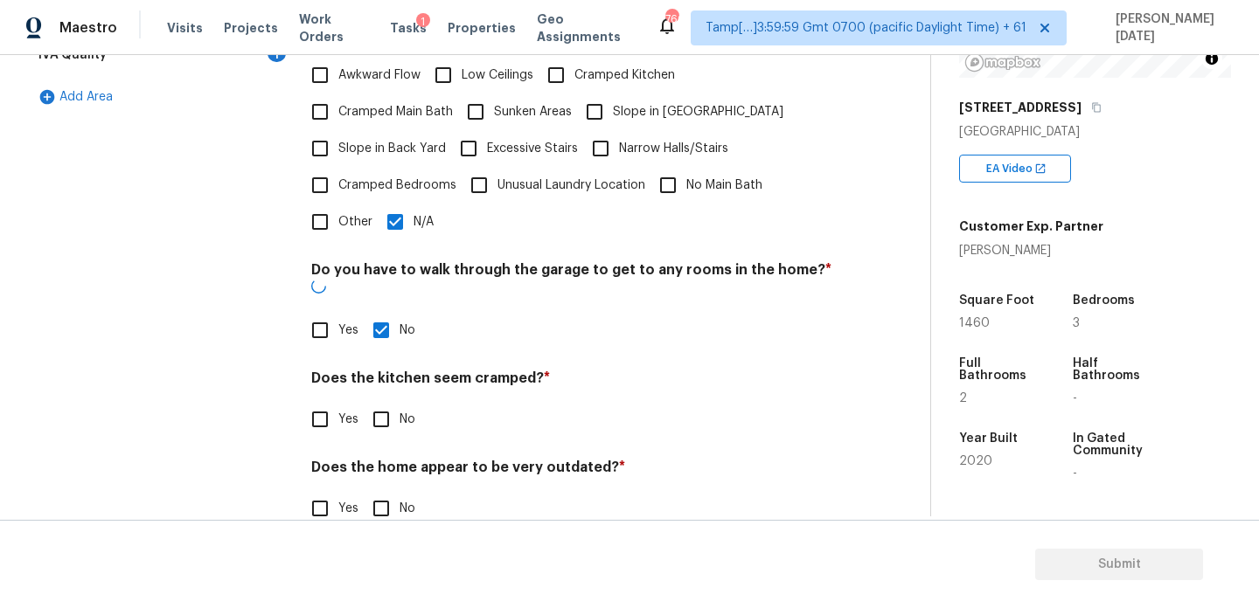
click at [393, 410] on div "Pricing Does the home have any additions? * Yes No N/A Does the home have any l…" at bounding box center [571, 207] width 521 height 682
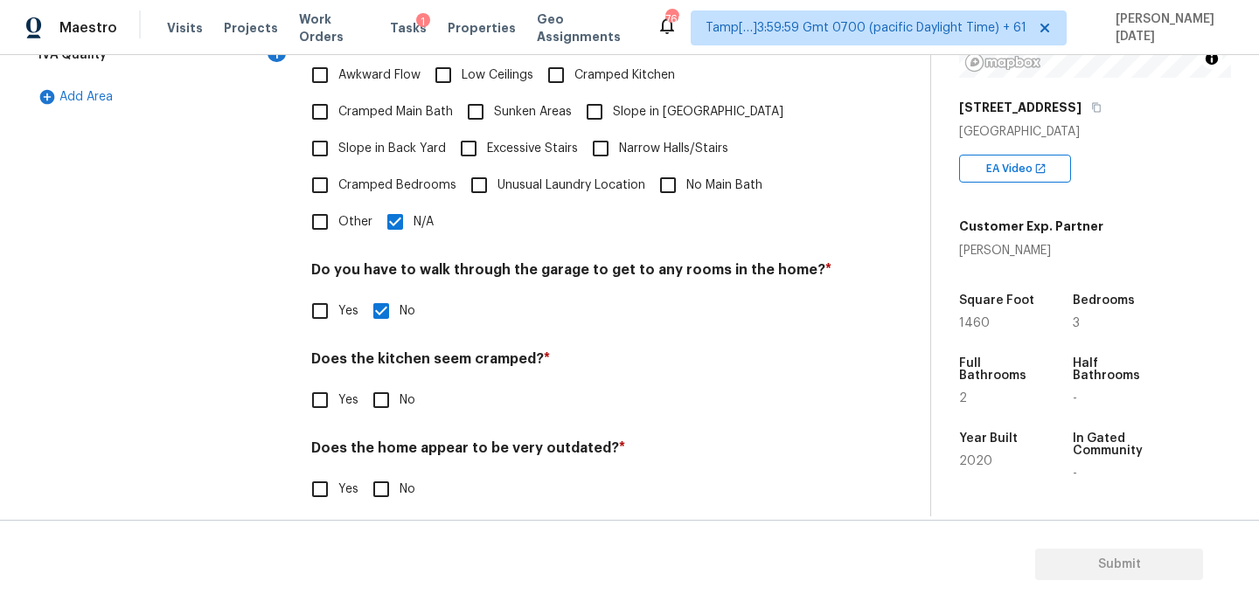
click at [393, 382] on input "No" at bounding box center [381, 400] width 37 height 37
checkbox input "true"
click at [388, 473] on input "No" at bounding box center [381, 491] width 37 height 37
checkbox input "true"
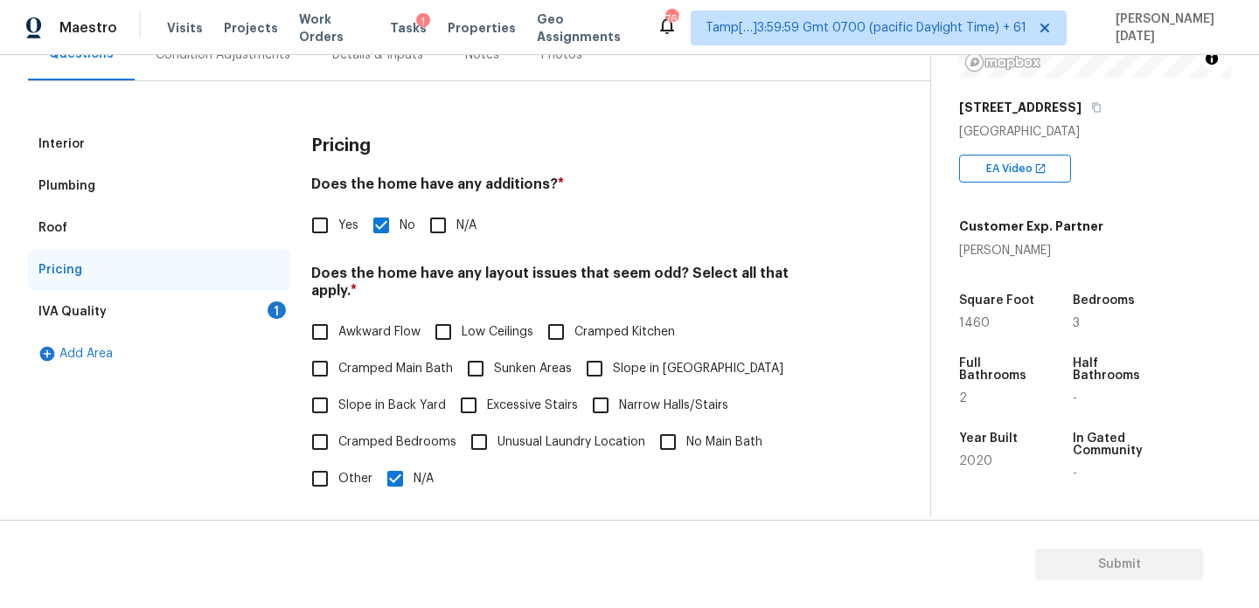
click at [248, 305] on div "IVA Quality 1" at bounding box center [159, 312] width 262 height 42
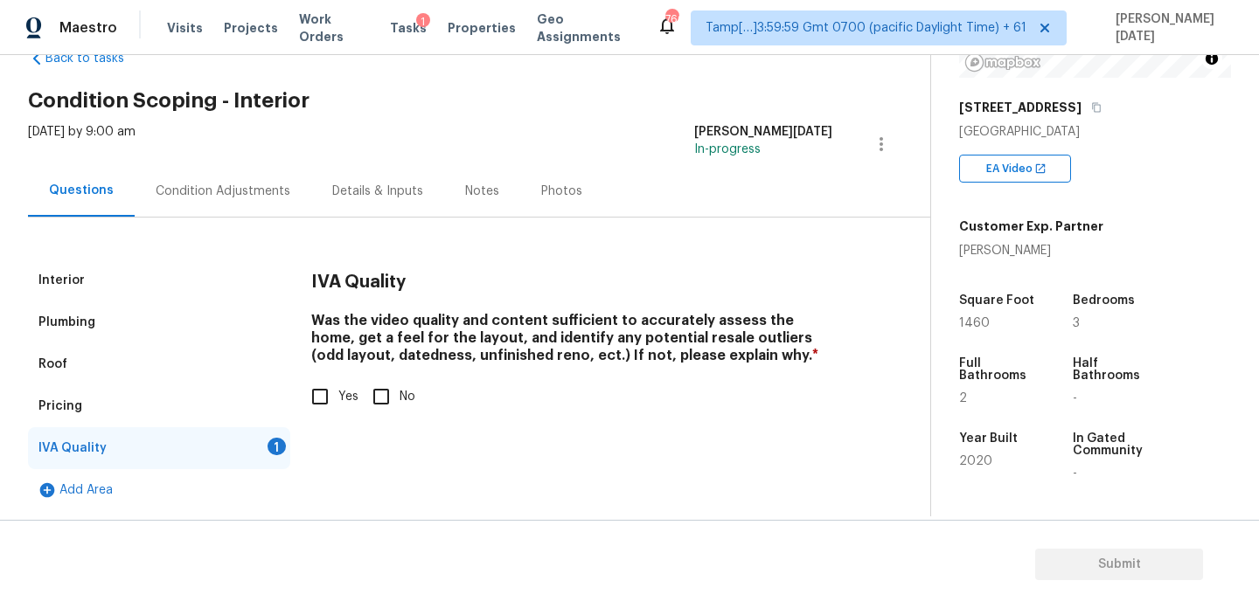
scroll to position [47, 0]
click at [322, 389] on input "Yes" at bounding box center [320, 396] width 37 height 37
checkbox input "true"
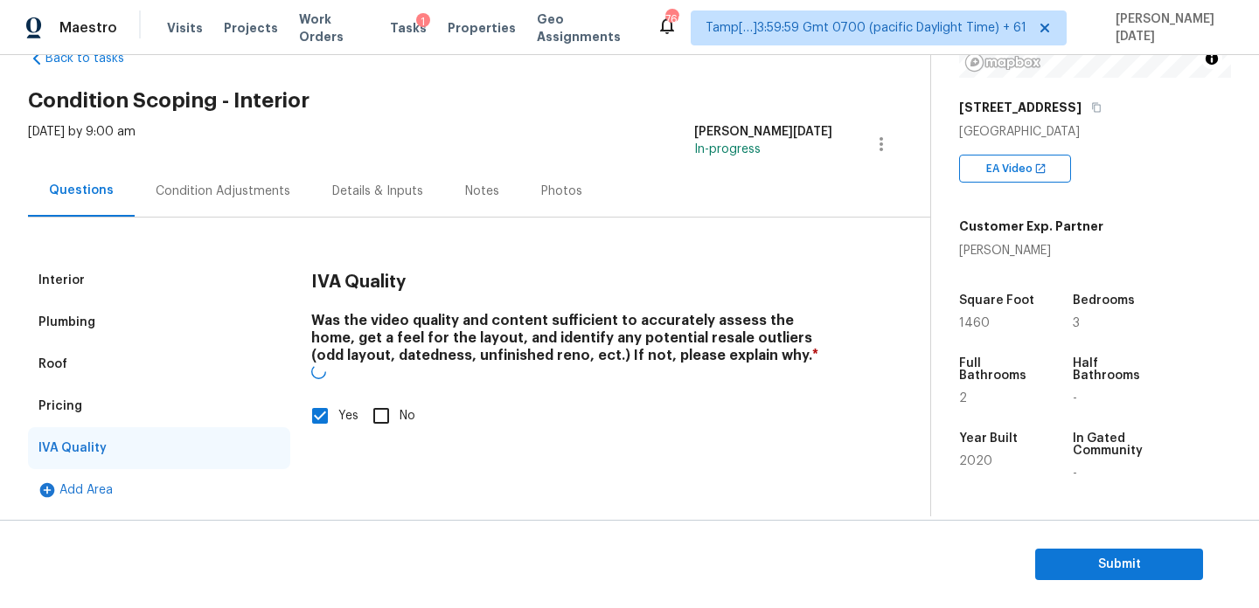
click at [110, 288] on div "Interior" at bounding box center [159, 281] width 262 height 42
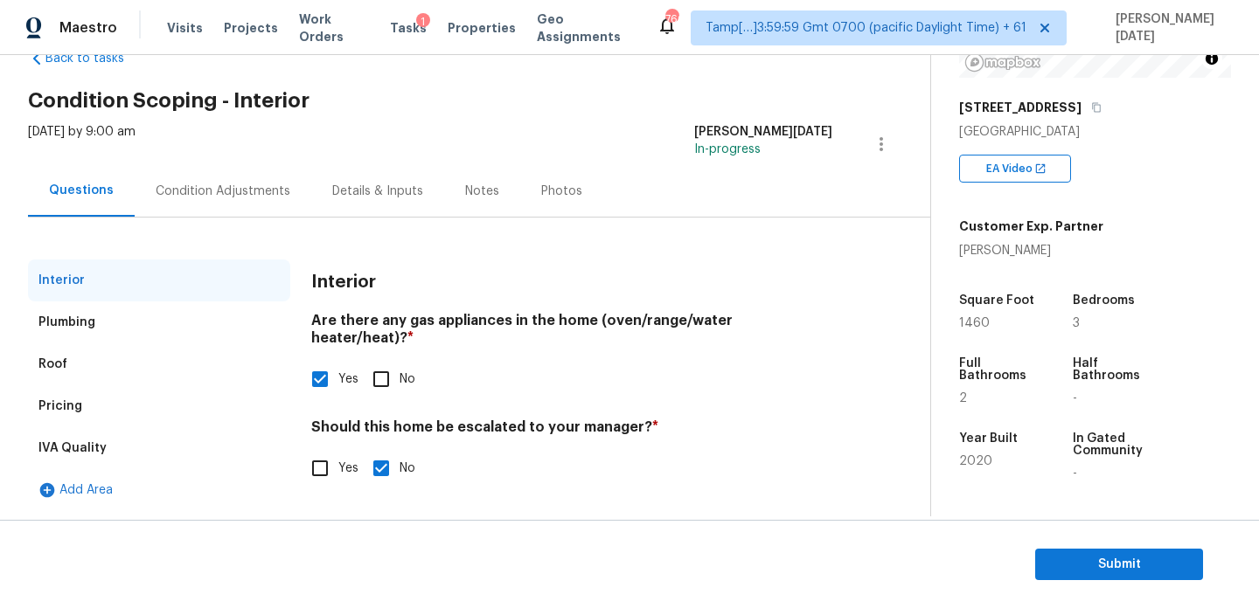
click at [225, 196] on div "Condition Adjustments" at bounding box center [223, 191] width 135 height 17
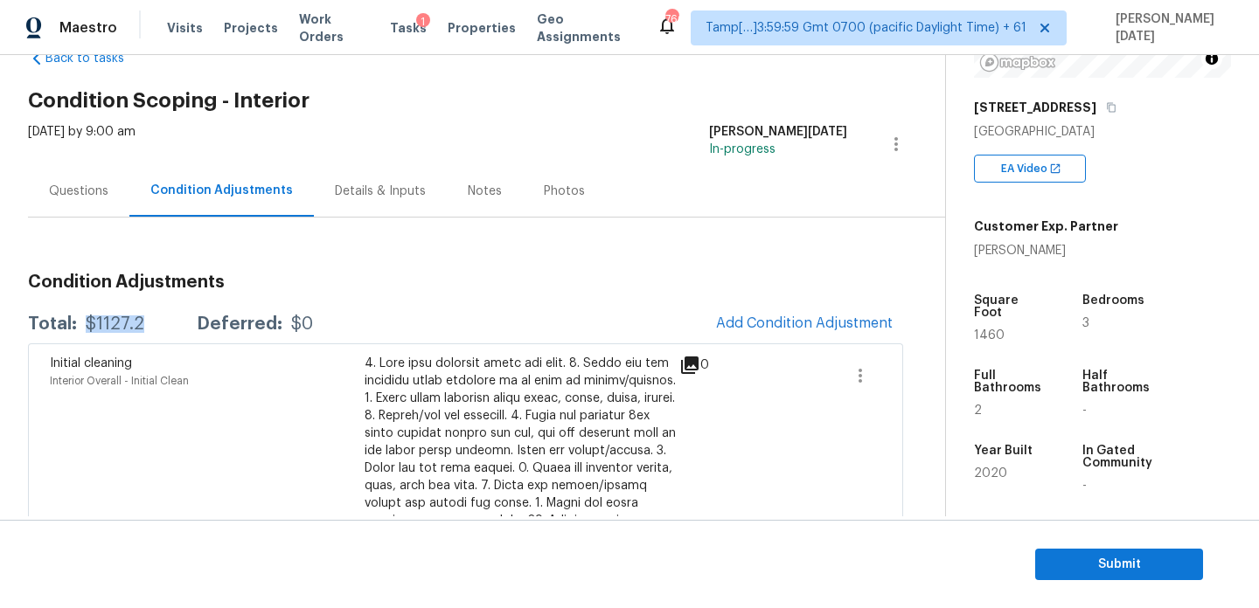
drag, startPoint x: 85, startPoint y: 326, endPoint x: 153, endPoint y: 326, distance: 68.2
click at [153, 326] on div "Total: $1127.2 Deferred: $0" at bounding box center [170, 324] width 285 height 17
copy div "$1127.2"
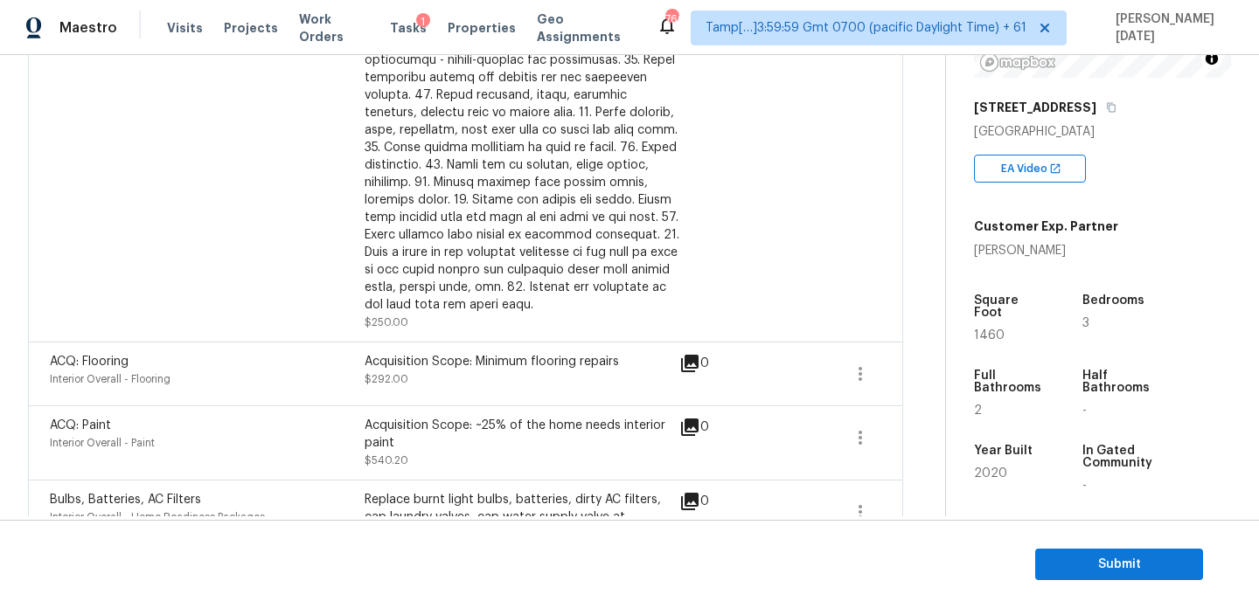
scroll to position [622, 0]
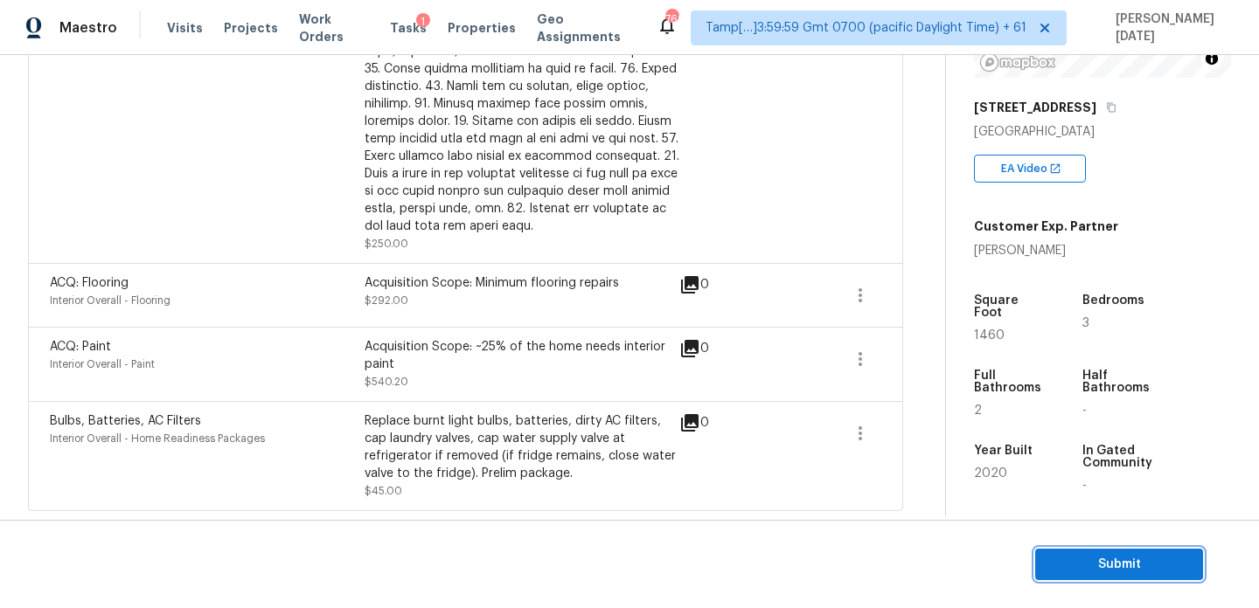
click at [1051, 552] on button "Submit" at bounding box center [1119, 565] width 168 height 32
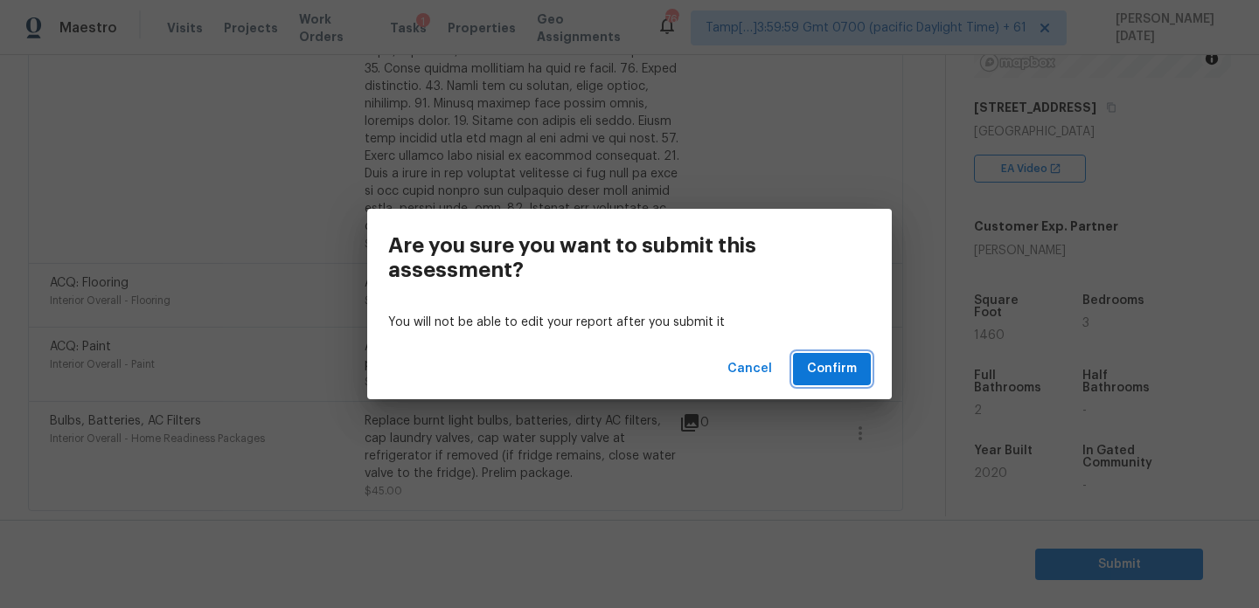
click at [854, 366] on span "Confirm" at bounding box center [832, 369] width 50 height 22
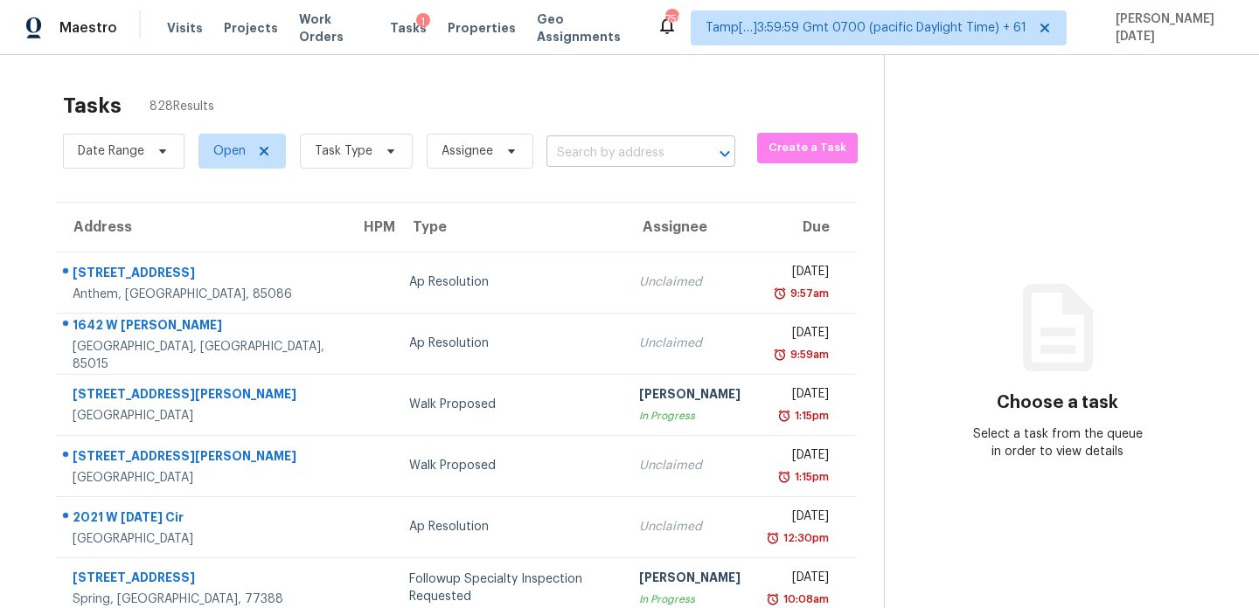
click at [606, 154] on input "text" at bounding box center [616, 153] width 140 height 27
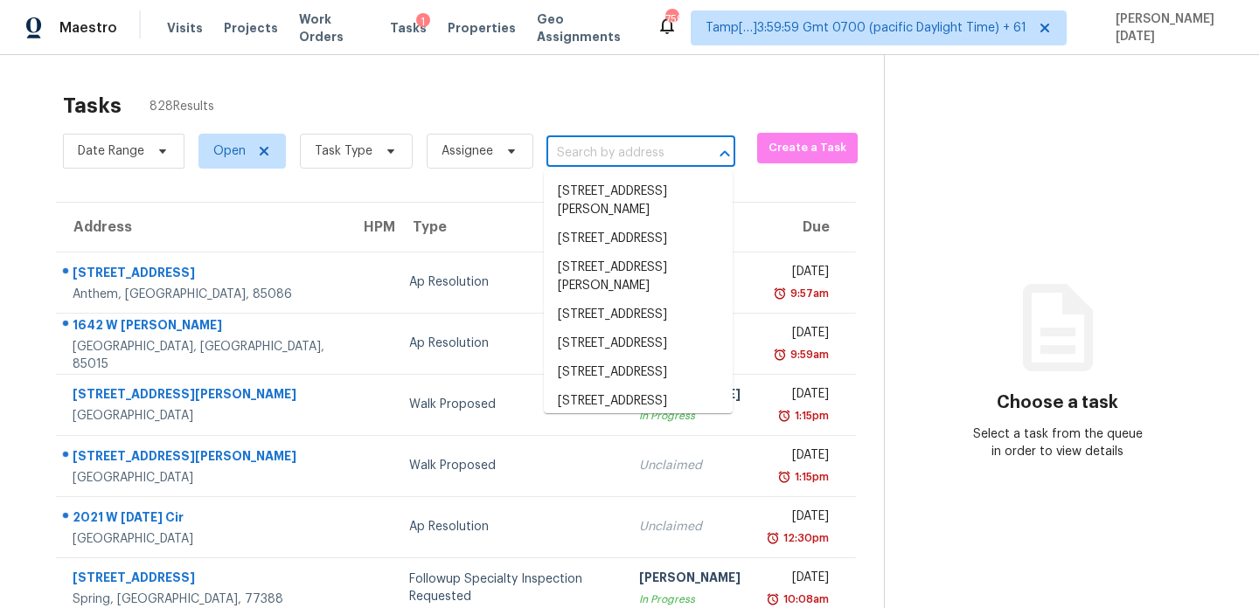
paste input "108 Black Creek Ln, Irmo, SC 29063"
type input "108 Black Creek Ln, Irmo, SC 29063"
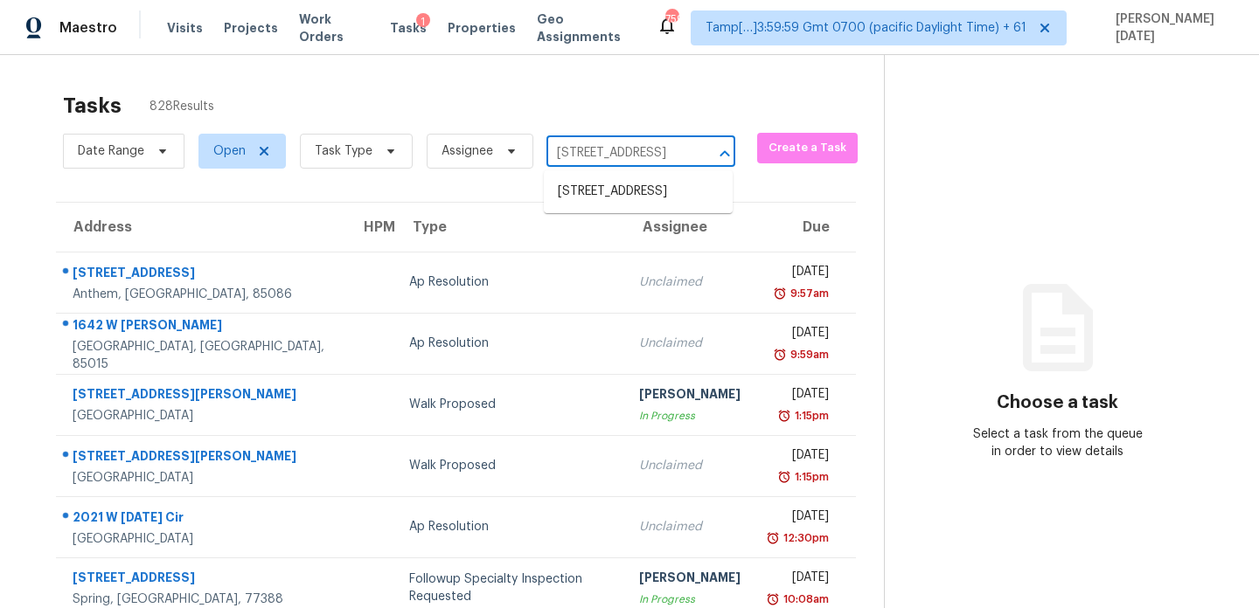
scroll to position [0, 76]
click at [623, 200] on li "108 Black Creek Ln, Irmo, SC 29063" at bounding box center [638, 191] width 189 height 29
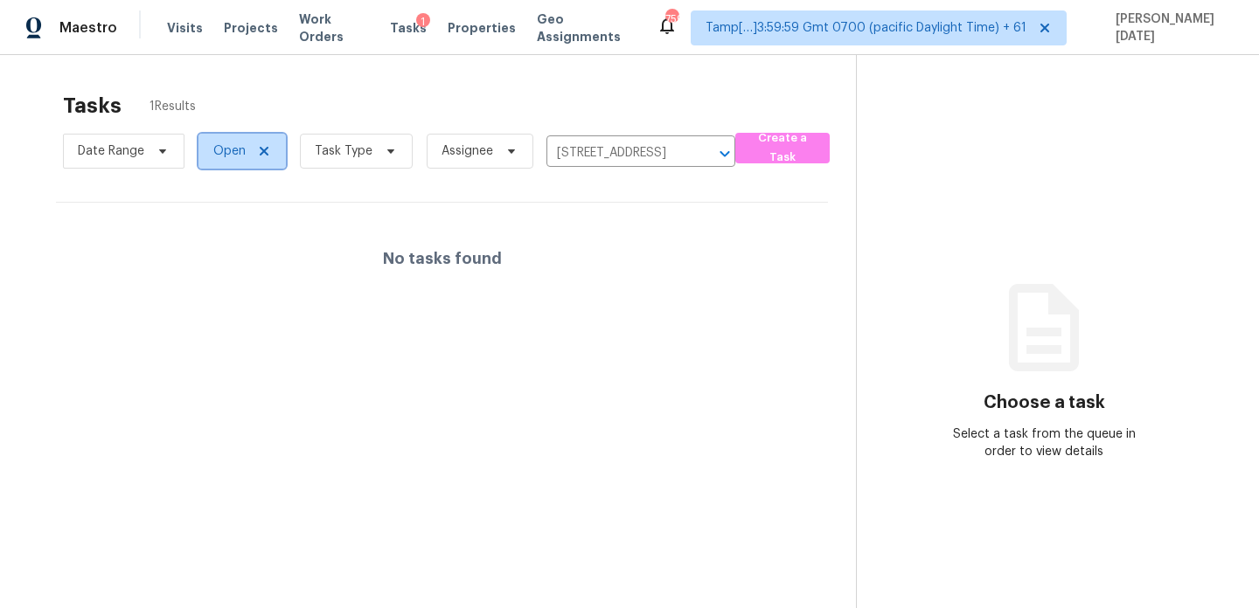
click at [226, 162] on span "Open" at bounding box center [241, 151] width 87 height 35
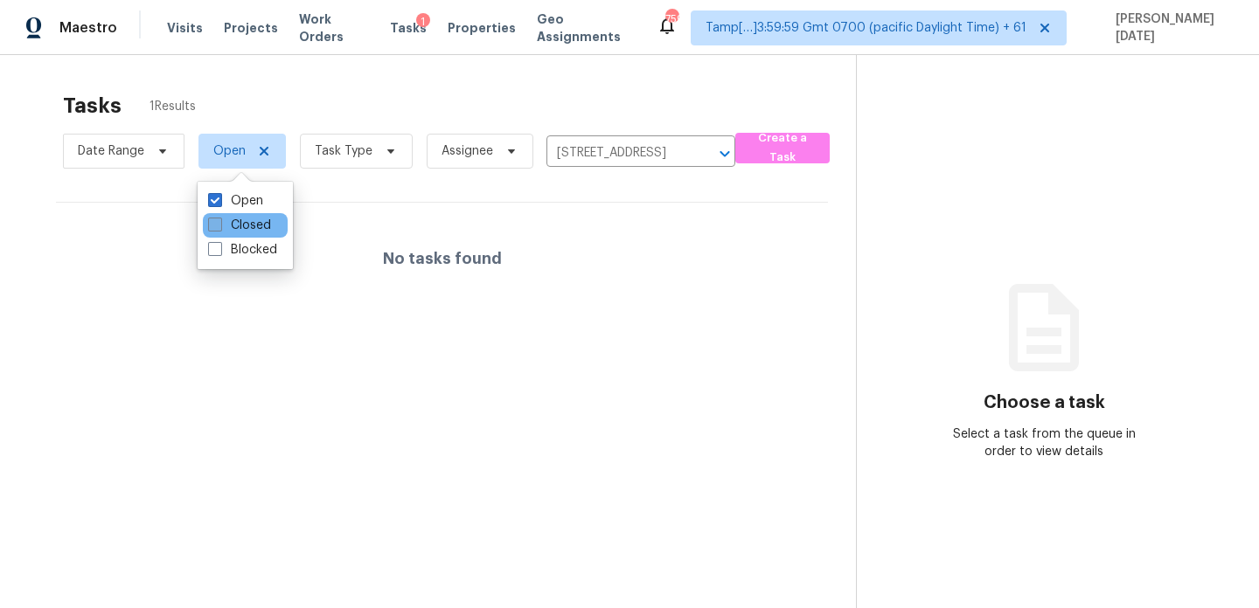
click at [234, 228] on label "Closed" at bounding box center [239, 225] width 63 height 17
click at [219, 228] on input "Closed" at bounding box center [213, 222] width 11 height 11
checkbox input "true"
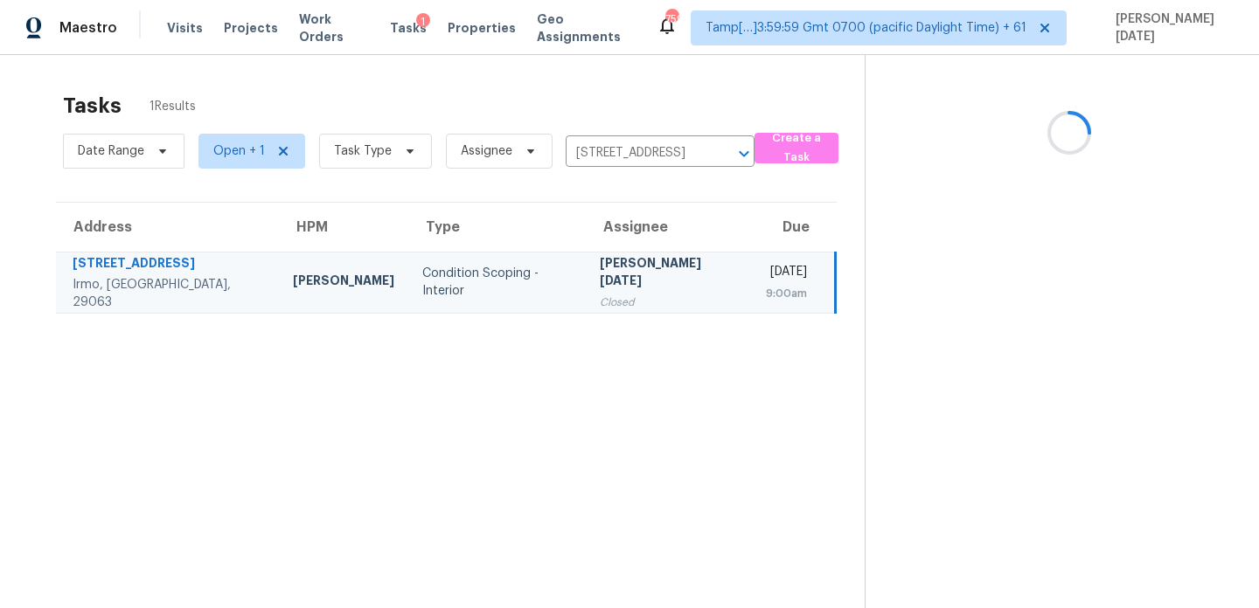
click at [600, 268] on div "[PERSON_NAME][DATE]" at bounding box center [669, 273] width 138 height 39
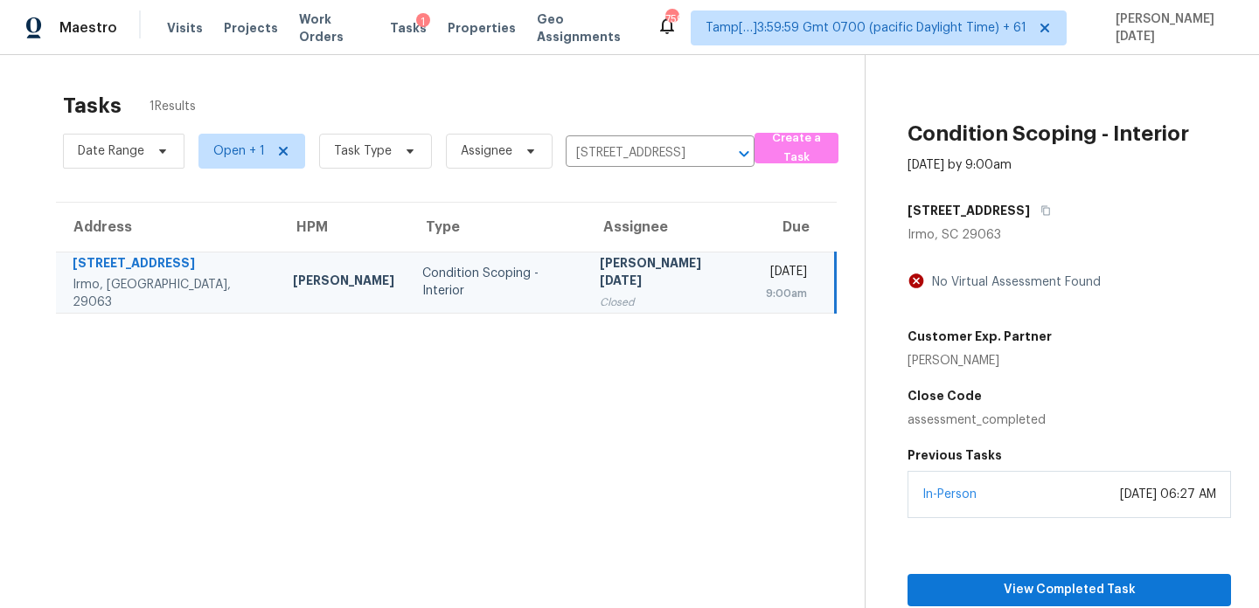
scroll to position [86, 0]
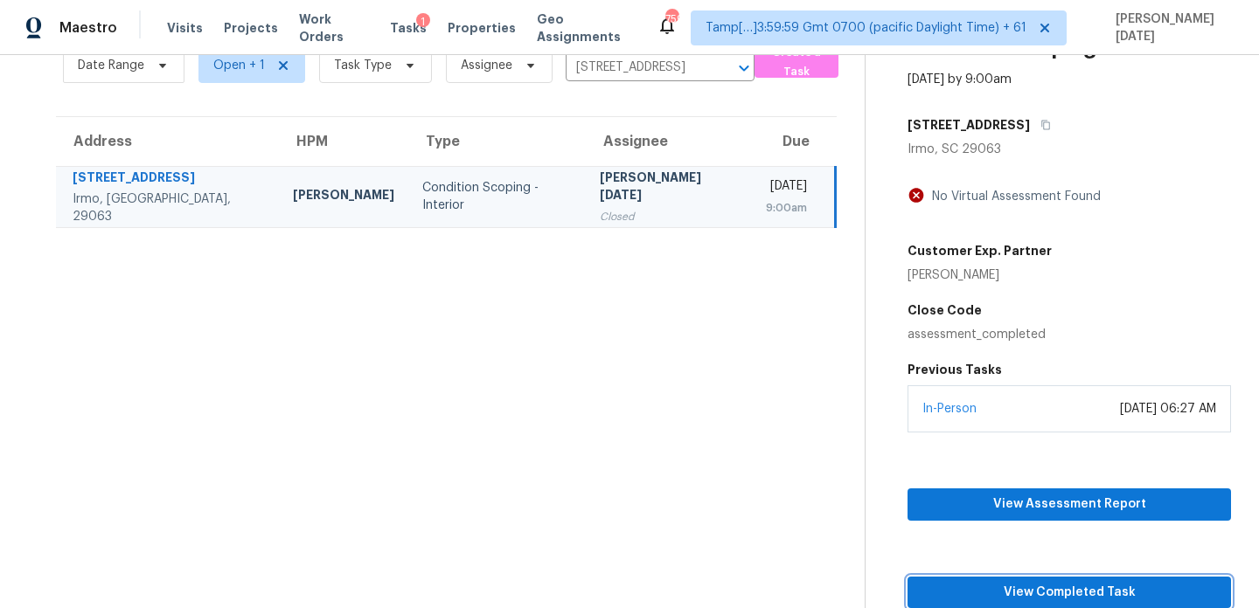
click at [995, 589] on span "View Completed Task" at bounding box center [1068, 593] width 295 height 22
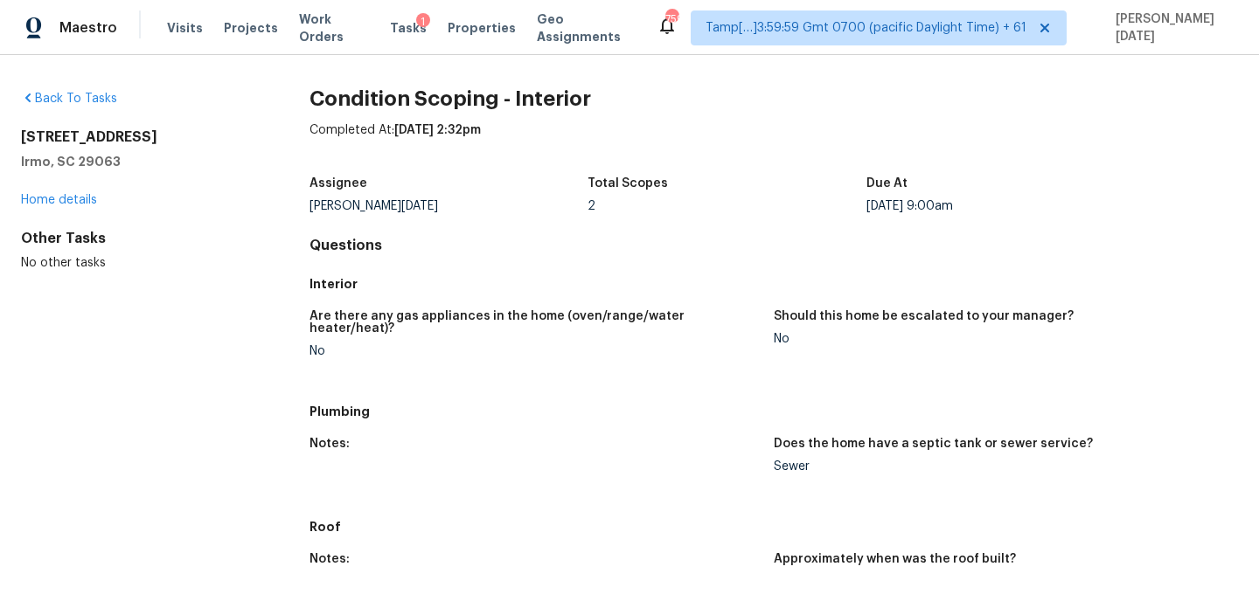
scroll to position [801, 0]
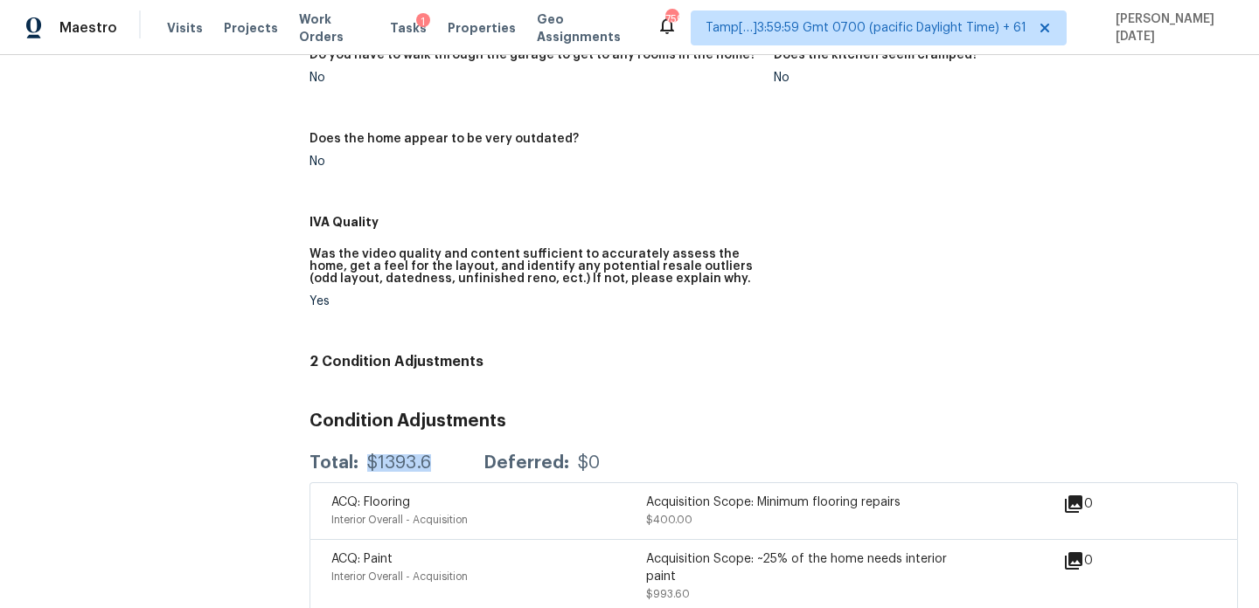
drag, startPoint x: 366, startPoint y: 439, endPoint x: 440, endPoint y: 439, distance: 73.4
click at [440, 455] on div "Total: $1393.6 Deferred: $0" at bounding box center [454, 463] width 290 height 17
copy div "$1393.6"
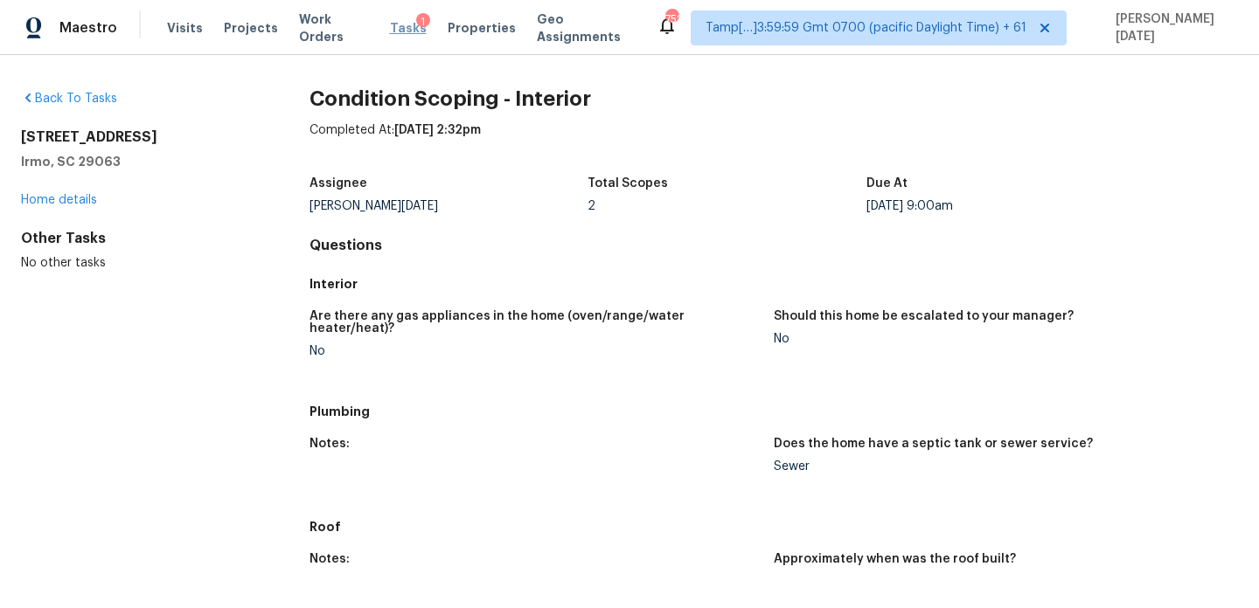
click at [403, 27] on span "Tasks" at bounding box center [408, 28] width 37 height 12
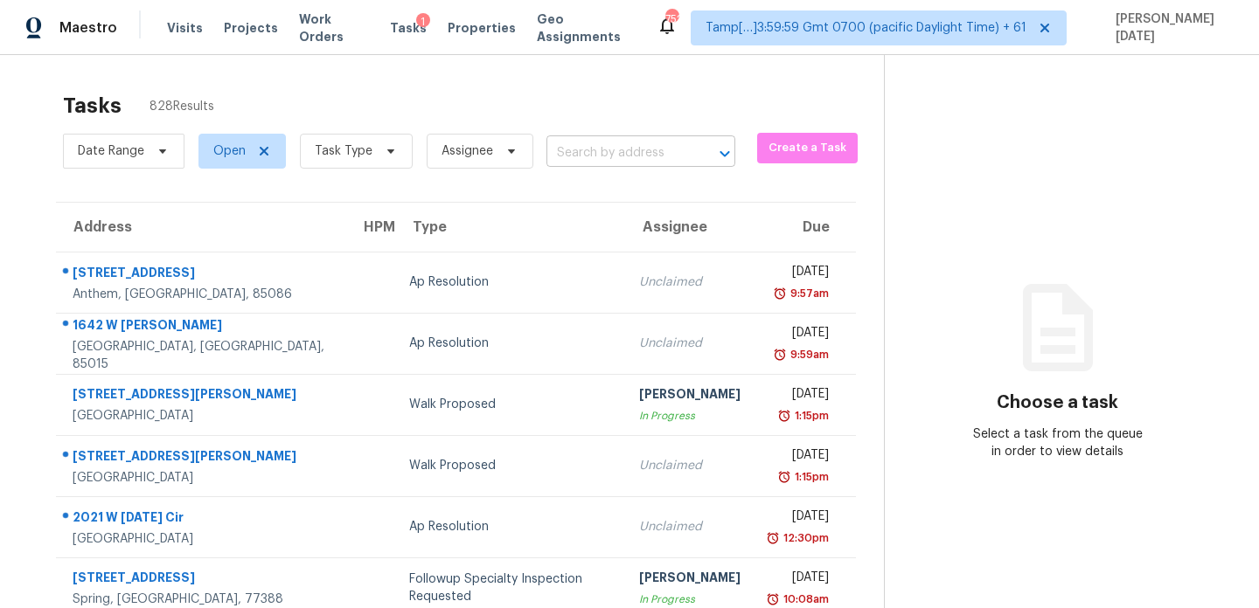
click at [565, 155] on input "text" at bounding box center [616, 153] width 140 height 27
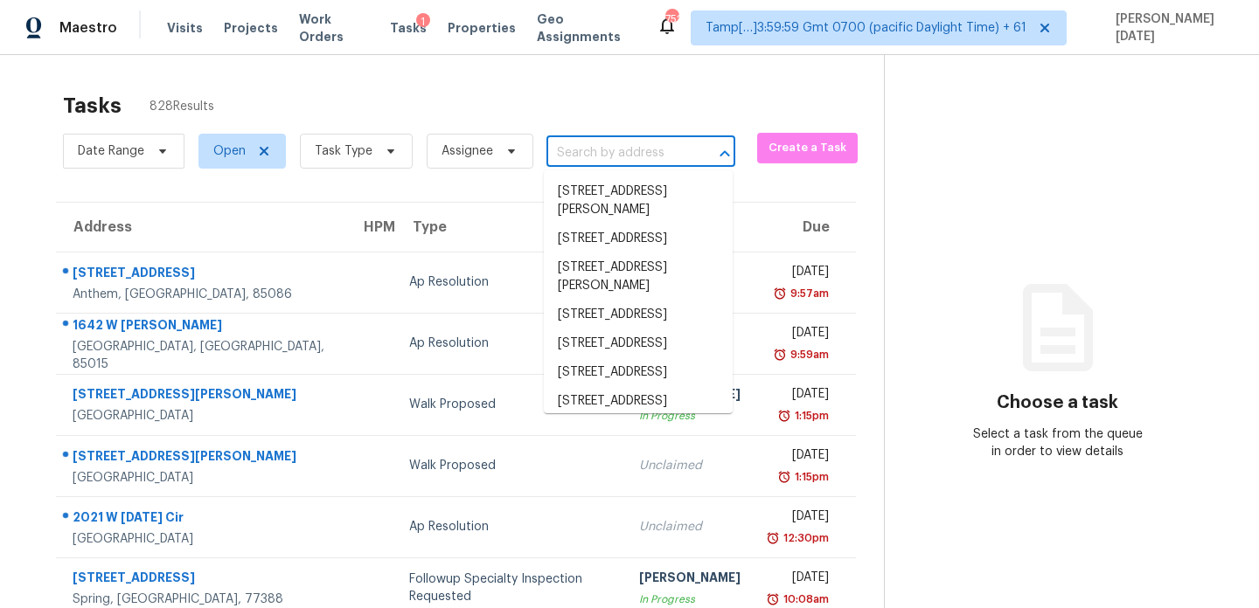
paste input "2337 Olive Forest Ln, Manvel, TX 77578"
type input "2337 Olive Forest Ln, Manvel, TX 77578"
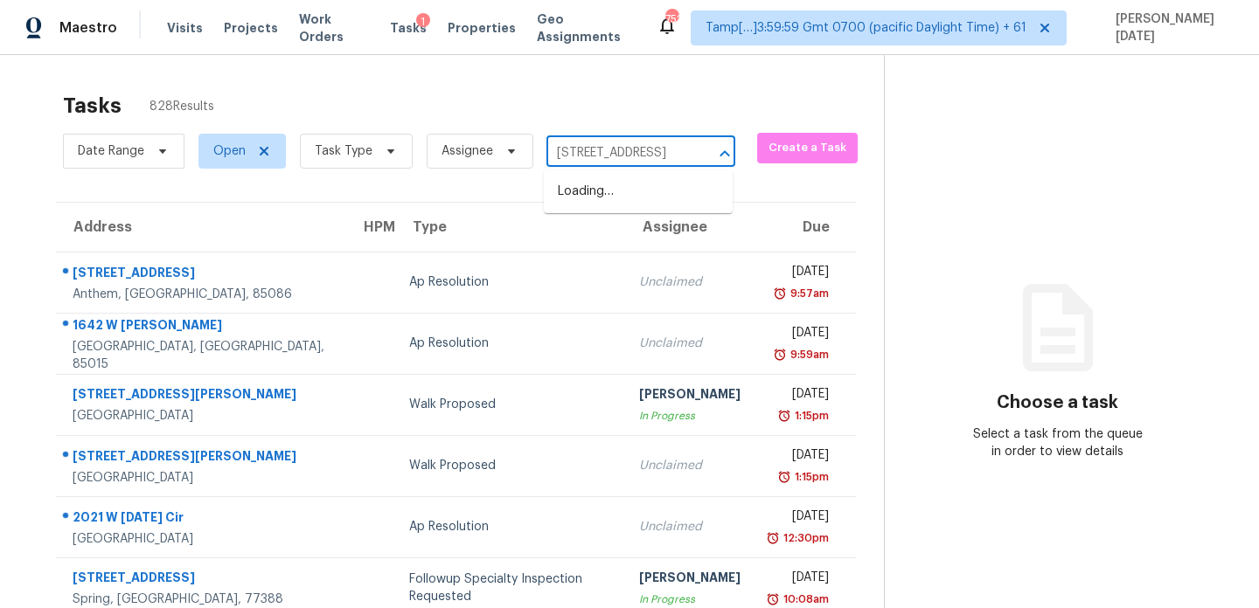
scroll to position [0, 92]
click at [616, 204] on li "2337 Olive Forest Ln, Manvel, TX 77578" at bounding box center [638, 191] width 189 height 29
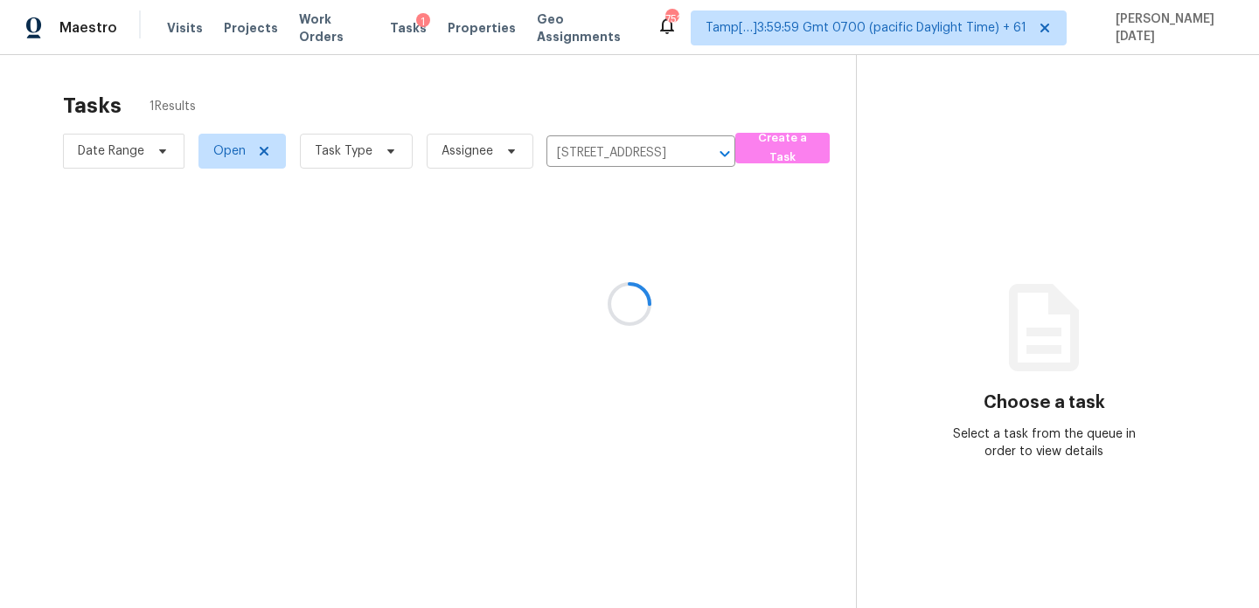
click at [688, 292] on div at bounding box center [629, 304] width 1259 height 608
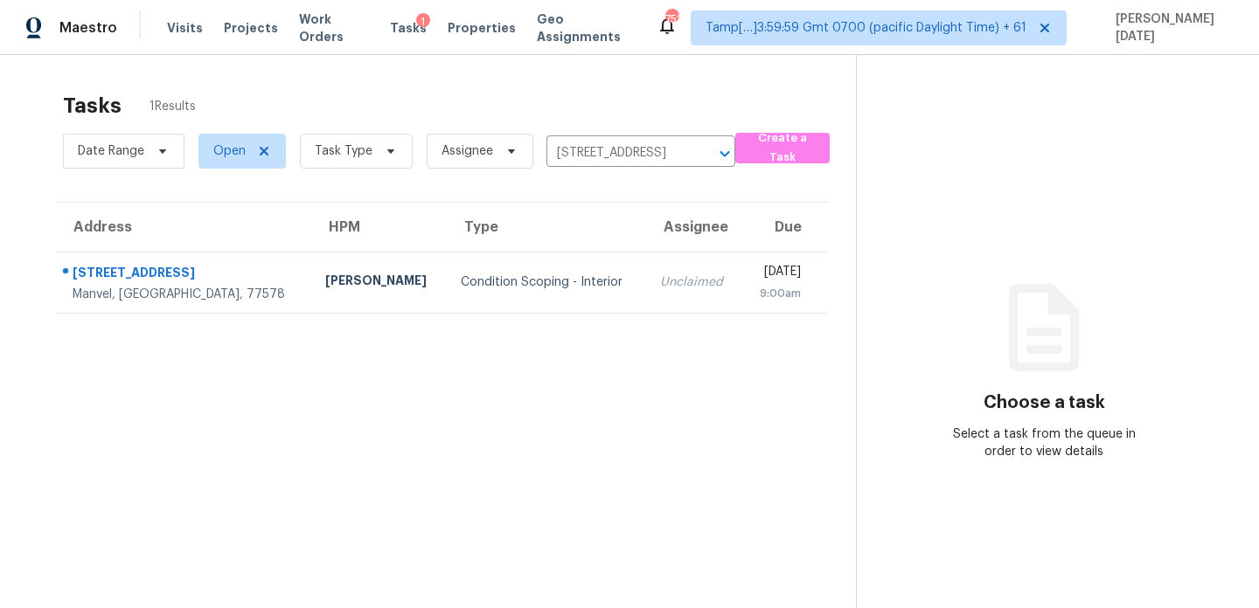
click at [755, 292] on div "9:00am" at bounding box center [777, 293] width 45 height 17
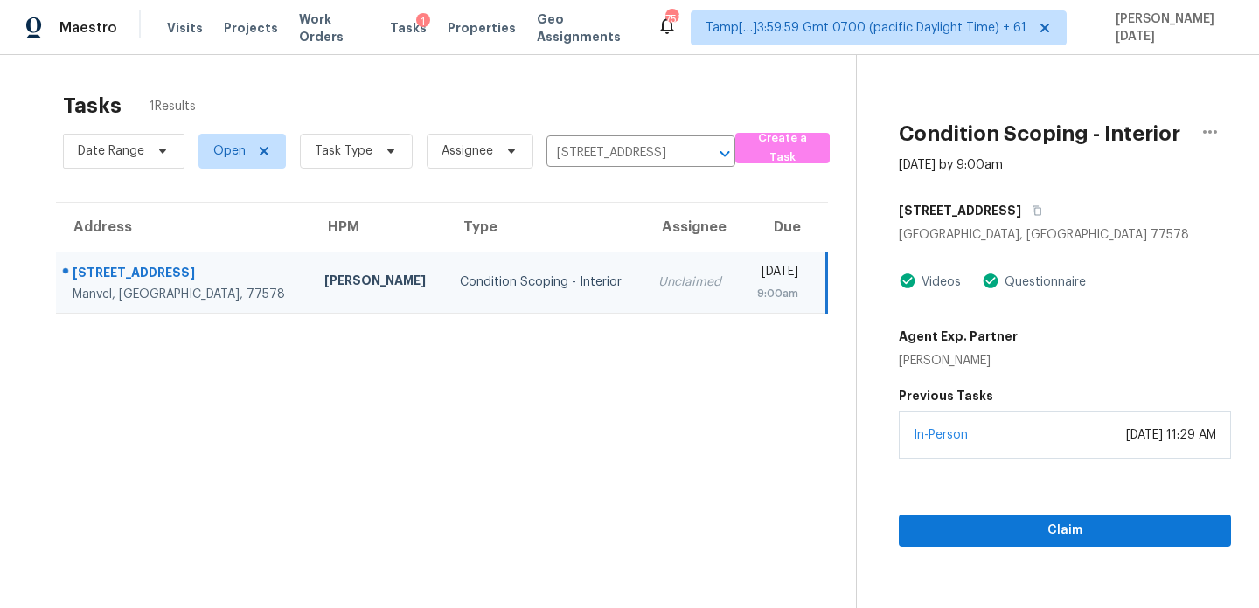
click at [653, 277] on td "Unclaimed" at bounding box center [691, 282] width 95 height 61
click at [939, 541] on span "Claim" at bounding box center [1065, 531] width 304 height 22
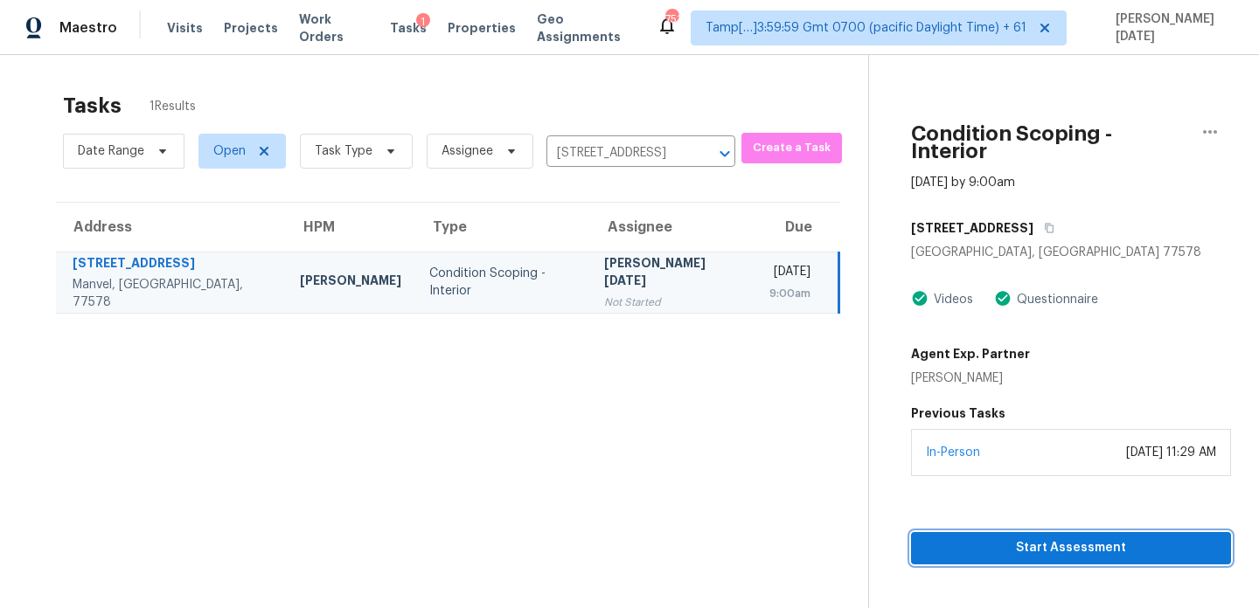
click at [992, 538] on span "Start Assessment" at bounding box center [1071, 549] width 292 height 22
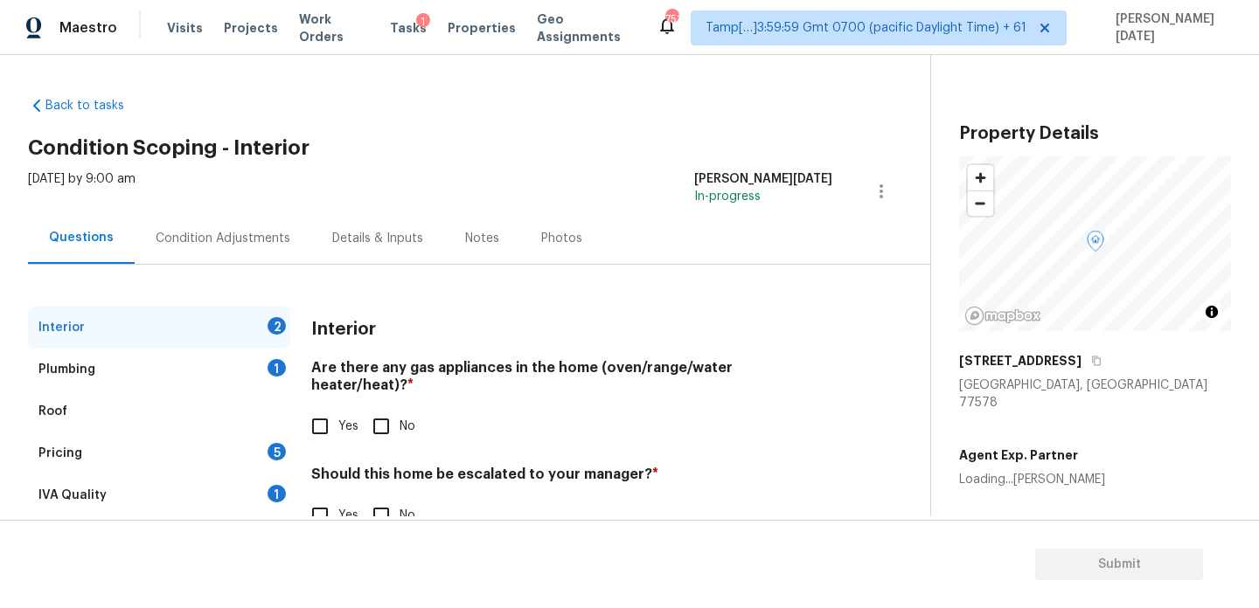
click at [218, 239] on div "Condition Adjustments" at bounding box center [223, 238] width 135 height 17
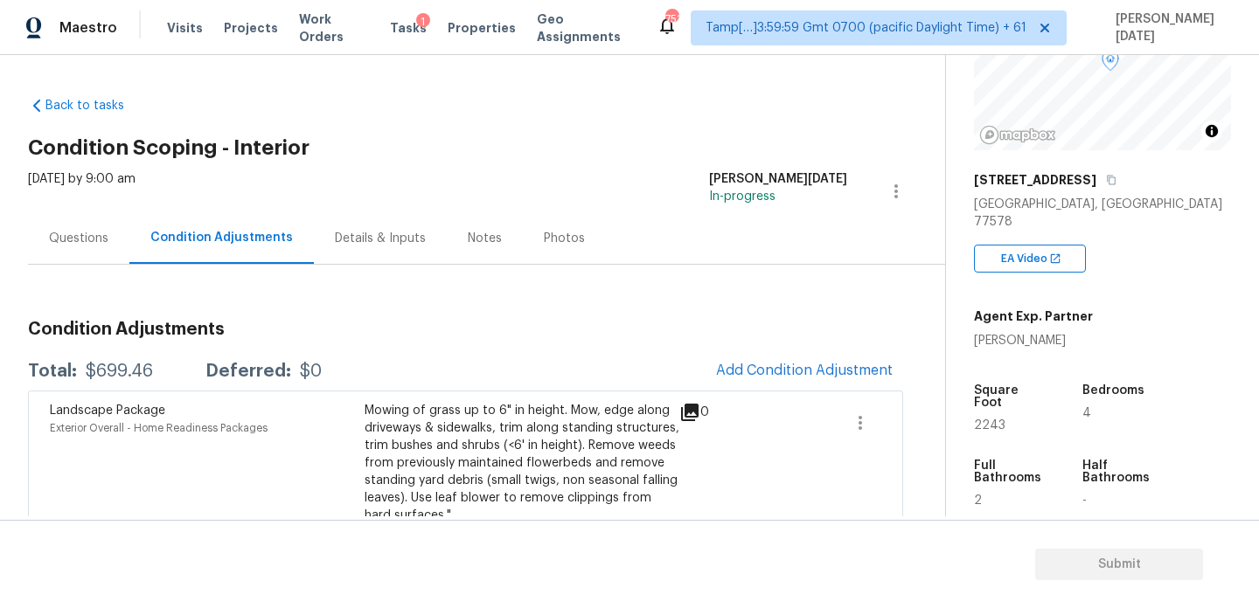
scroll to position [222, 0]
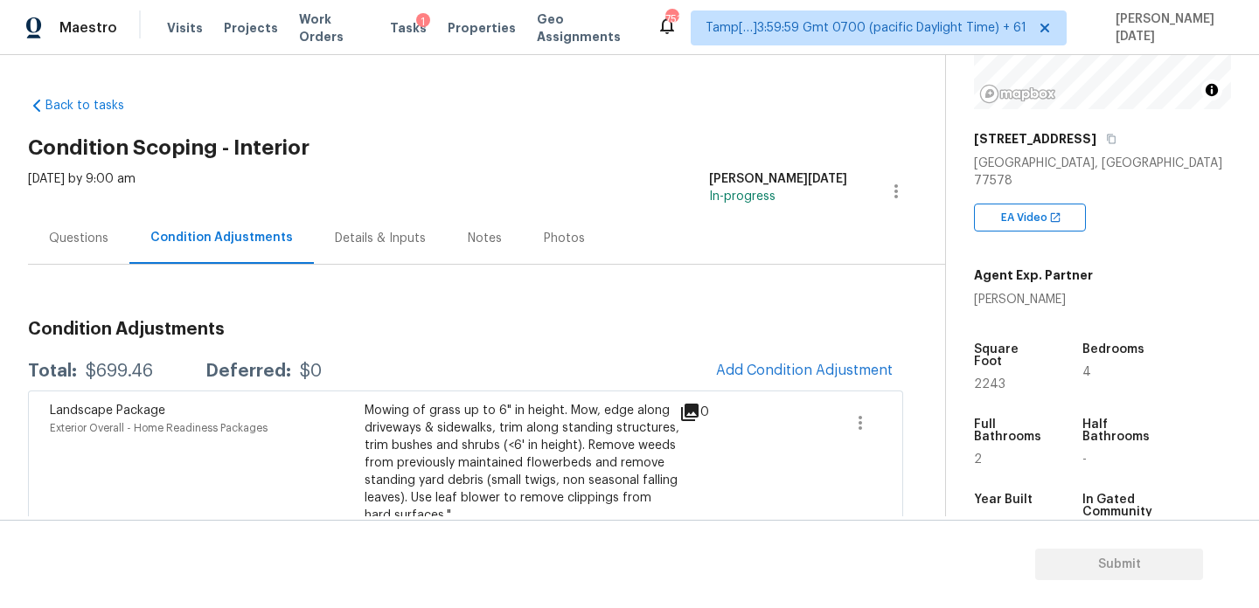
click at [990, 378] on span "2243" at bounding box center [989, 384] width 31 height 12
copy span "2243"
click at [830, 373] on span "Add Condition Adjustment" at bounding box center [804, 371] width 177 height 16
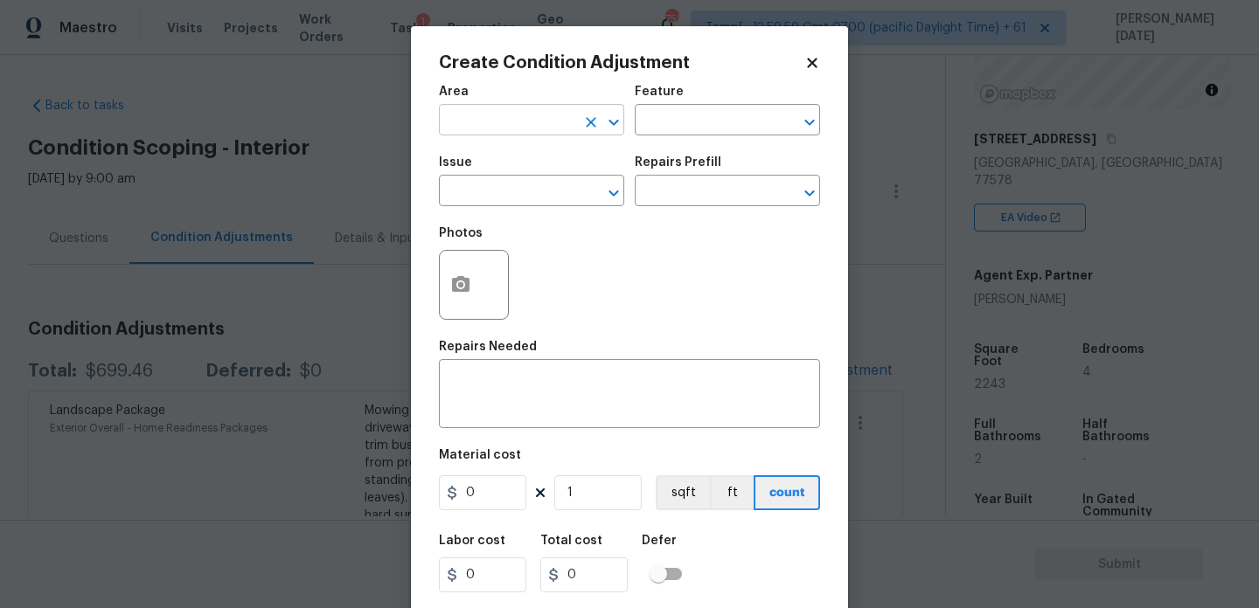
click at [462, 125] on input "text" at bounding box center [507, 121] width 136 height 27
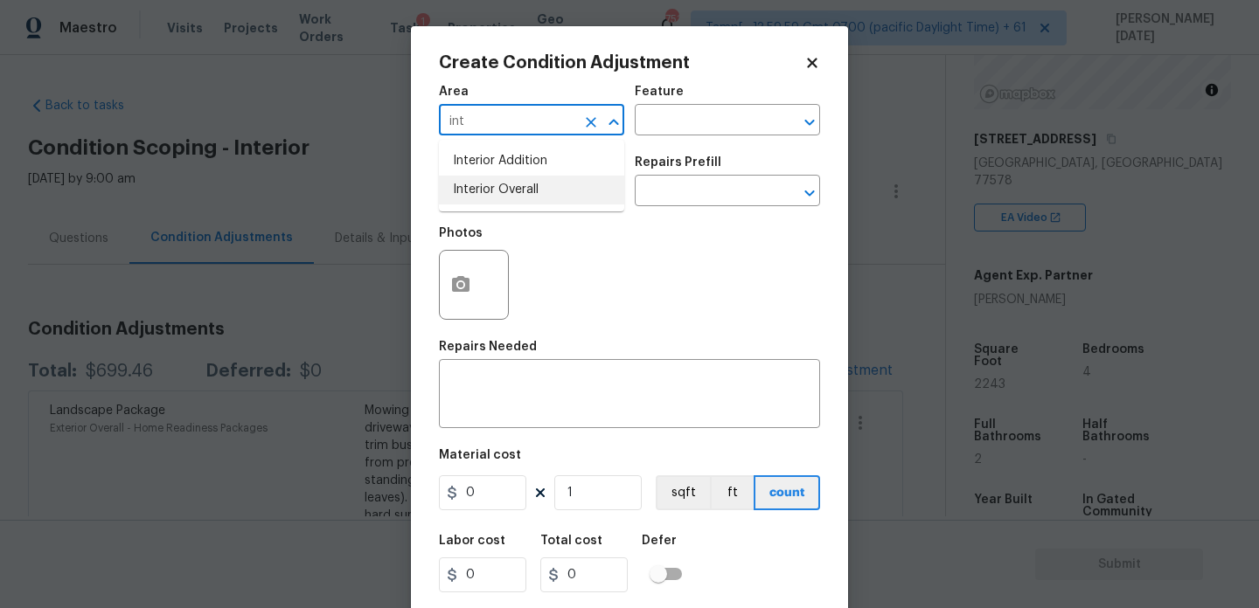
click at [474, 185] on li "Interior Overall" at bounding box center [531, 190] width 185 height 29
type input "Interior Overall"
click at [474, 185] on input "text" at bounding box center [507, 192] width 136 height 27
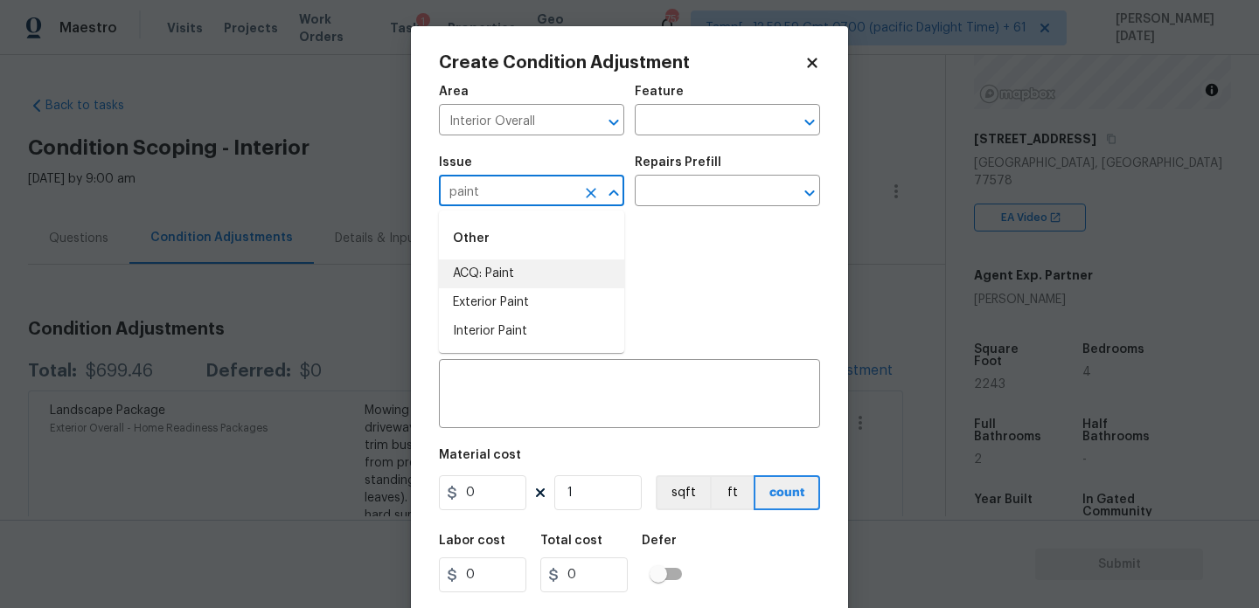
click at [487, 278] on li "ACQ: Paint" at bounding box center [531, 274] width 185 height 29
type input "ACQ: Paint"
click at [704, 195] on input "text" at bounding box center [703, 192] width 136 height 27
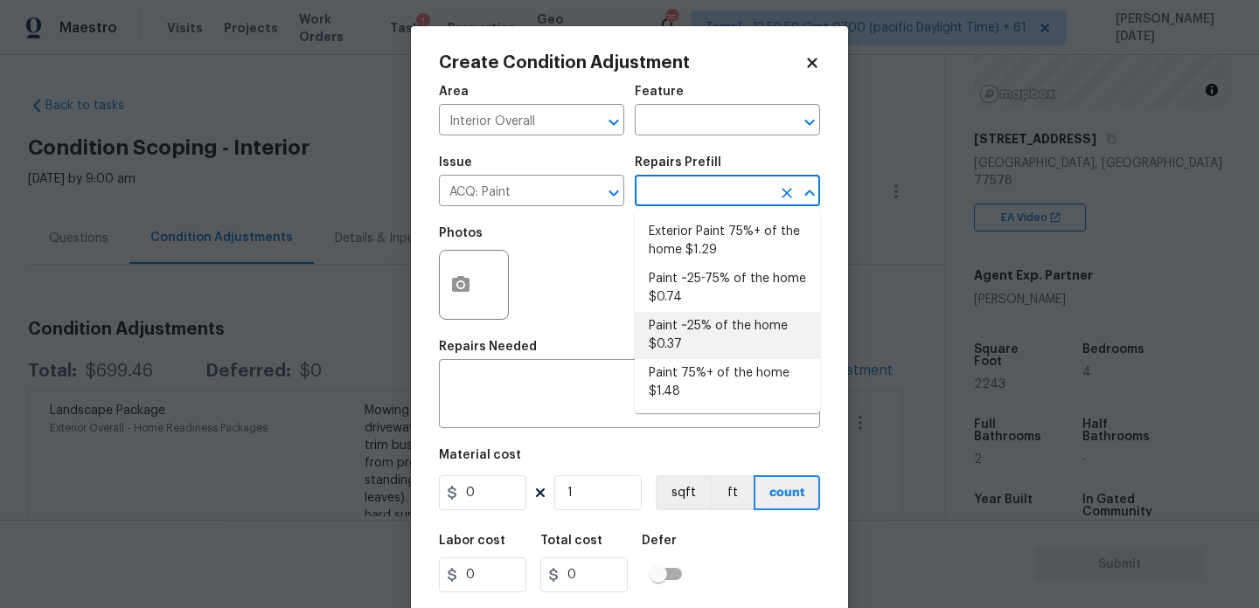
click at [707, 348] on li "Paint ~25% of the home $0.37" at bounding box center [727, 335] width 185 height 47
type input "Acquisition"
type textarea "Acquisition Scope: ~25% of the home needs interior paint"
type input "0.37"
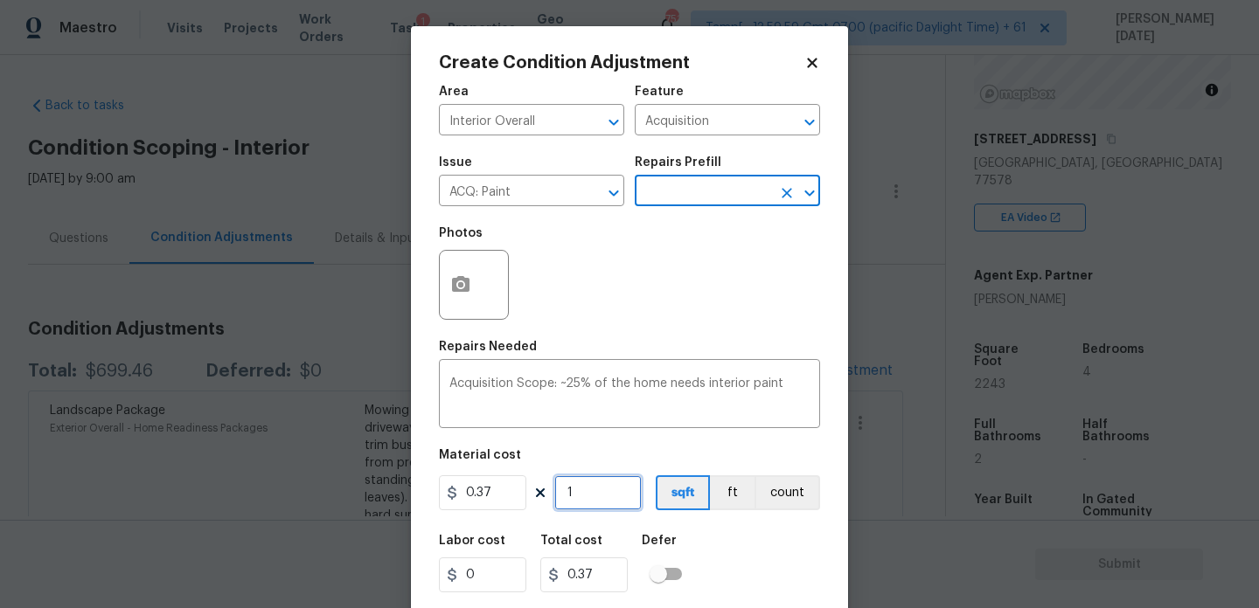
click at [607, 501] on input "1" at bounding box center [597, 492] width 87 height 35
type input "0"
paste input "2243"
type input "2243"
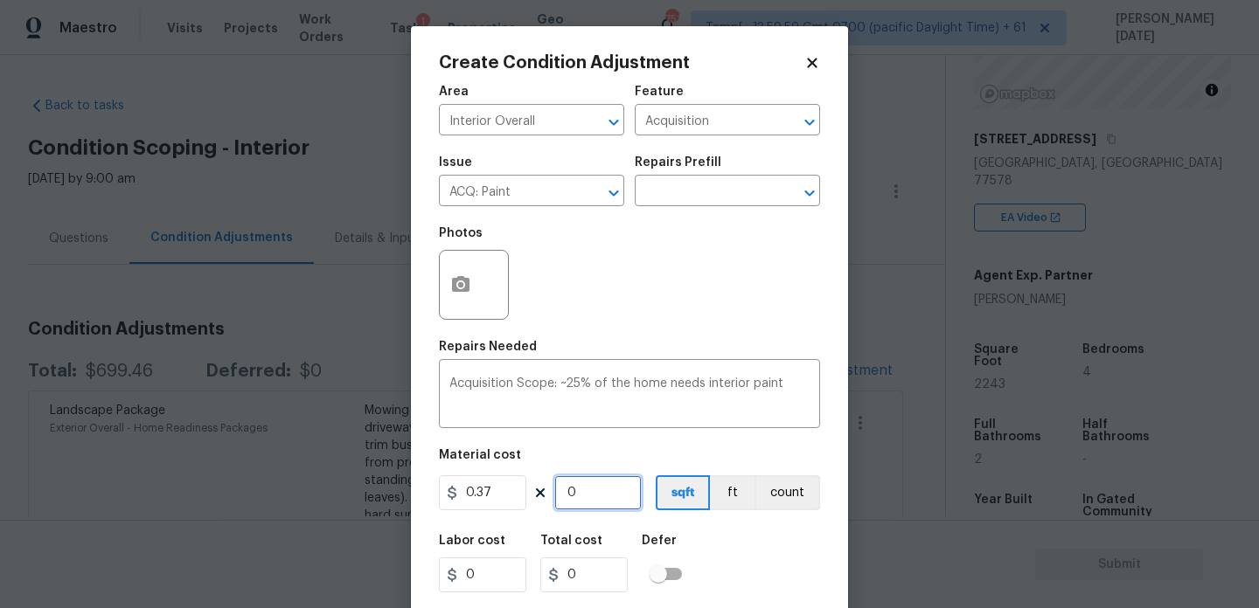
type input "829.91"
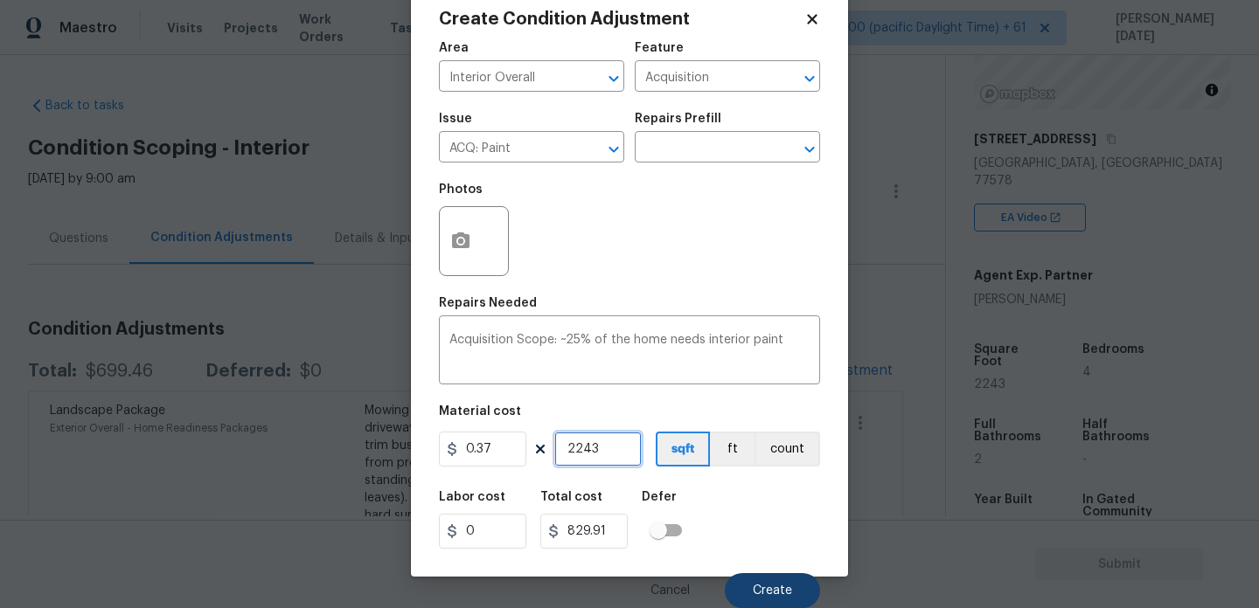
type input "2243"
click at [760, 598] on button "Create" at bounding box center [772, 590] width 95 height 35
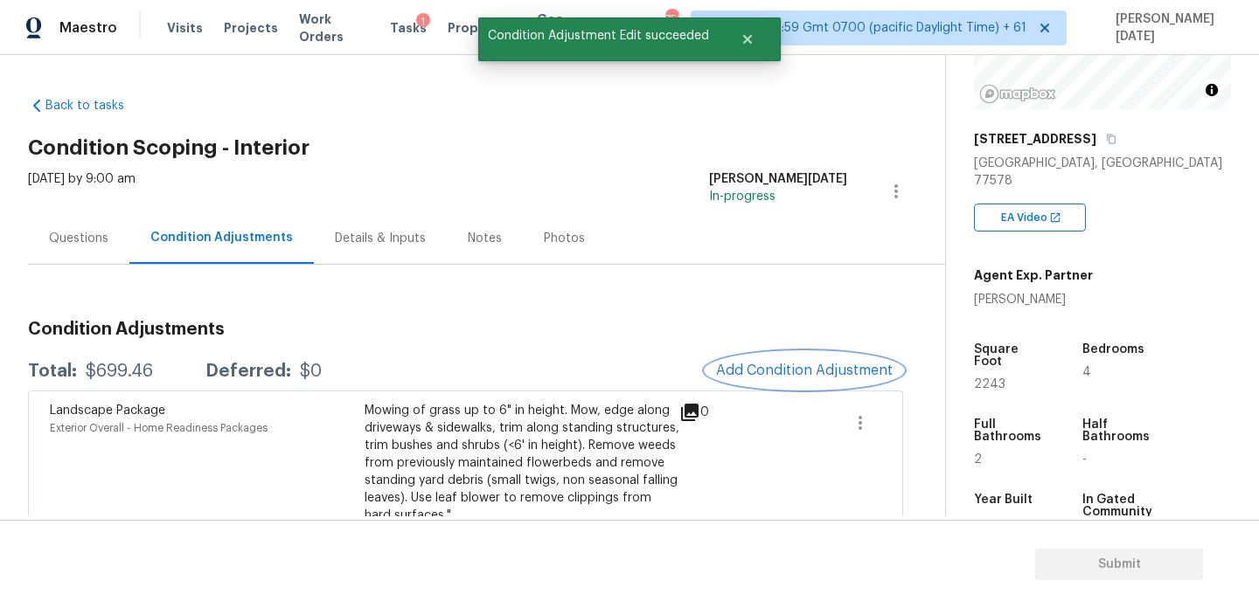
scroll to position [0, 0]
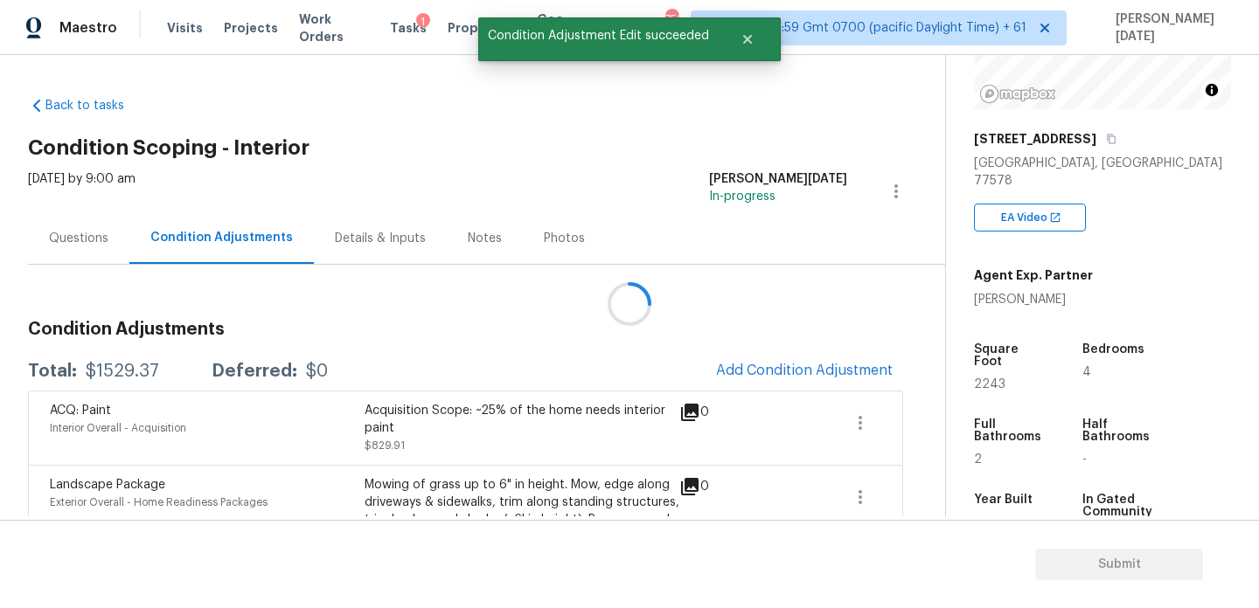
click at [796, 360] on div at bounding box center [629, 304] width 1259 height 608
click at [796, 360] on button "Add Condition Adjustment" at bounding box center [804, 370] width 198 height 37
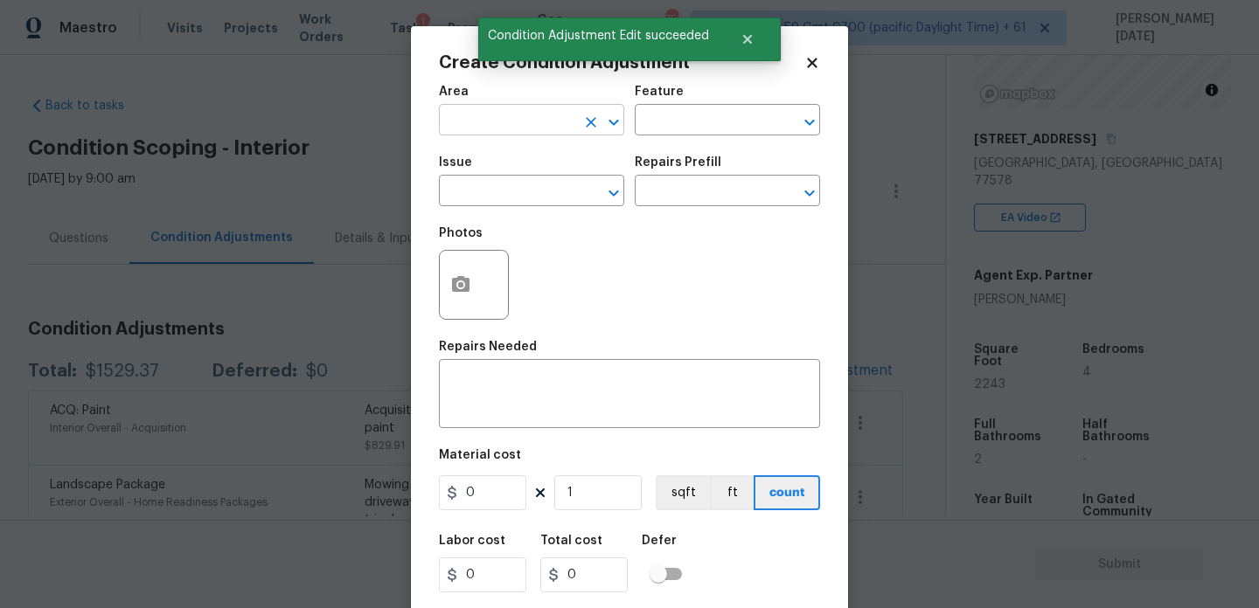
click at [467, 128] on input "text" at bounding box center [507, 121] width 136 height 27
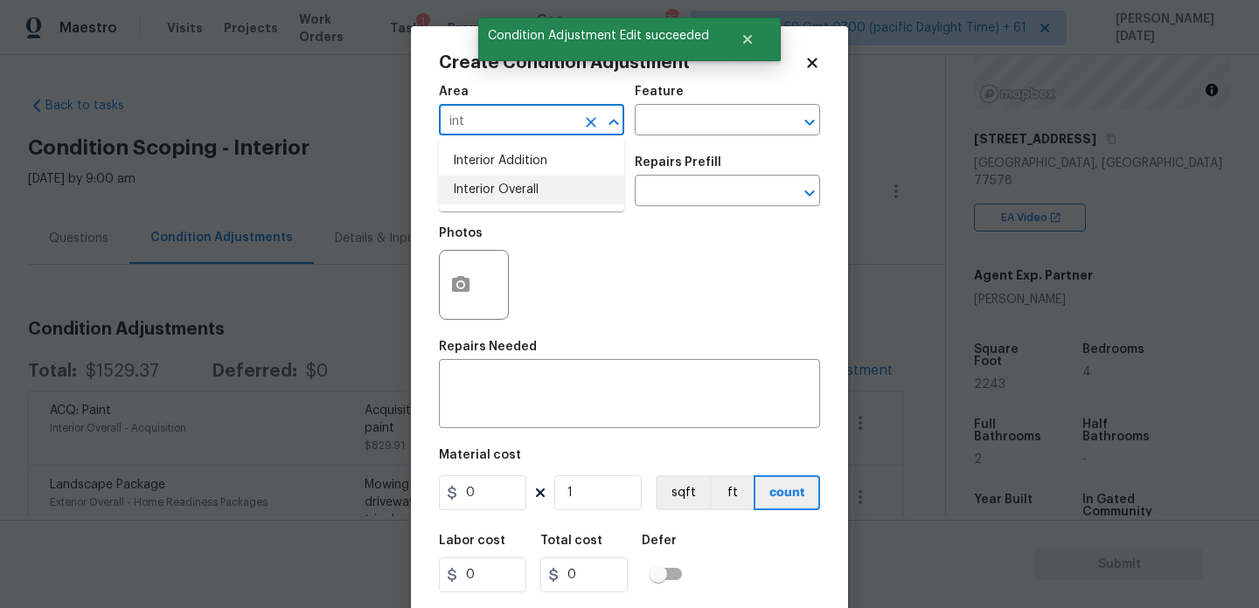
click at [481, 197] on li "Interior Overall" at bounding box center [531, 190] width 185 height 29
type input "Interior Overall"
click at [481, 197] on input "text" at bounding box center [507, 192] width 136 height 27
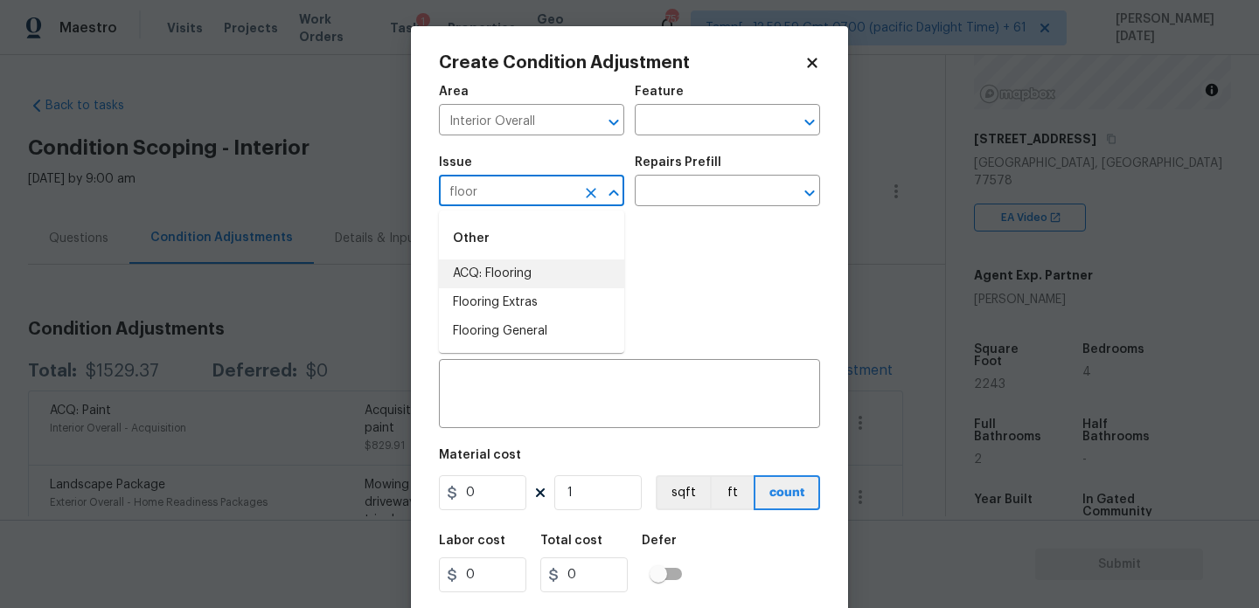
click at [518, 284] on li "ACQ: Flooring" at bounding box center [531, 274] width 185 height 29
type input "ACQ: Flooring"
click at [664, 214] on div "Issue ACQ: Flooring ​ Repairs Prefill ​" at bounding box center [629, 181] width 381 height 71
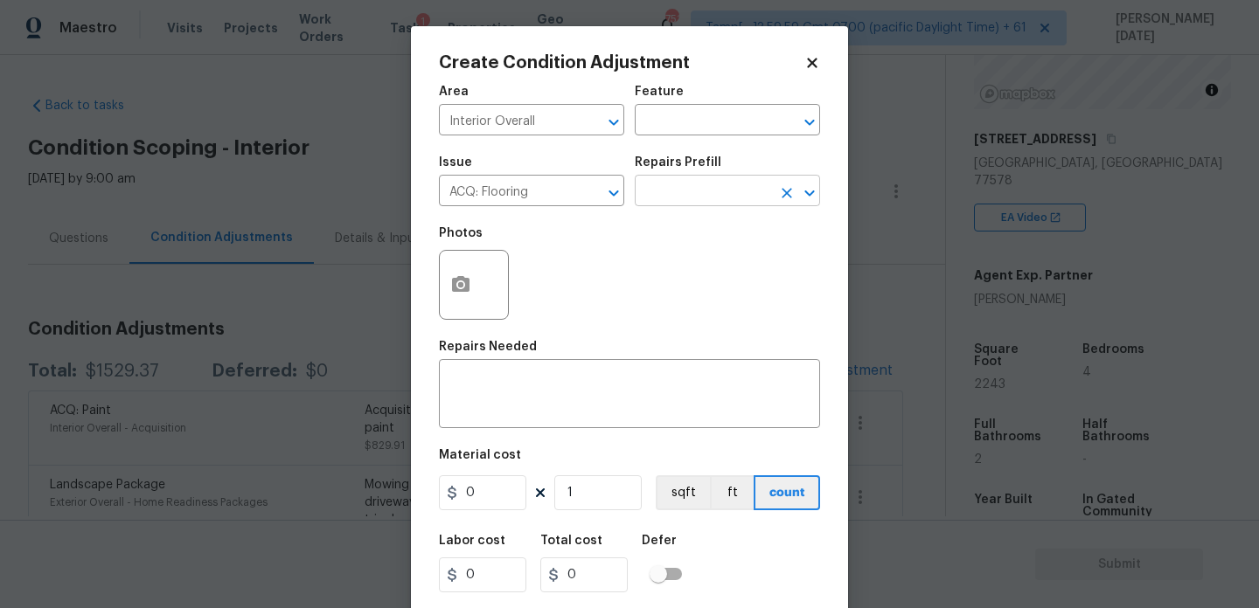
click at [693, 194] on input "text" at bounding box center [703, 192] width 136 height 27
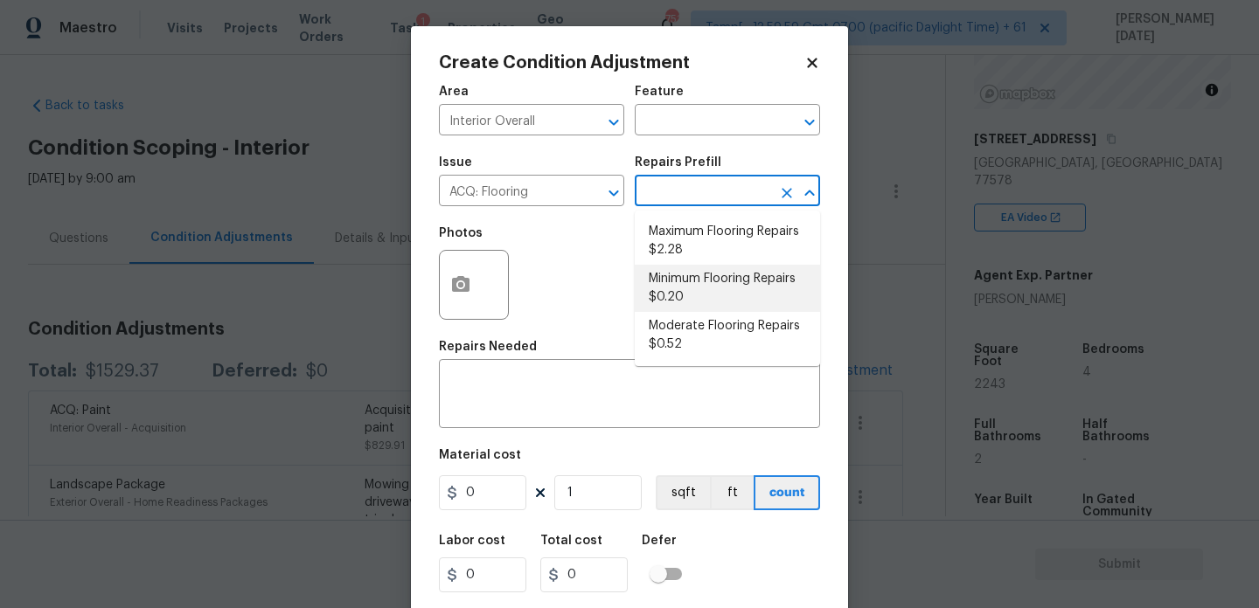
click at [696, 276] on li "Minimum Flooring Repairs $0.20" at bounding box center [727, 288] width 185 height 47
type input "Acquisition"
type textarea "Acquisition Scope: Minimum flooring repairs"
type input "0.2"
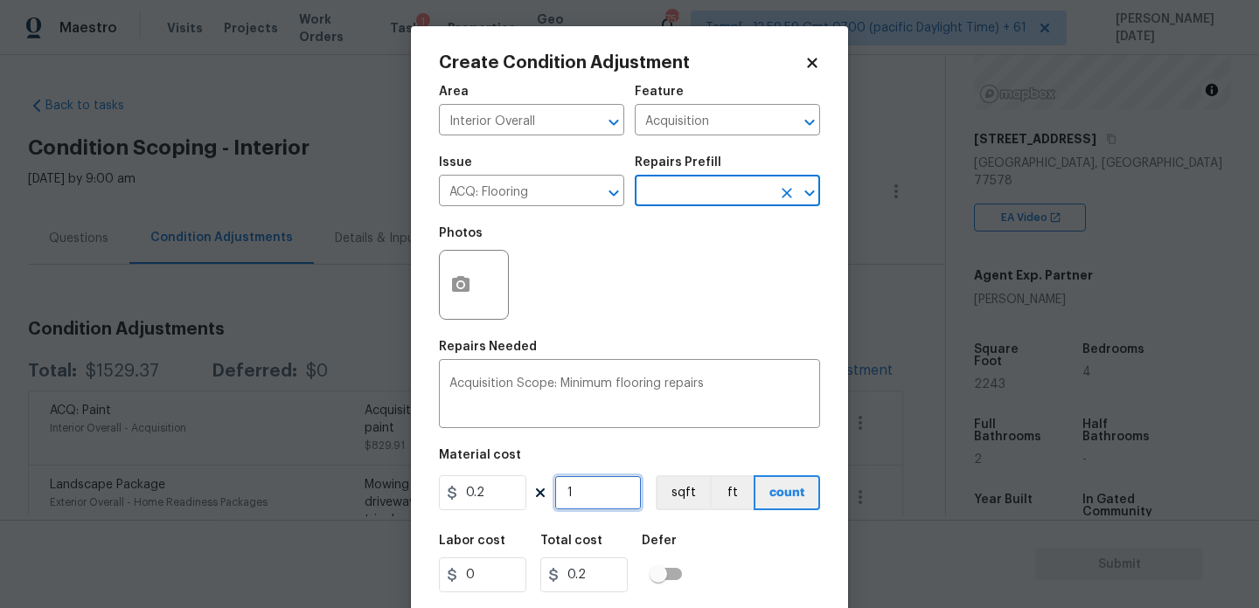
click at [610, 490] on input "1" at bounding box center [597, 492] width 87 height 35
type input "0"
paste input "2243"
type input "2243"
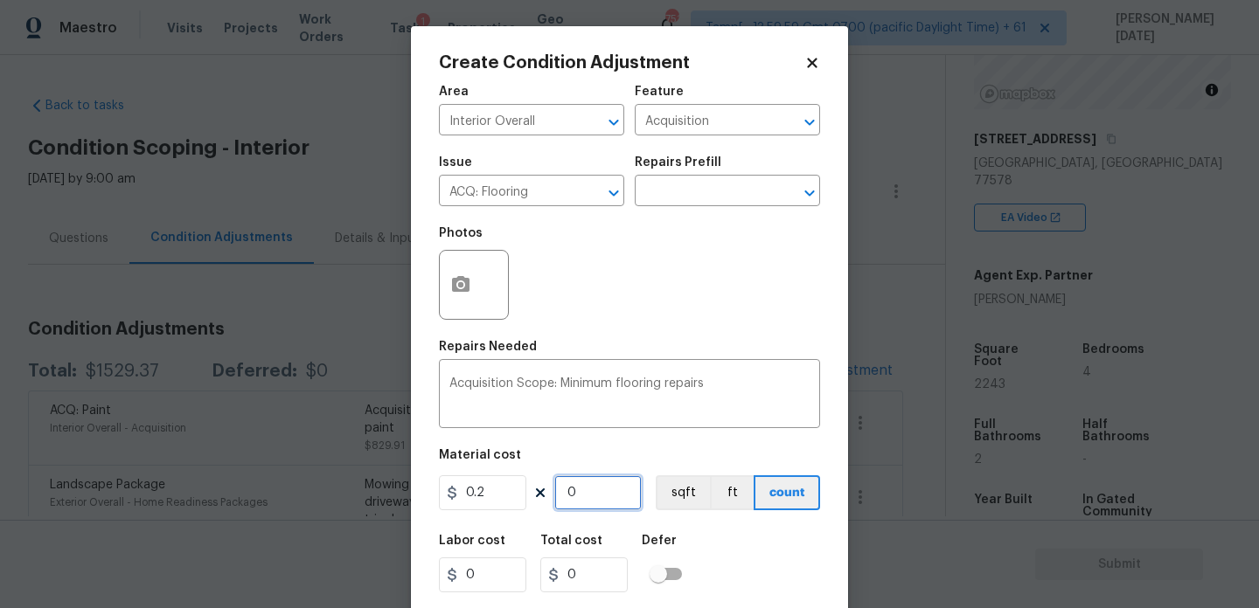
type input "448.6"
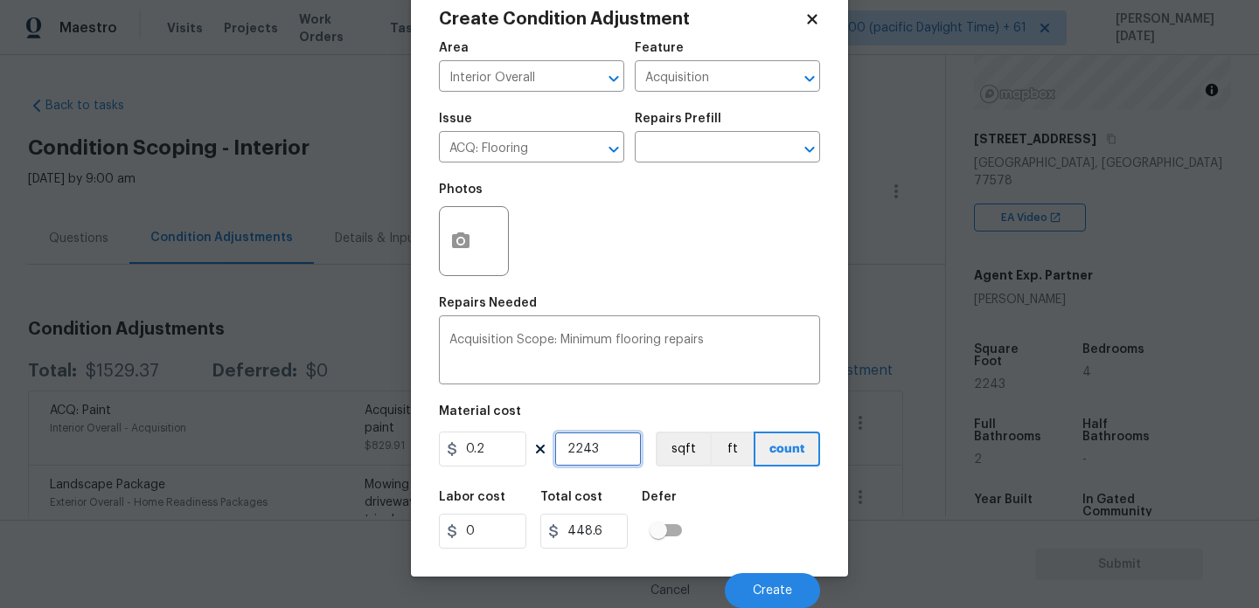
drag, startPoint x: 595, startPoint y: 461, endPoint x: 449, endPoint y: 461, distance: 146.0
click at [449, 461] on div "0.2 2243 sqft ft count" at bounding box center [629, 449] width 381 height 35
type input "1"
type input "0.2"
drag, startPoint x: 503, startPoint y: 458, endPoint x: 408, endPoint y: 456, distance: 95.3
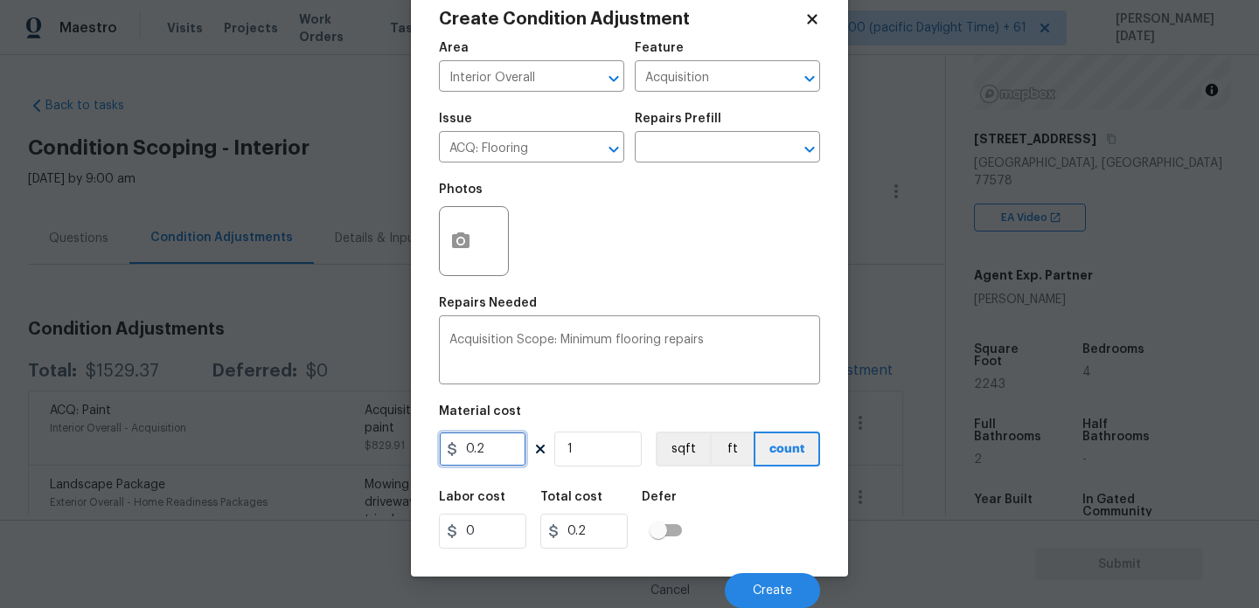
click at [411, 458] on div "Create Condition Adjustment Area Interior Overall ​ Feature Acquisition ​ Issue…" at bounding box center [629, 280] width 437 height 594
type input "400"
click at [697, 279] on div "Photos" at bounding box center [629, 230] width 381 height 114
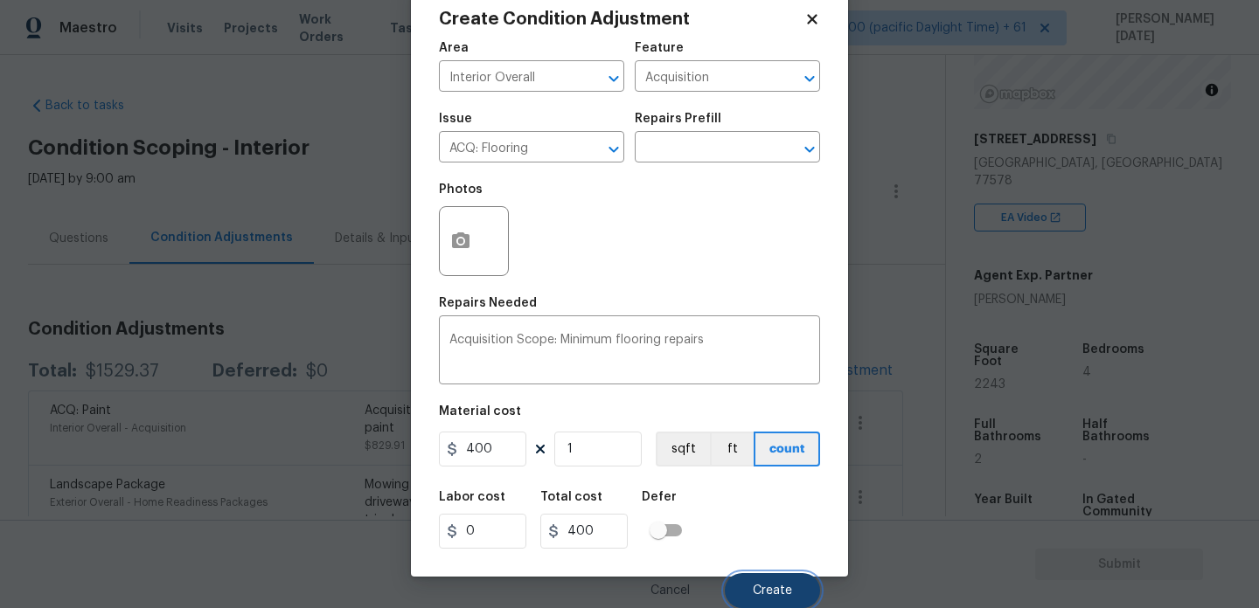
click at [762, 585] on span "Create" at bounding box center [772, 591] width 39 height 13
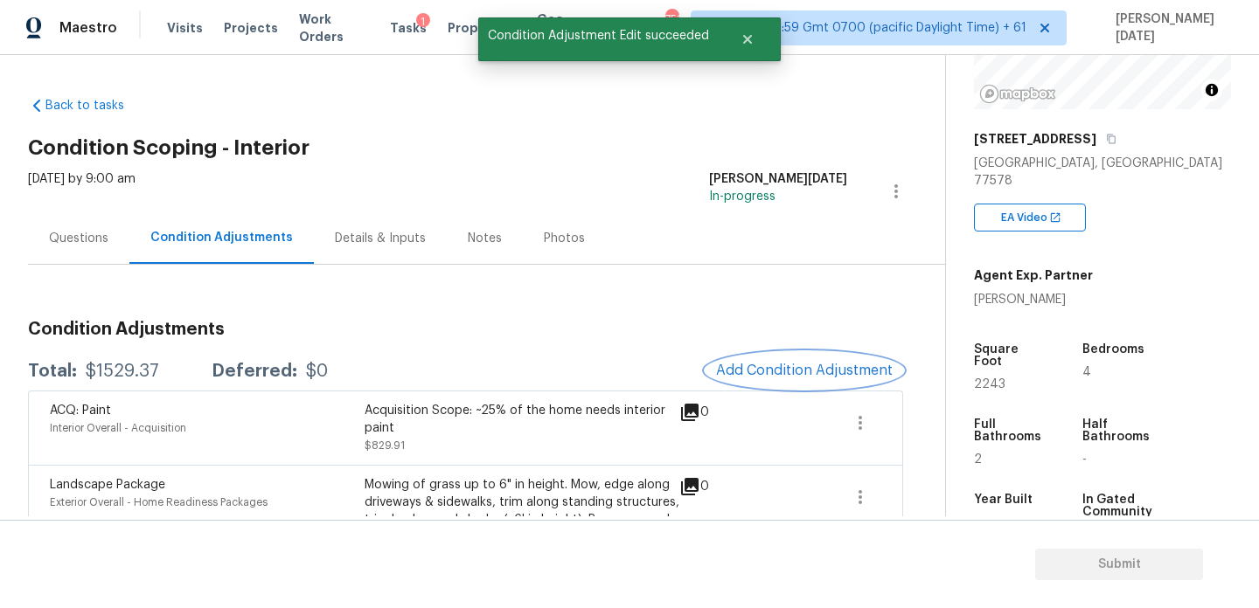
scroll to position [0, 0]
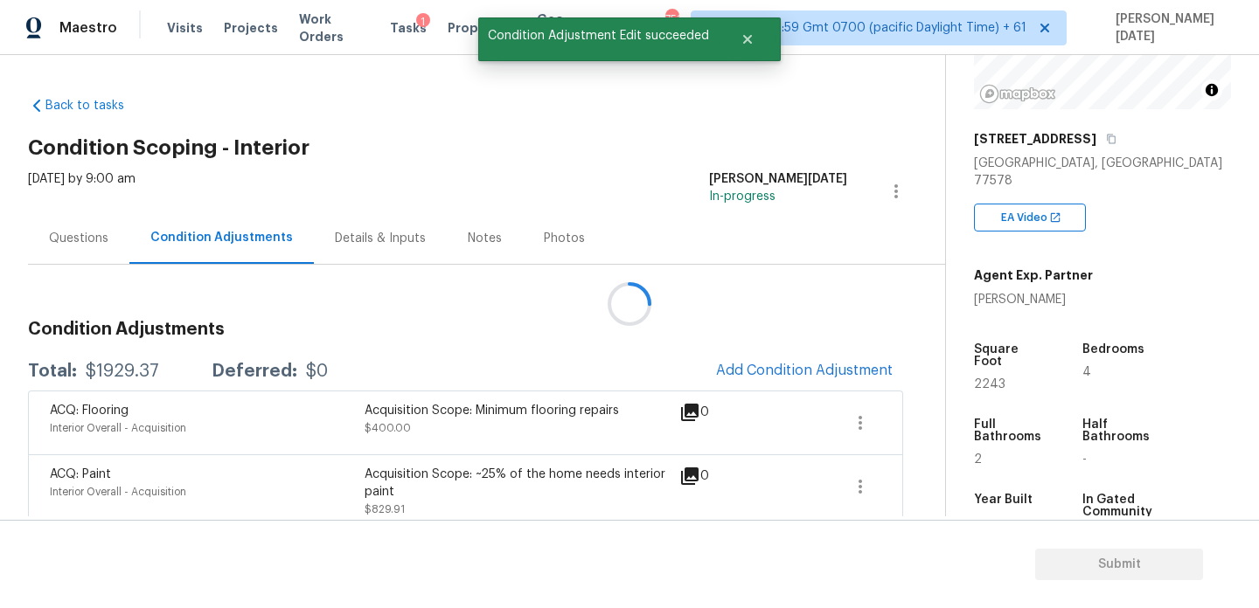
click at [788, 375] on div at bounding box center [629, 304] width 1259 height 608
click at [788, 375] on span "Add Condition Adjustment" at bounding box center [804, 371] width 177 height 16
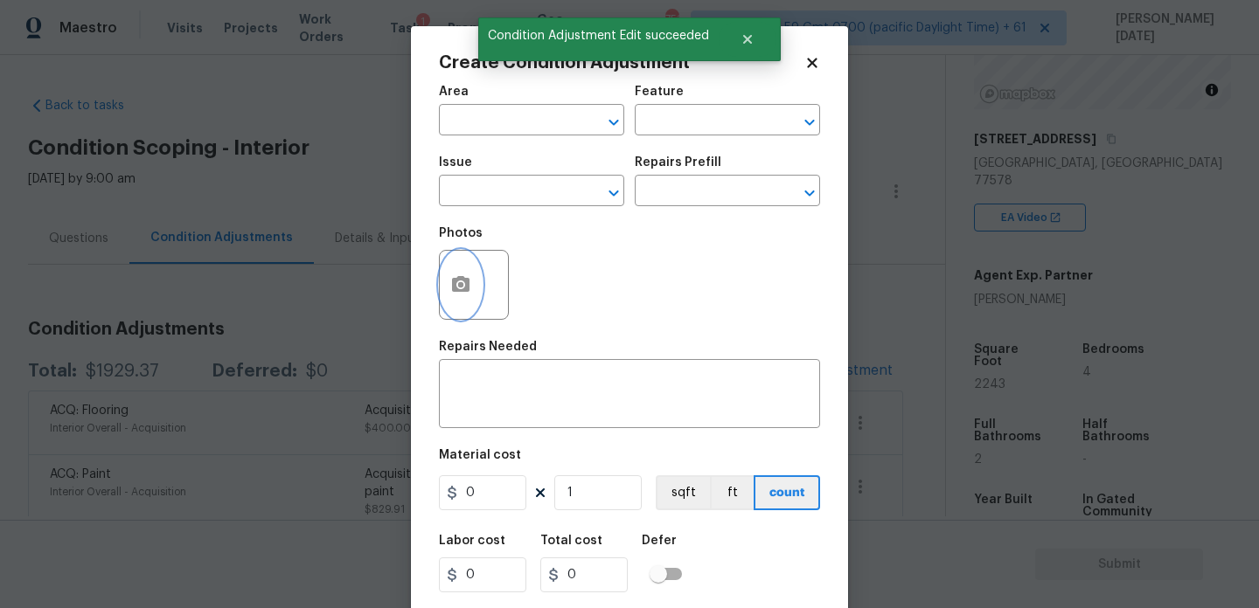
click at [461, 291] on icon "button" at bounding box center [460, 284] width 17 height 16
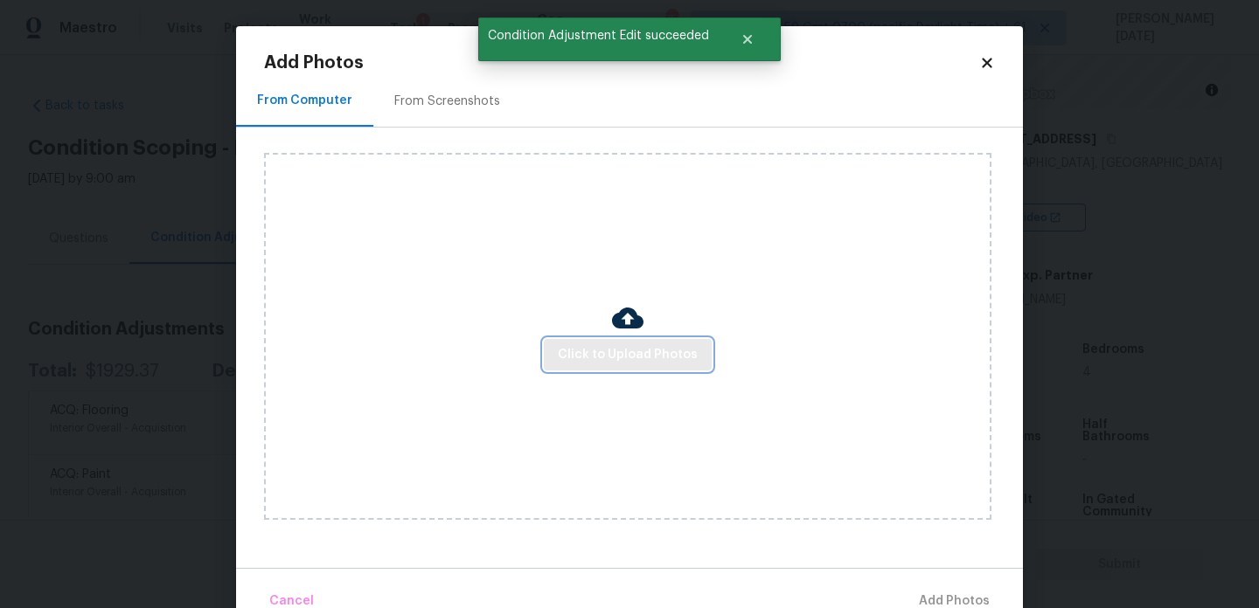
click at [627, 339] on button "Click to Upload Photos" at bounding box center [628, 355] width 168 height 32
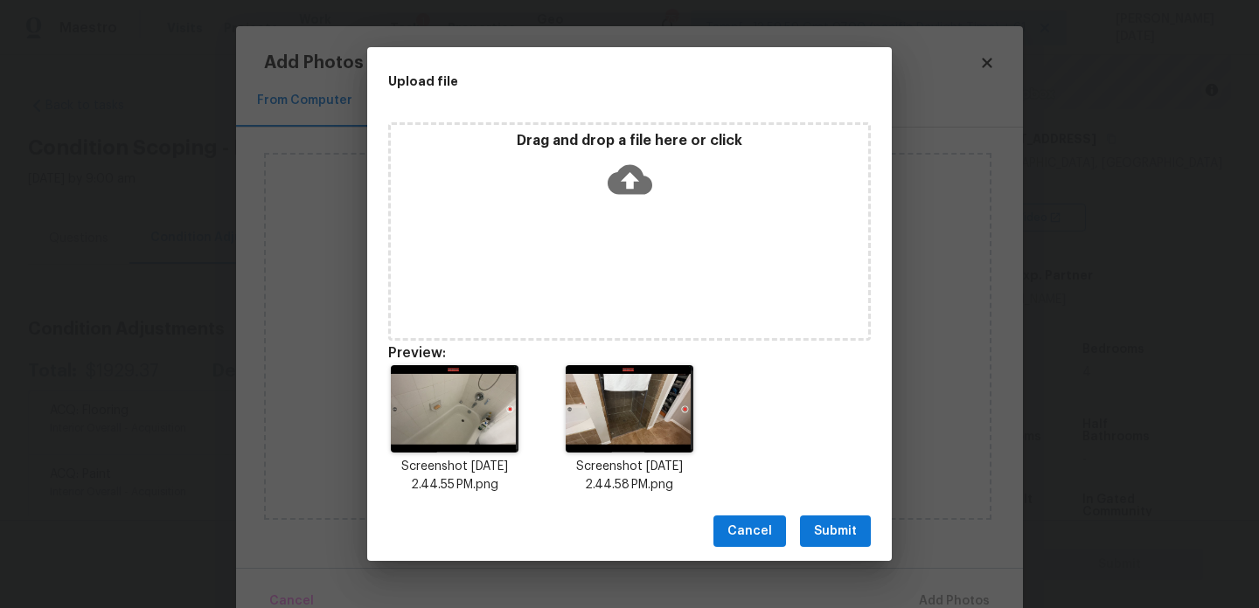
click at [838, 531] on span "Submit" at bounding box center [835, 532] width 43 height 22
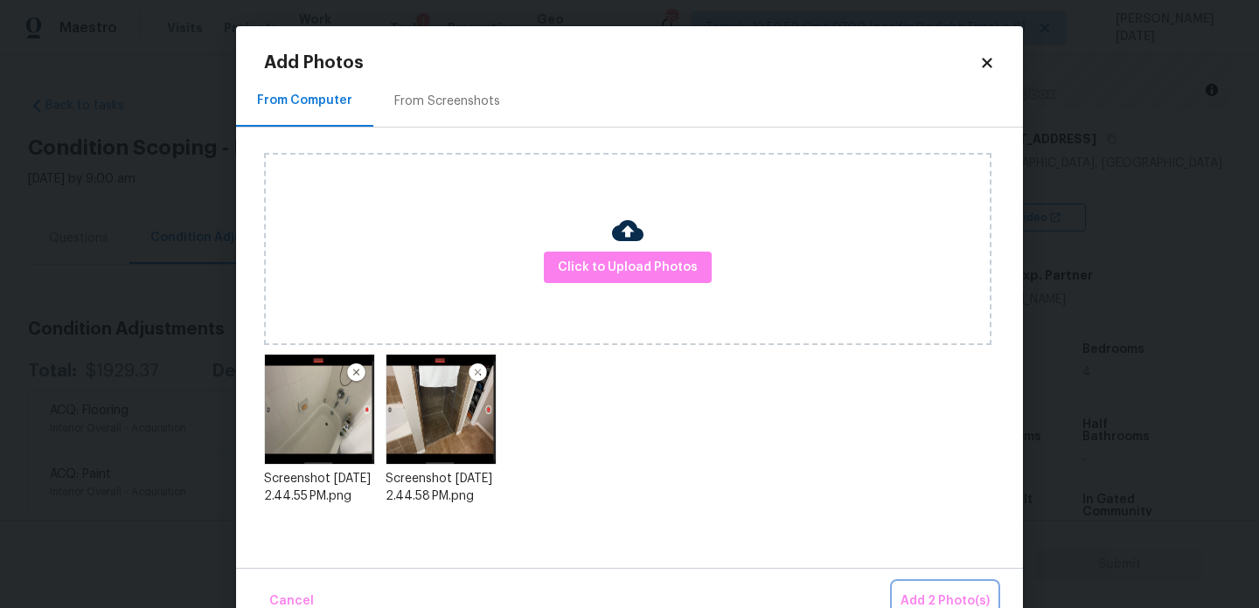
click at [941, 592] on span "Add 2 Photo(s)" at bounding box center [944, 602] width 89 height 22
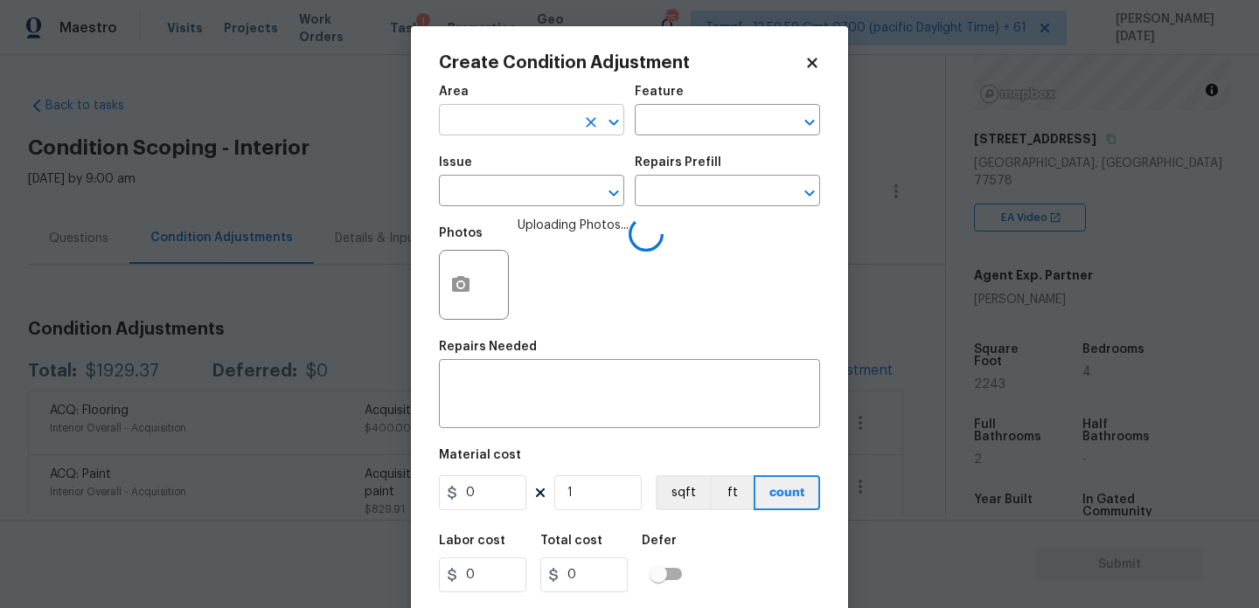
click at [489, 108] on input "text" at bounding box center [507, 121] width 136 height 27
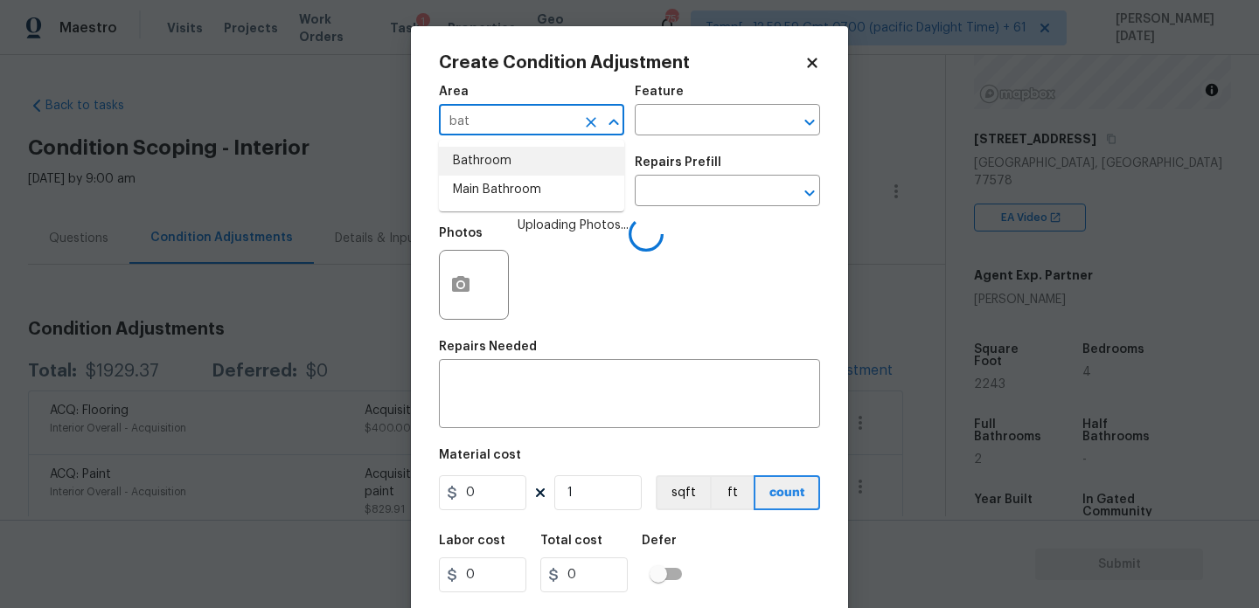
click at [495, 159] on li "Bathroom" at bounding box center [531, 161] width 185 height 29
type input "Bathroom"
click at [489, 205] on input "text" at bounding box center [507, 192] width 136 height 27
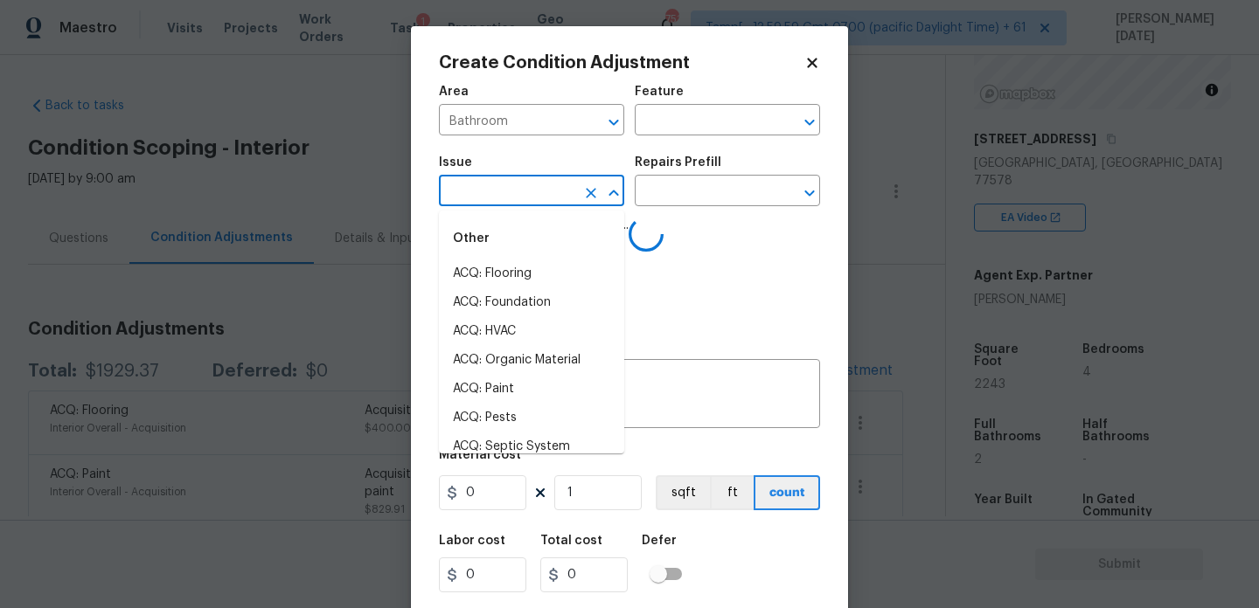
type input "p"
type input "lu"
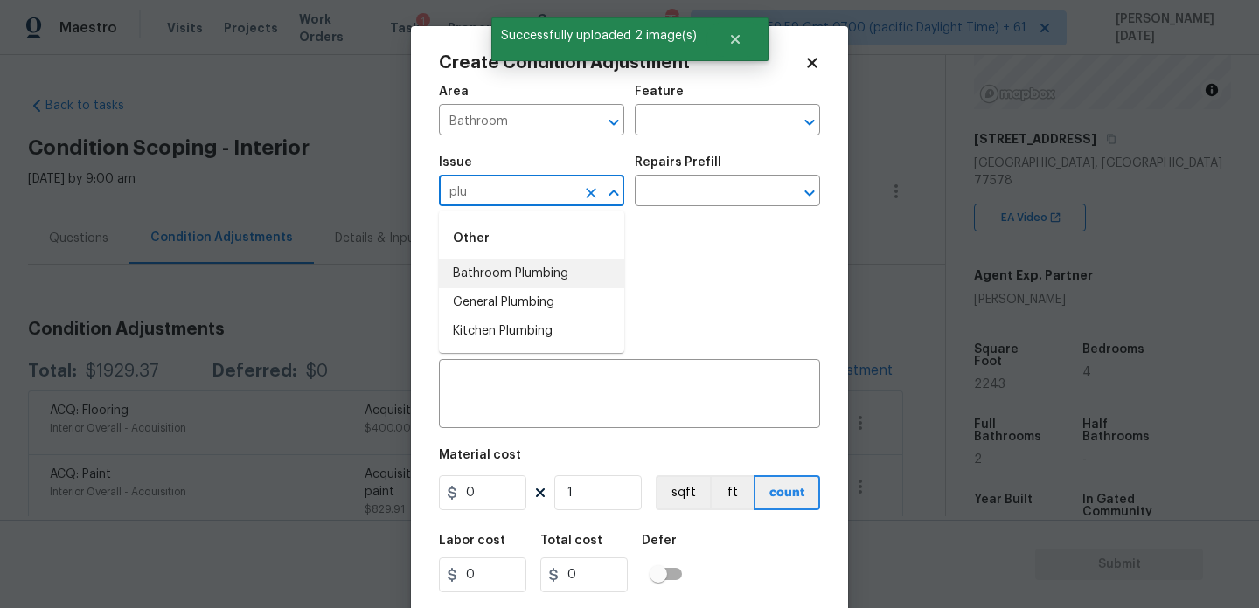
click at [564, 277] on li "Bathroom Plumbing" at bounding box center [531, 274] width 185 height 29
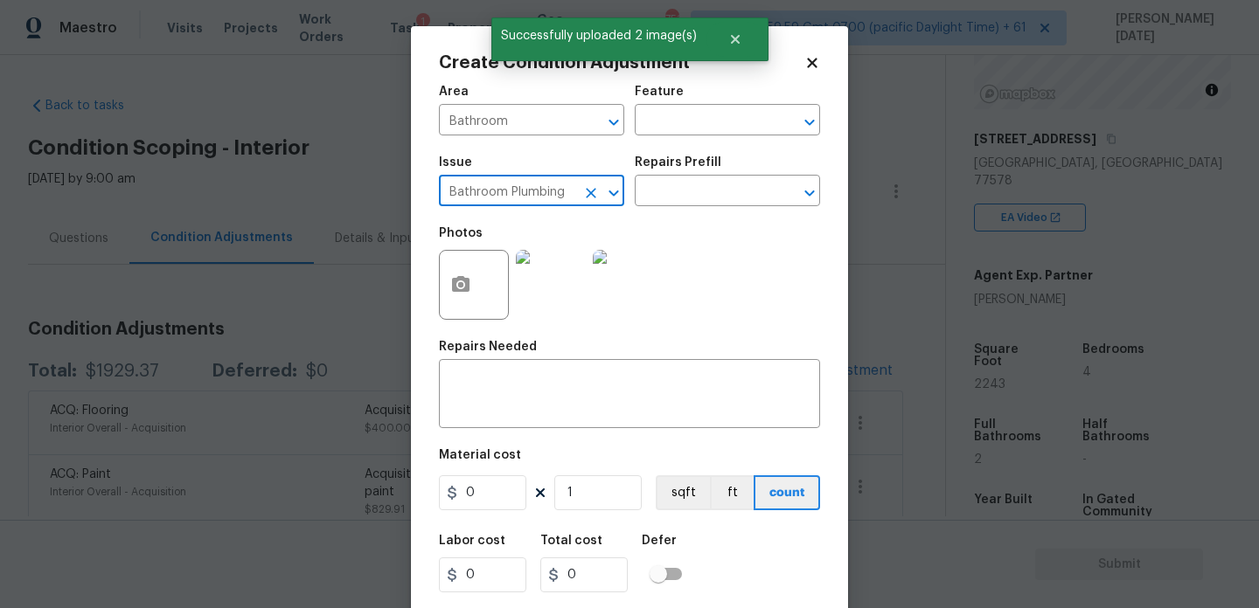
type input "Bathroom Plumbing"
click at [668, 215] on div "Issue Bathroom Plumbing ​ Repairs Prefill ​" at bounding box center [629, 181] width 381 height 71
click at [692, 205] on input "text" at bounding box center [703, 192] width 136 height 27
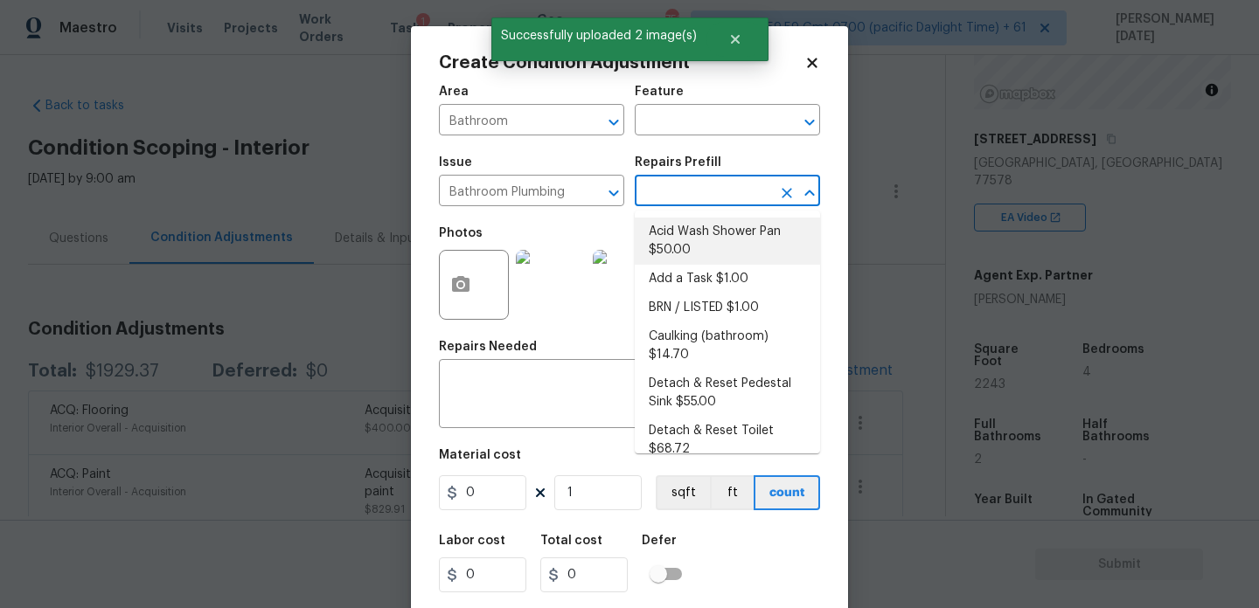
click at [697, 237] on li "Acid Wash Shower Pan $50.00" at bounding box center [727, 241] width 185 height 47
type input "Plumbing"
type textarea "Prep and acid wash/deep clean the shower pan."
type input "50"
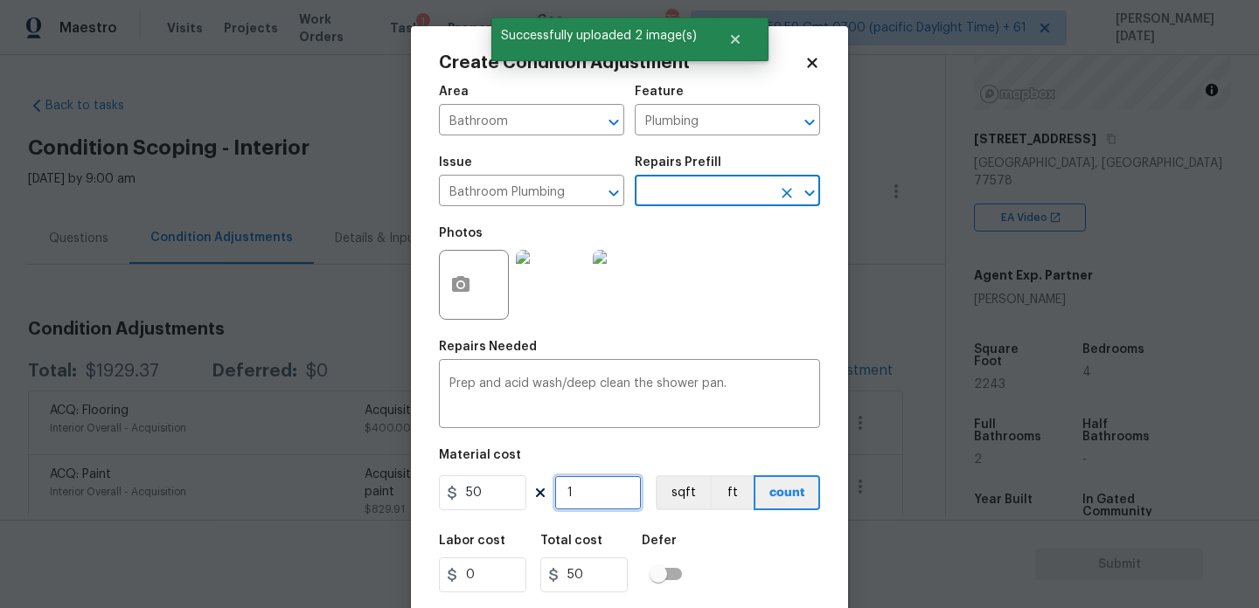
click at [602, 481] on input "1" at bounding box center [597, 492] width 87 height 35
type input "0"
type input "2"
type input "100"
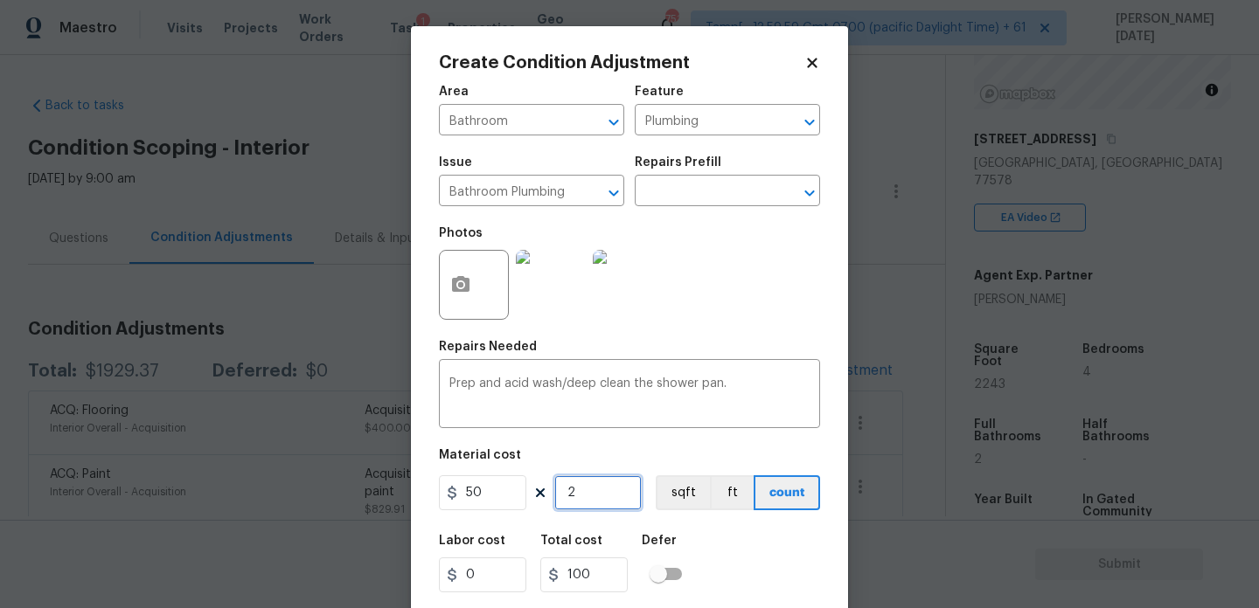
type input "2"
click at [808, 256] on div "Photos" at bounding box center [629, 274] width 381 height 114
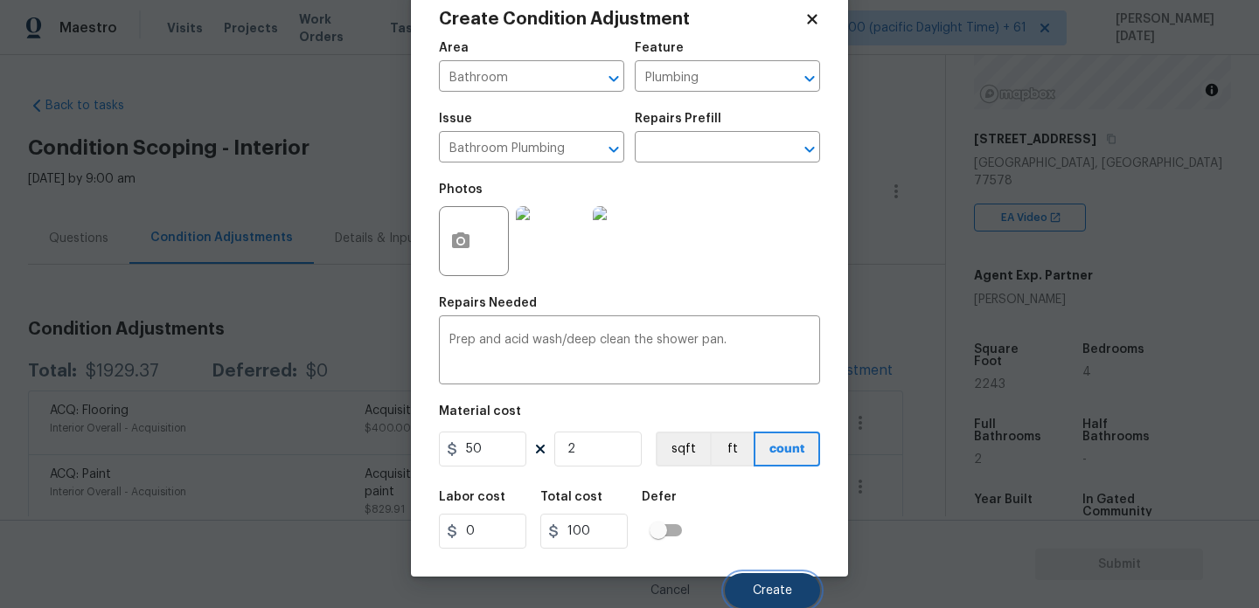
click at [768, 593] on span "Create" at bounding box center [772, 591] width 39 height 13
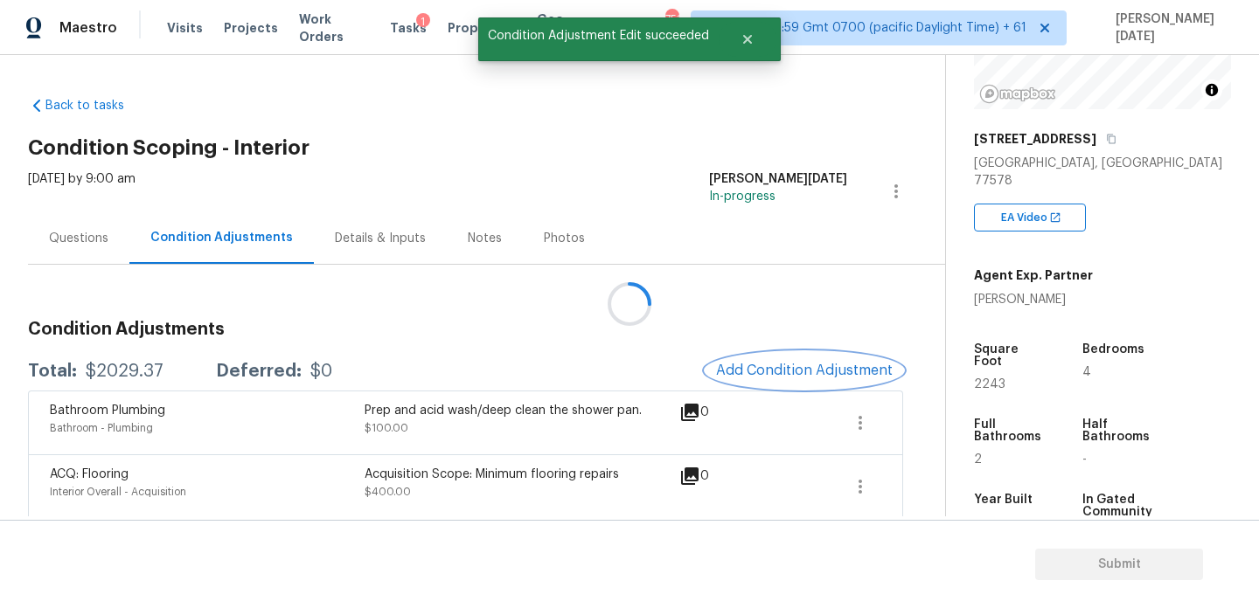
scroll to position [0, 0]
drag, startPoint x: 86, startPoint y: 371, endPoint x: 163, endPoint y: 373, distance: 77.0
click at [163, 373] on div "Total: $2029.37 Deferred: $0" at bounding box center [180, 371] width 304 height 17
copy div "$2029.37"
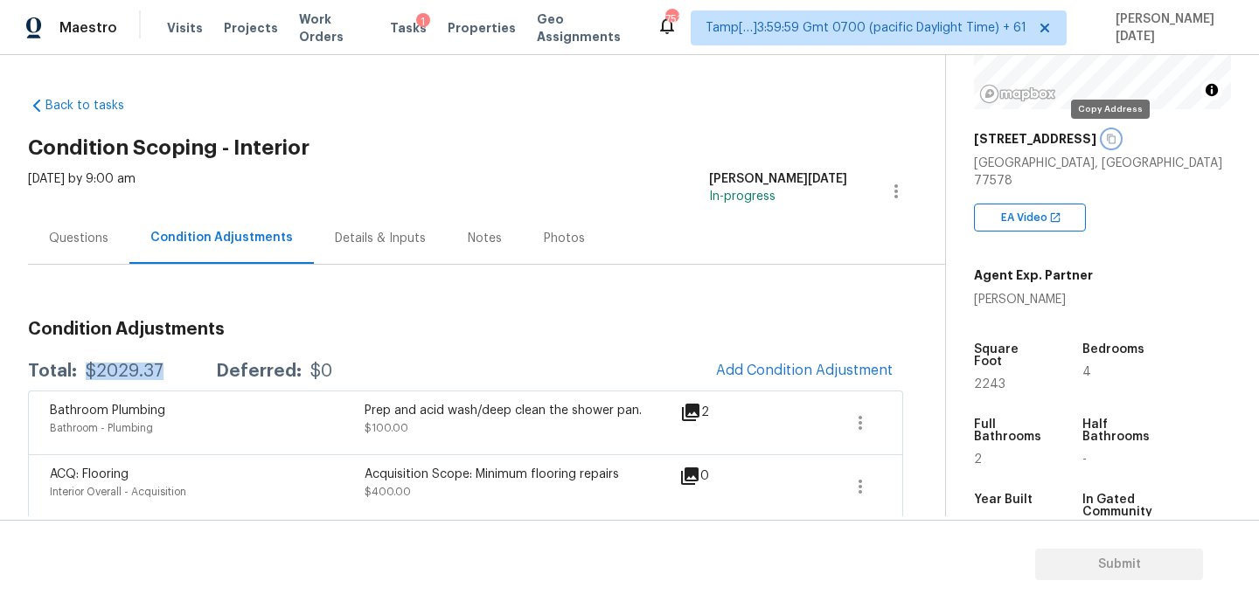
click at [1106, 136] on icon "button" at bounding box center [1111, 139] width 10 height 10
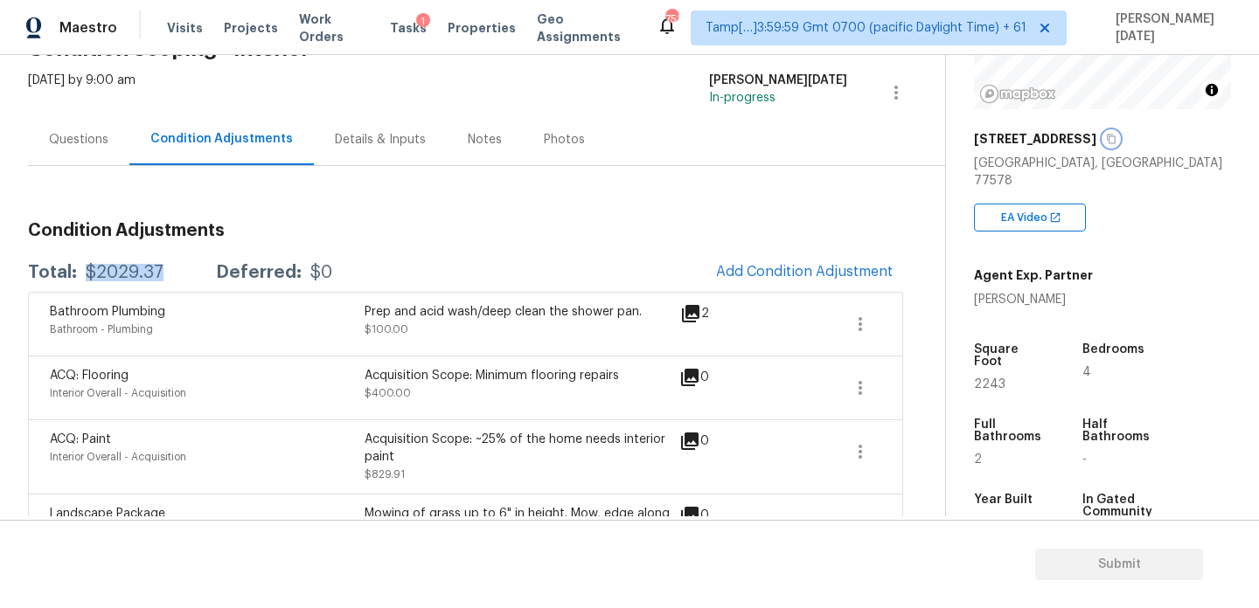
scroll to position [108, 0]
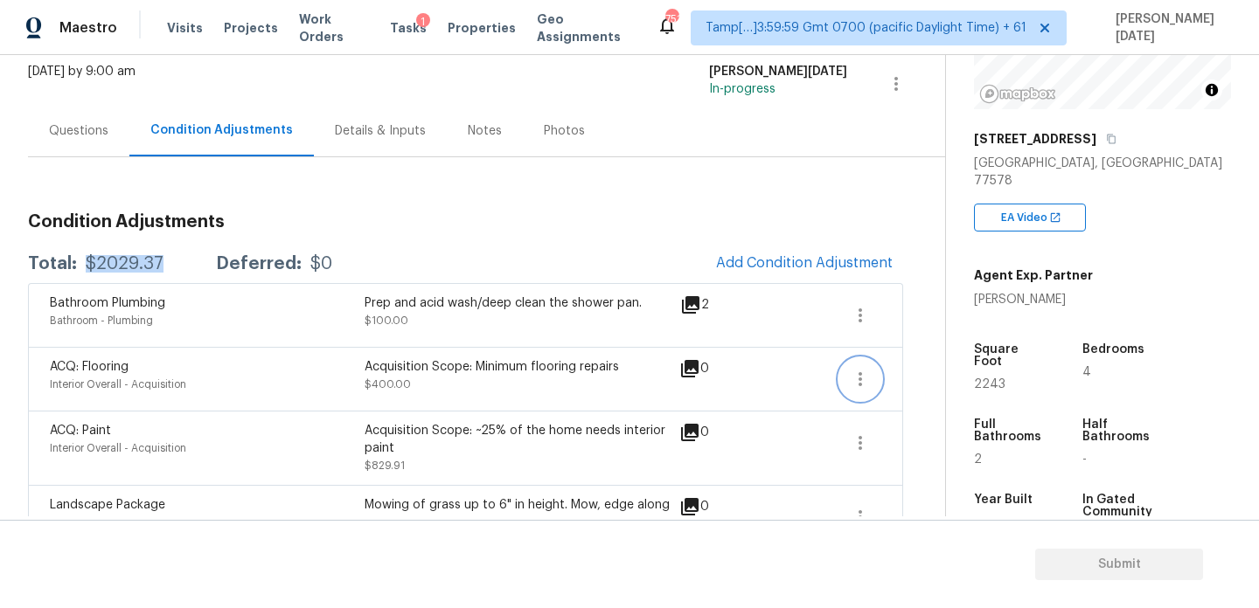
click at [850, 374] on icon "button" at bounding box center [860, 379] width 21 height 21
click at [862, 446] on icon "button" at bounding box center [860, 443] width 21 height 21
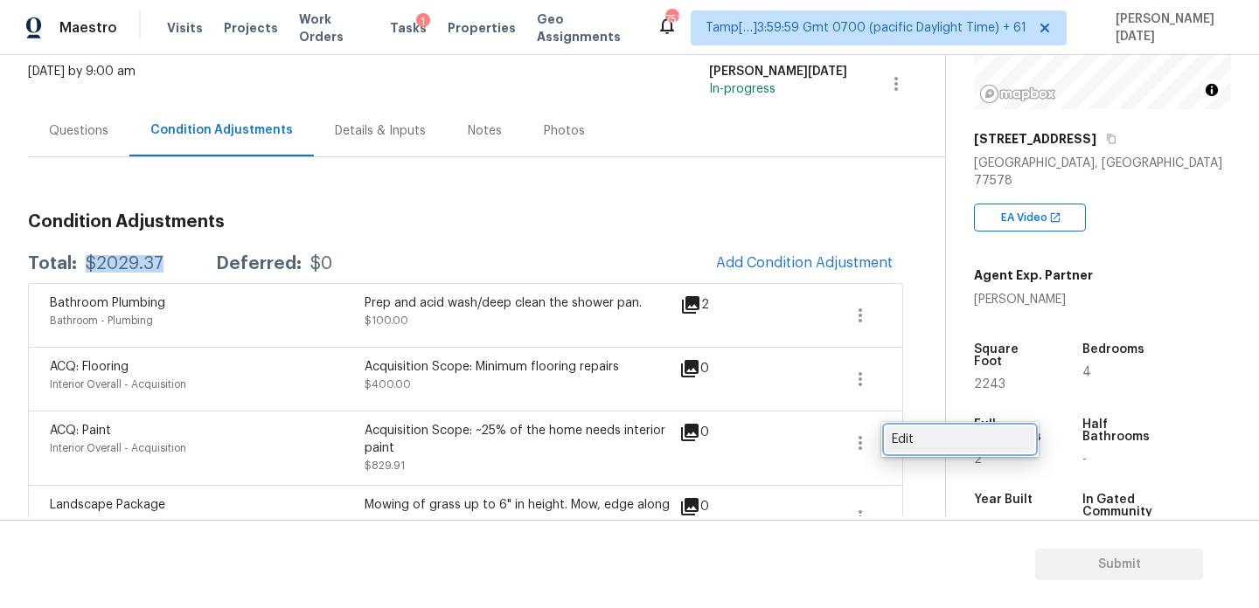
click at [914, 446] on div "Edit" at bounding box center [960, 439] width 136 height 17
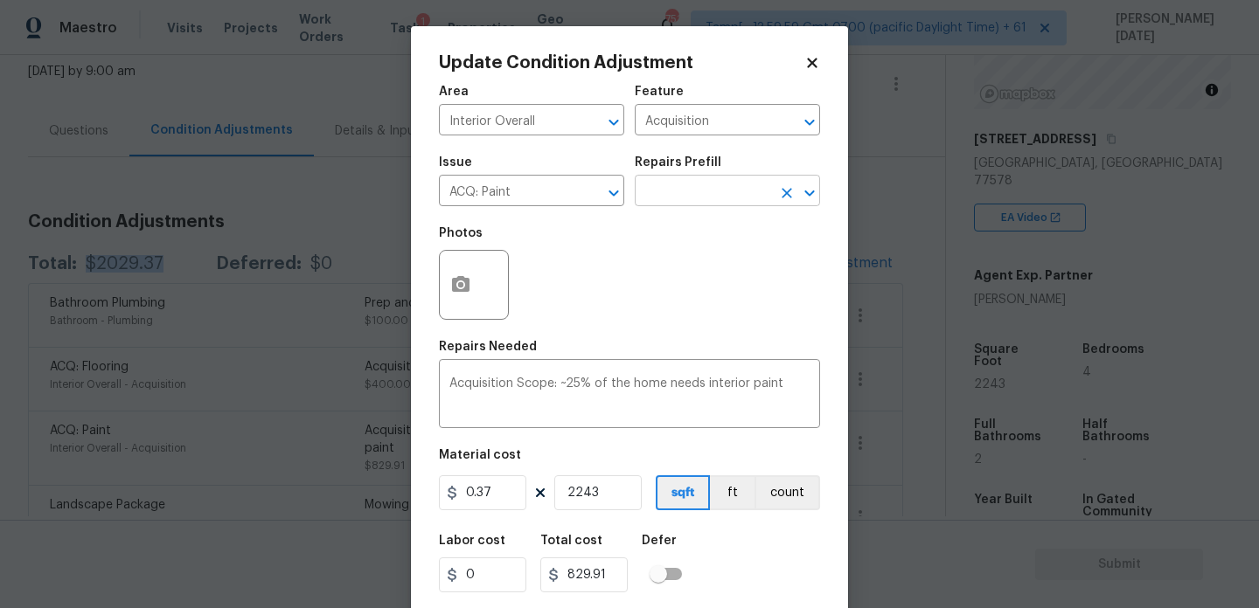
click at [689, 192] on input "text" at bounding box center [703, 192] width 136 height 27
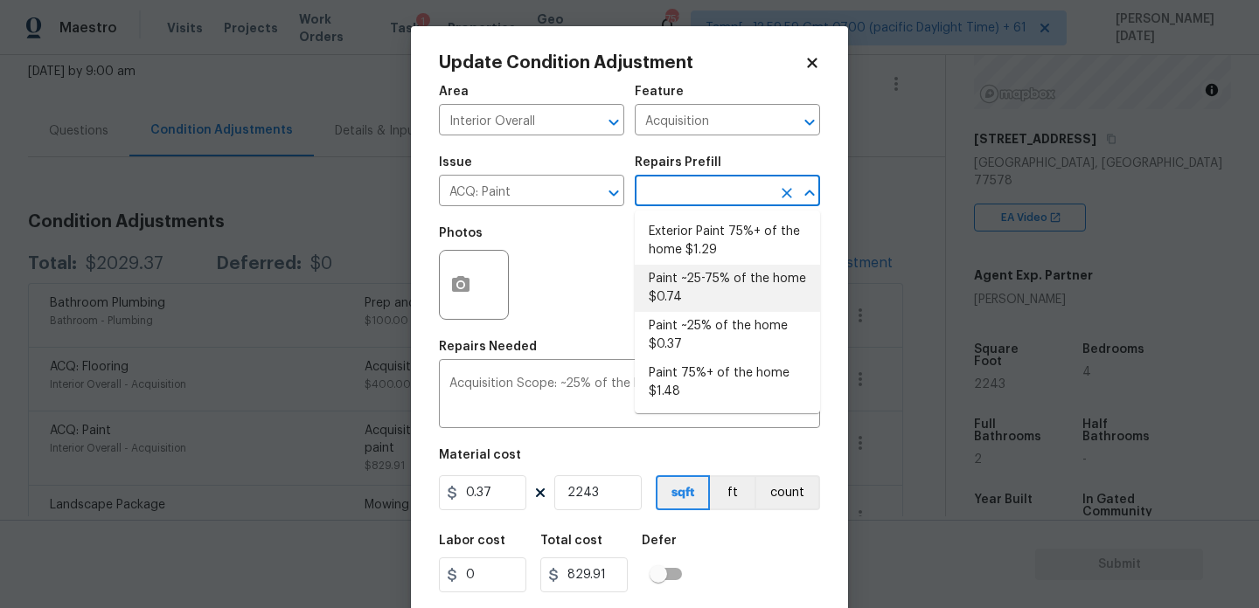
click at [700, 286] on li "Paint ~25-75% of the home $0.74" at bounding box center [727, 288] width 185 height 47
type textarea "Acquisition Scope: ~25 - 75% of the home needs interior paint"
type input "0.74"
type input "1659.82"
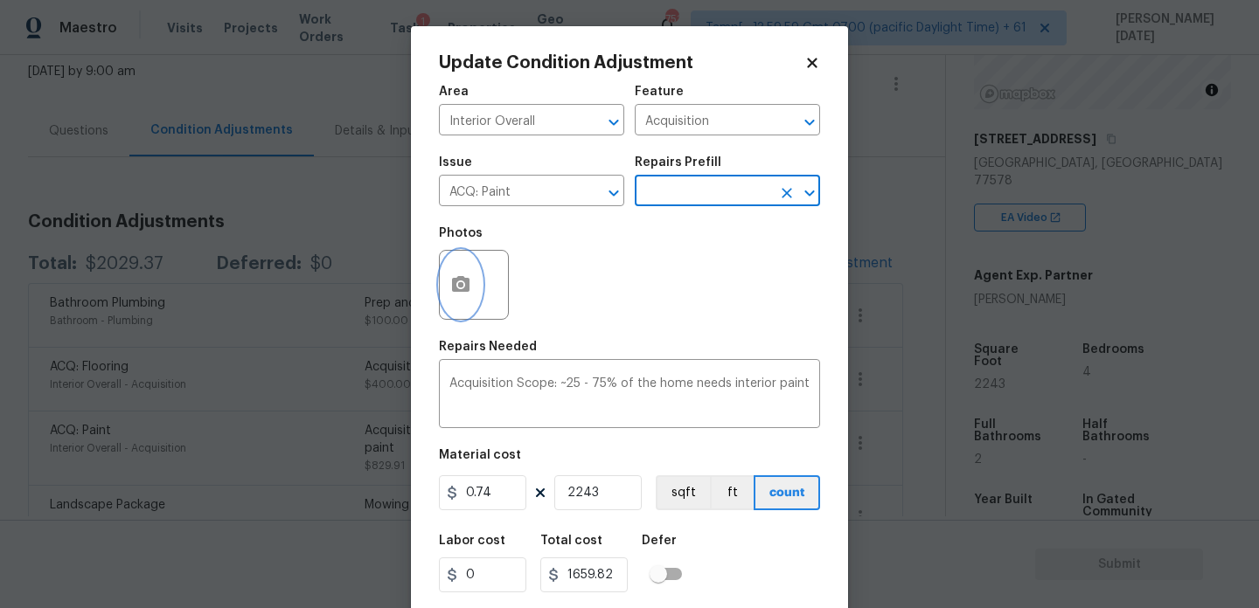
click at [475, 289] on button "button" at bounding box center [461, 285] width 42 height 68
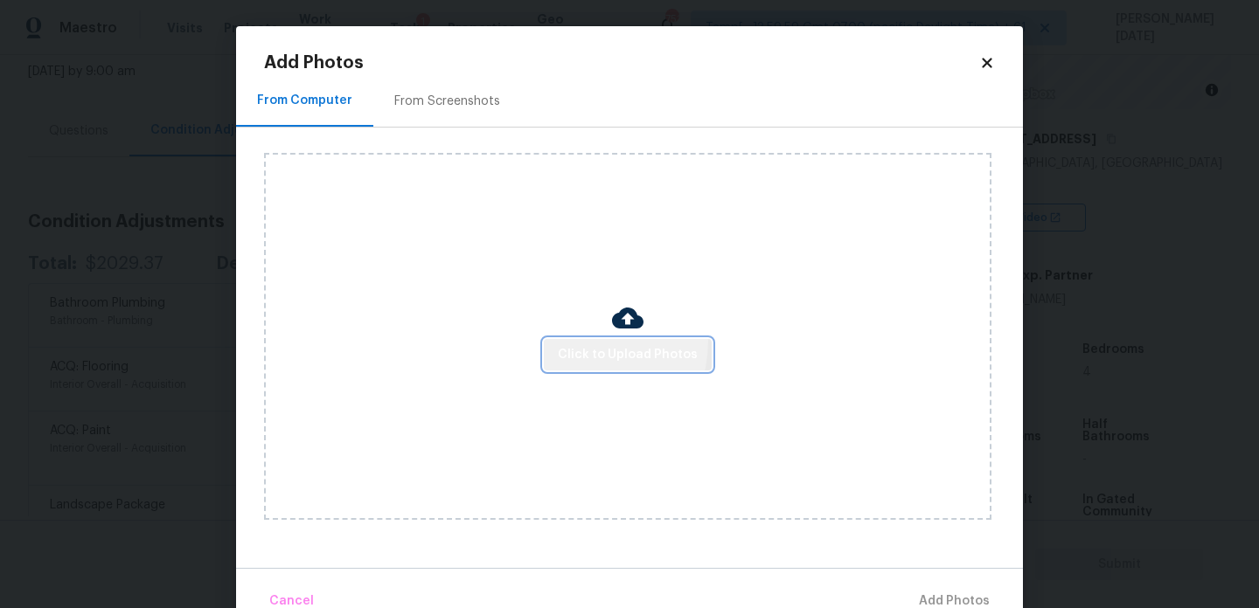
click at [574, 340] on button "Click to Upload Photos" at bounding box center [628, 355] width 168 height 32
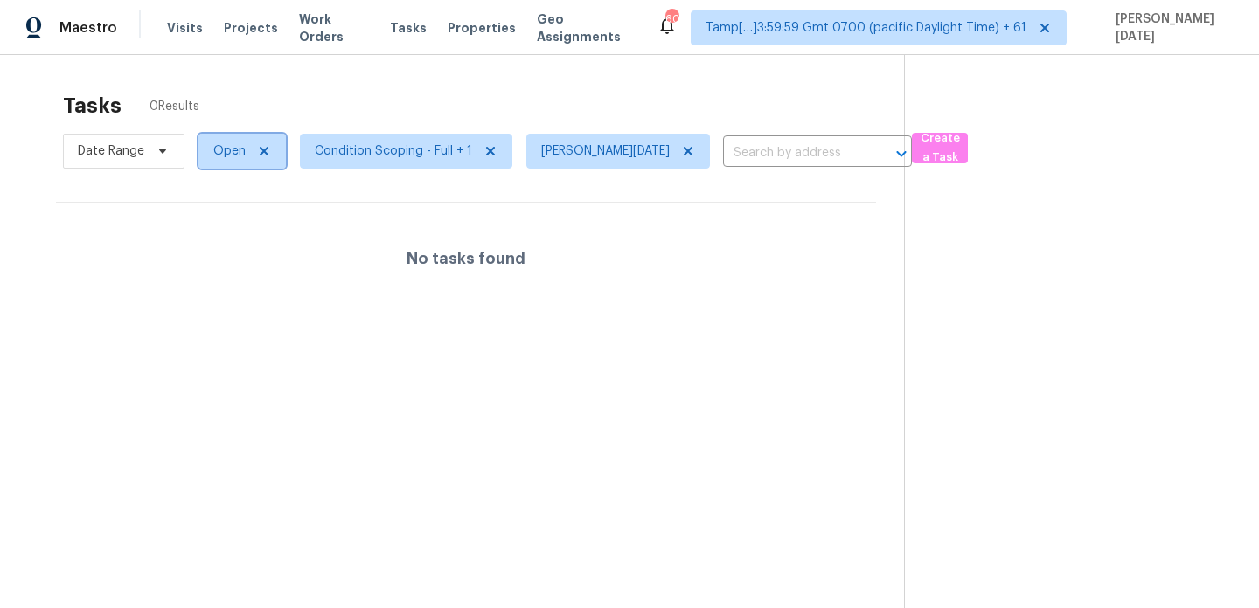
click at [214, 154] on span "Open" at bounding box center [229, 150] width 32 height 17
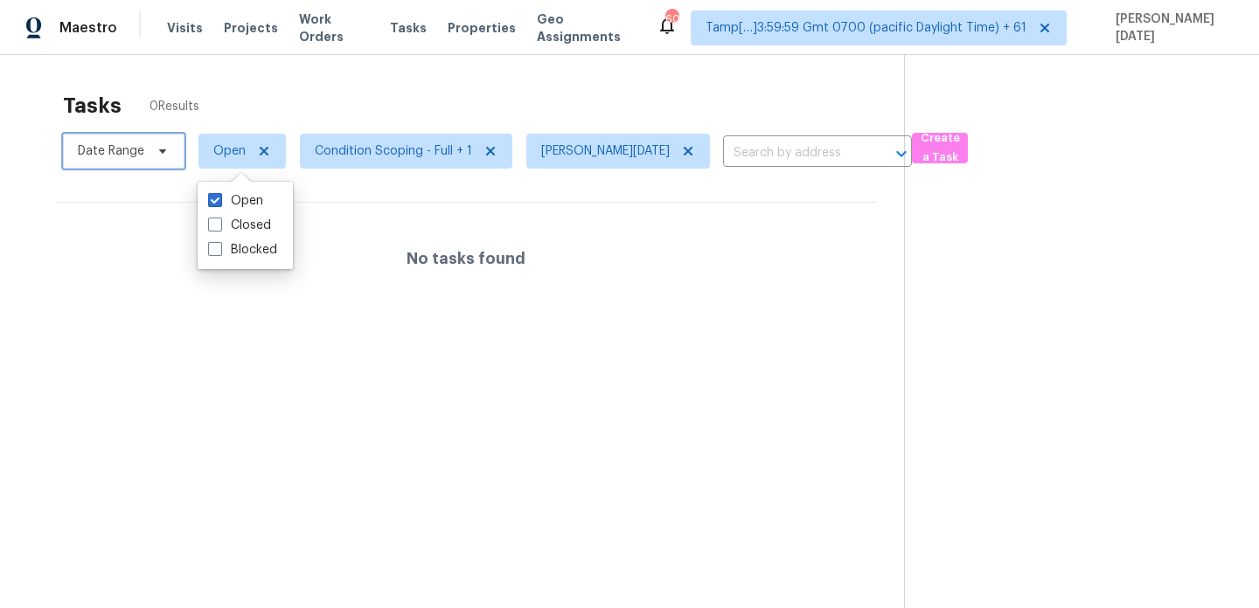
click at [138, 166] on span "Date Range" at bounding box center [123, 151] width 121 height 35
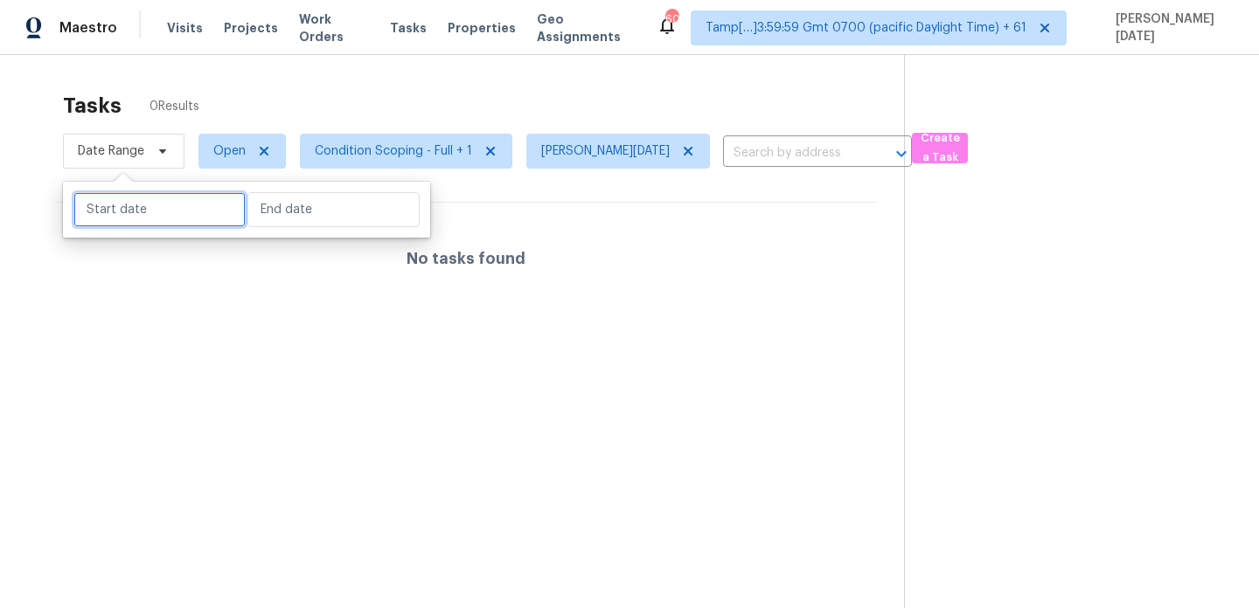
click at [140, 203] on input "text" at bounding box center [159, 209] width 172 height 35
select select "7"
select select "2025"
select select "8"
select select "2025"
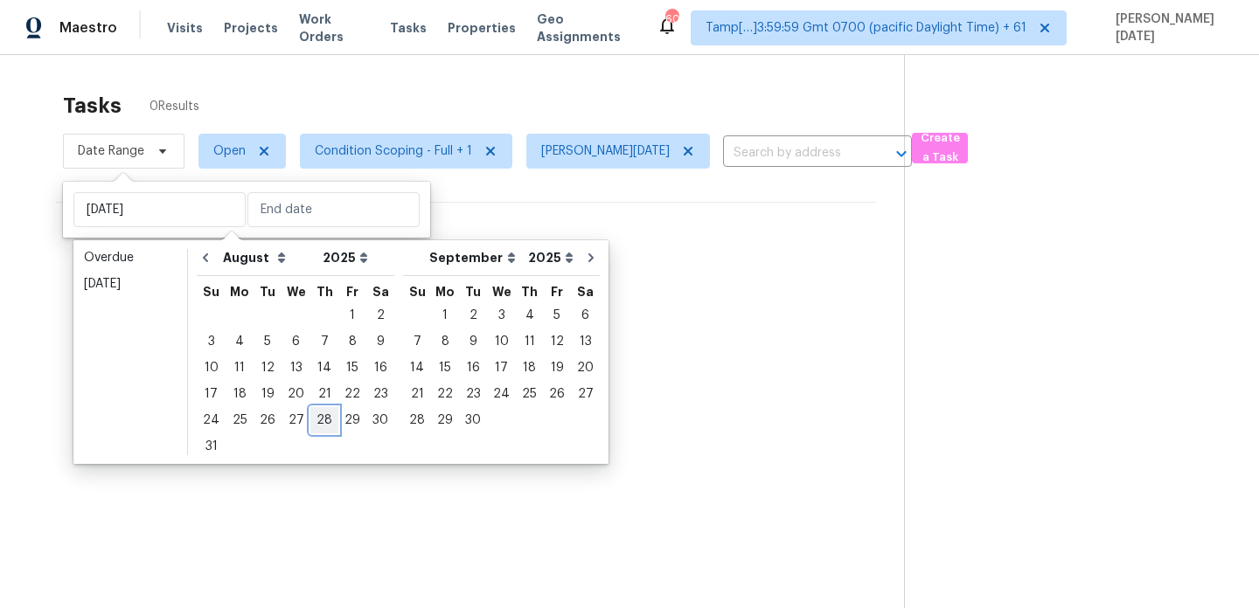
click at [314, 423] on div "28" at bounding box center [324, 420] width 28 height 24
type input "[DATE]"
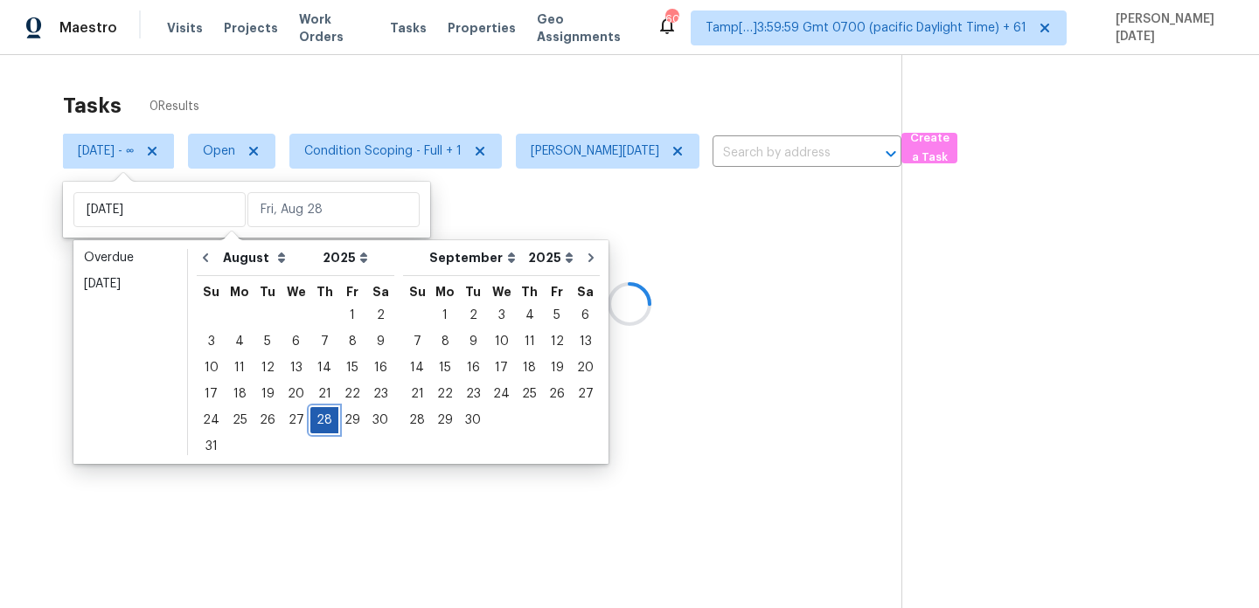
click at [314, 423] on div "28" at bounding box center [324, 420] width 28 height 24
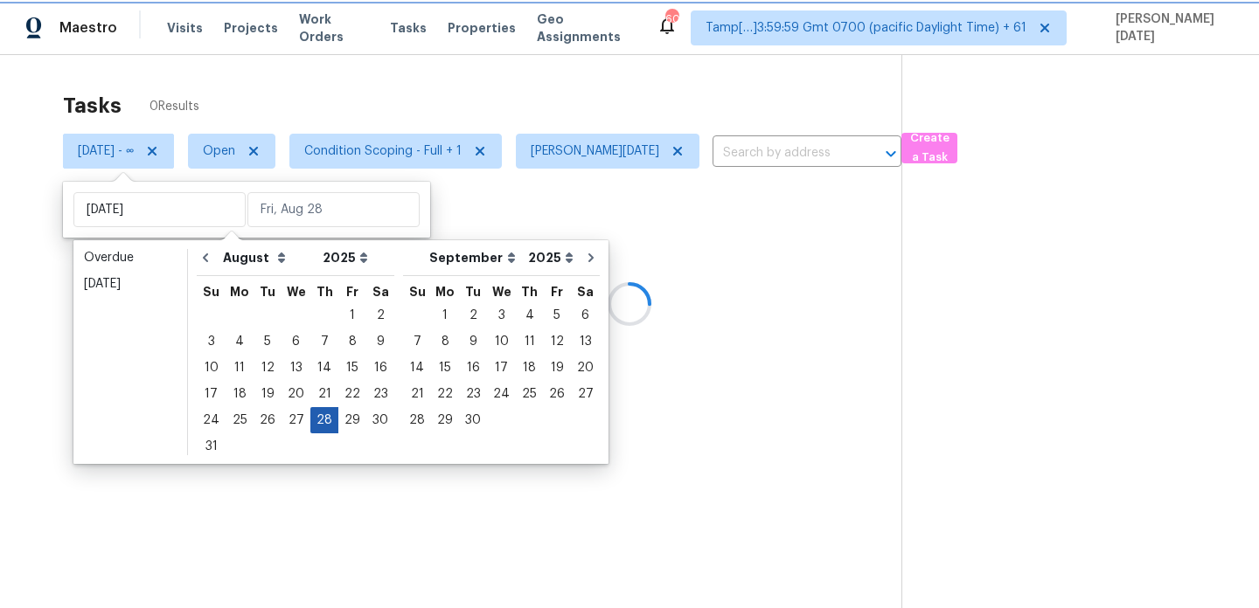
type input "[DATE]"
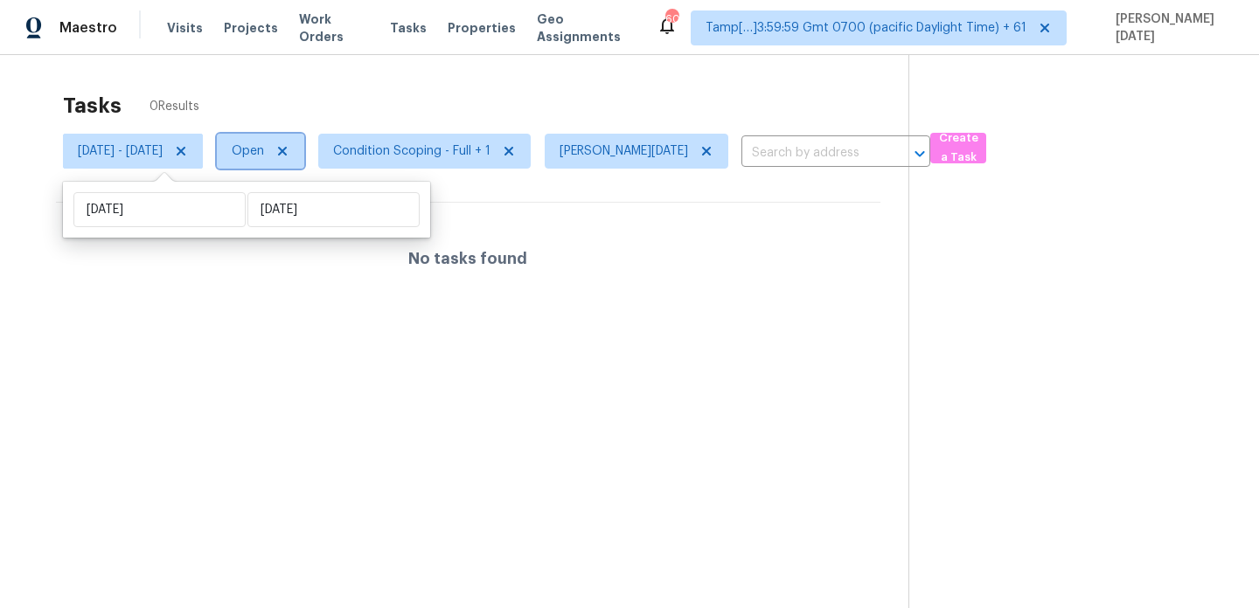
click at [264, 147] on span "Open" at bounding box center [248, 150] width 32 height 17
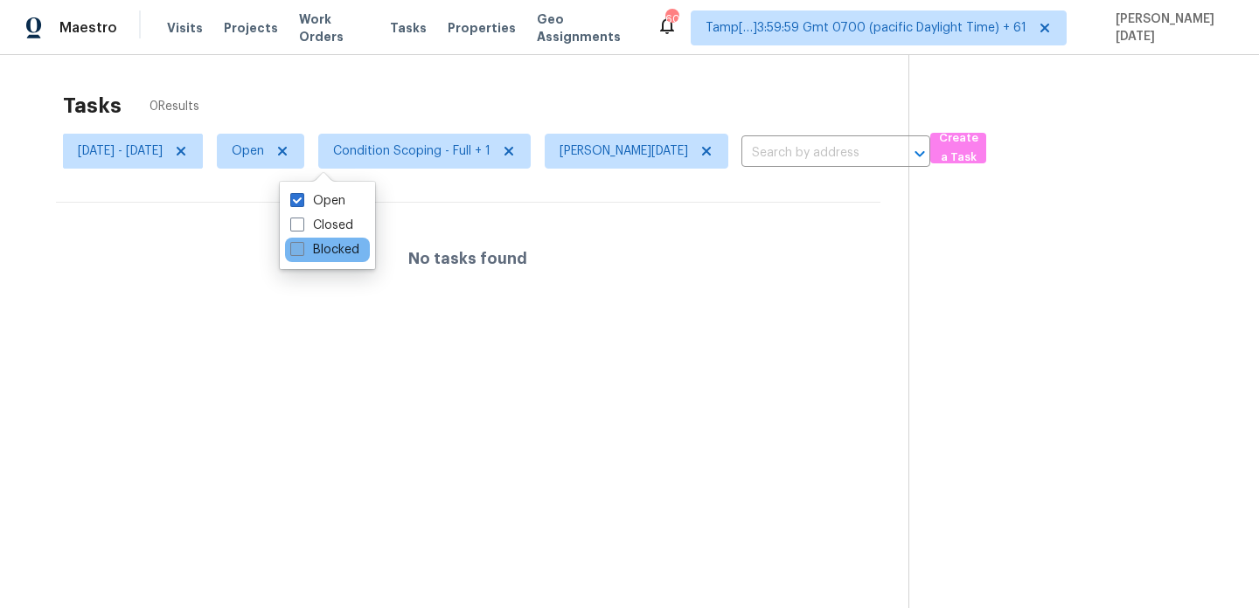
click at [333, 253] on label "Blocked" at bounding box center [324, 249] width 69 height 17
click at [302, 253] on input "Blocked" at bounding box center [295, 246] width 11 height 11
checkbox input "true"
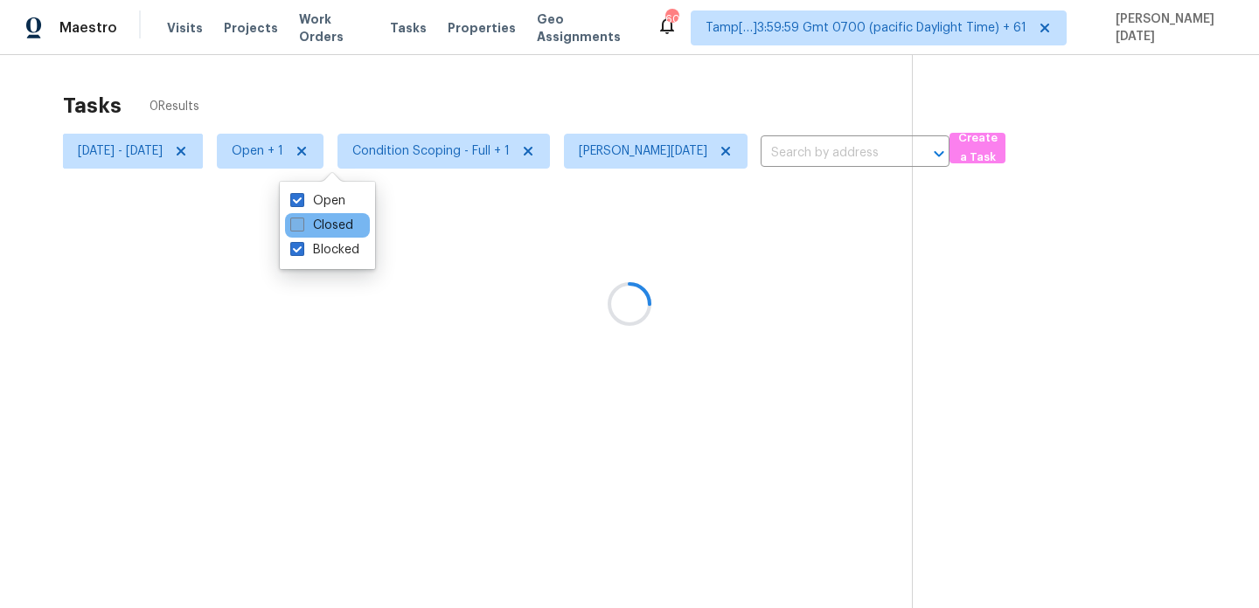
click at [338, 231] on label "Closed" at bounding box center [321, 225] width 63 height 17
click at [302, 228] on input "Closed" at bounding box center [295, 222] width 11 height 11
checkbox input "true"
click at [338, 245] on label "Blocked" at bounding box center [324, 249] width 69 height 17
click at [302, 245] on input "Blocked" at bounding box center [295, 246] width 11 height 11
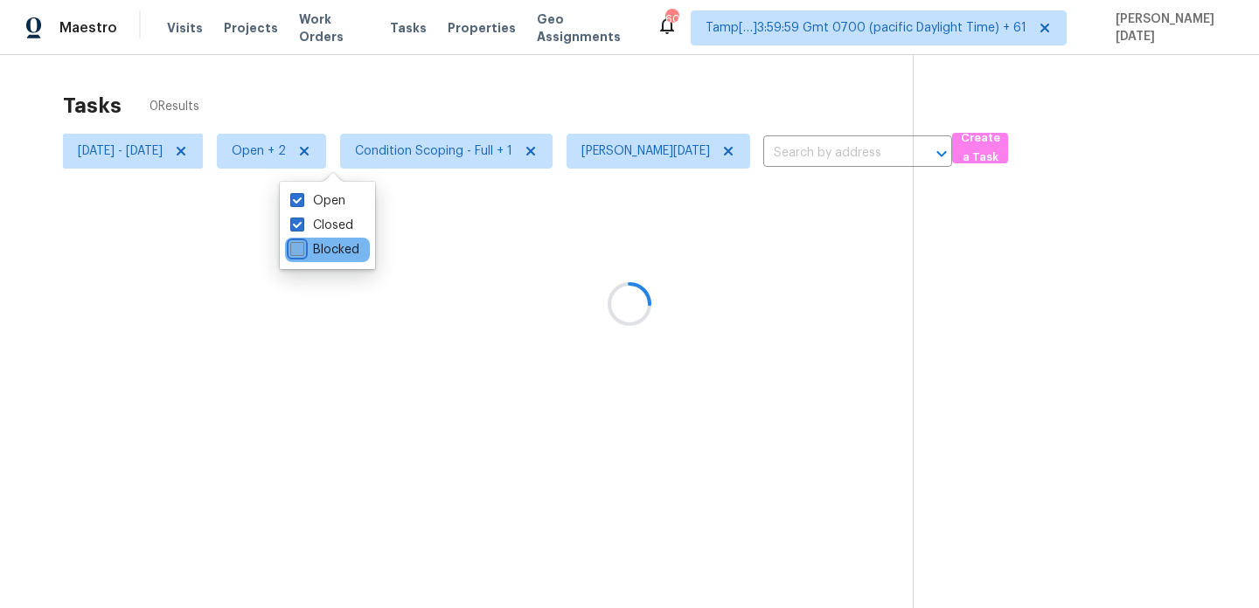
checkbox input "false"
click at [338, 204] on label "Open" at bounding box center [317, 200] width 55 height 17
click at [302, 204] on input "Open" at bounding box center [295, 197] width 11 height 11
checkbox input "false"
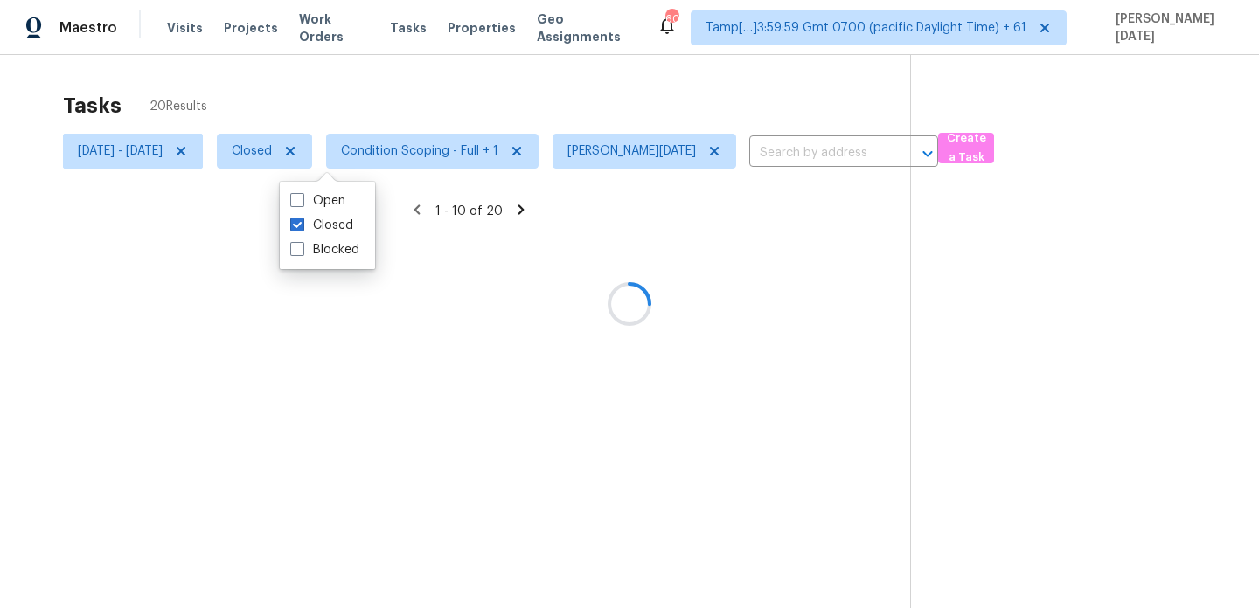
click at [472, 107] on div at bounding box center [629, 304] width 1259 height 608
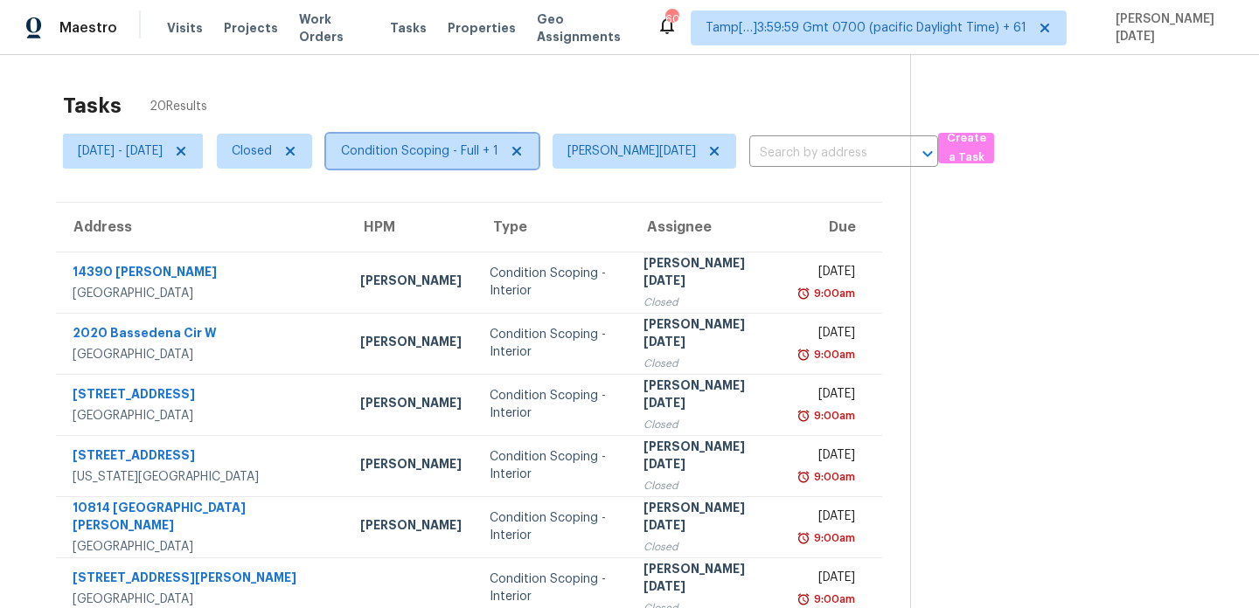
click at [498, 152] on span "Condition Scoping - Full + 1" at bounding box center [419, 150] width 157 height 17
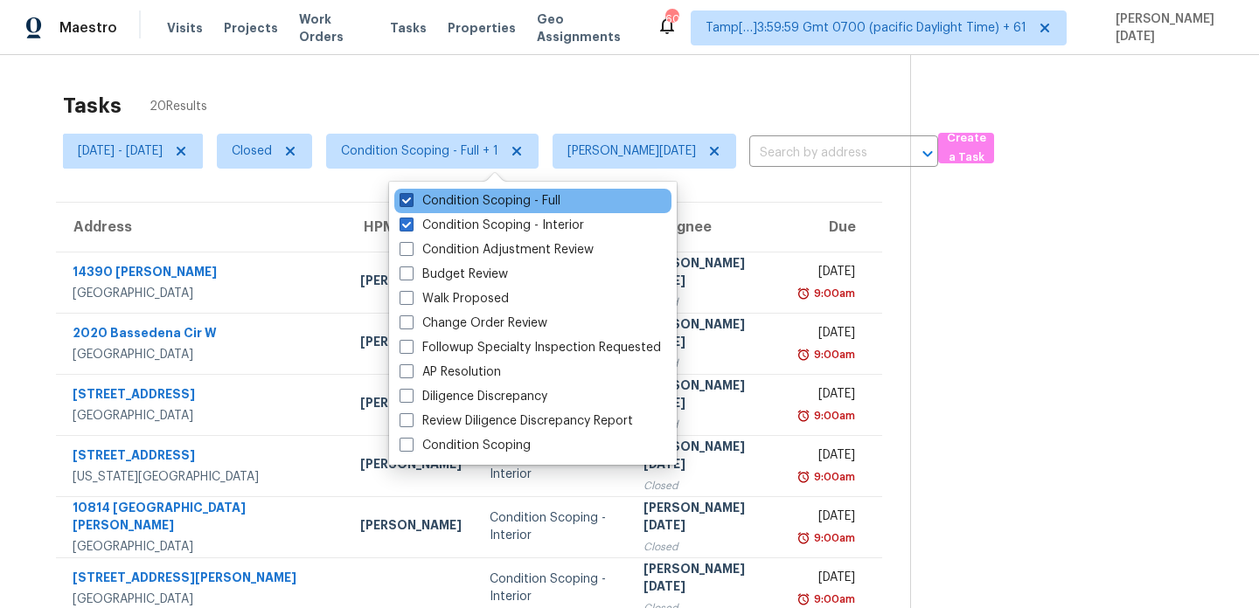
click at [511, 208] on label "Condition Scoping - Full" at bounding box center [479, 200] width 161 height 17
click at [411, 204] on input "Condition Scoping - Full" at bounding box center [404, 197] width 11 height 11
checkbox input "false"
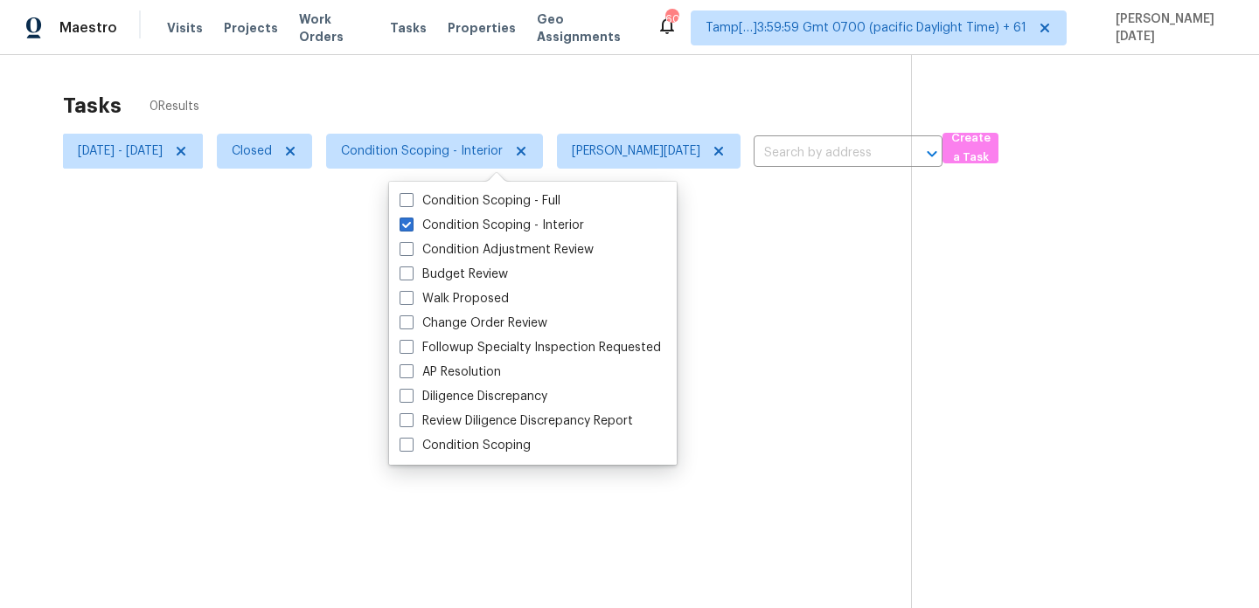
click at [618, 84] on div at bounding box center [629, 304] width 1259 height 608
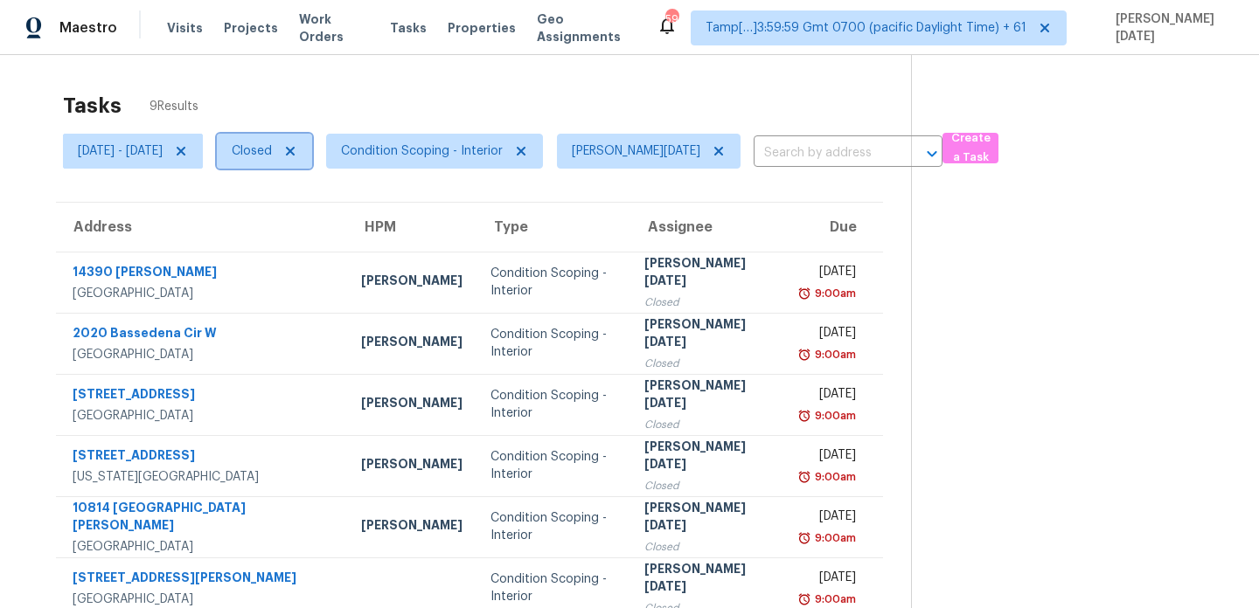
click at [297, 149] on icon at bounding box center [290, 151] width 14 height 14
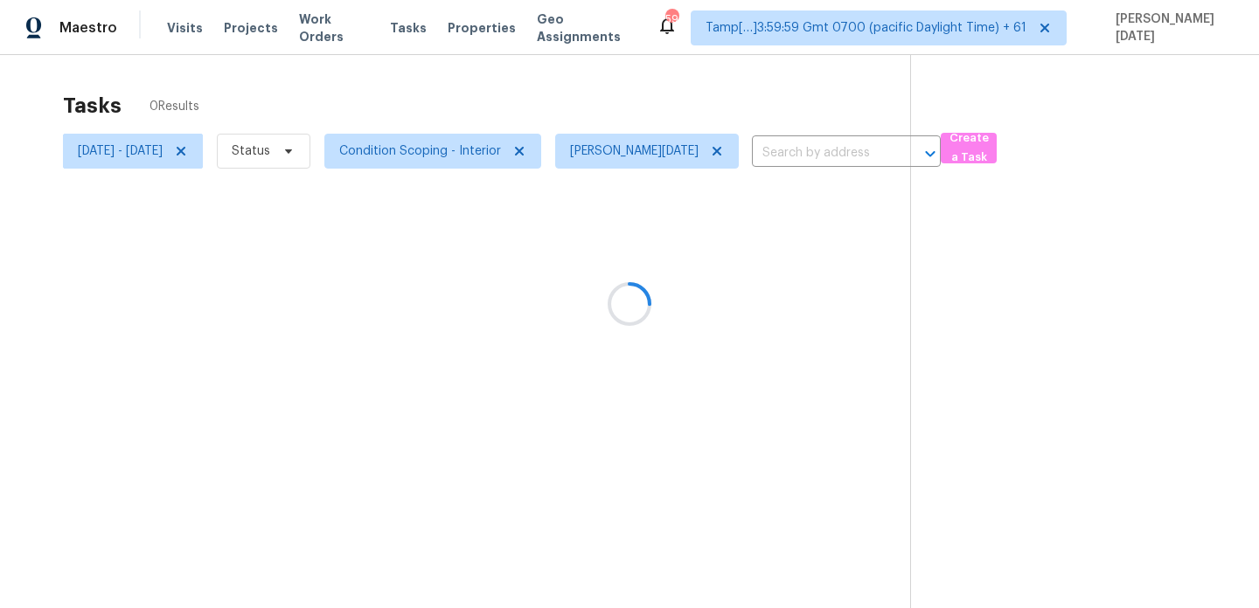
click at [321, 150] on div at bounding box center [629, 304] width 1259 height 608
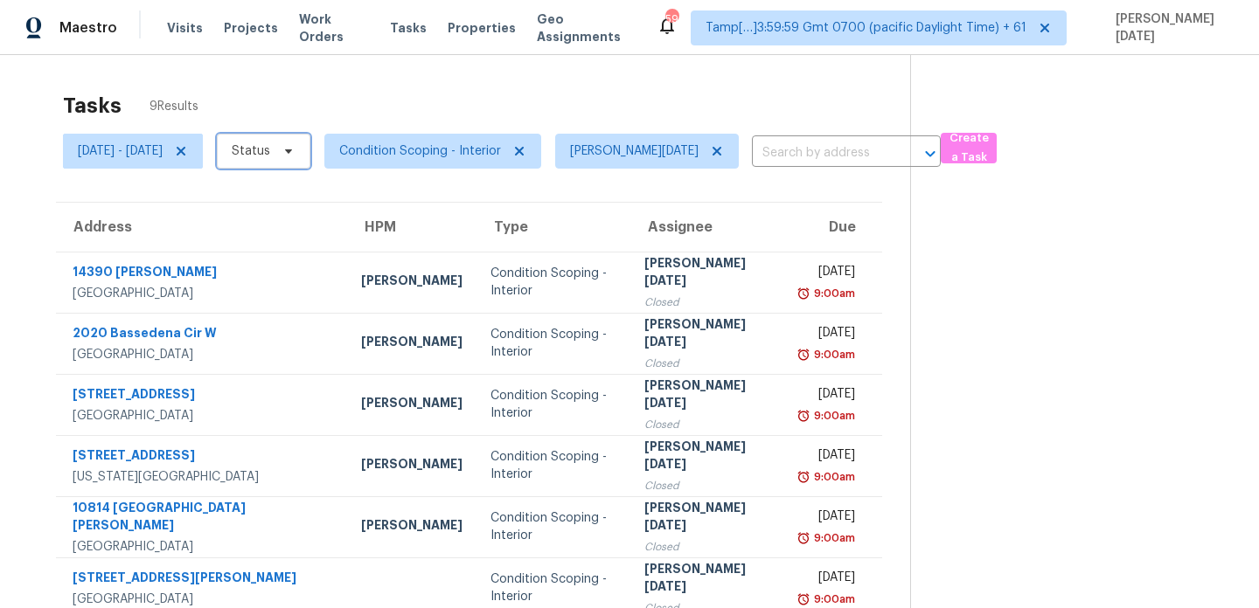
click at [270, 150] on span "Status" at bounding box center [251, 150] width 38 height 17
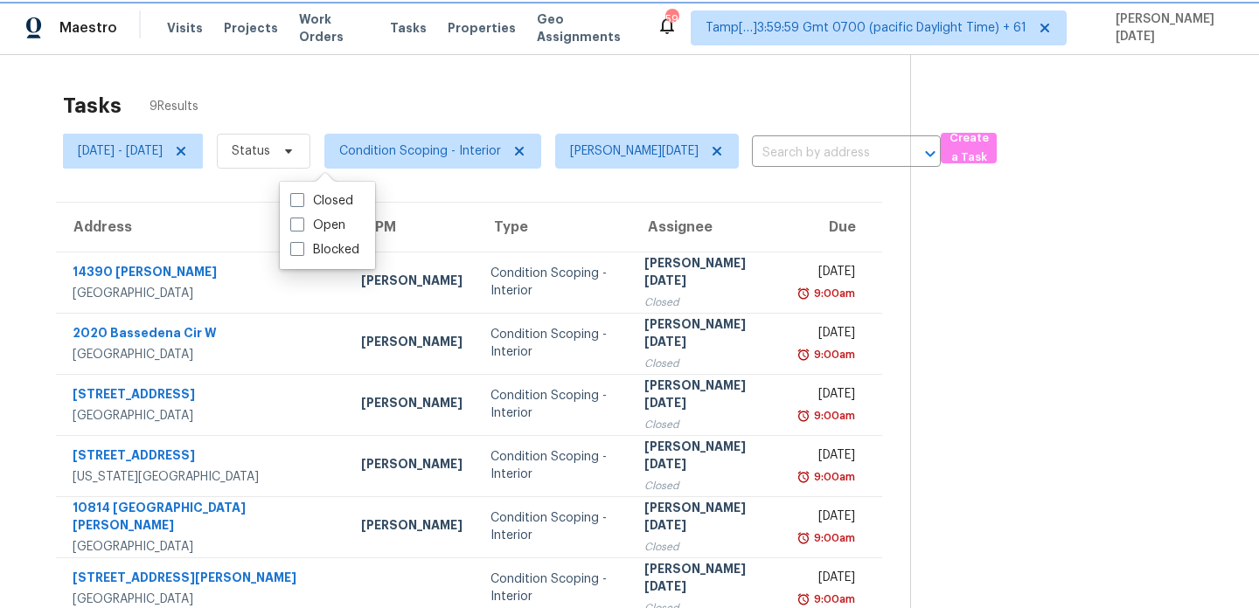
click at [270, 150] on span "Status" at bounding box center [251, 150] width 38 height 17
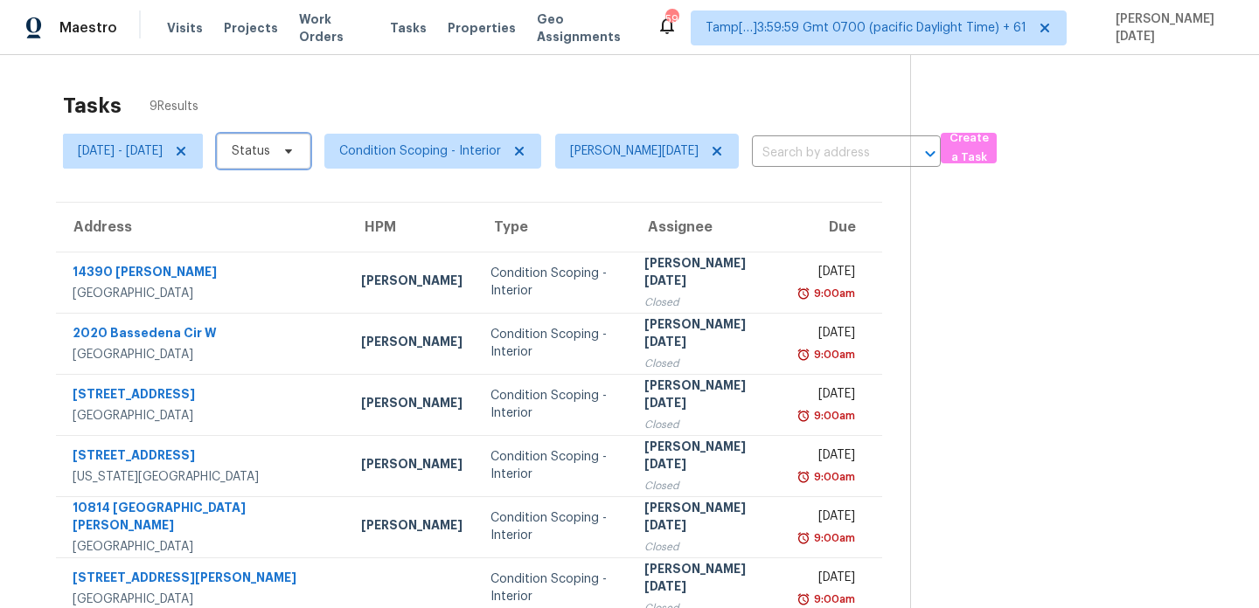
click at [270, 150] on span "Status" at bounding box center [251, 150] width 38 height 17
click at [310, 161] on span "Status" at bounding box center [264, 151] width 94 height 35
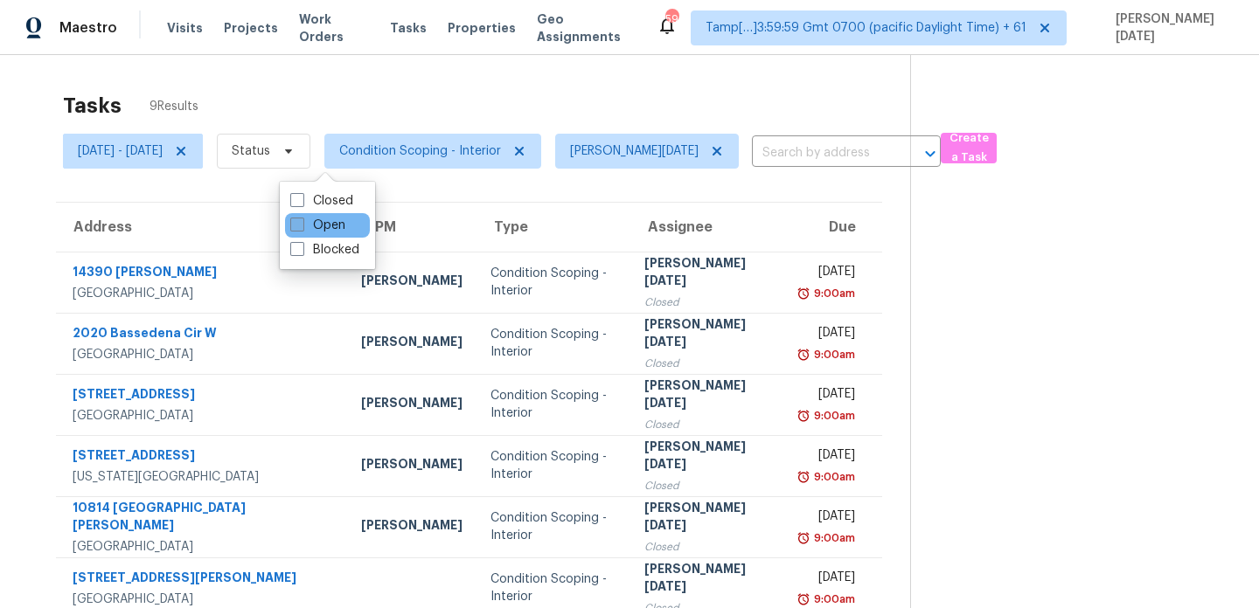
click at [316, 218] on label "Open" at bounding box center [317, 225] width 55 height 17
click at [302, 218] on input "Open" at bounding box center [295, 222] width 11 height 11
checkbox input "true"
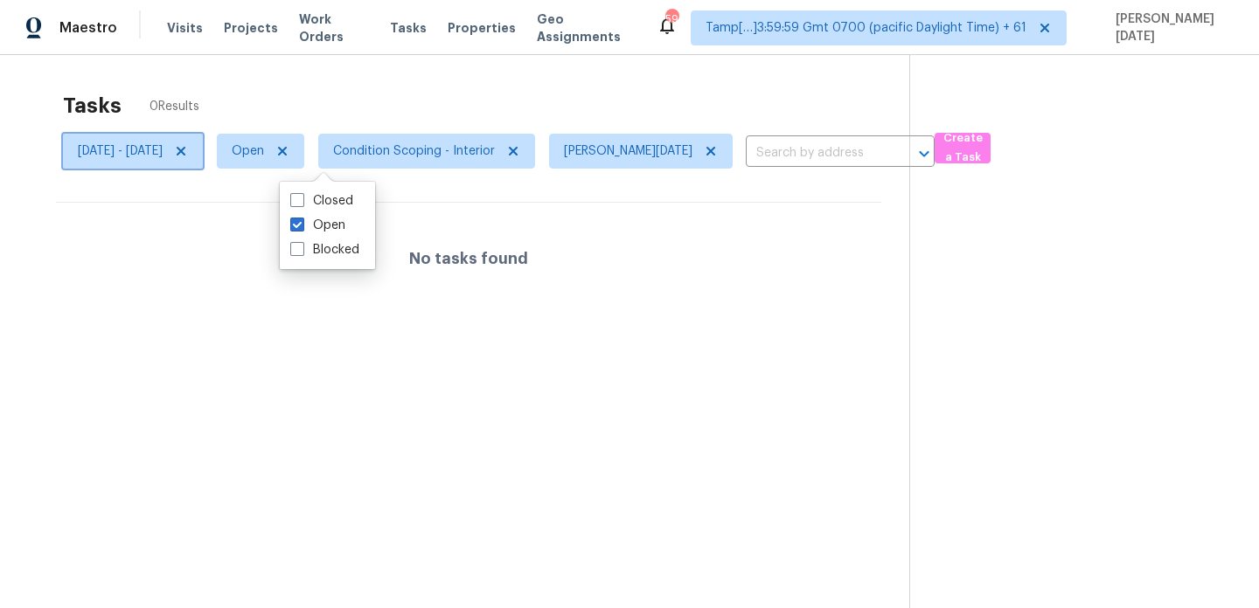
click at [188, 144] on icon at bounding box center [181, 151] width 14 height 14
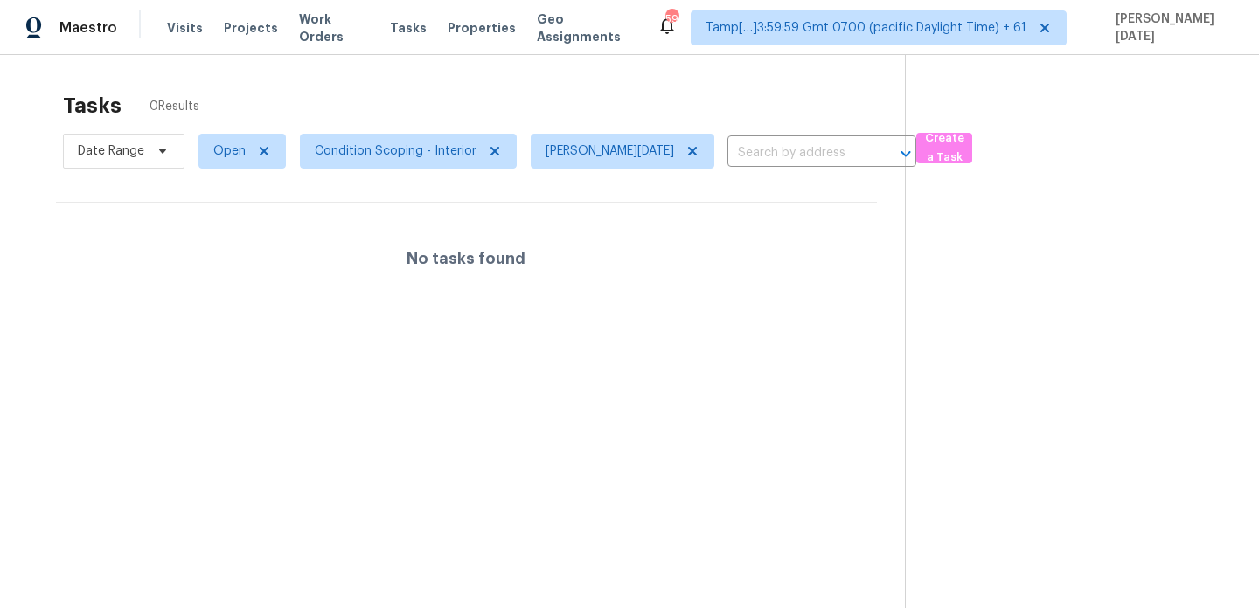
click at [369, 95] on div "Tasks 0 Results" at bounding box center [484, 105] width 842 height 45
click at [403, 163] on span "Condition Scoping - Interior" at bounding box center [408, 151] width 217 height 35
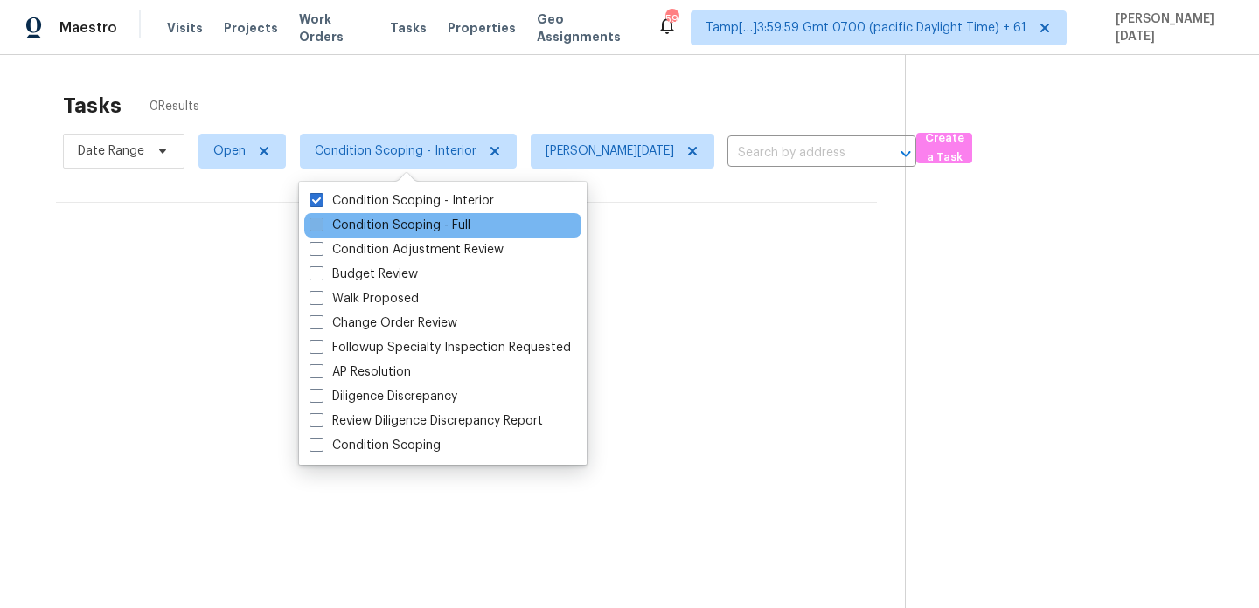
click at [405, 219] on label "Condition Scoping - Full" at bounding box center [389, 225] width 161 height 17
click at [321, 219] on input "Condition Scoping - Full" at bounding box center [314, 222] width 11 height 11
checkbox input "true"
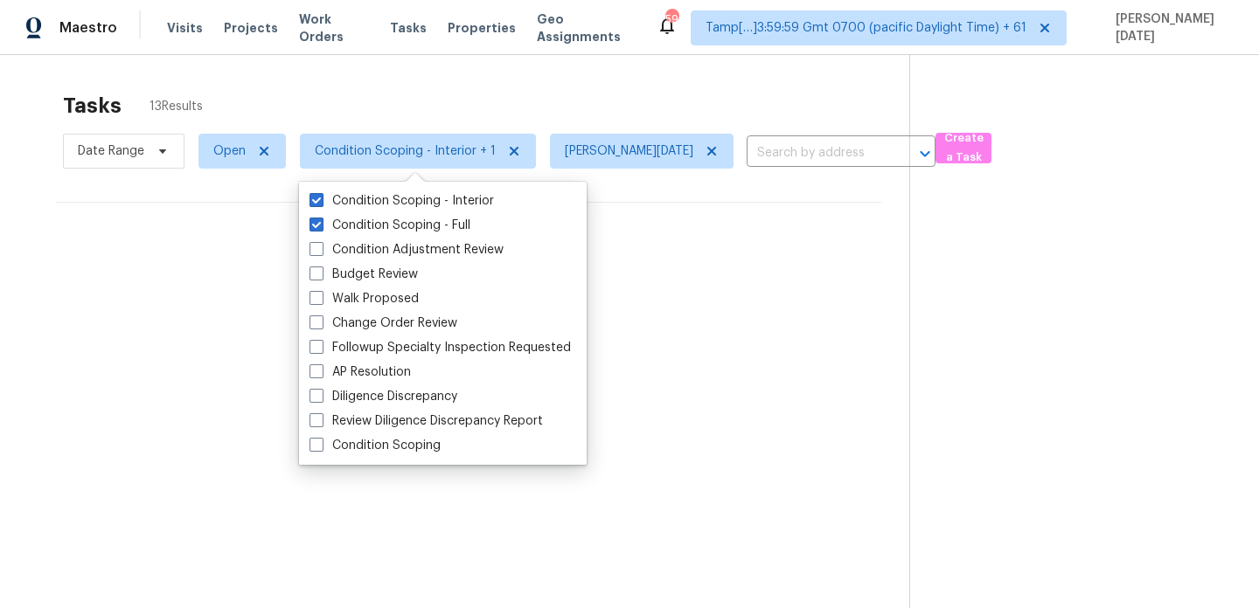
click at [497, 106] on div "Tasks 13 Results" at bounding box center [486, 105] width 846 height 45
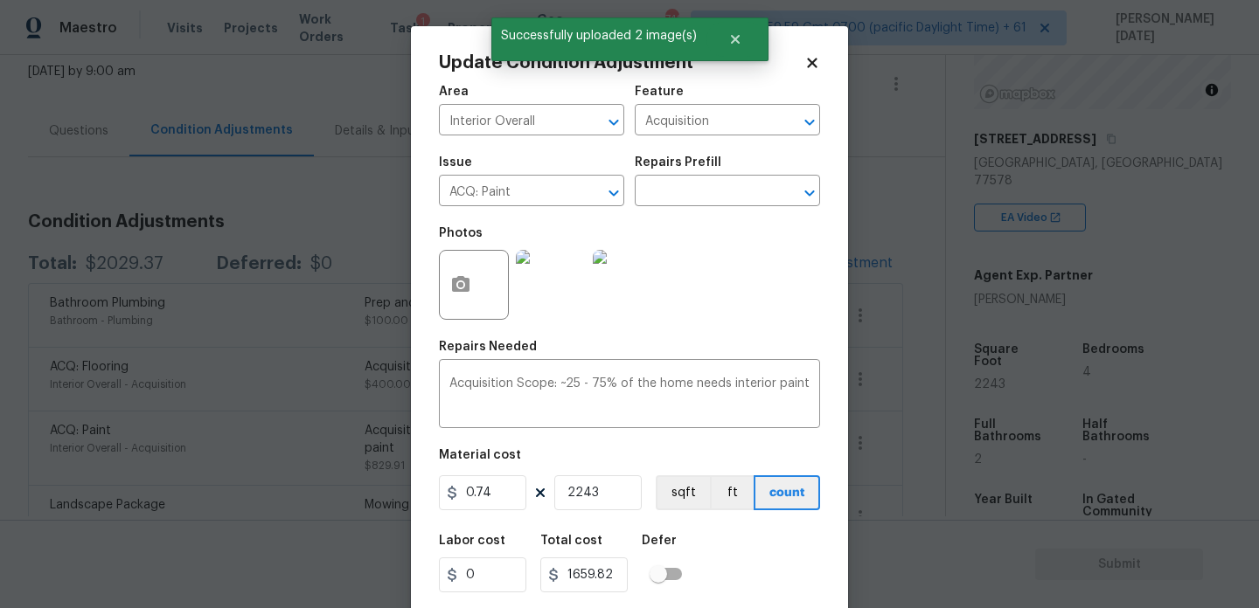
scroll to position [45, 0]
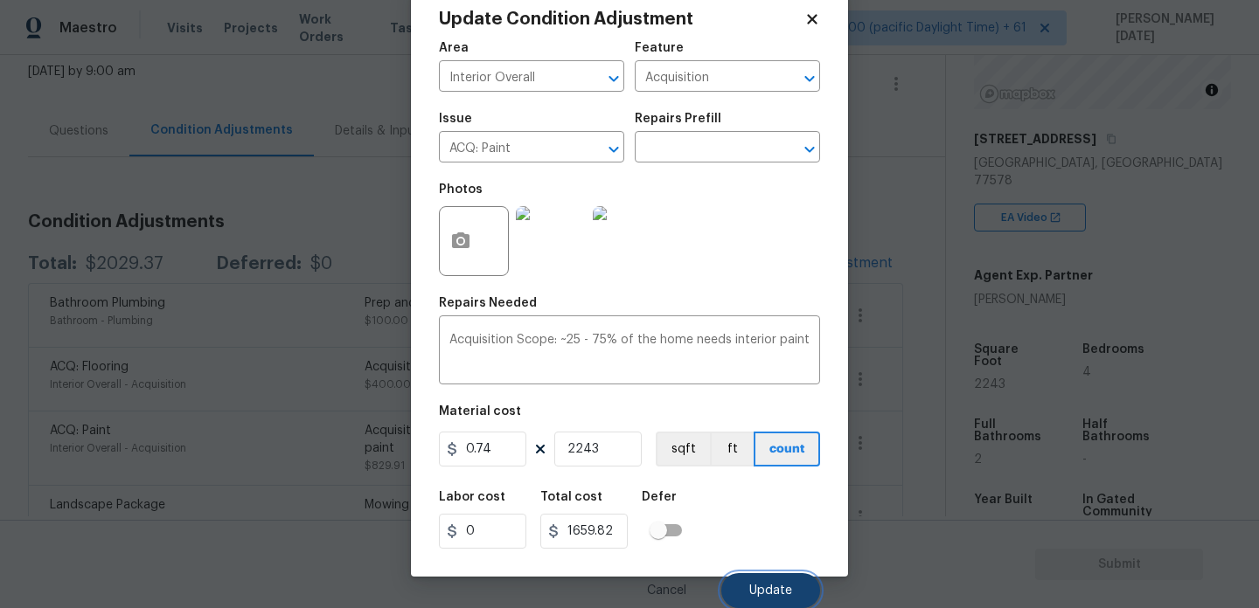
click at [753, 582] on button "Update" at bounding box center [770, 590] width 99 height 35
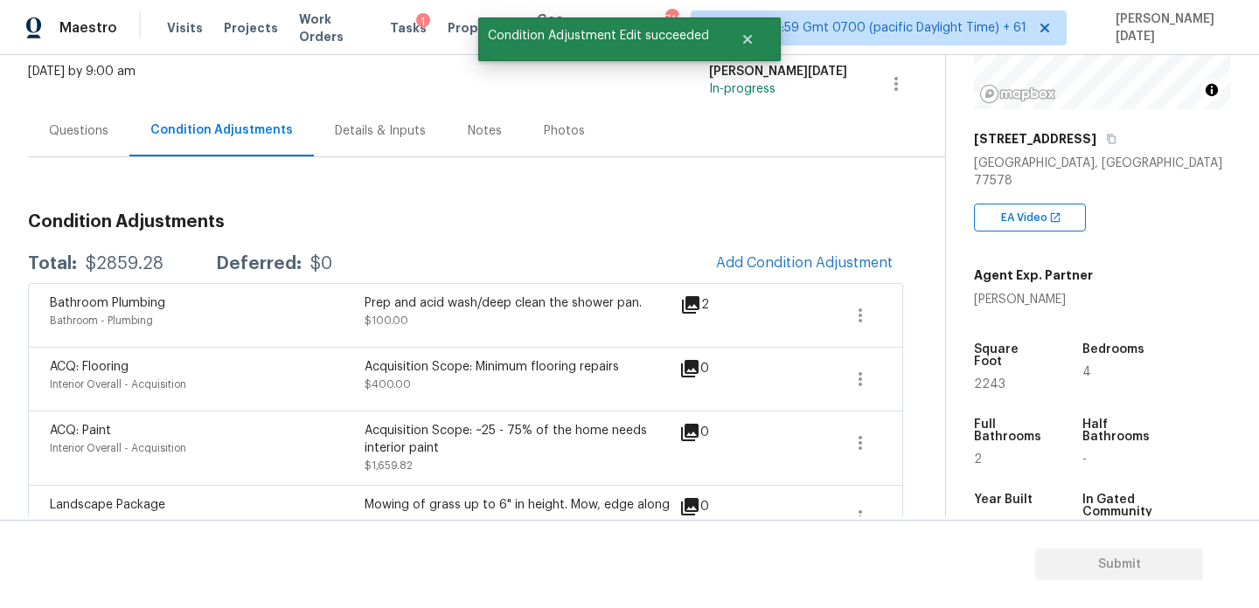
scroll to position [0, 0]
drag, startPoint x: 81, startPoint y: 262, endPoint x: 162, endPoint y: 262, distance: 80.4
click at [162, 262] on div "Total: $2859.28 Deferred: $0" at bounding box center [180, 263] width 304 height 17
copy div "$2859.28"
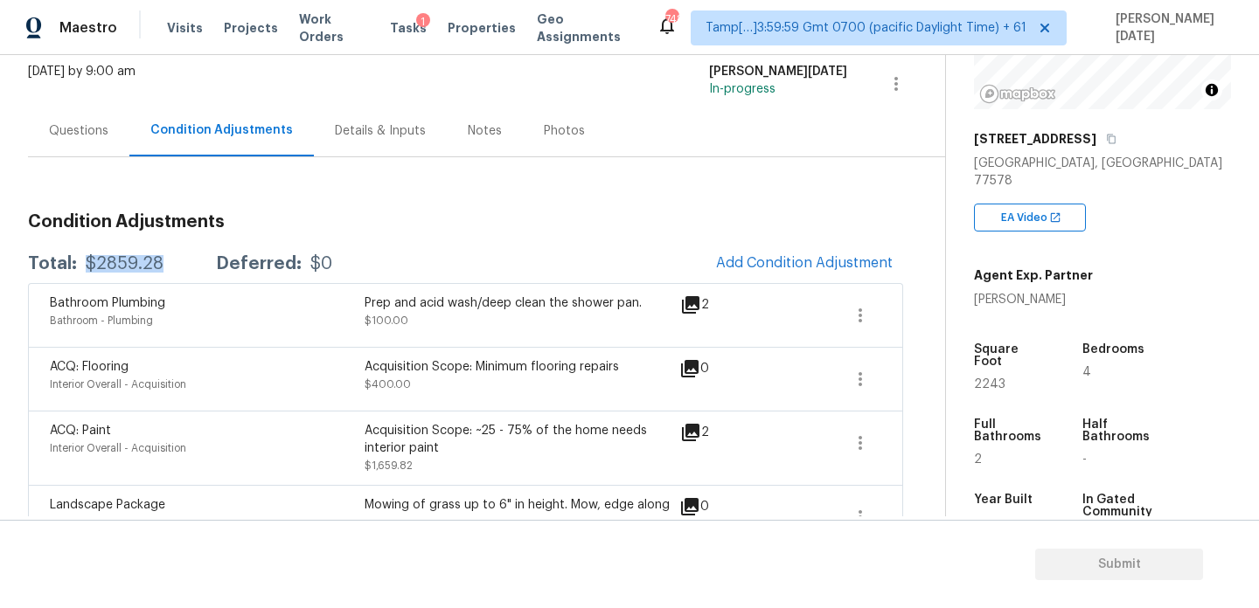
click at [89, 138] on div "Questions" at bounding box center [78, 130] width 59 height 17
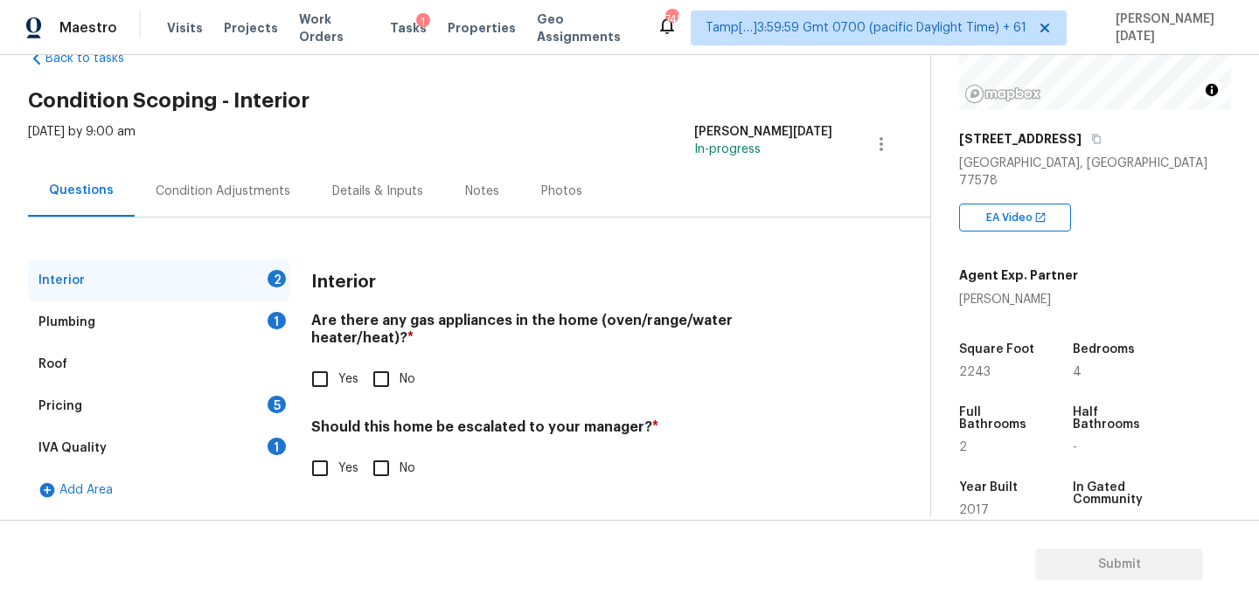
click at [322, 369] on input "Yes" at bounding box center [320, 379] width 37 height 37
checkbox input "true"
click at [381, 451] on input "No" at bounding box center [381, 468] width 37 height 37
checkbox input "true"
click at [247, 323] on div "Plumbing 1" at bounding box center [159, 323] width 262 height 42
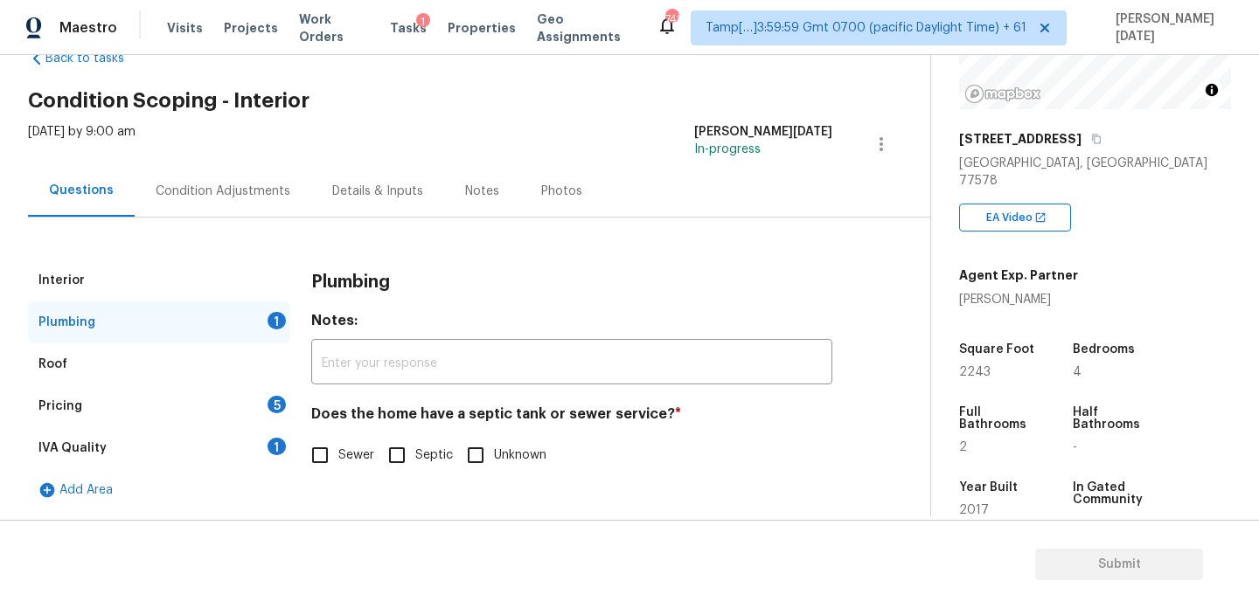
click at [330, 461] on input "Sewer" at bounding box center [320, 455] width 37 height 37
checkbox input "true"
click at [246, 394] on div "Pricing 5" at bounding box center [159, 406] width 262 height 42
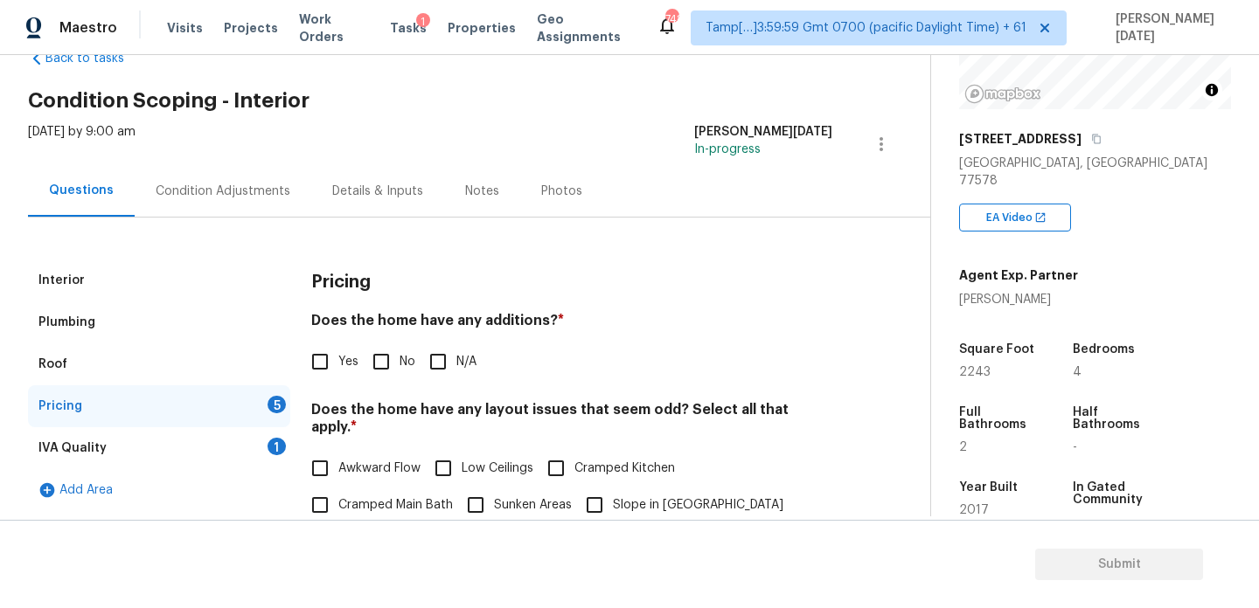
click at [373, 371] on input "No" at bounding box center [381, 361] width 37 height 37
checkbox input "true"
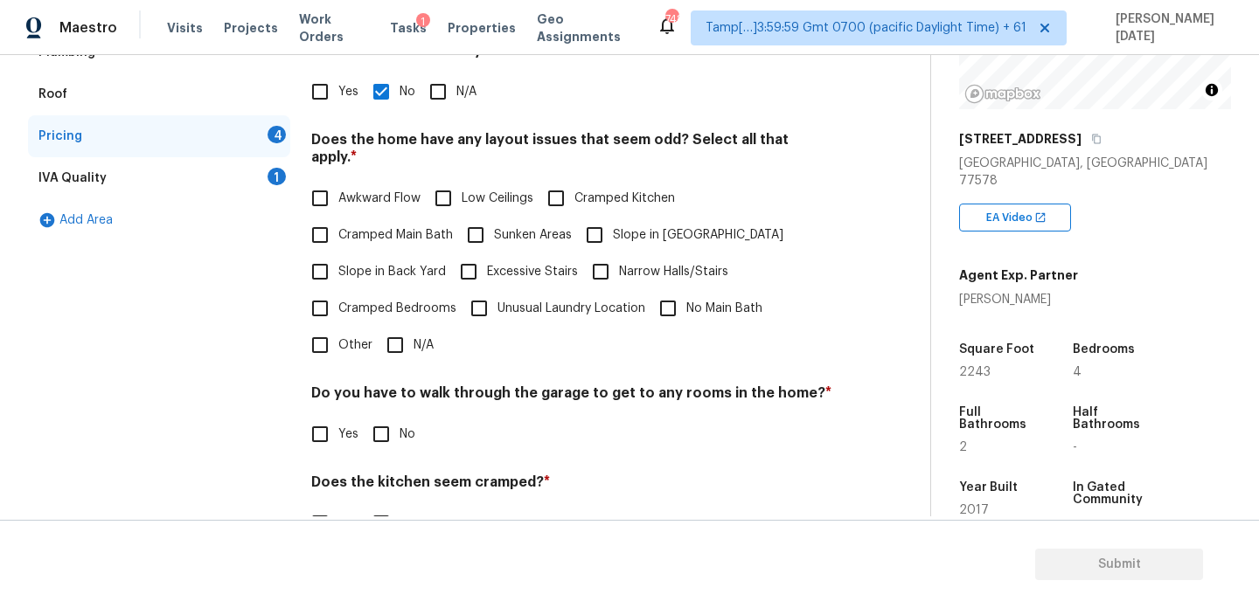
scroll to position [357, 0]
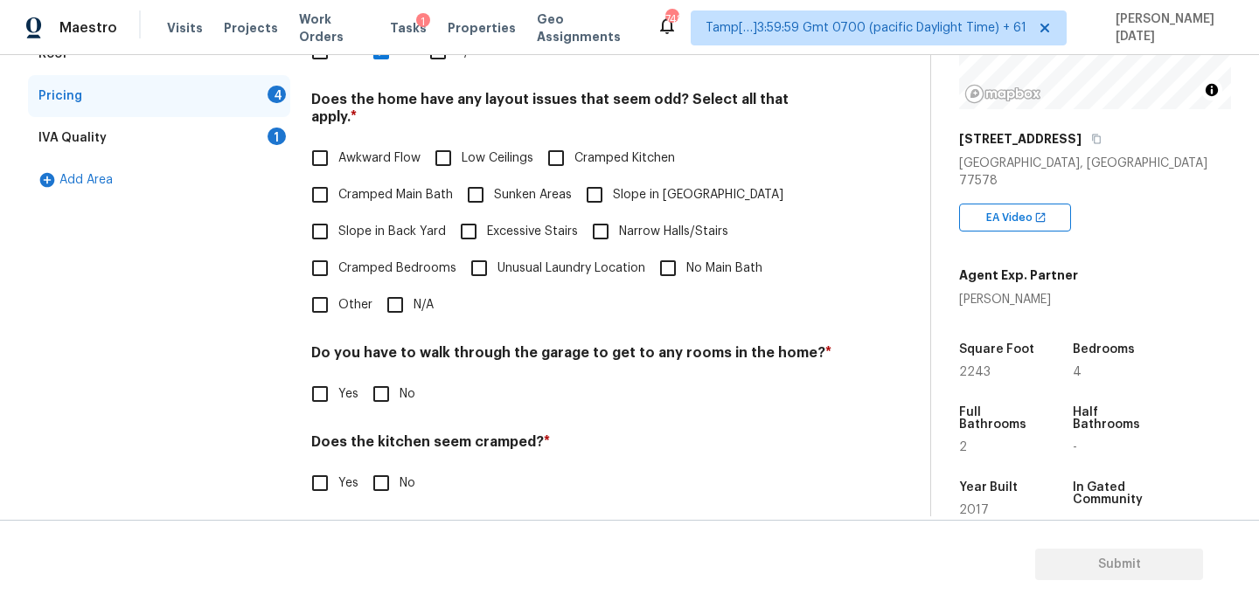
click at [378, 287] on input "N/A" at bounding box center [395, 305] width 37 height 37
checkbox input "true"
click at [400, 399] on div "Pricing Does the home have any additions? * Yes No N/A Does the home have any l…" at bounding box center [571, 281] width 521 height 664
click at [397, 465] on input "No" at bounding box center [381, 483] width 37 height 37
checkbox input "true"
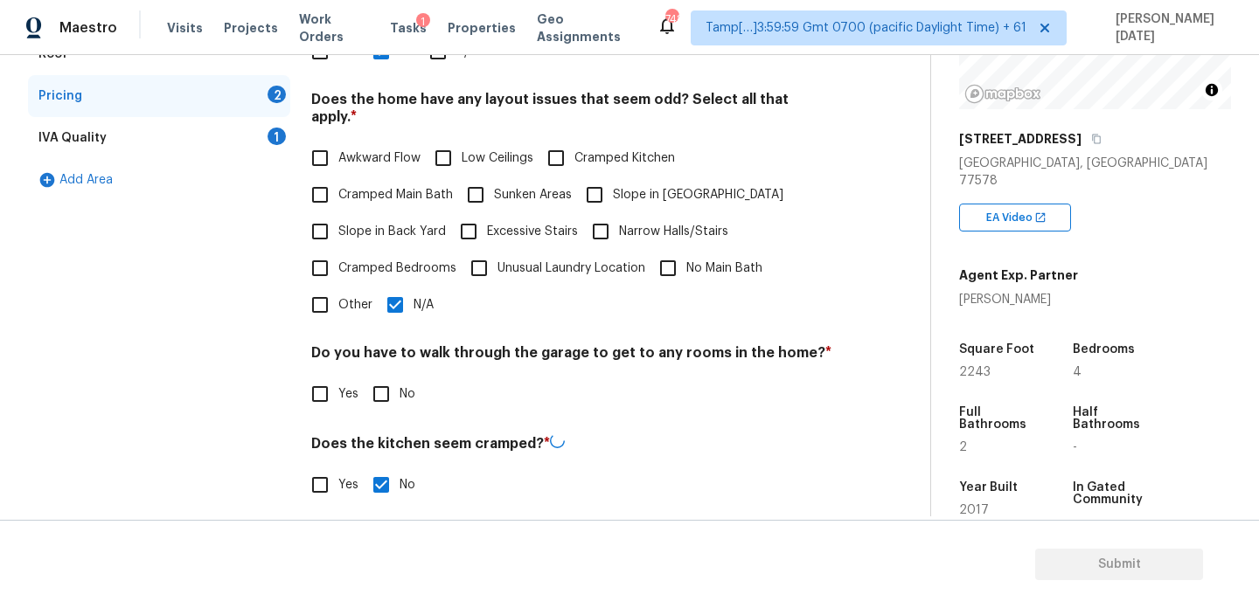
click at [392, 349] on h4 "Do you have to walk through the garage to get to any rooms in the home? *" at bounding box center [571, 356] width 521 height 24
click at [392, 376] on input "No" at bounding box center [381, 394] width 37 height 37
checkbox input "true"
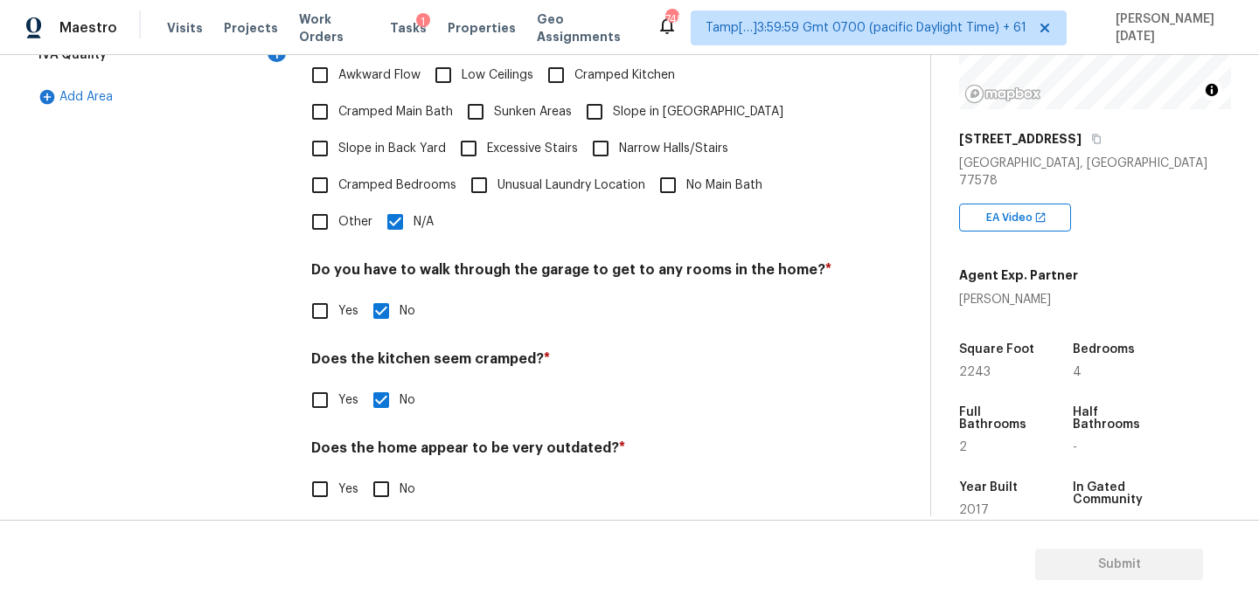
click at [384, 478] on input "No" at bounding box center [381, 489] width 37 height 37
checkbox input "true"
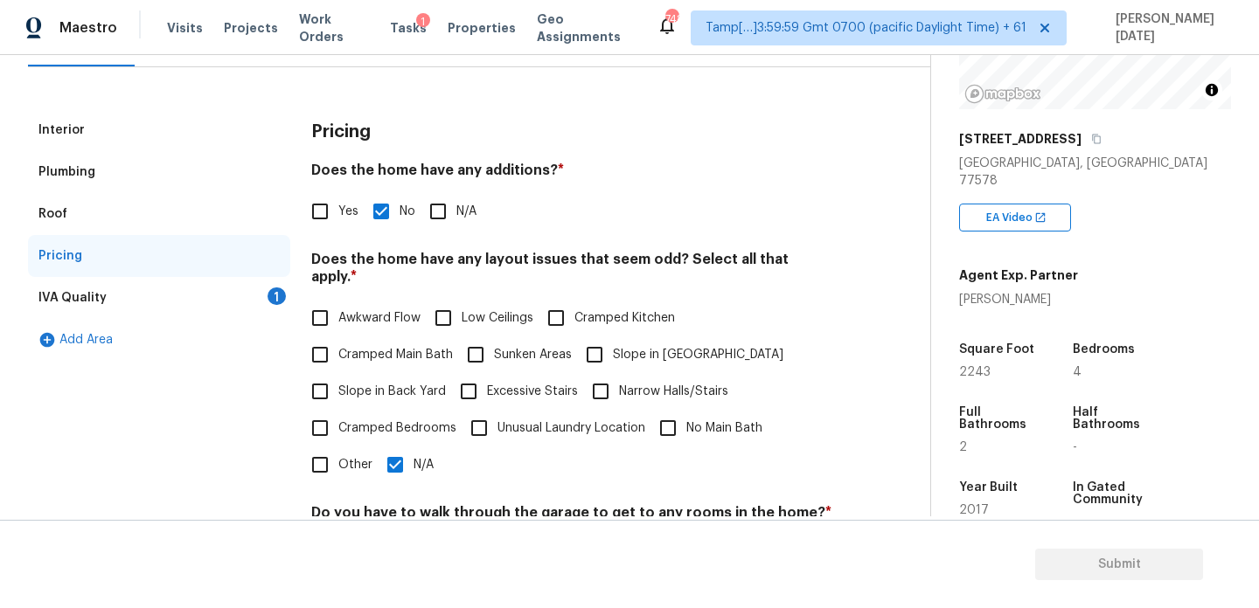
click at [274, 306] on div "IVA Quality 1" at bounding box center [159, 298] width 262 height 42
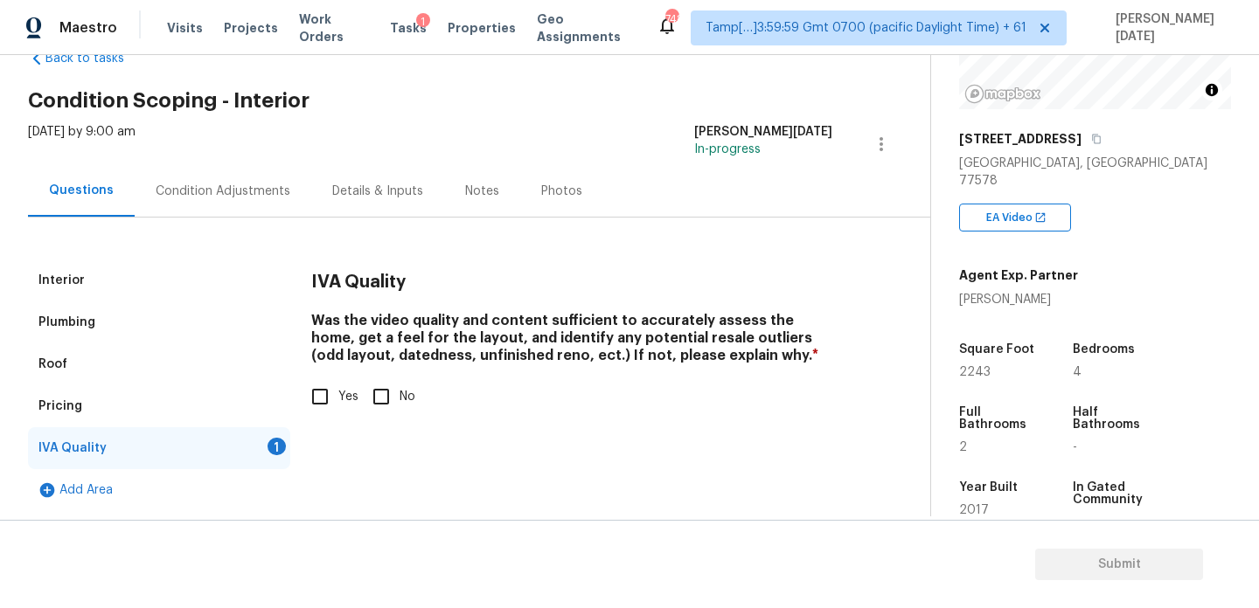
scroll to position [47, 0]
click at [322, 398] on input "Yes" at bounding box center [320, 396] width 37 height 37
checkbox input "true"
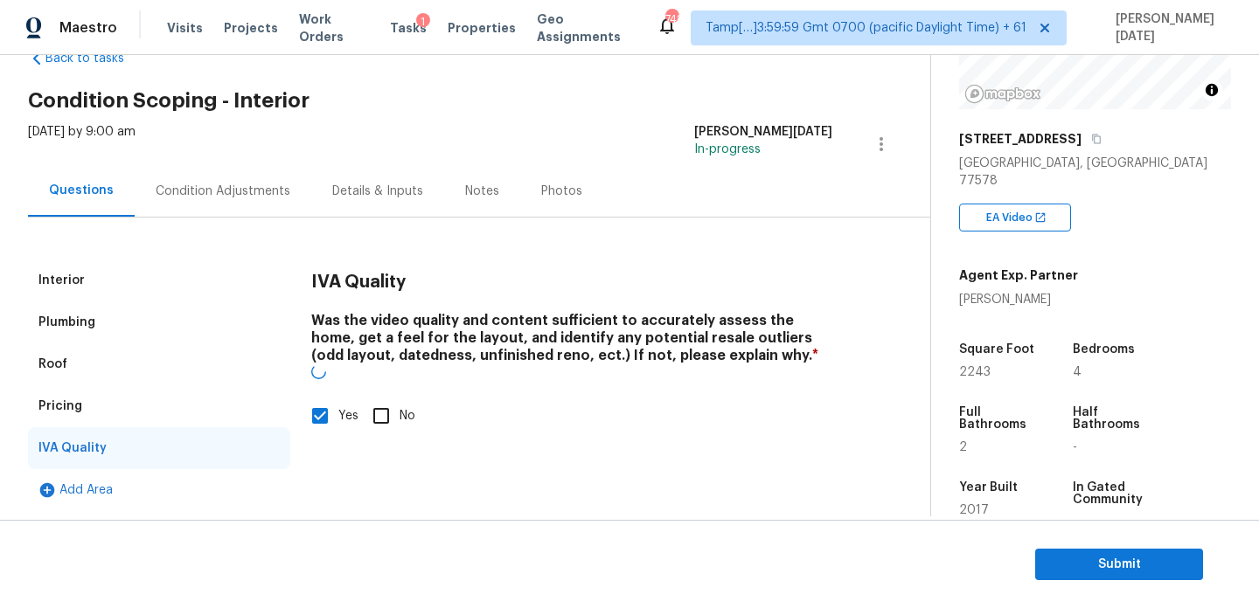
click at [226, 192] on div "Condition Adjustments" at bounding box center [223, 191] width 135 height 17
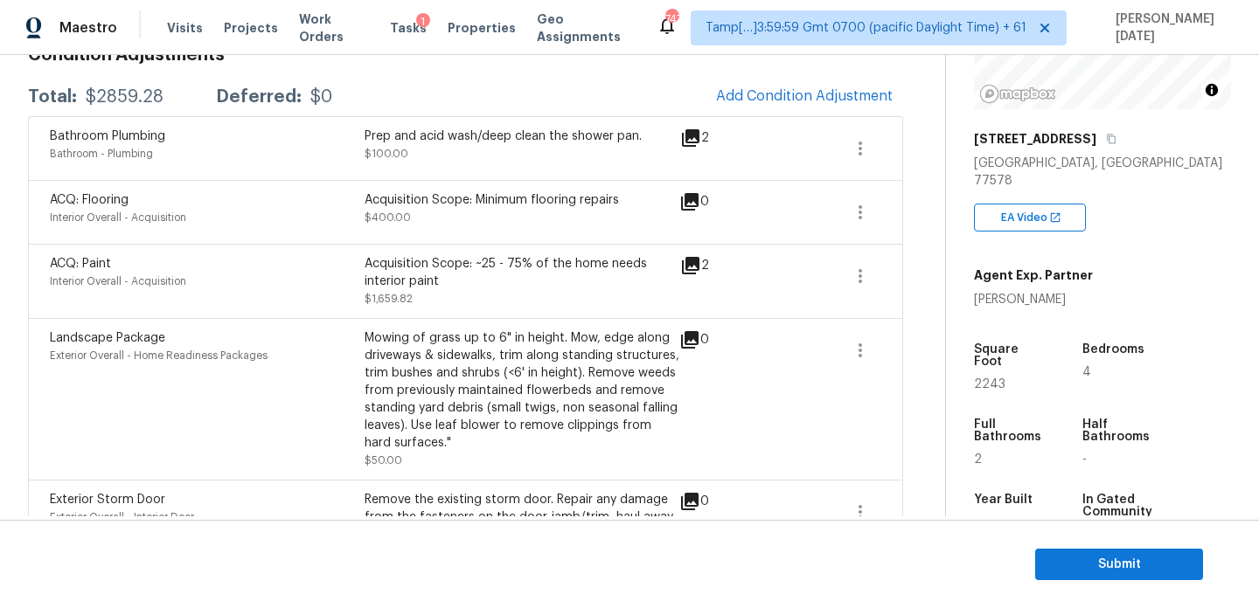
scroll to position [267, 0]
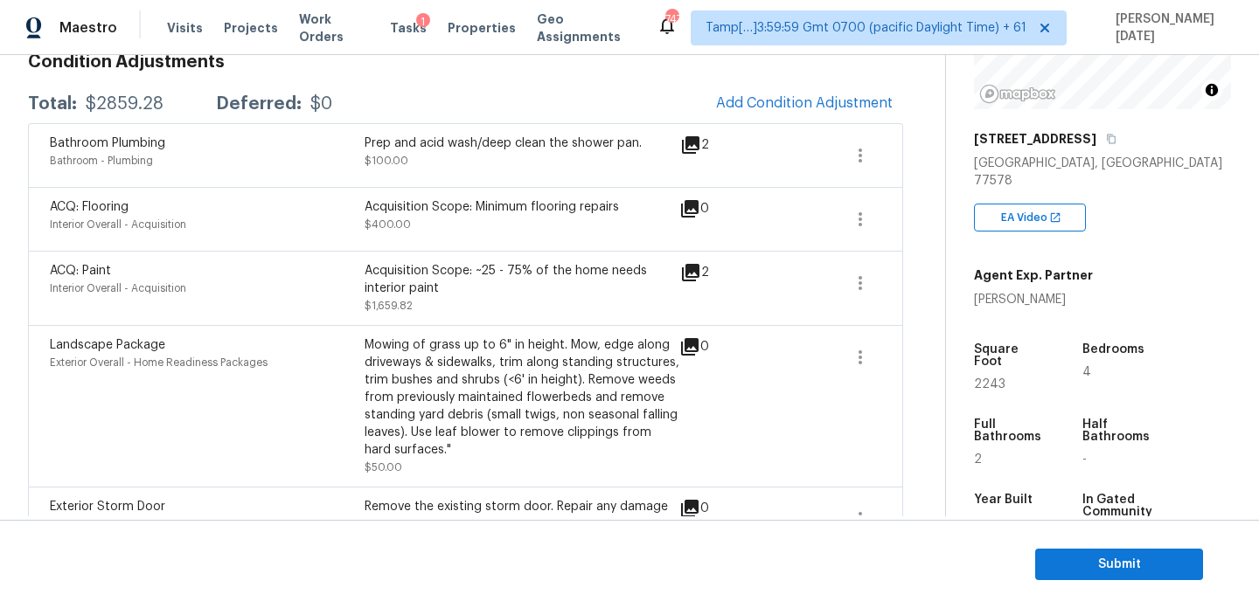
click at [1051, 542] on section "Submit" at bounding box center [629, 564] width 1259 height 89
click at [1061, 564] on span "Submit" at bounding box center [1119, 565] width 140 height 22
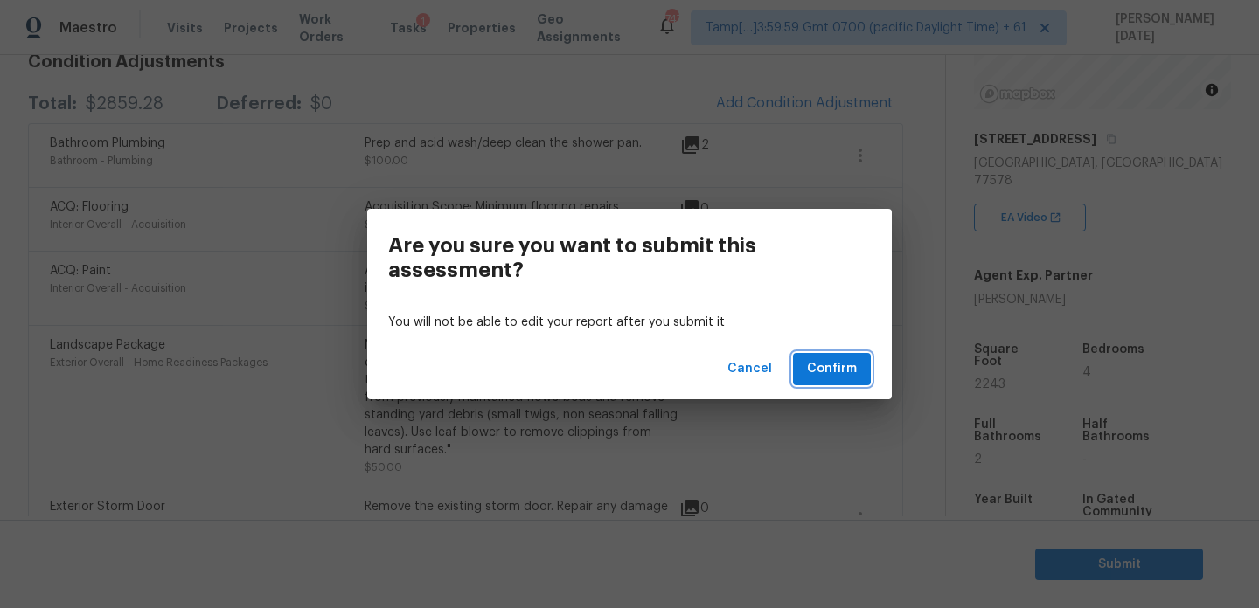
click at [827, 360] on span "Confirm" at bounding box center [832, 369] width 50 height 22
